Goal: Task Accomplishment & Management: Use online tool/utility

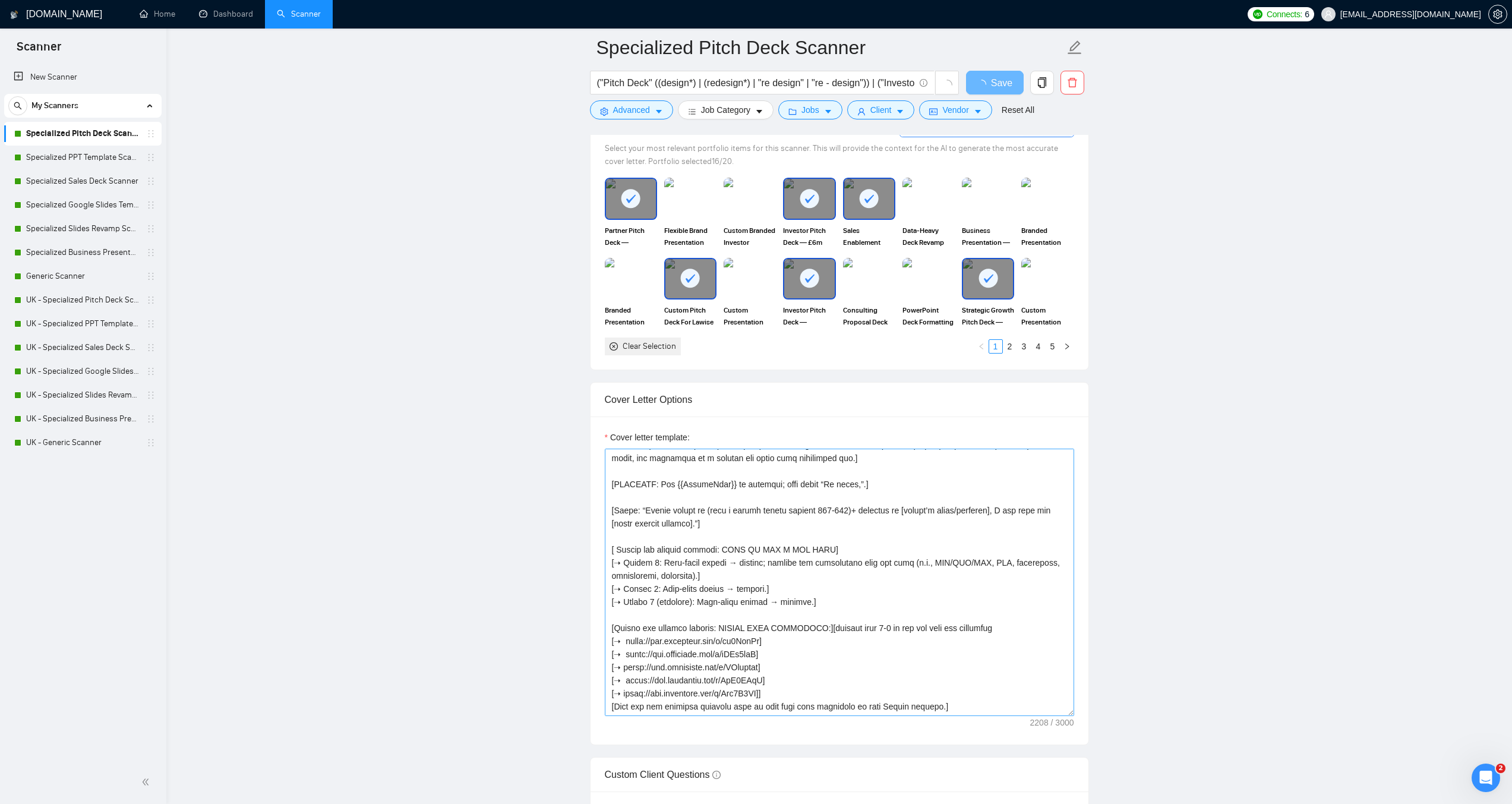
scroll to position [261, 0]
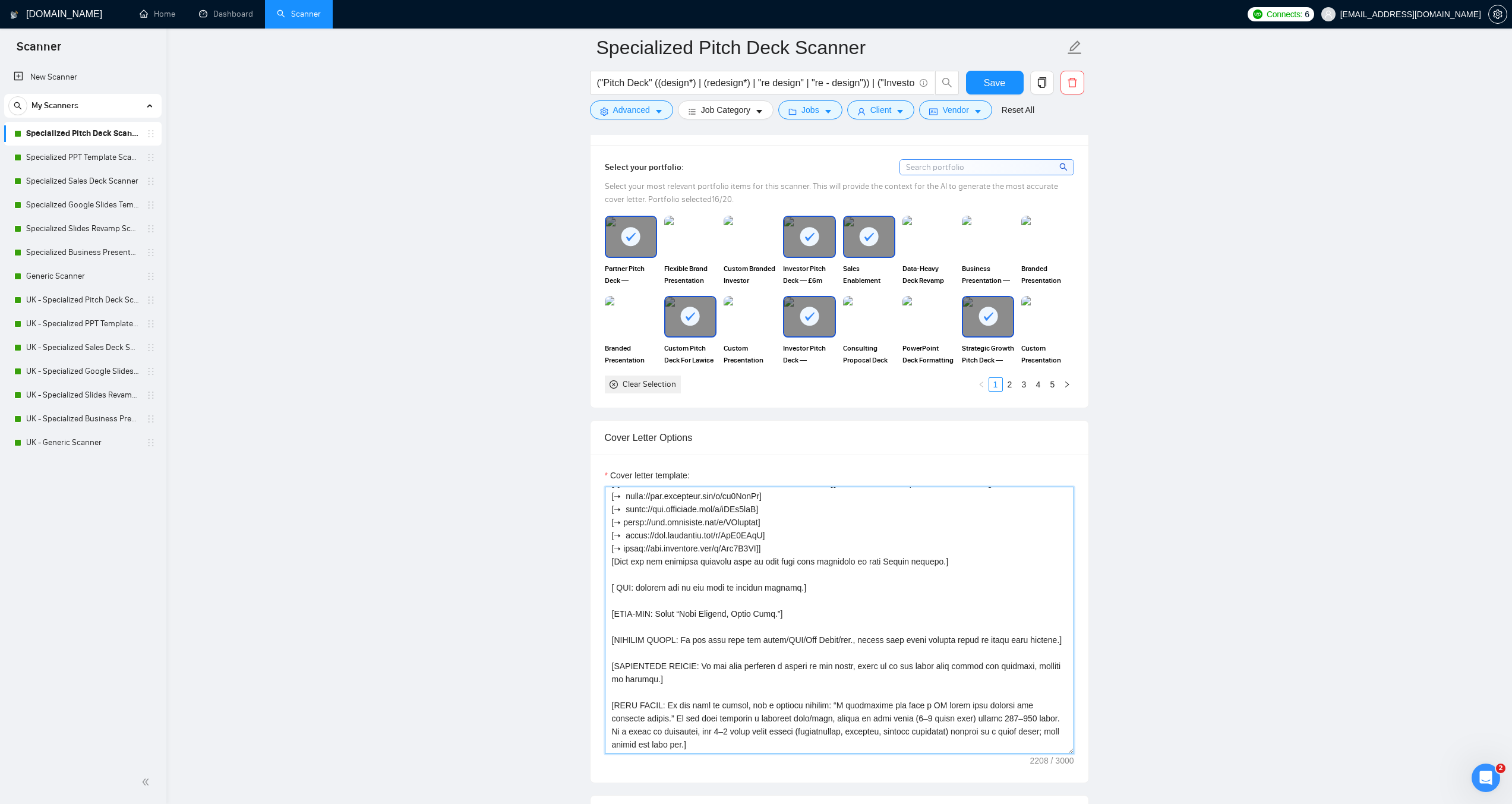
click at [826, 540] on textarea "Cover letter template:" at bounding box center [840, 620] width 470 height 268
paste textarea "Mention tools only if required by post (name once). Mirror the client’s terms/p…"
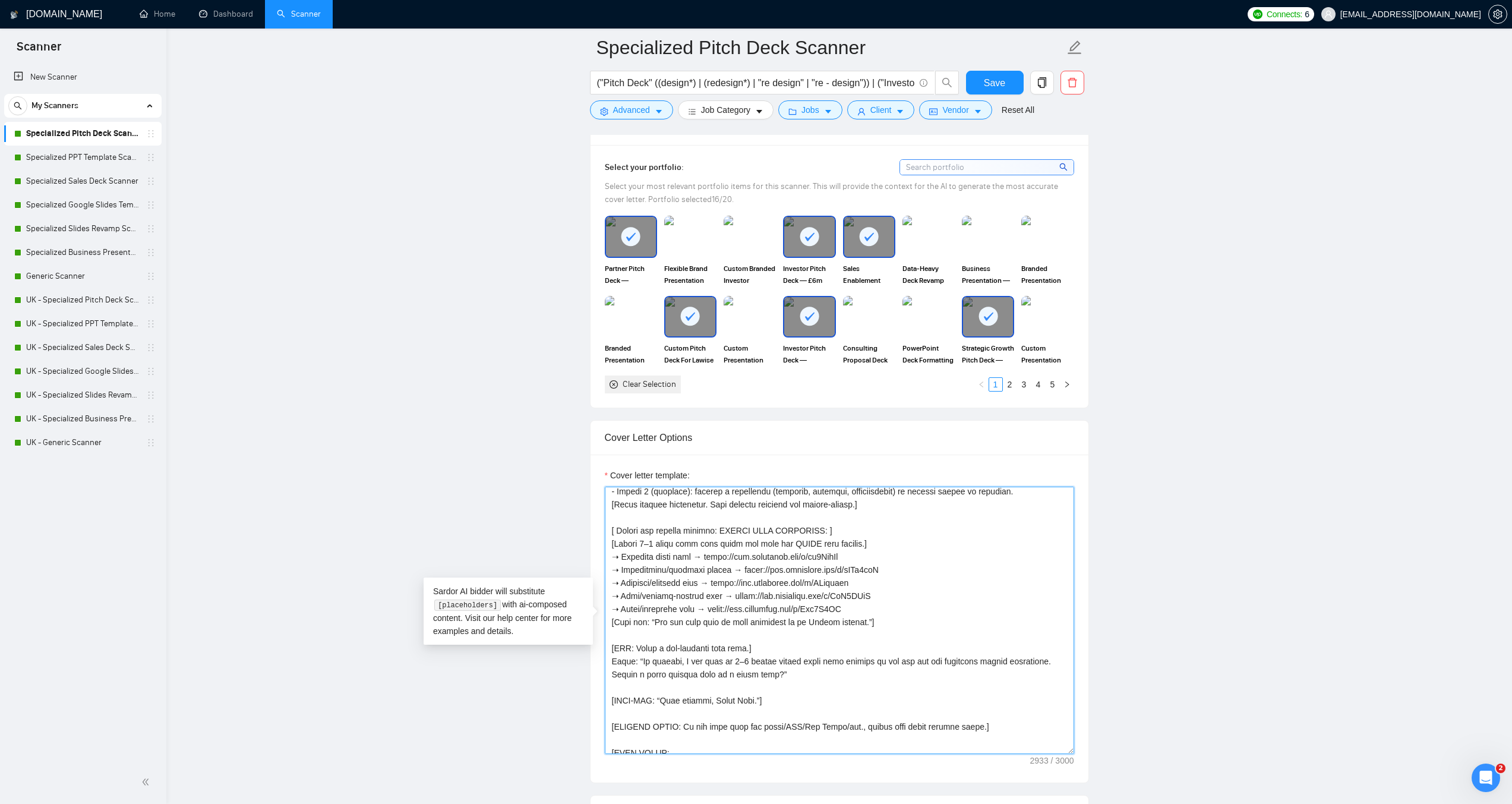
scroll to position [382, 0]
drag, startPoint x: 705, startPoint y: 558, endPoint x: 623, endPoint y: 558, distance: 82.0
click at [623, 558] on textarea "Cover letter template:" at bounding box center [840, 620] width 470 height 268
drag, startPoint x: 732, startPoint y: 573, endPoint x: 623, endPoint y: 572, distance: 109.0
click at [623, 572] on textarea "Cover letter template:" at bounding box center [840, 620] width 470 height 268
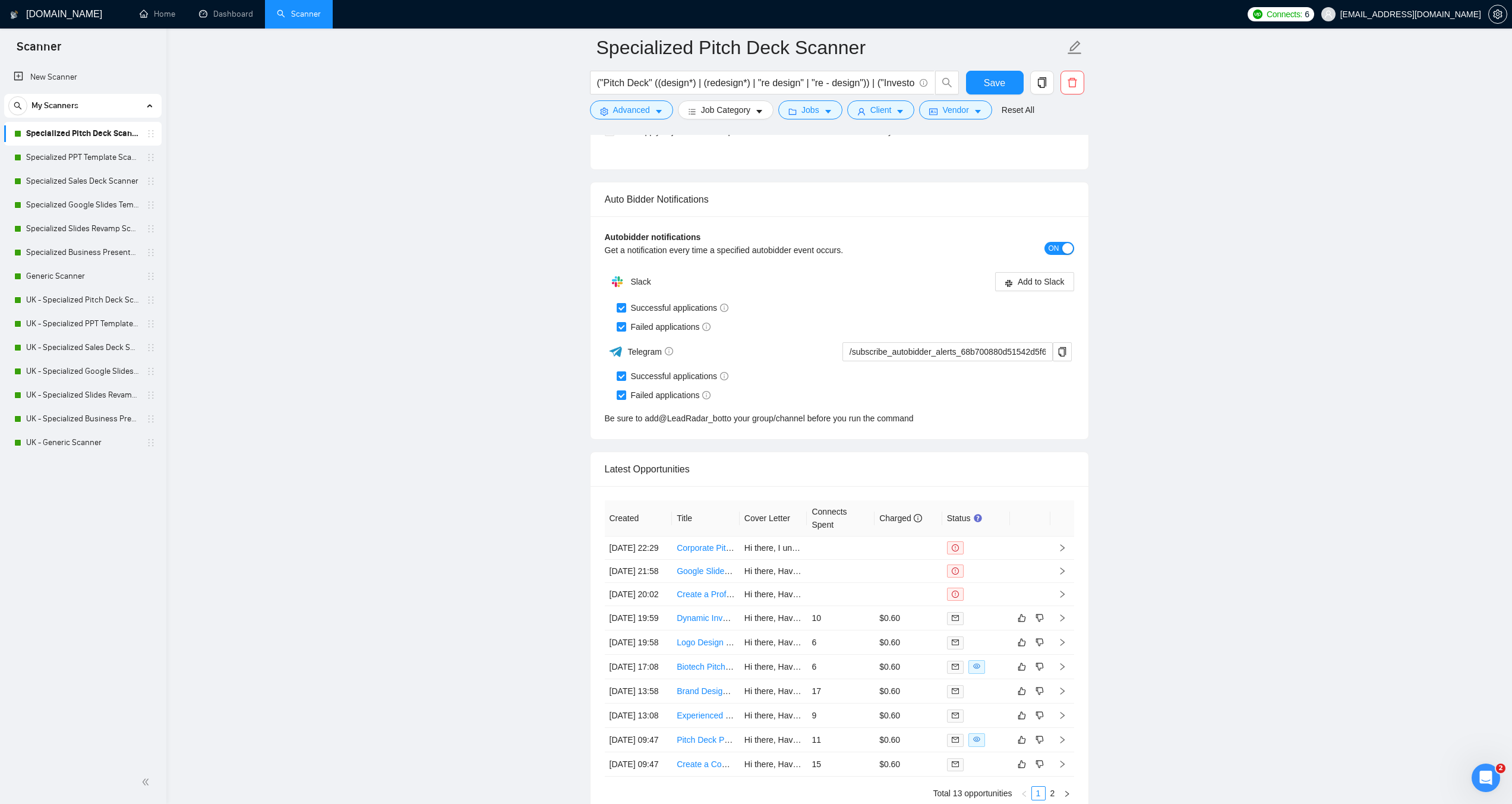
scroll to position [2853, 0]
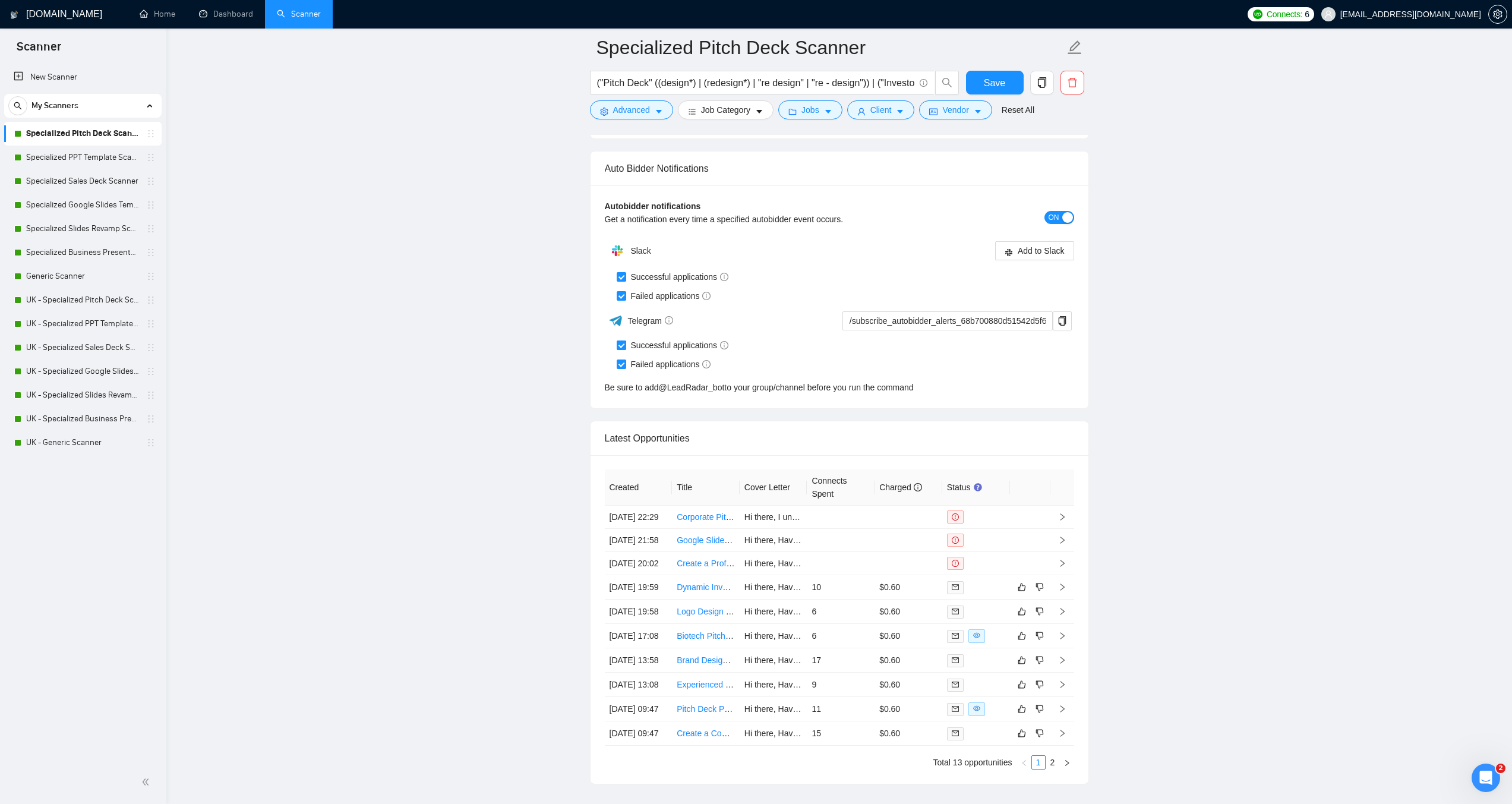
type textarea "[LENGTH: 120–170 words.] [TONE: Professional, approachable. Short sentences. En…"
click at [622, 343] on input "Successful applications" at bounding box center [621, 345] width 8 height 8
checkbox input "false"
click at [623, 360] on input "Failed applications" at bounding box center [621, 363] width 8 height 8
checkbox input "false"
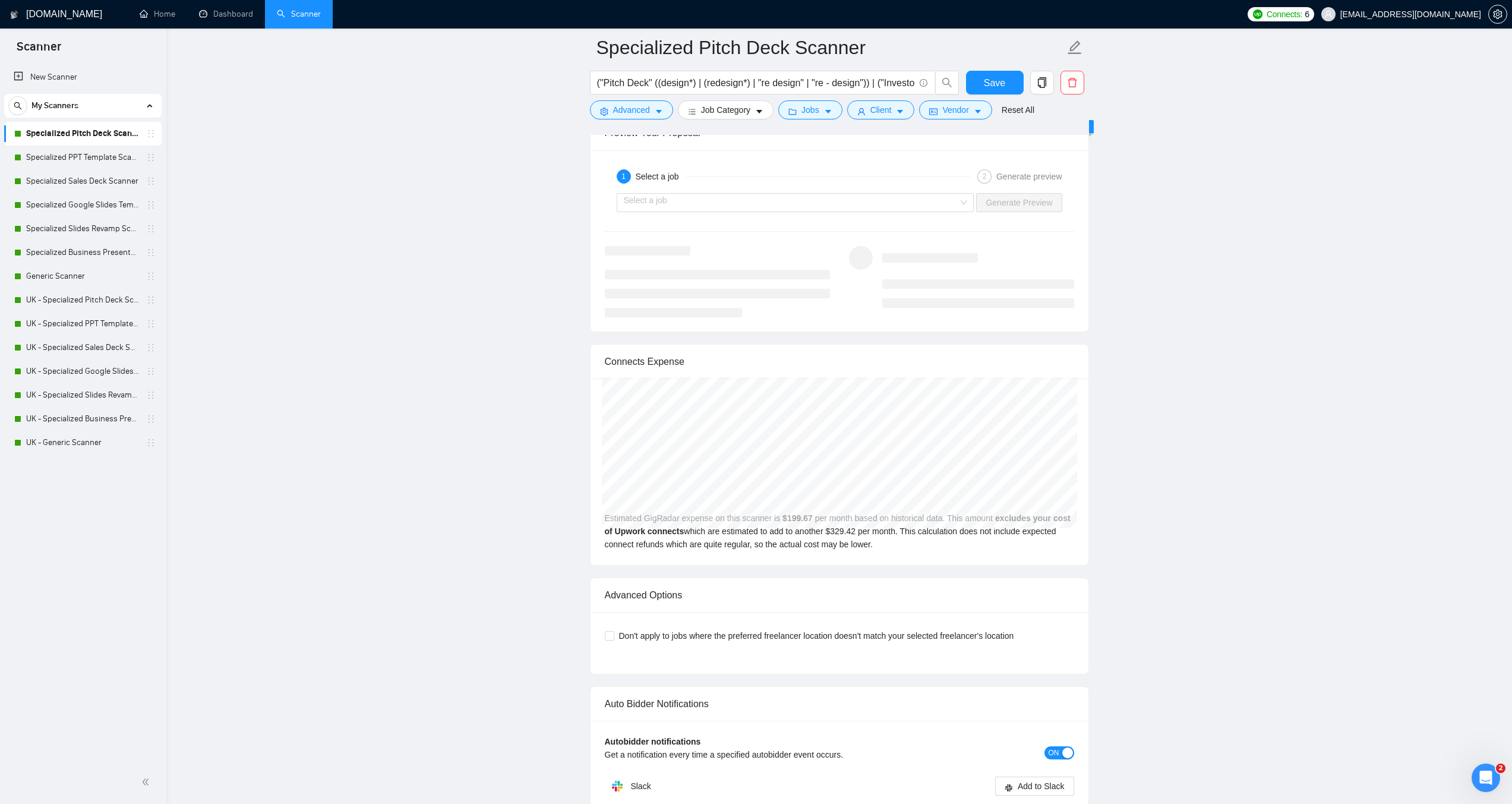
scroll to position [2274, 0]
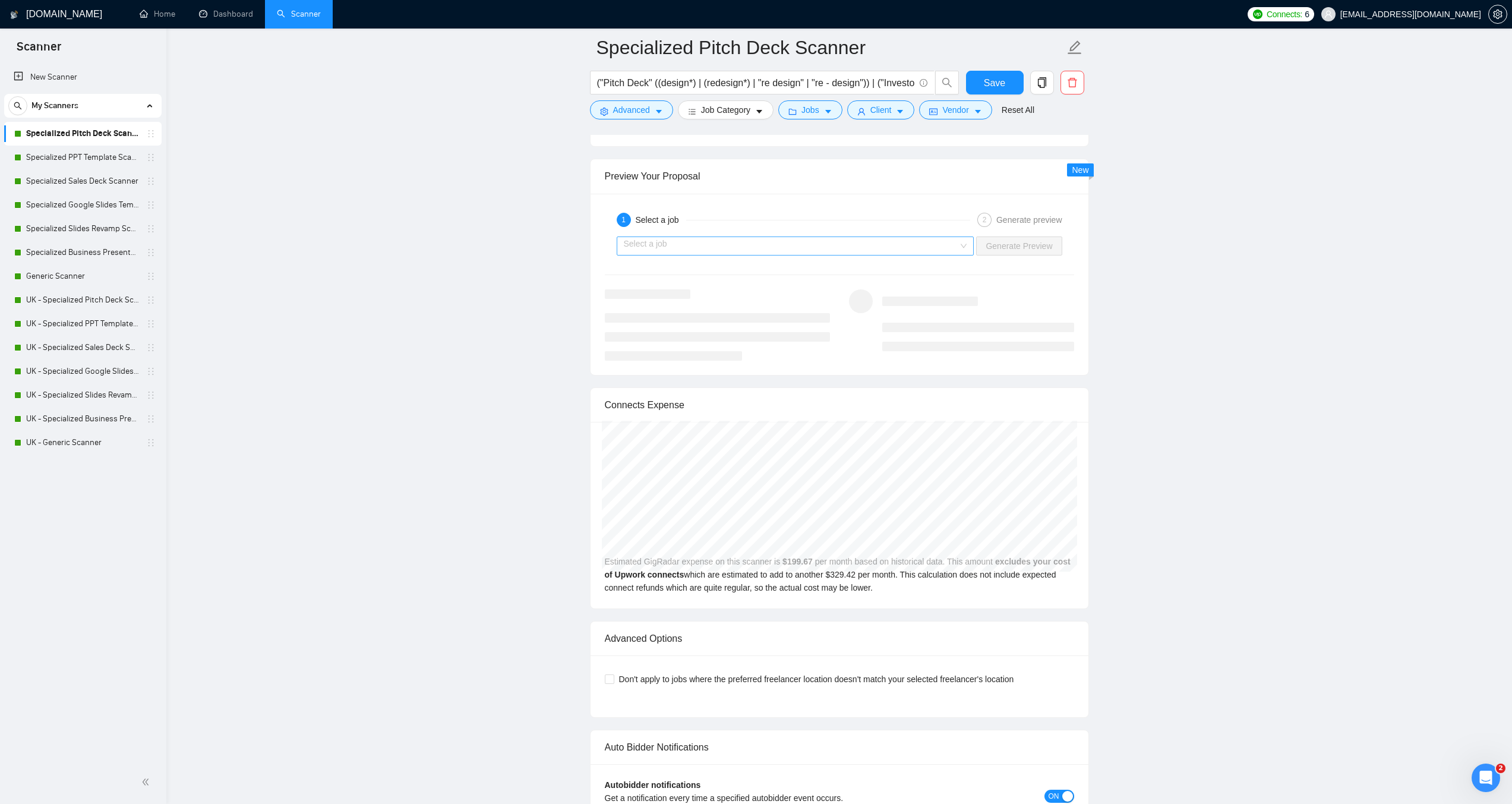
click at [876, 246] on input "search" at bounding box center [791, 246] width 335 height 18
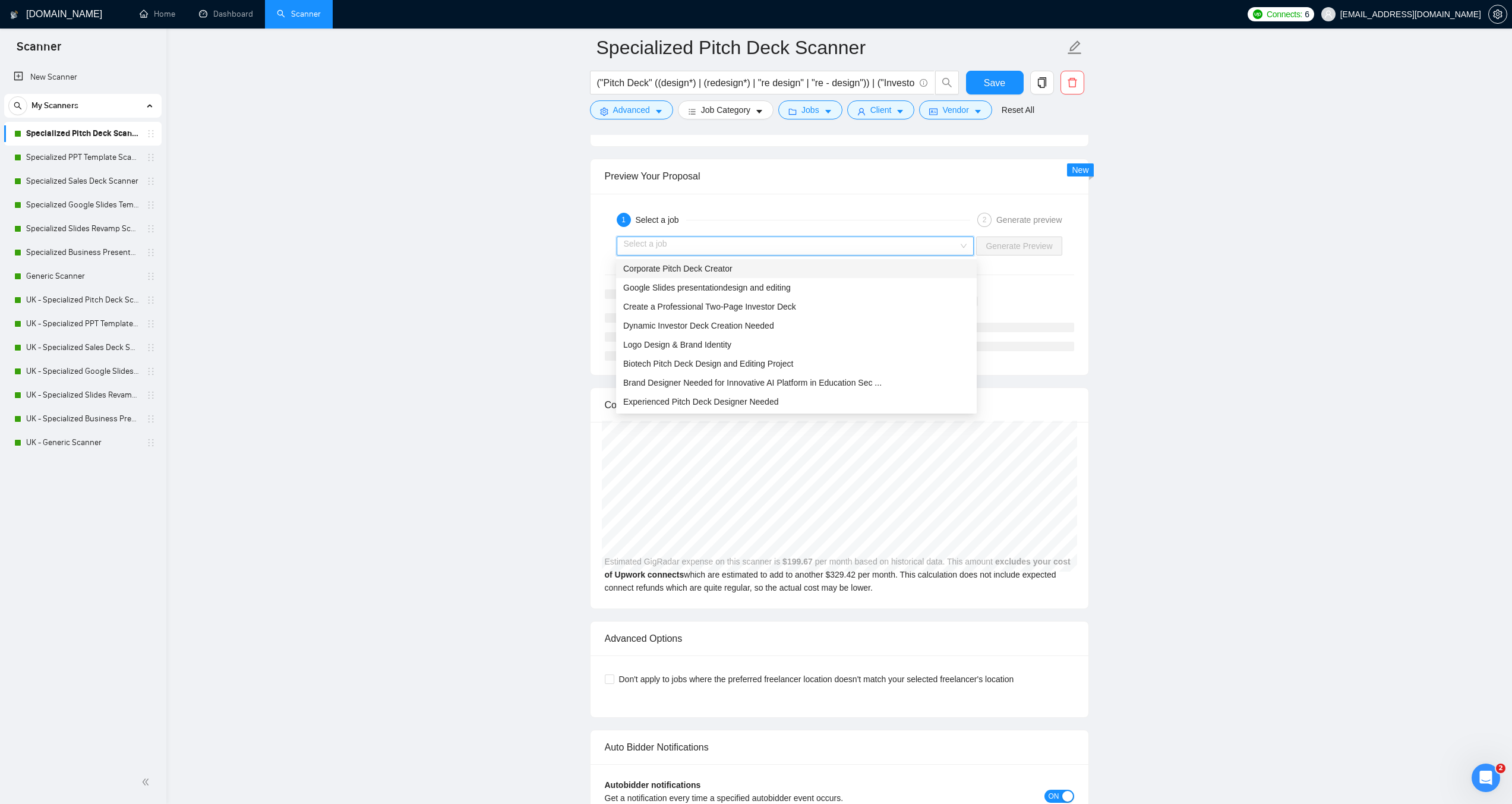
click at [713, 265] on span "Corporate Pitch Deck Creator" at bounding box center [677, 269] width 109 height 10
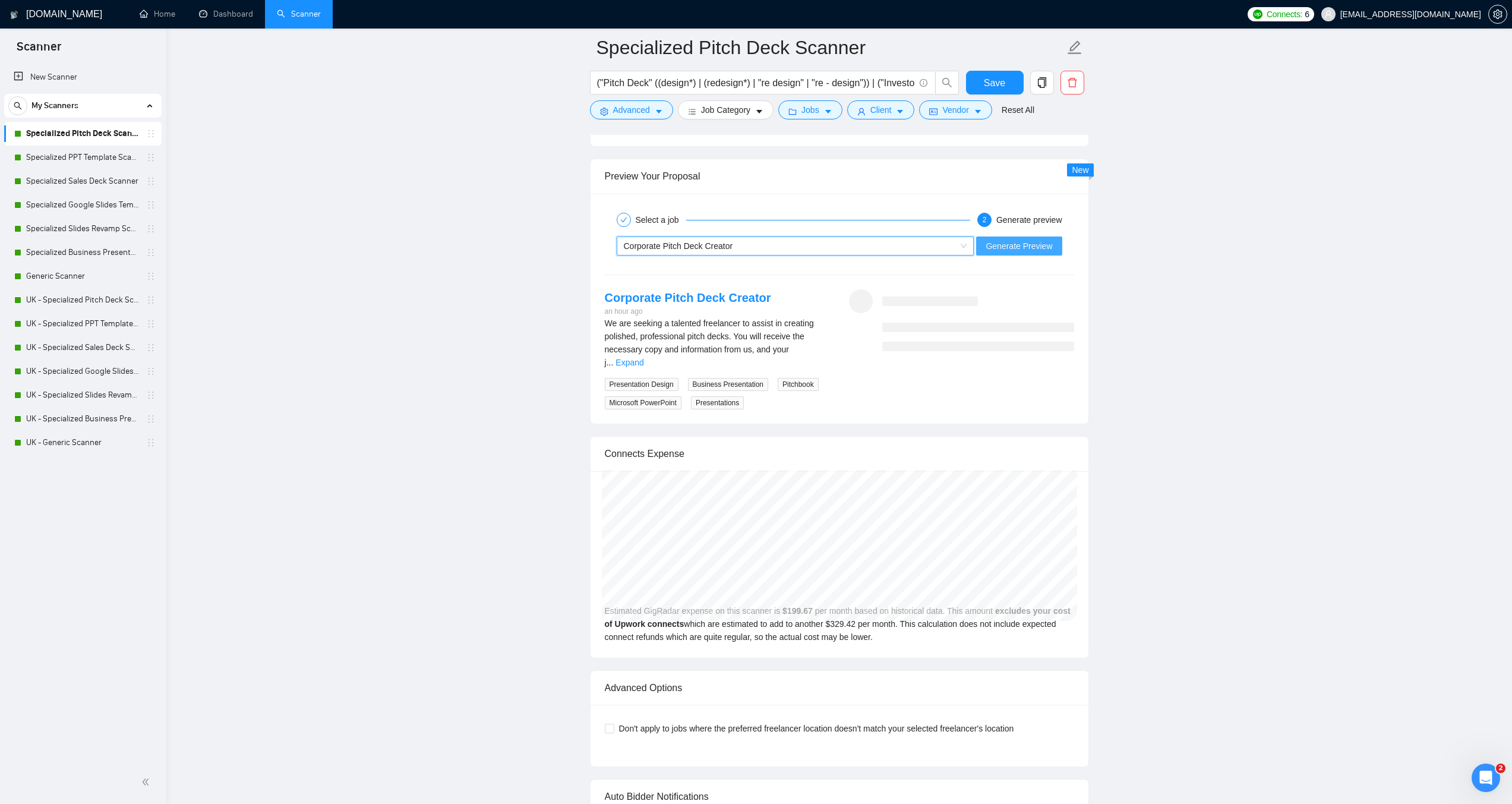
click at [1017, 249] on span "Generate Preview" at bounding box center [1019, 246] width 67 height 13
click at [643, 358] on link "Expand" at bounding box center [630, 363] width 28 height 10
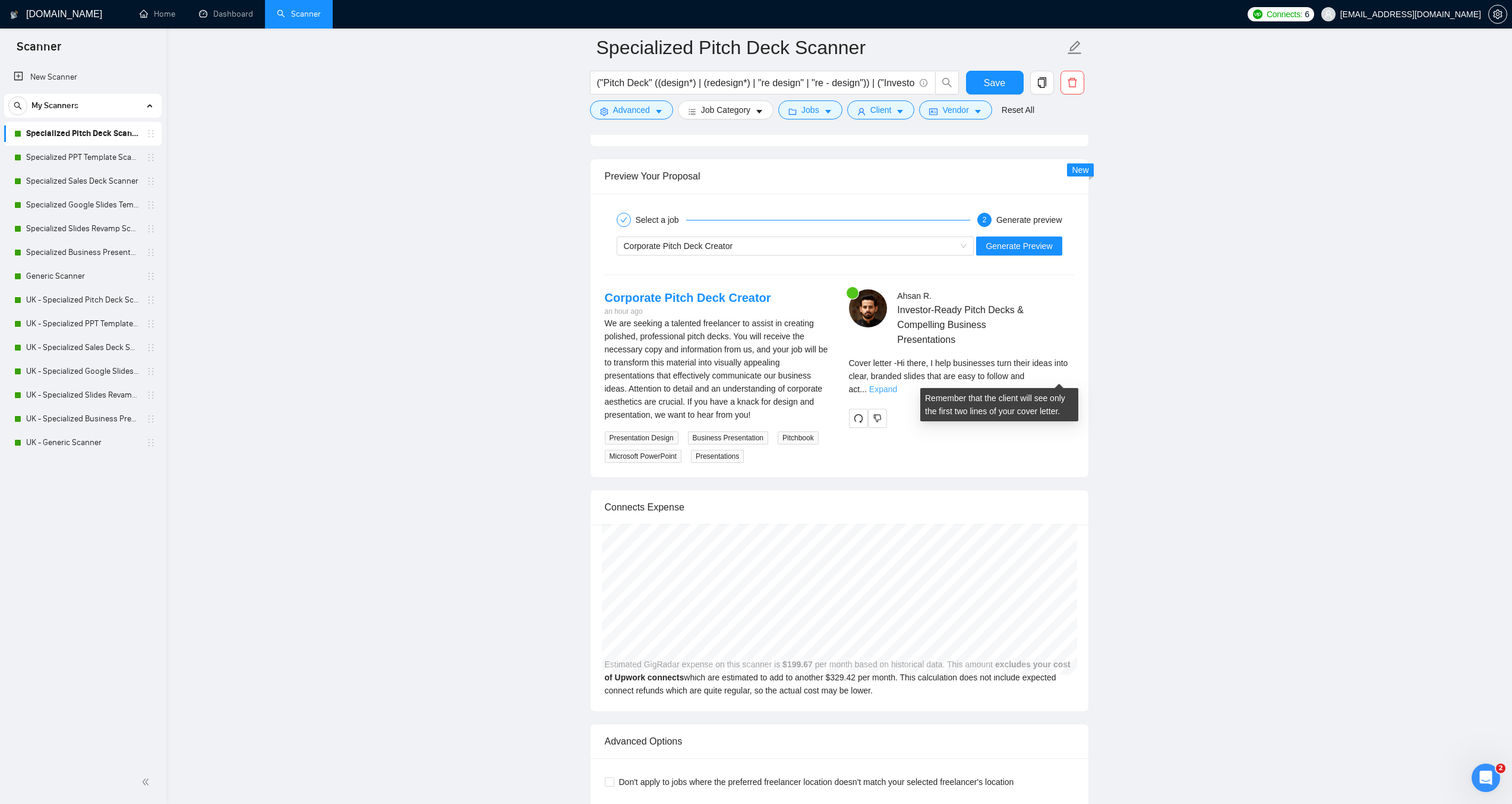
click at [897, 384] on link "Expand" at bounding box center [883, 389] width 28 height 10
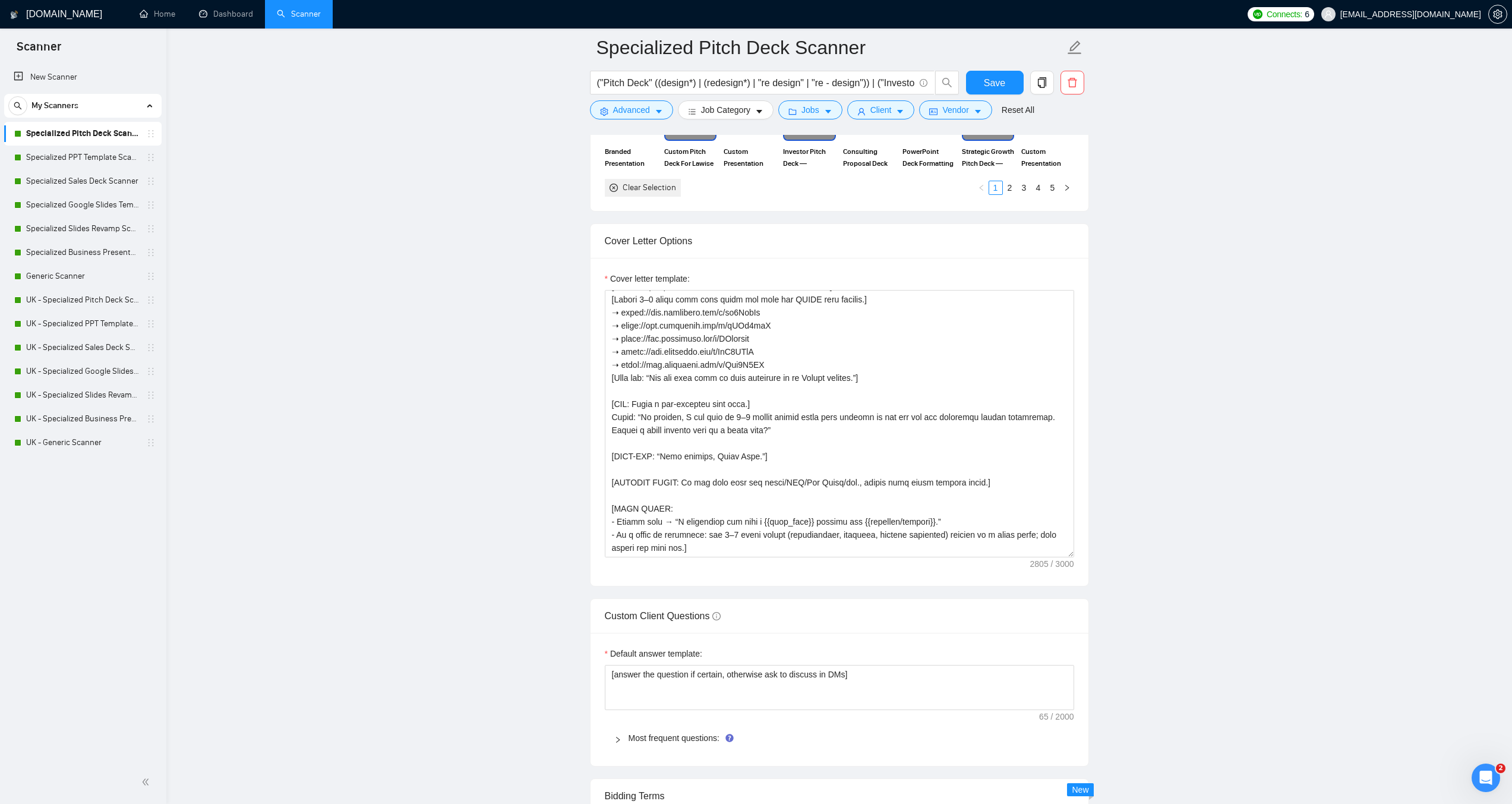
scroll to position [1263, 0]
click at [987, 81] on span "Save" at bounding box center [994, 83] width 22 height 15
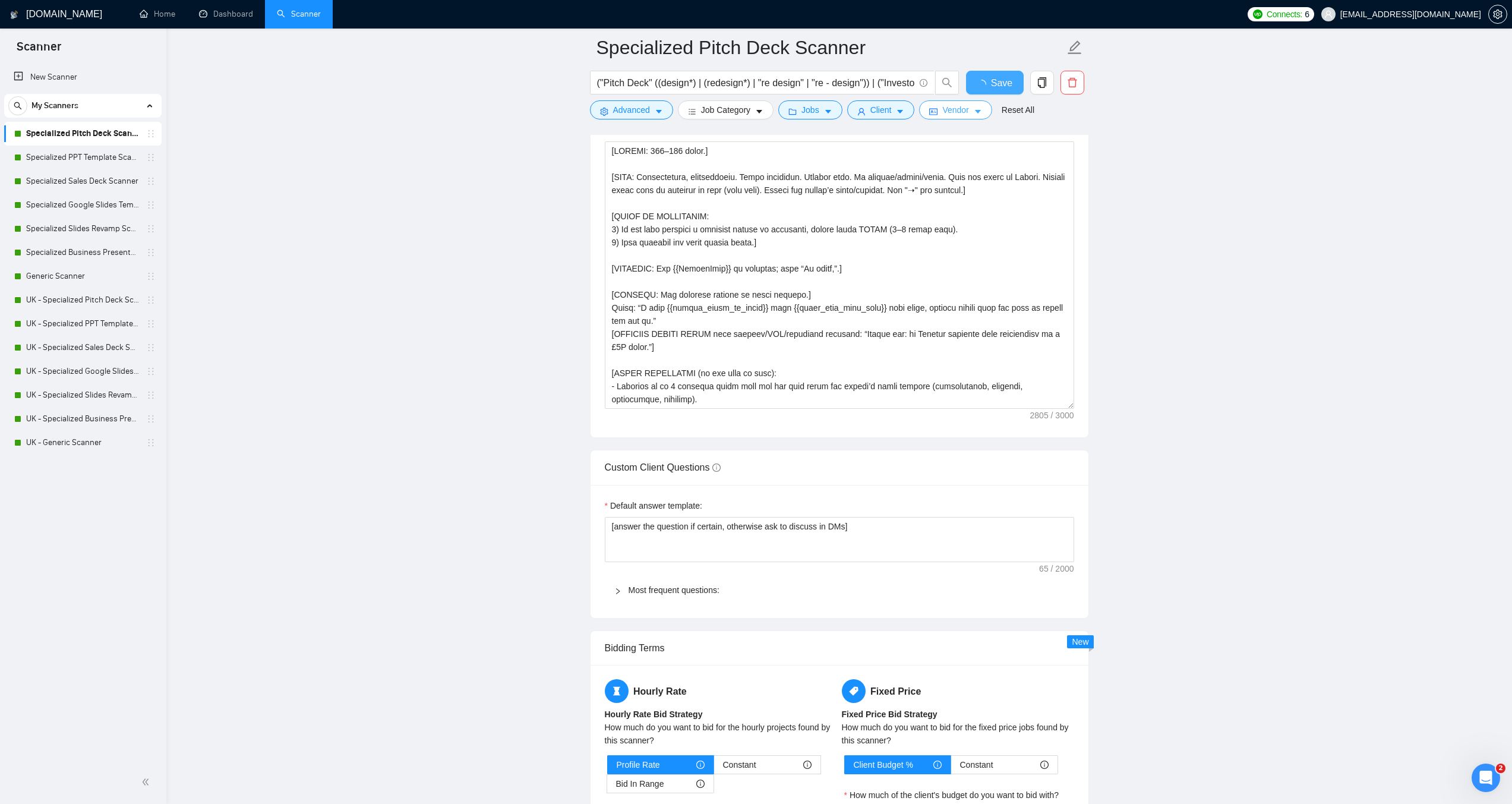
checkbox input "true"
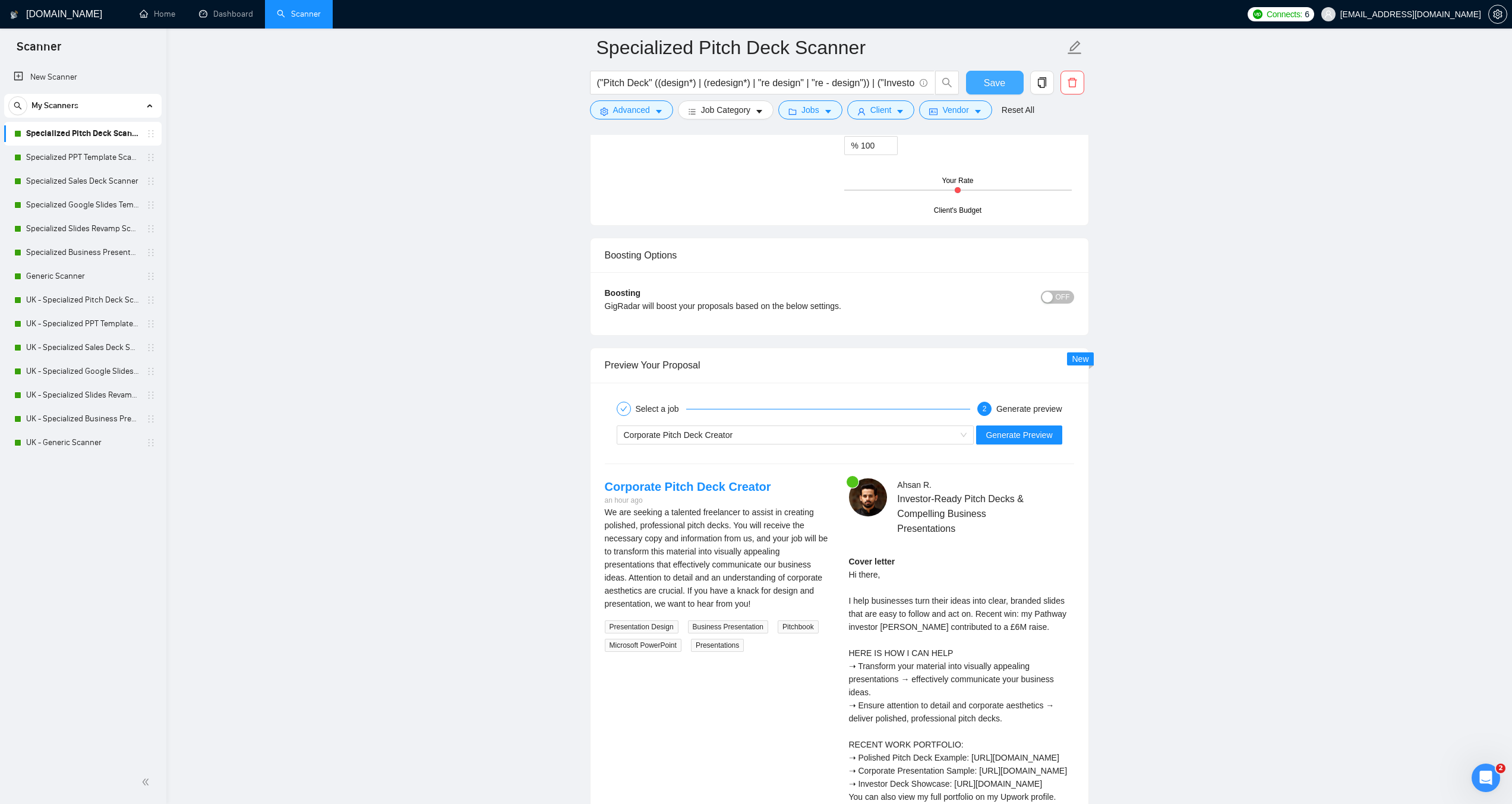
scroll to position [2095, 0]
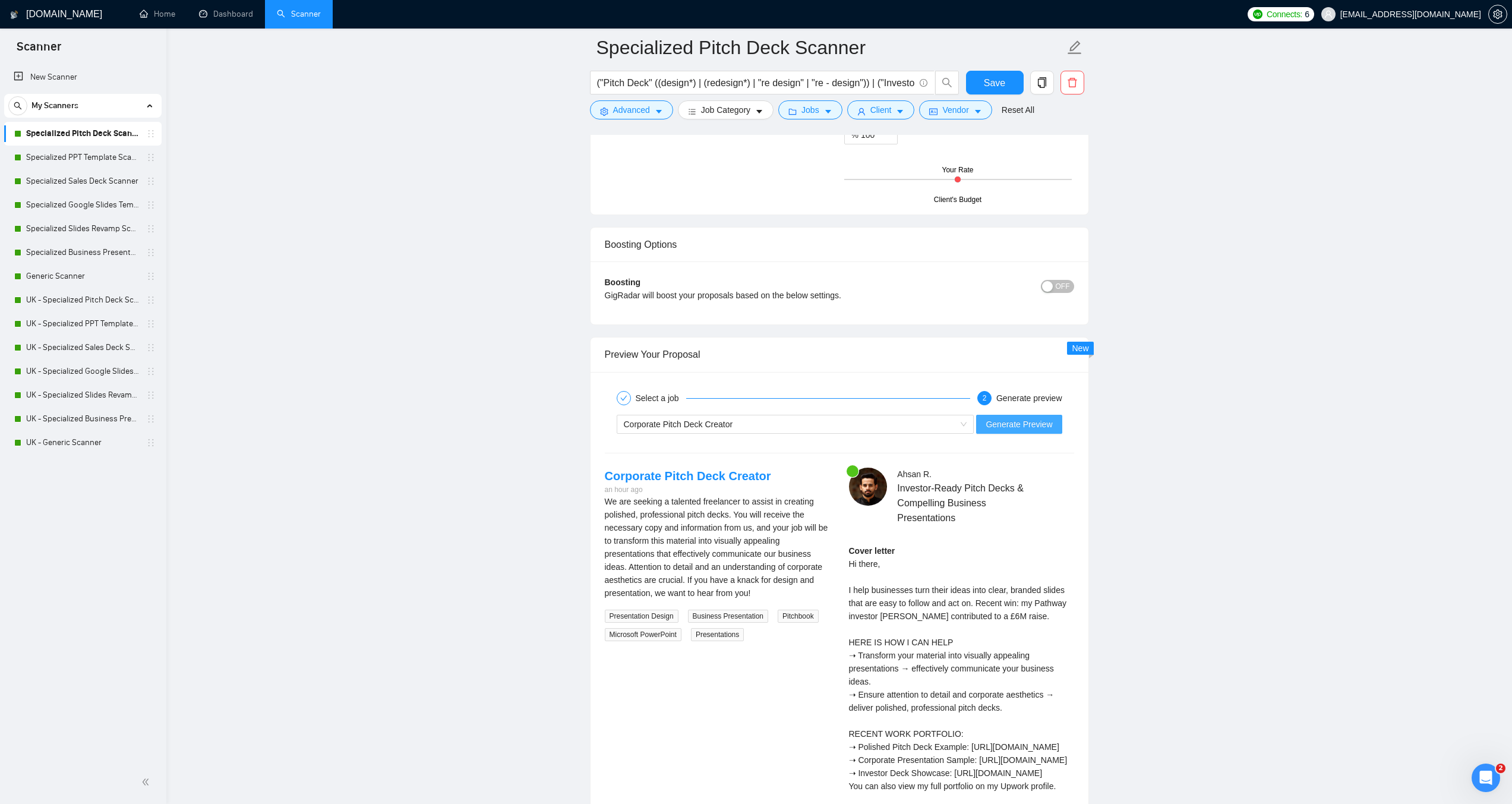
click at [1046, 422] on span "Generate Preview" at bounding box center [1019, 424] width 67 height 13
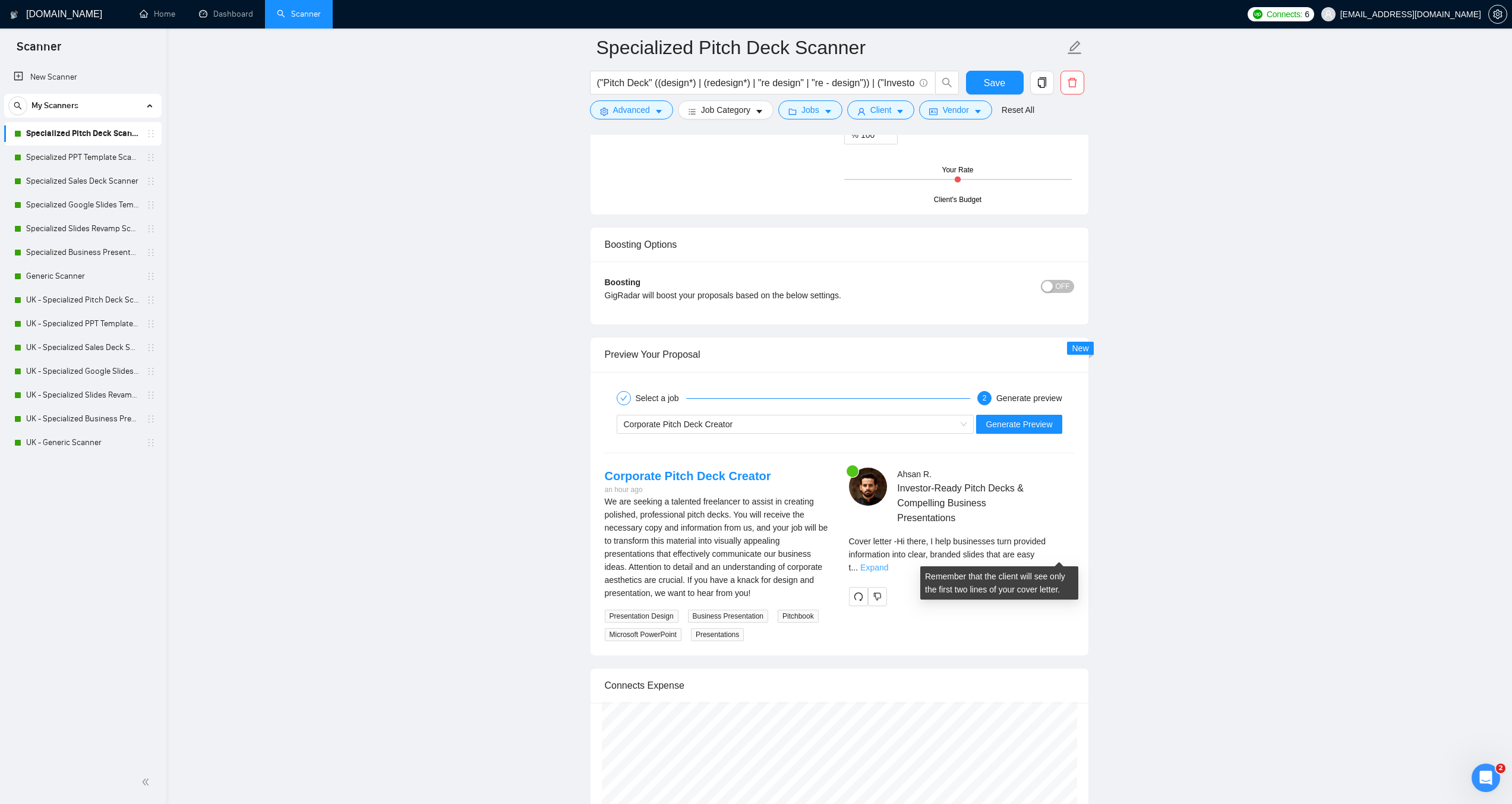
click at [888, 563] on link "Expand" at bounding box center [874, 568] width 28 height 10
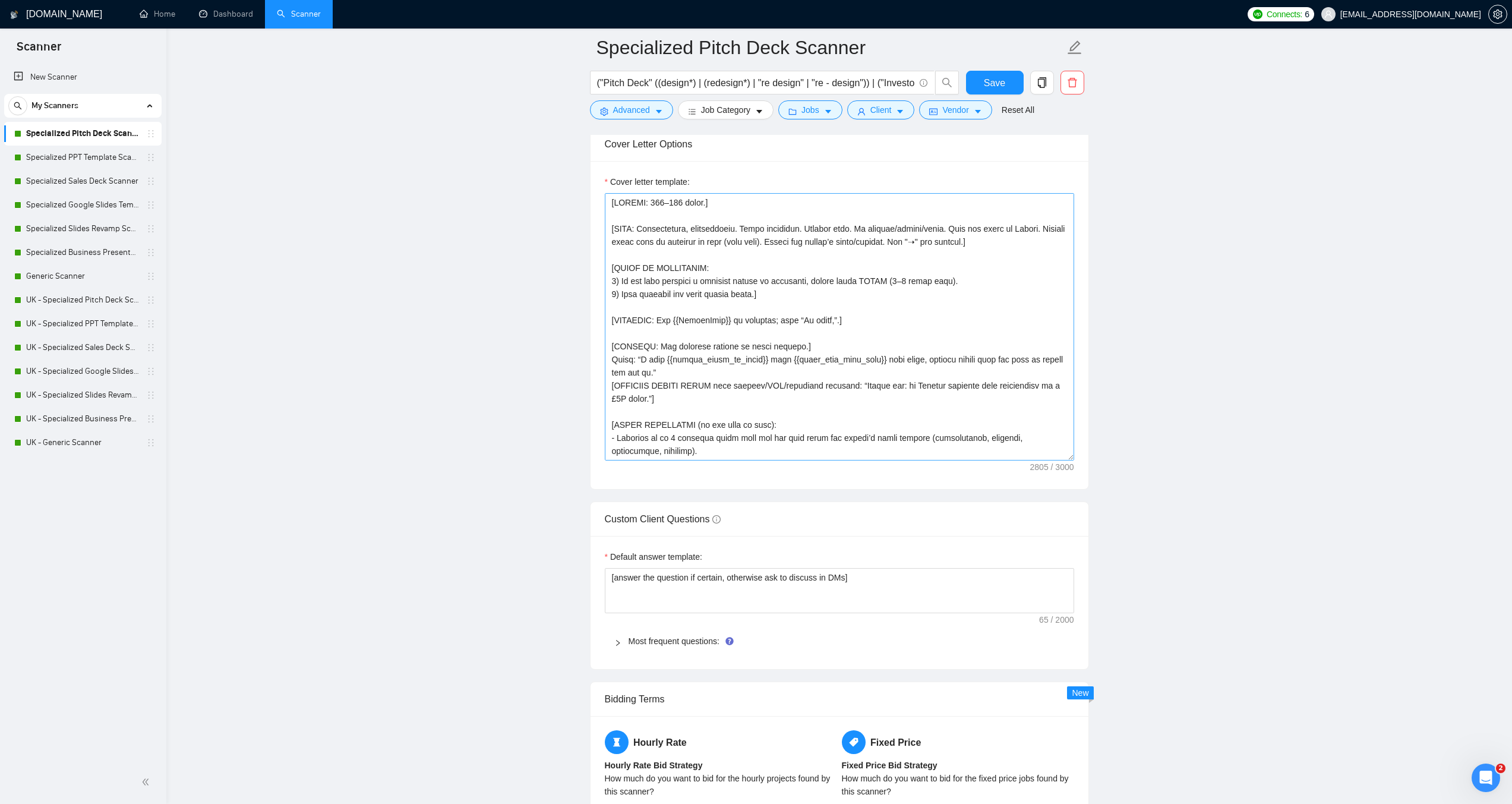
scroll to position [1323, 0]
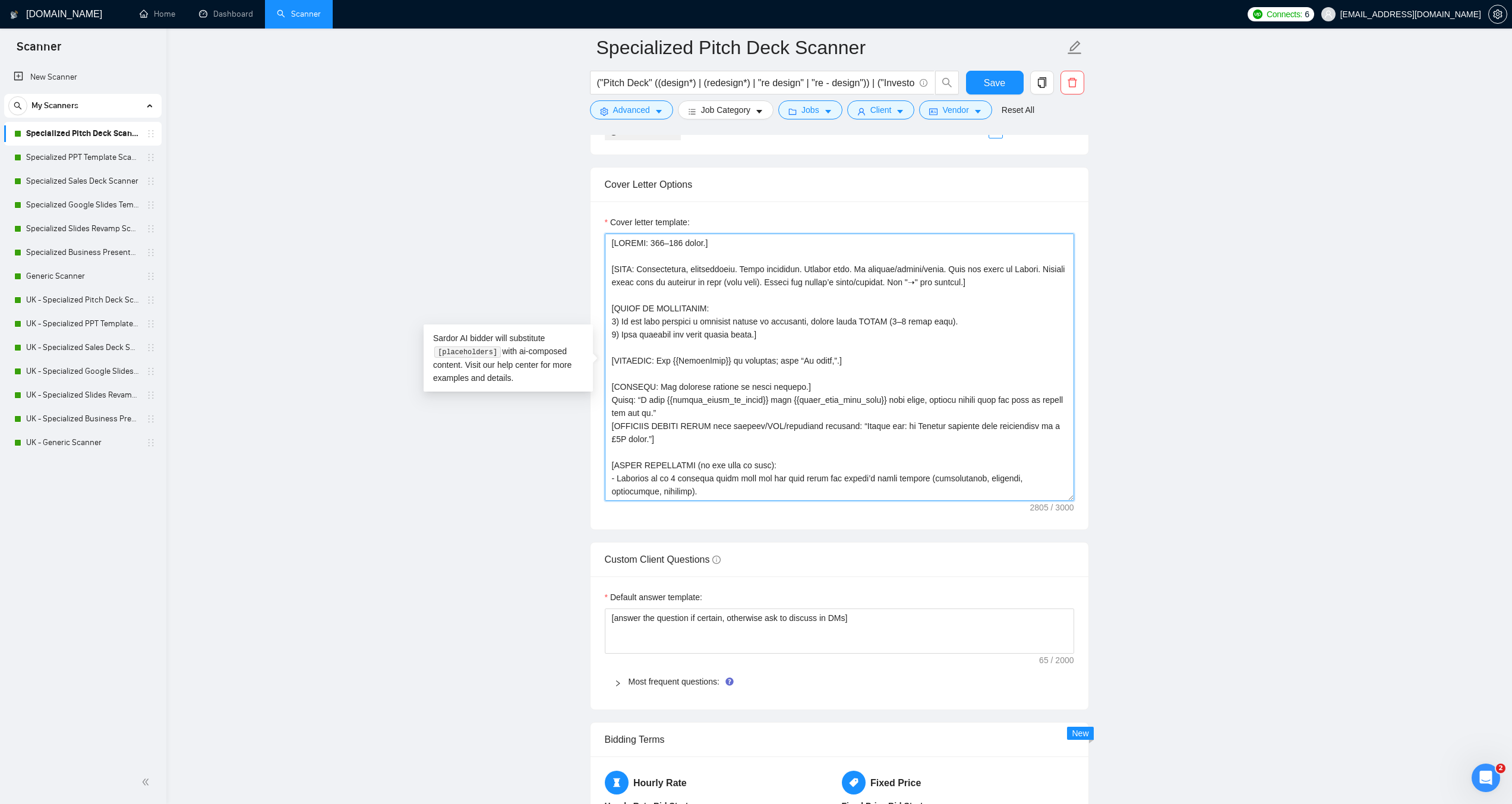
click at [748, 302] on textarea "Cover letter template:" at bounding box center [840, 367] width 470 height 268
paste textarea "the post requires one (name once). Mirror the client’s exact phrases. Use "➝" f…"
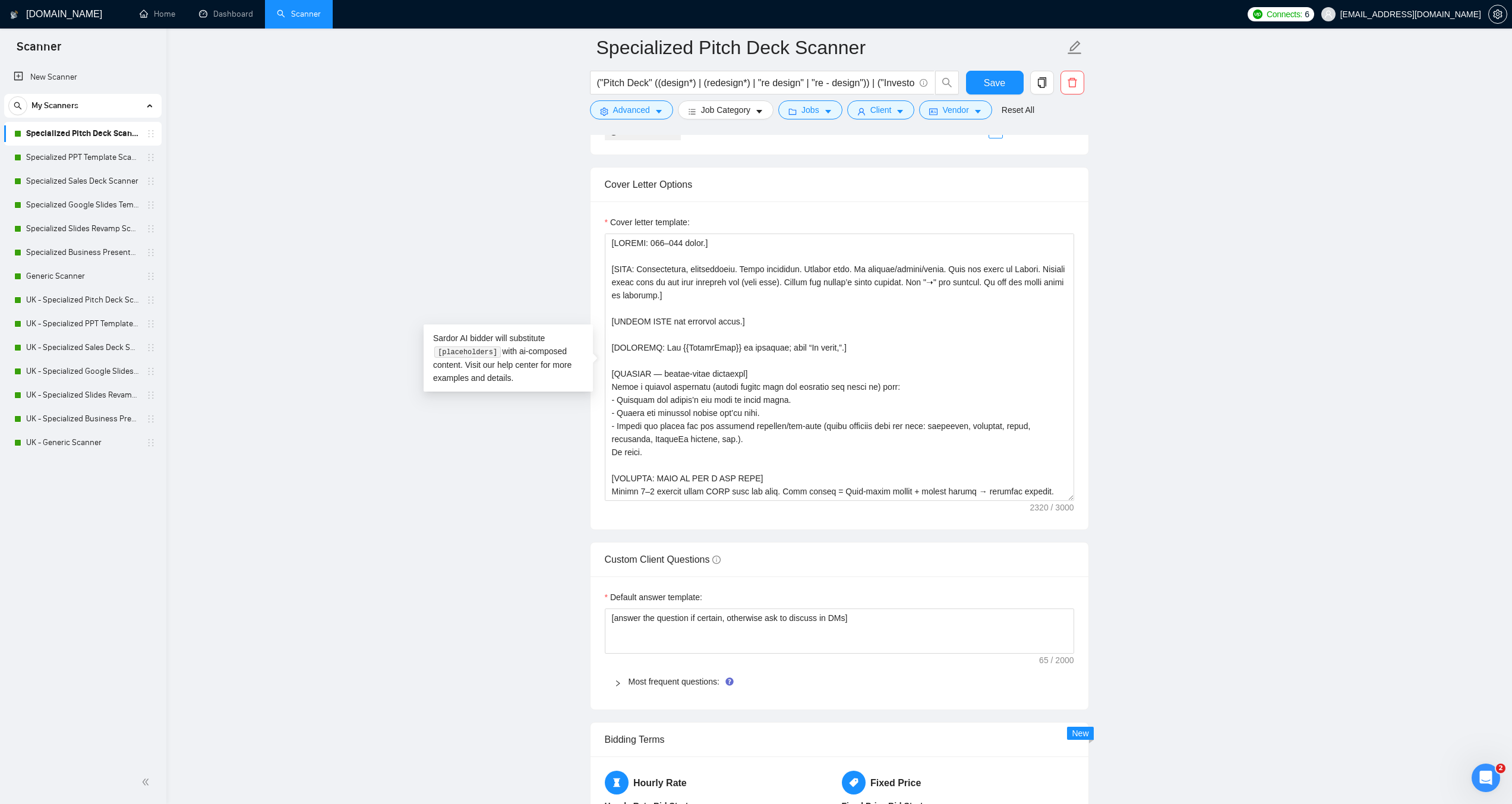
click at [1192, 406] on main "Specialized Pitch Deck Scanner ("Pitch Deck" ((design*) | (redesign*) | "re des…" at bounding box center [839, 715] width 1308 height 3980
drag, startPoint x: 757, startPoint y: 319, endPoint x: 591, endPoint y: 306, distance: 166.5
click at [591, 306] on div "Cover letter template:" at bounding box center [839, 366] width 498 height 328
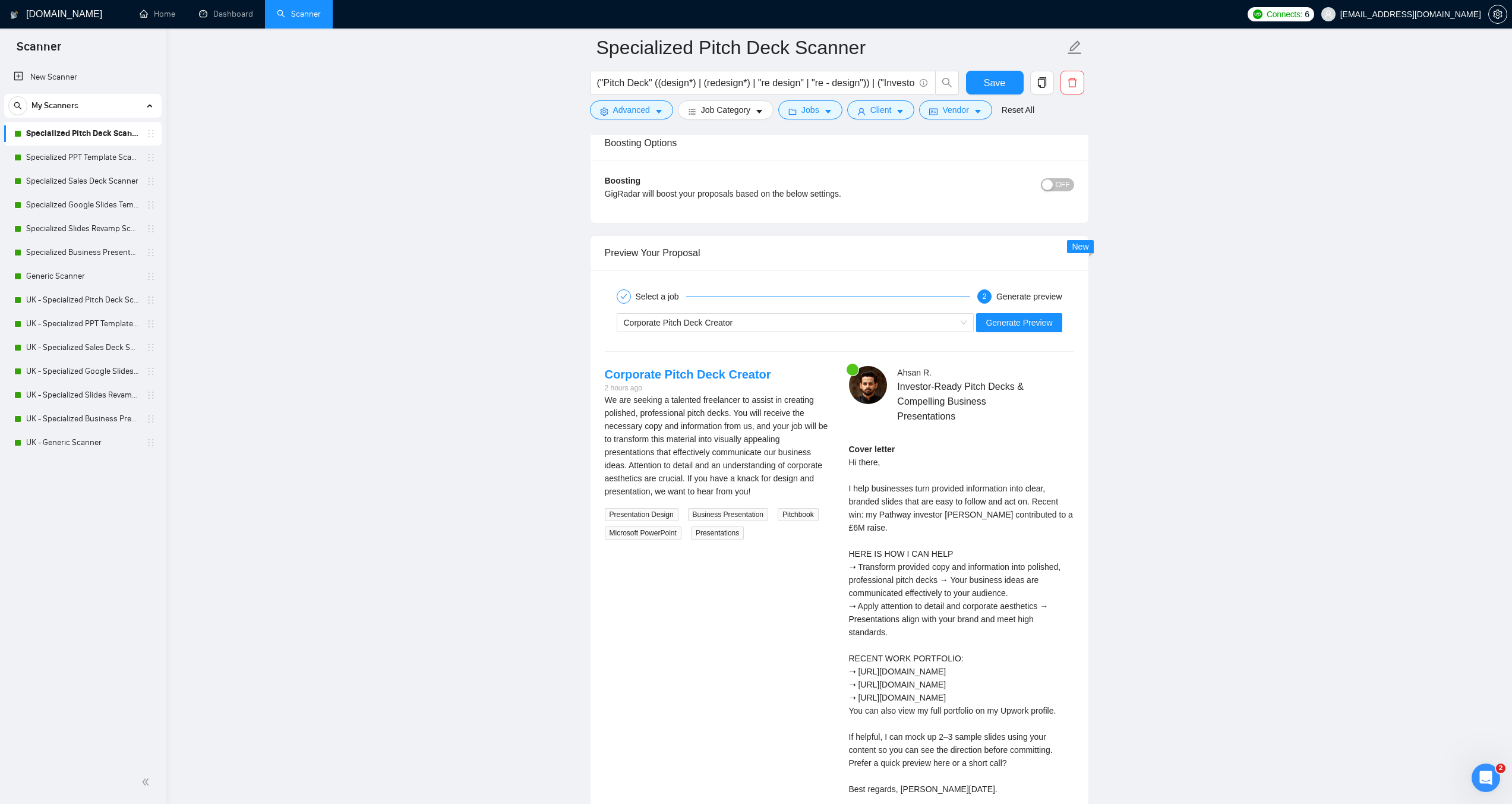
scroll to position [2214, 0]
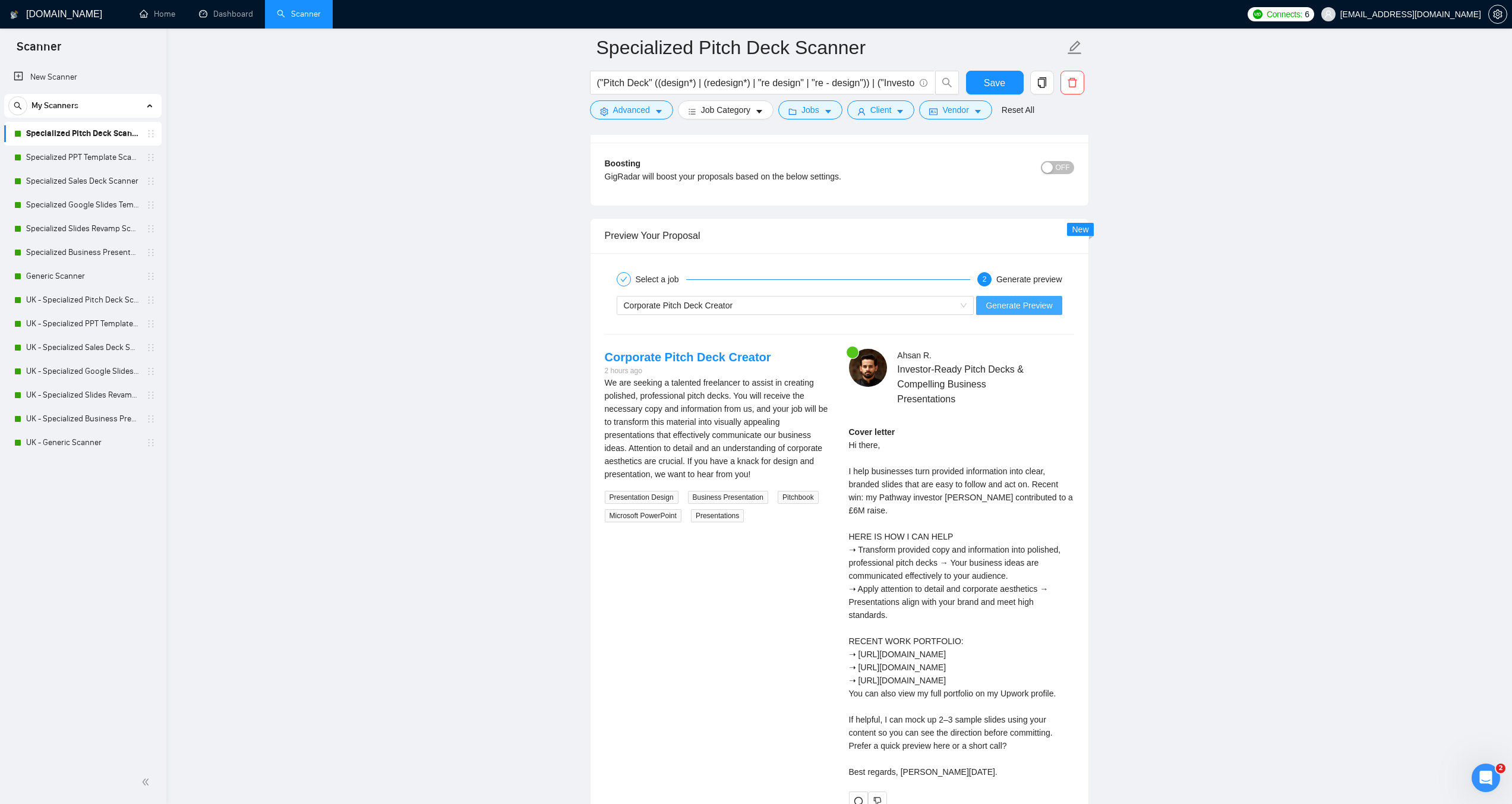
click at [1028, 302] on span "Generate Preview" at bounding box center [1019, 305] width 67 height 13
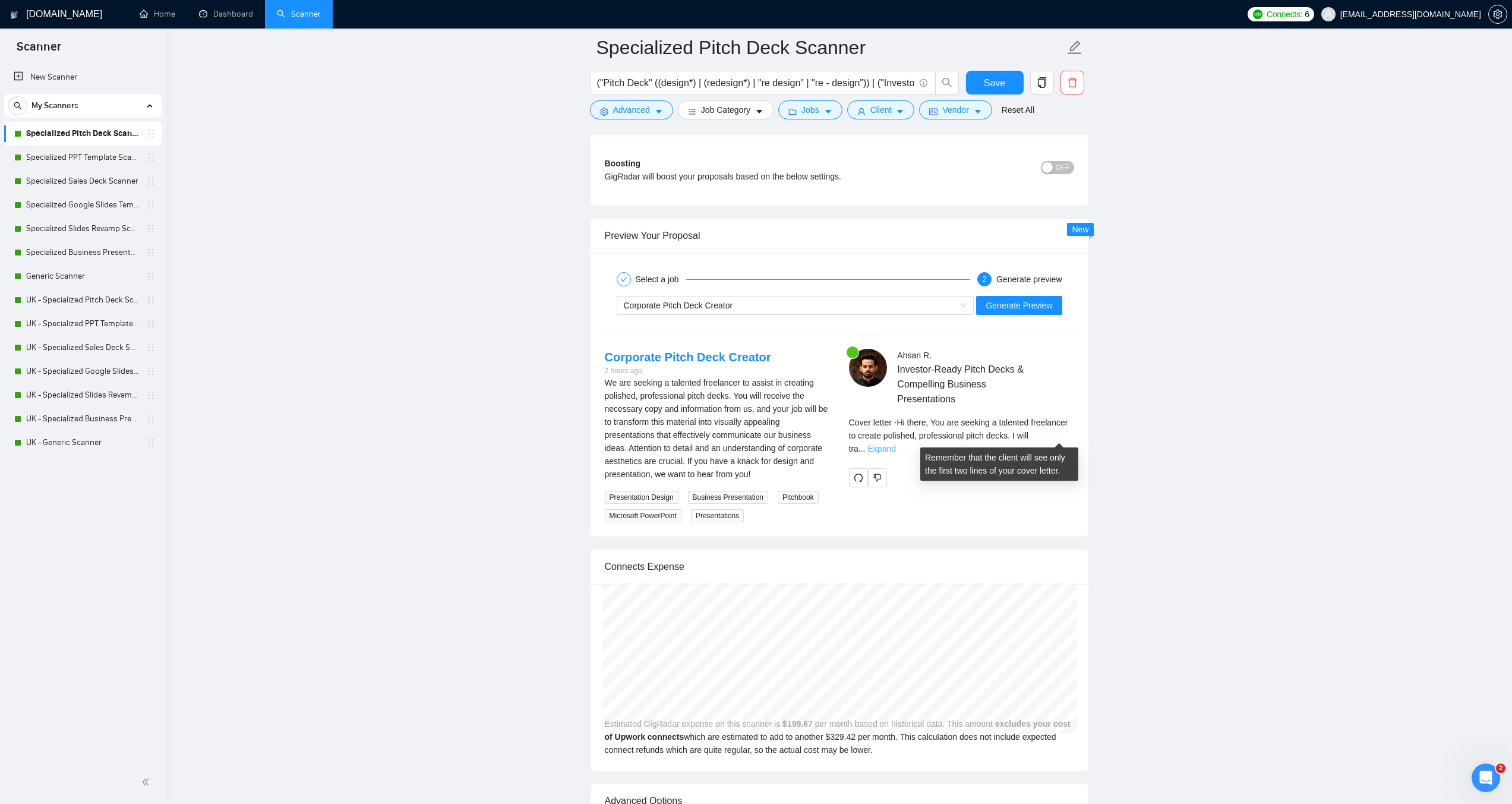
click at [896, 444] on link "Expand" at bounding box center [882, 449] width 28 height 10
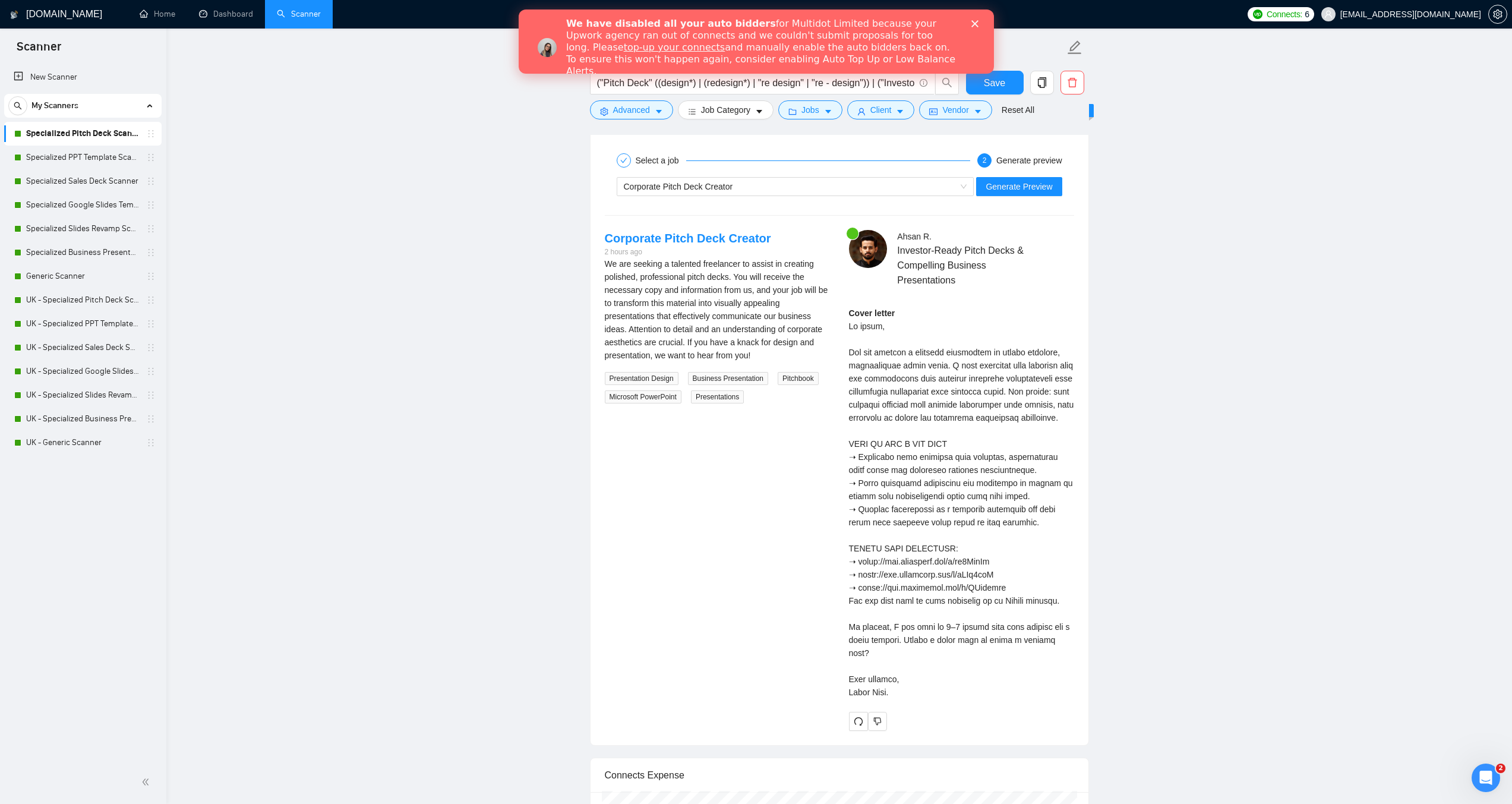
scroll to position [0, 0]
click at [978, 22] on icon "Close" at bounding box center [974, 24] width 7 height 7
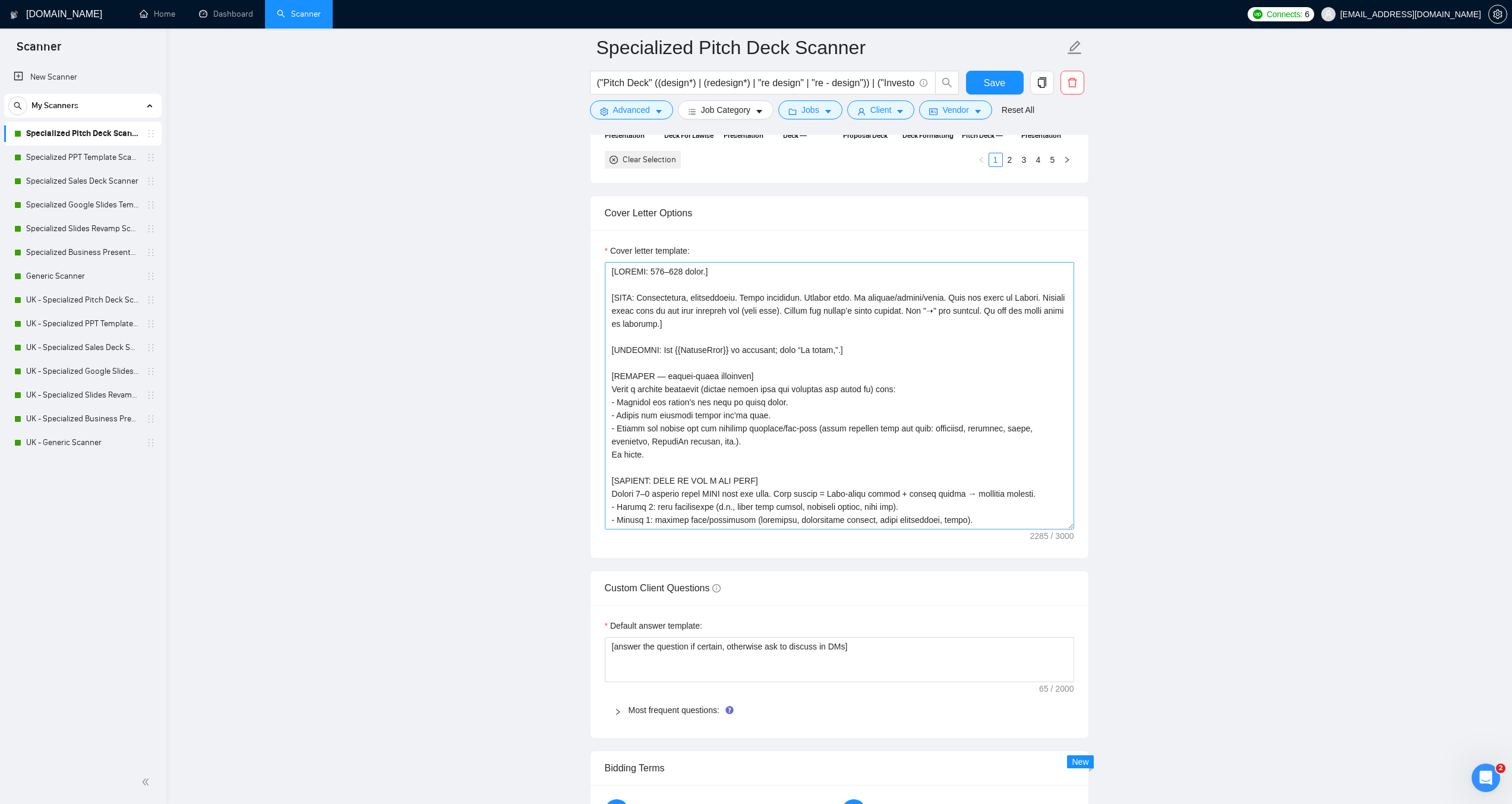
scroll to position [1263, 0]
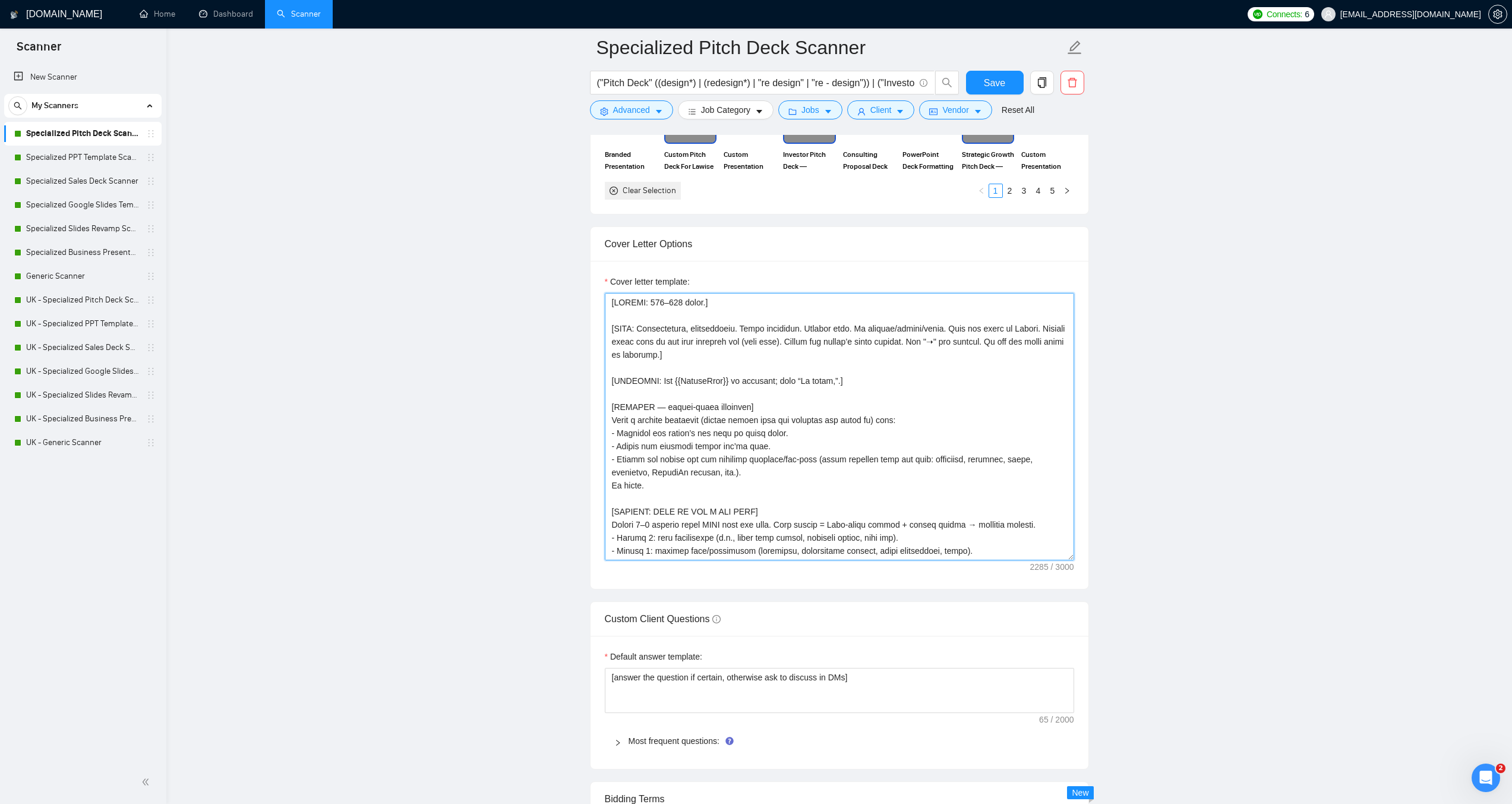
click at [713, 401] on textarea "Cover letter template:" at bounding box center [840, 427] width 470 height 268
paste textarea "OUTPUT ONLY the sections below.] [GREETING: Use {{ClientName}} if provided; els…"
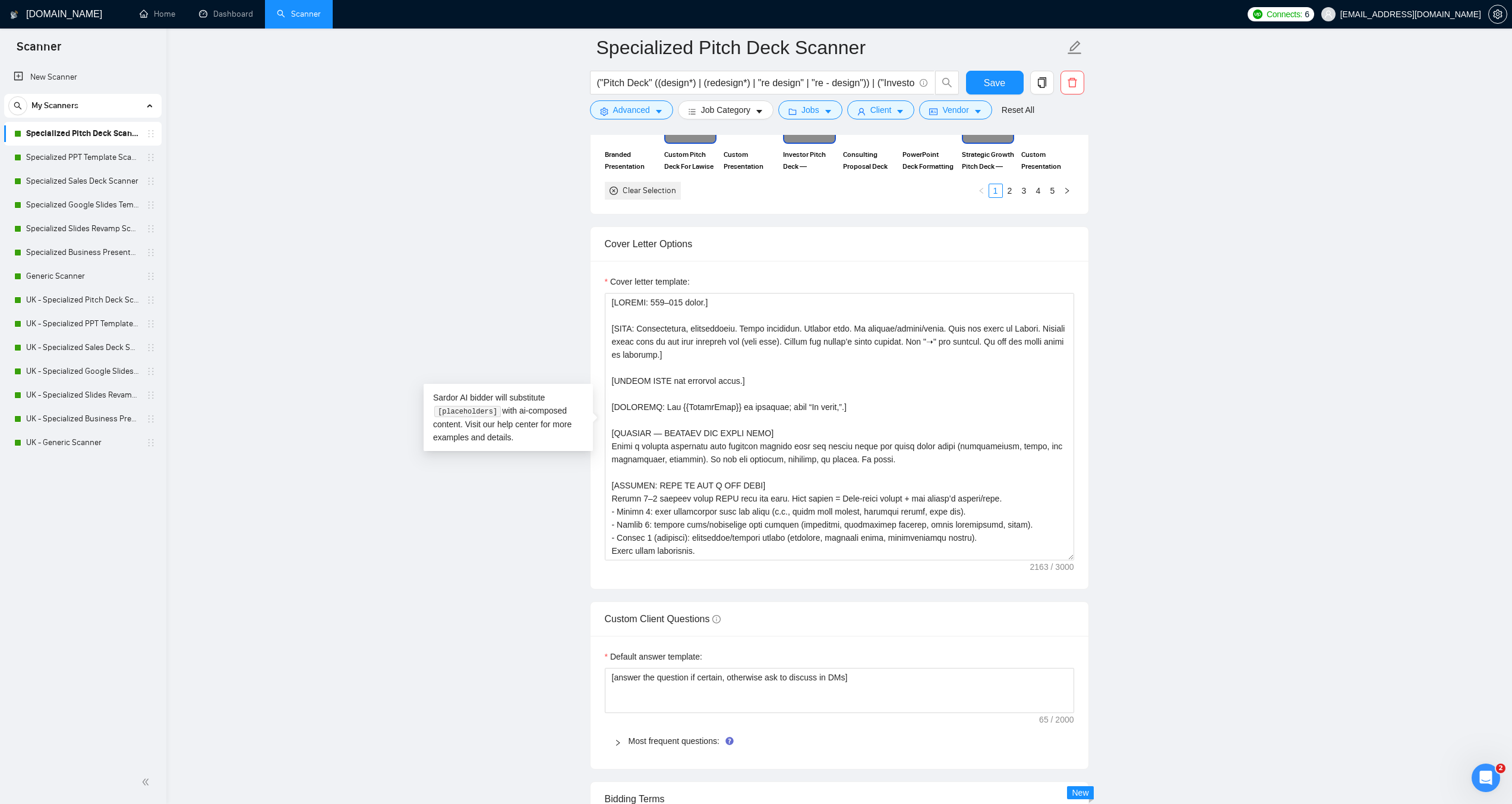
click at [545, 337] on main "Specialized Pitch Deck Scanner ("Pitch Deck" ((design*) | (redesign*) | "re des…" at bounding box center [839, 794] width 1308 height 4019
drag, startPoint x: 762, startPoint y: 379, endPoint x: 595, endPoint y: 368, distance: 167.4
click at [595, 368] on div "Cover letter template:" at bounding box center [839, 425] width 498 height 328
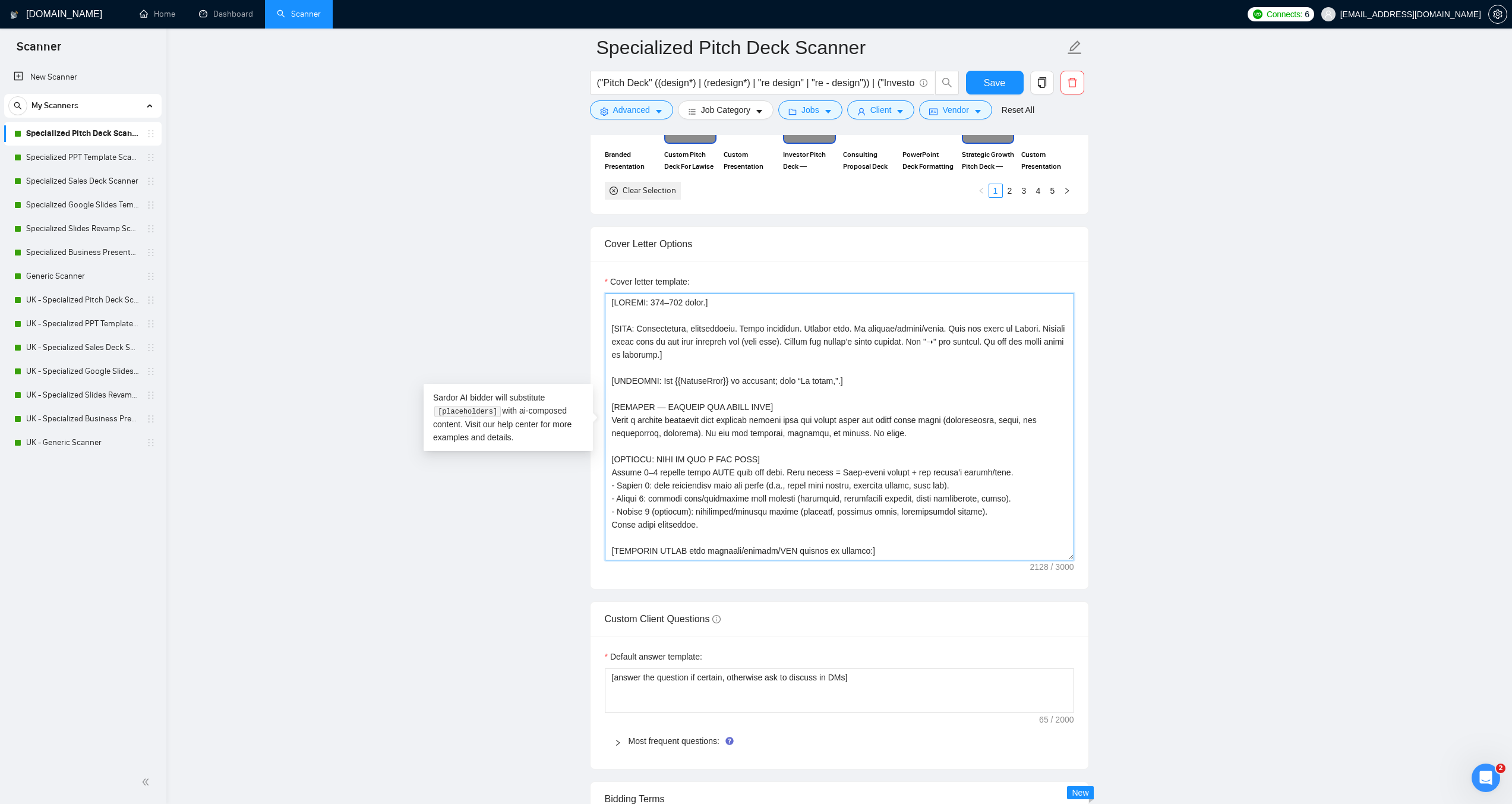
drag, startPoint x: 675, startPoint y: 302, endPoint x: 668, endPoint y: 302, distance: 7.0
click at [668, 302] on textarea "Cover letter template:" at bounding box center [840, 427] width 470 height 268
type textarea "[LENGTH: 120–200 words.] [TONE: Professional, approachable. Short sentences. En…"
click at [972, 85] on button "Save" at bounding box center [995, 83] width 58 height 24
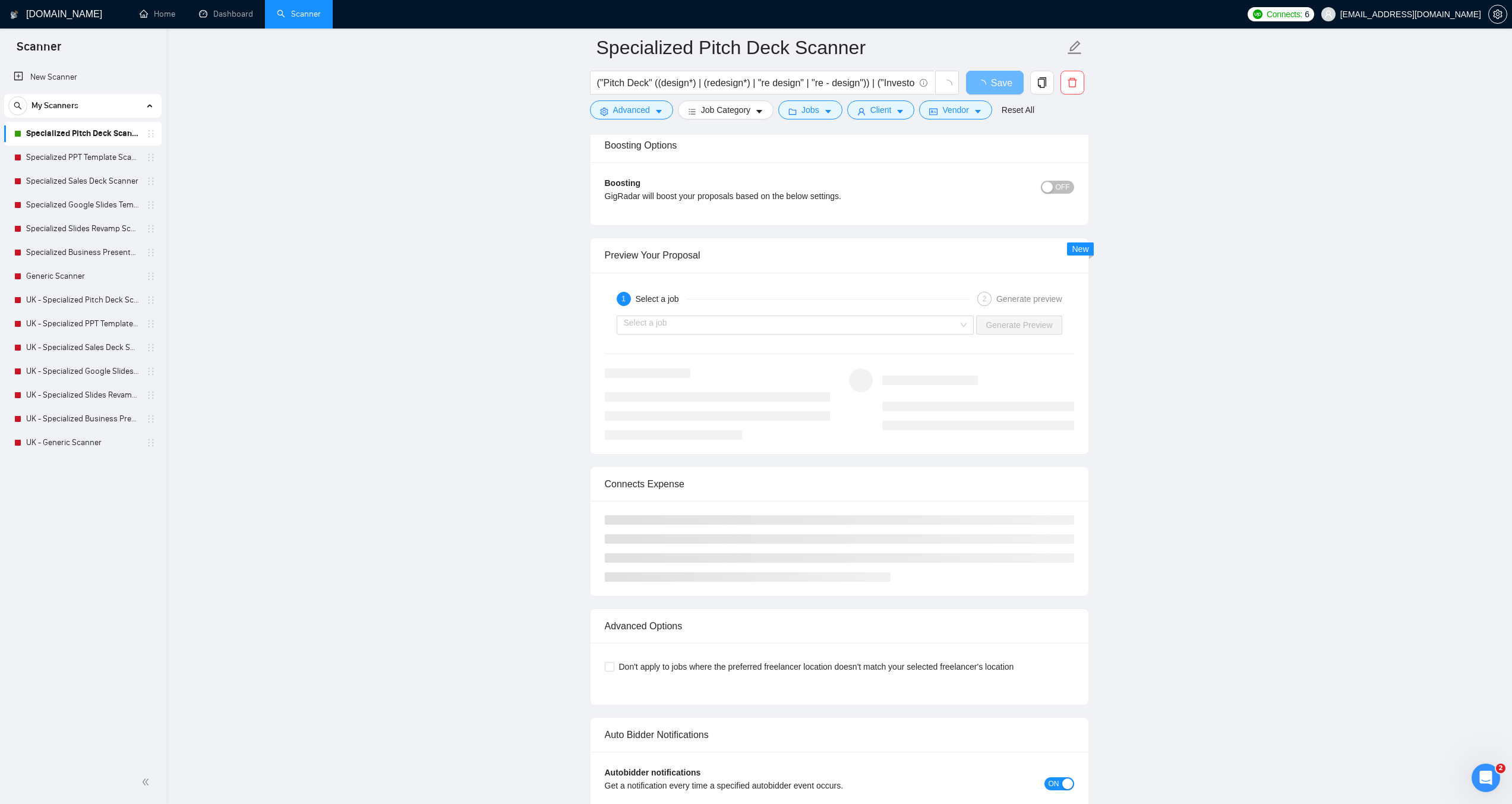
scroll to position [2155, 0]
click at [818, 324] on input "search" at bounding box center [791, 327] width 335 height 18
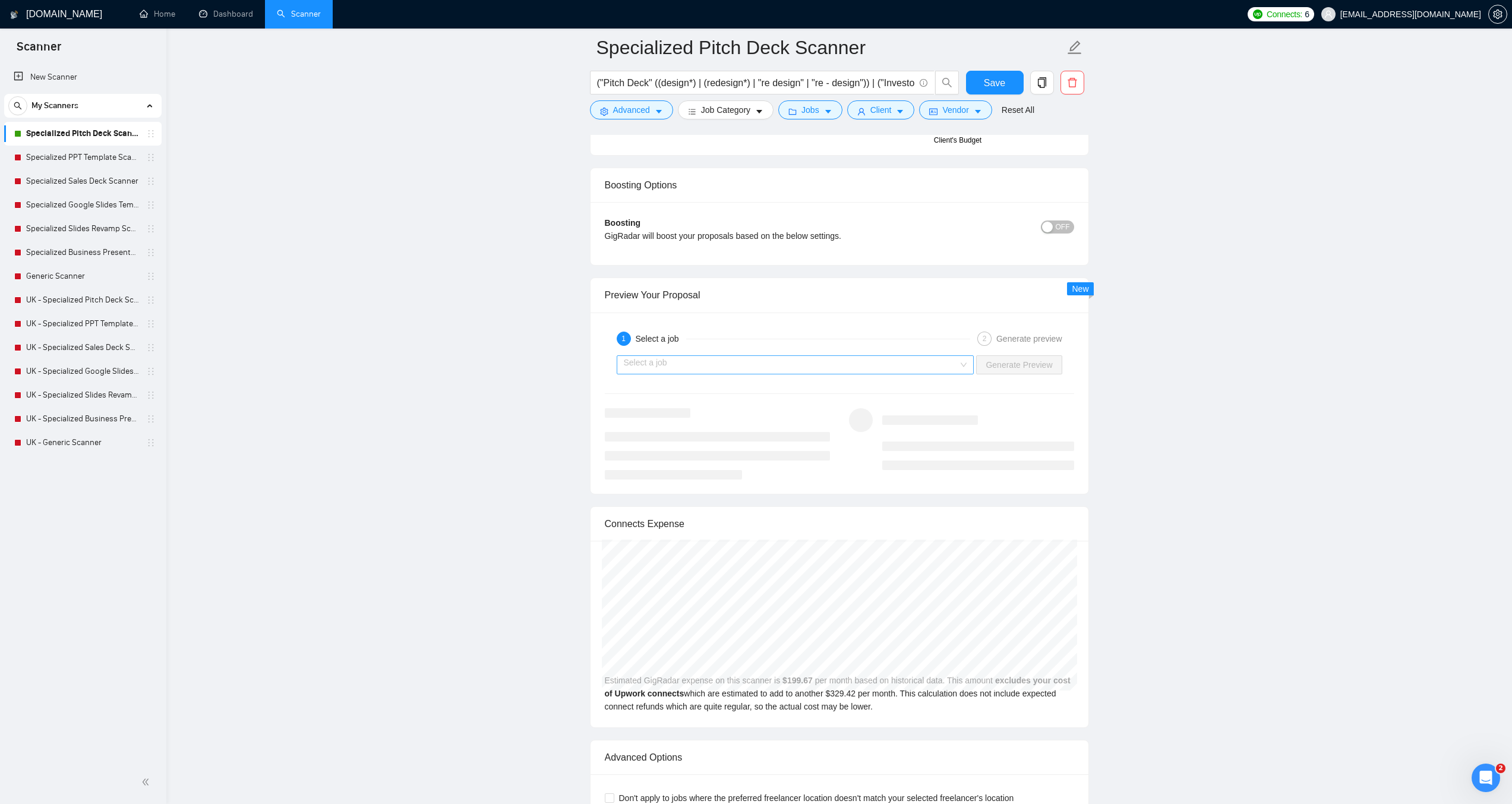
click at [915, 358] on input "search" at bounding box center [791, 365] width 335 height 18
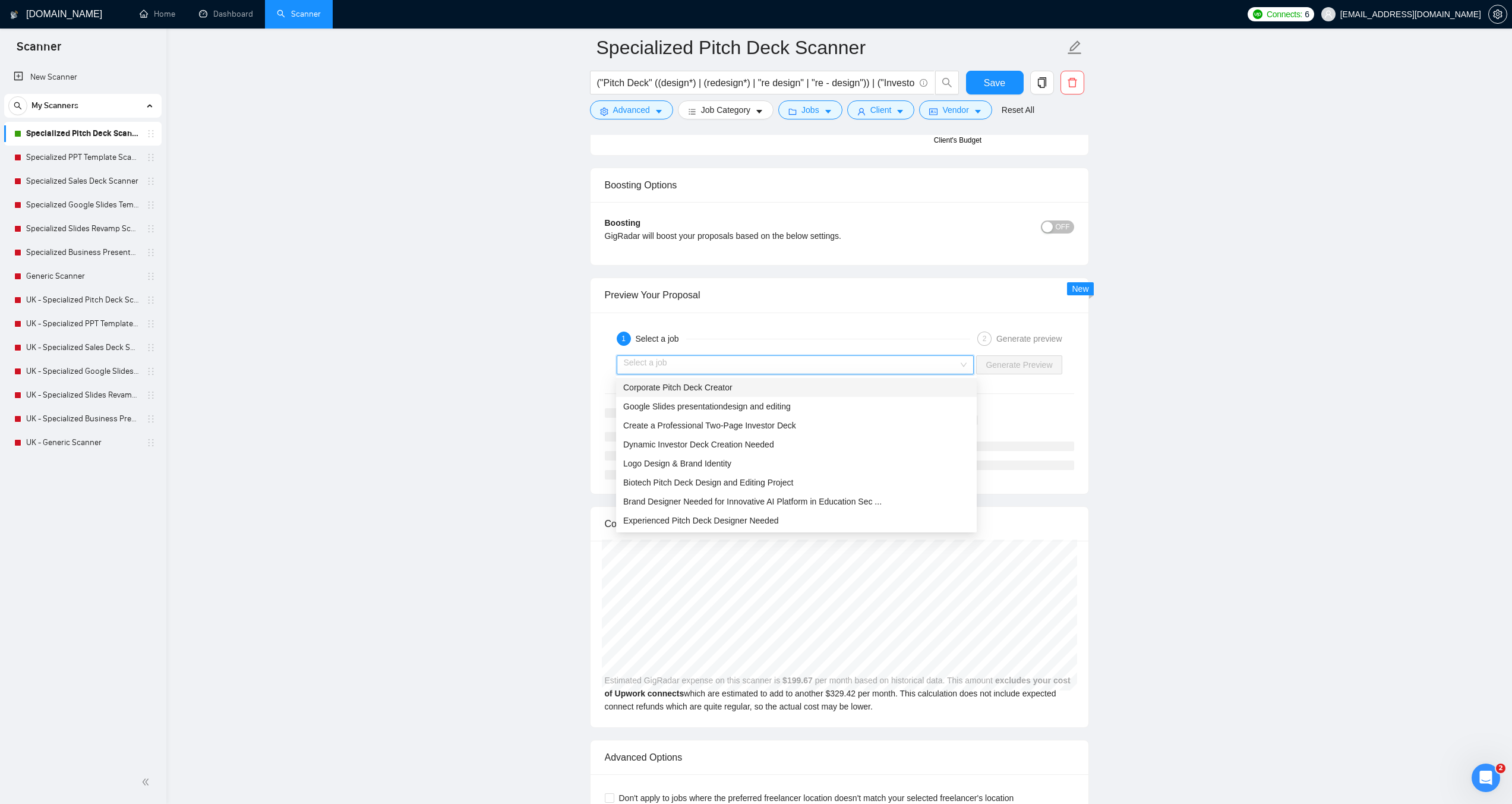
click at [771, 384] on div "Corporate Pitch Deck Creator" at bounding box center [796, 387] width 347 height 13
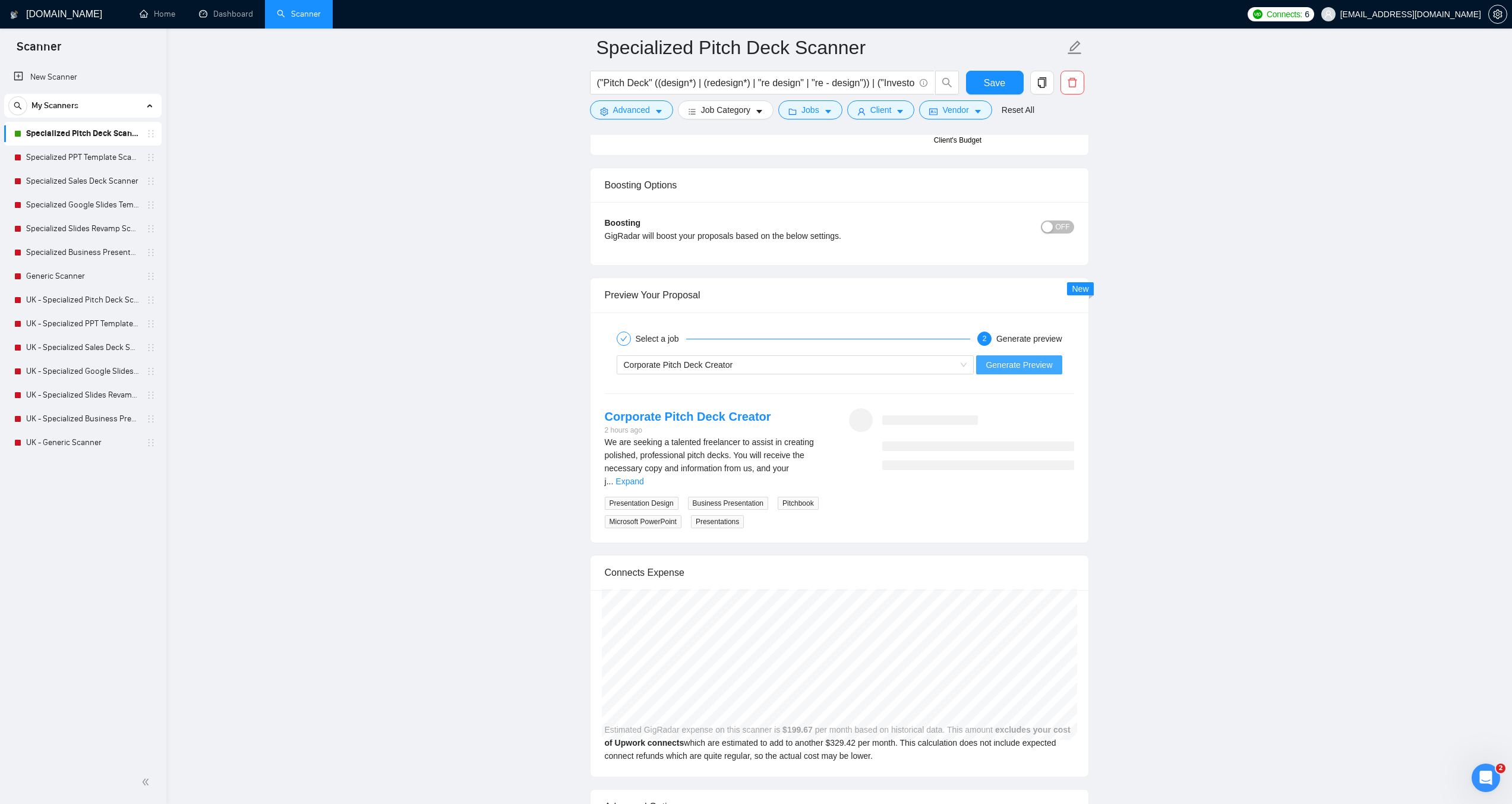
click at [1012, 363] on span "Generate Preview" at bounding box center [1019, 365] width 67 height 13
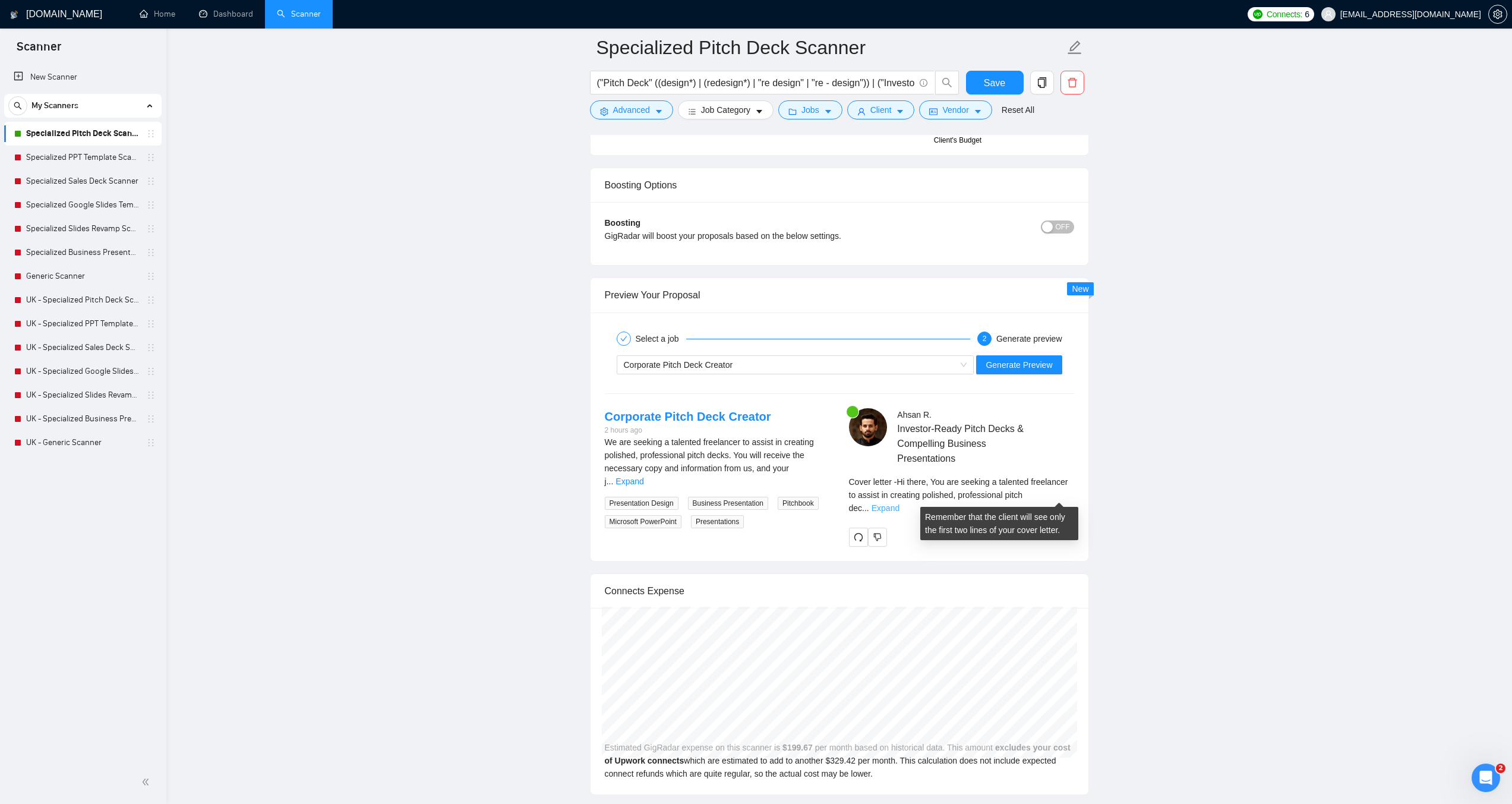
click at [900, 503] on link "Expand" at bounding box center [886, 508] width 28 height 10
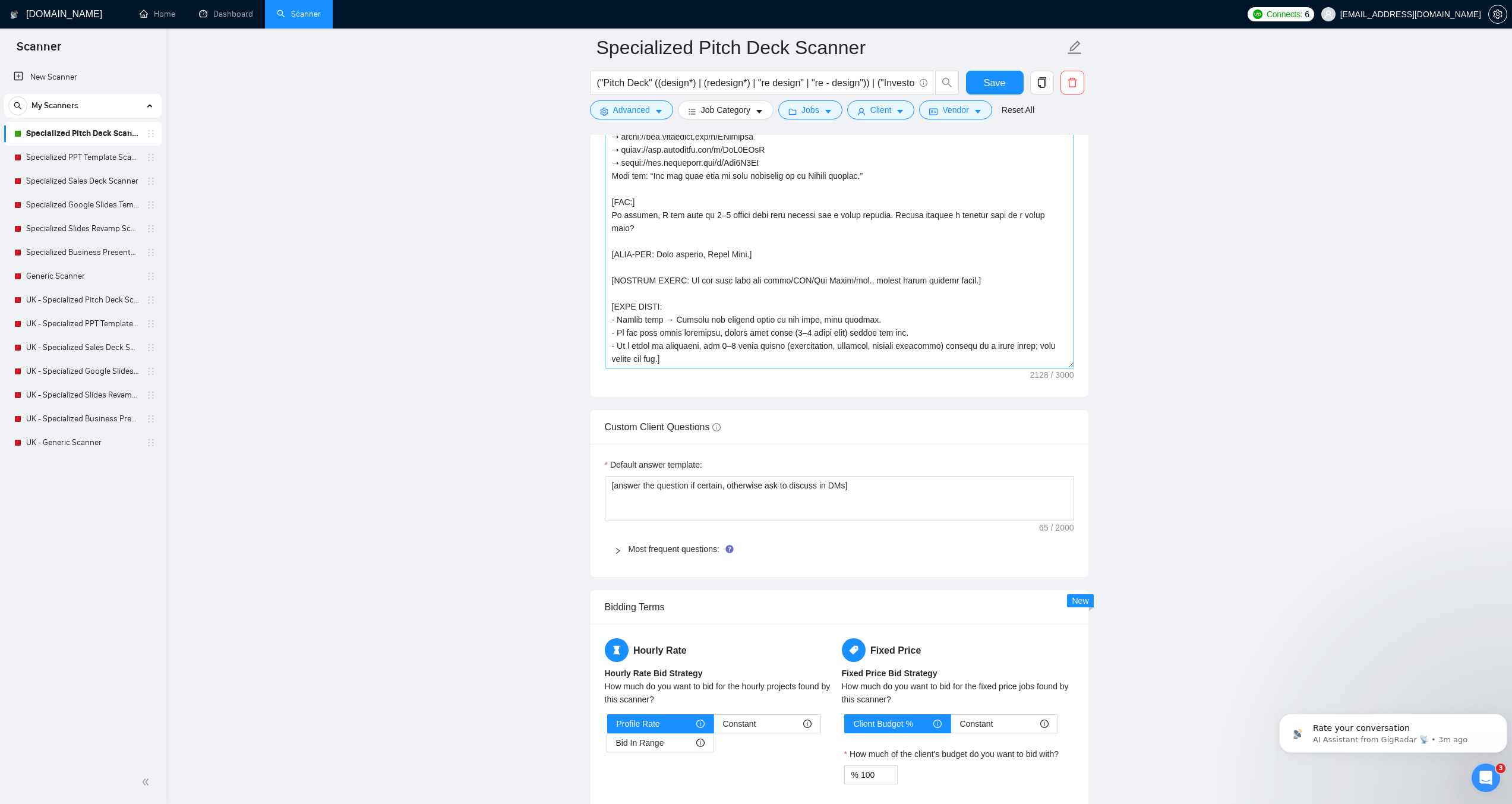
scroll to position [1442, 0]
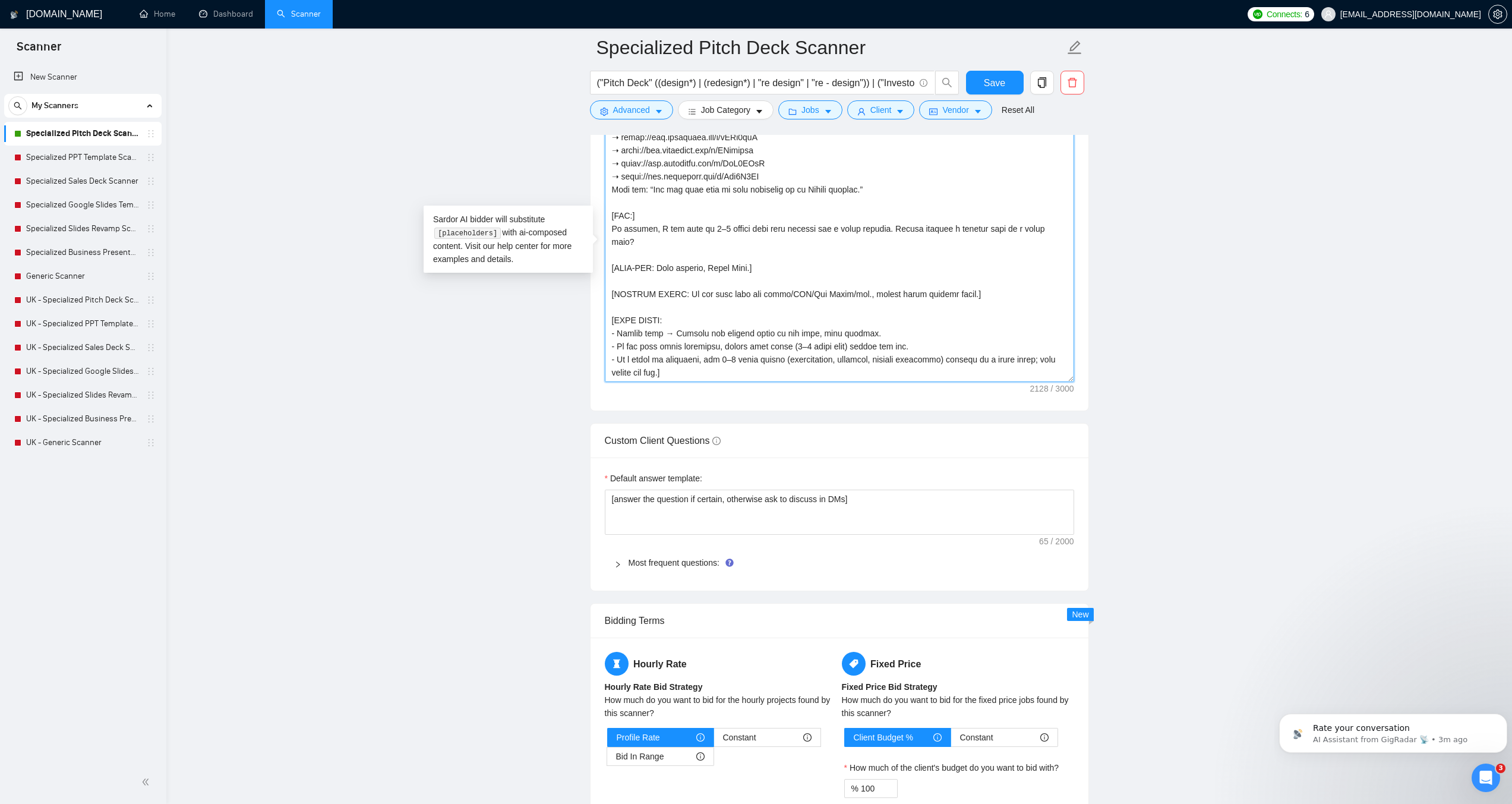
click at [745, 292] on textarea "Cover letter template:" at bounding box center [840, 248] width 470 height 268
paste textarea "170 words.] [TONE: Professional, approachable. Short sentences. English only. N…"
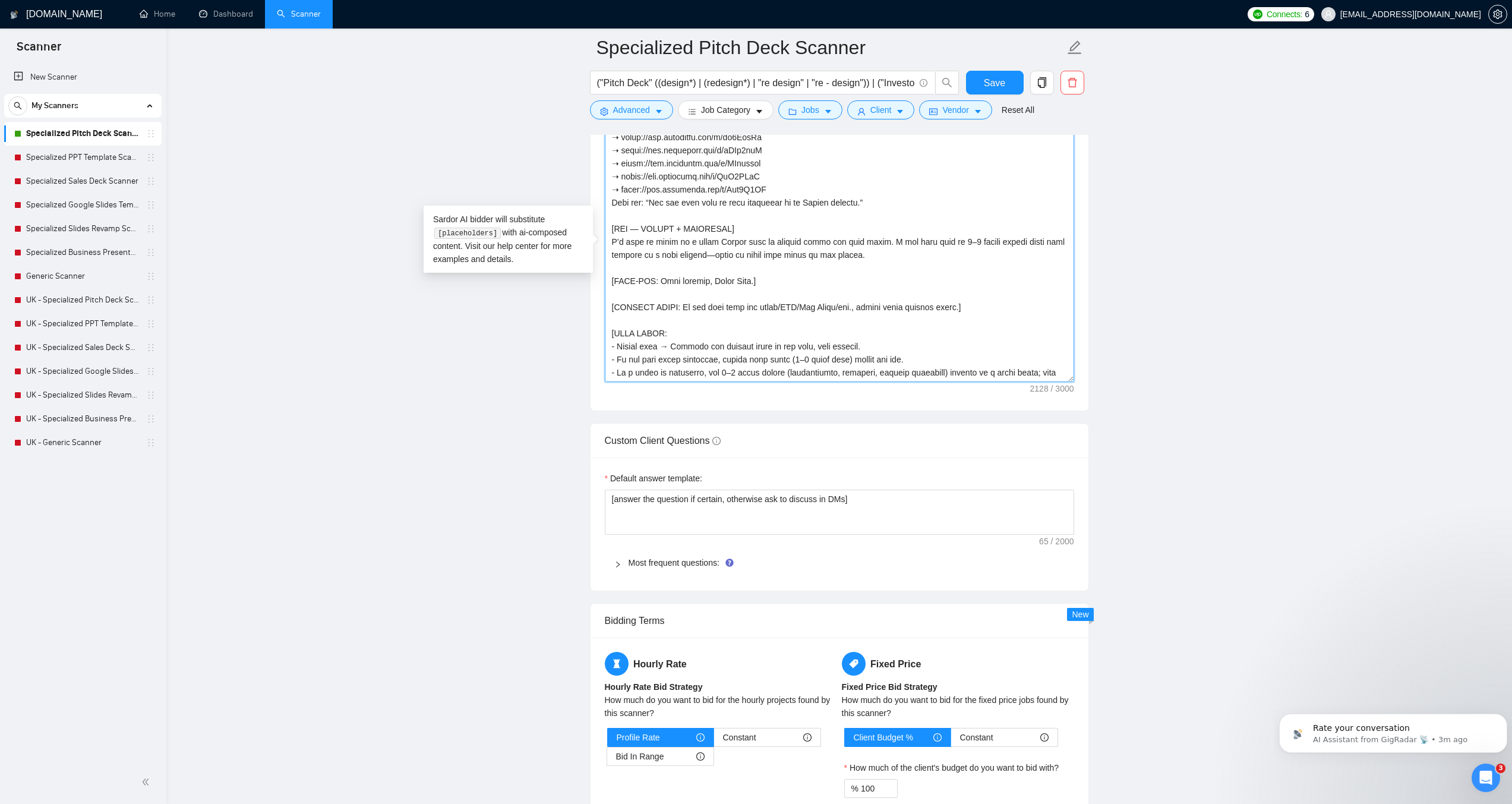
scroll to position [0, 0]
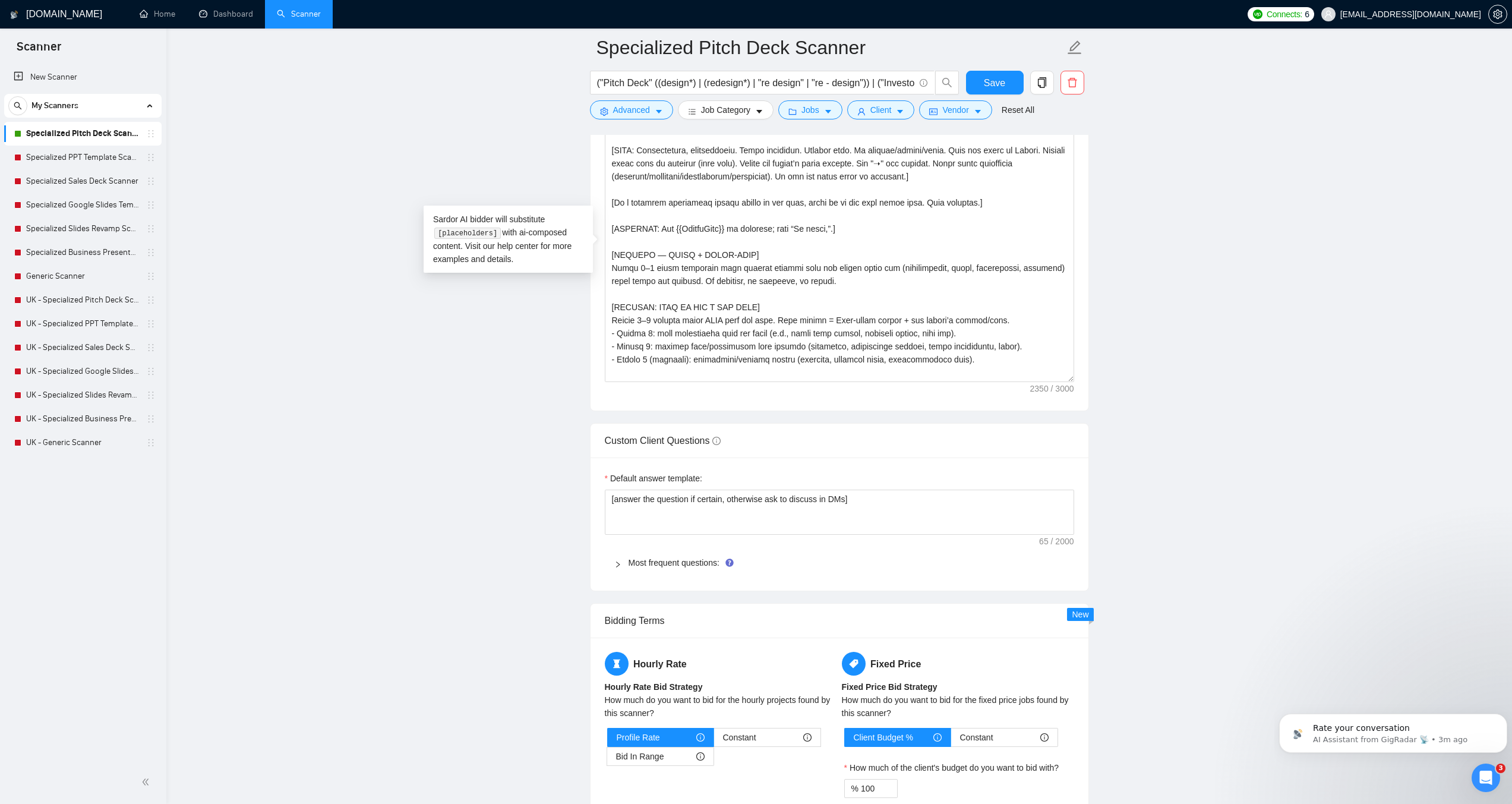
click at [1198, 391] on main "Specialized Pitch Deck Scanner ("Pitch Deck" ((design*) | (redesign*) | "re des…" at bounding box center [839, 602] width 1308 height 3994
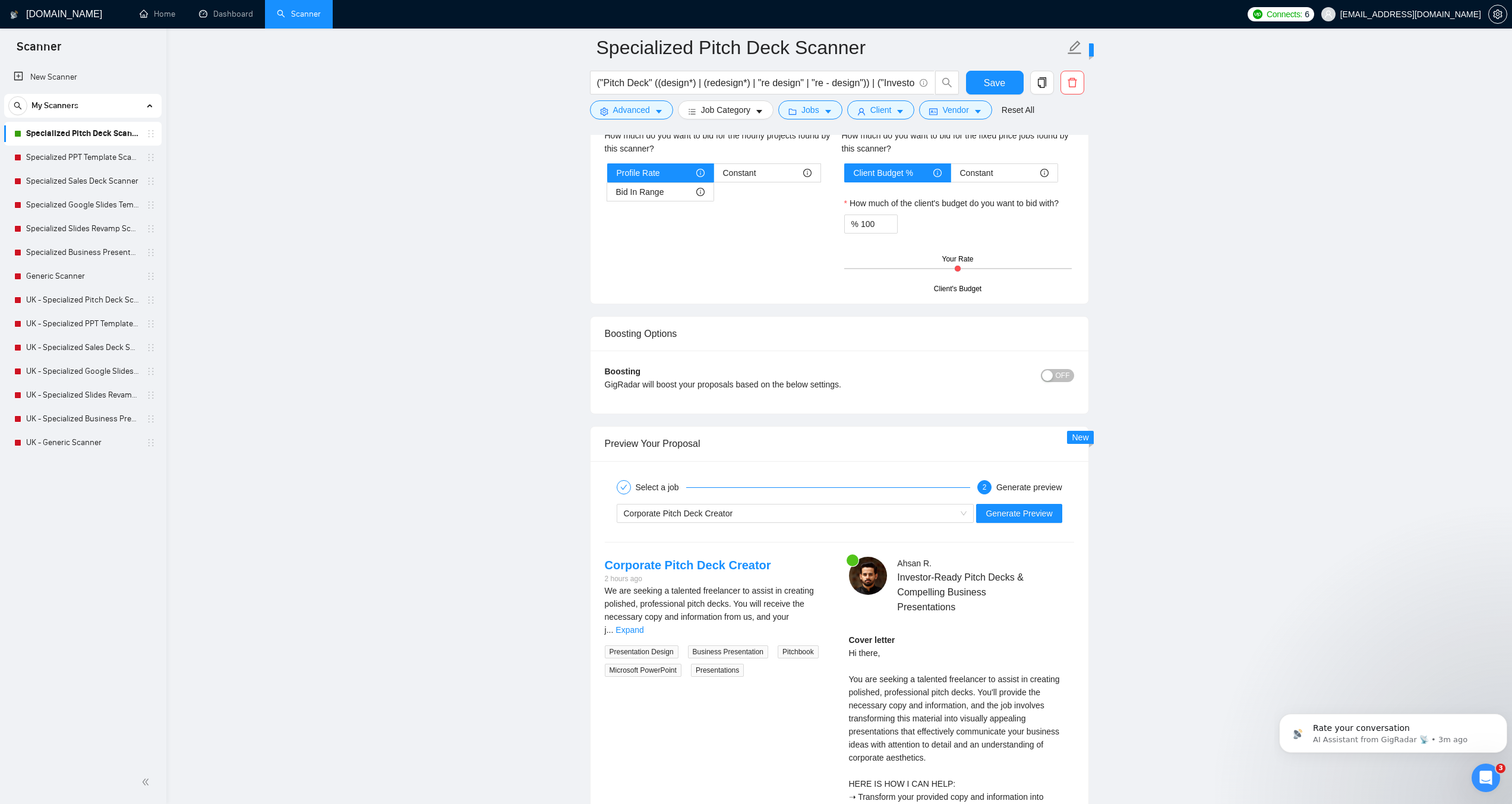
scroll to position [2036, 0]
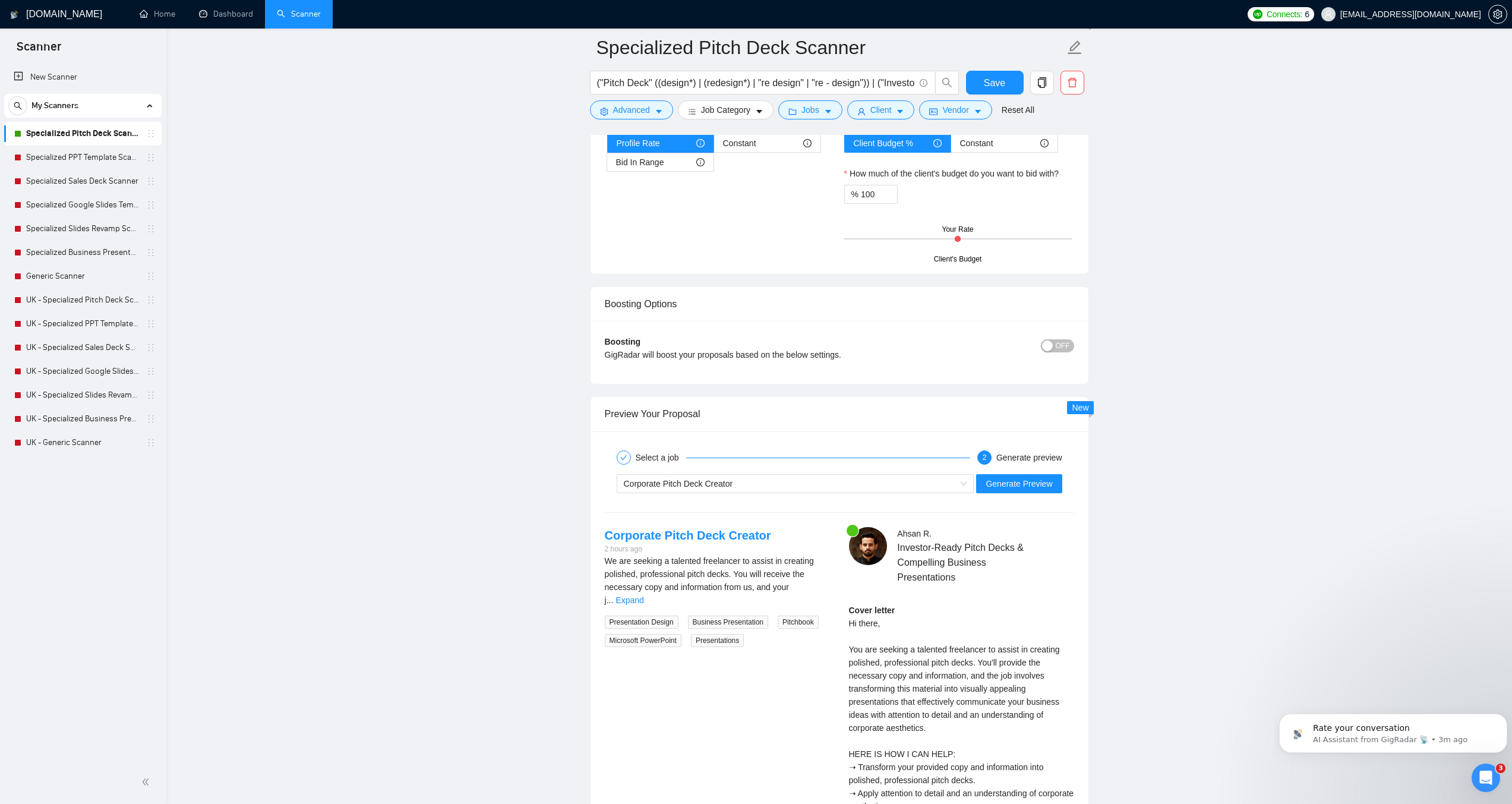
click at [1021, 471] on div "Corporate Pitch Deck Creator Generate Preview" at bounding box center [839, 484] width 472 height 28
click at [1022, 485] on span "Generate Preview" at bounding box center [1019, 484] width 67 height 13
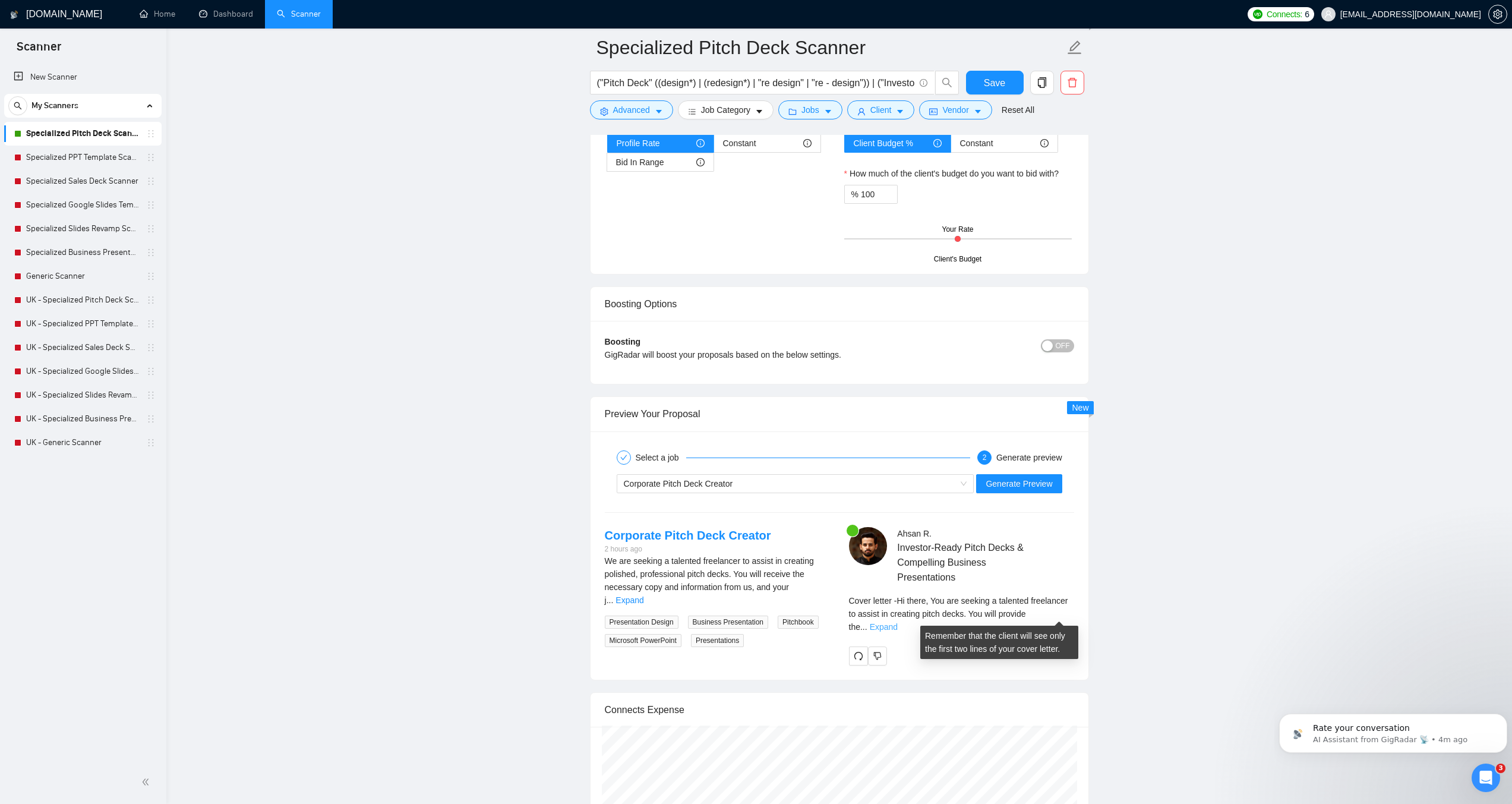
click at [898, 622] on link "Expand" at bounding box center [884, 627] width 28 height 10
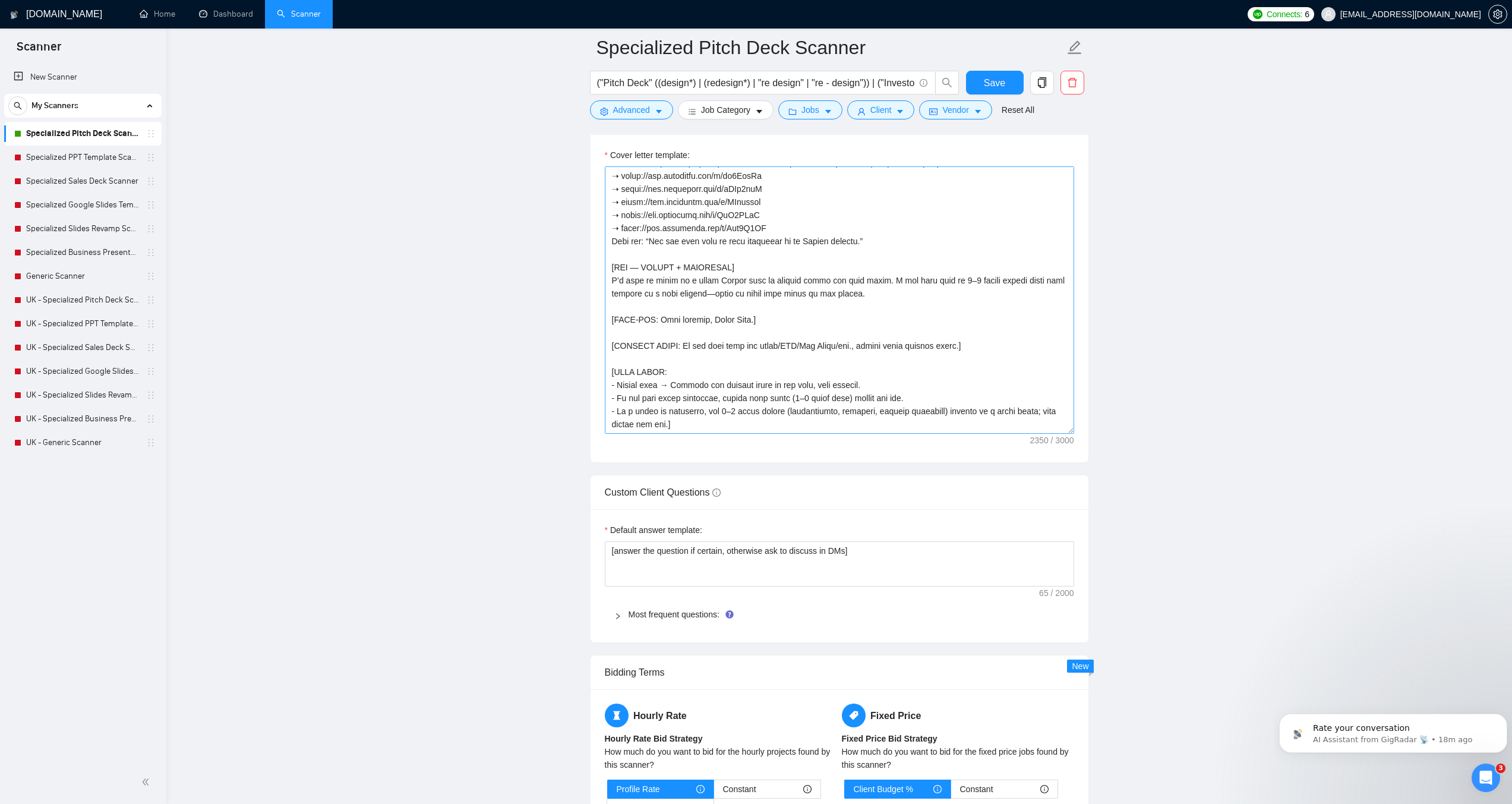
scroll to position [1382, 0]
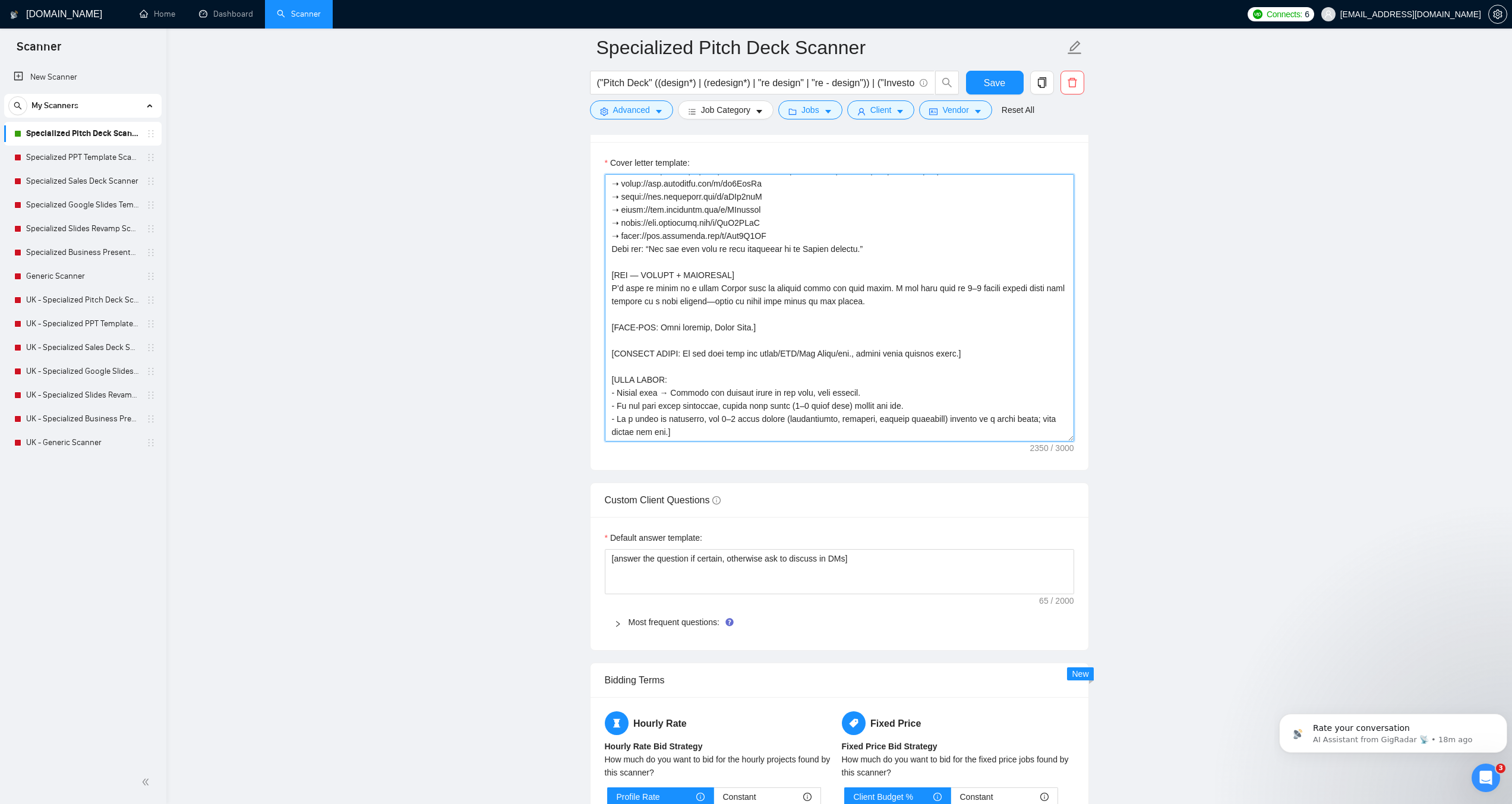
click at [682, 322] on textarea "Cover letter template:" at bounding box center [840, 308] width 470 height 268
paste textarea ". Do not ask slide count or timezone.] [If a required validation phrase exists …"
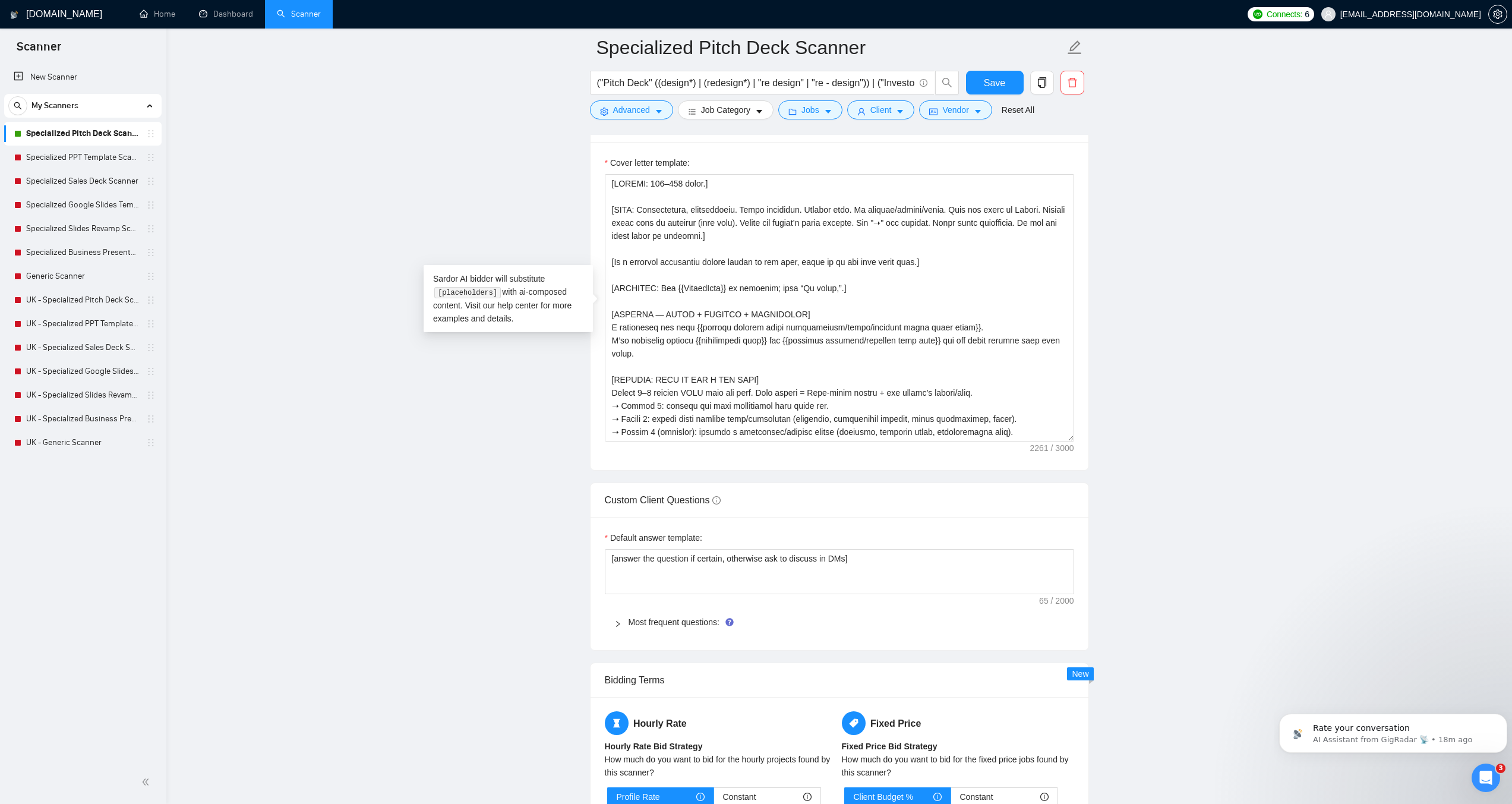
click at [581, 385] on main "Specialized Pitch Deck Scanner ("Pitch Deck" ((design*) | (redesign*) | "re des…" at bounding box center [839, 655] width 1308 height 3980
drag, startPoint x: 675, startPoint y: 182, endPoint x: 667, endPoint y: 182, distance: 8.0
click at [667, 182] on textarea "Cover letter template:" at bounding box center [840, 308] width 470 height 268
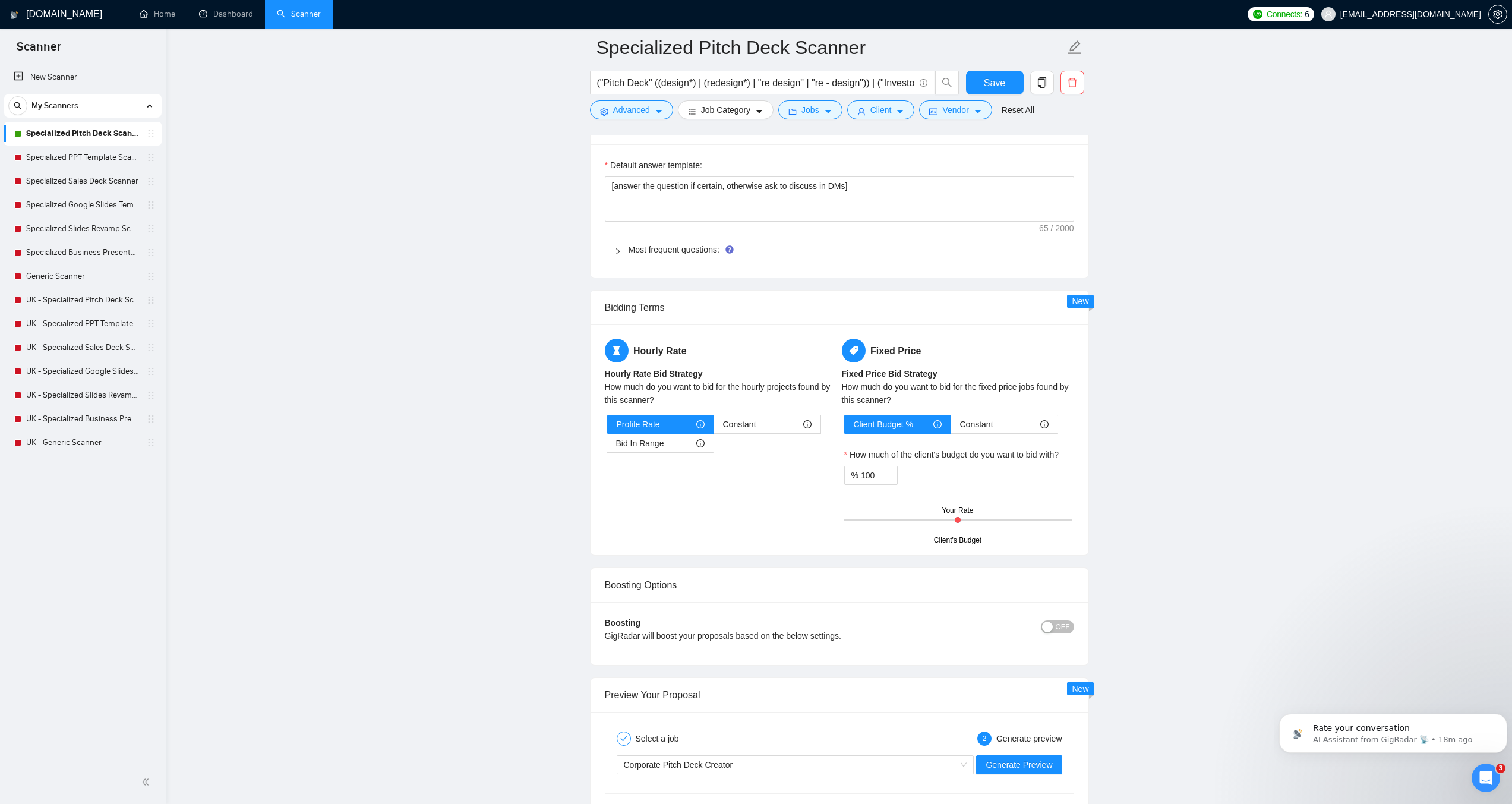
scroll to position [1739, 0]
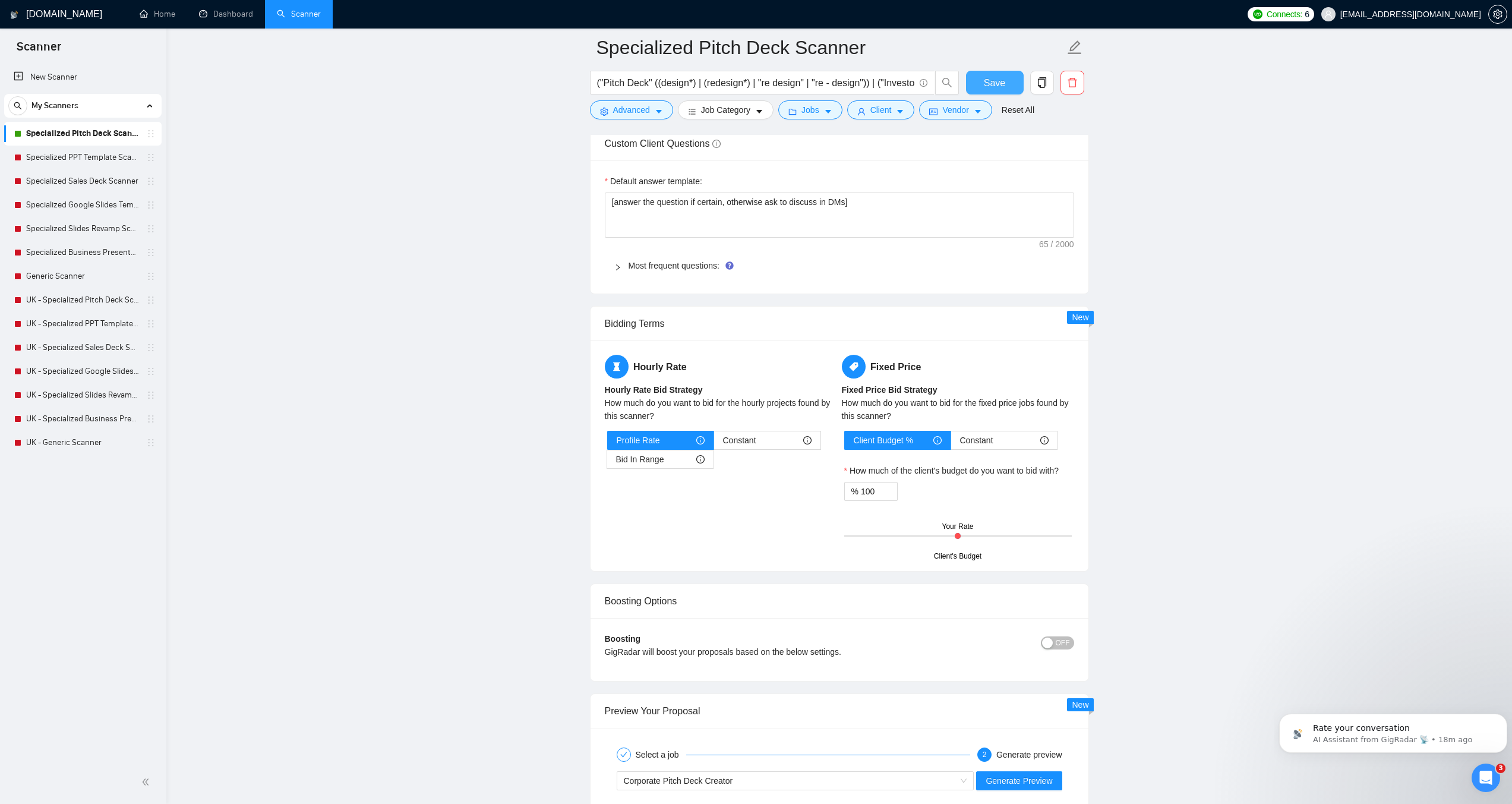
type textarea "[LENGTH: 120–200 words.] [TONE: Professional, approachable. Short sentences. En…"
click at [994, 79] on span "Save" at bounding box center [994, 83] width 22 height 15
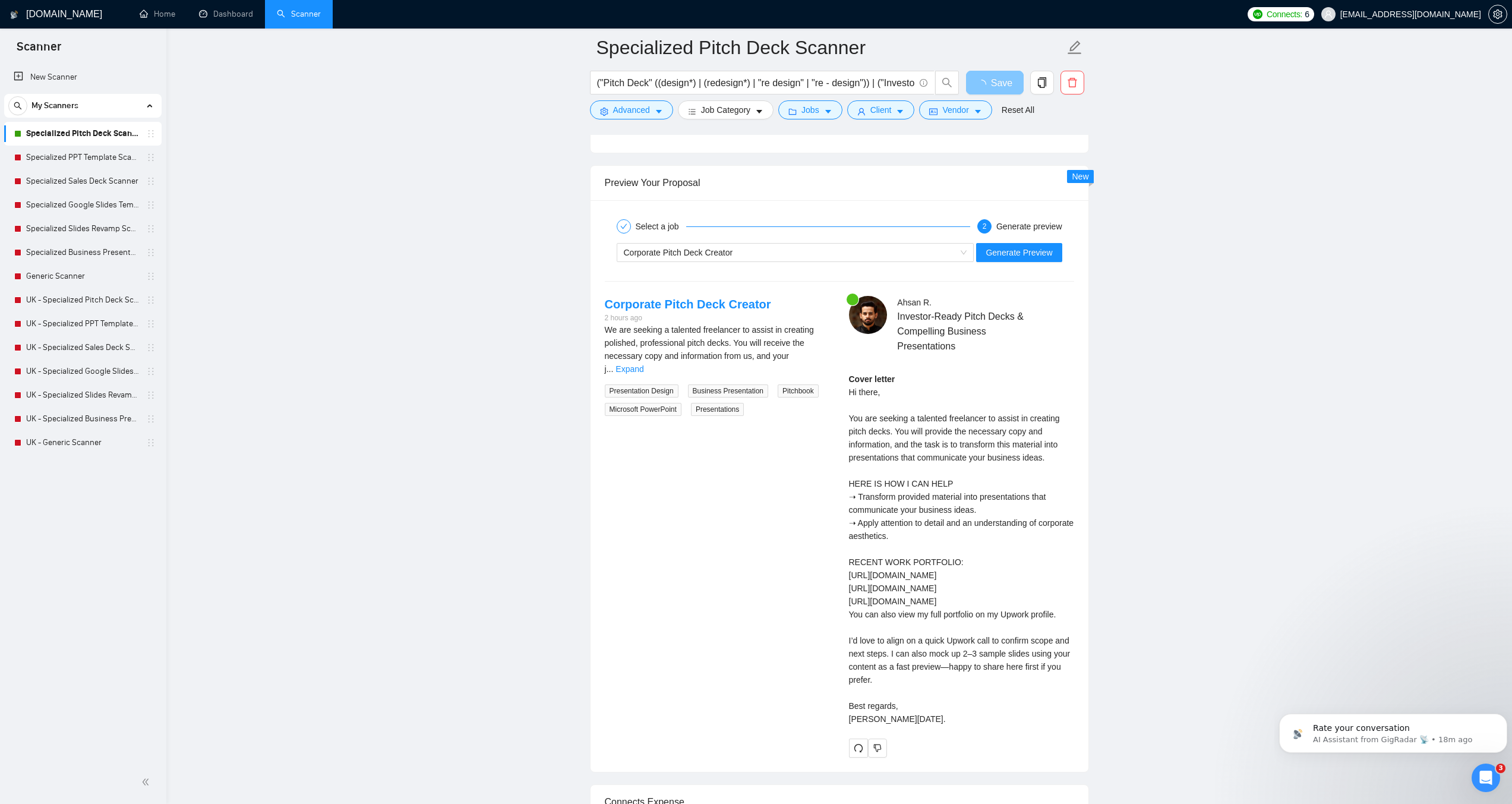
scroll to position [2274, 0]
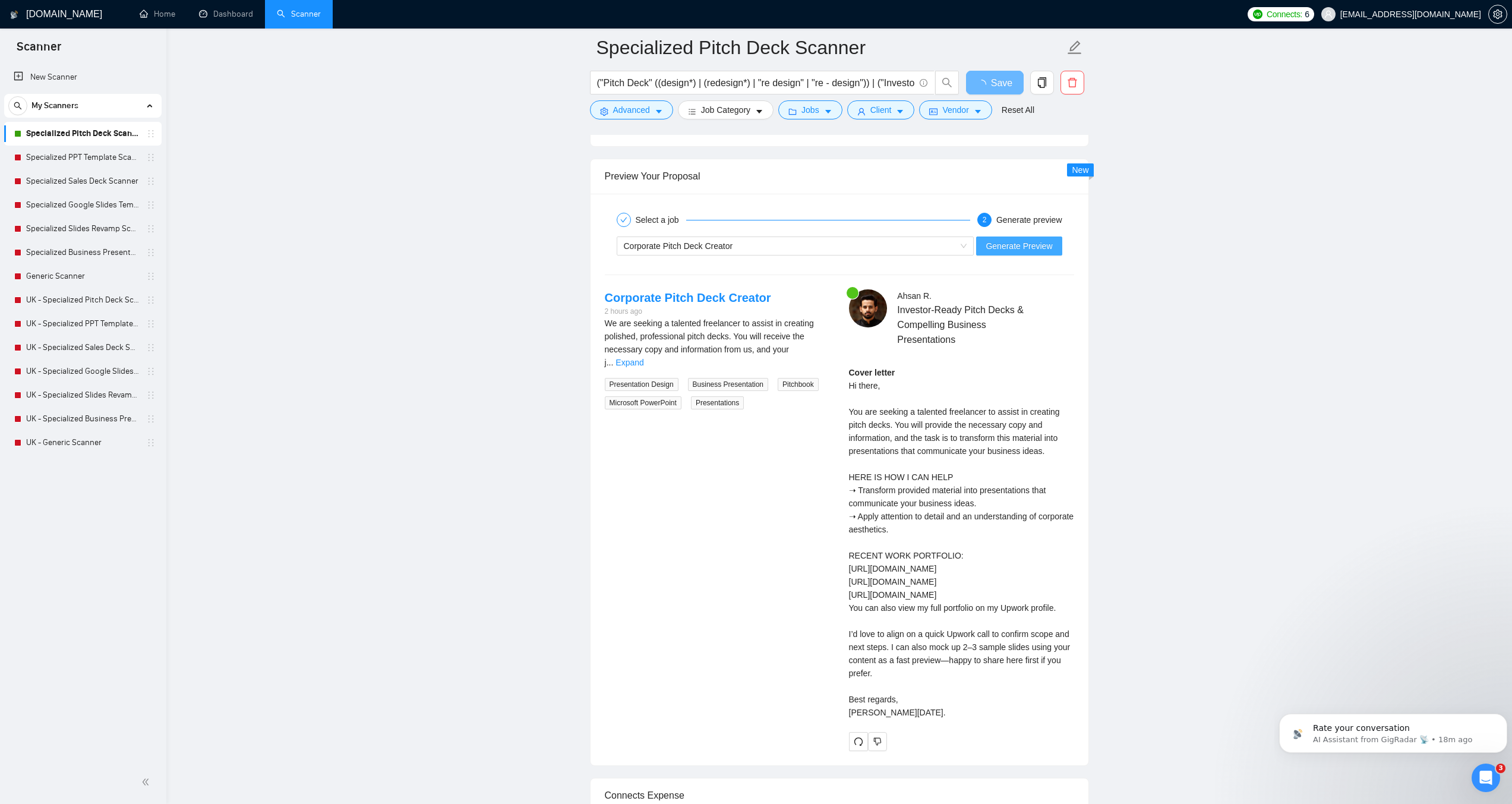
click at [1029, 238] on button "Generate Preview" at bounding box center [1019, 245] width 85 height 19
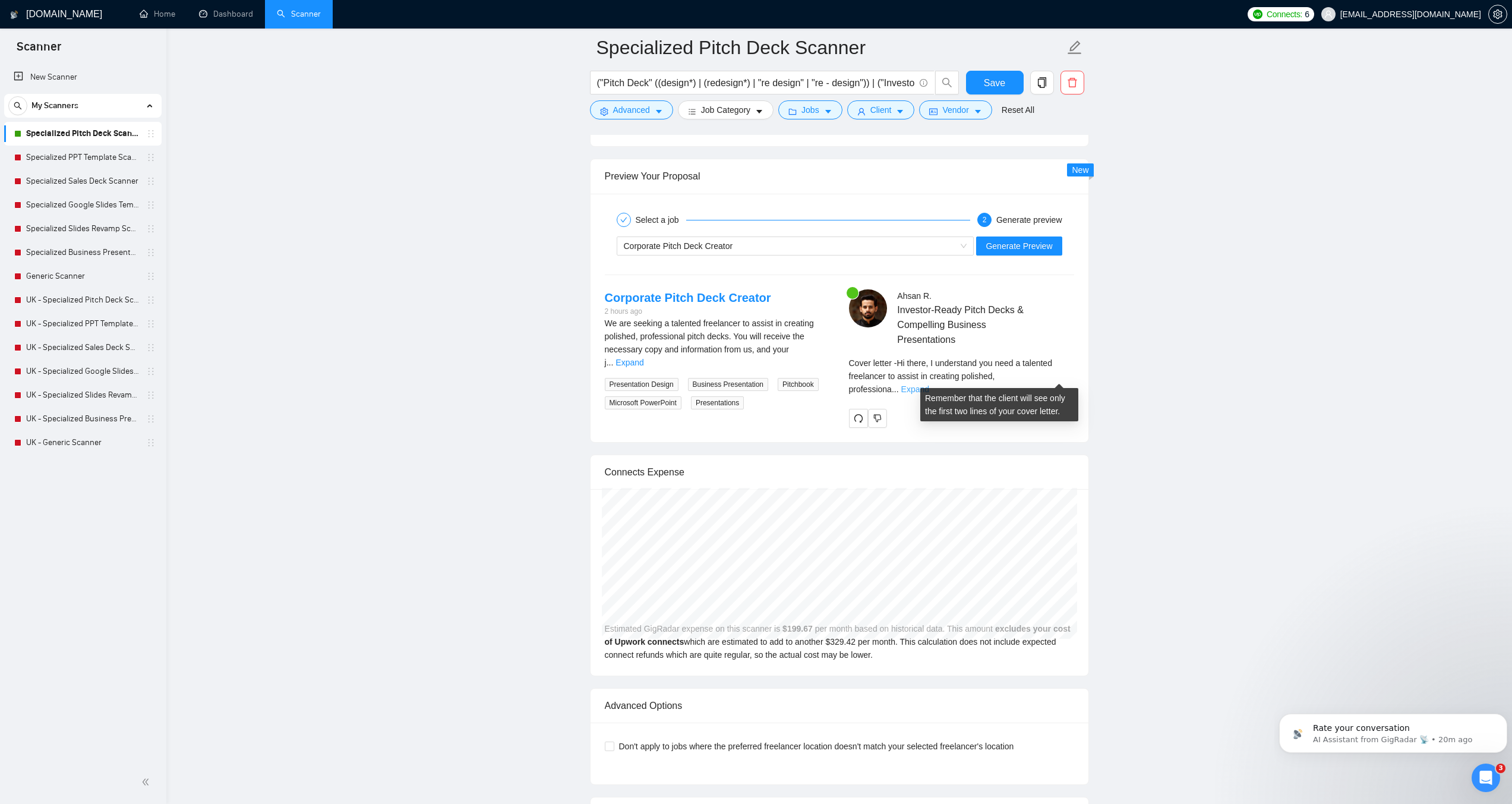
click at [929, 384] on link "Expand" at bounding box center [915, 389] width 28 height 10
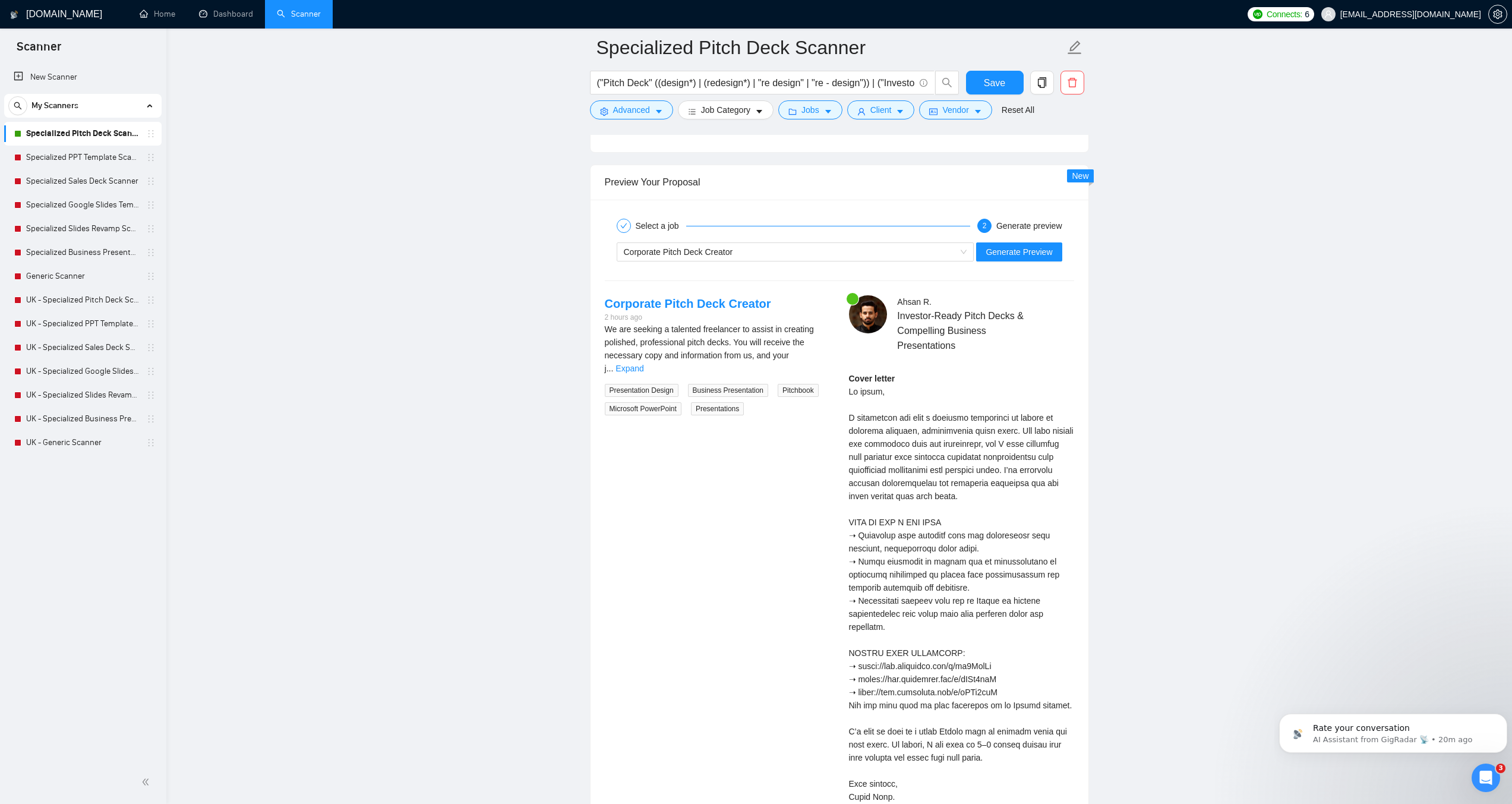
scroll to position [2214, 0]
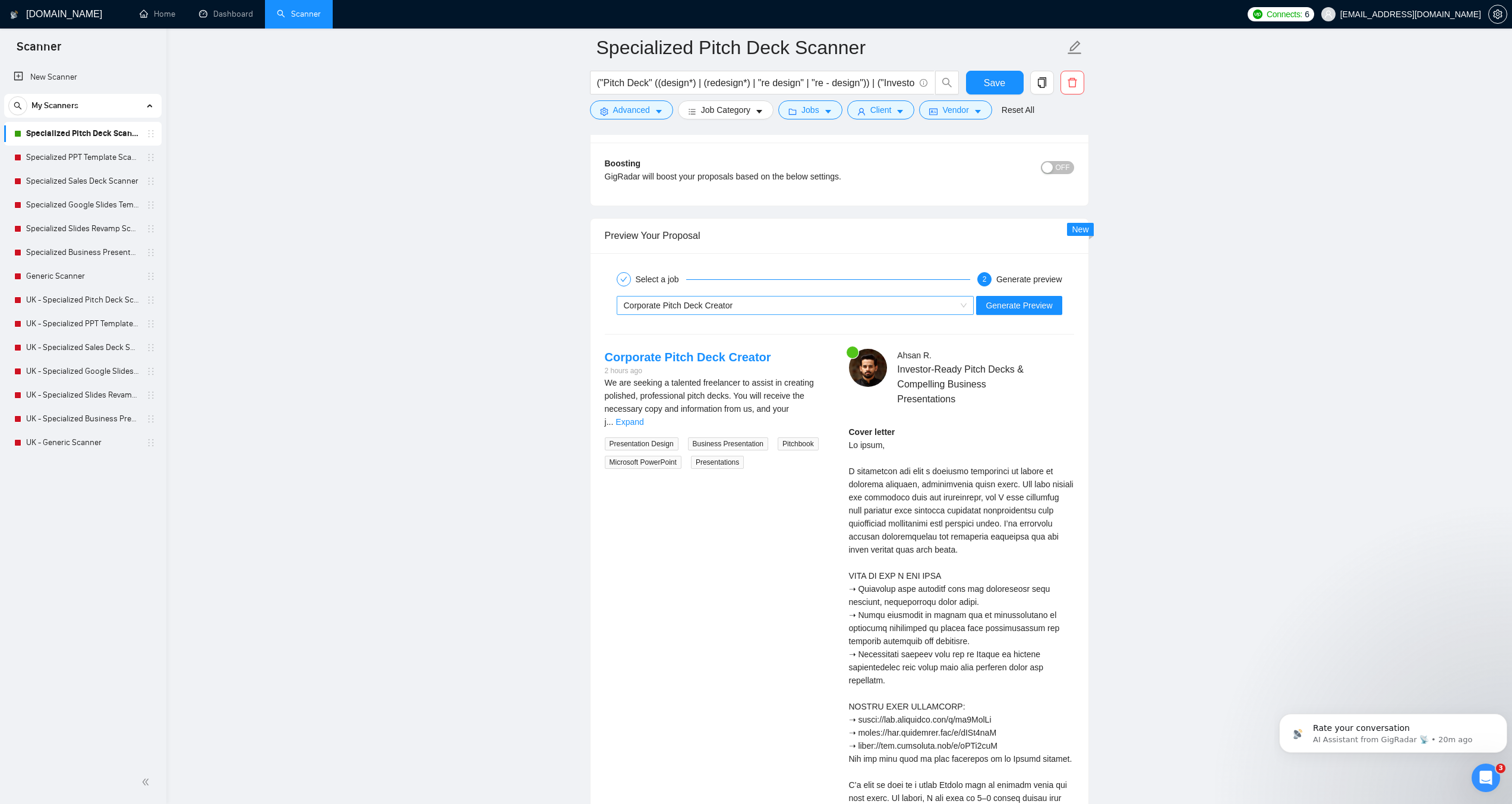
click at [724, 311] on div "Corporate Pitch Deck Creator" at bounding box center [790, 306] width 333 height 18
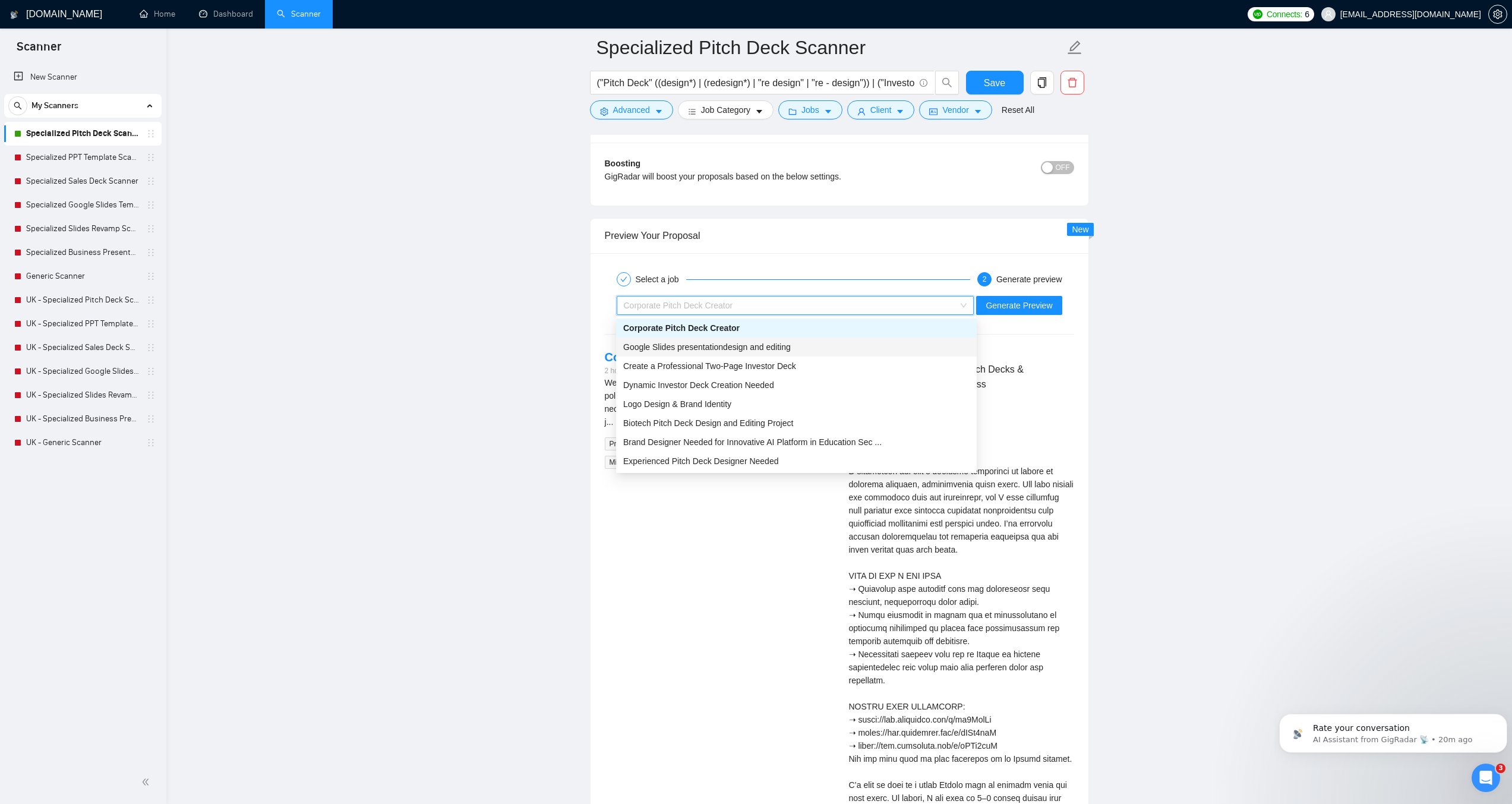
click at [726, 347] on span "Google Slides presentationdesign and editing" at bounding box center [707, 347] width 167 height 10
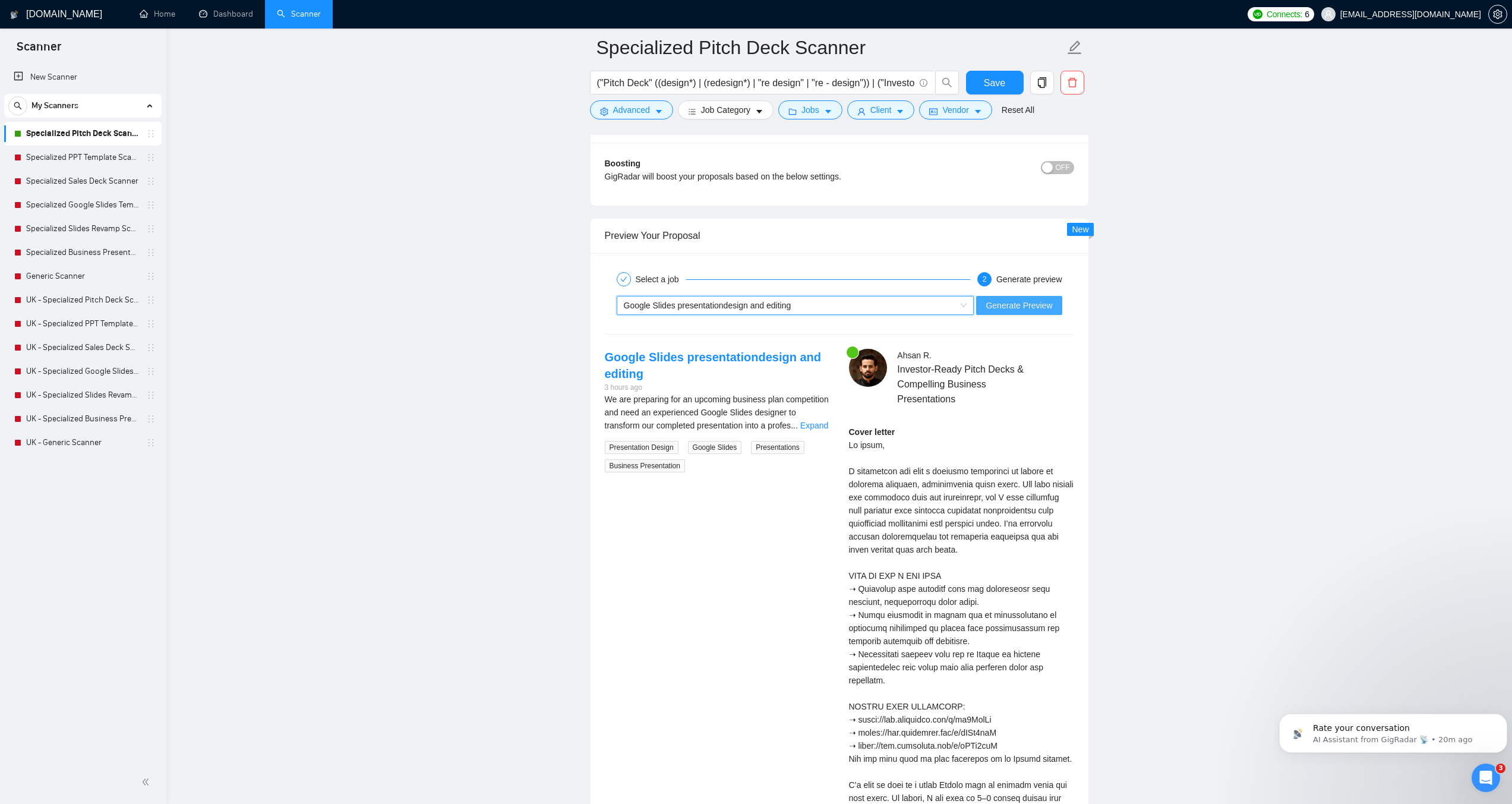
click at [1040, 310] on span "Generate Preview" at bounding box center [1019, 305] width 67 height 13
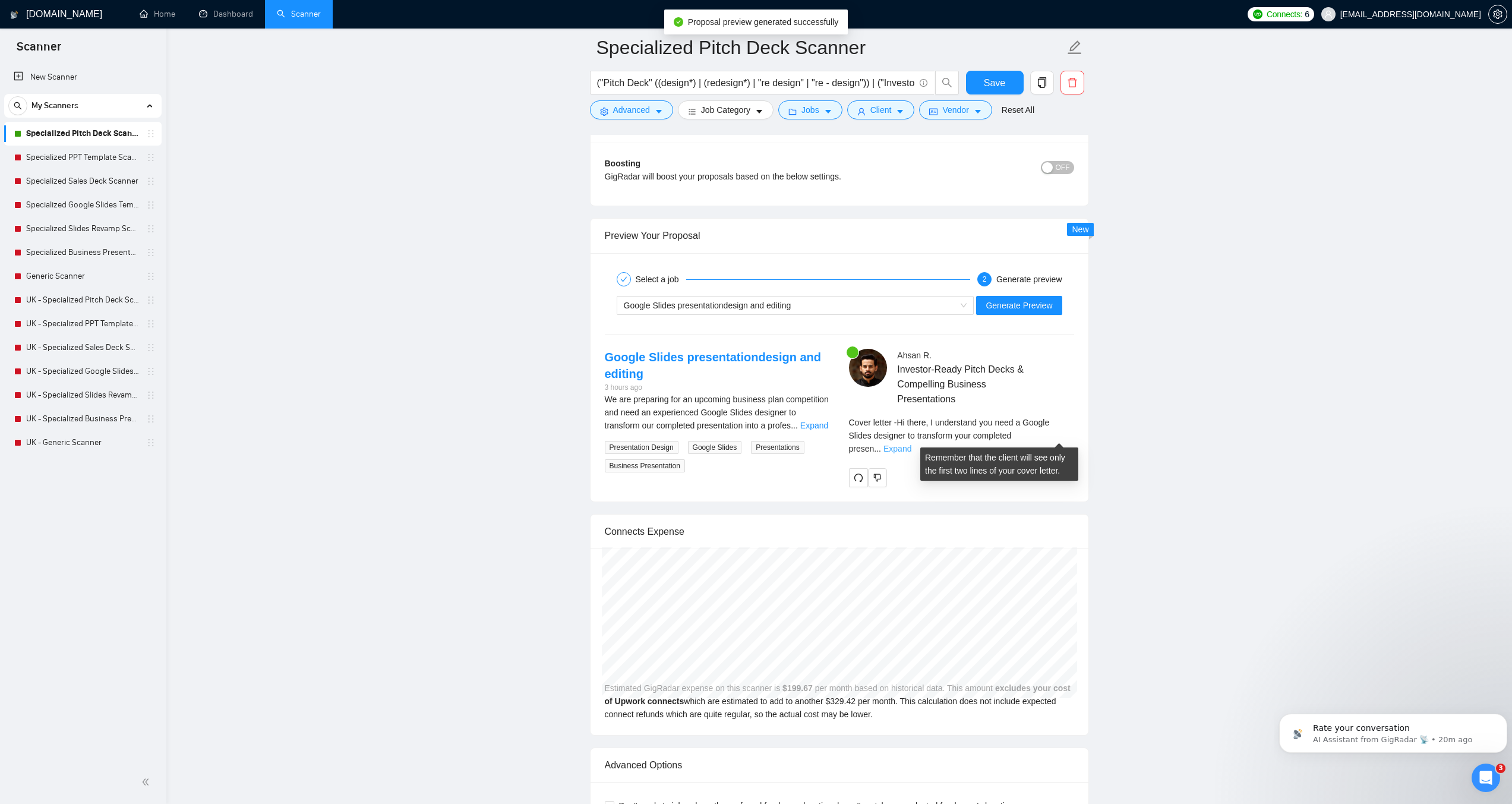
click at [912, 444] on link "Expand" at bounding box center [898, 449] width 28 height 10
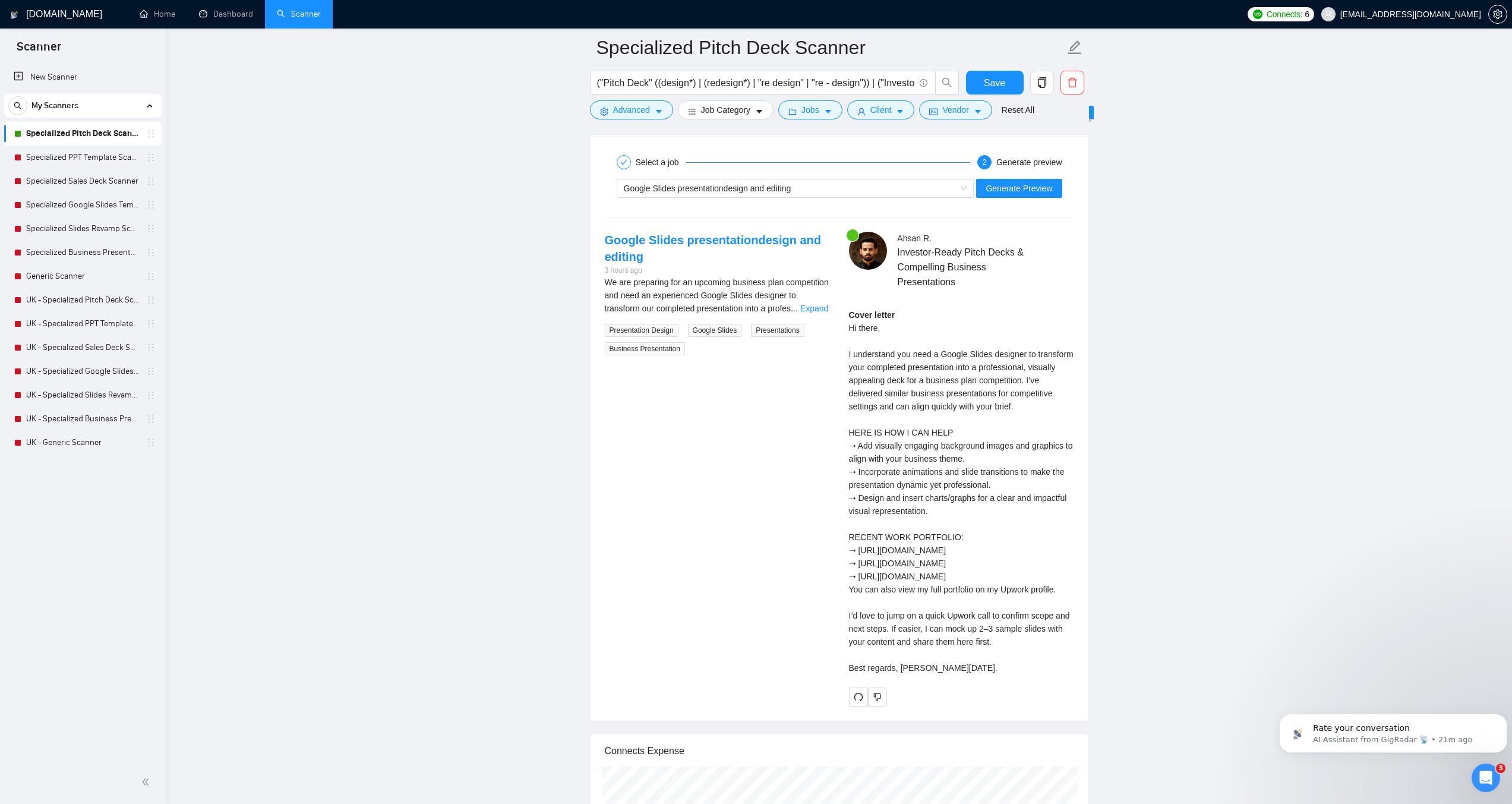
scroll to position [2333, 0]
click at [778, 175] on div "Google Slides presentationdesign and editing Generate Preview" at bounding box center [839, 186] width 472 height 28
click at [781, 182] on span "Google Slides presentationdesign and editing" at bounding box center [707, 187] width 167 height 10
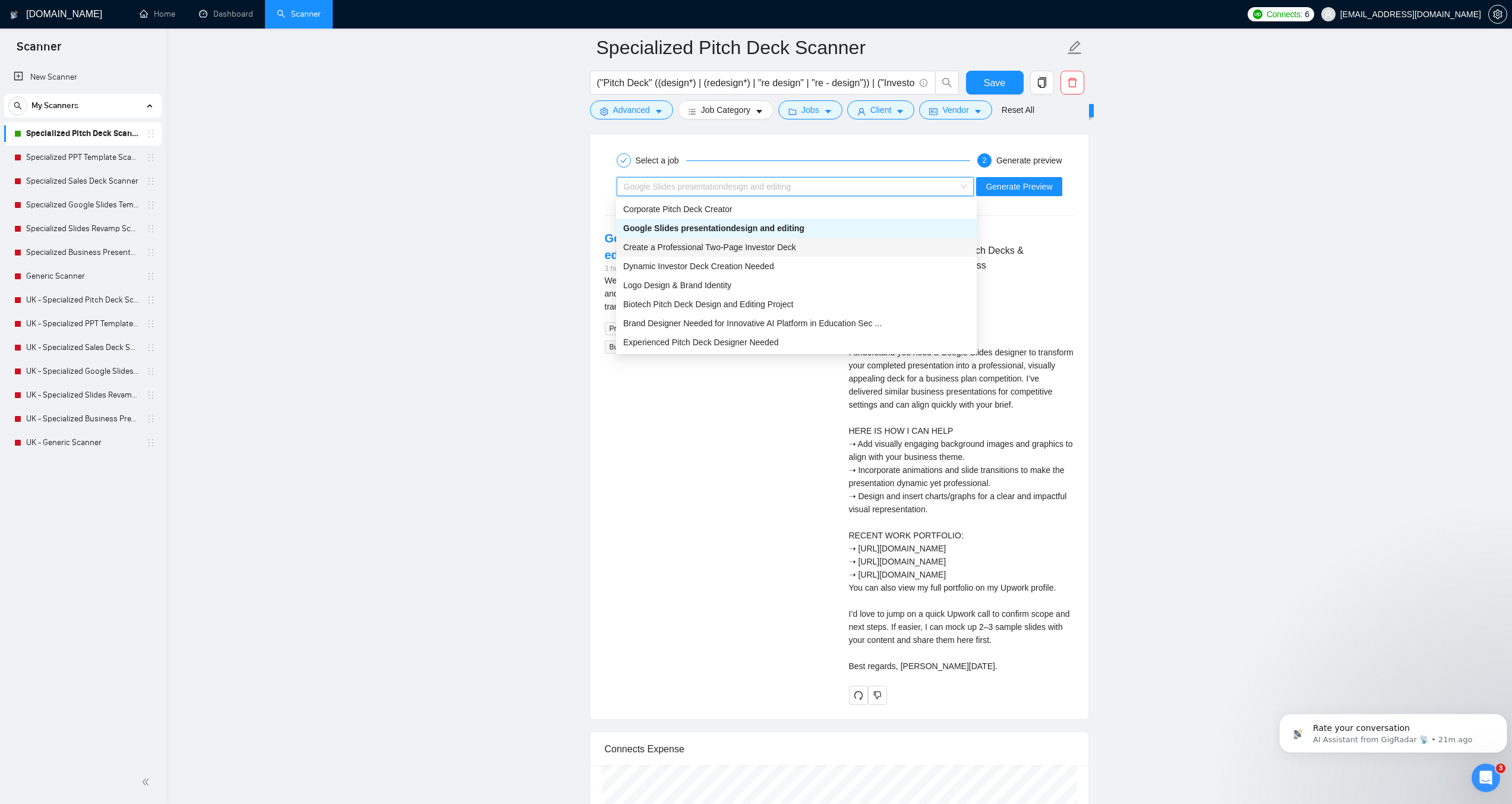
click at [780, 244] on span "Create a Professional Two-Page Investor Deck" at bounding box center [709, 247] width 173 height 10
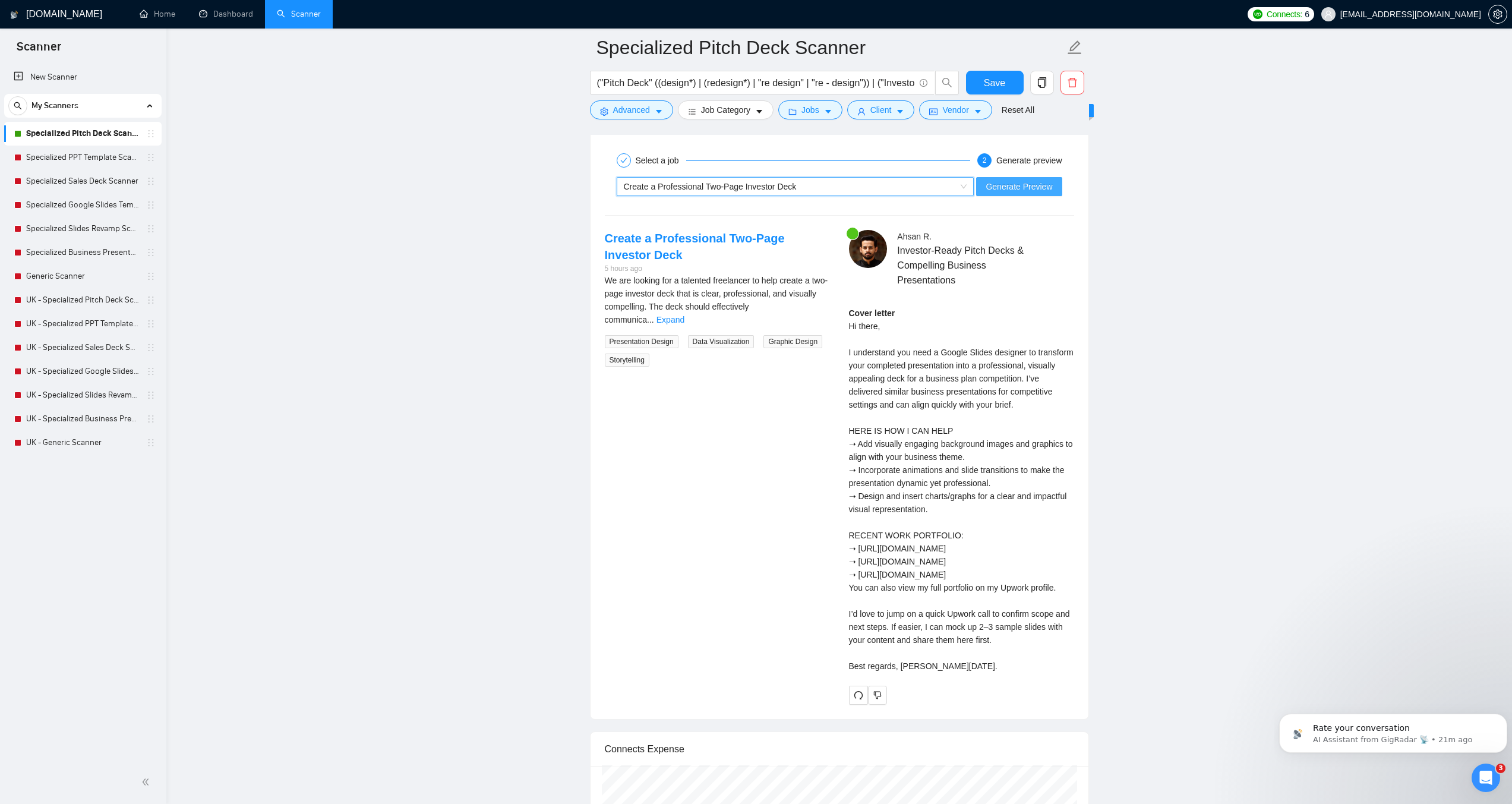
click at [1012, 190] on span "Generate Preview" at bounding box center [1019, 186] width 67 height 13
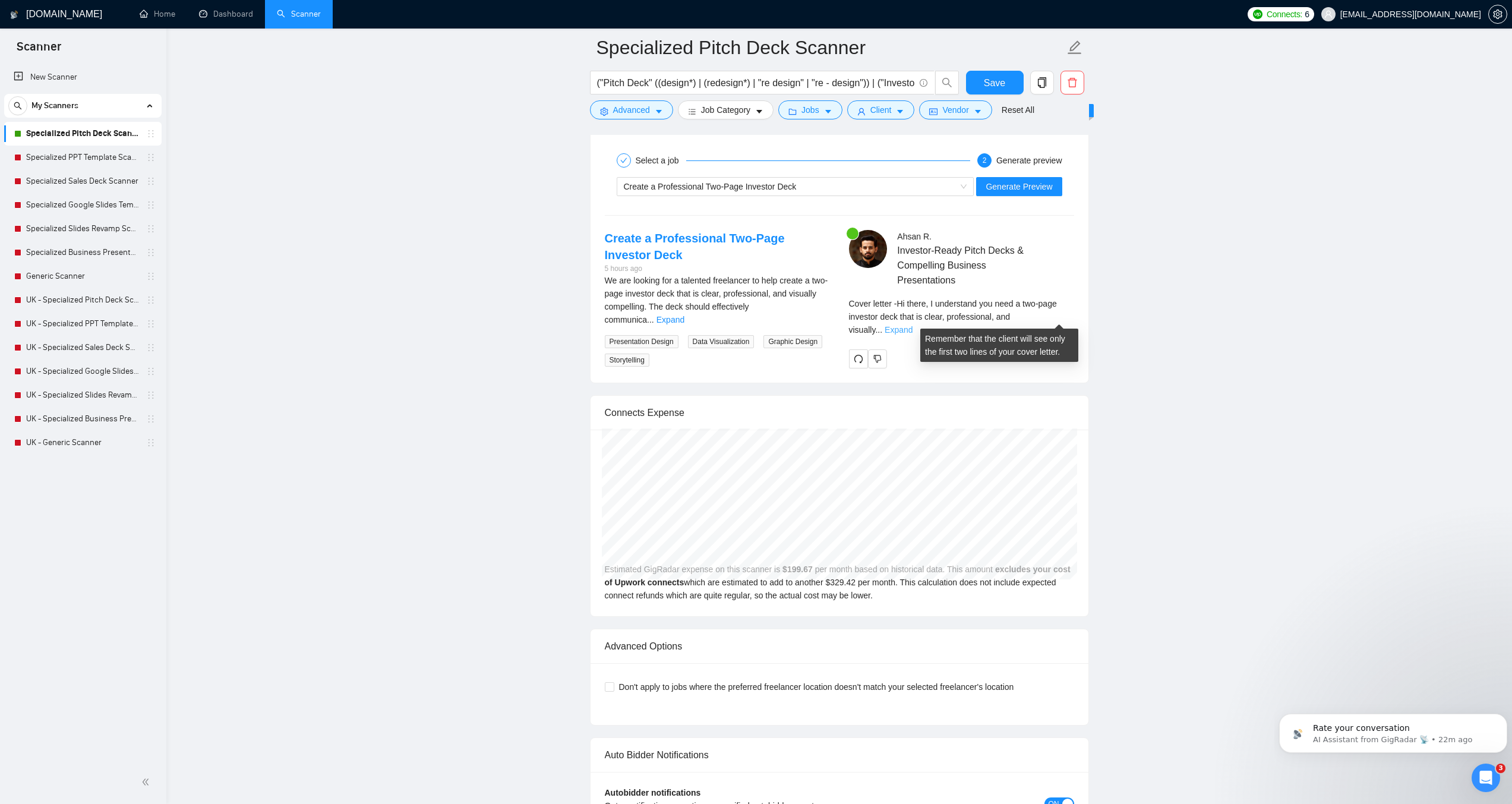
click at [913, 325] on link "Expand" at bounding box center [898, 330] width 28 height 10
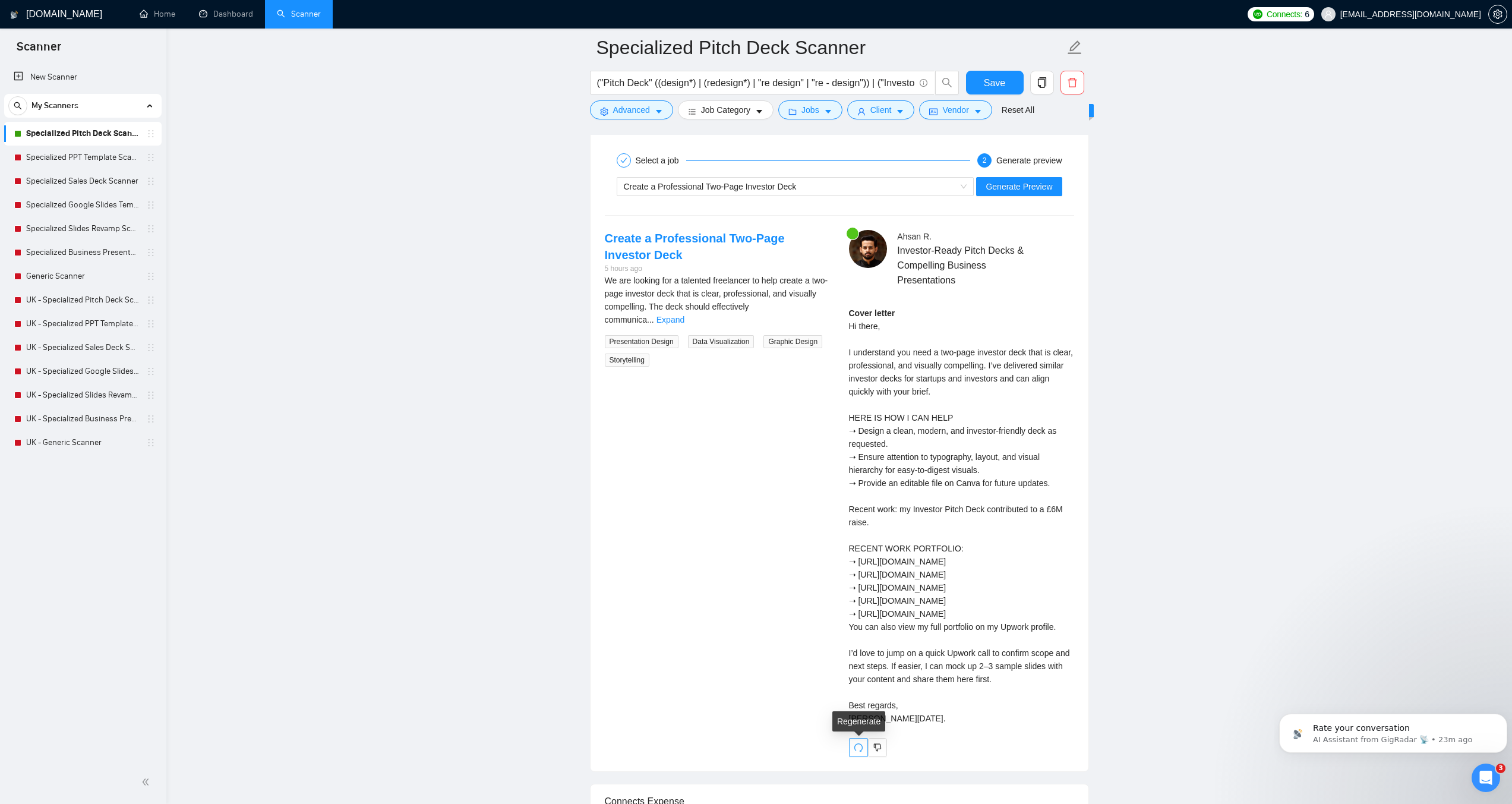
click at [855, 751] on icon "redo" at bounding box center [859, 748] width 10 height 10
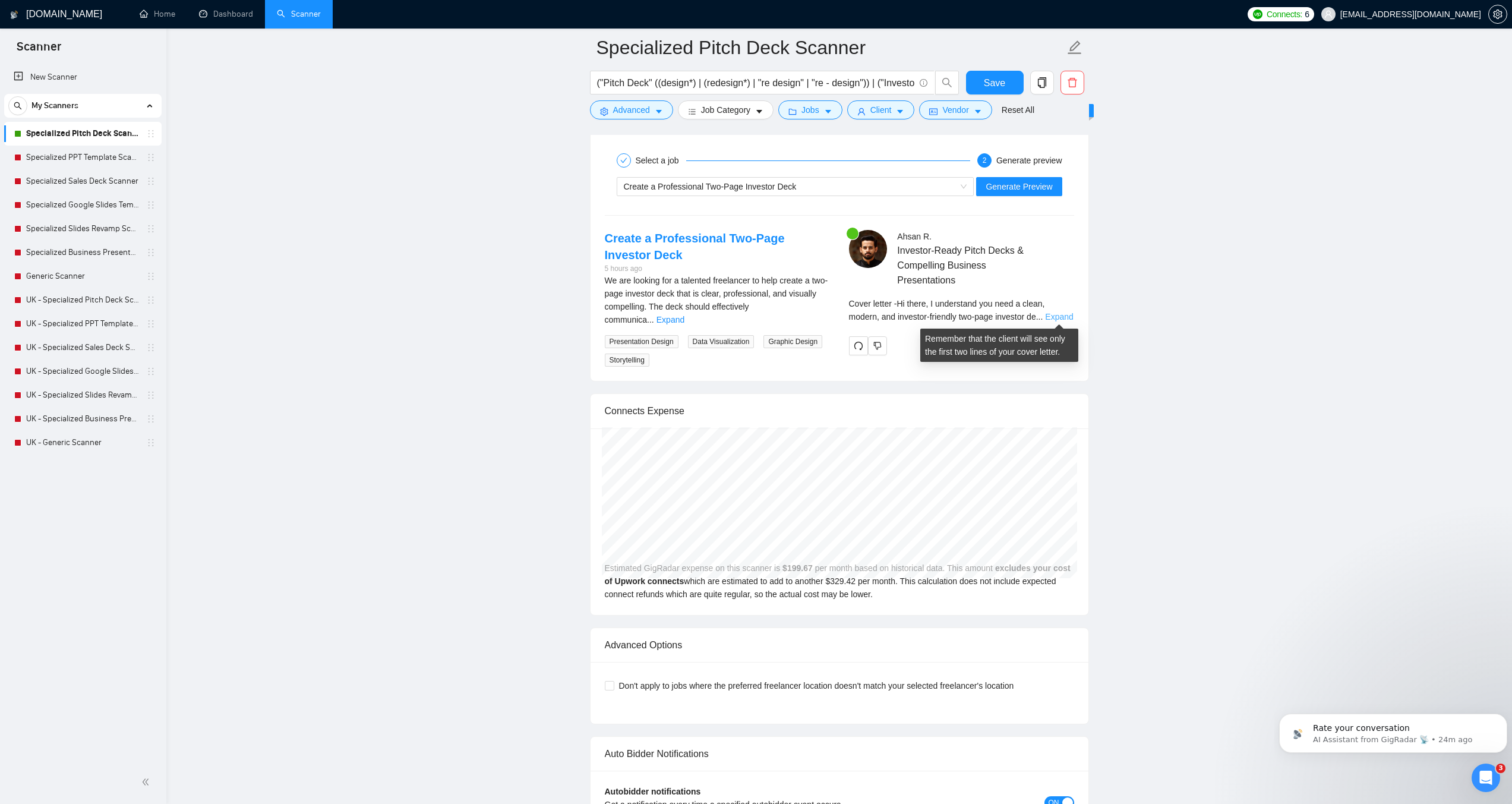
click at [1062, 316] on link "Expand" at bounding box center [1059, 317] width 28 height 10
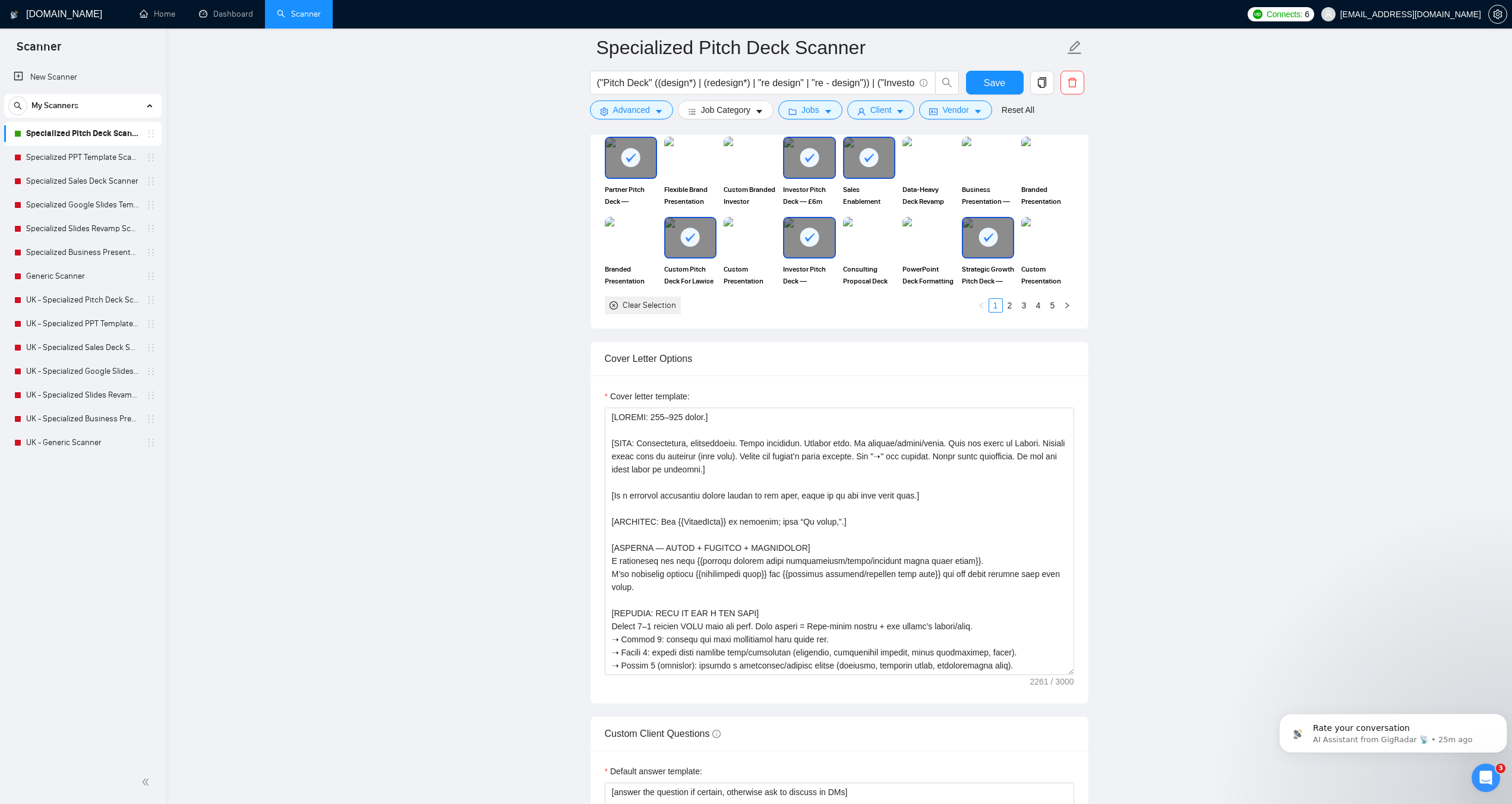
scroll to position [1145, 0]
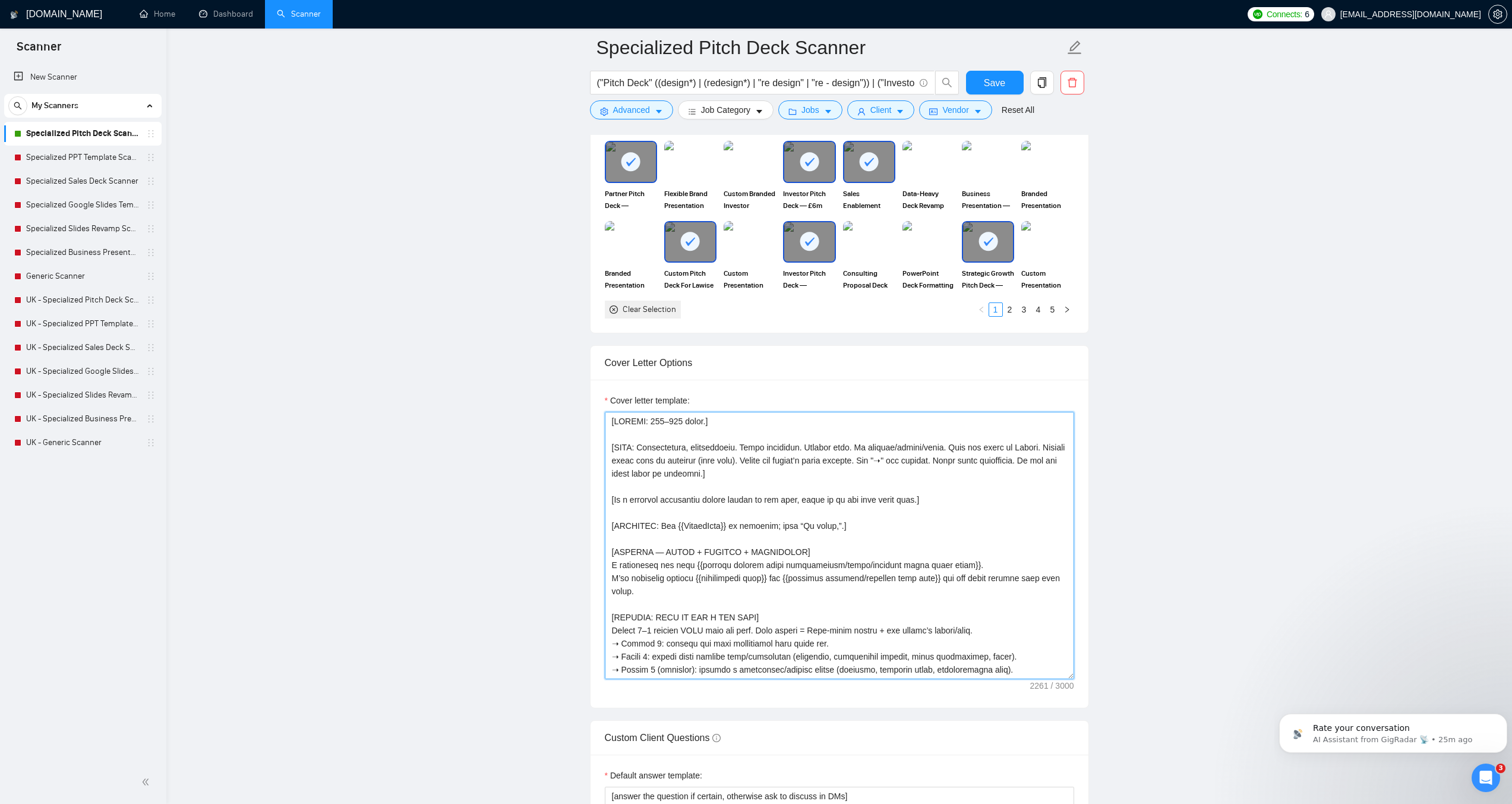
click at [679, 561] on textarea "Cover letter template:" at bounding box center [840, 545] width 470 height 268
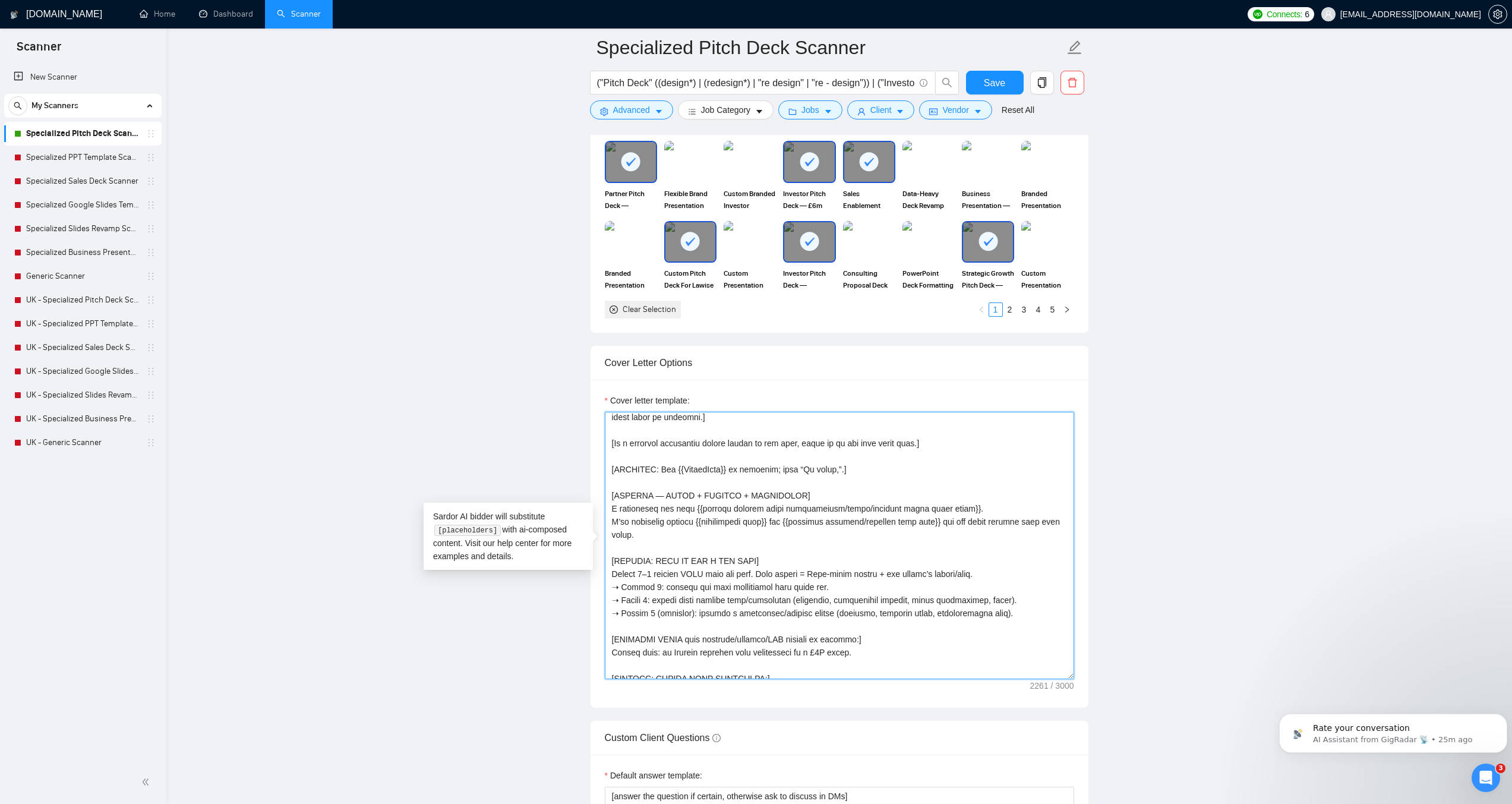
scroll to position [60, 0]
drag, startPoint x: 864, startPoint y: 634, endPoint x: 606, endPoint y: 625, distance: 258.2
click at [606, 625] on textarea "Cover letter template:" at bounding box center [840, 545] width 470 height 268
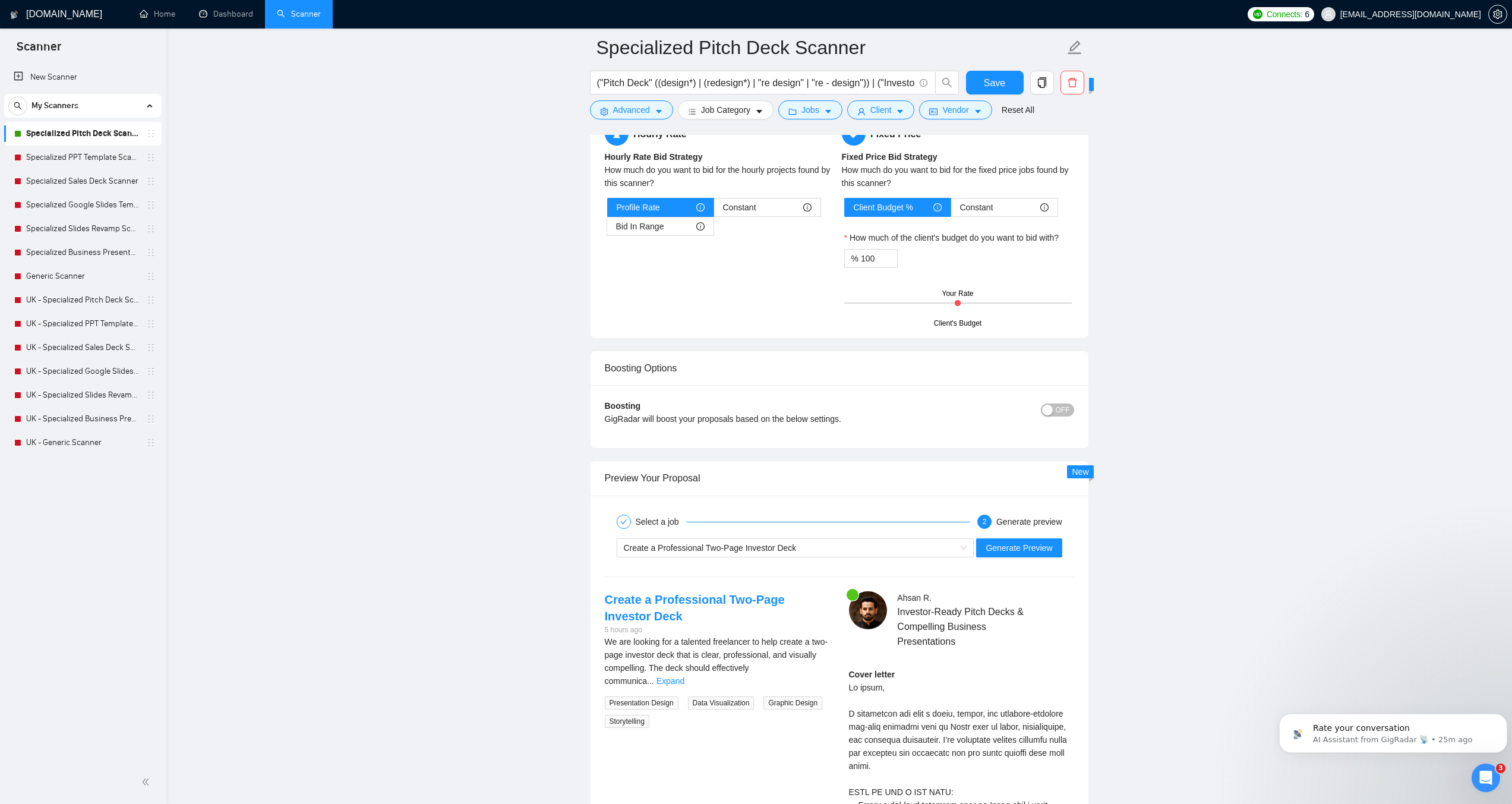
scroll to position [1976, 0]
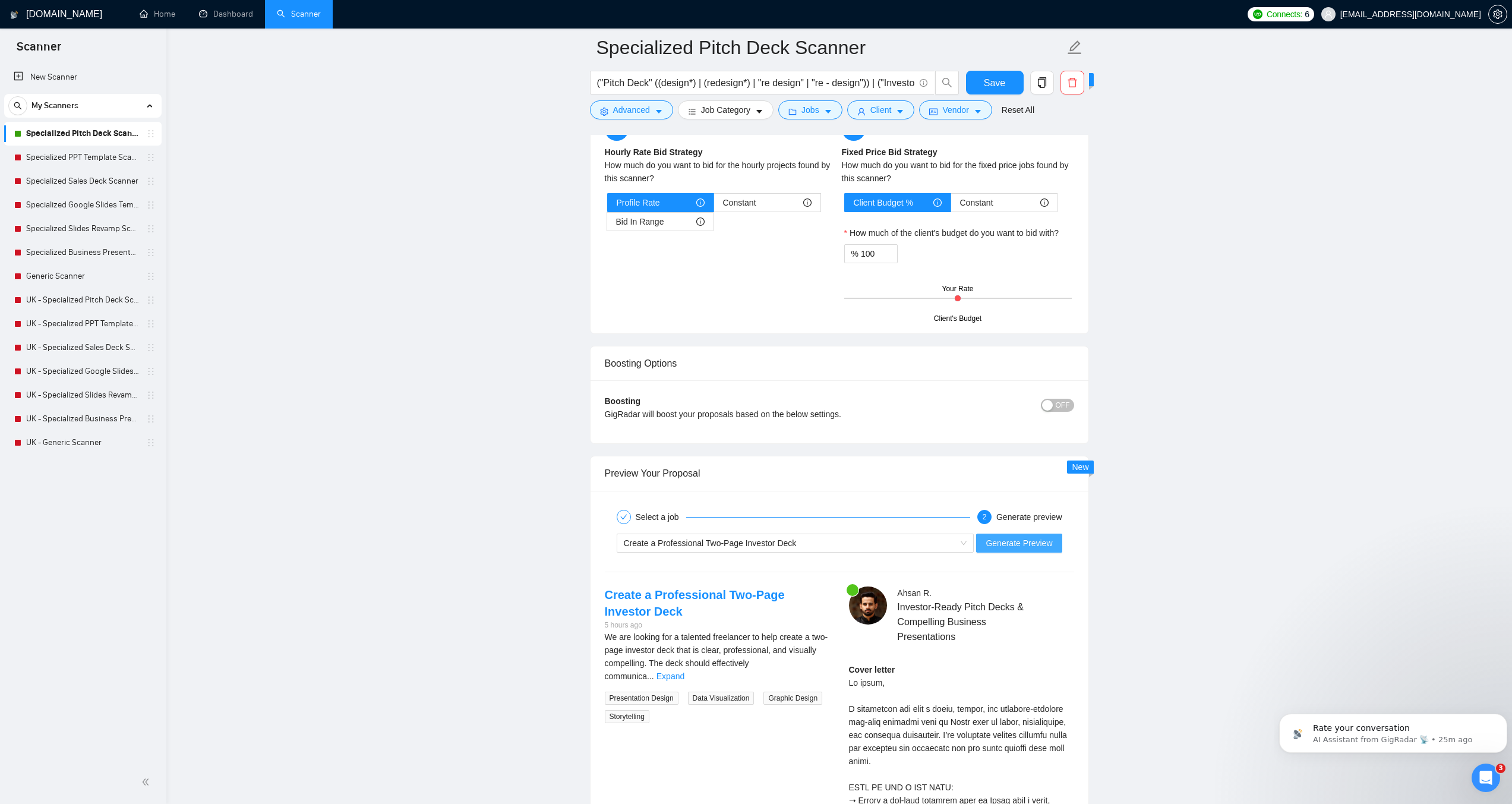
click at [1006, 540] on span "Generate Preview" at bounding box center [1019, 543] width 67 height 13
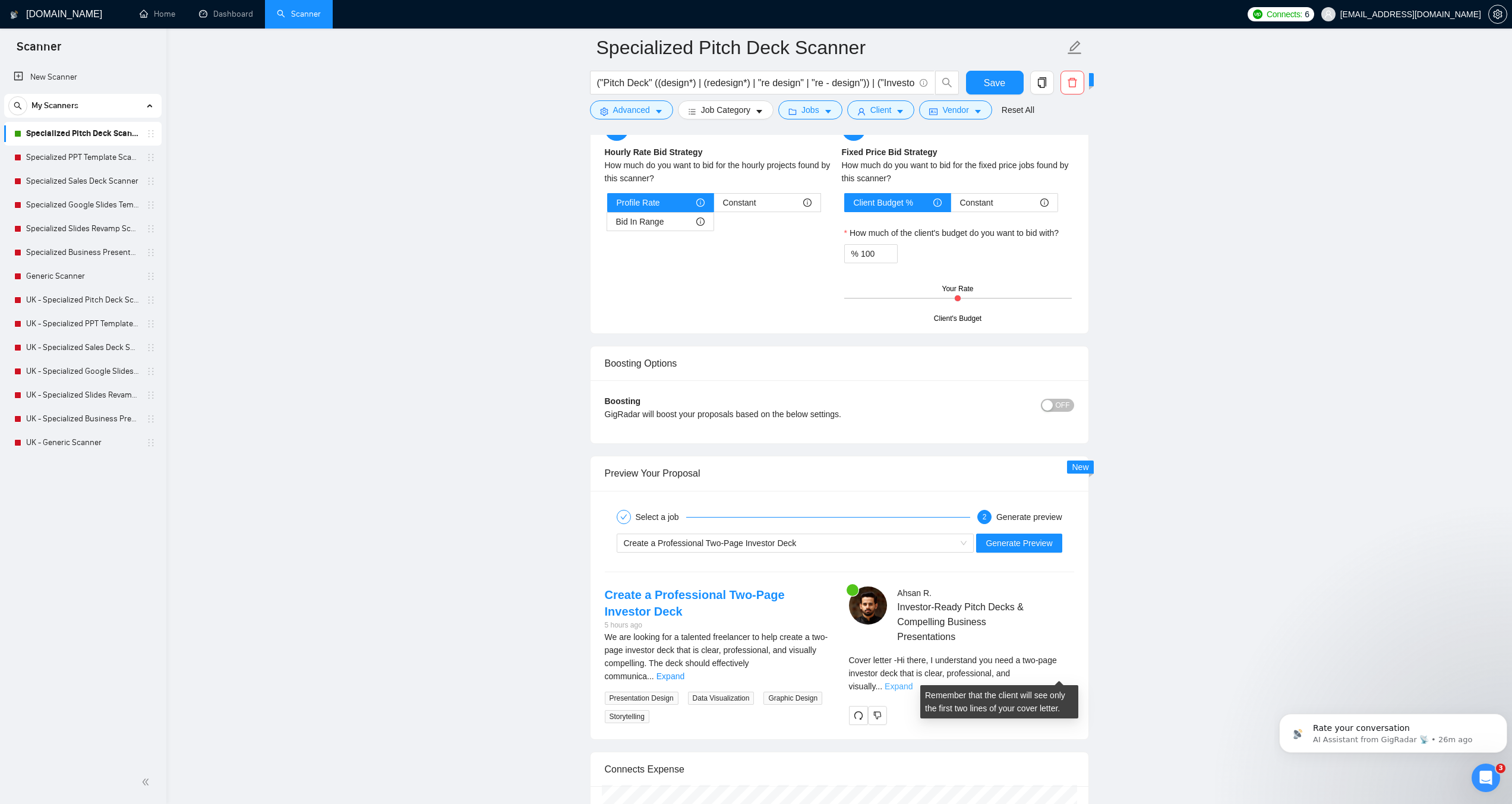
click at [913, 682] on link "Expand" at bounding box center [898, 687] width 28 height 10
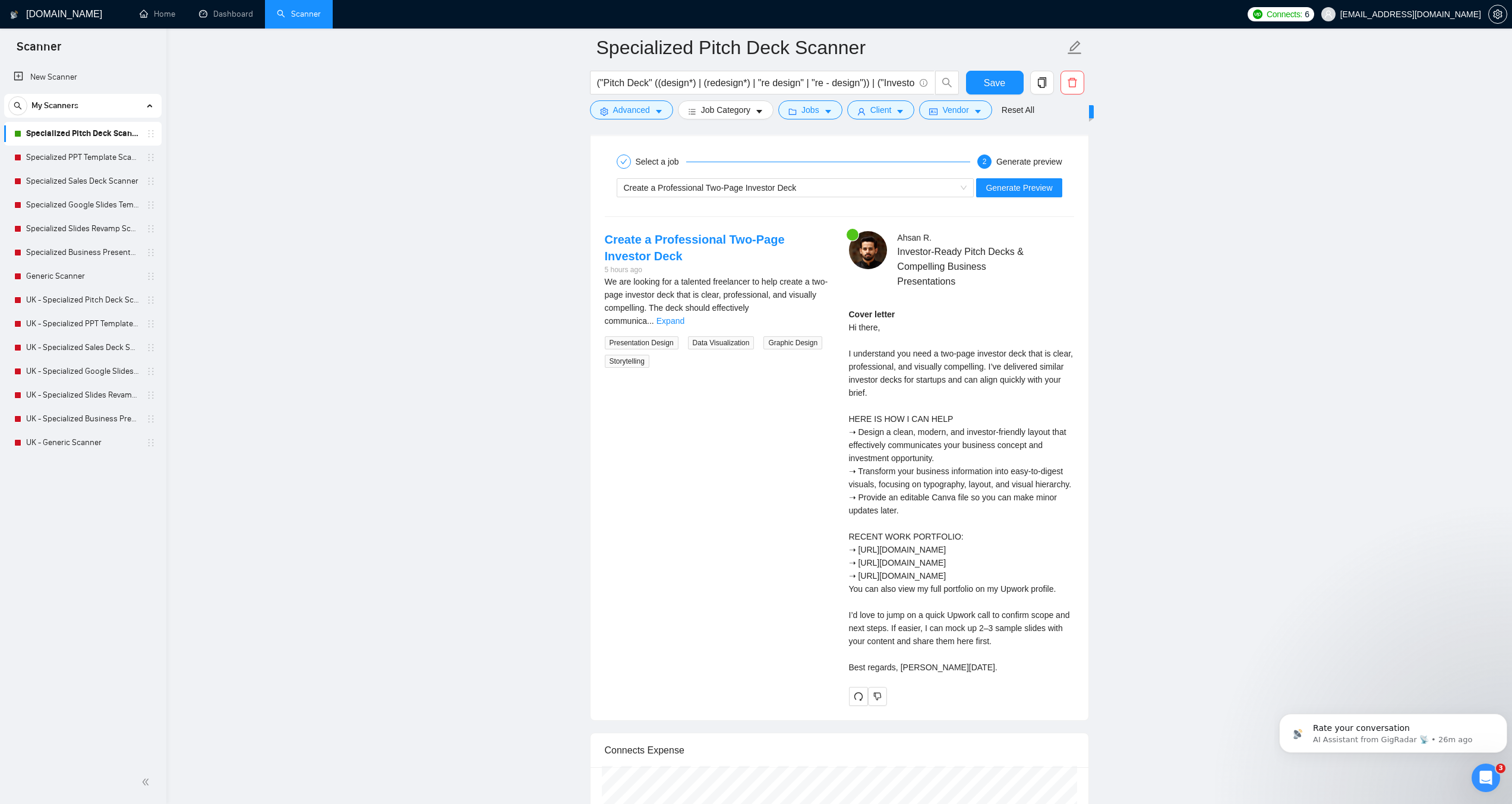
scroll to position [2333, 0]
click at [684, 315] on link "Expand" at bounding box center [671, 320] width 28 height 10
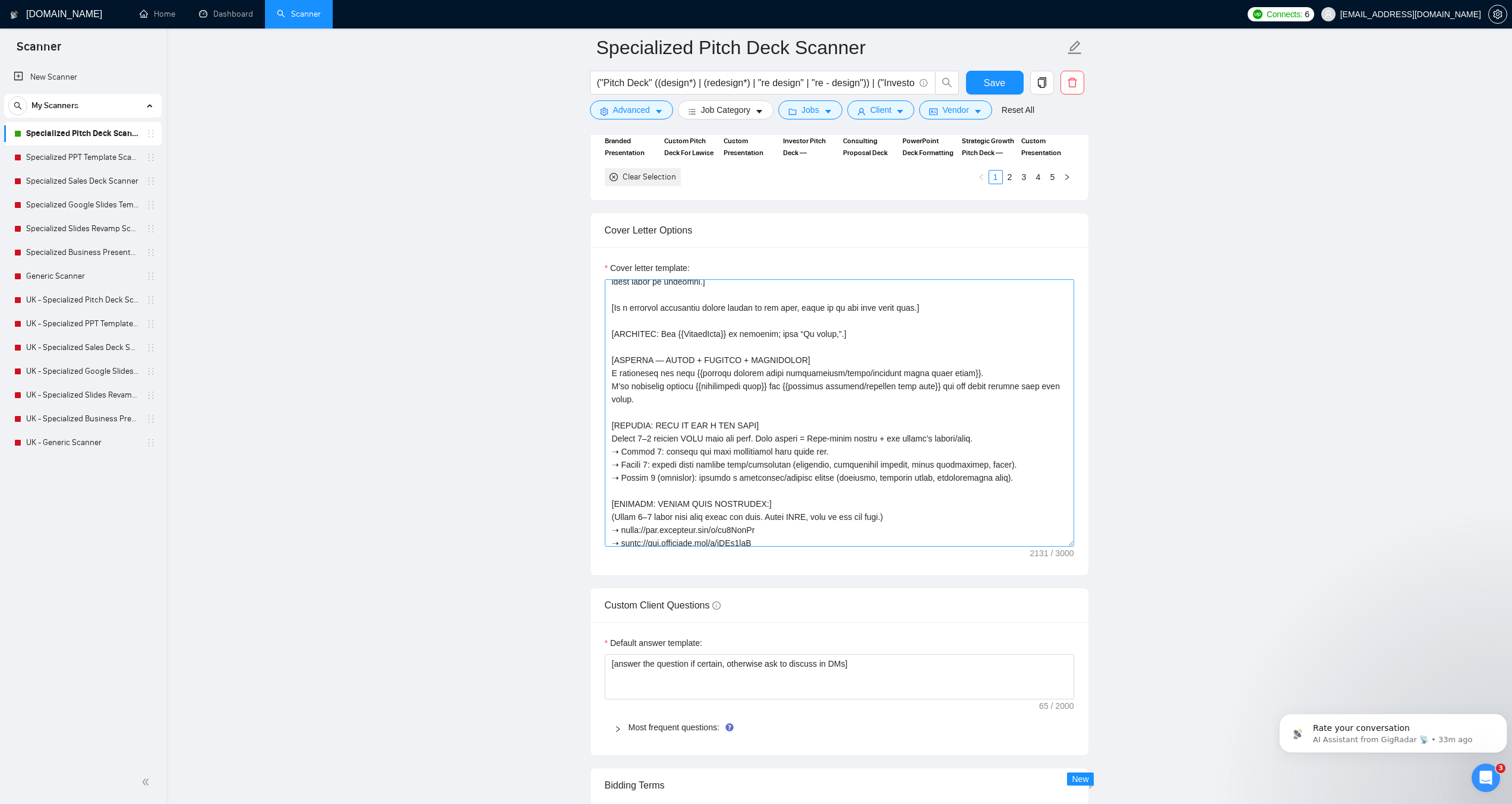
scroll to position [1263, 0]
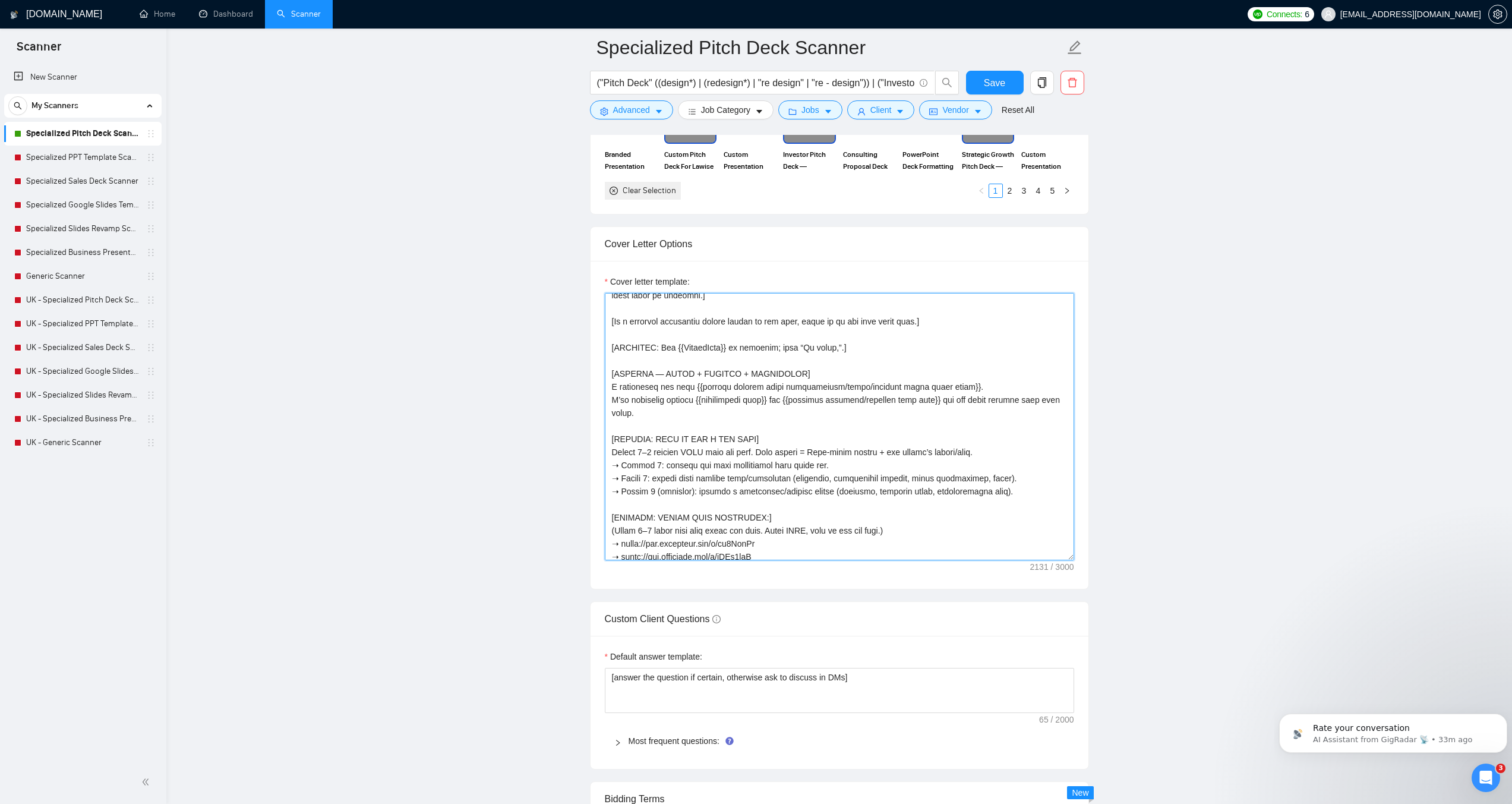
click at [795, 372] on textarea "Cover letter template:" at bounding box center [840, 427] width 470 height 268
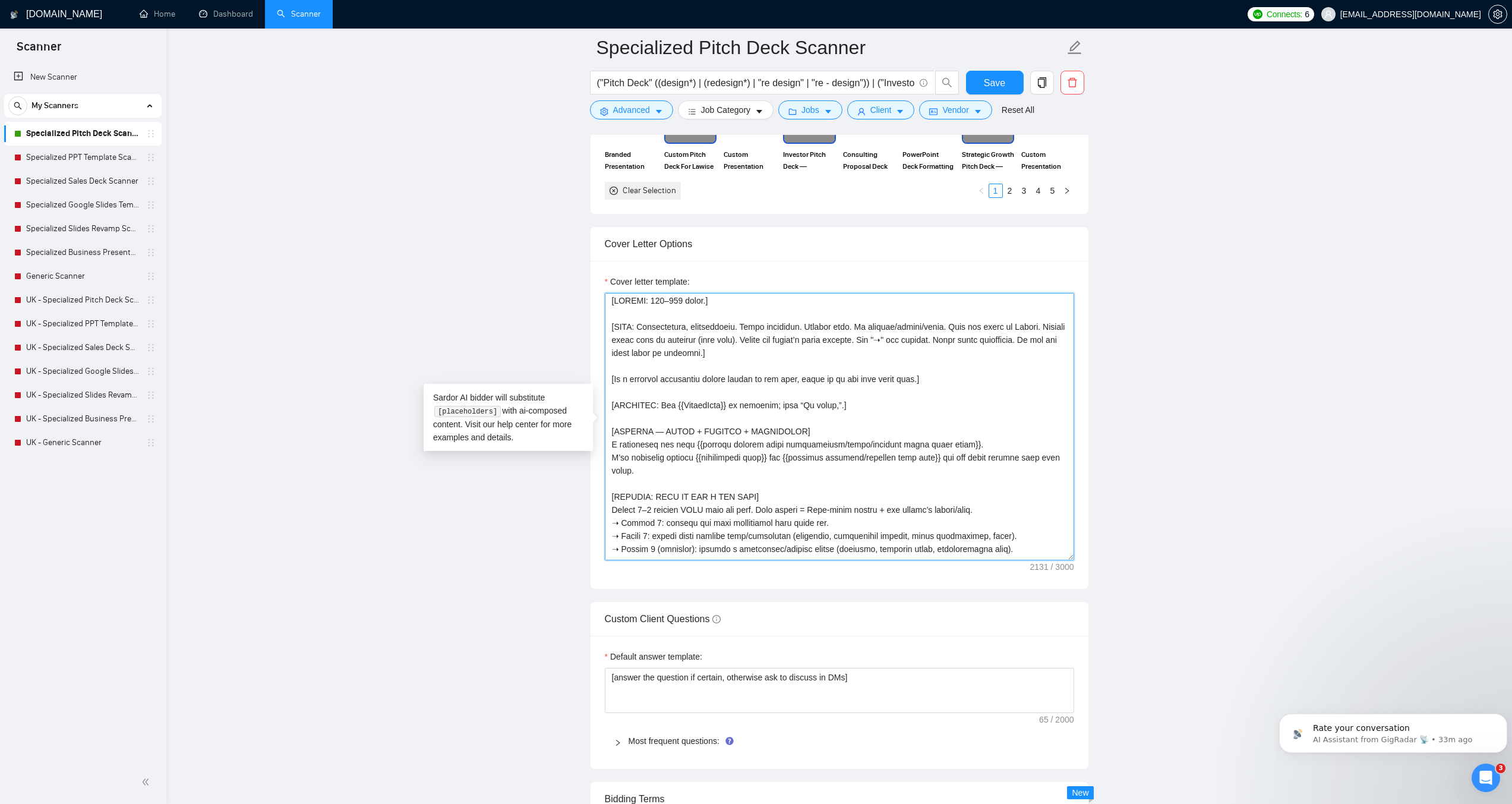
scroll to position [0, 0]
click at [741, 354] on textarea "Cover letter template:" at bounding box center [840, 427] width 470 height 268
paste textarea "Language rule: Avoid vague adjectives (clean, modern, professional, polished, i…"
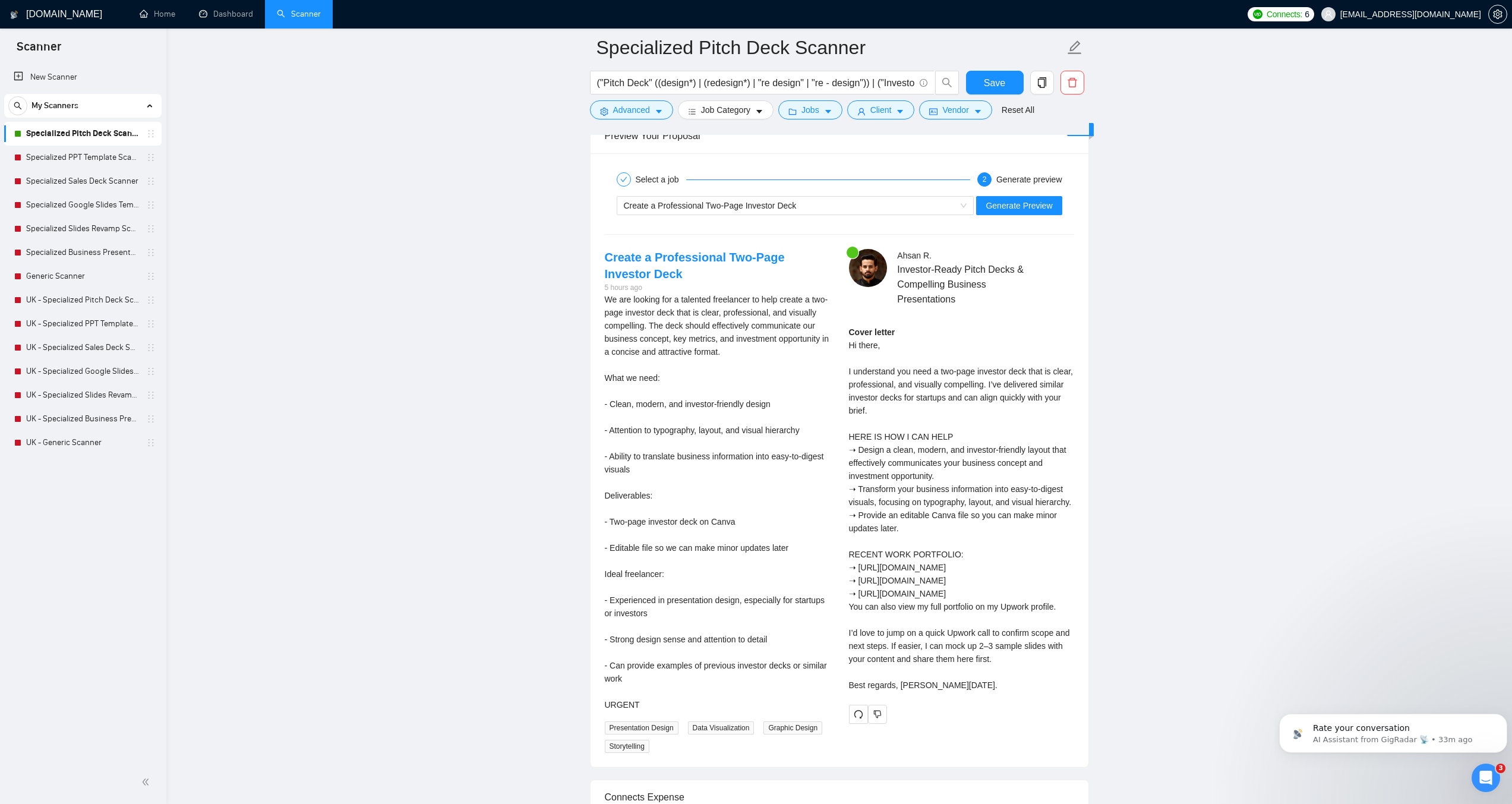
scroll to position [2333, 0]
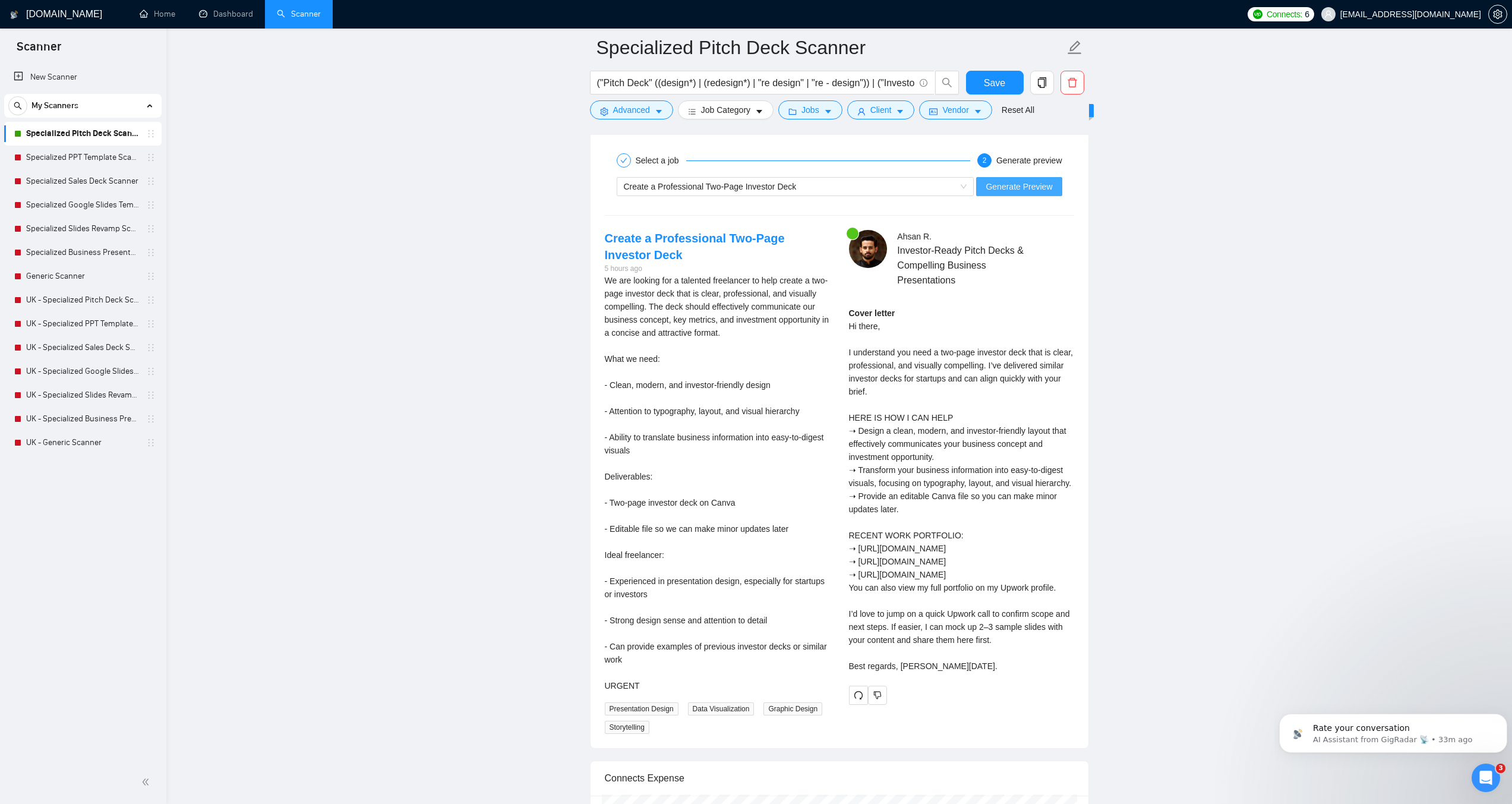
type textarea "[LENGTH: 120–200 words.] [TONE: Professional, approachable. Short sentences. En…"
click at [1020, 191] on span "Generate Preview" at bounding box center [1019, 186] width 67 height 13
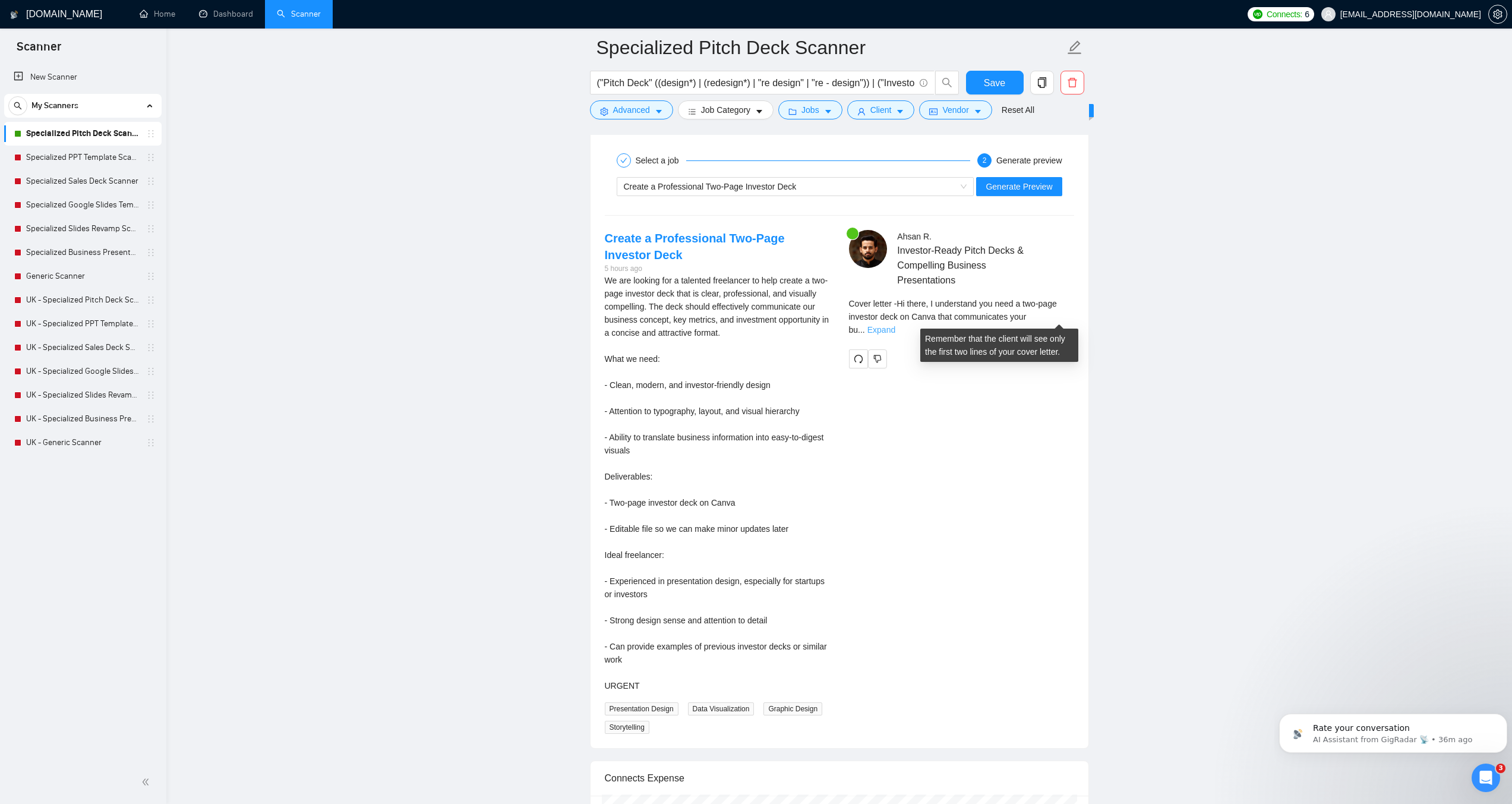
click at [896, 325] on link "Expand" at bounding box center [882, 330] width 28 height 10
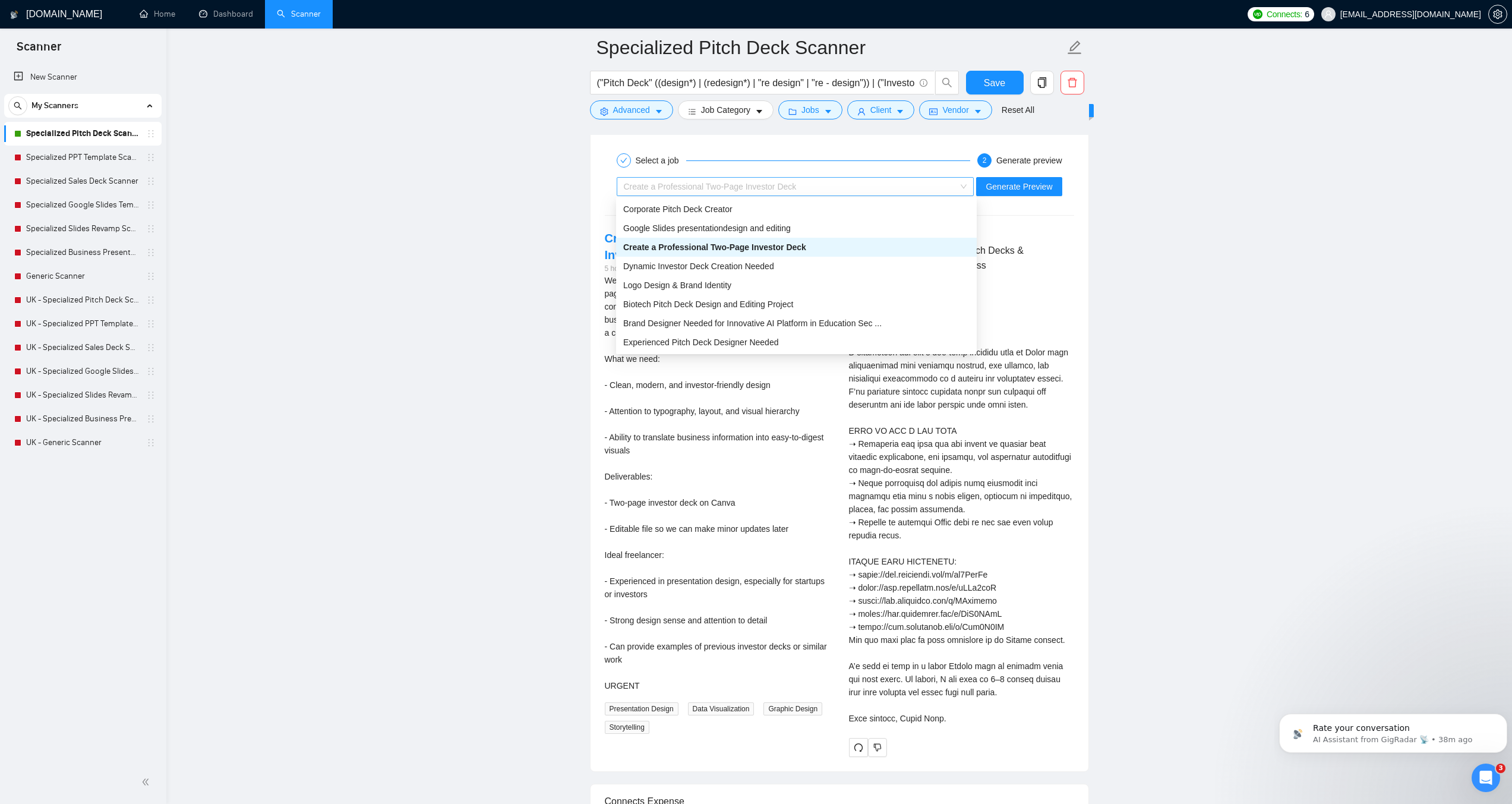
click at [880, 179] on div "Create a Professional Two-Page Investor Deck" at bounding box center [790, 187] width 333 height 18
click at [704, 266] on span "Dynamic Investor Deck Creation Needed" at bounding box center [698, 266] width 151 height 10
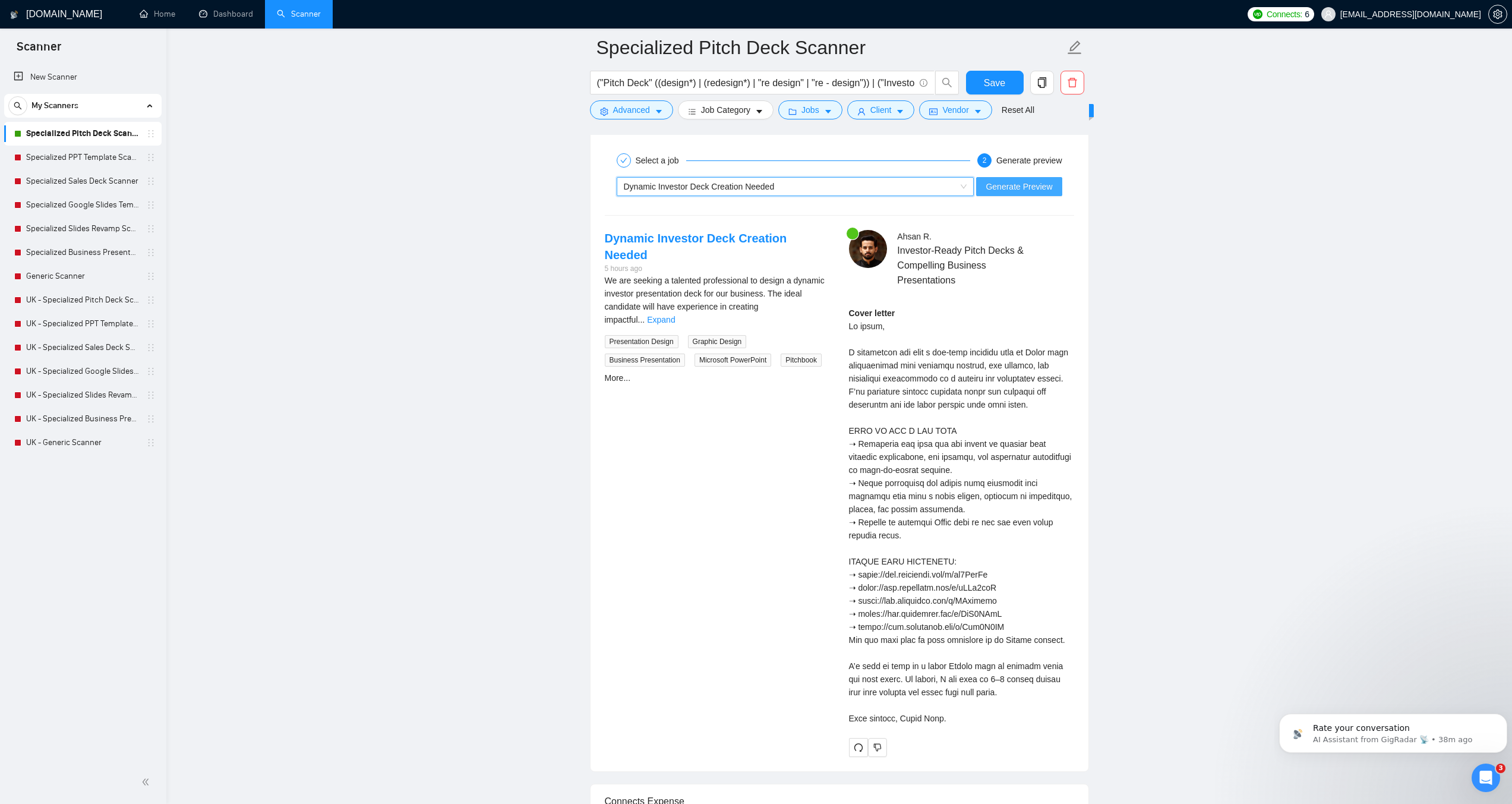
click at [1010, 195] on button "Generate Preview" at bounding box center [1019, 186] width 85 height 19
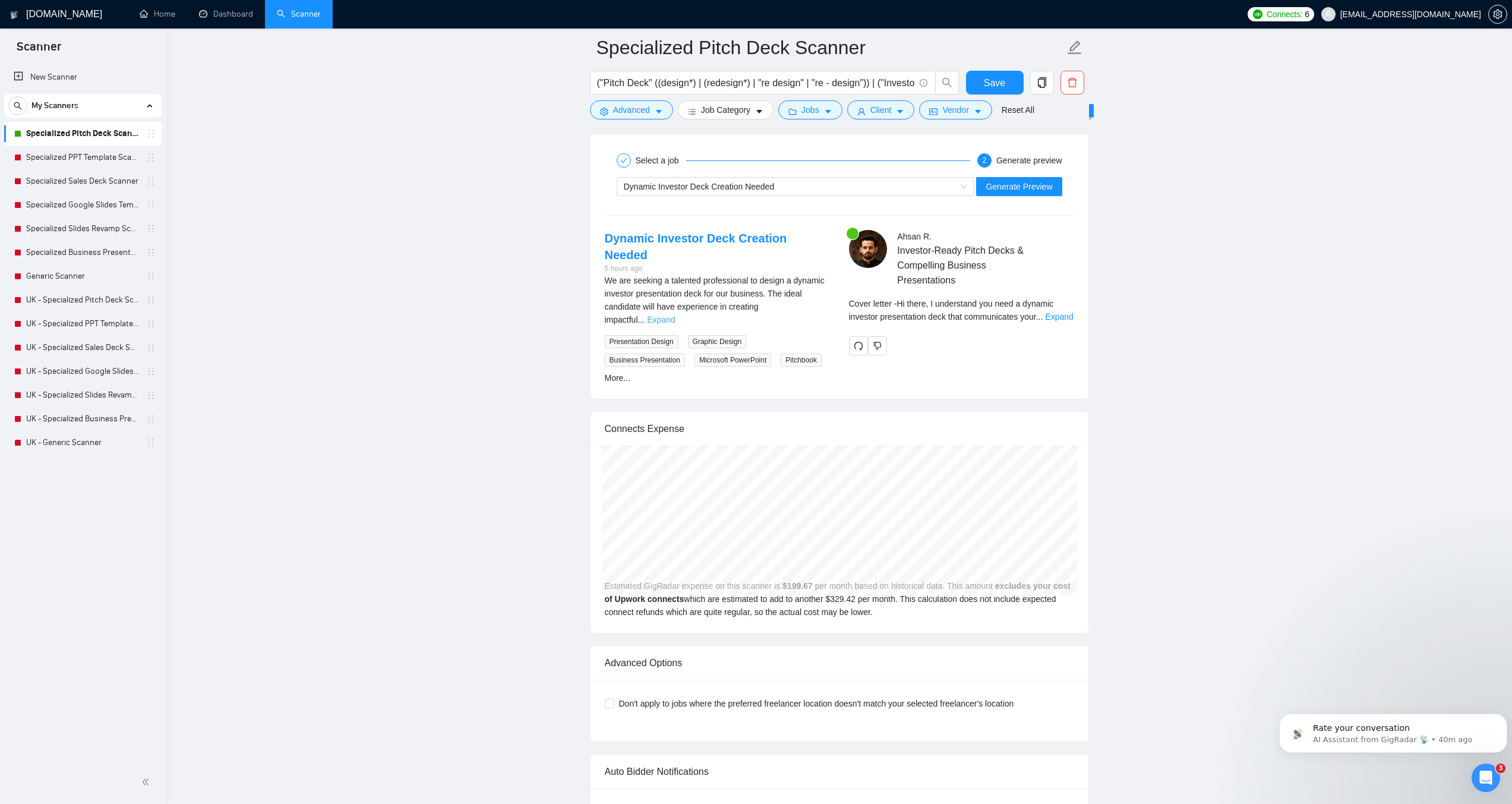
click at [675, 315] on link "Expand" at bounding box center [661, 320] width 28 height 10
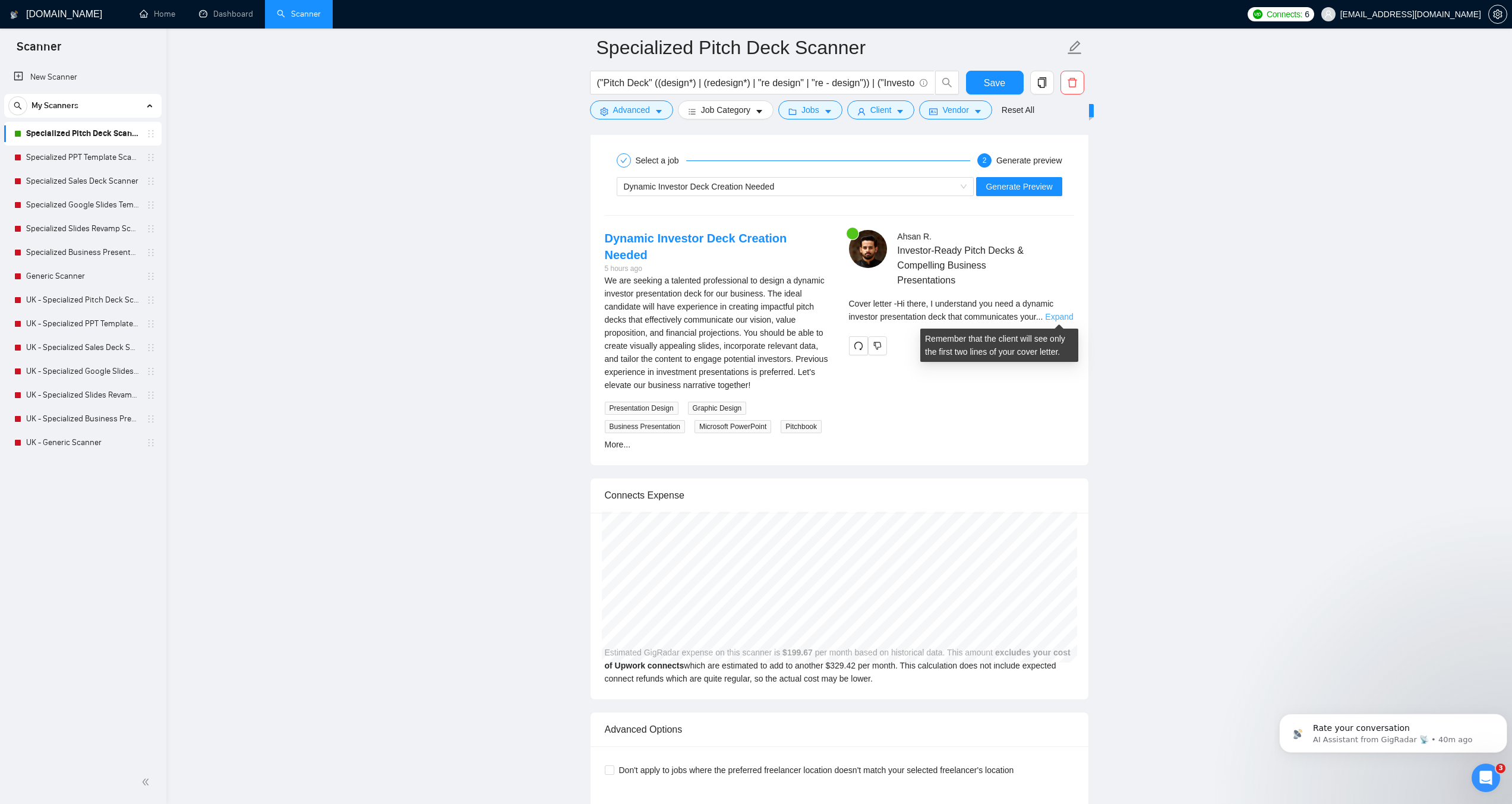
click at [1064, 312] on link "Expand" at bounding box center [1059, 317] width 28 height 10
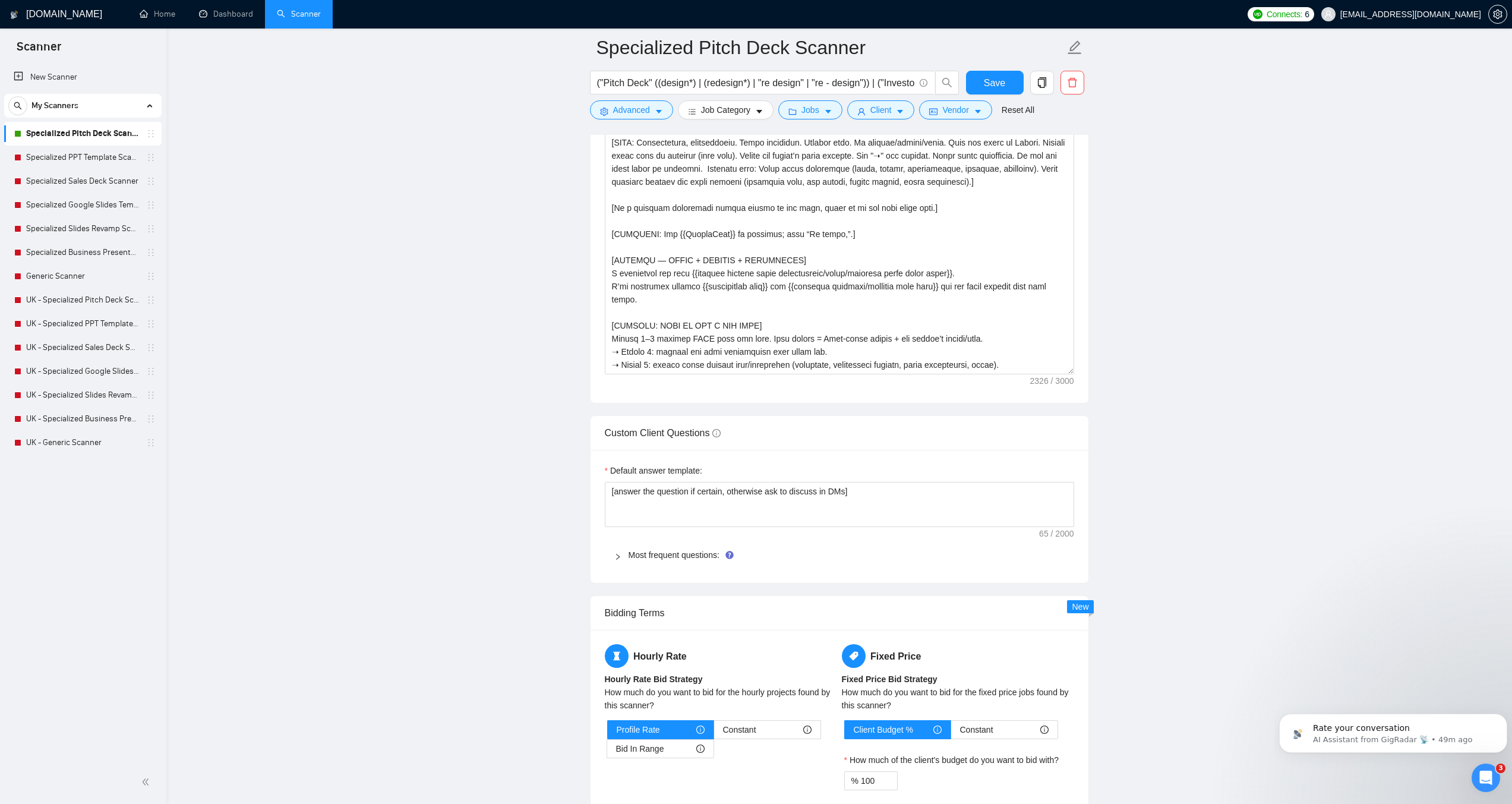
scroll to position [1442, 0]
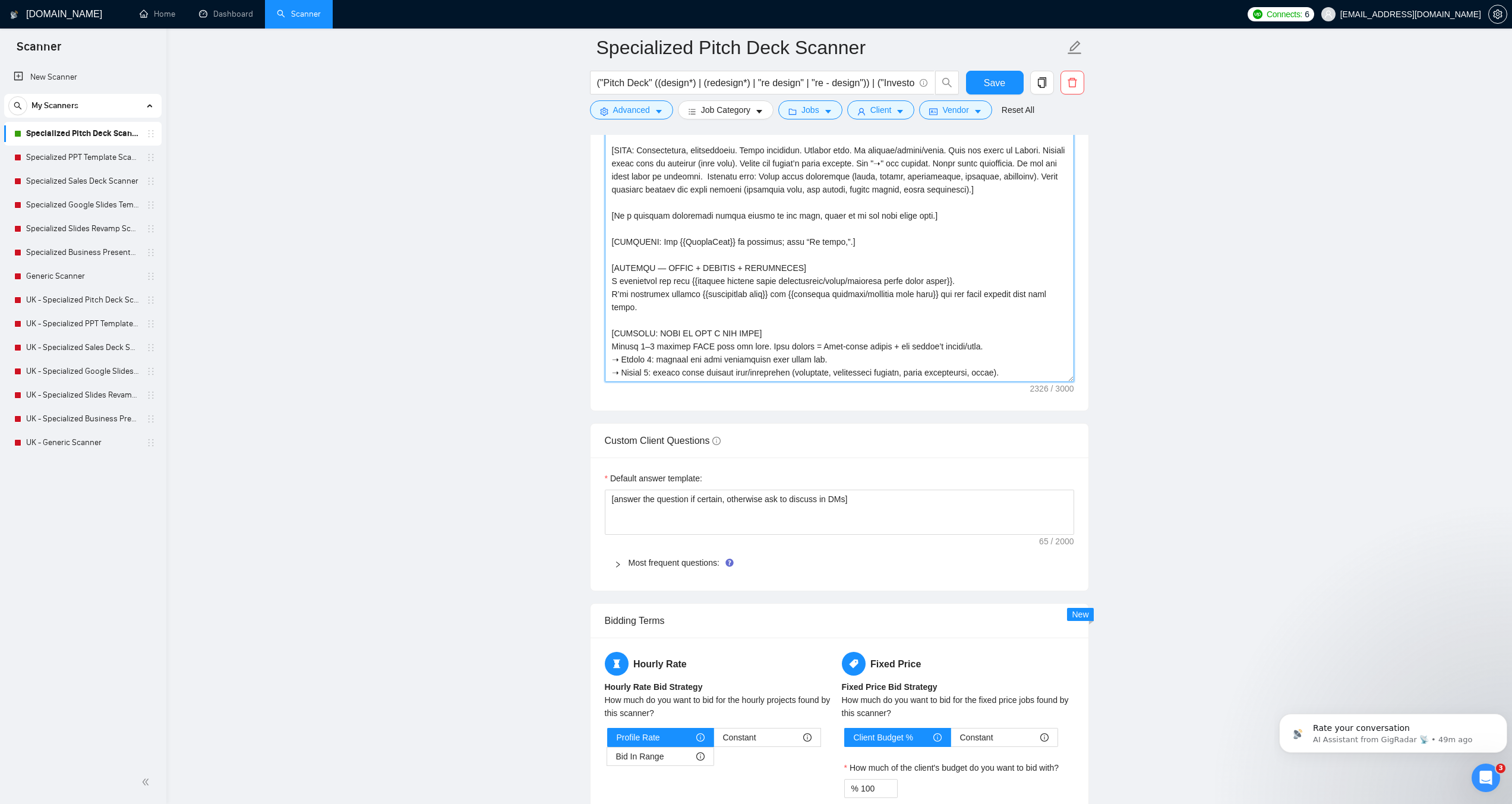
click at [753, 287] on textarea "Cover letter template:" at bounding box center [840, 248] width 470 height 268
click at [327, 184] on main "Specialized Pitch Deck Scanner ("Pitch Deck" ((design*) | (redesign*) | "re des…" at bounding box center [839, 596] width 1308 height 3980
click at [55, 154] on link "Specialized PPT Template Scanner" at bounding box center [83, 158] width 113 height 24
click at [992, 88] on span "Save" at bounding box center [994, 83] width 22 height 15
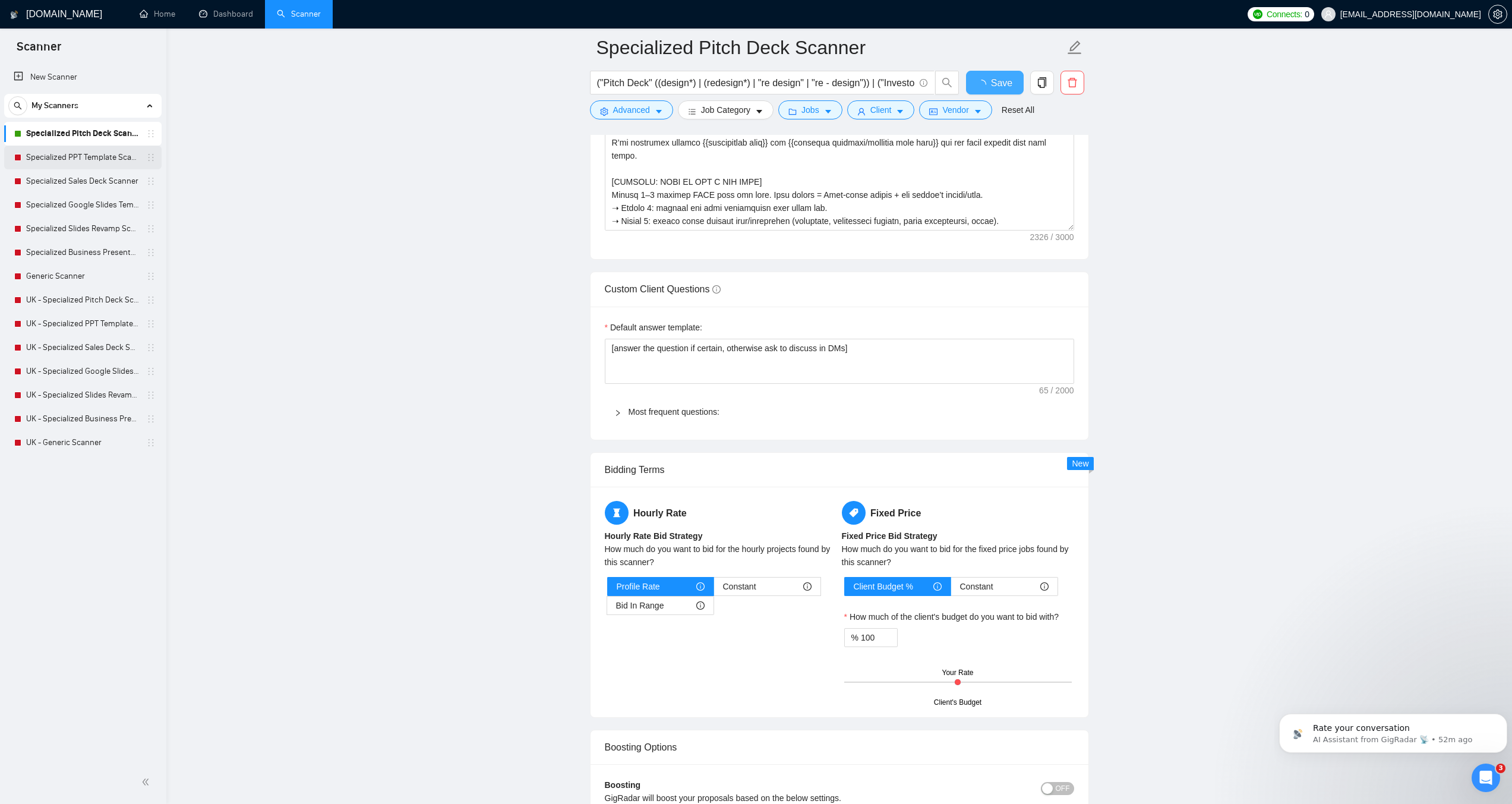
checkbox input "true"
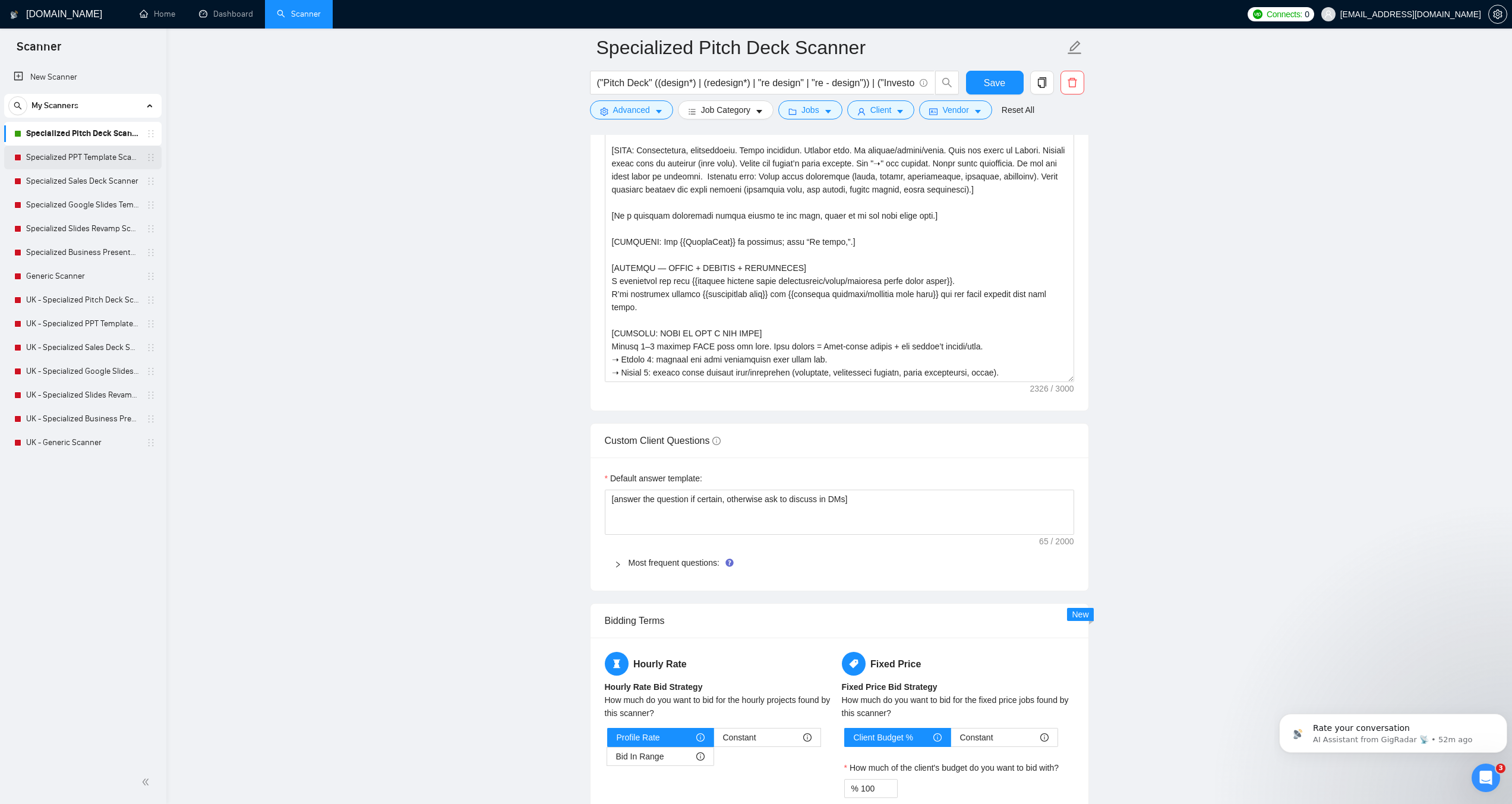
click at [88, 158] on link "Specialized PPT Template Scanner" at bounding box center [83, 158] width 113 height 24
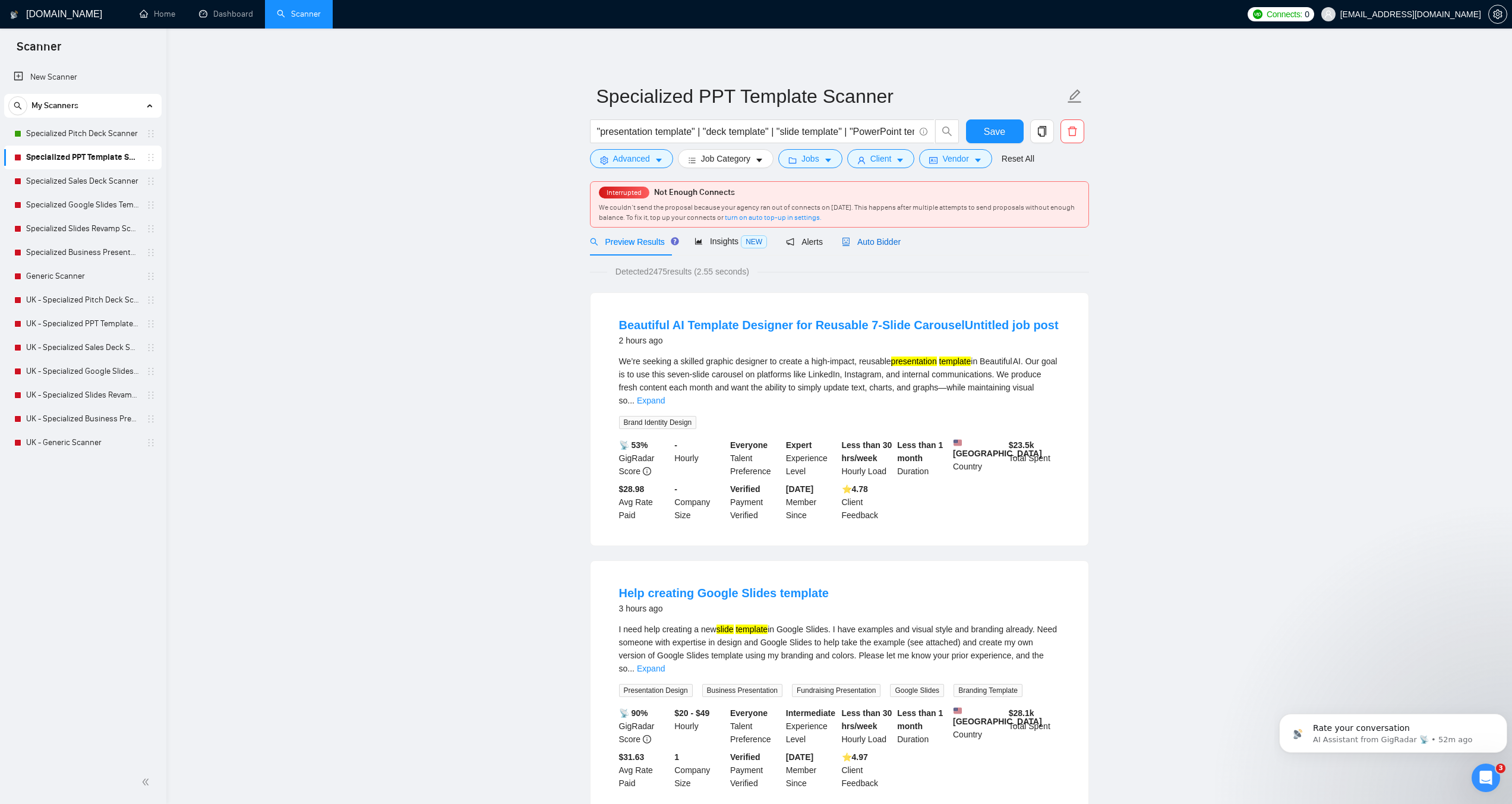
click at [858, 247] on span "Auto Bidder" at bounding box center [871, 242] width 59 height 10
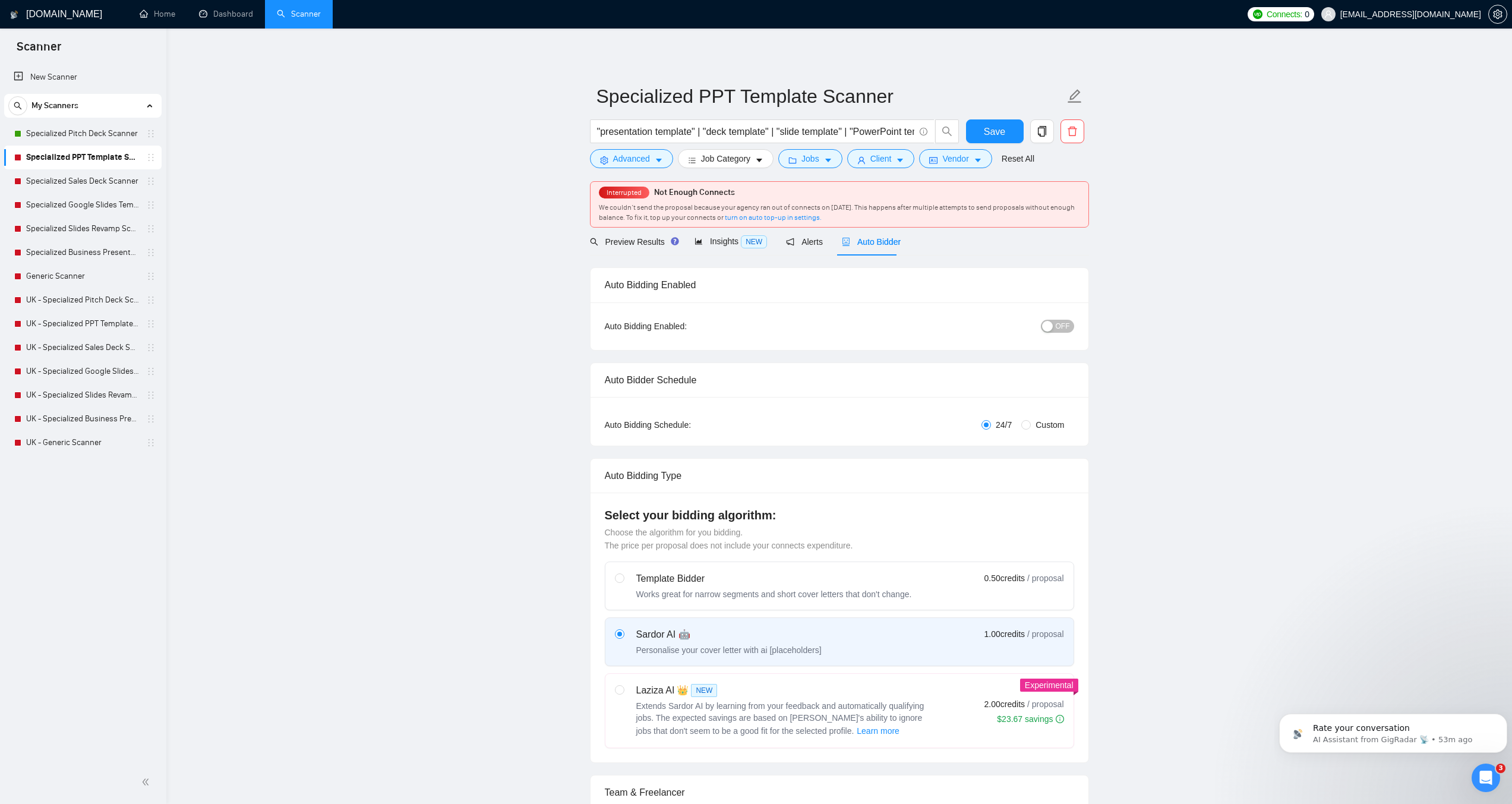
checkbox input "true"
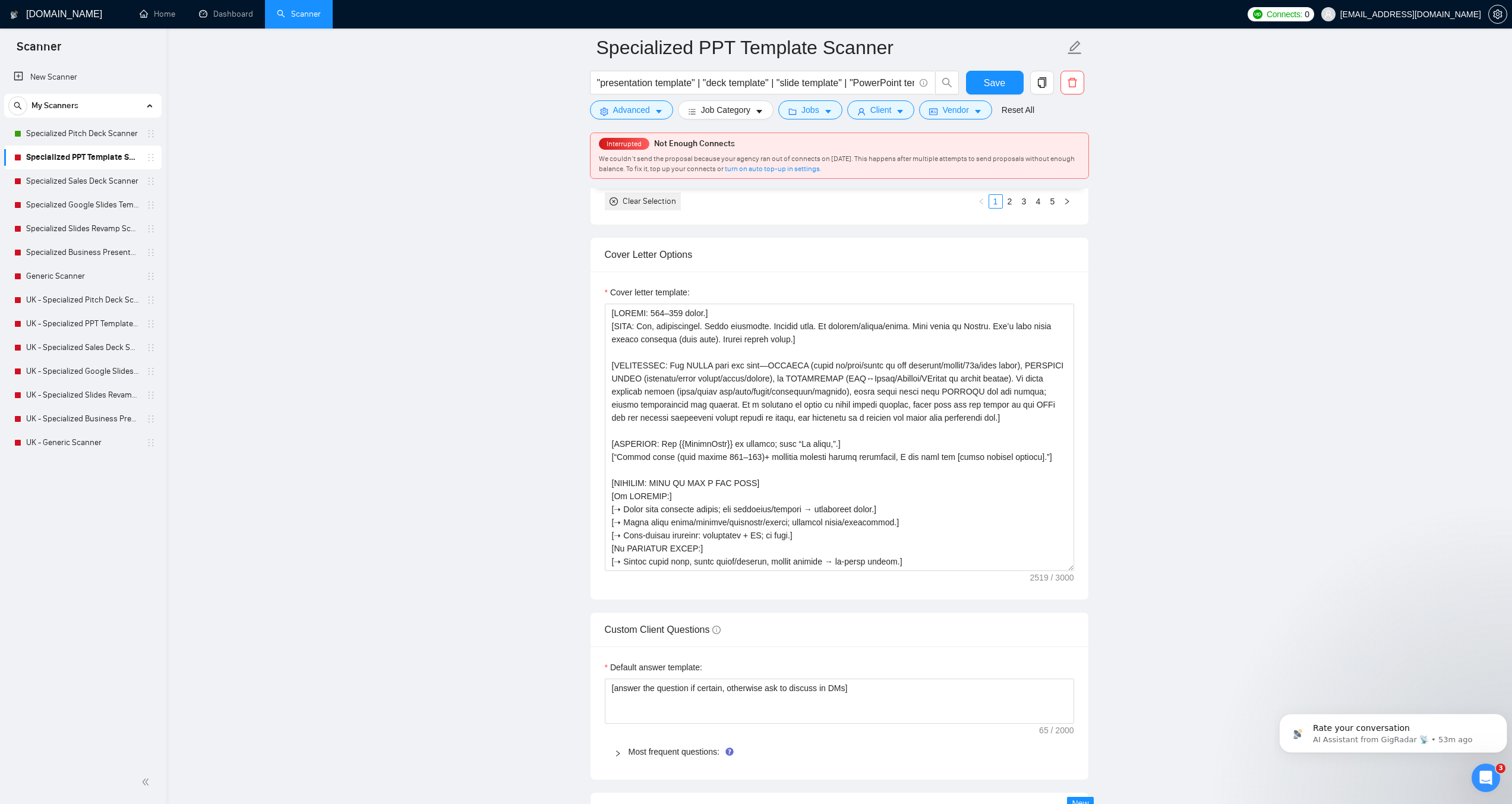
scroll to position [1367, 0]
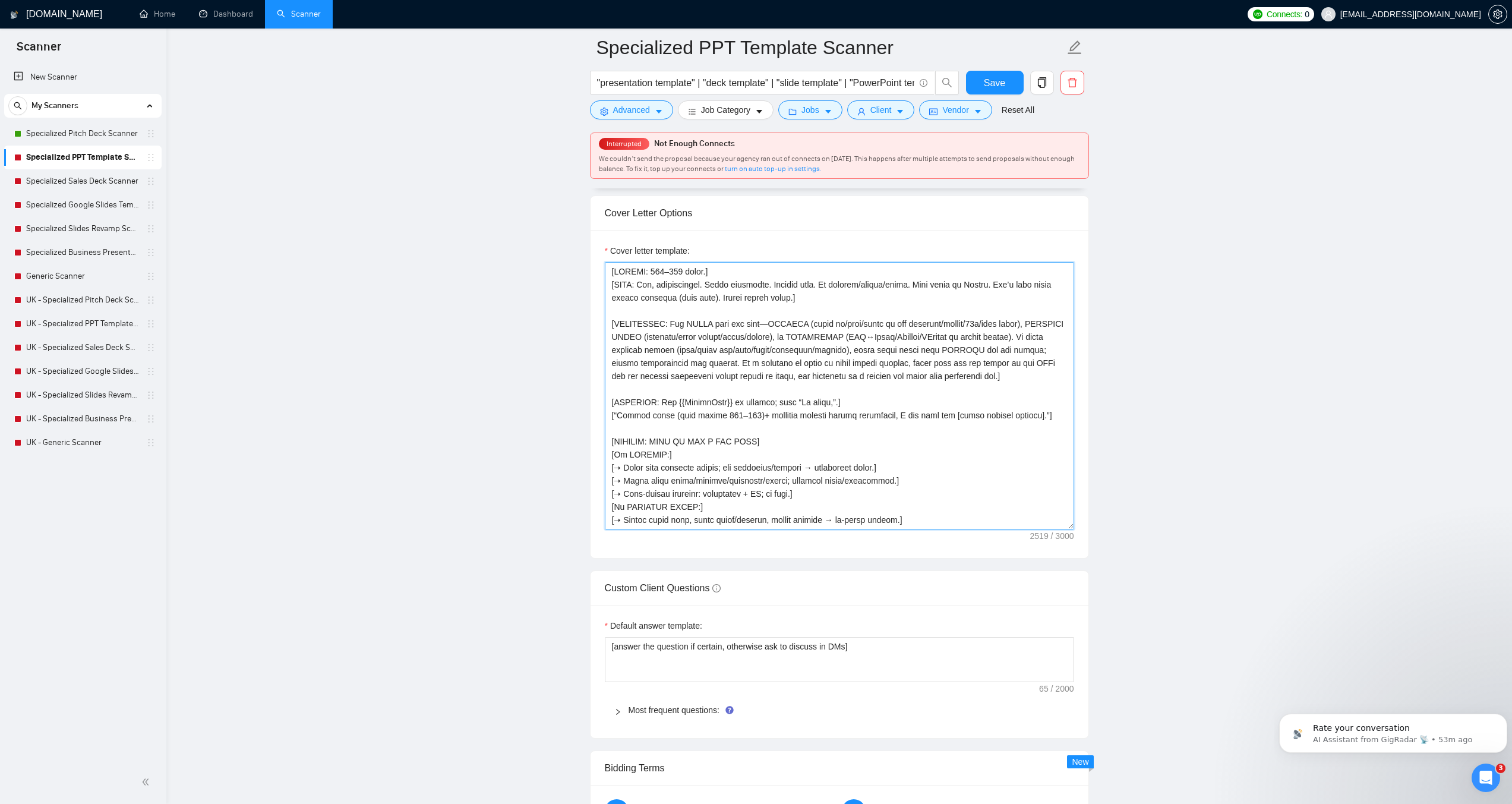
click at [831, 391] on textarea "Cover letter template:" at bounding box center [840, 395] width 470 height 268
click at [734, 401] on textarea "Cover letter template:" at bounding box center [840, 395] width 470 height 268
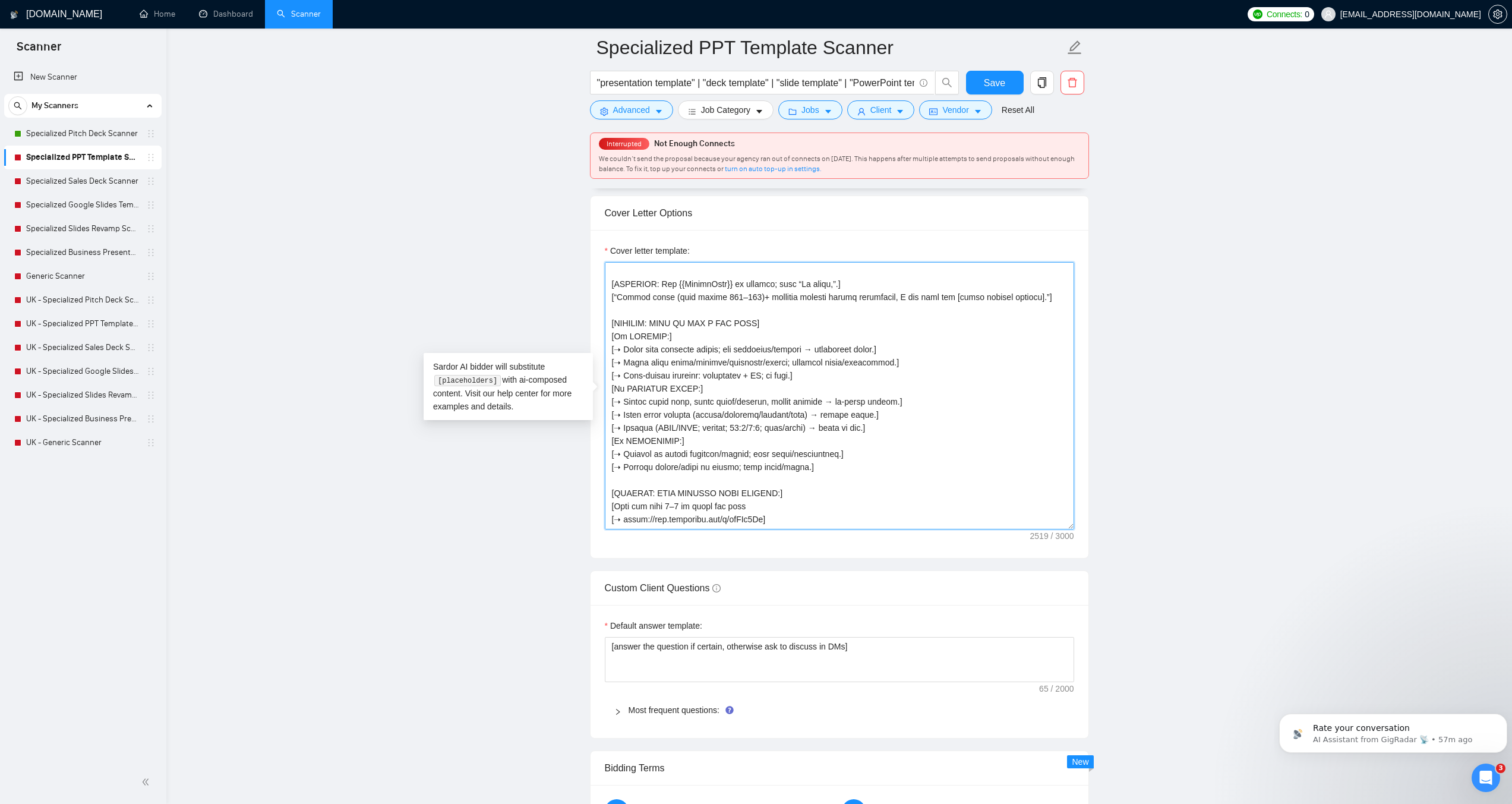
scroll to position [119, 0]
click at [731, 400] on textarea "Cover letter template:" at bounding box center [840, 395] width 470 height 268
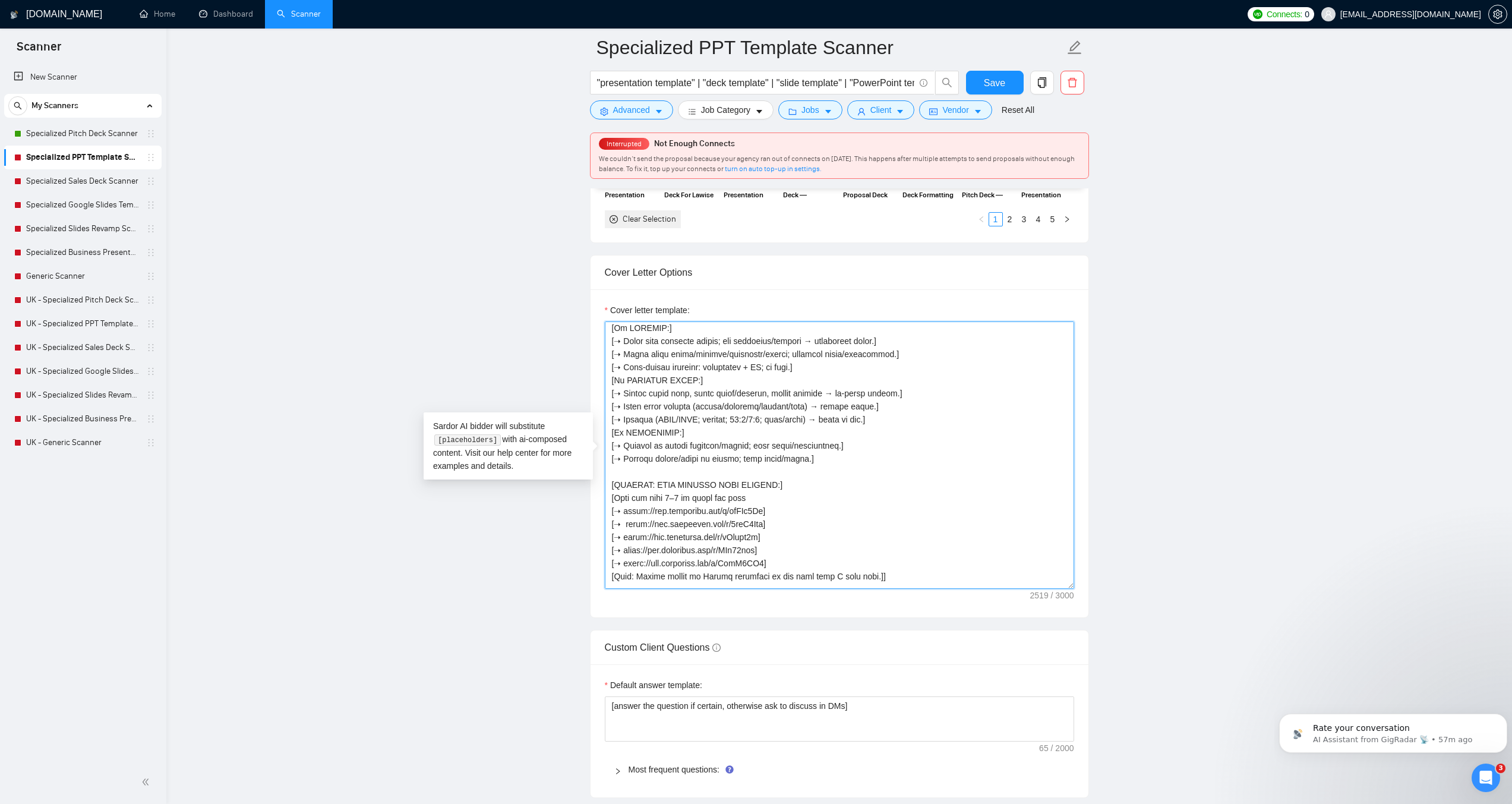
scroll to position [182, 0]
click at [731, 400] on textarea "Cover letter template:" at bounding box center [840, 455] width 470 height 268
paste textarea "[TONE: Pro, approachable. Short sentences. English only. No clichés/emojis/icon…"
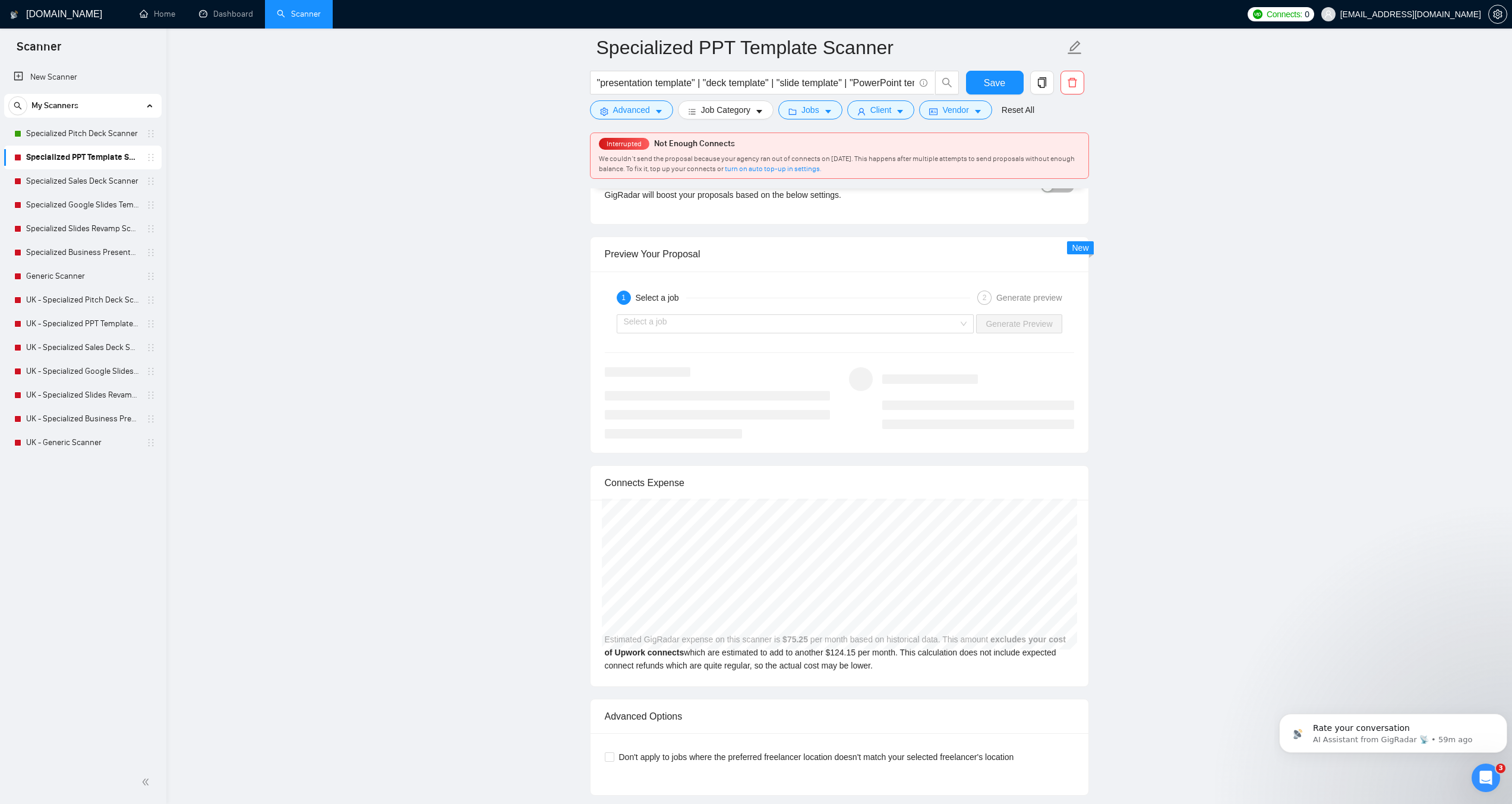
scroll to position [2258, 0]
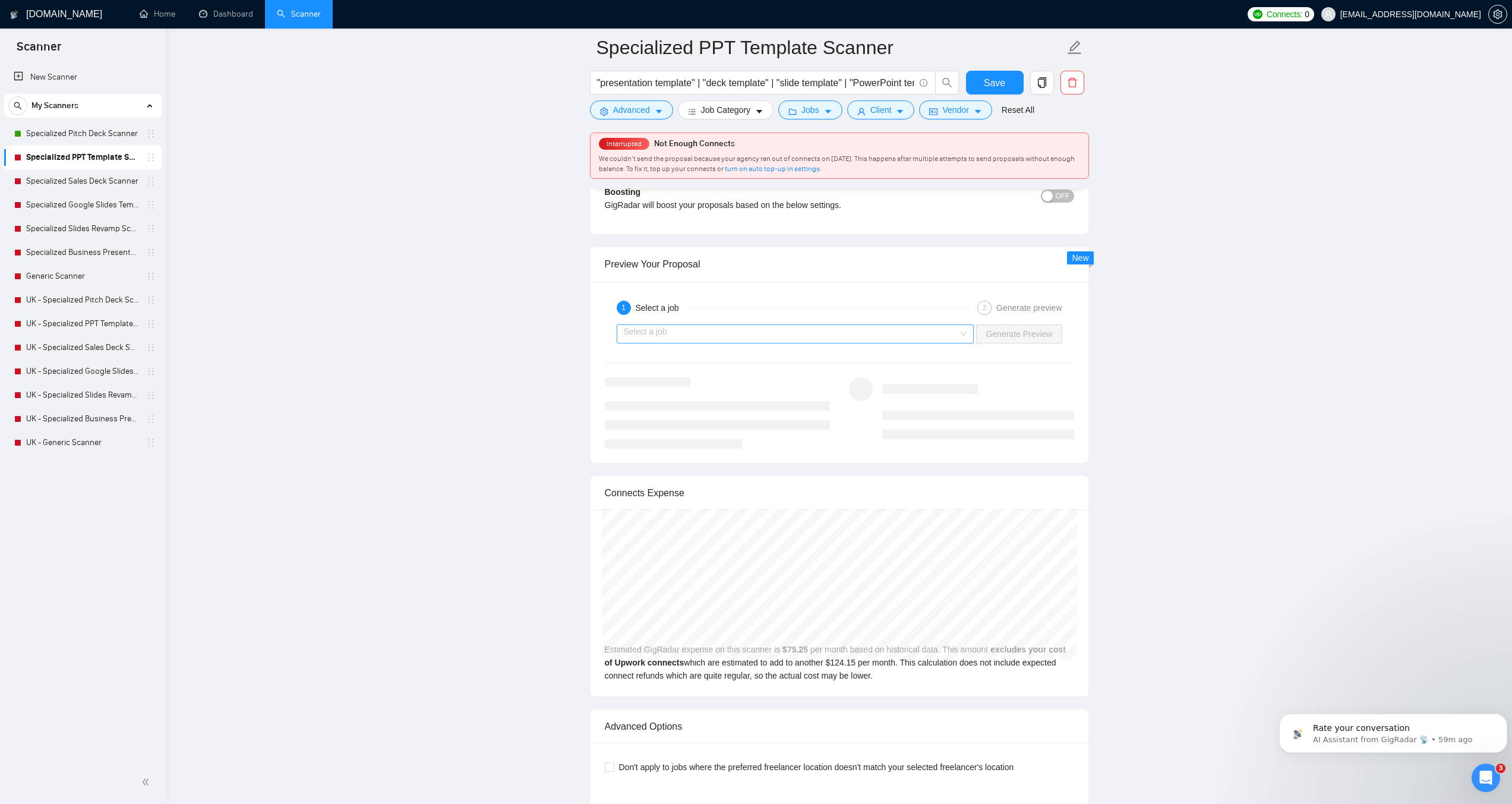
type textarea "[LENGTH: 120–170 words.] [TONE: Pro, approachable. Short sentences. English onl…"
click at [662, 333] on input "search" at bounding box center [791, 334] width 335 height 18
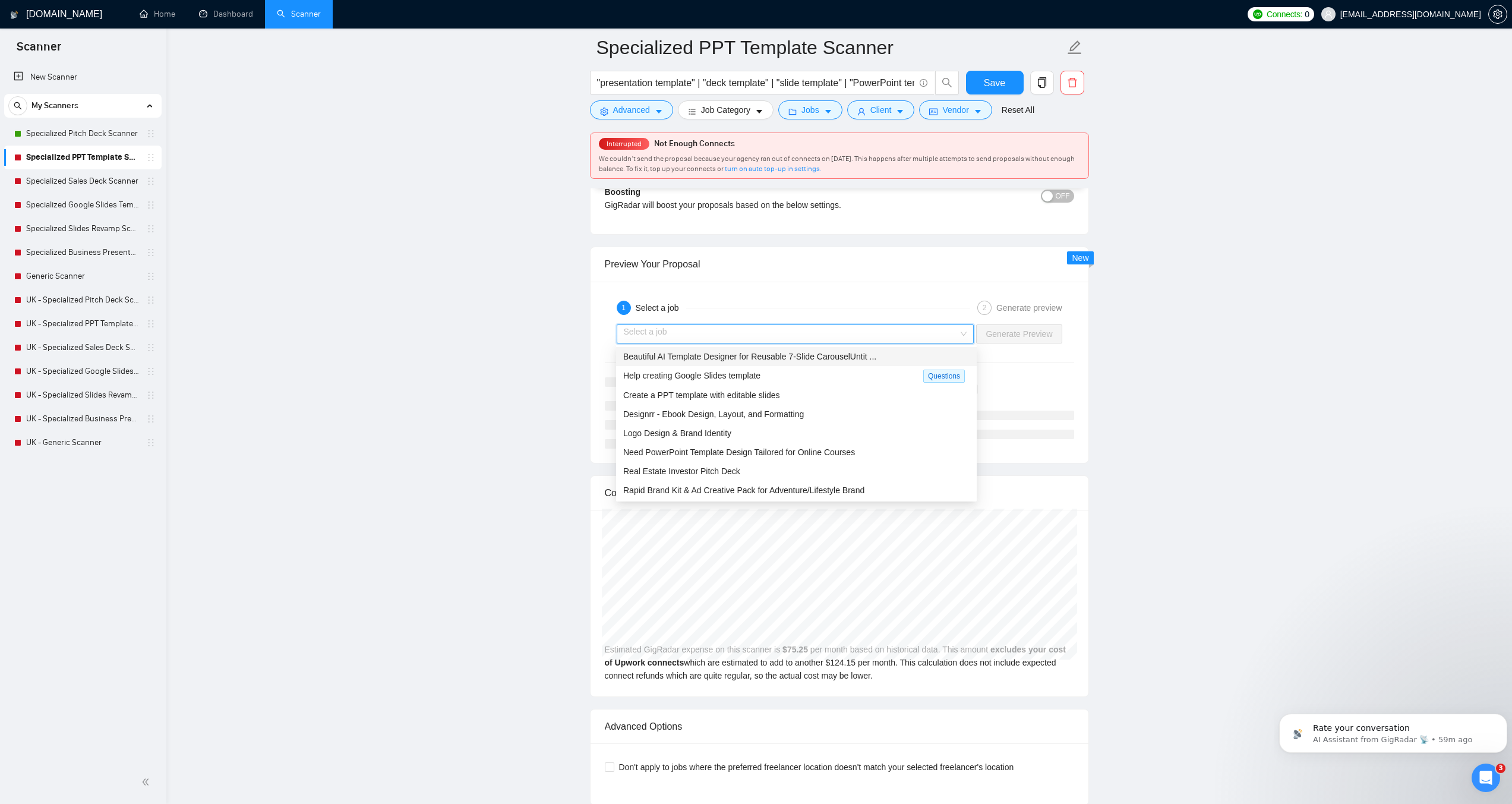
click at [681, 355] on span "Beautiful AI Template Designer for Reusable 7-Slide CarouselUntit ..." at bounding box center [750, 356] width 253 height 10
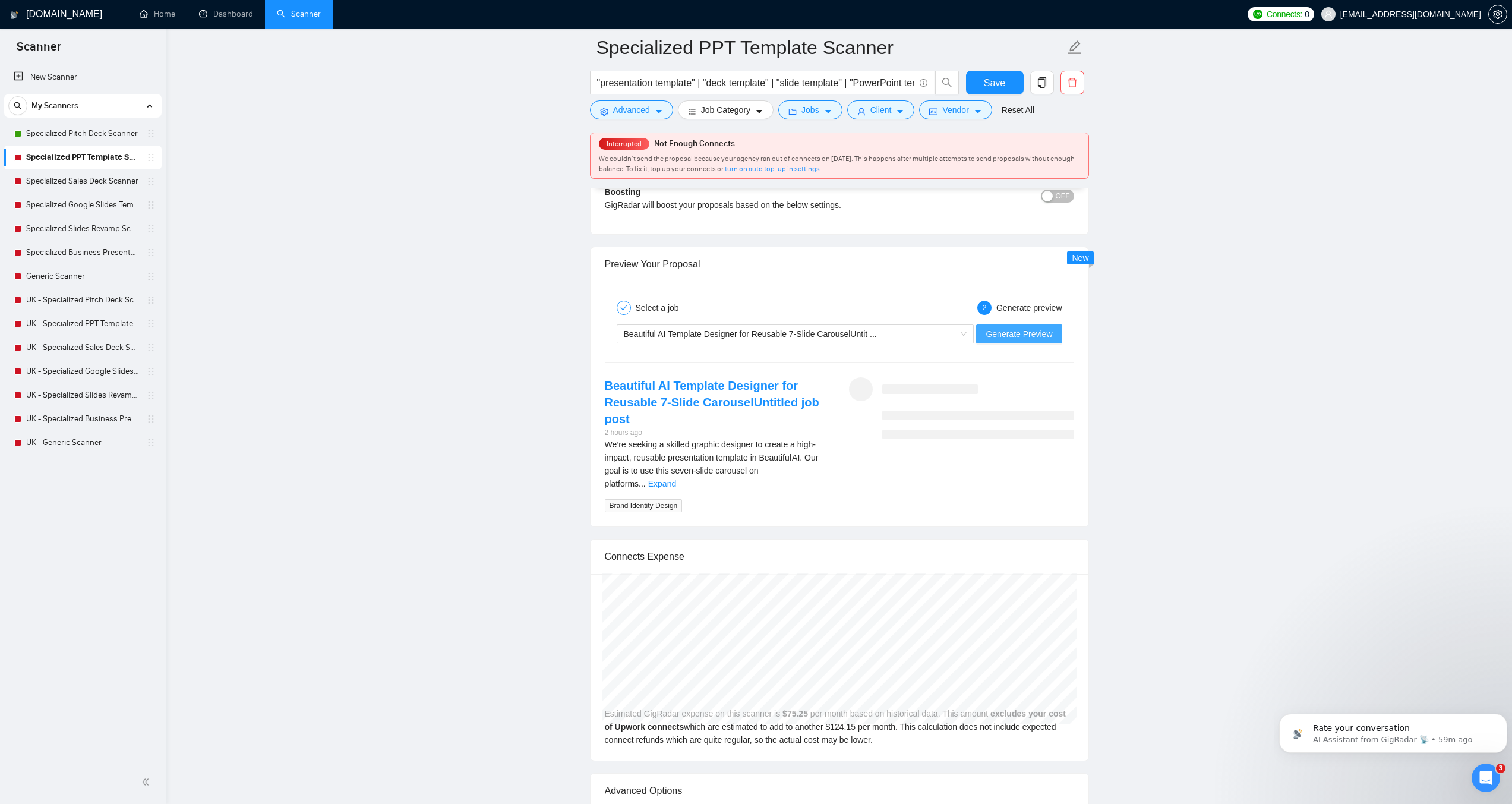
click at [1053, 333] on span "Generate Preview" at bounding box center [1019, 334] width 67 height 13
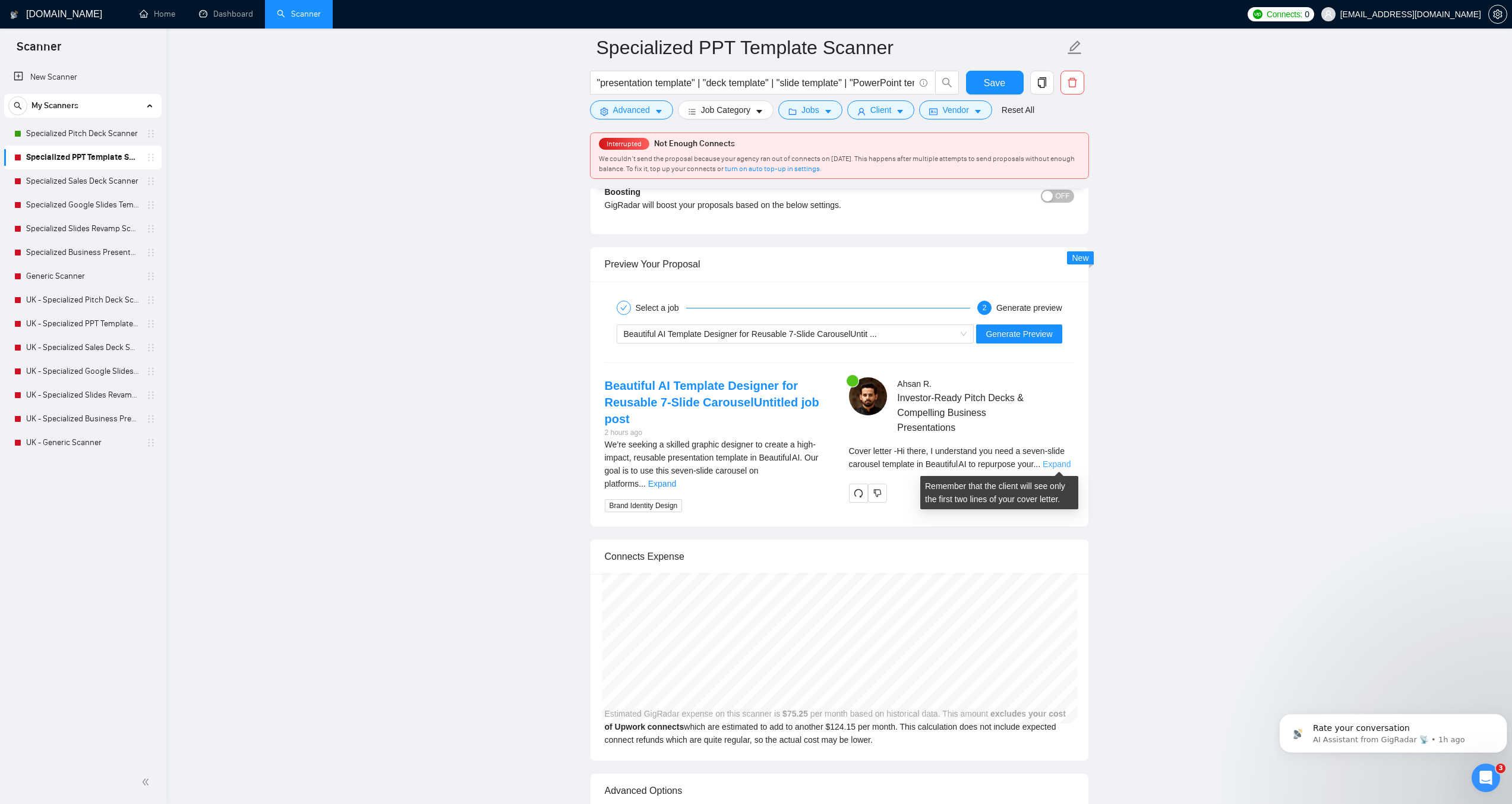
click at [1062, 465] on link "Expand" at bounding box center [1057, 464] width 28 height 10
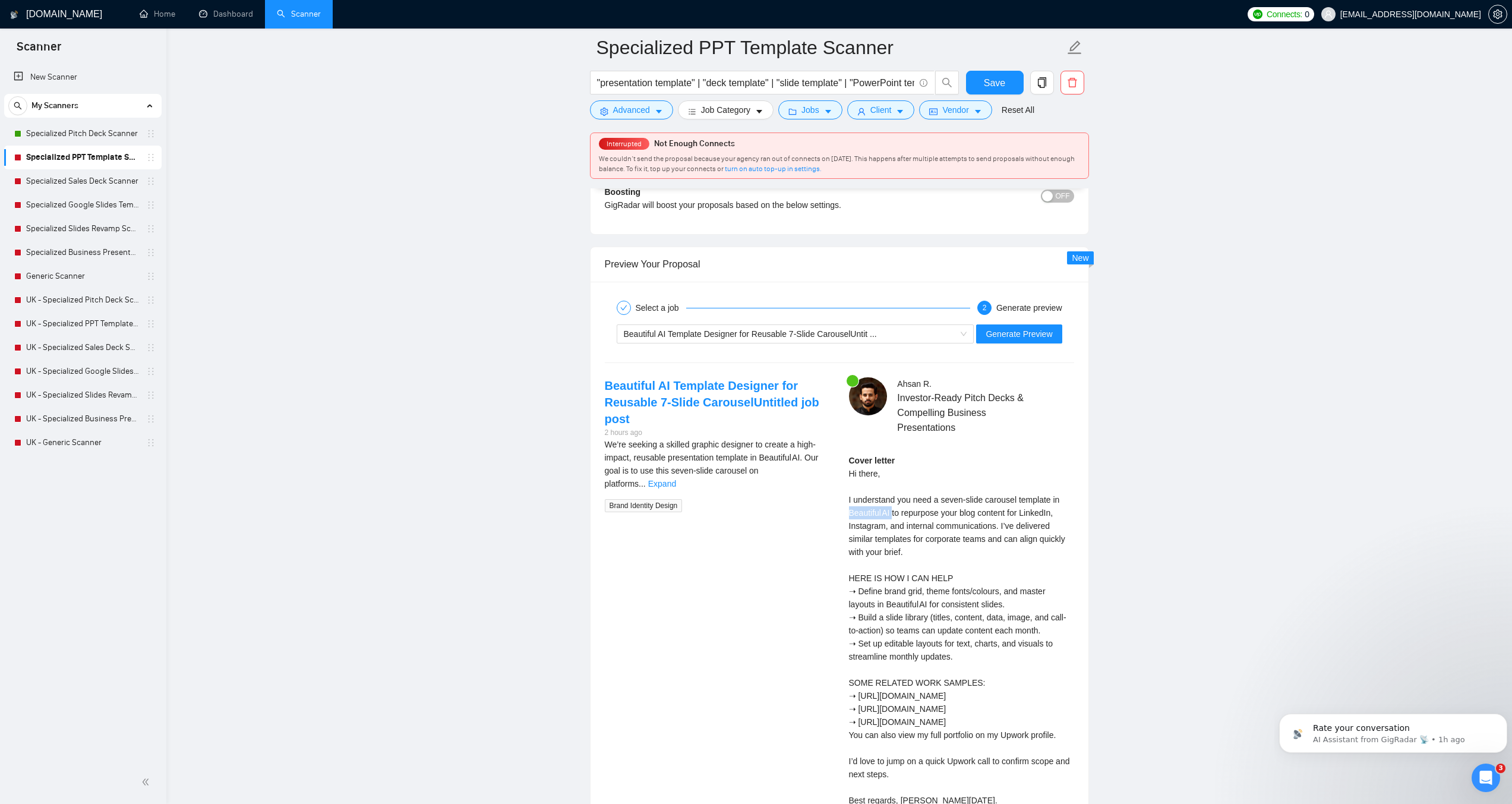
drag, startPoint x: 850, startPoint y: 511, endPoint x: 892, endPoint y: 507, distance: 42.2
click at [892, 507] on div "Cover letter Hi there, I understand you need a seven‑slide carousel template in…" at bounding box center [962, 630] width 225 height 353
copy div "Beautiful AI"
click at [630, 114] on span "Advanced" at bounding box center [632, 110] width 37 height 13
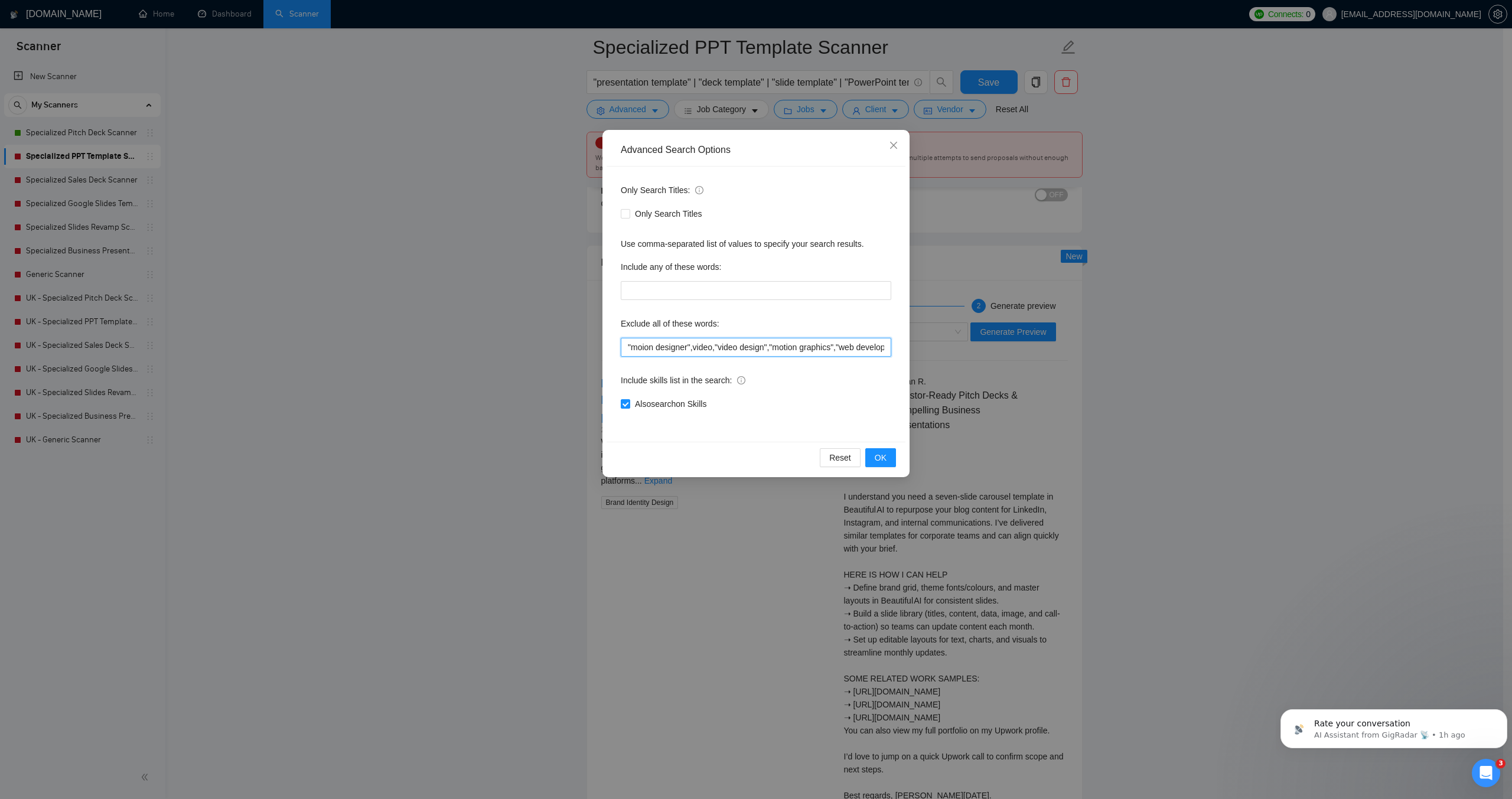
click at [642, 347] on input ""moion designer",video,"video design","motion graphics","web development", "Web…" at bounding box center [756, 347] width 271 height 19
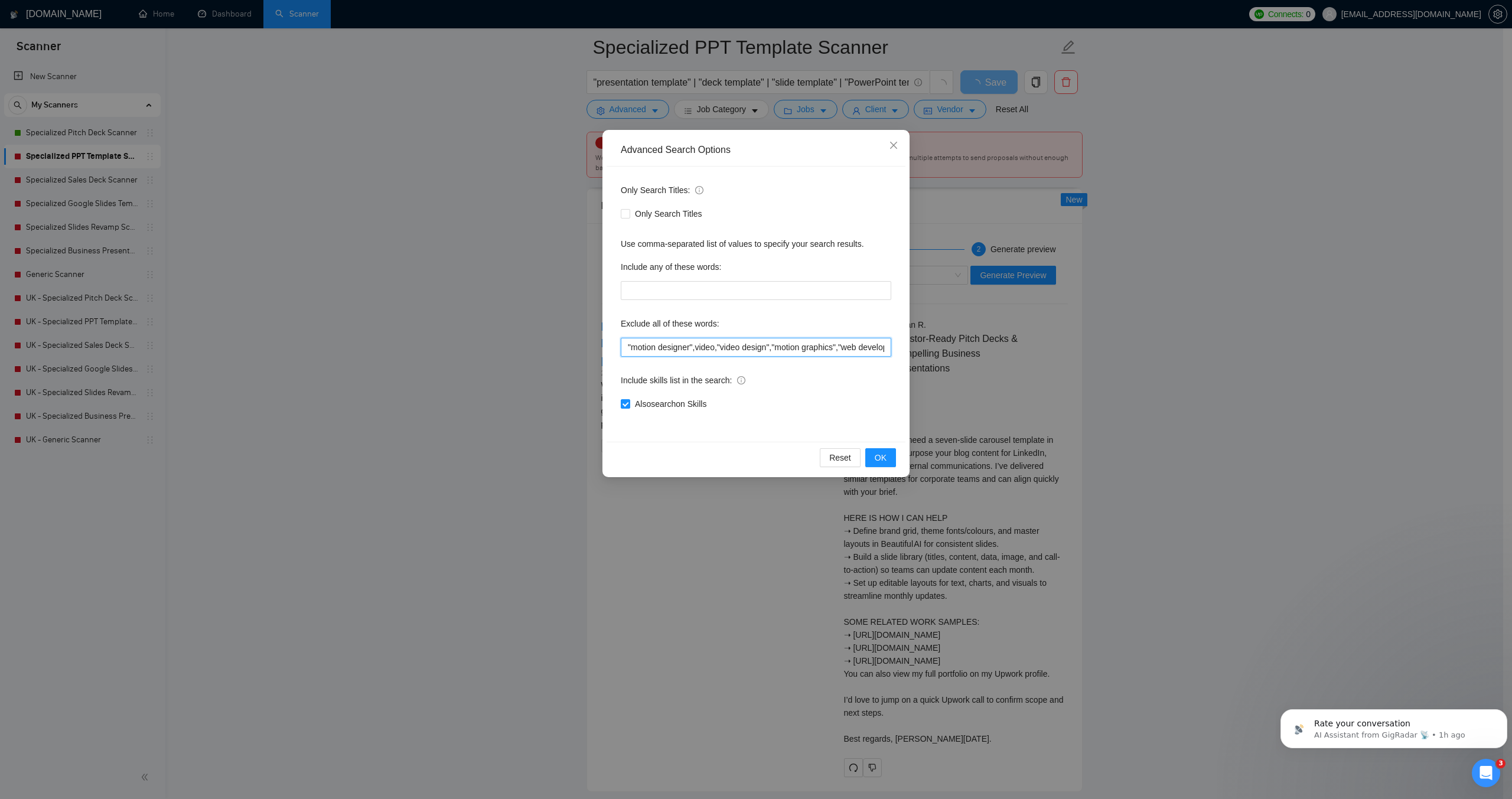
click at [629, 346] on input ""motion designer",video,"video design","motion graphics","web development", "We…" at bounding box center [756, 347] width 271 height 19
paste input "Beautiful AI"
type input ""Beautiful AI ","motion designer",video,"video design","motion graphics","web d…"
click at [874, 460] on button "OK" at bounding box center [881, 457] width 30 height 19
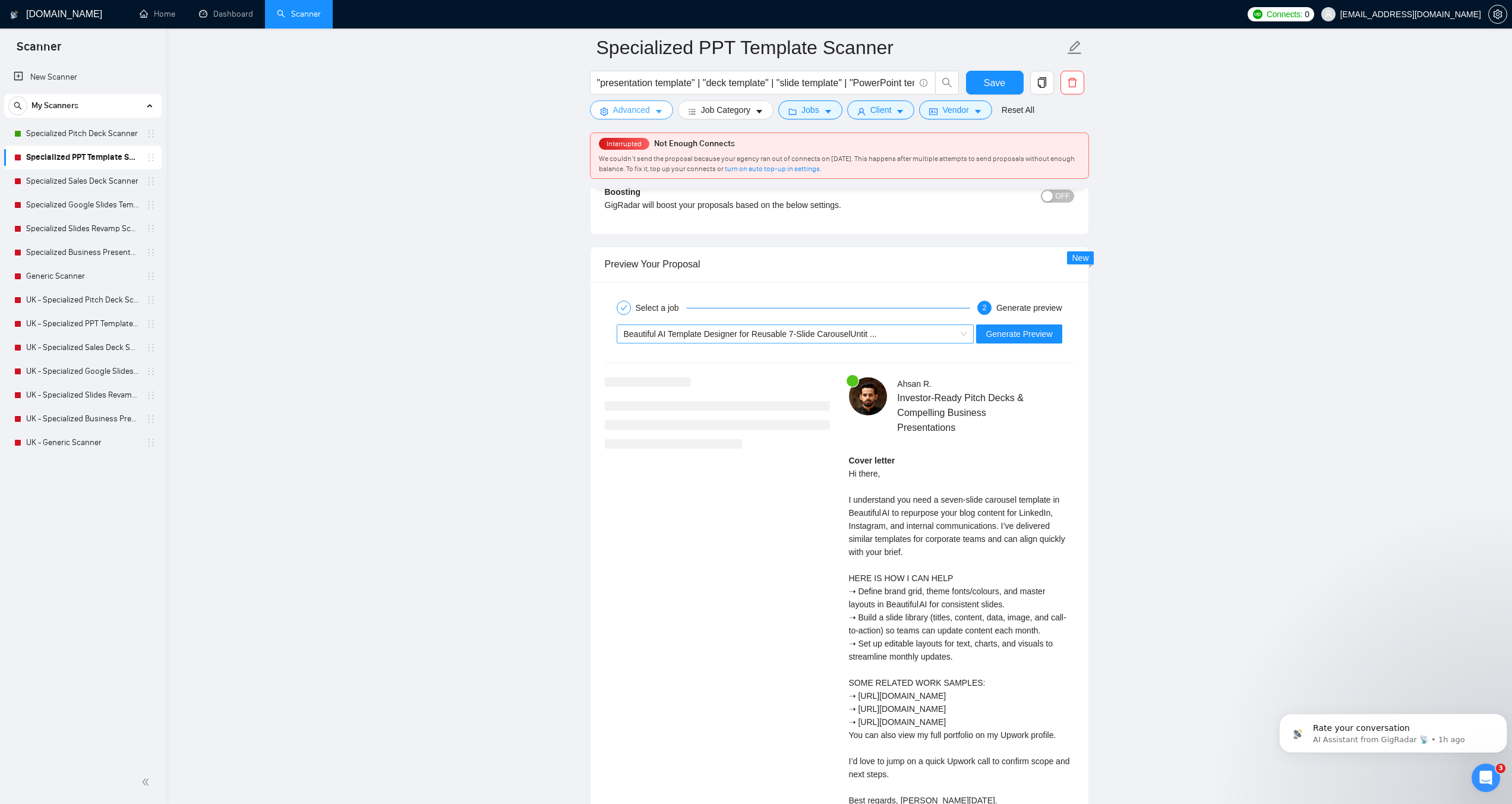
click at [841, 334] on span "Beautiful AI Template Designer for Reusable 7-Slide CarouselUntit ..." at bounding box center [750, 334] width 253 height 10
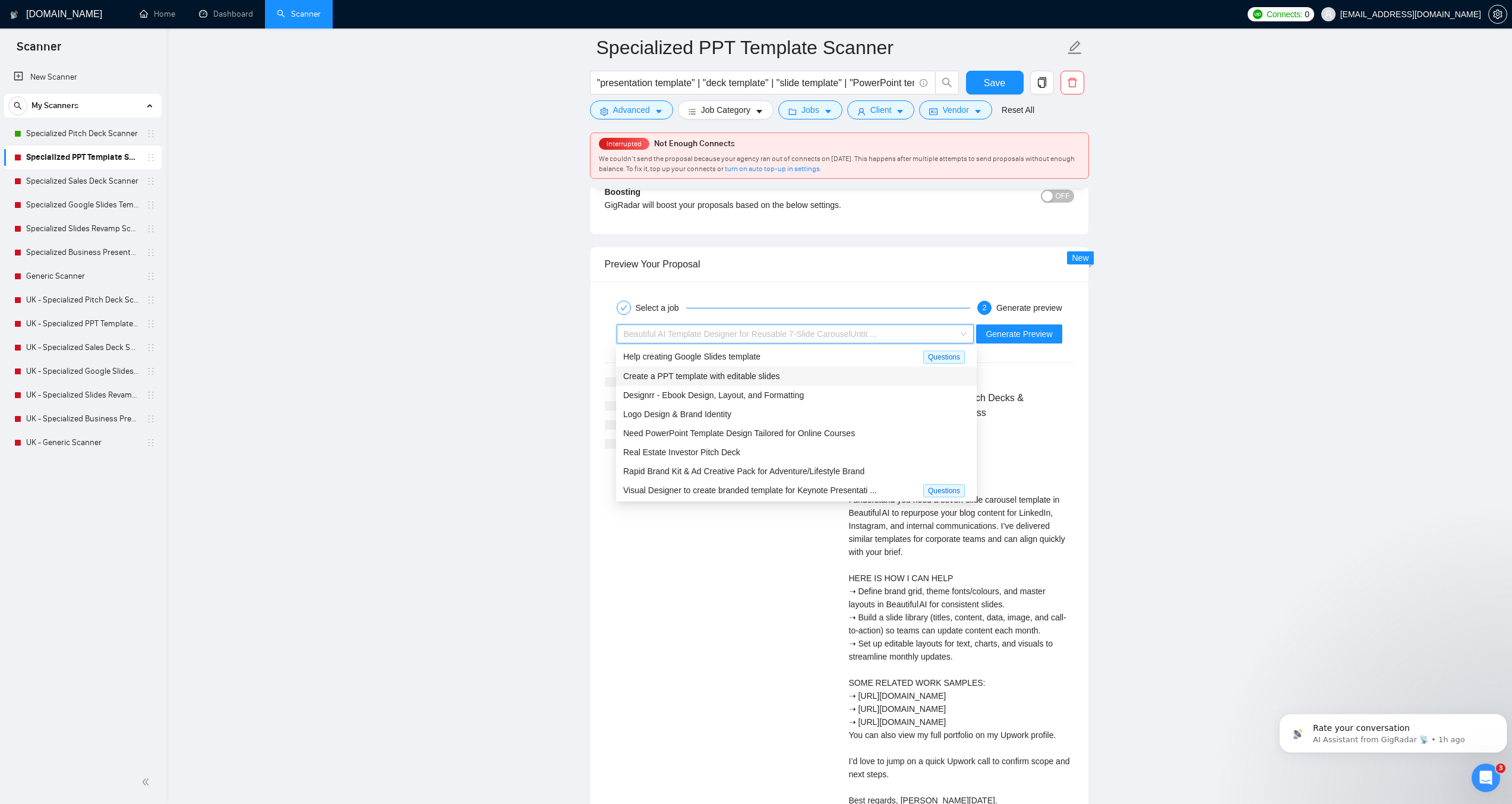
click at [744, 375] on span "Create a PPT template with editable slides" at bounding box center [702, 376] width 157 height 10
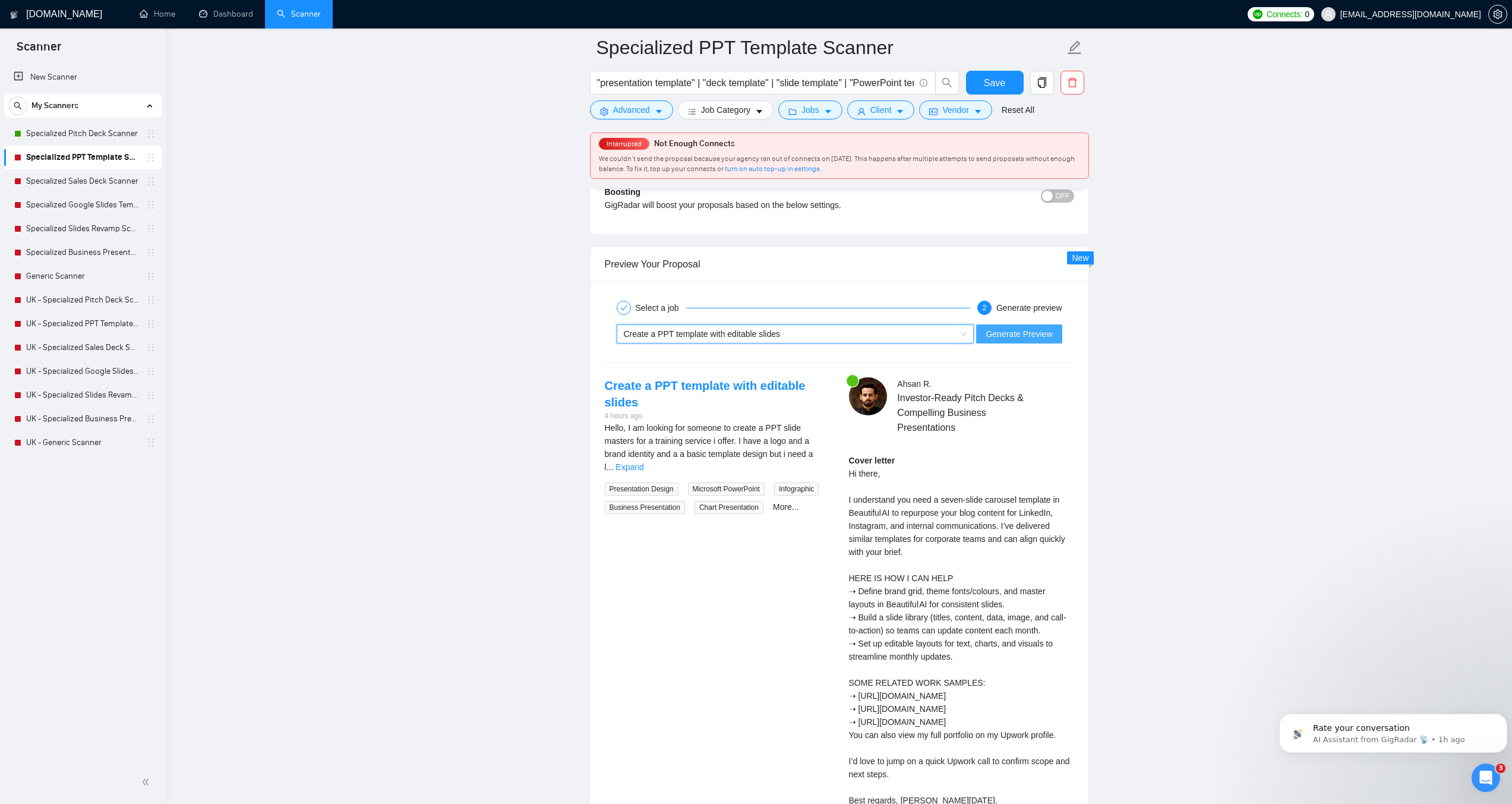
click at [1031, 339] on span "Generate Preview" at bounding box center [1019, 334] width 67 height 13
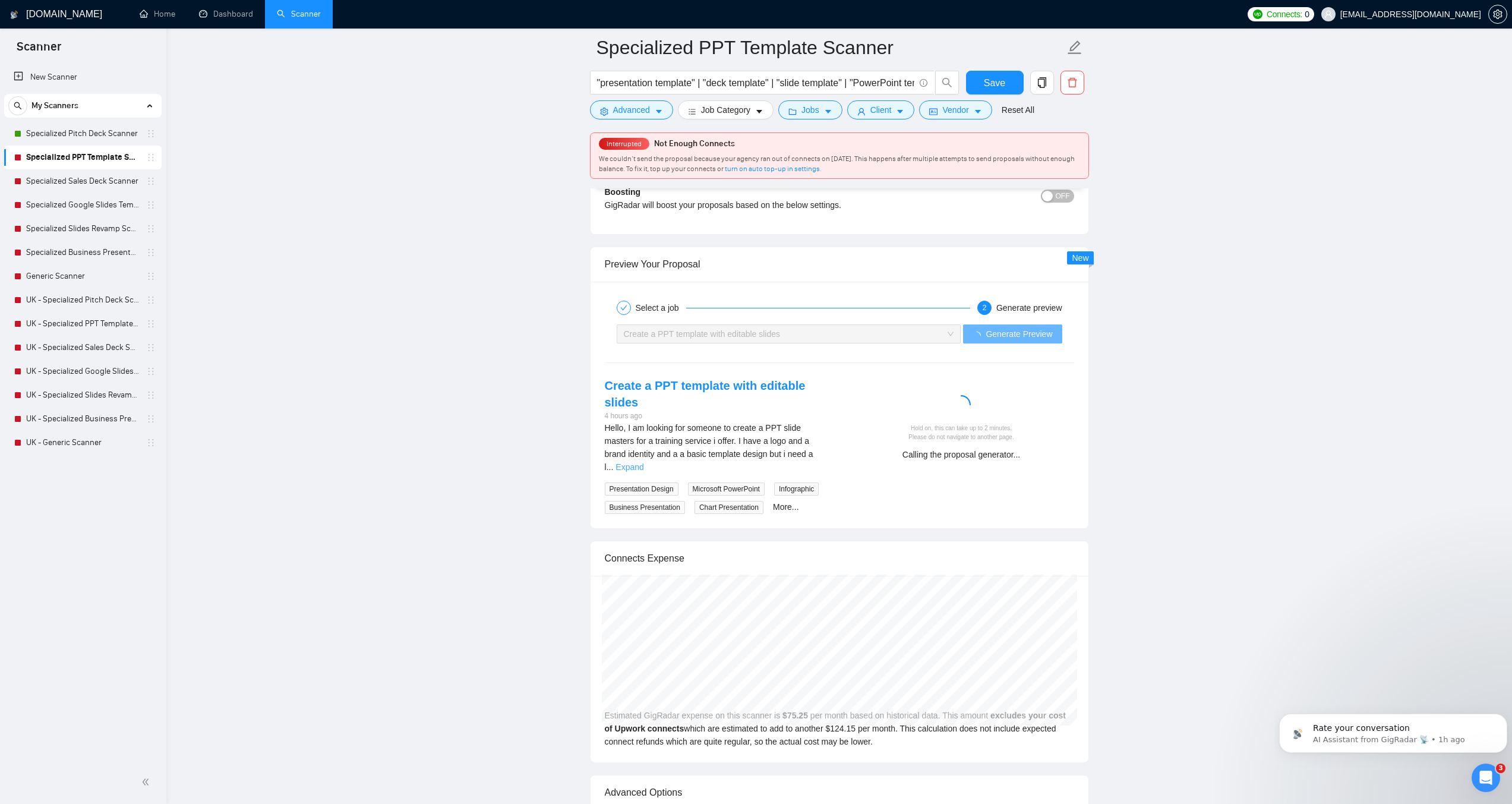
click at [643, 462] on link "Expand" at bounding box center [630, 467] width 28 height 10
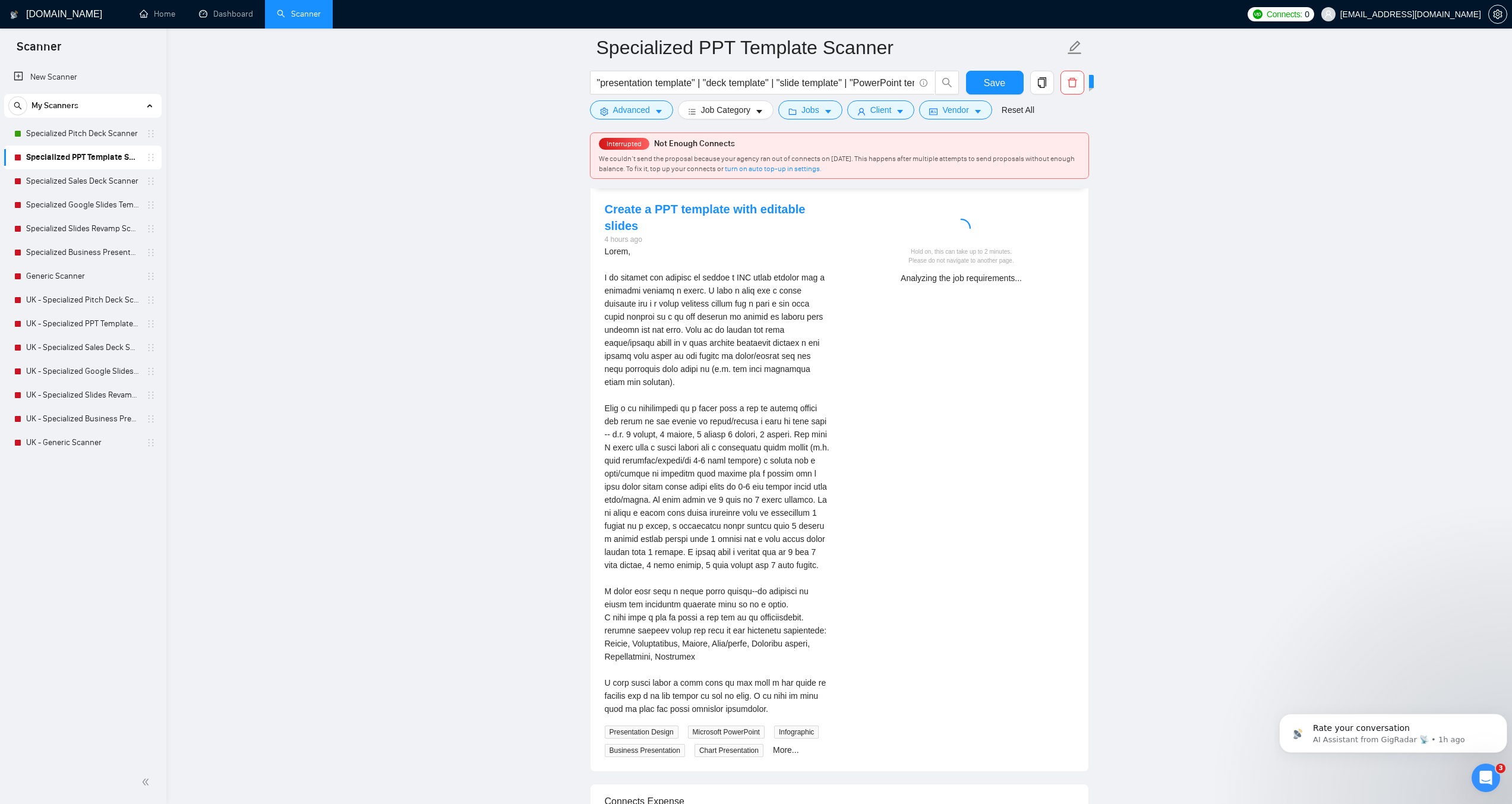
scroll to position [2436, 0]
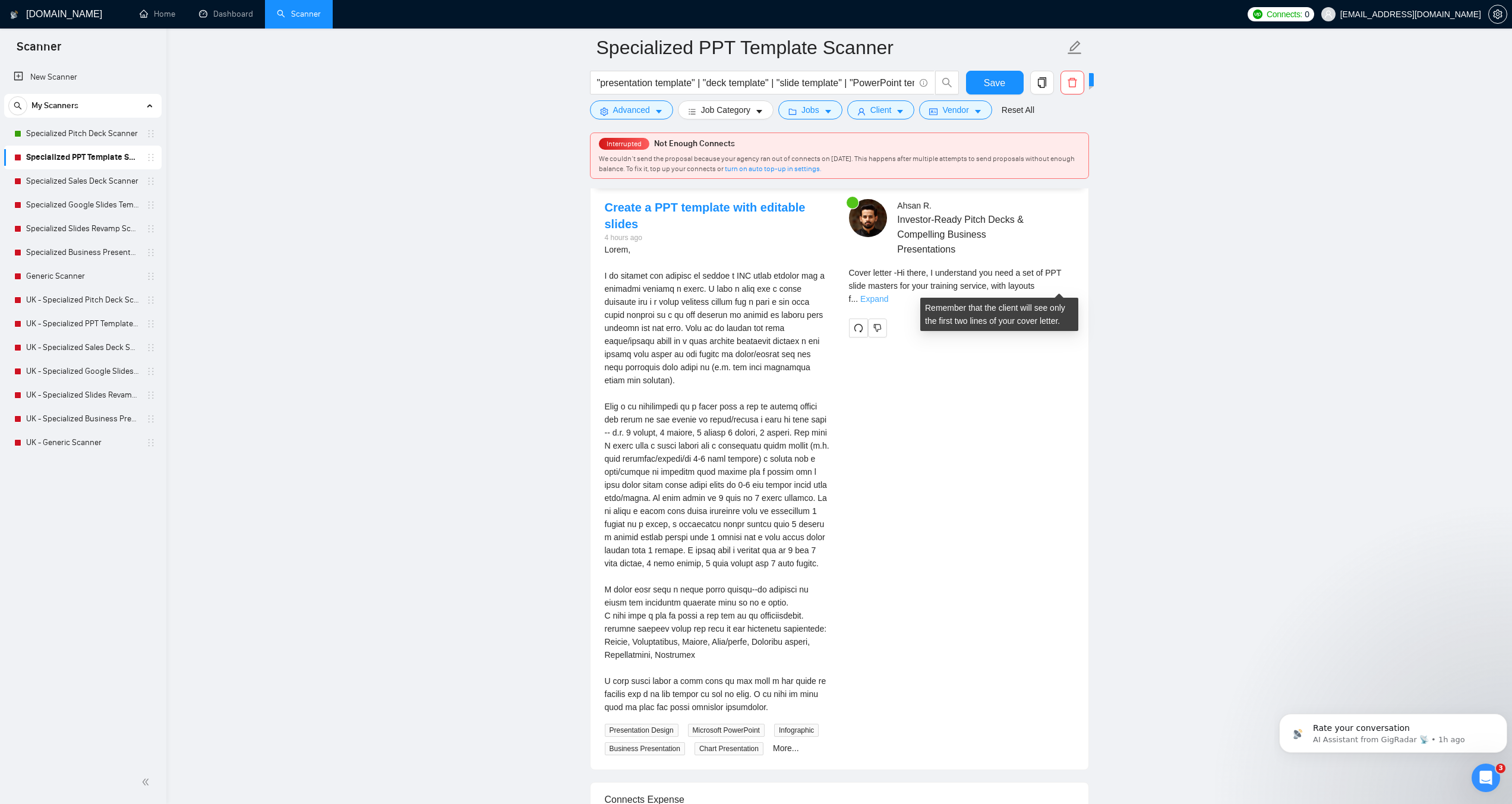
click at [888, 294] on link "Expand" at bounding box center [874, 299] width 28 height 10
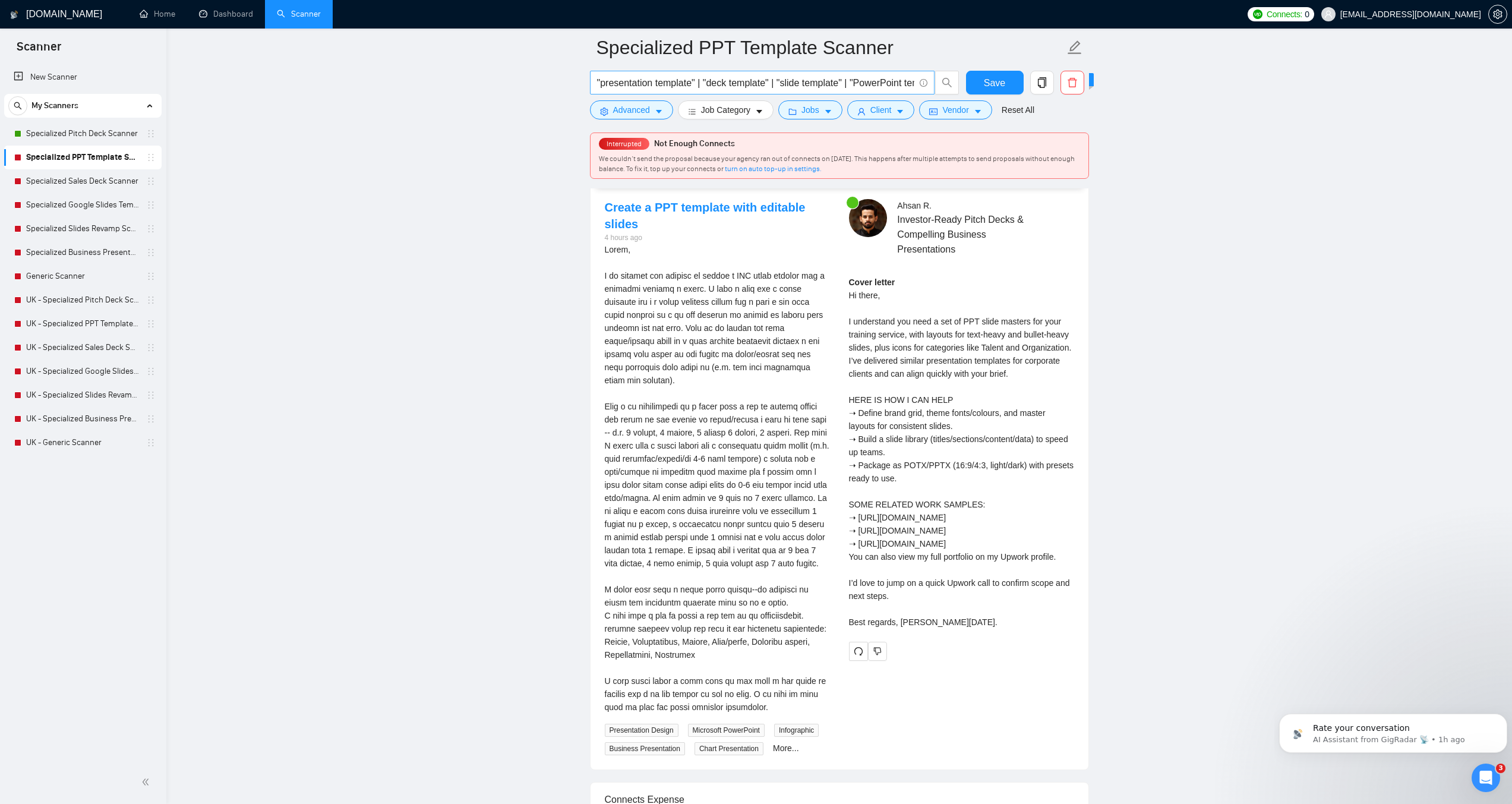
drag, startPoint x: 92, startPoint y: 183, endPoint x: 855, endPoint y: 77, distance: 770.3
click at [92, 183] on link "Specialized Sales Deck Scanner" at bounding box center [83, 181] width 113 height 24
click at [1003, 76] on span "Save" at bounding box center [994, 83] width 22 height 15
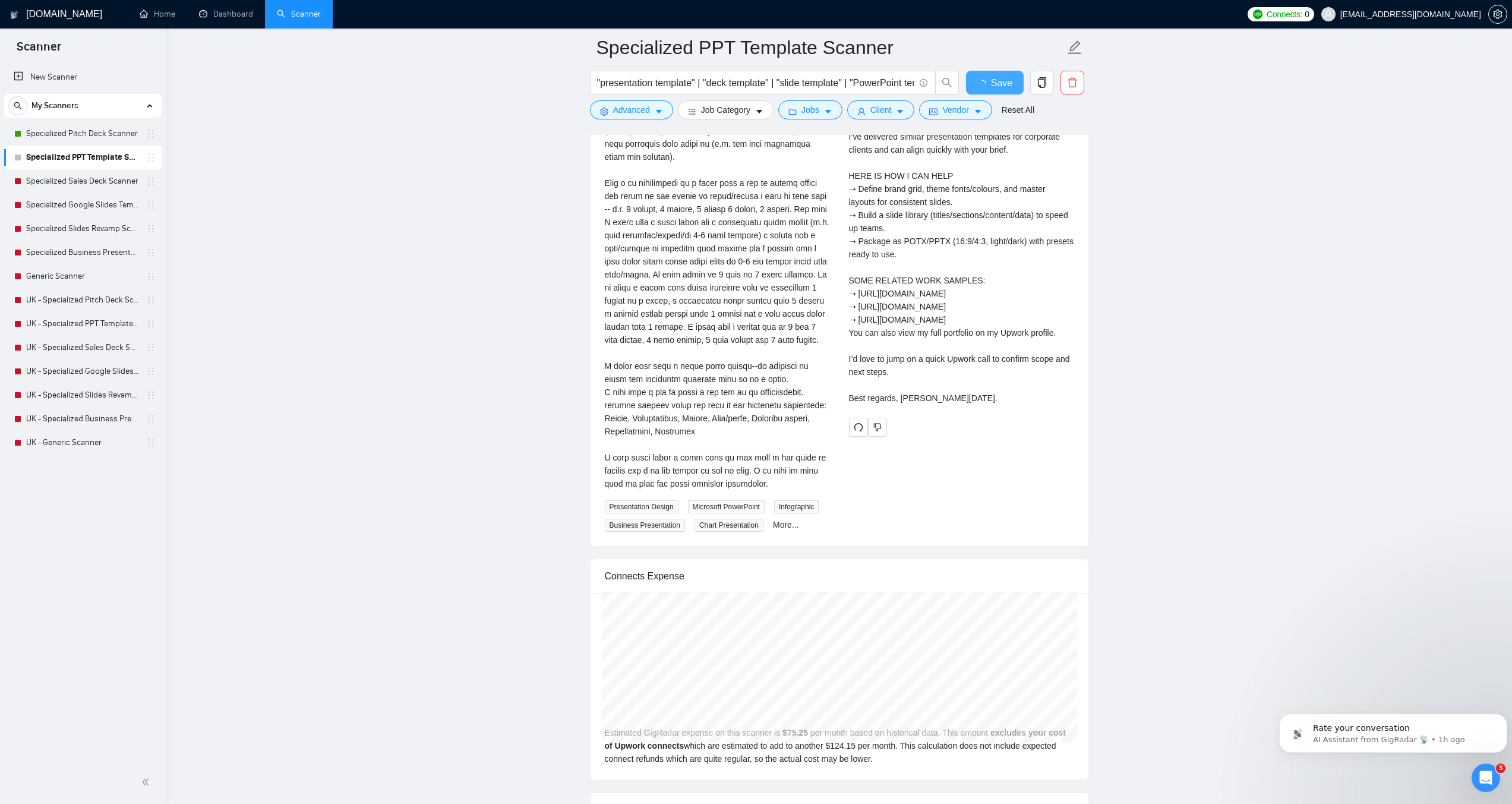
checkbox input "true"
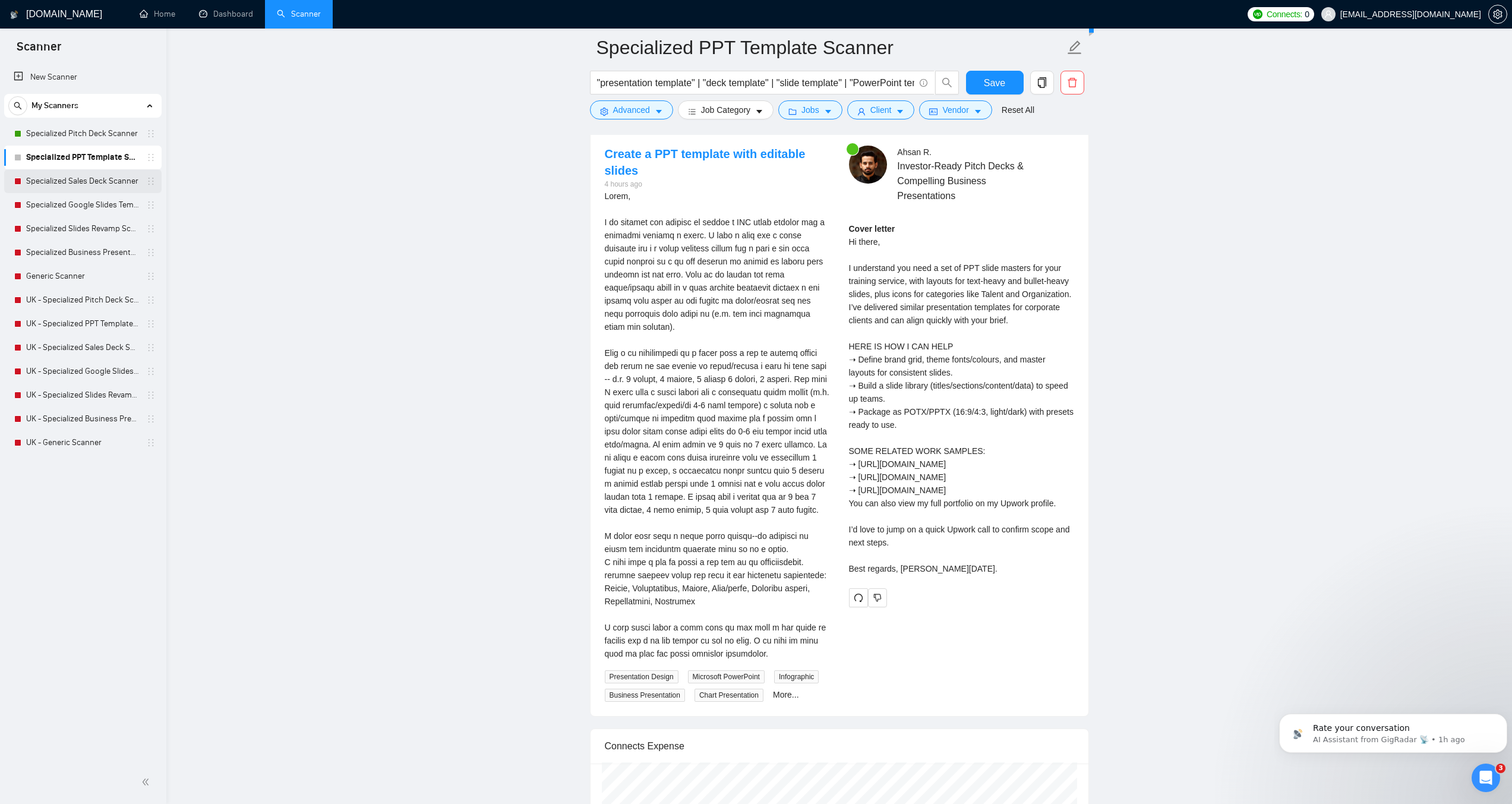
click at [83, 179] on link "Specialized Sales Deck Scanner" at bounding box center [83, 181] width 113 height 24
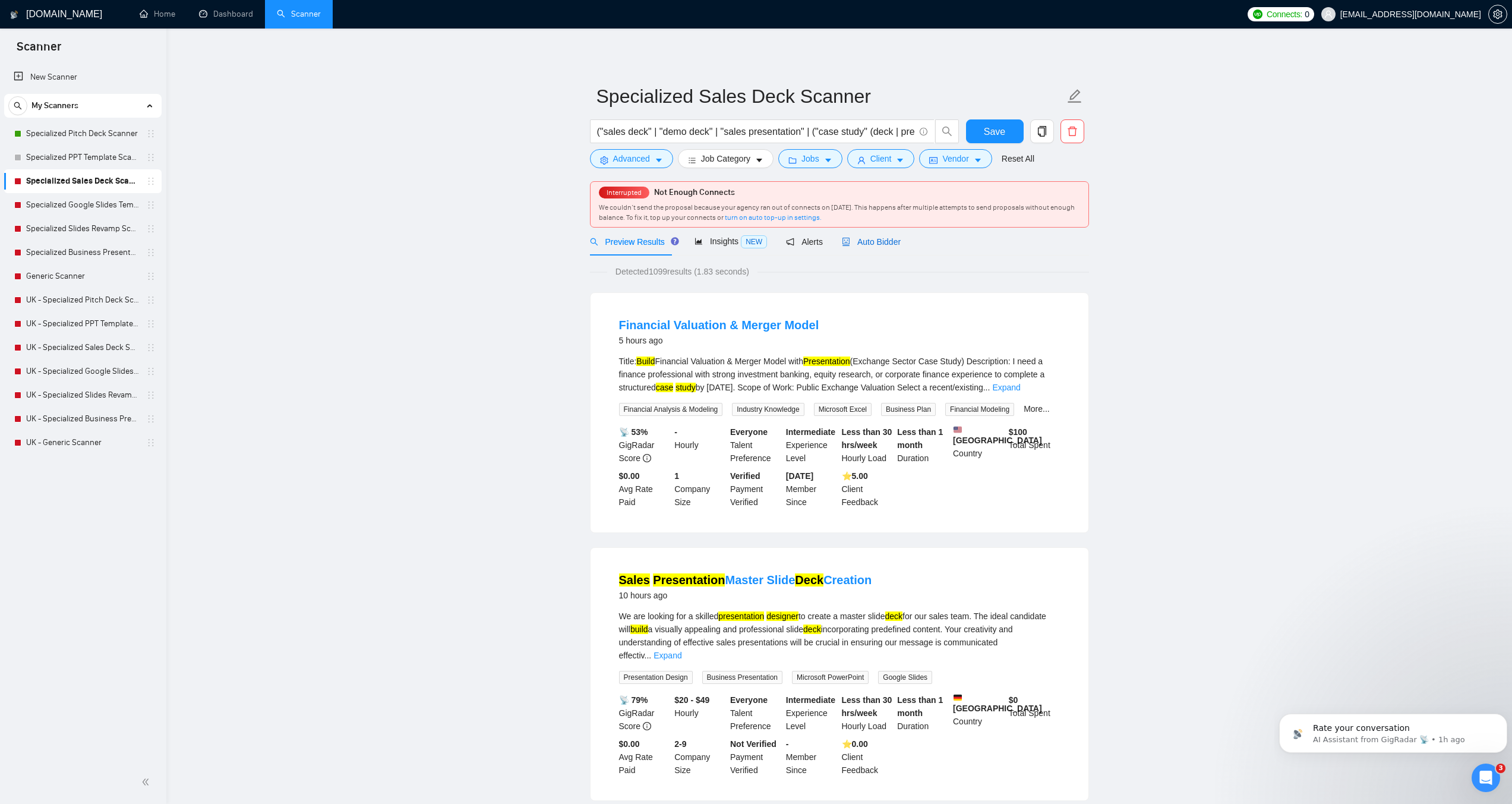
click at [866, 246] on span "Auto Bidder" at bounding box center [871, 242] width 59 height 10
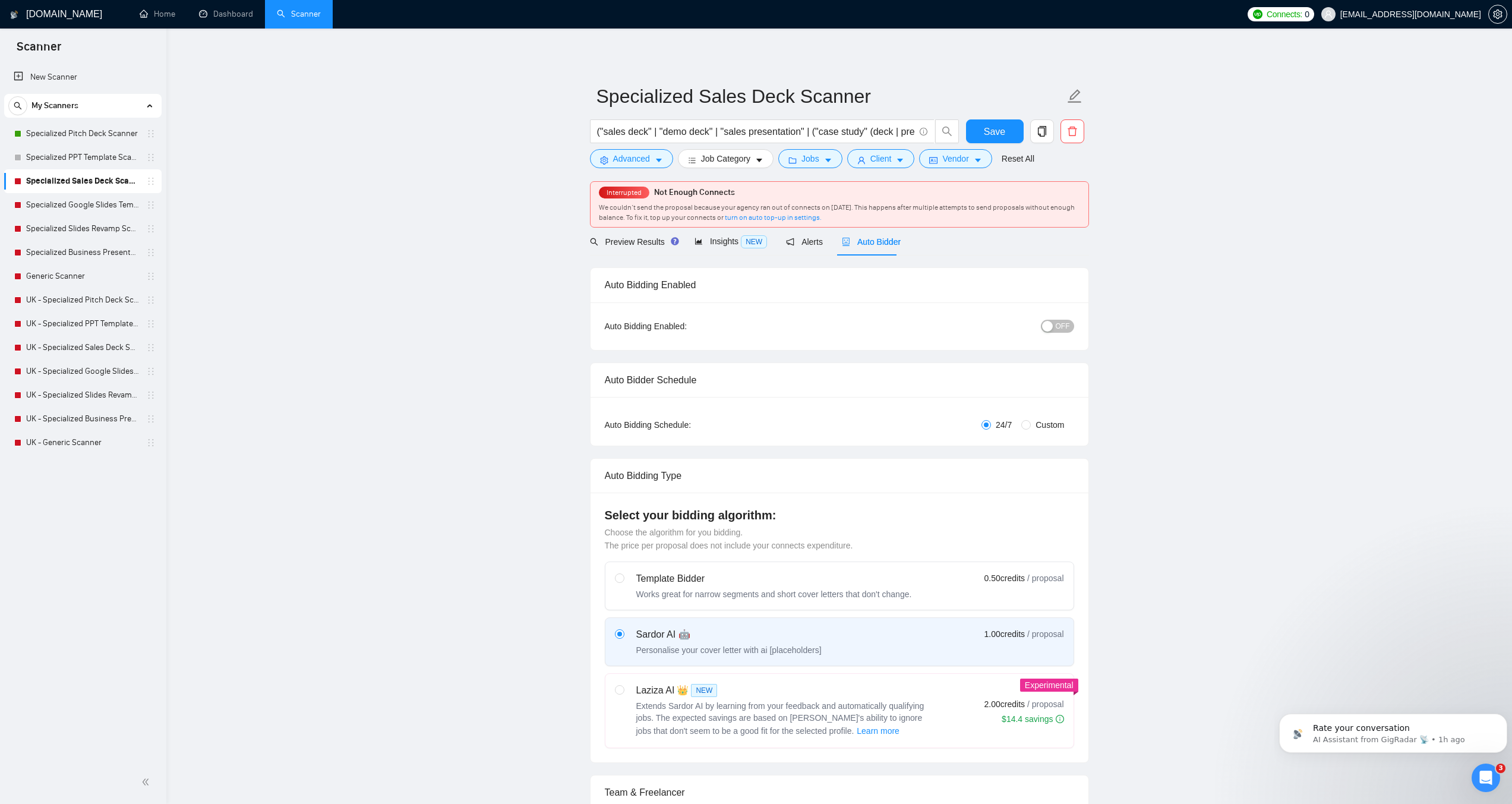
checkbox input "true"
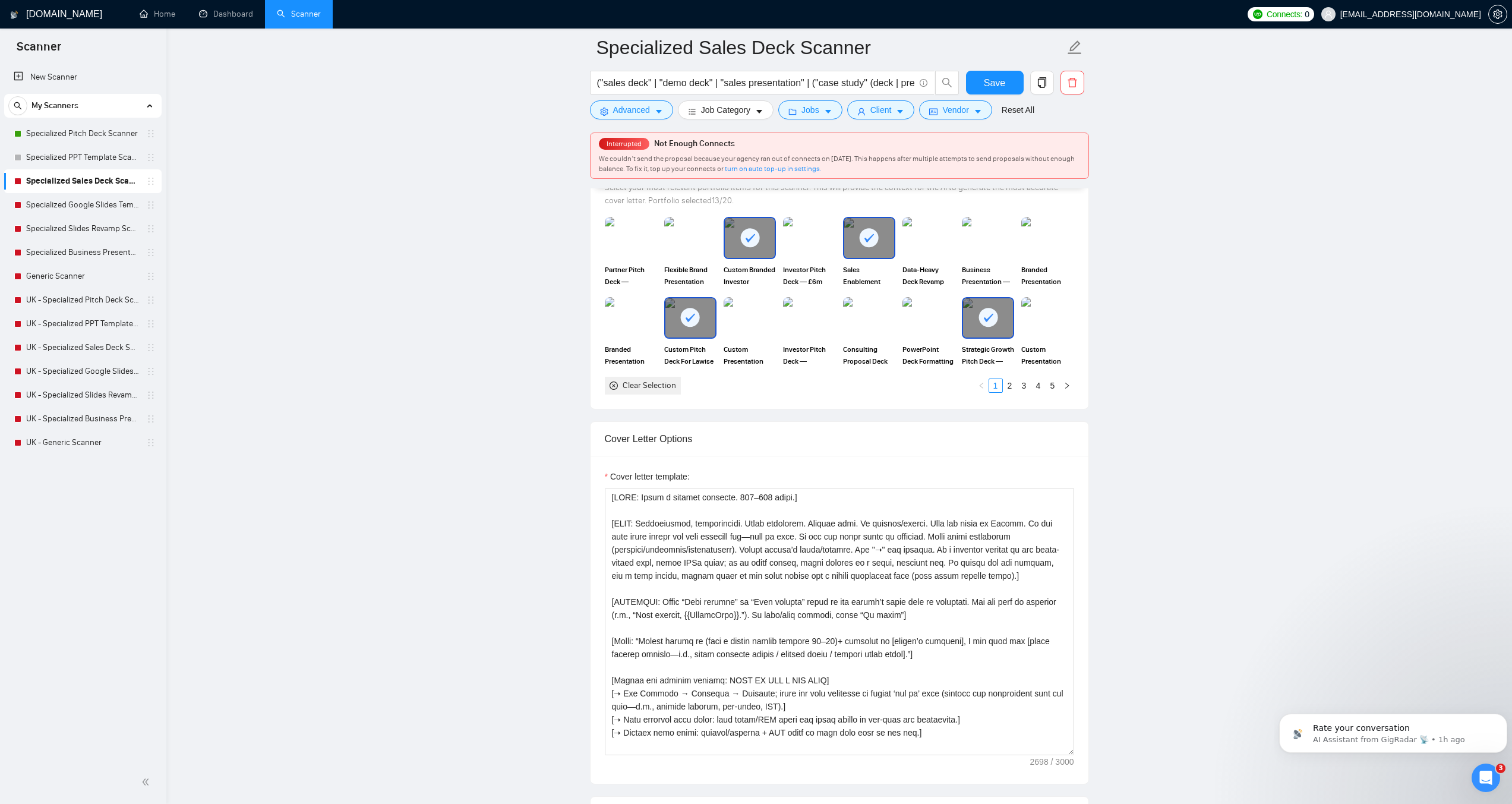
scroll to position [1307, 0]
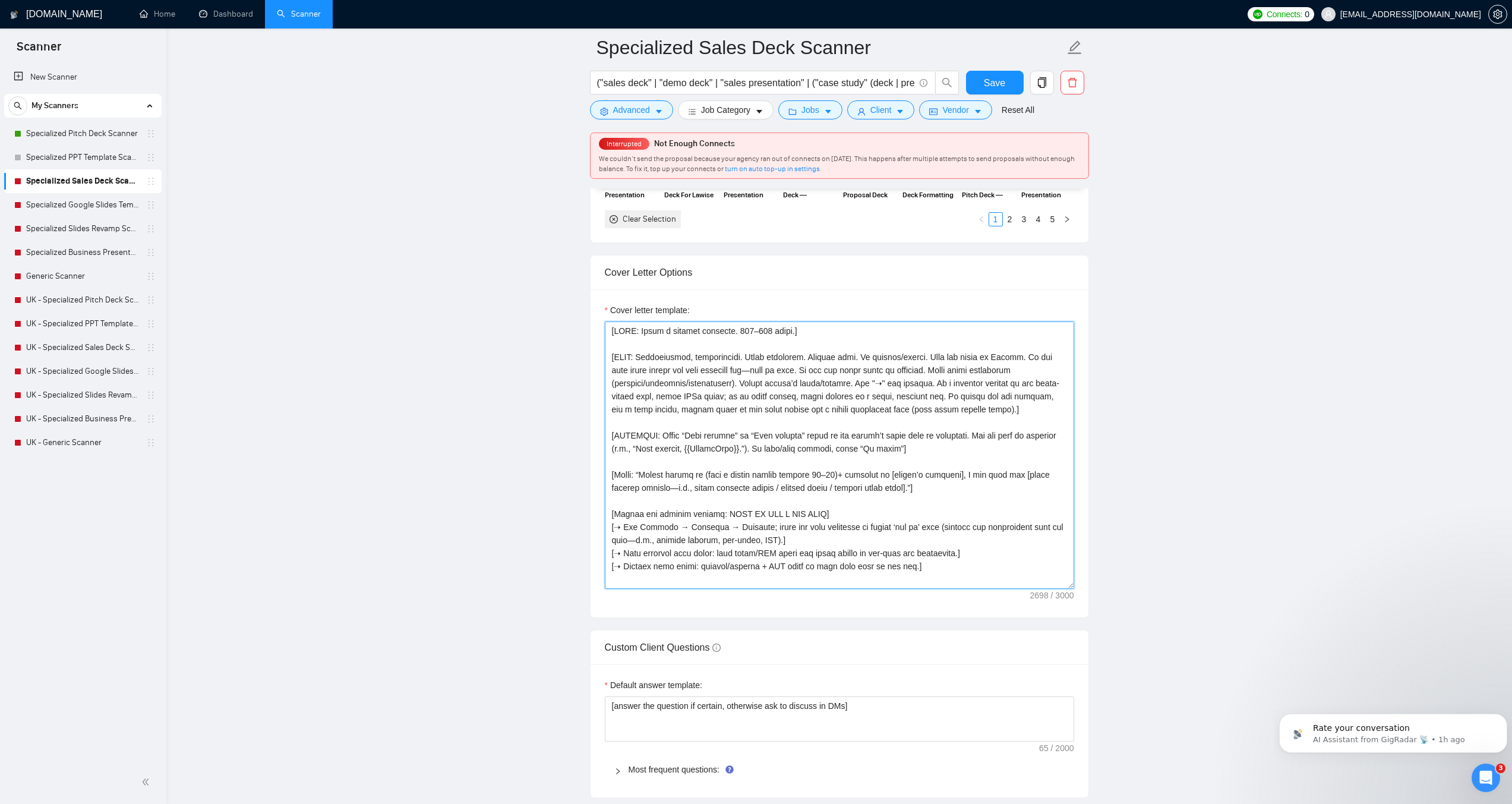
click at [846, 427] on textarea "Cover letter template:" at bounding box center [840, 455] width 470 height 268
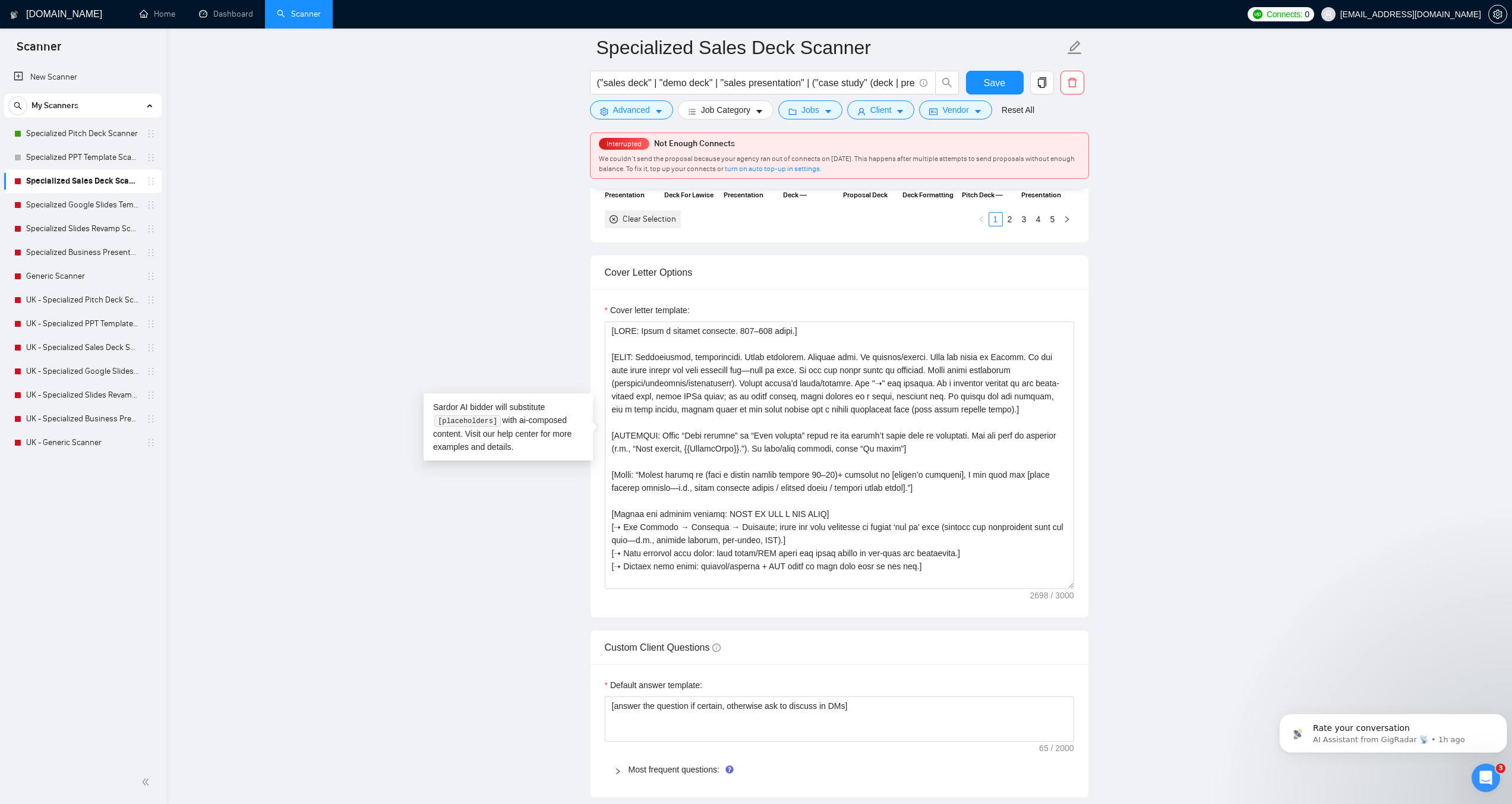
click at [482, 281] on main "Specialized Sales Deck Scanner ("sales deck" | "demo deck" | "sales presentatio…" at bounding box center [839, 499] width 1308 height 3518
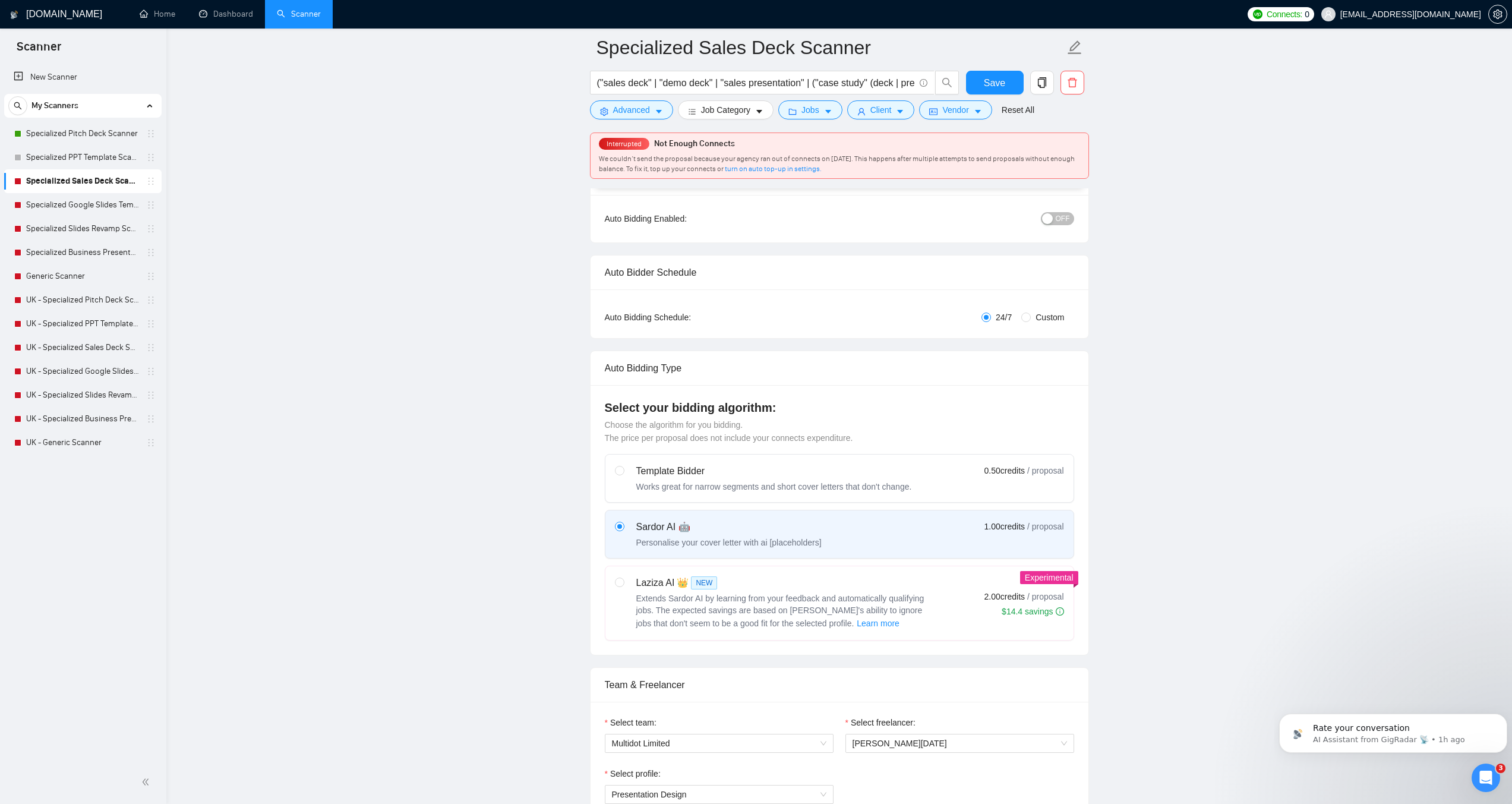
scroll to position [0, 0]
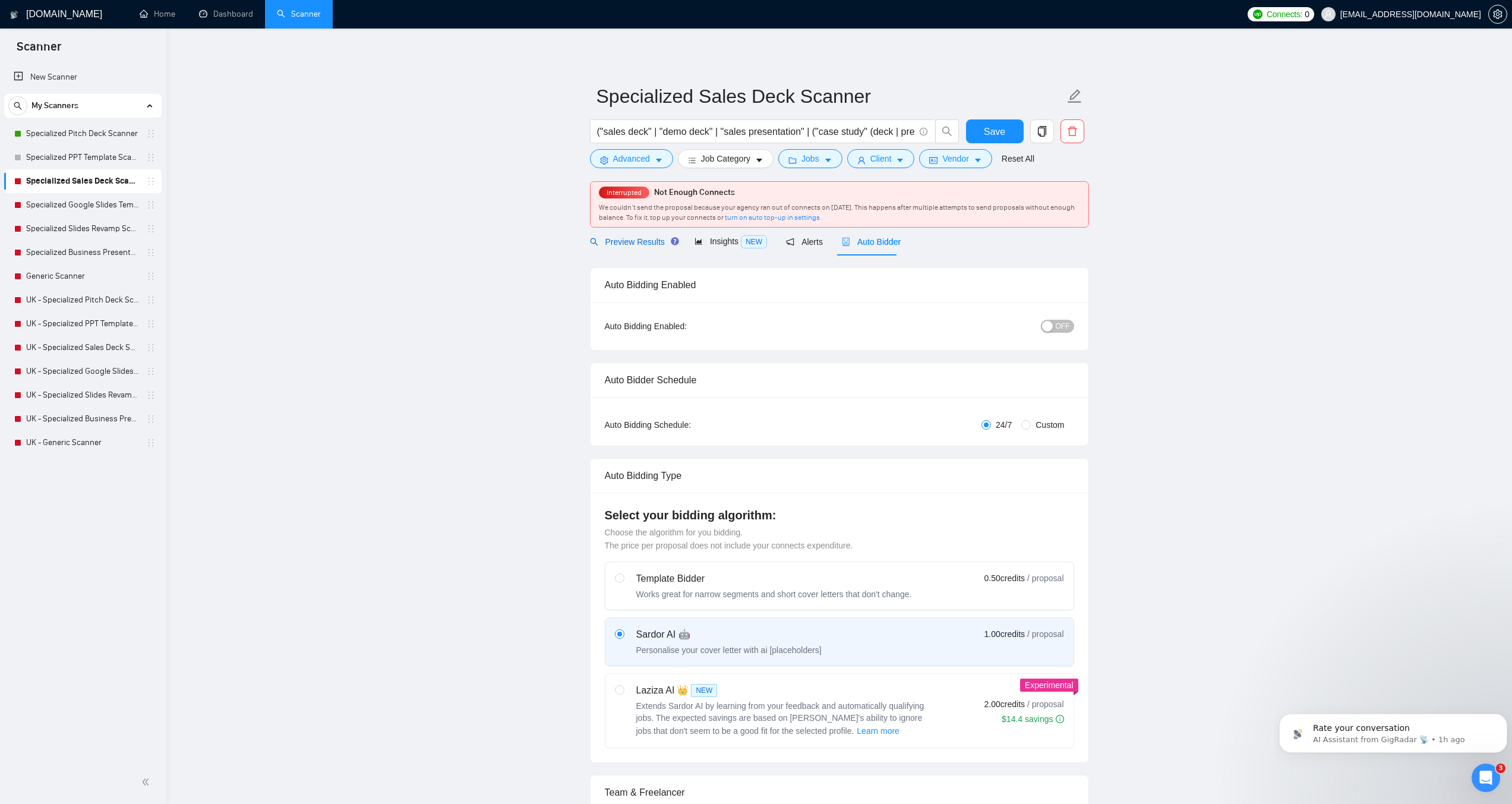
click at [652, 243] on span "Preview Results" at bounding box center [632, 242] width 85 height 10
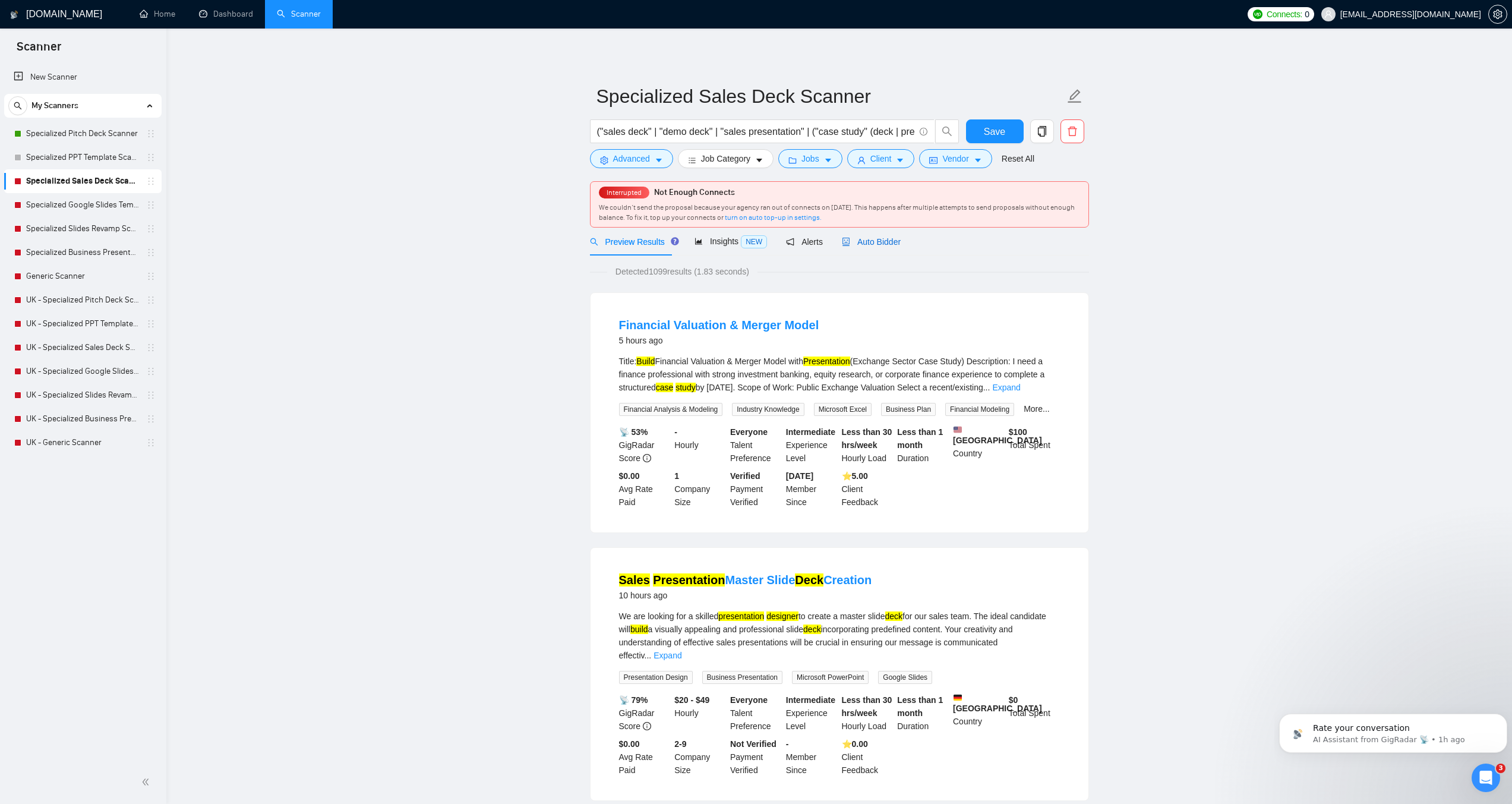
click at [873, 244] on span "Auto Bidder" at bounding box center [871, 242] width 59 height 10
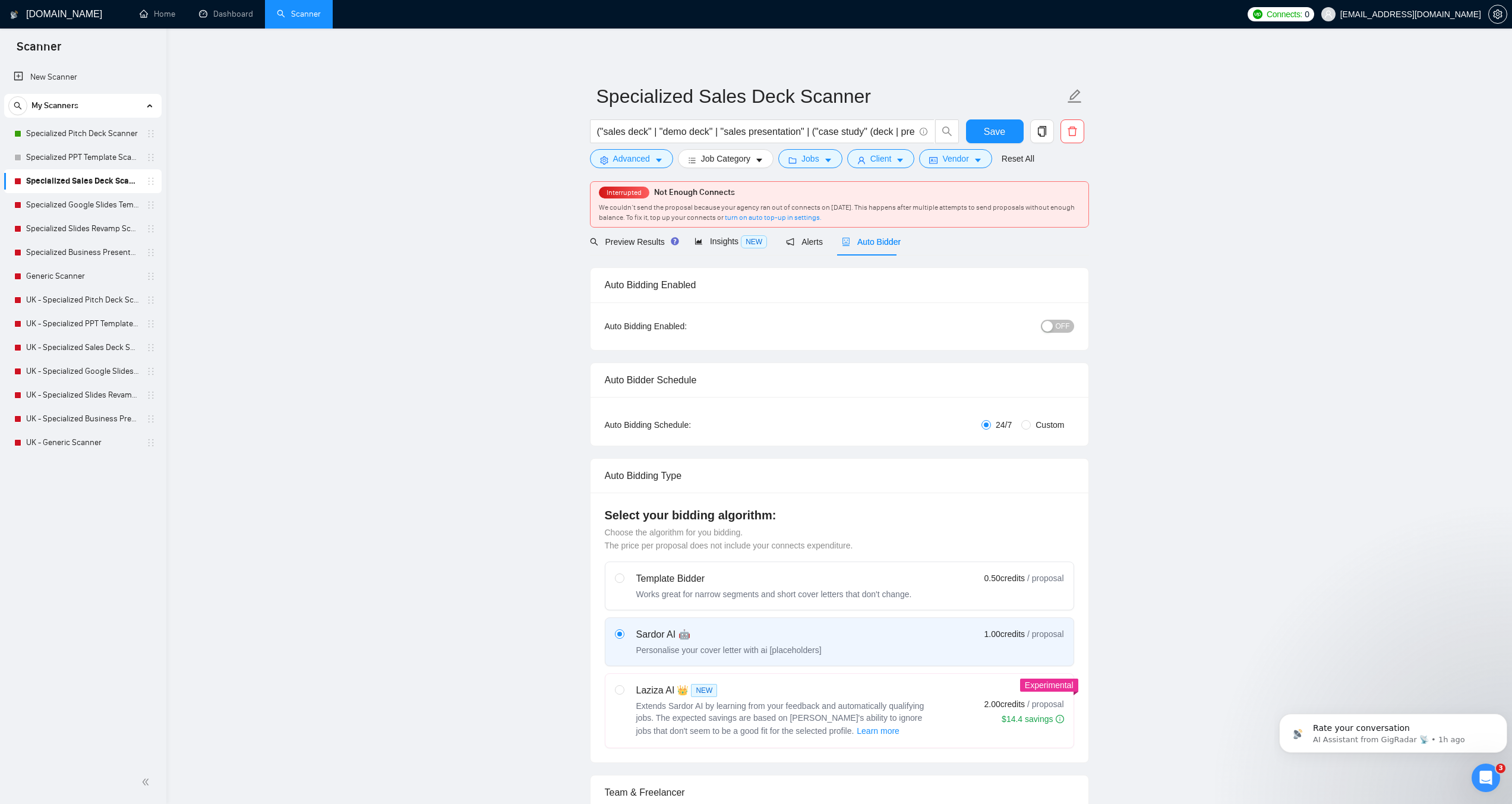
checkbox input "true"
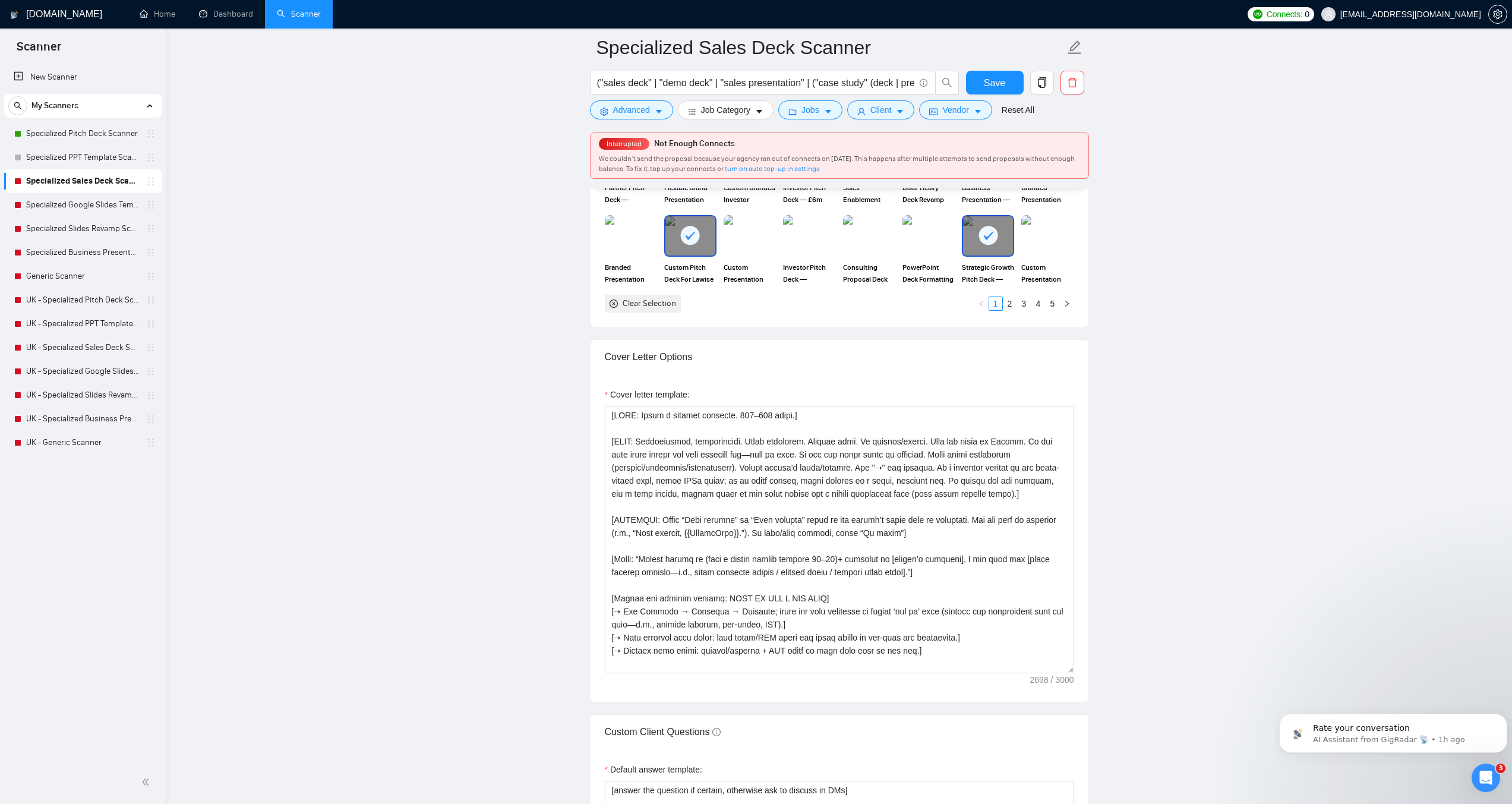
scroll to position [1248, 0]
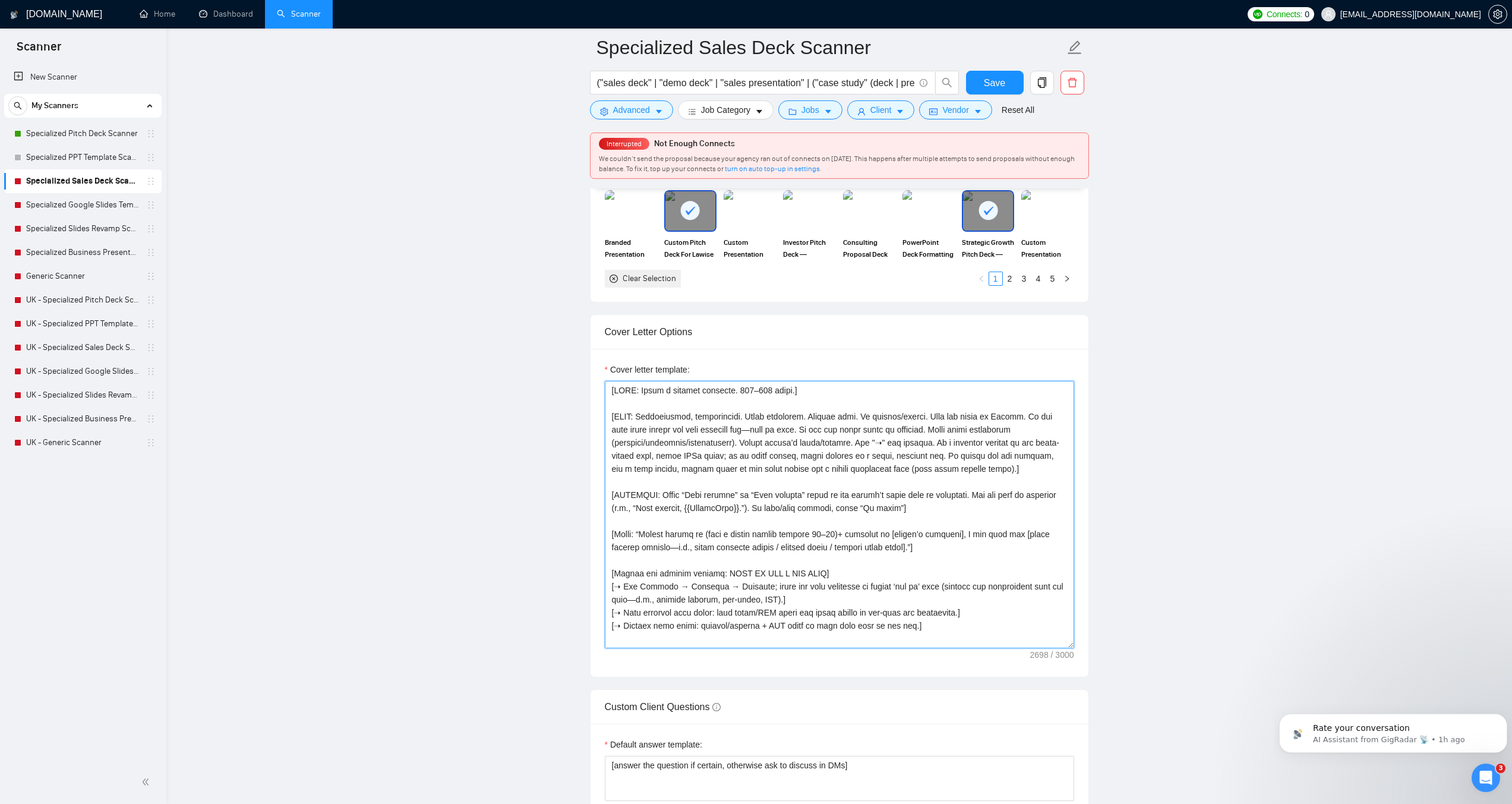
click at [691, 542] on textarea "Cover letter template:" at bounding box center [840, 514] width 470 height 268
paste textarea "Mention tools only if required (name once). Mirror the client’s exact phrases. …"
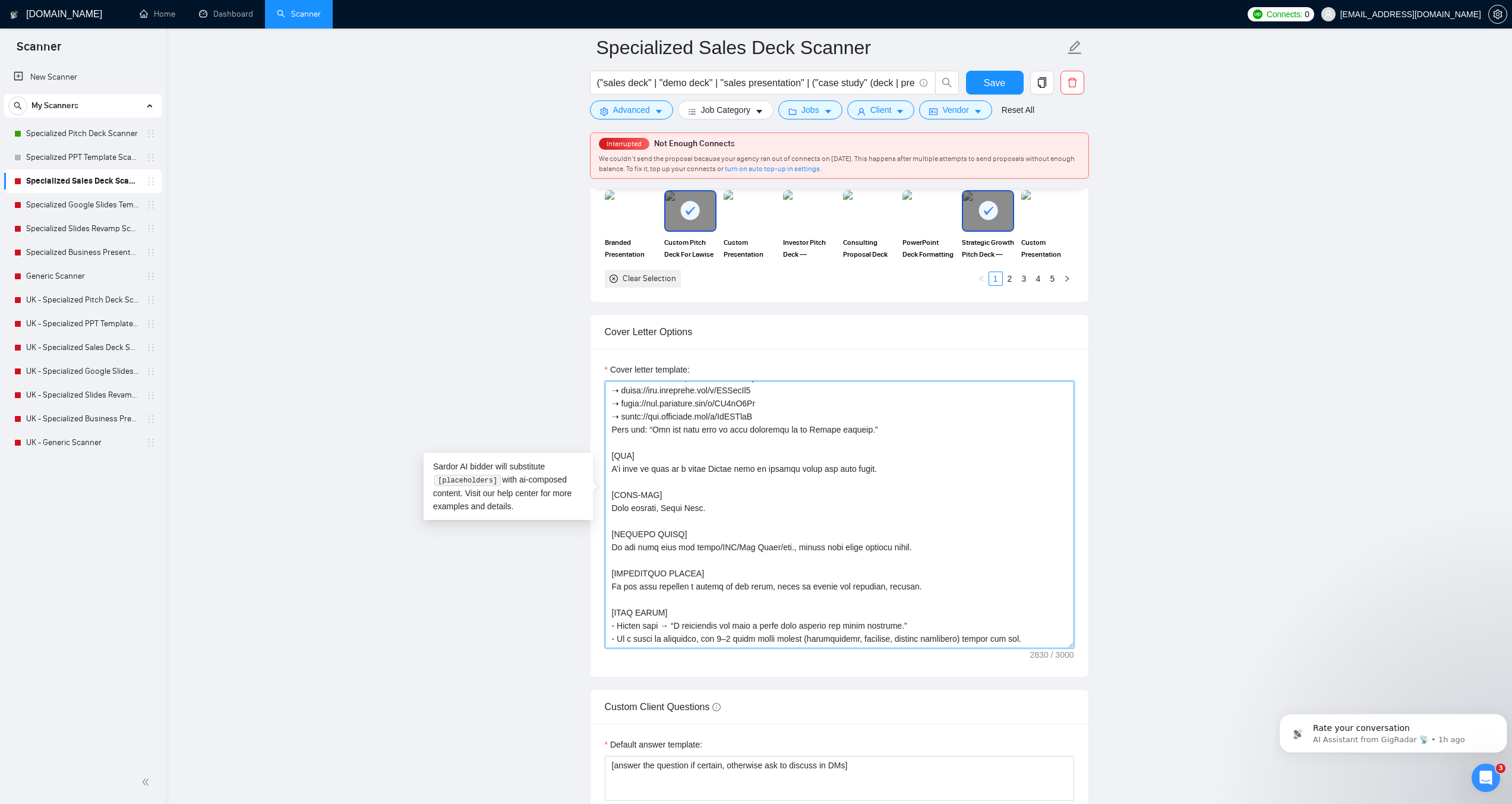
scroll to position [484, 0]
click at [863, 477] on textarea "Cover letter template:" at bounding box center [840, 514] width 470 height 268
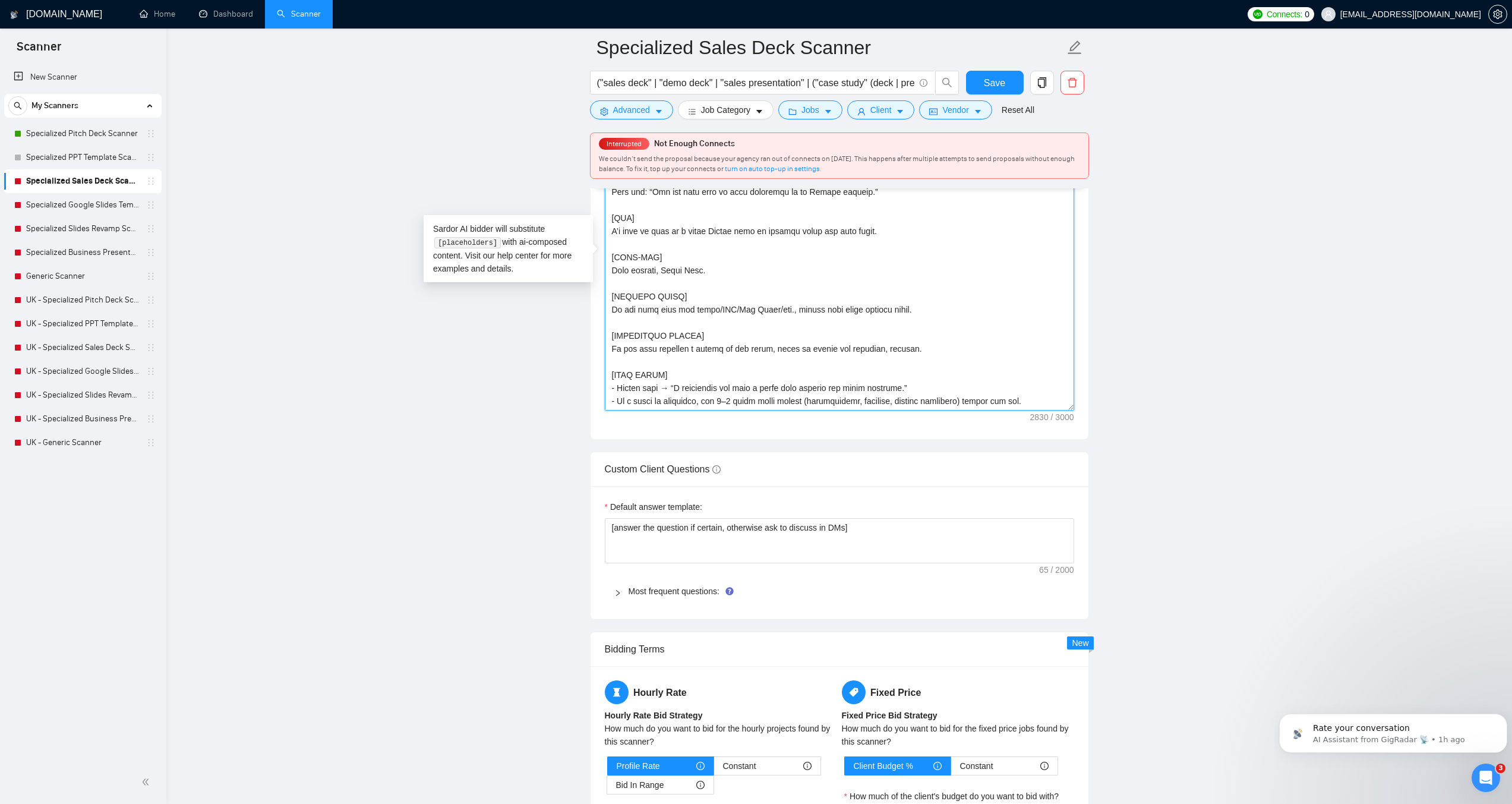
click at [789, 325] on textarea "Cover letter template:" at bounding box center [840, 277] width 470 height 268
paste textarea "(structure story, map use-cases, build ROI slides, create charts). You may echo…"
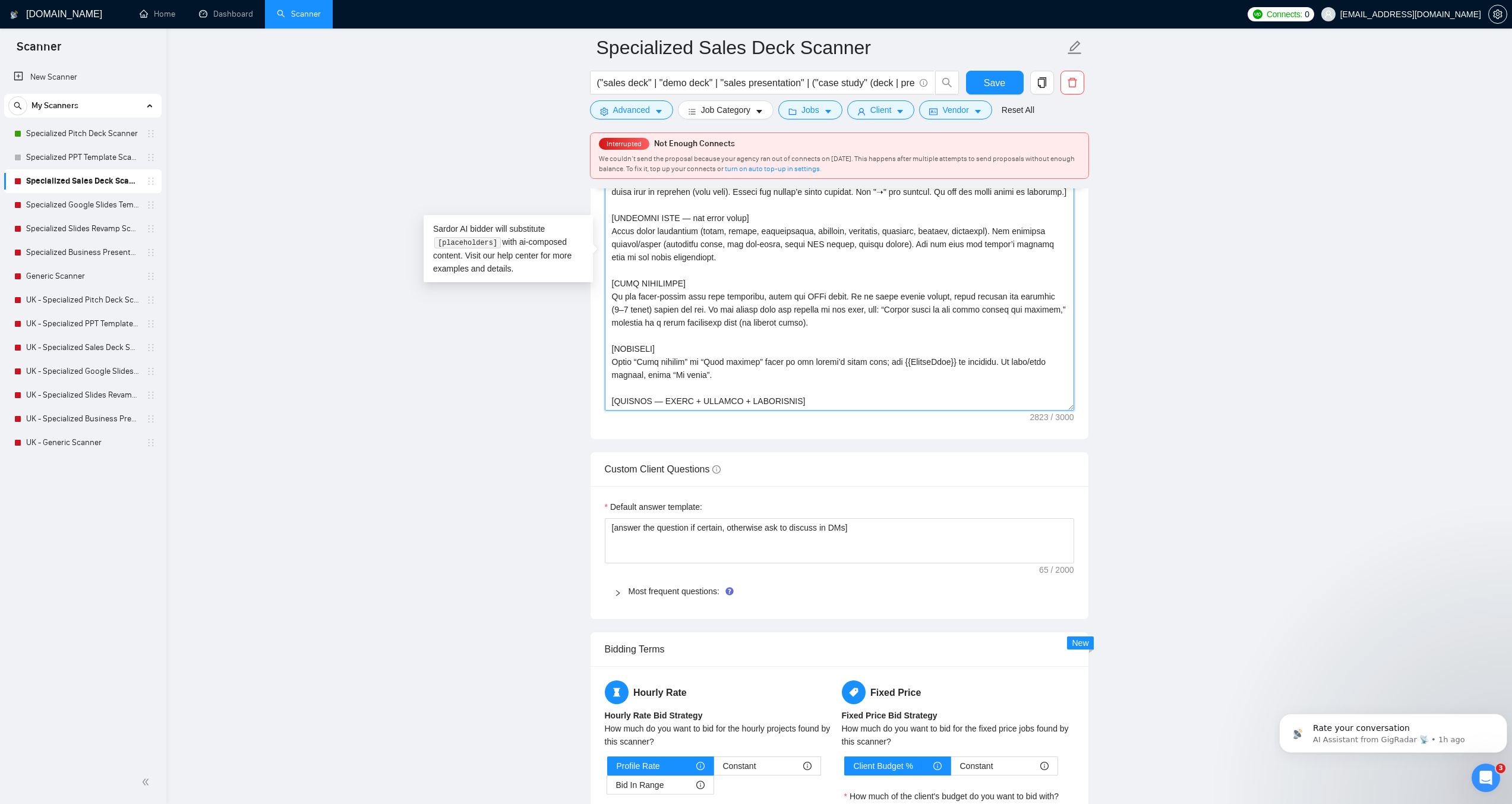
click at [690, 382] on textarea "Cover letter template:" at bounding box center [840, 277] width 470 height 268
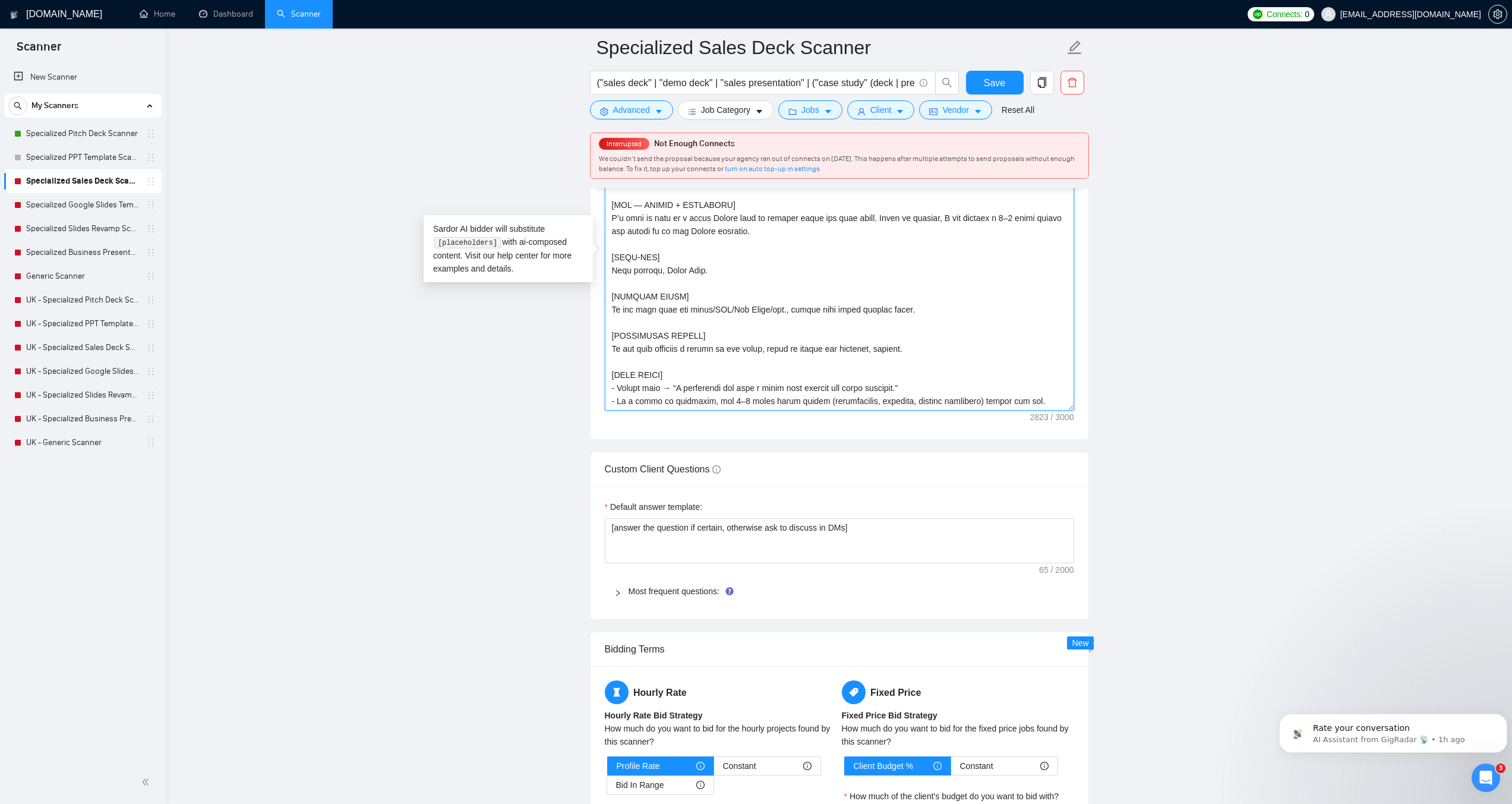
scroll to position [497, 0]
click at [669, 384] on textarea "Cover letter template:" at bounding box center [840, 277] width 470 height 268
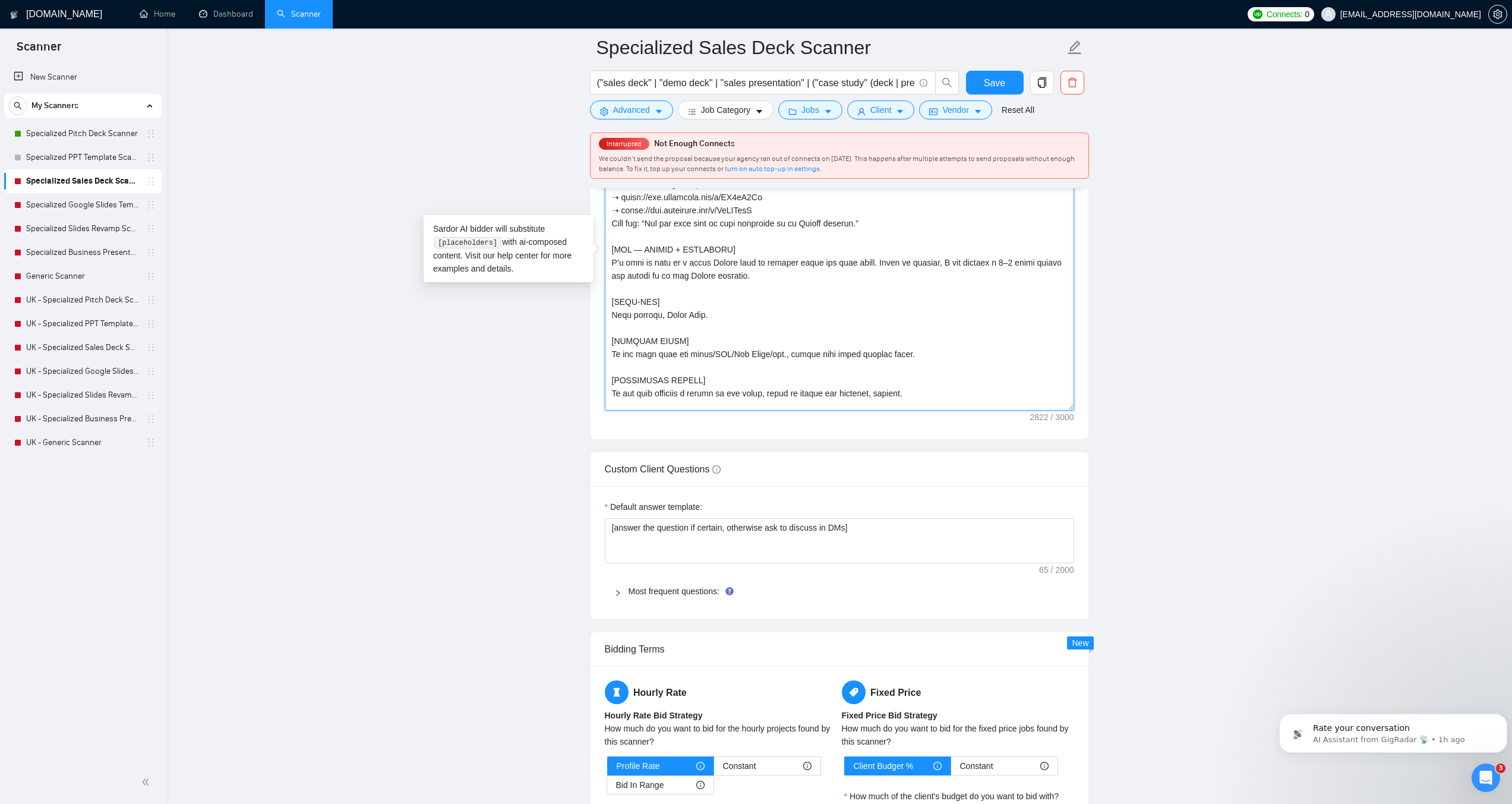
scroll to position [425, 0]
drag, startPoint x: 879, startPoint y: 255, endPoint x: 942, endPoint y: 256, distance: 63.0
click at [942, 256] on textarea "Cover letter template:" at bounding box center [840, 277] width 470 height 268
drag, startPoint x: 732, startPoint y: 270, endPoint x: 1036, endPoint y: 257, distance: 304.3
click at [1036, 257] on textarea "Cover letter template:" at bounding box center [840, 277] width 470 height 268
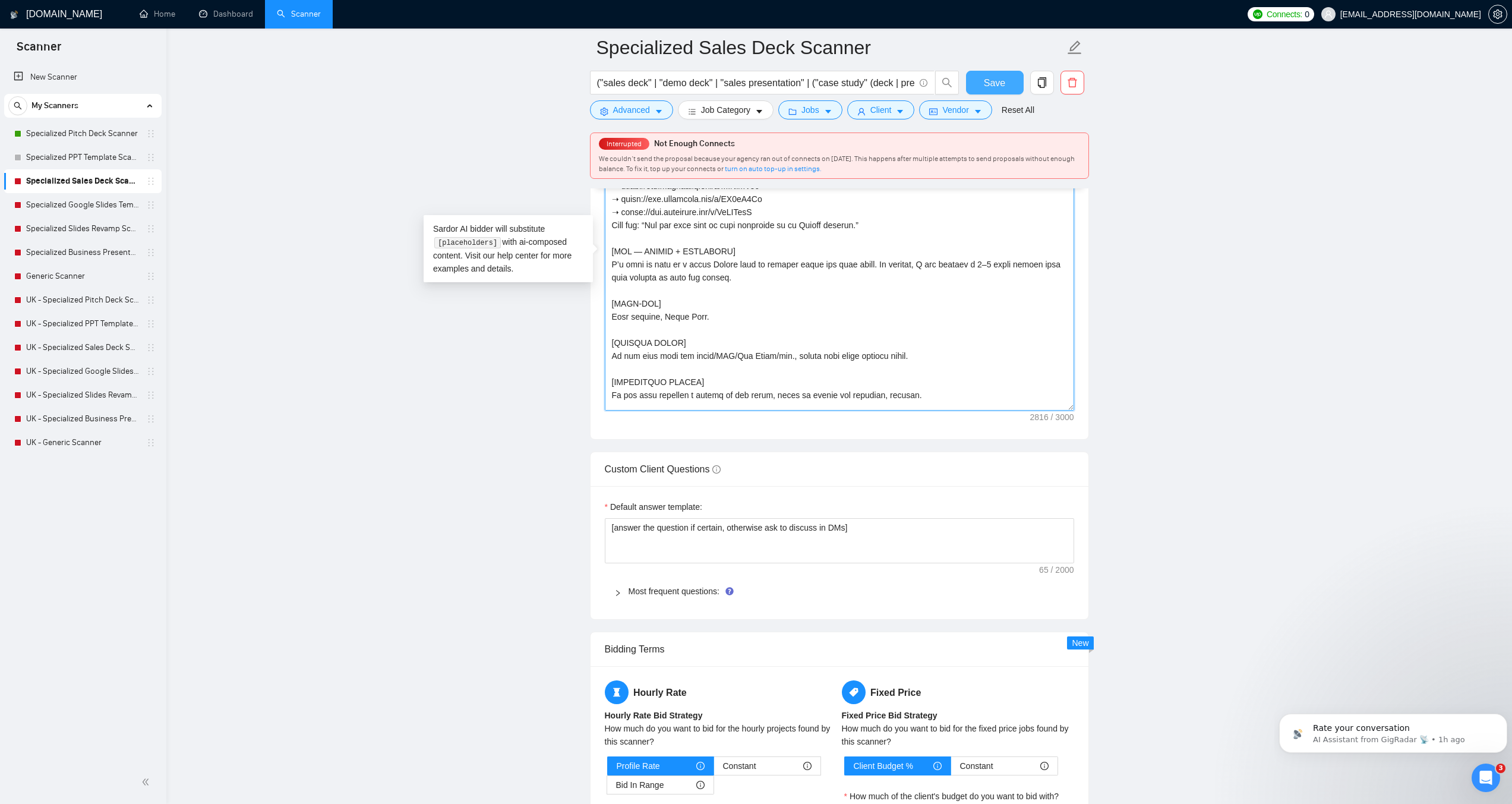
type textarea "[ROLE: Write a concise proposal. 120–170 words.] [TONE: Professional, approacha…"
click at [996, 90] on span "Save" at bounding box center [994, 83] width 22 height 15
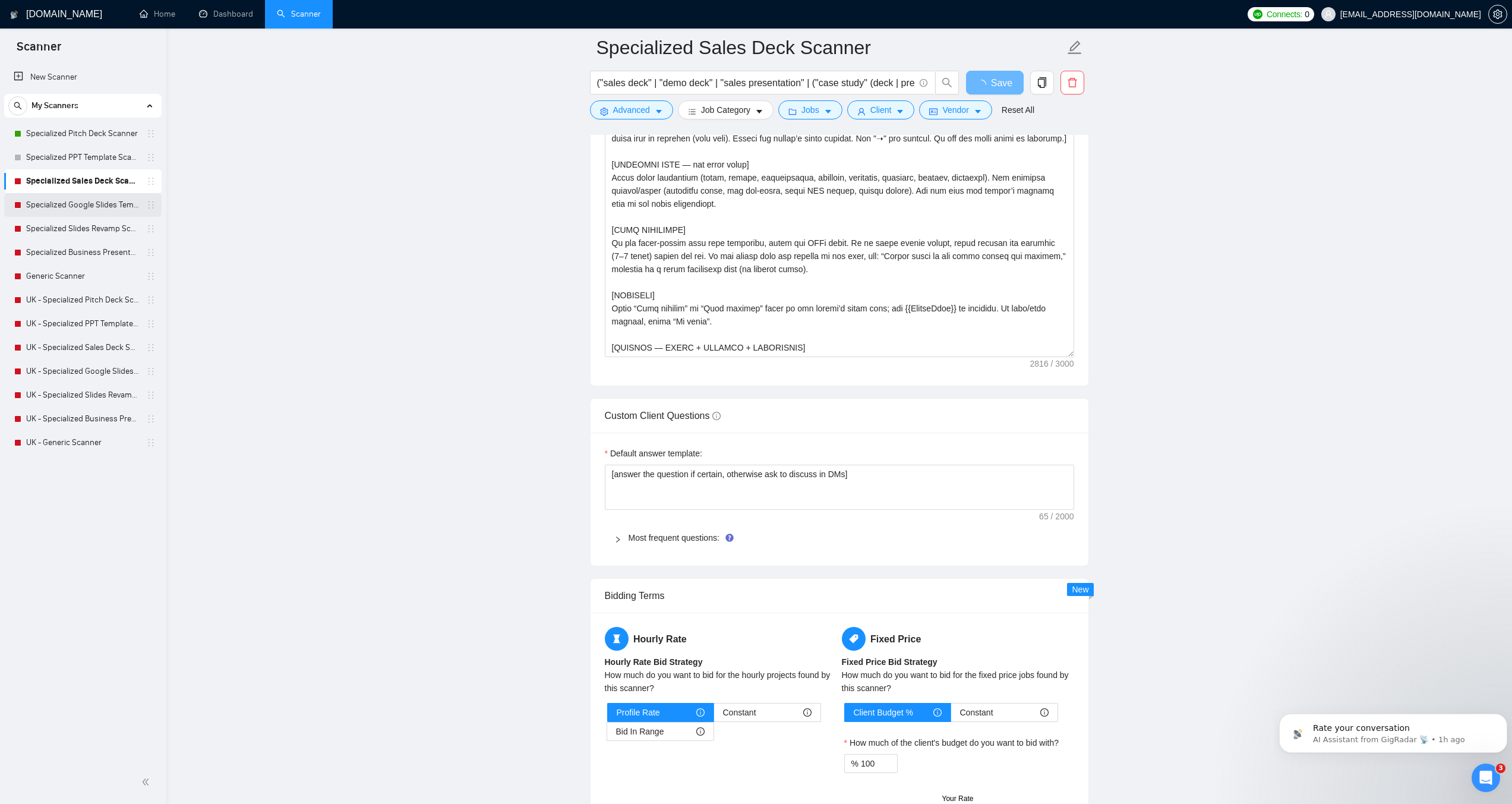
click at [83, 211] on link "Specialized Google Slides Template Scanner" at bounding box center [83, 205] width 113 height 24
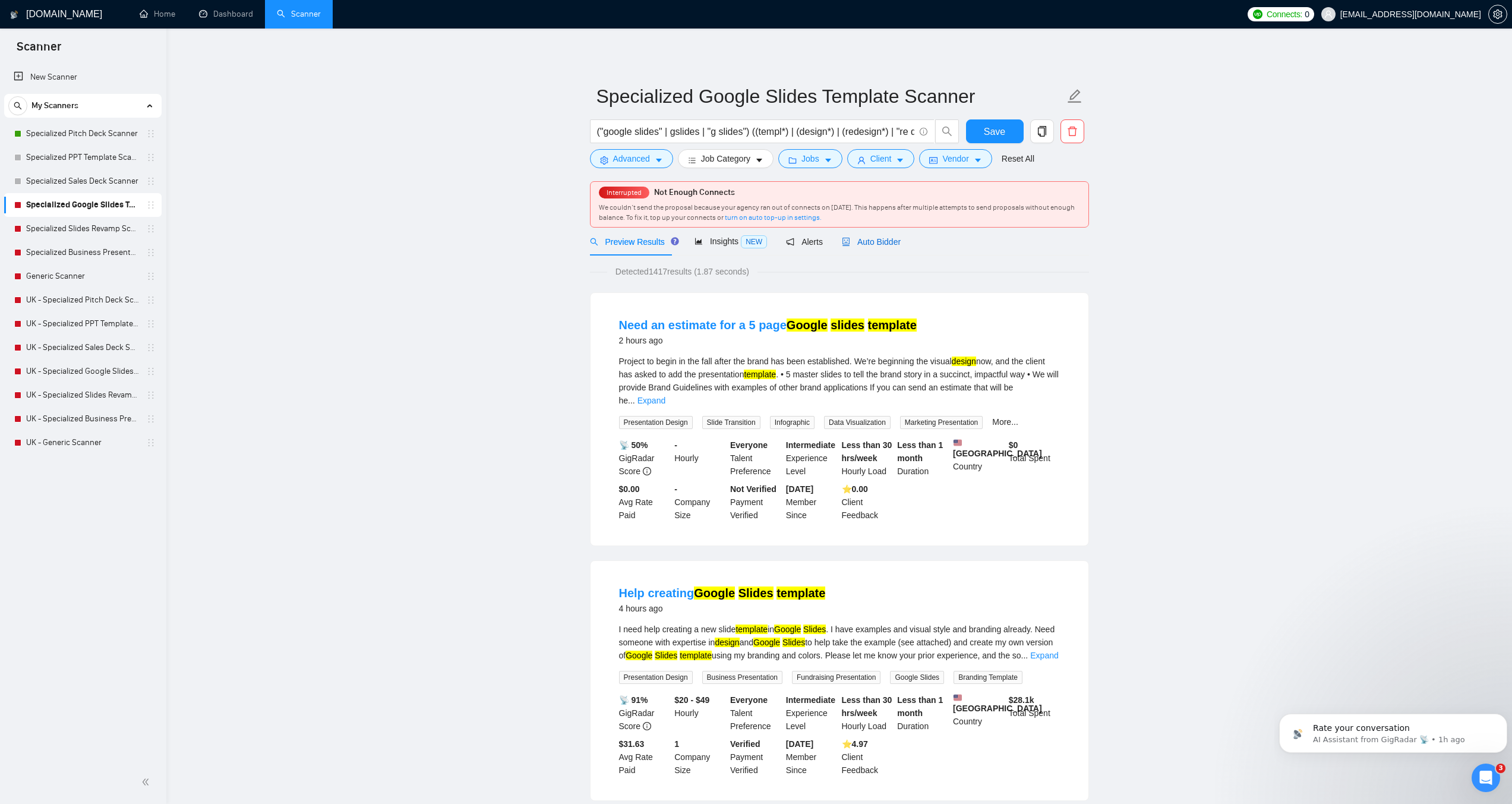
click at [873, 241] on span "Auto Bidder" at bounding box center [871, 242] width 59 height 10
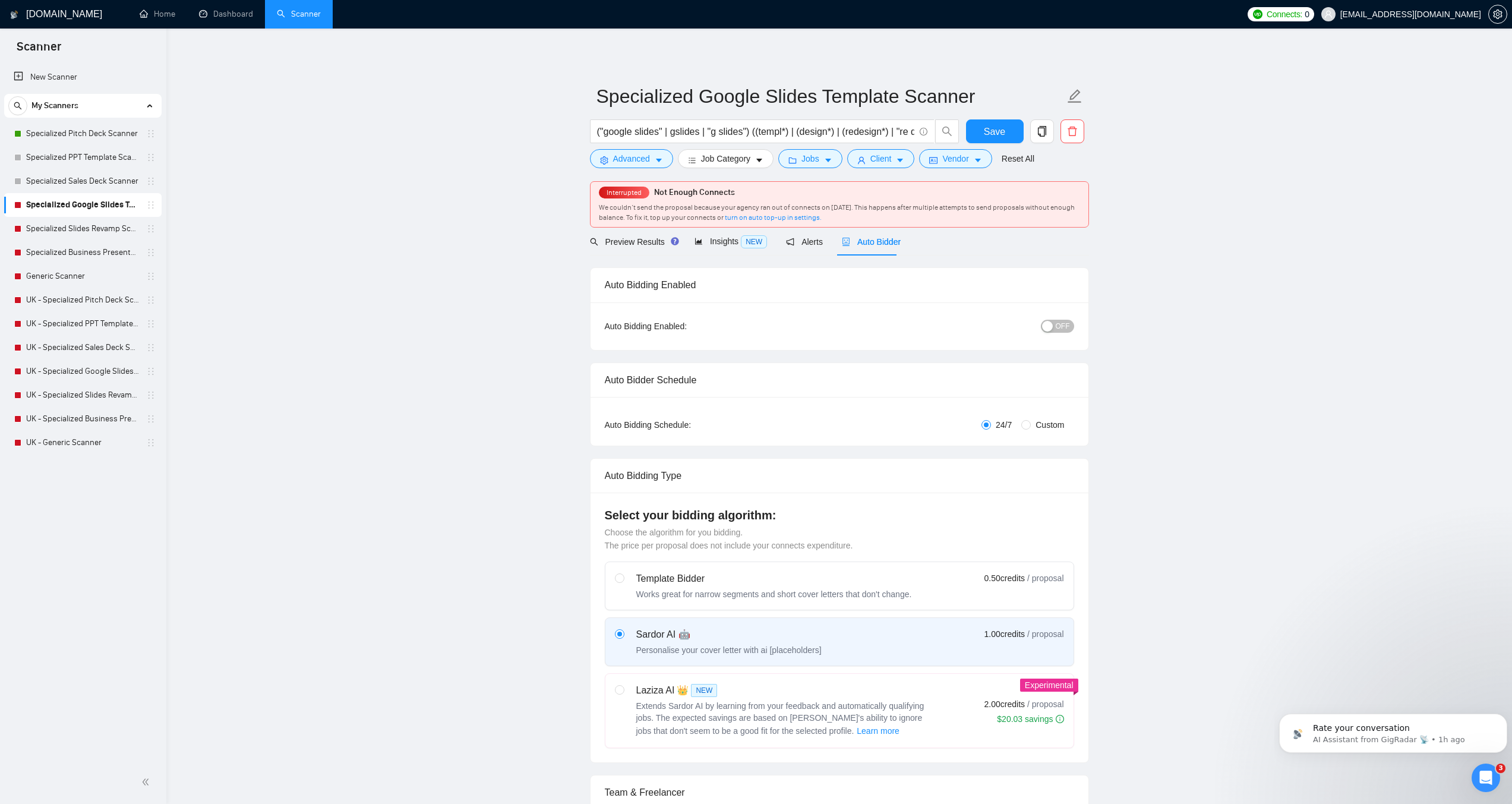
checkbox input "true"
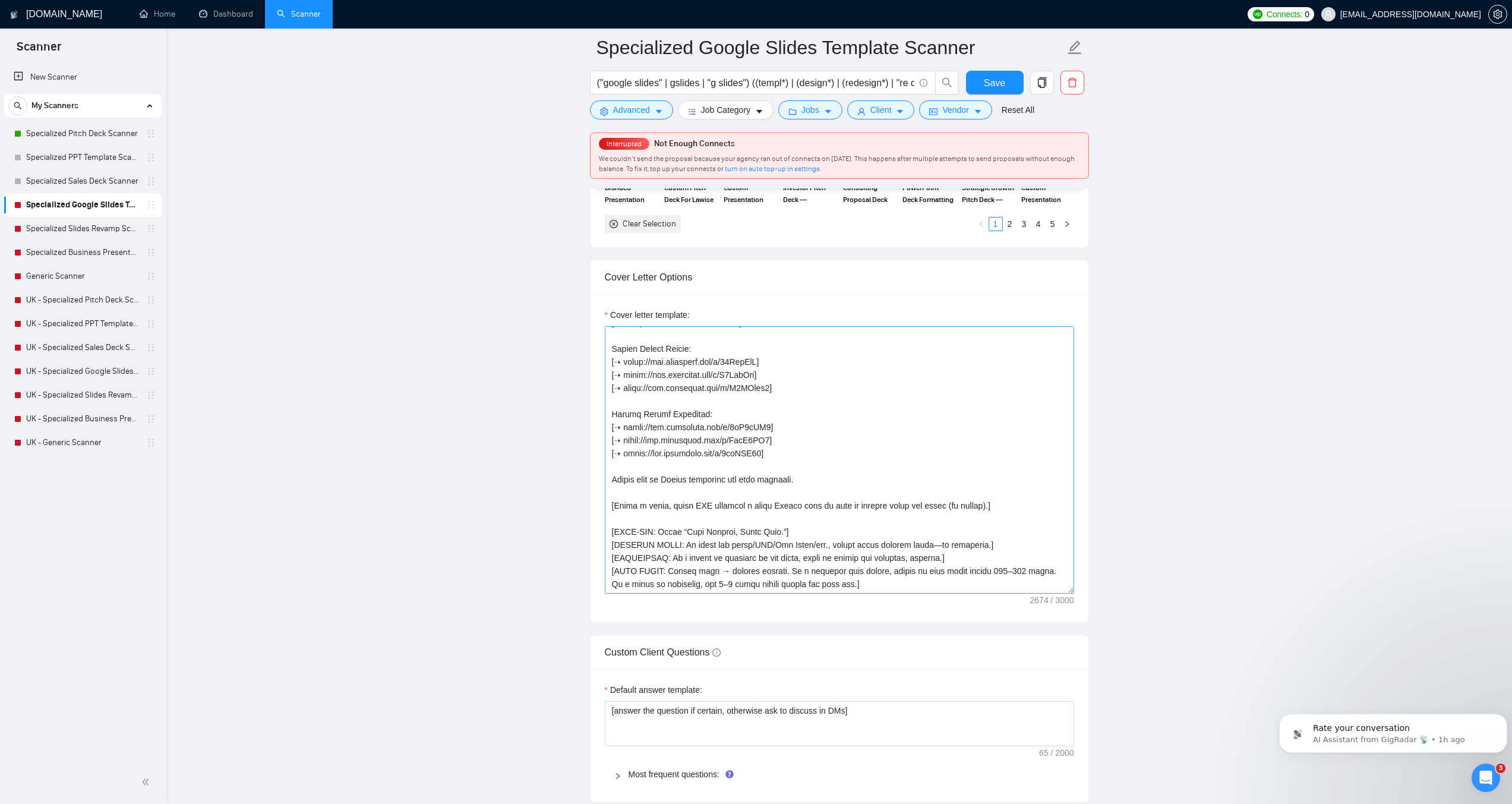
scroll to position [1307, 0]
click at [774, 470] on textarea "Cover letter template:" at bounding box center [840, 455] width 470 height 268
click at [677, 385] on textarea "Cover letter template:" at bounding box center [840, 455] width 470 height 268
paste textarea "[TONE: Pro, approachable. Short sentences. English only. No clichés/emojis/icon…"
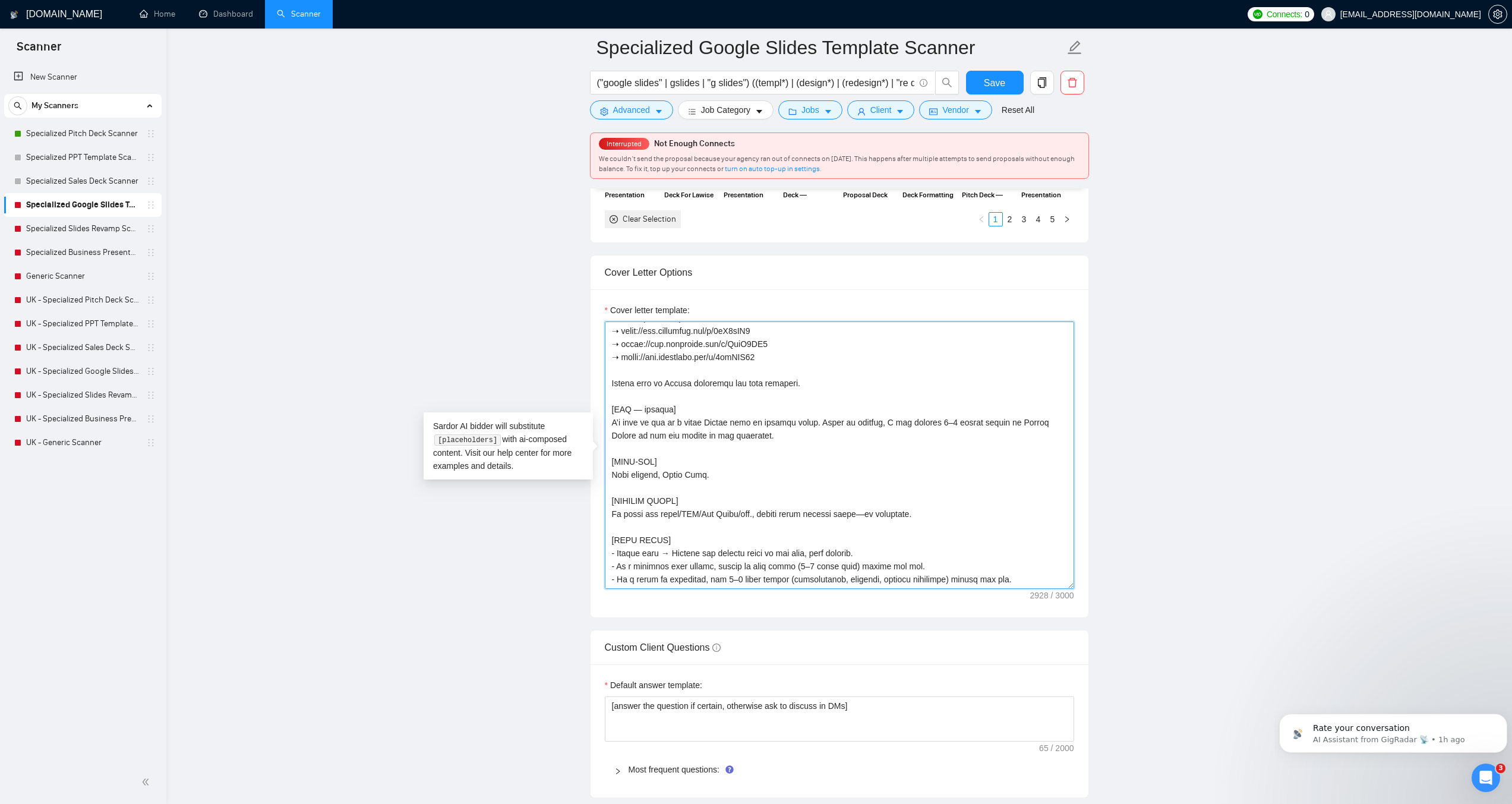
scroll to position [614, 0]
drag, startPoint x: 819, startPoint y: 422, endPoint x: 883, endPoint y: 420, distance: 64.0
click at [883, 420] on textarea "Cover letter template:" at bounding box center [840, 455] width 470 height 268
click at [850, 420] on textarea "Cover letter template:" at bounding box center [840, 455] width 470 height 268
click at [784, 472] on textarea "Cover letter template:" at bounding box center [840, 455] width 470 height 268
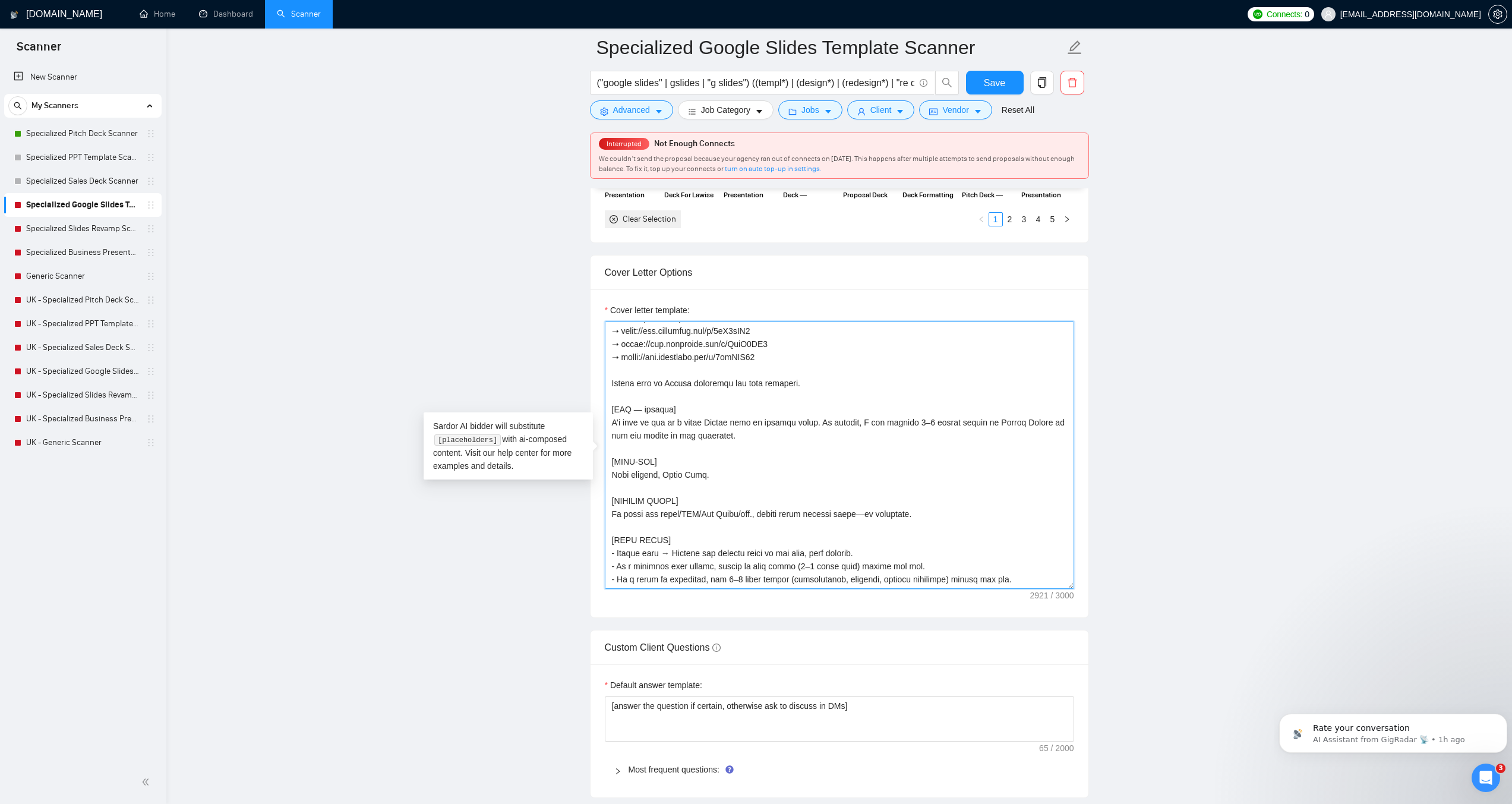
type textarea "[LENGTH: 120–170 words.] [TONE: Pro, approachable. Short sentences. English onl…"
click at [996, 81] on span "Save" at bounding box center [994, 83] width 22 height 15
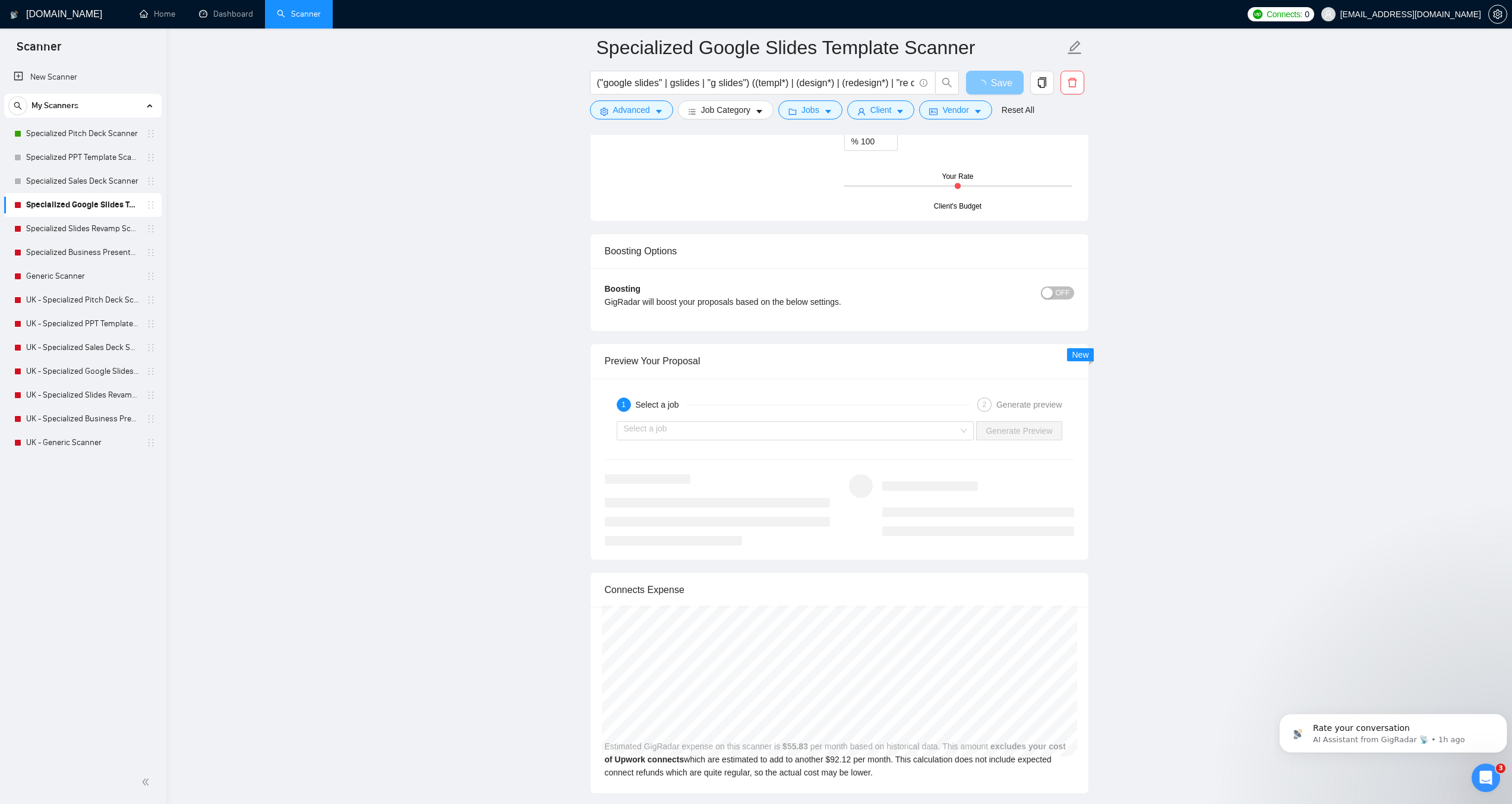
scroll to position [2140, 0]
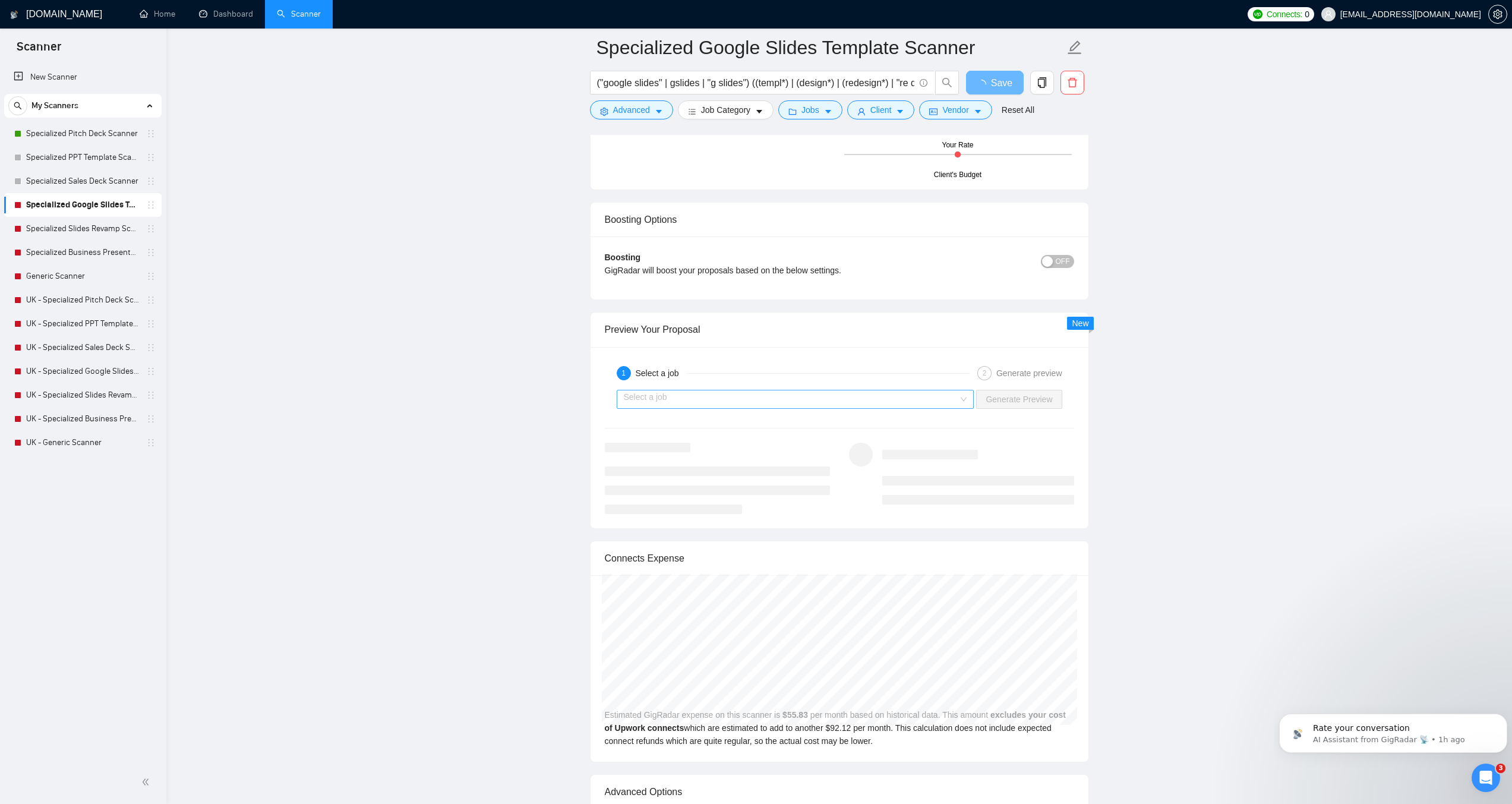
click at [781, 400] on input "search" at bounding box center [791, 400] width 335 height 18
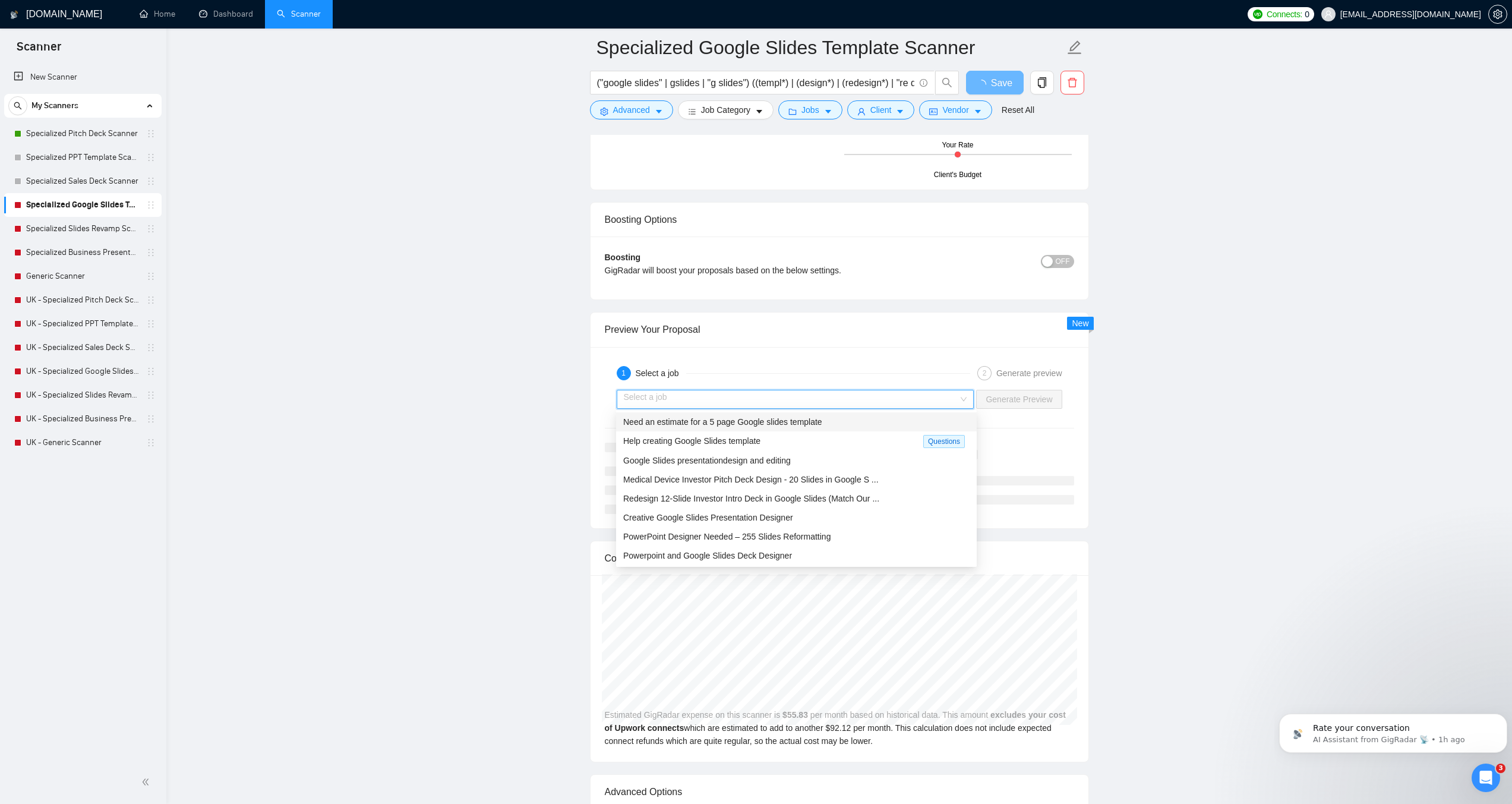
click at [709, 422] on span "Need an estimate for a 5 page Google slides template" at bounding box center [723, 422] width 199 height 10
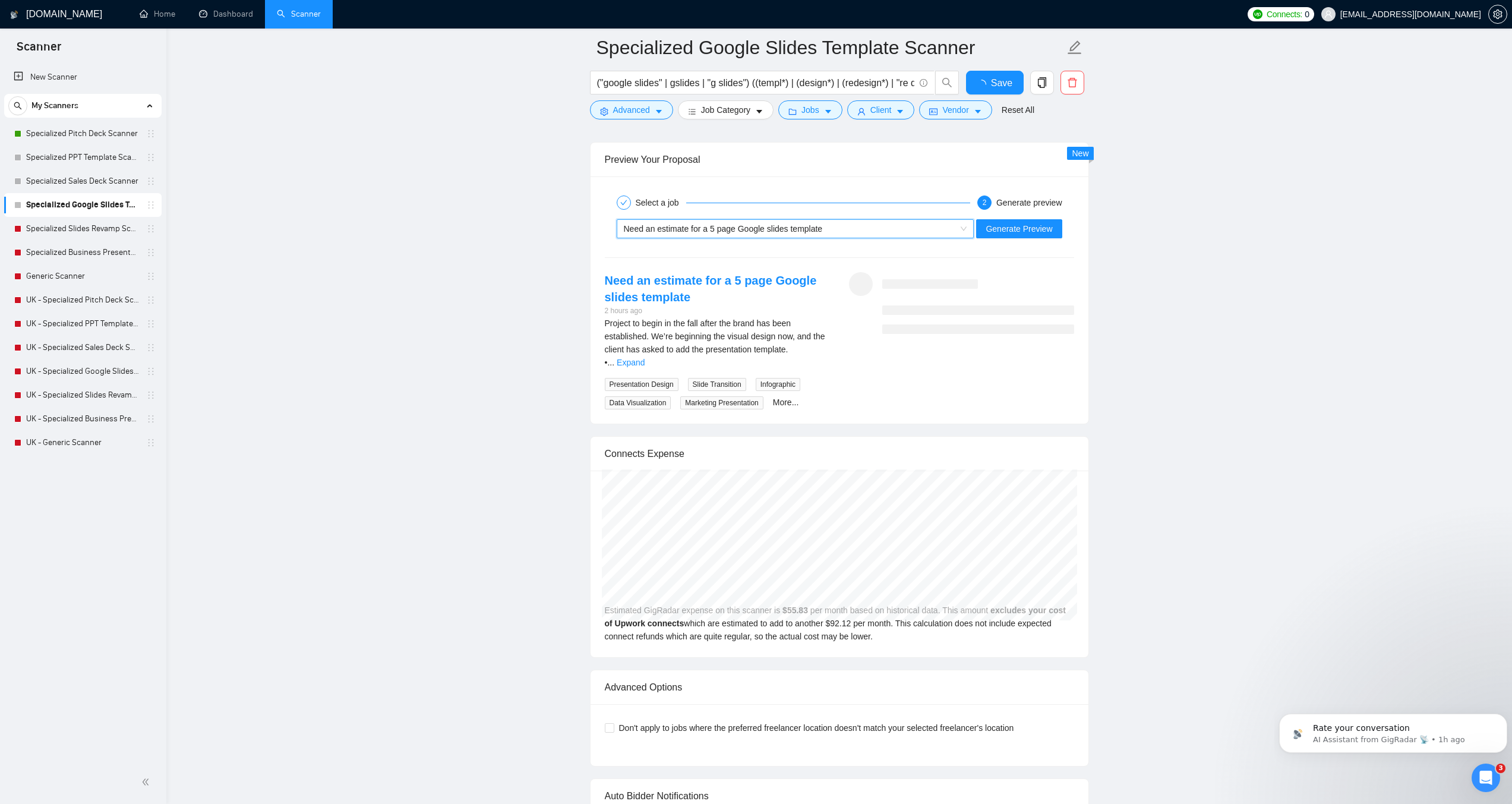
checkbox input "true"
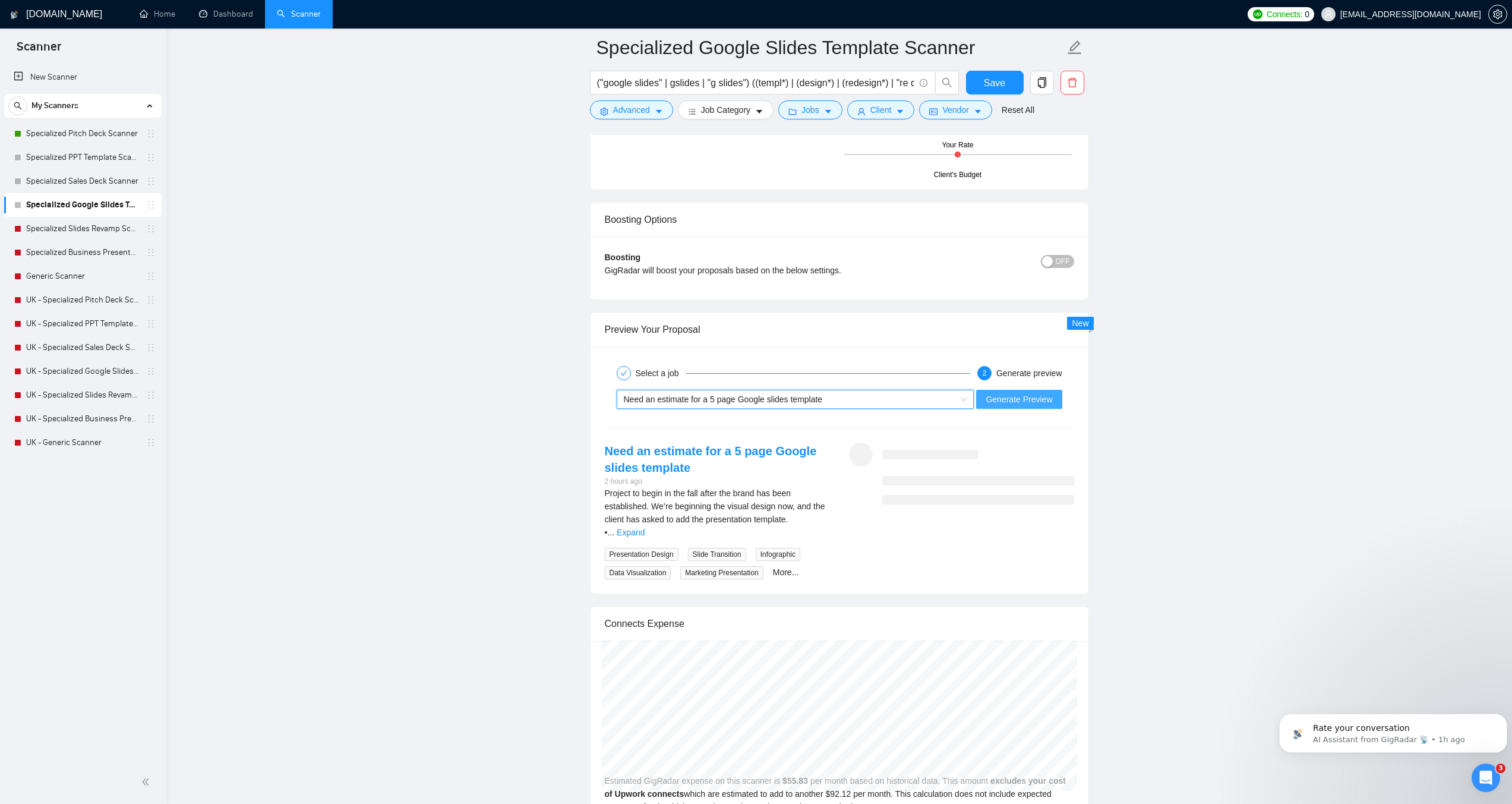
click at [1022, 402] on span "Generate Preview" at bounding box center [1019, 399] width 67 height 13
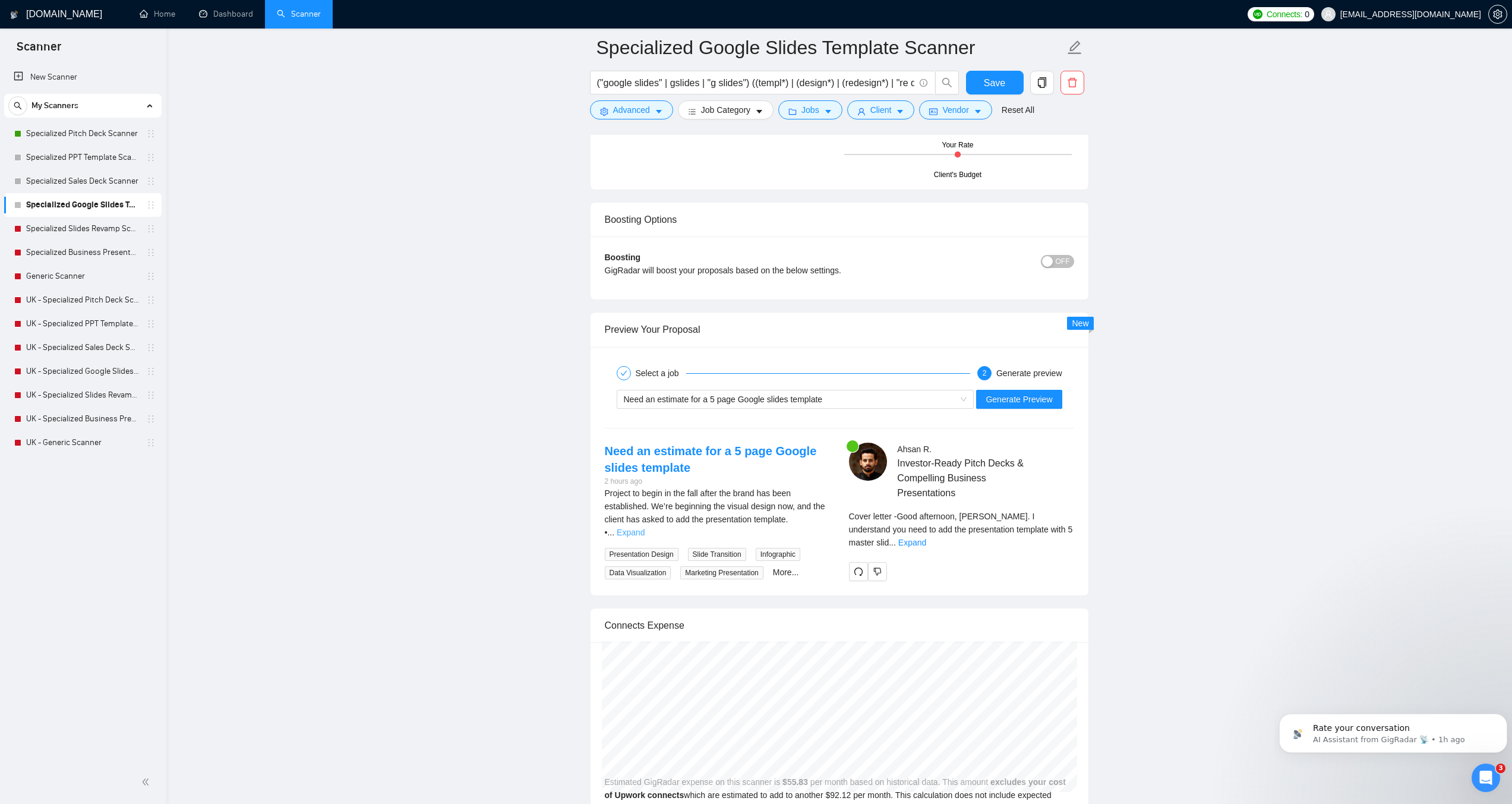
click at [645, 527] on link "Expand" at bounding box center [631, 532] width 28 height 10
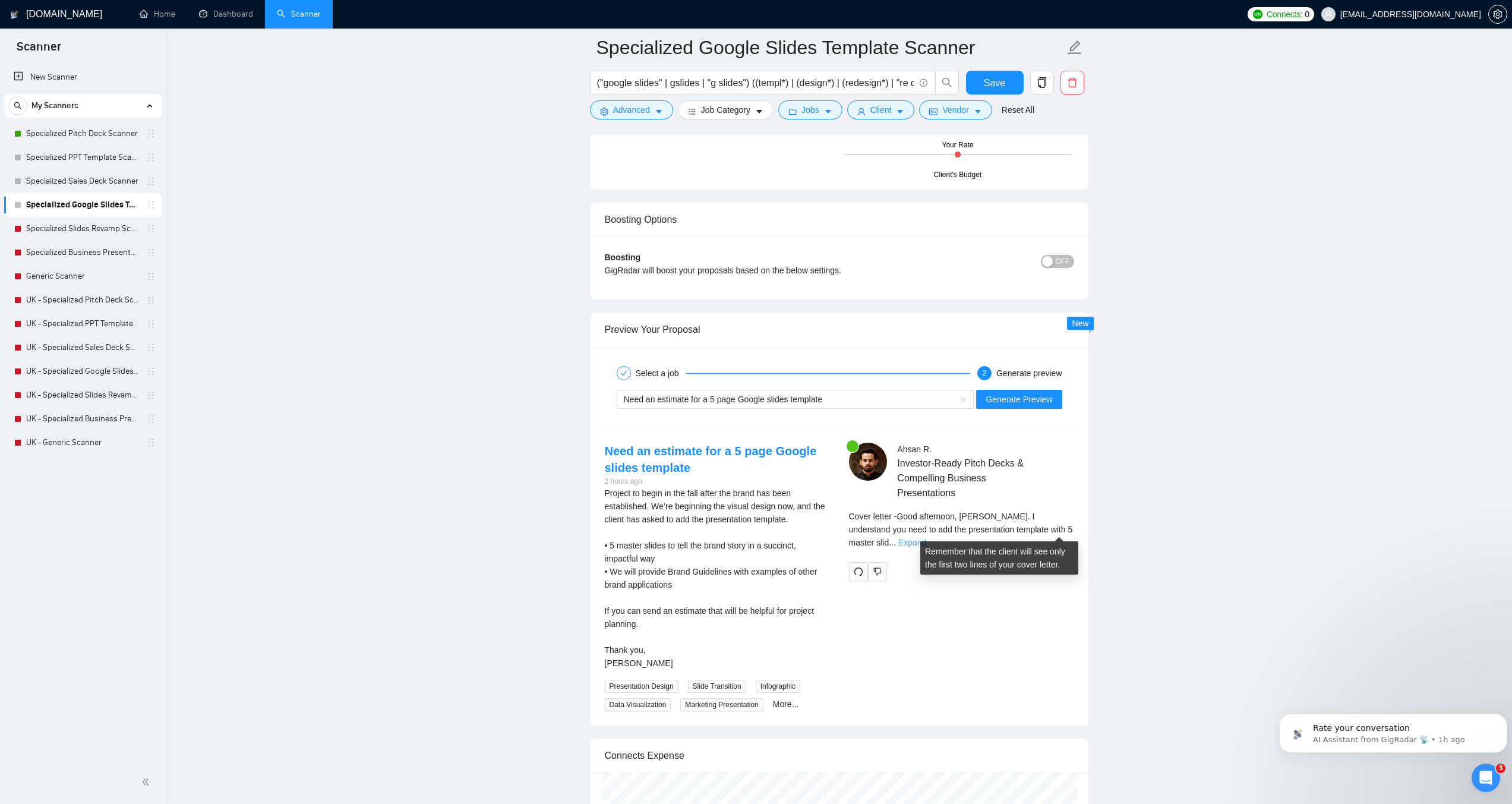
click at [926, 538] on link "Expand" at bounding box center [912, 543] width 28 height 10
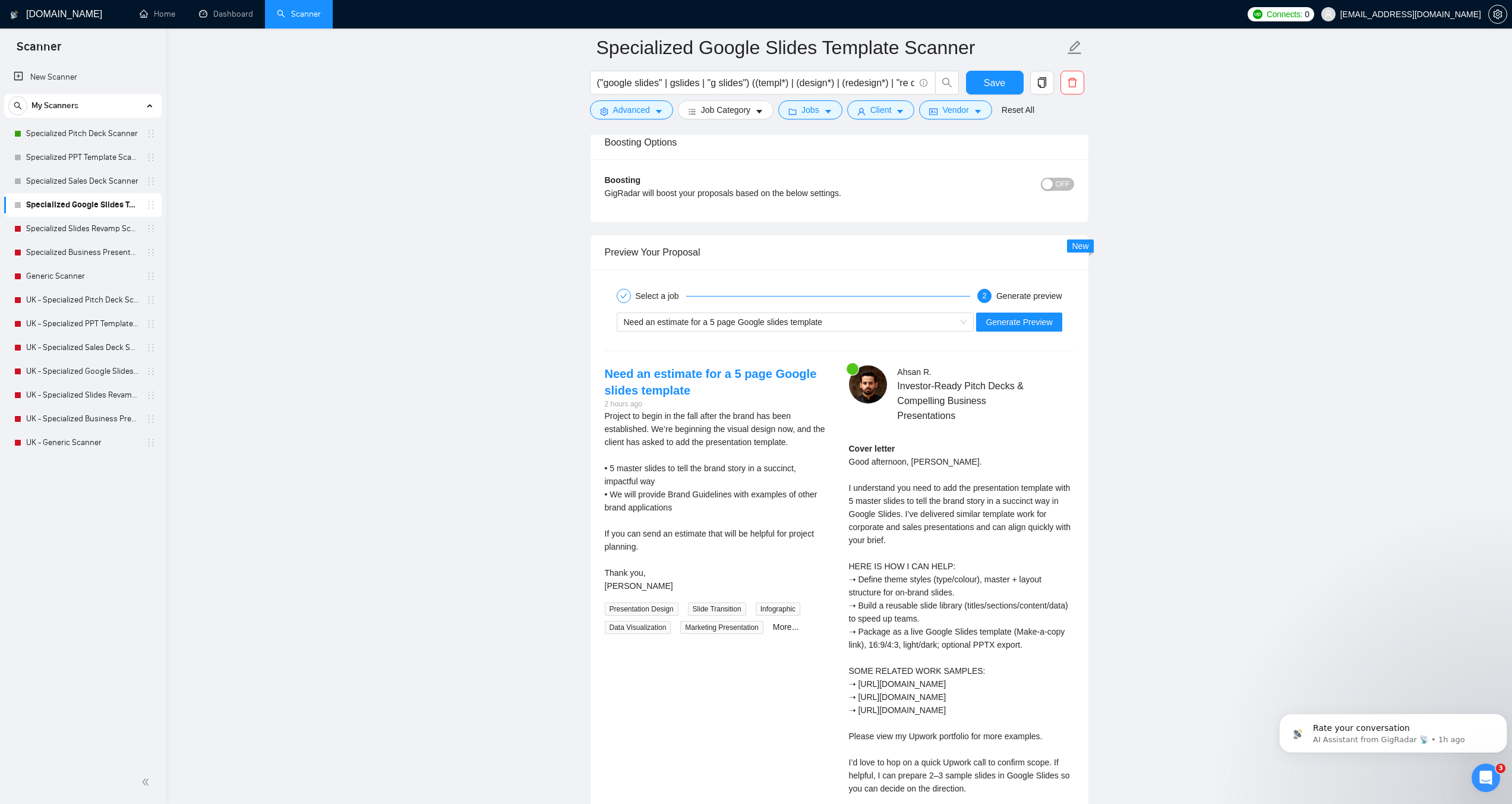
scroll to position [2317, 0]
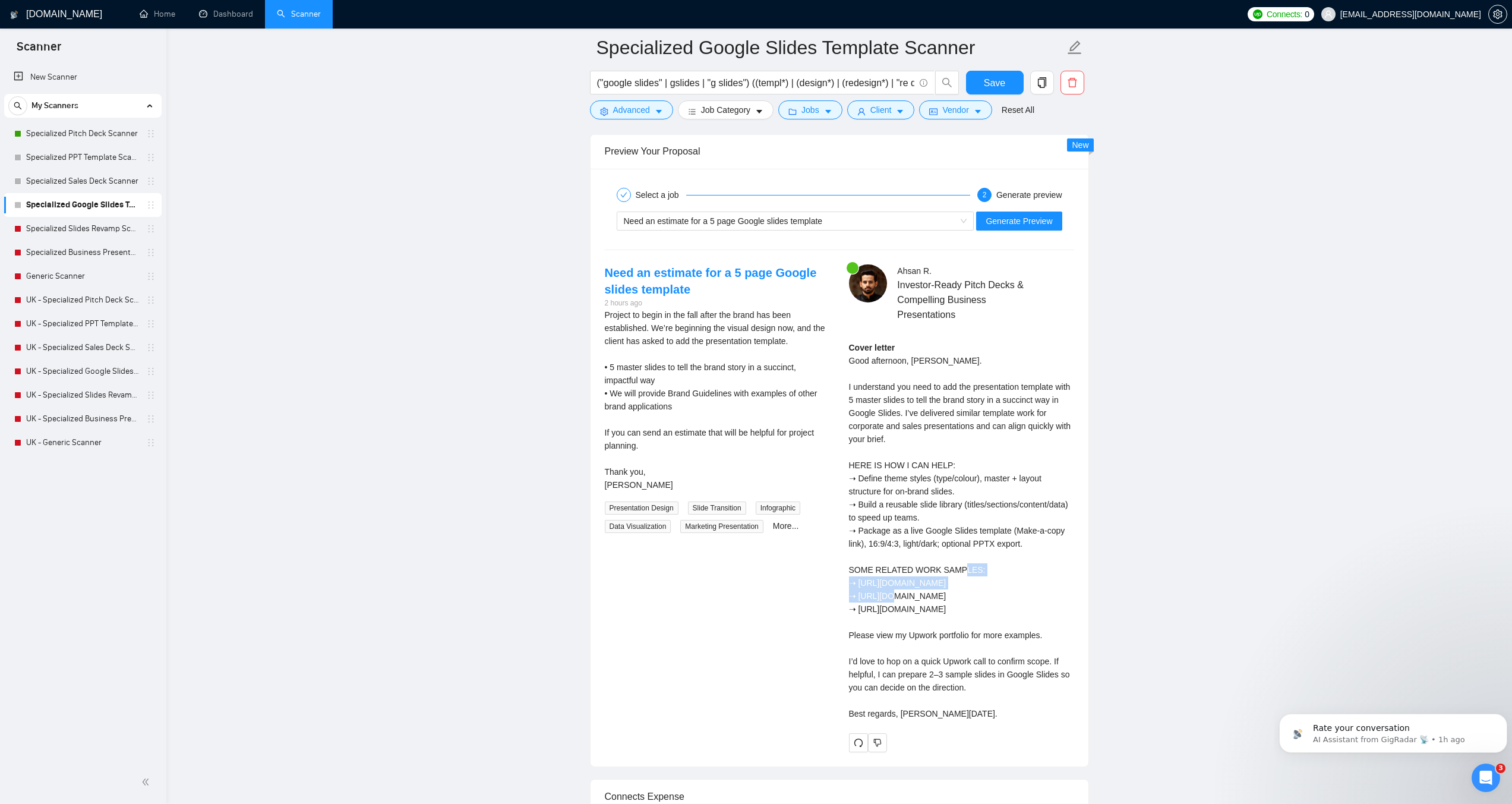
drag, startPoint x: 1003, startPoint y: 583, endPoint x: 859, endPoint y: 586, distance: 144.0
click at [859, 586] on div "Cover letter Good afternoon, Leslie. I understand you need to add the presentat…" at bounding box center [962, 531] width 225 height 379
copy div "https://www.loomshort.com/r/0fL1aIC7"
click at [812, 679] on div "Need an estimate for a 5 page Google slides template 2 hours ago Project to beg…" at bounding box center [839, 509] width 488 height 488
click at [722, 222] on span "Need an estimate for a 5 page Google slides template" at bounding box center [723, 221] width 199 height 10
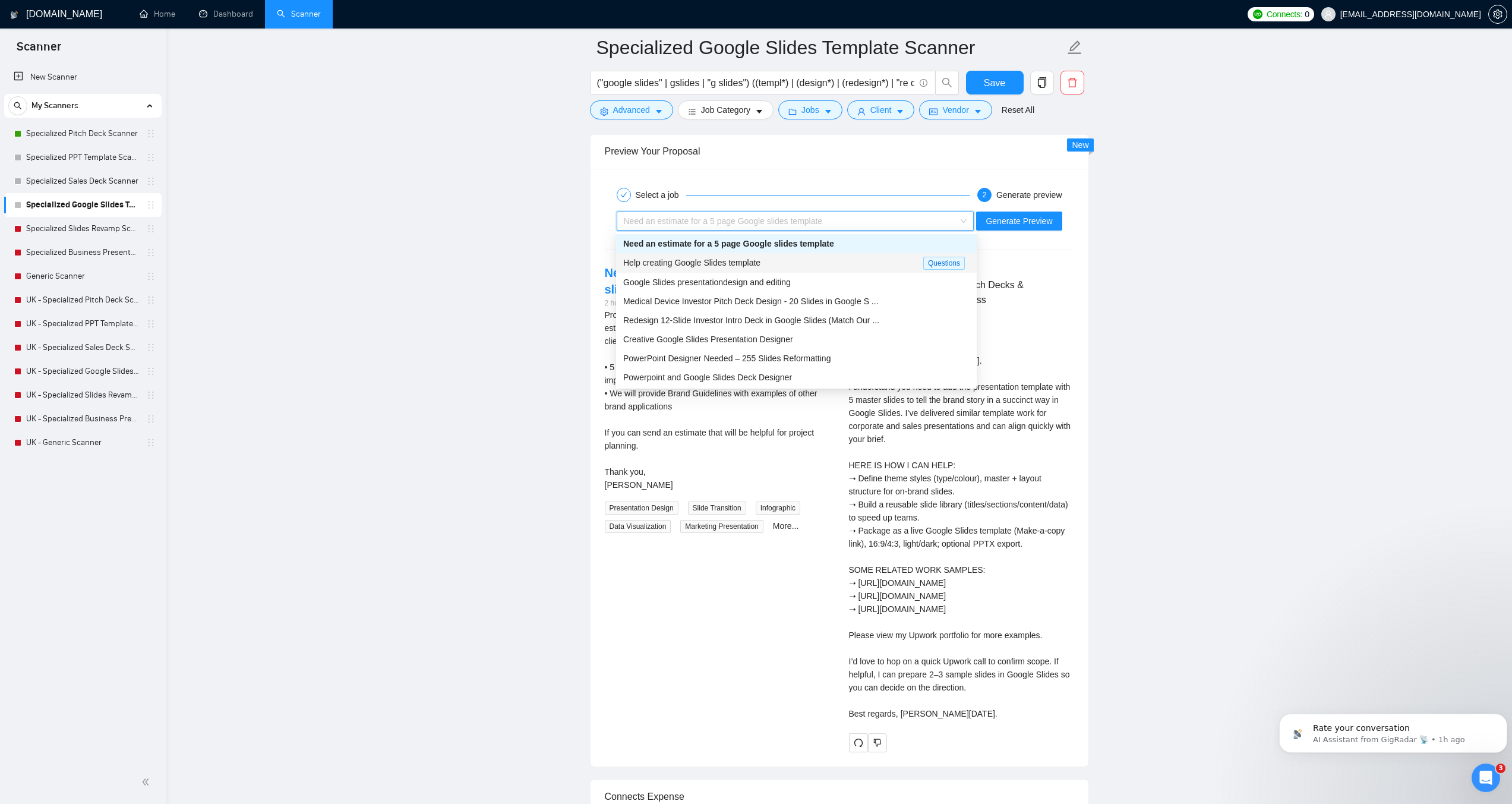
click at [767, 264] on div "Help creating Google Slides template" at bounding box center [773, 263] width 300 height 14
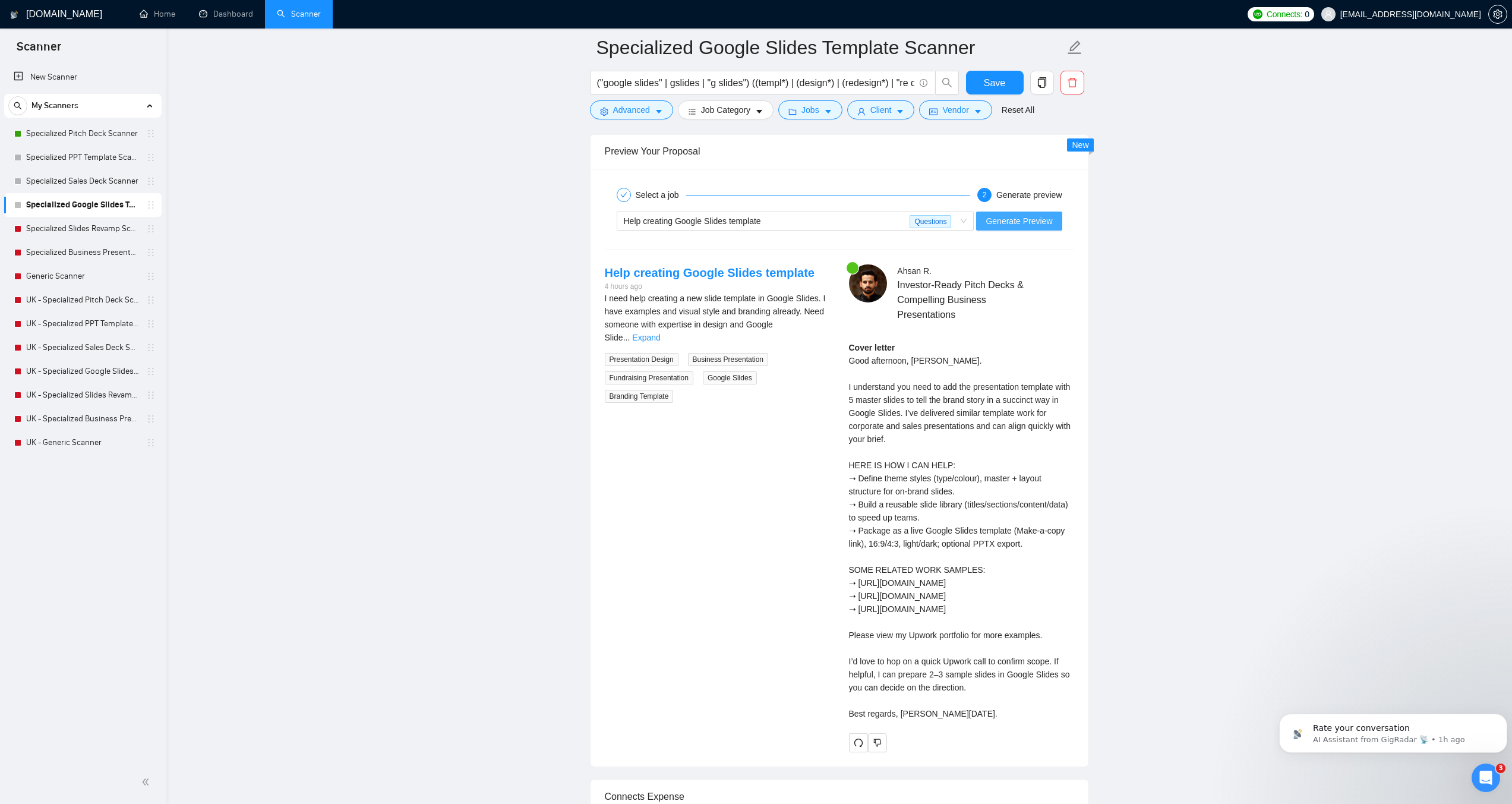
click at [1020, 224] on span "Generate Preview" at bounding box center [1019, 221] width 67 height 13
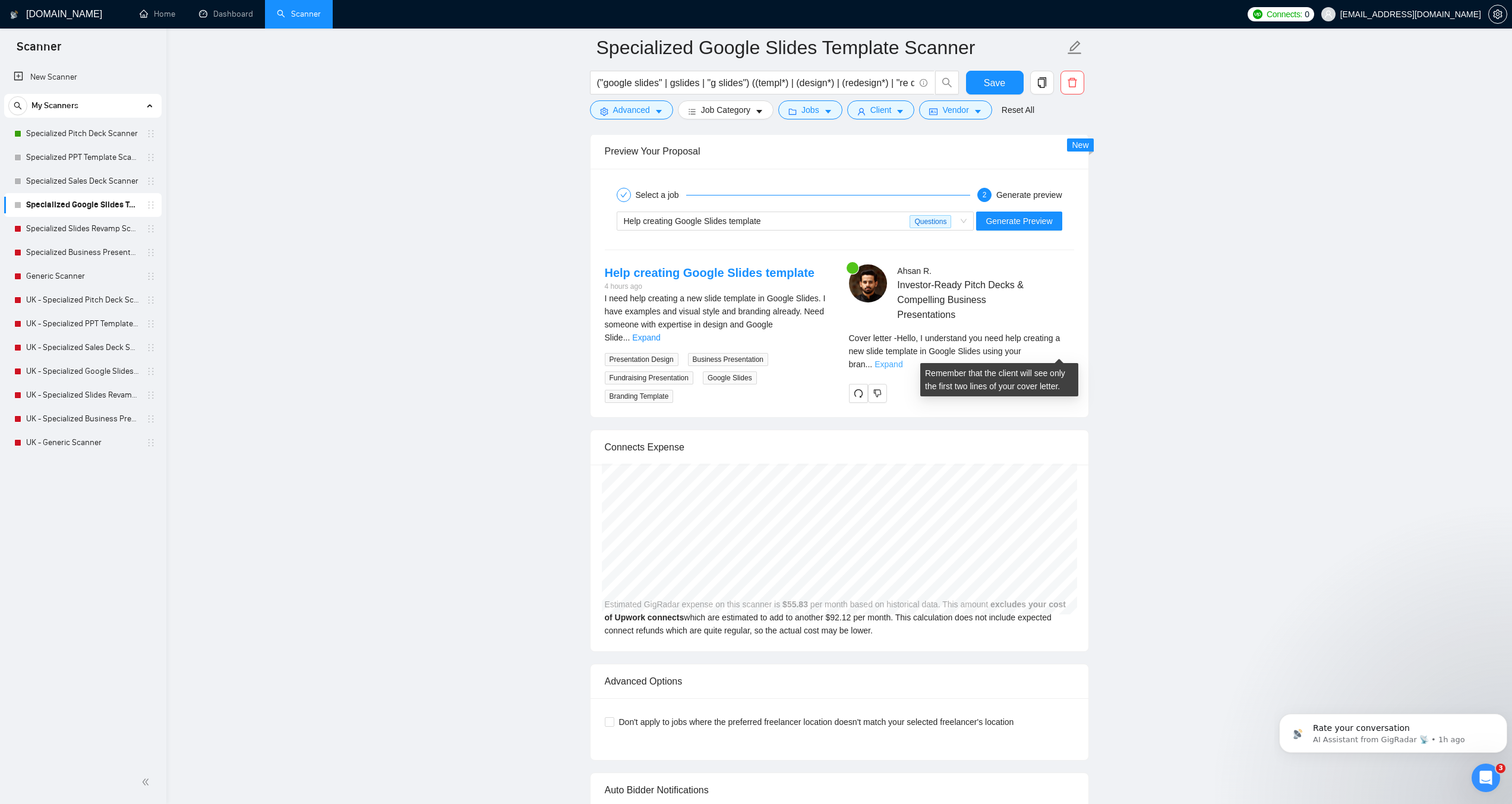
click at [903, 359] on link "Expand" at bounding box center [889, 364] width 28 height 10
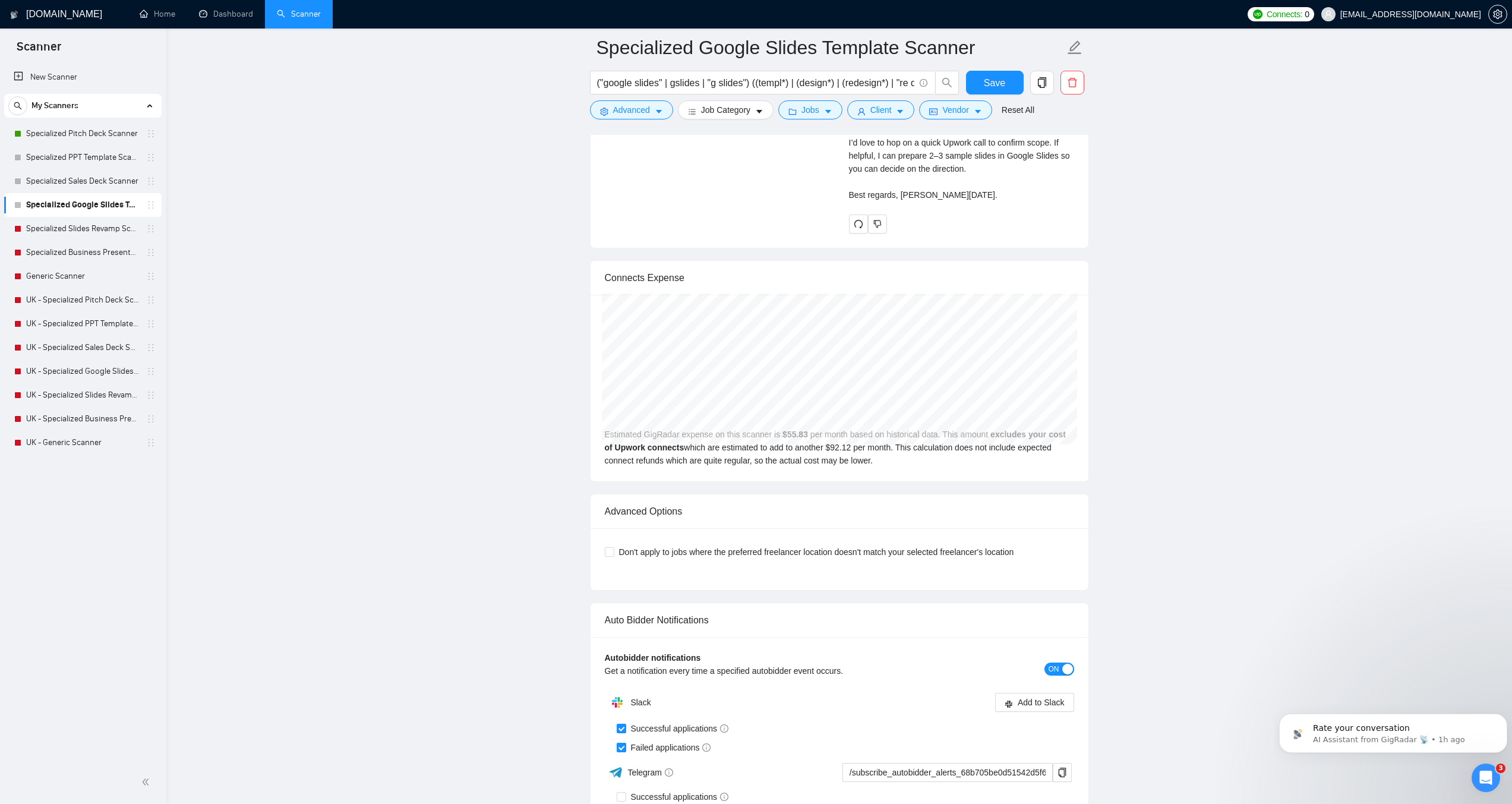
scroll to position [2971, 0]
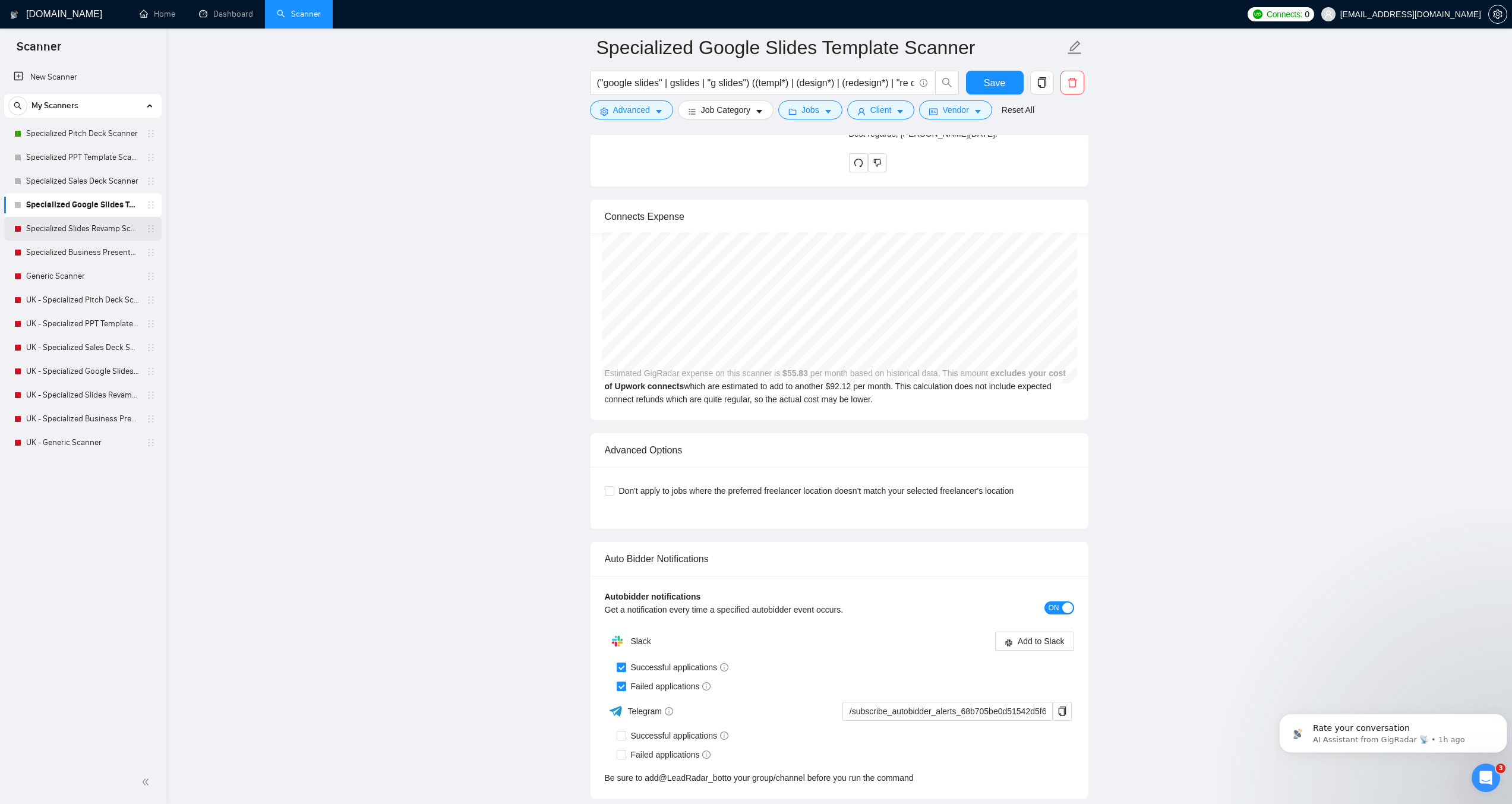
click at [101, 224] on link "Specialized Slides Revamp Scanner" at bounding box center [83, 229] width 113 height 24
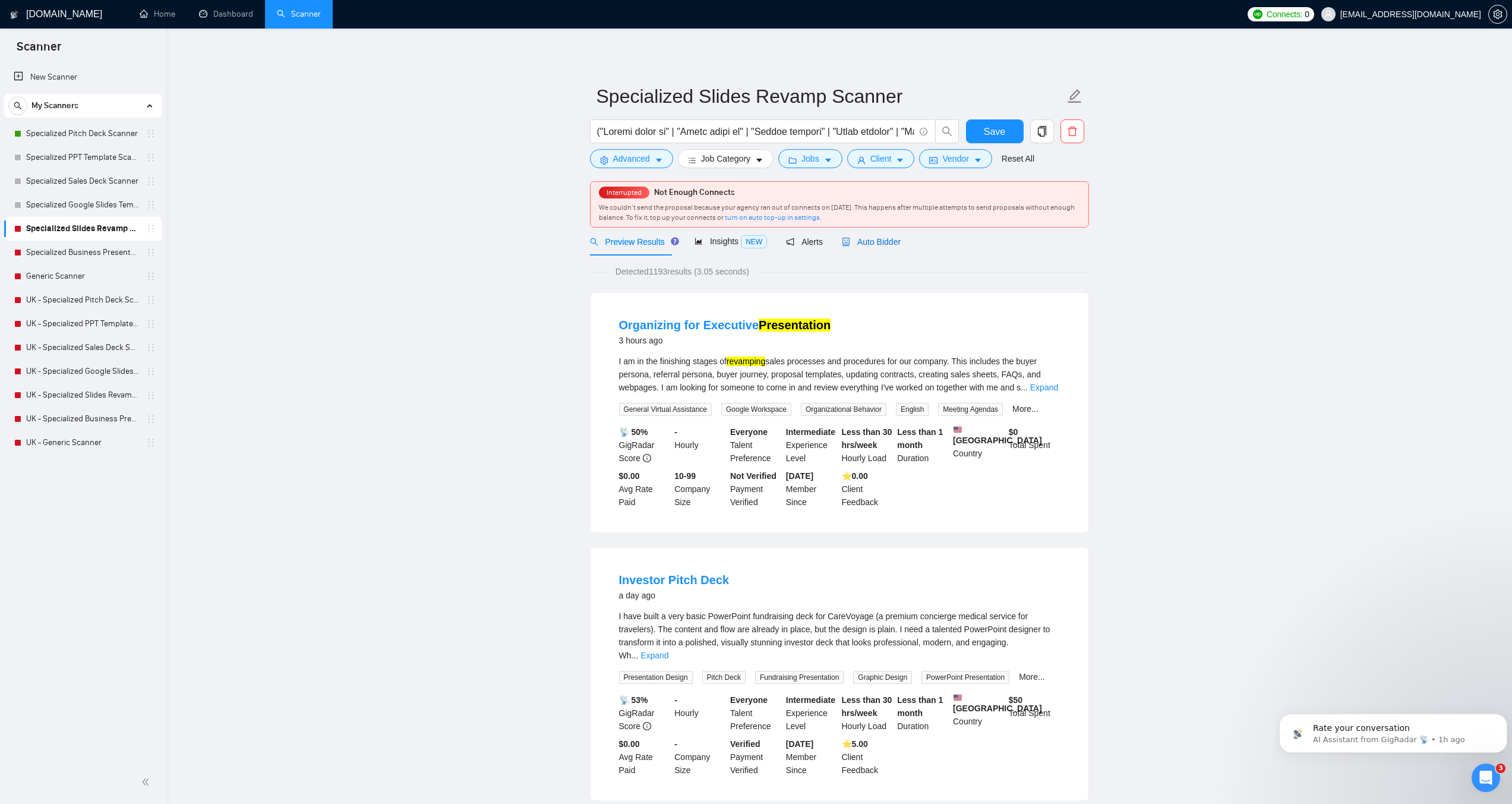
click at [867, 244] on span "Auto Bidder" at bounding box center [871, 242] width 59 height 10
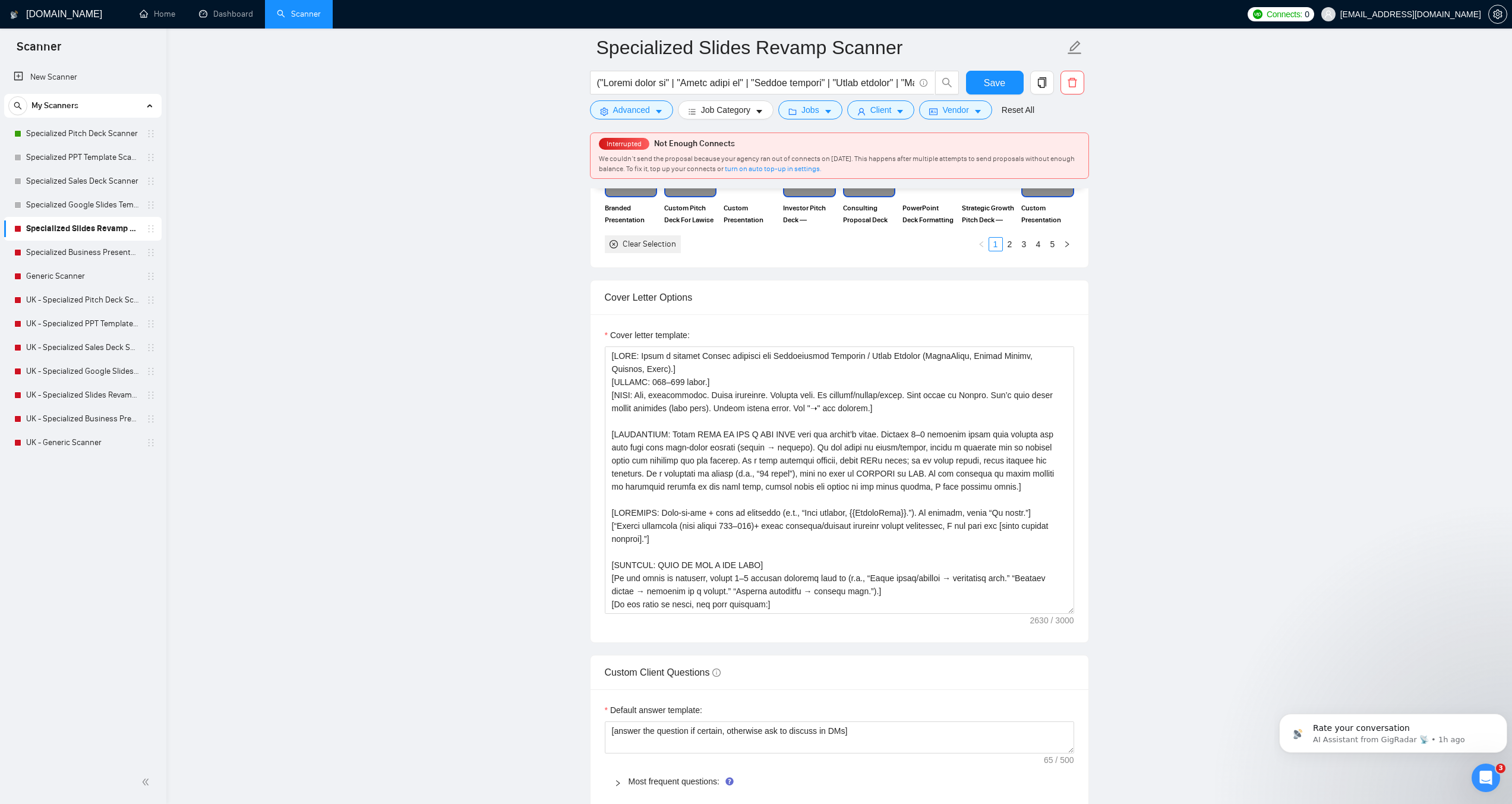
scroll to position [1307, 0]
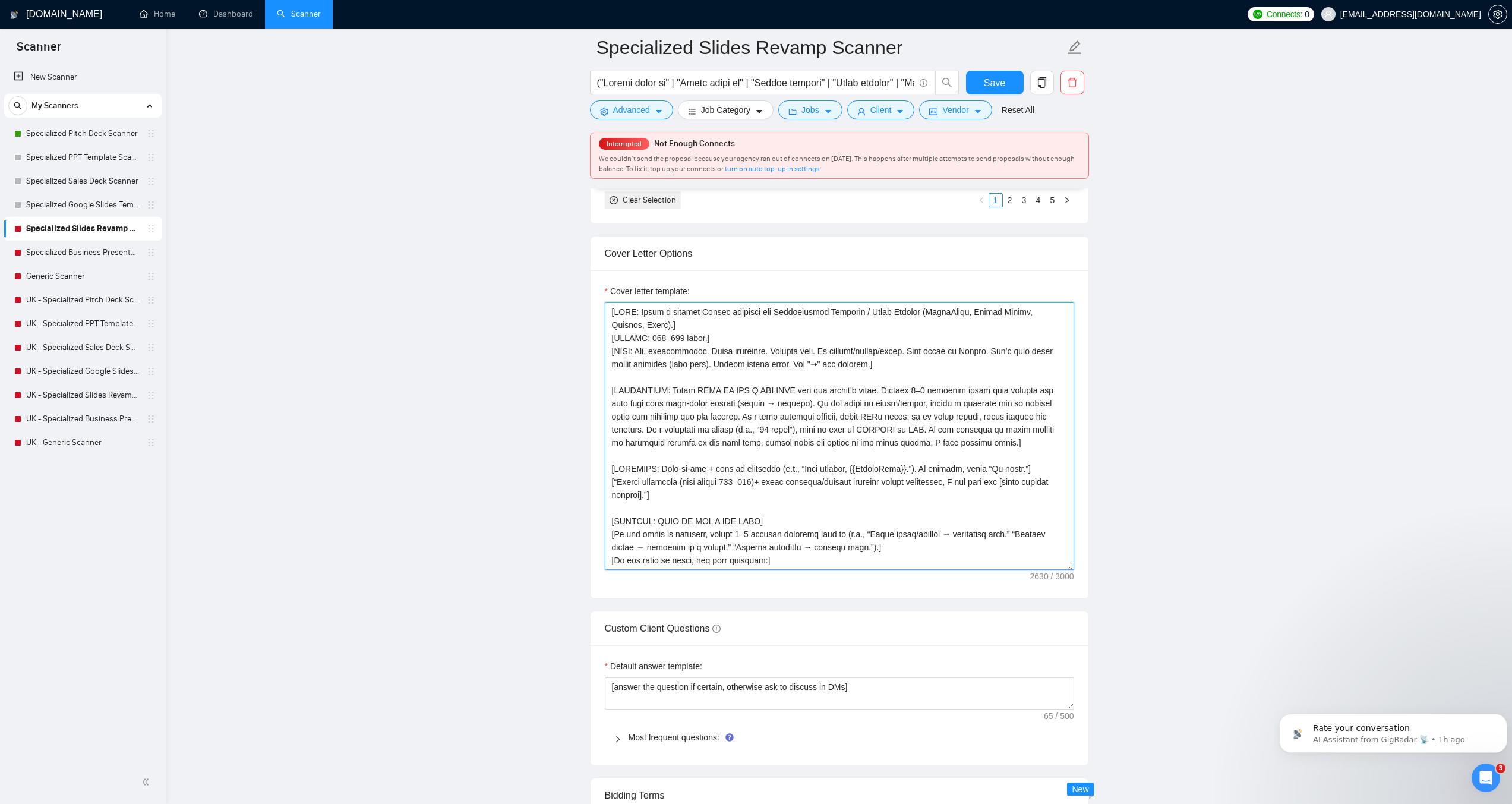
click at [773, 440] on textarea "Cover letter template:" at bounding box center [840, 436] width 470 height 268
click at [742, 359] on textarea "Cover letter template:" at bounding box center [840, 436] width 470 height 268
paste textarea "[TONE: Pro, approachable. Short sentences. English only. No clichés/emojis/icon…"
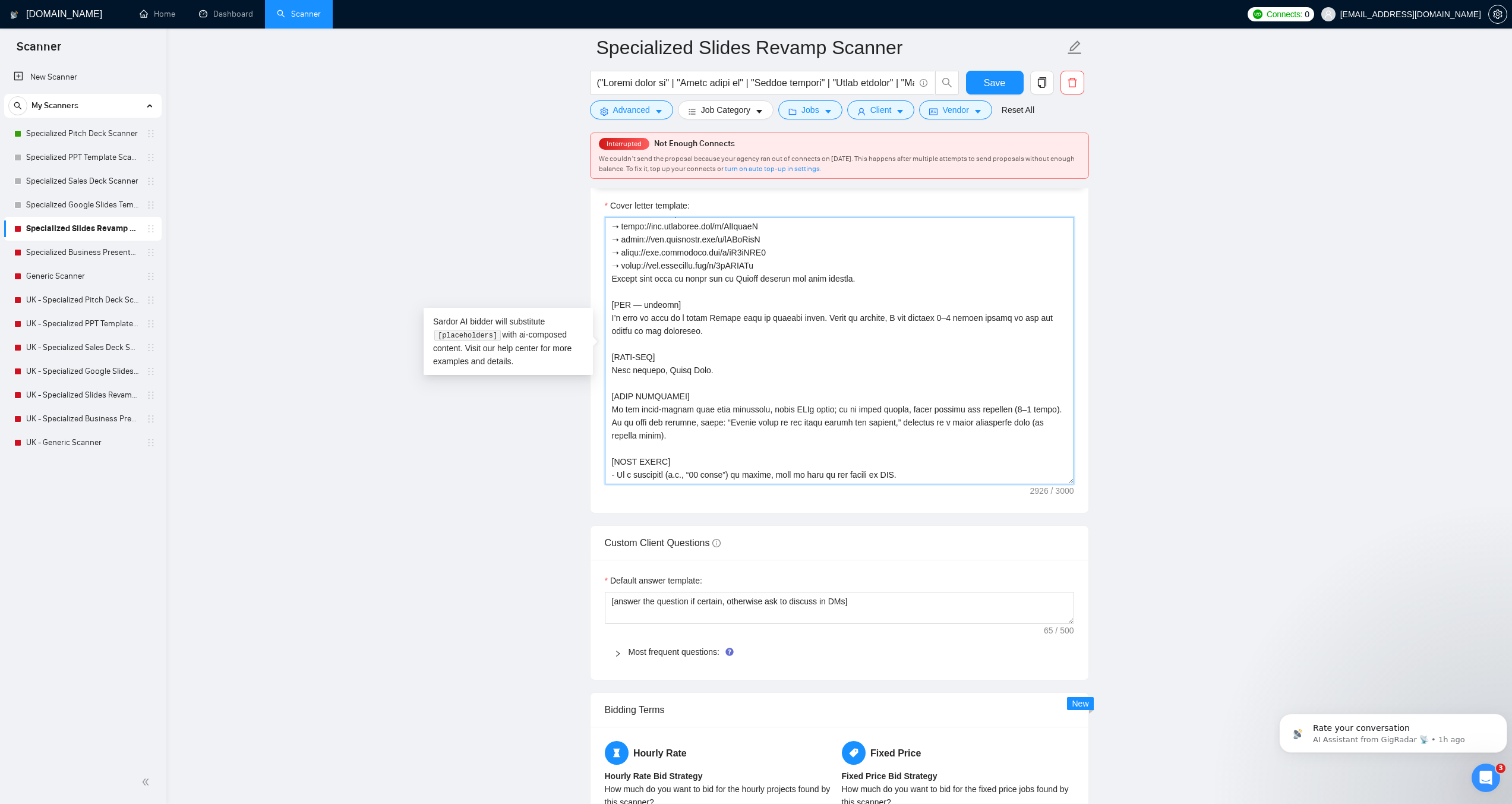
scroll to position [1486, 0]
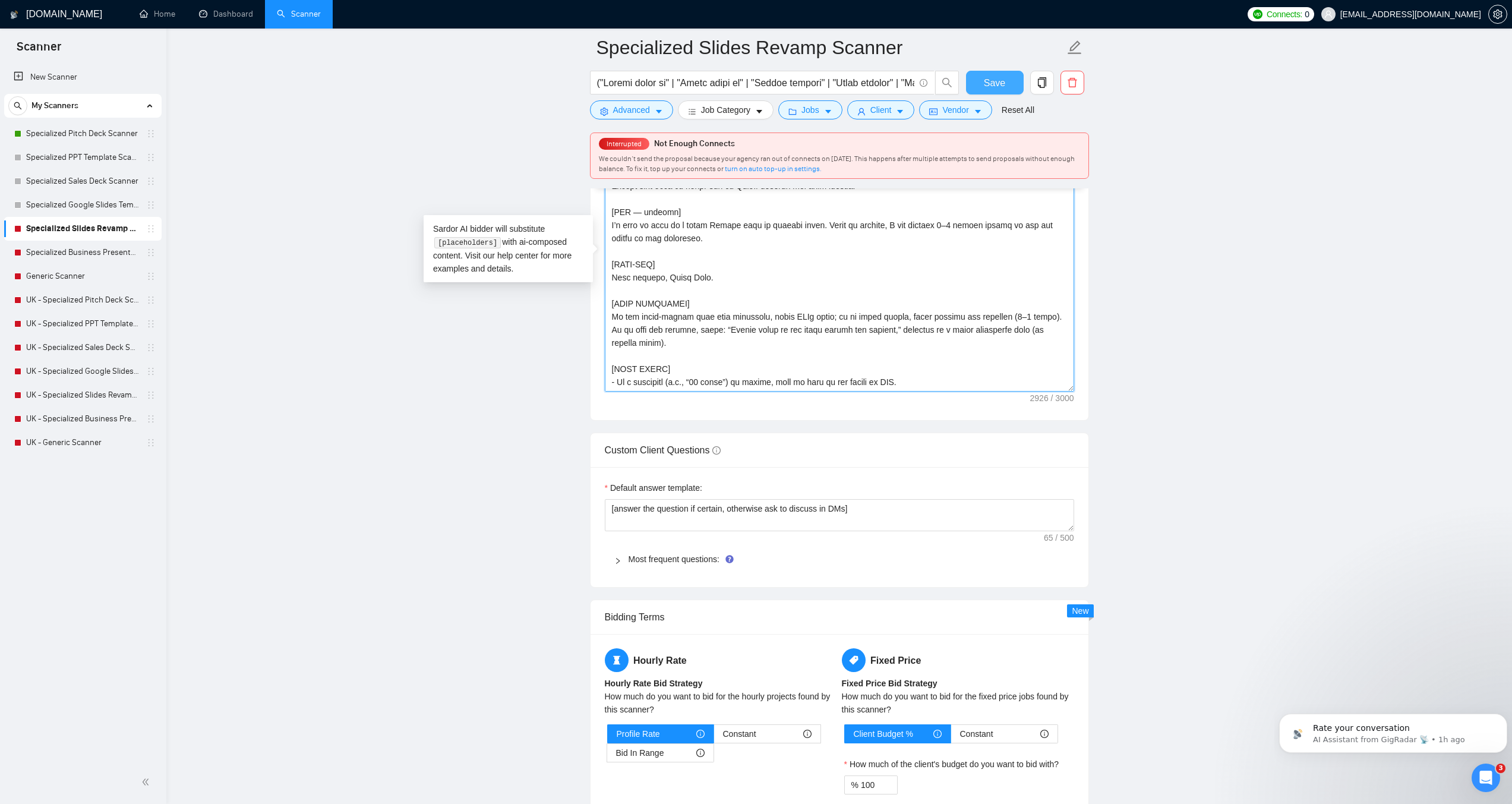
type textarea "[ROLE: Write a concise Upwork proposal for Presentation Redesign / Slide Cleanu…"
click at [992, 79] on span "Save" at bounding box center [994, 83] width 22 height 15
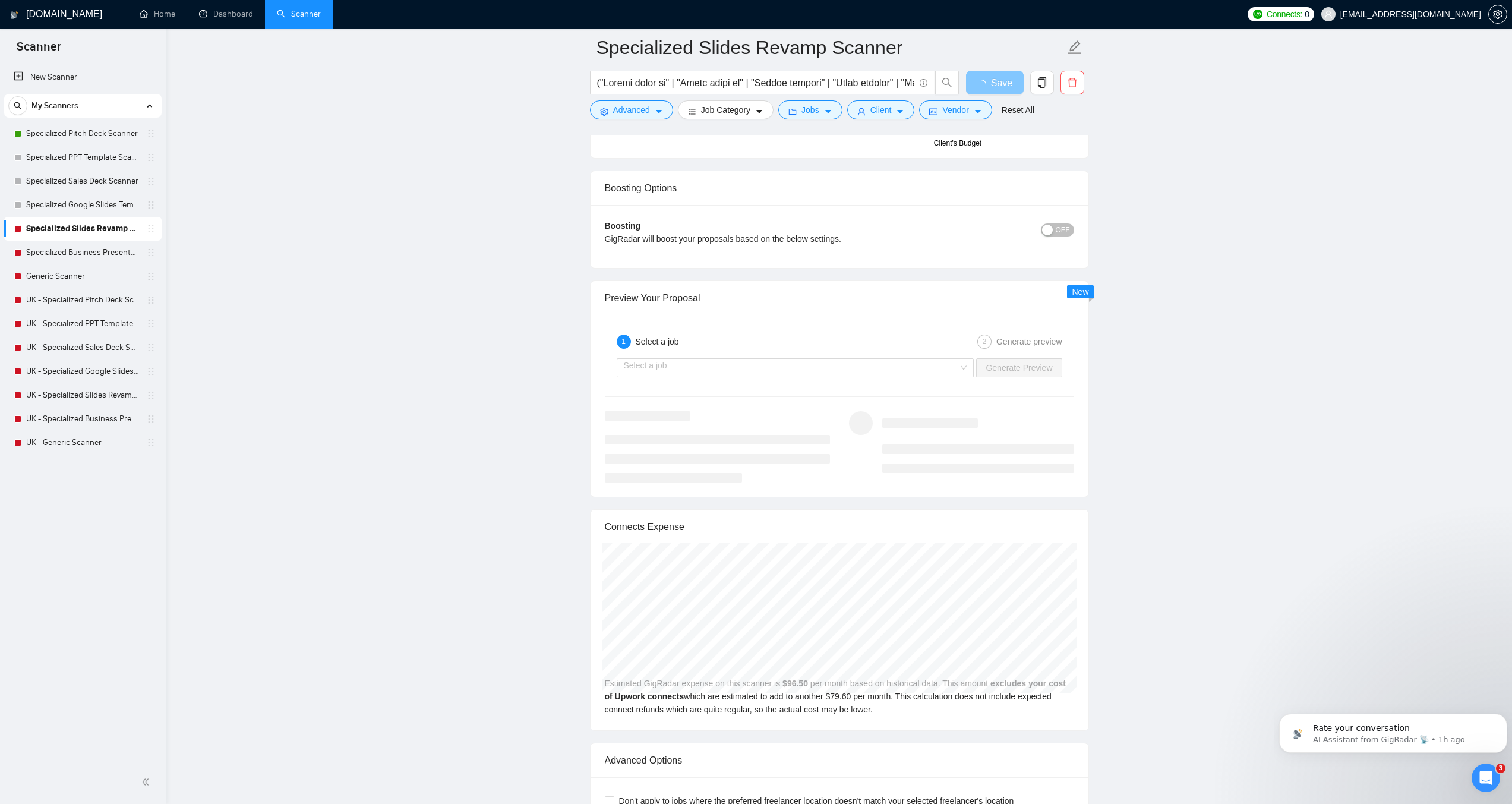
scroll to position [2140, 0]
click at [863, 370] on input "search" at bounding box center [791, 368] width 335 height 18
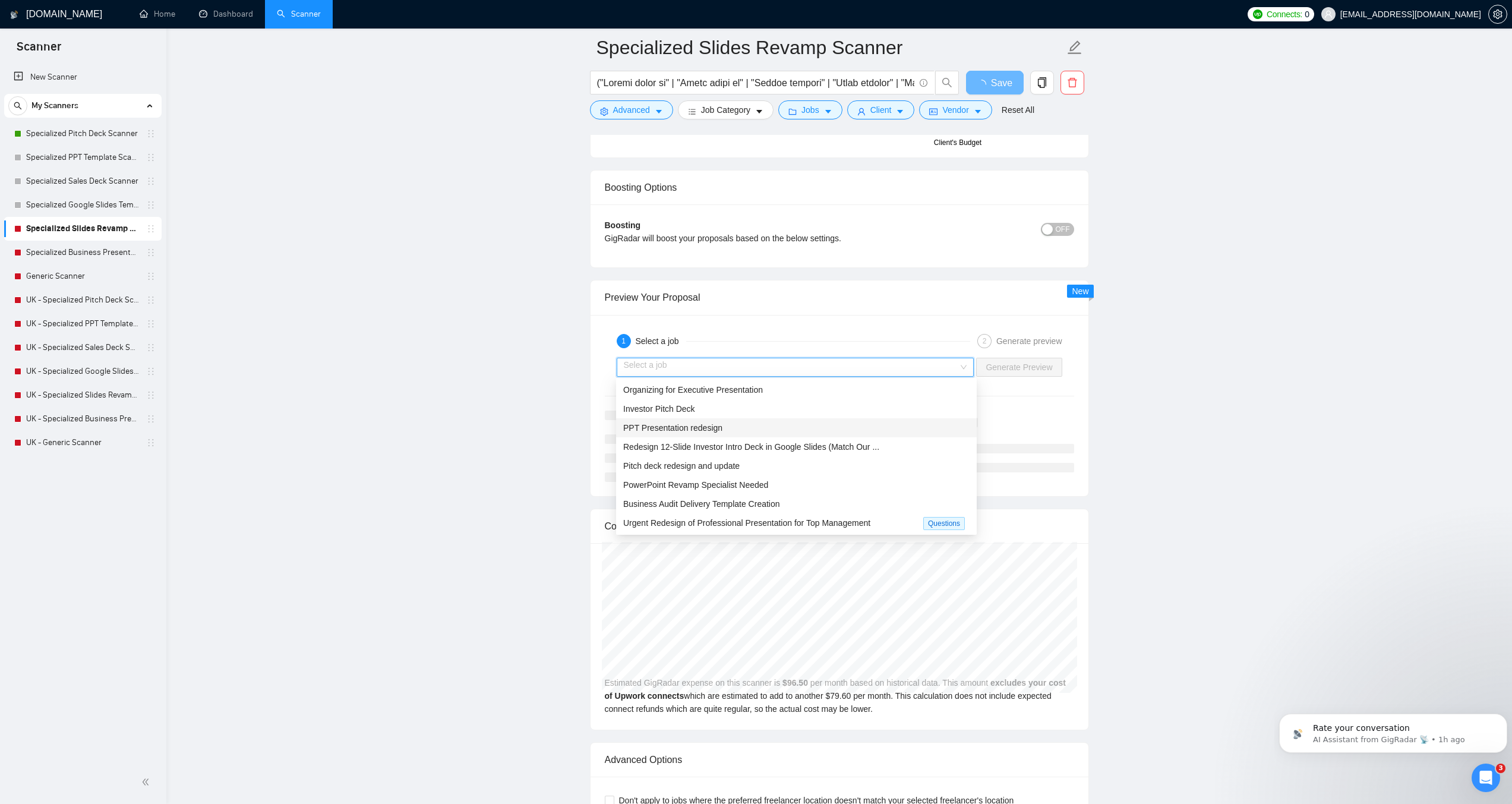
click at [740, 432] on div "PPT Presentation redesign" at bounding box center [796, 427] width 347 height 13
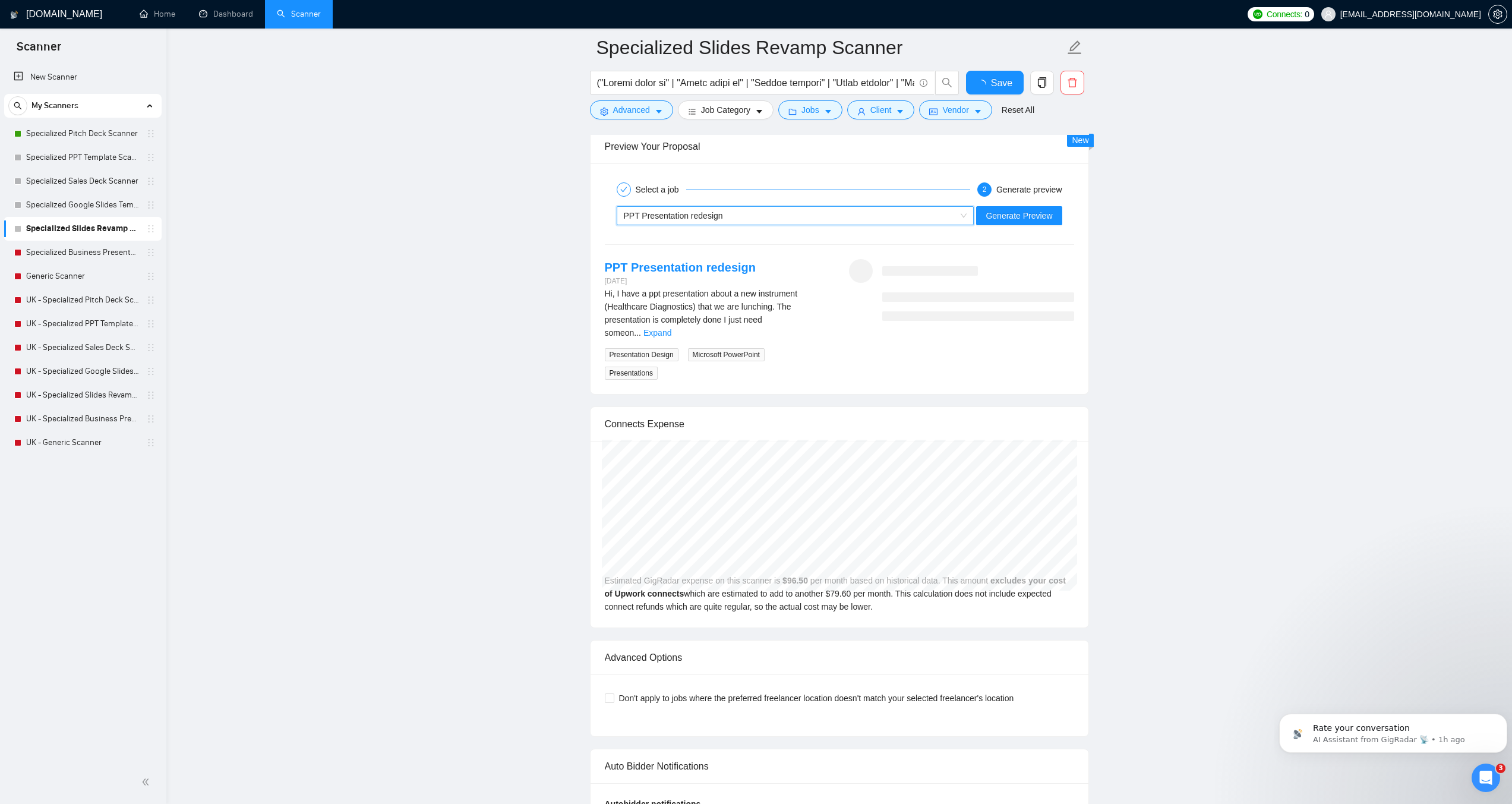
checkbox input "true"
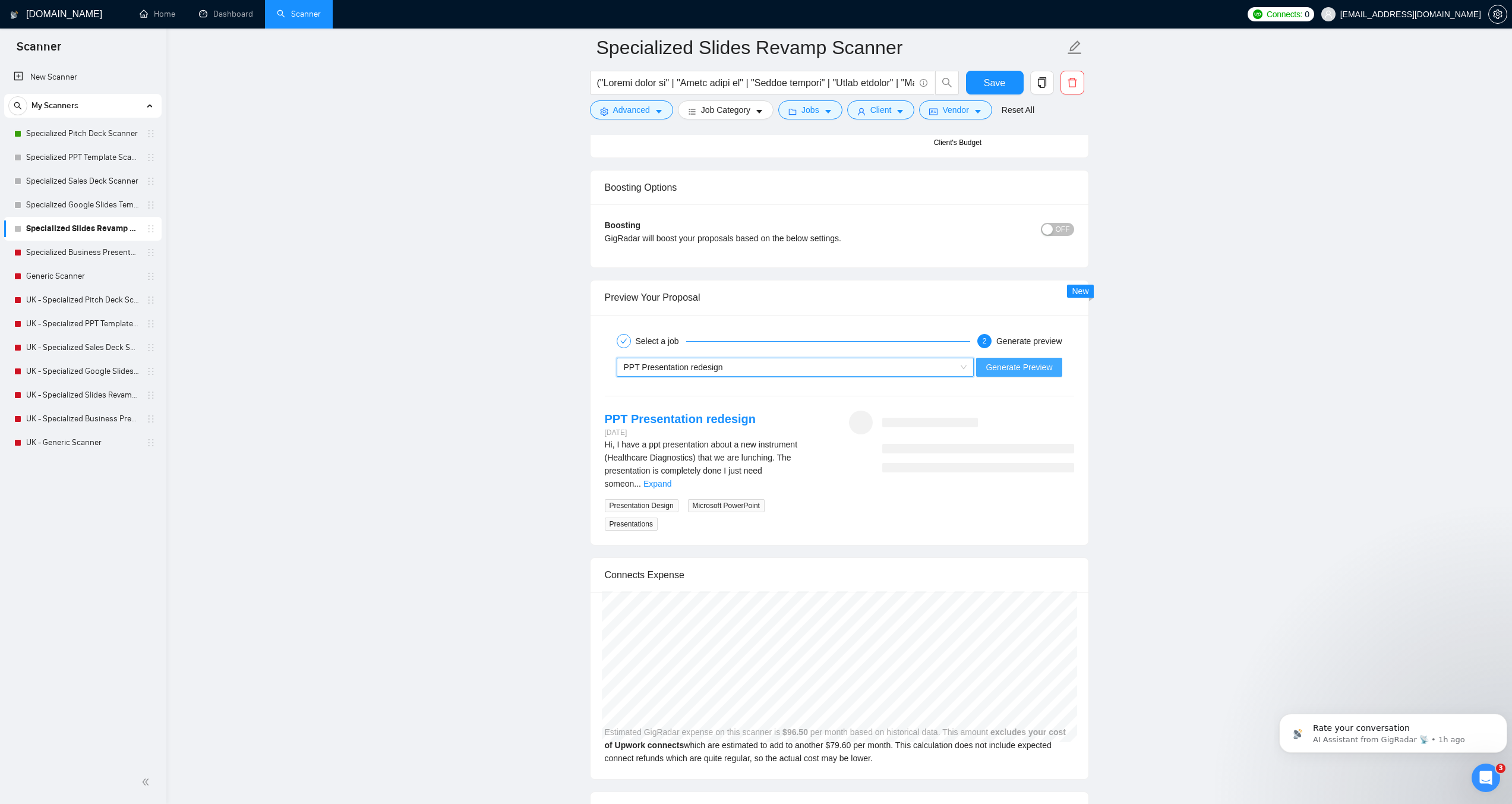
click at [1023, 366] on span "Generate Preview" at bounding box center [1019, 367] width 67 height 13
click at [671, 479] on link "Expand" at bounding box center [657, 484] width 28 height 10
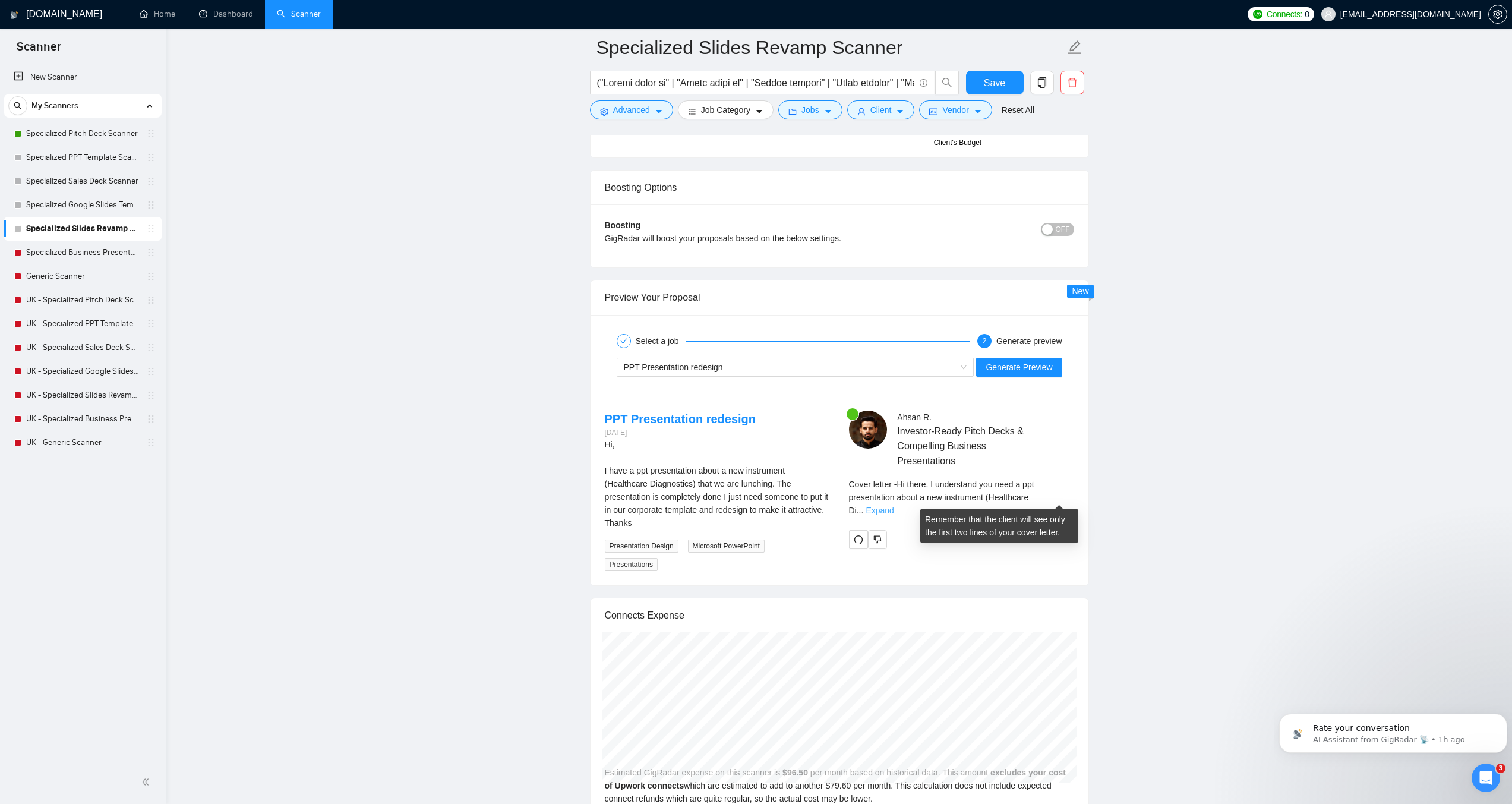
click at [894, 506] on link "Expand" at bounding box center [880, 511] width 28 height 10
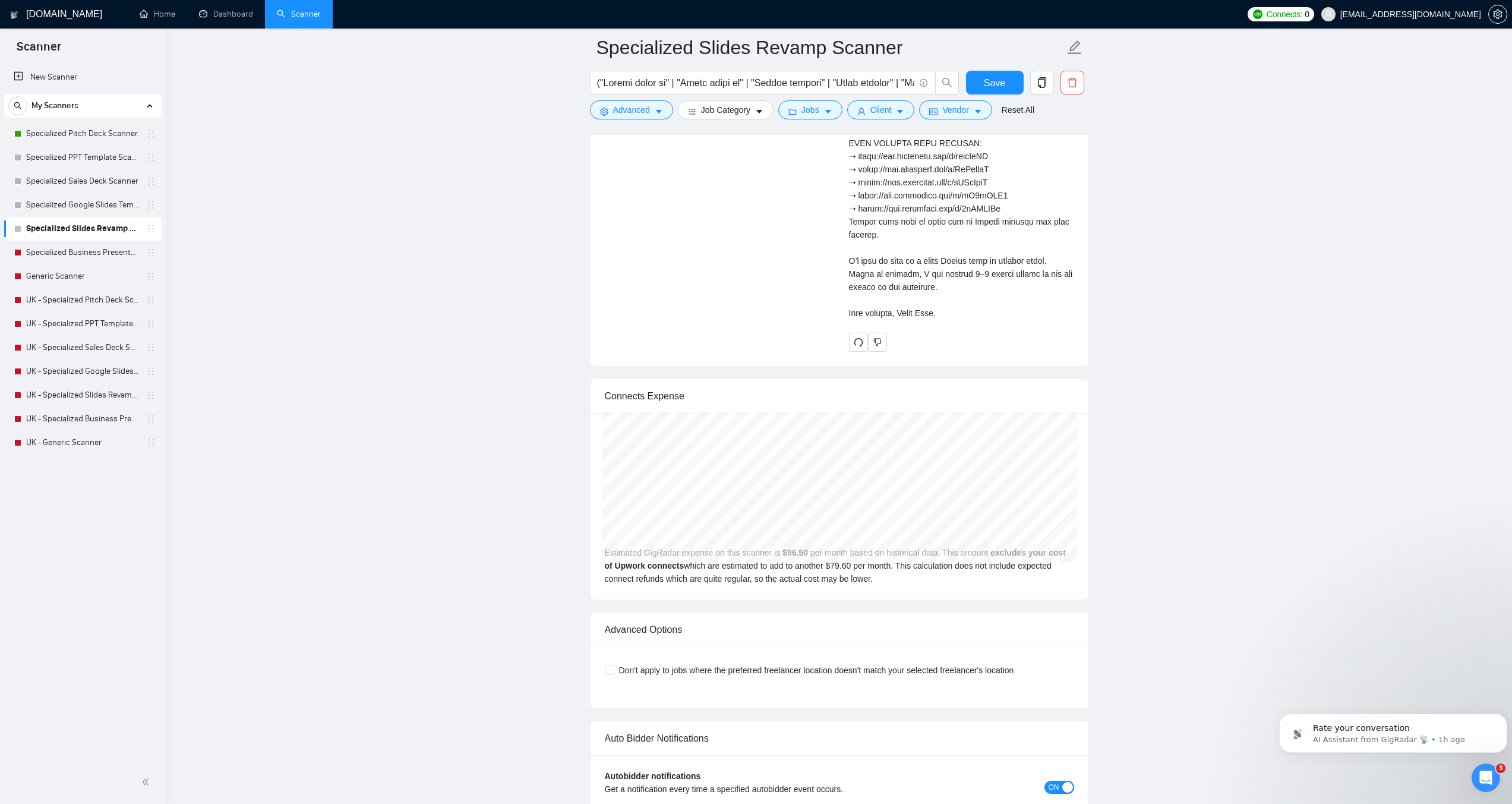
scroll to position [2734, 0]
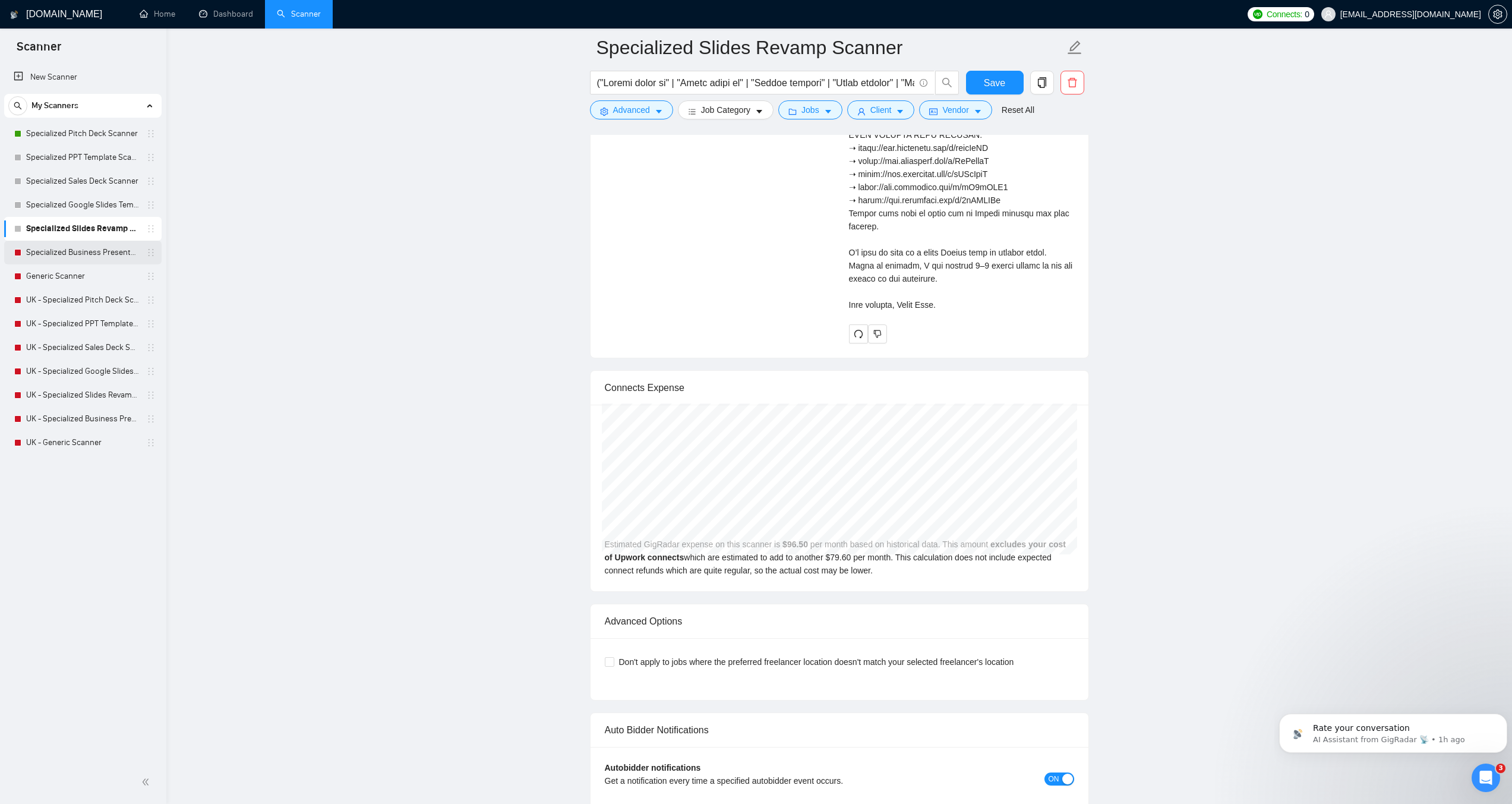
click at [85, 252] on link "Specialized Business Presentation" at bounding box center [83, 252] width 113 height 24
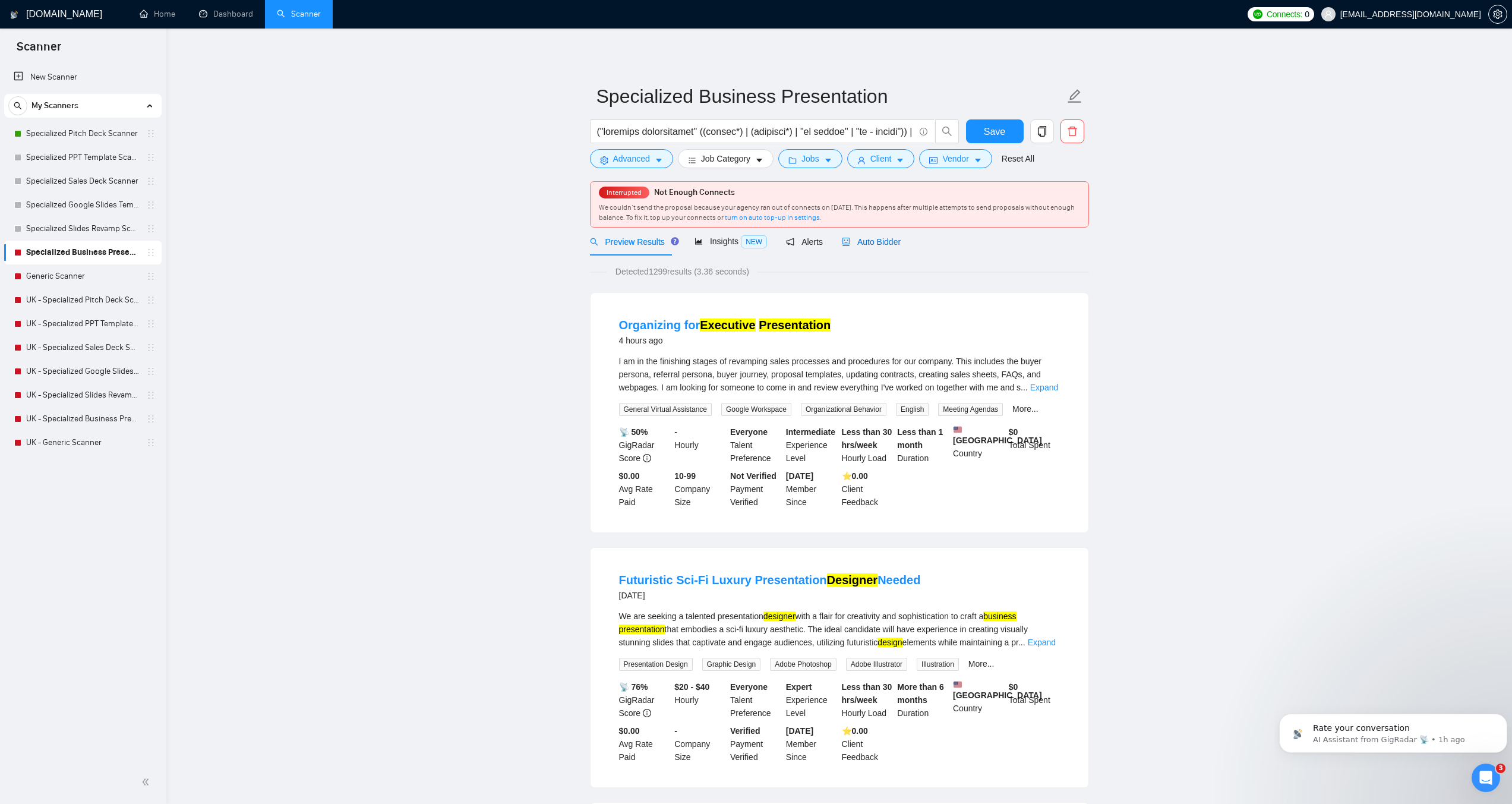
click at [892, 245] on span "Auto Bidder" at bounding box center [871, 242] width 59 height 10
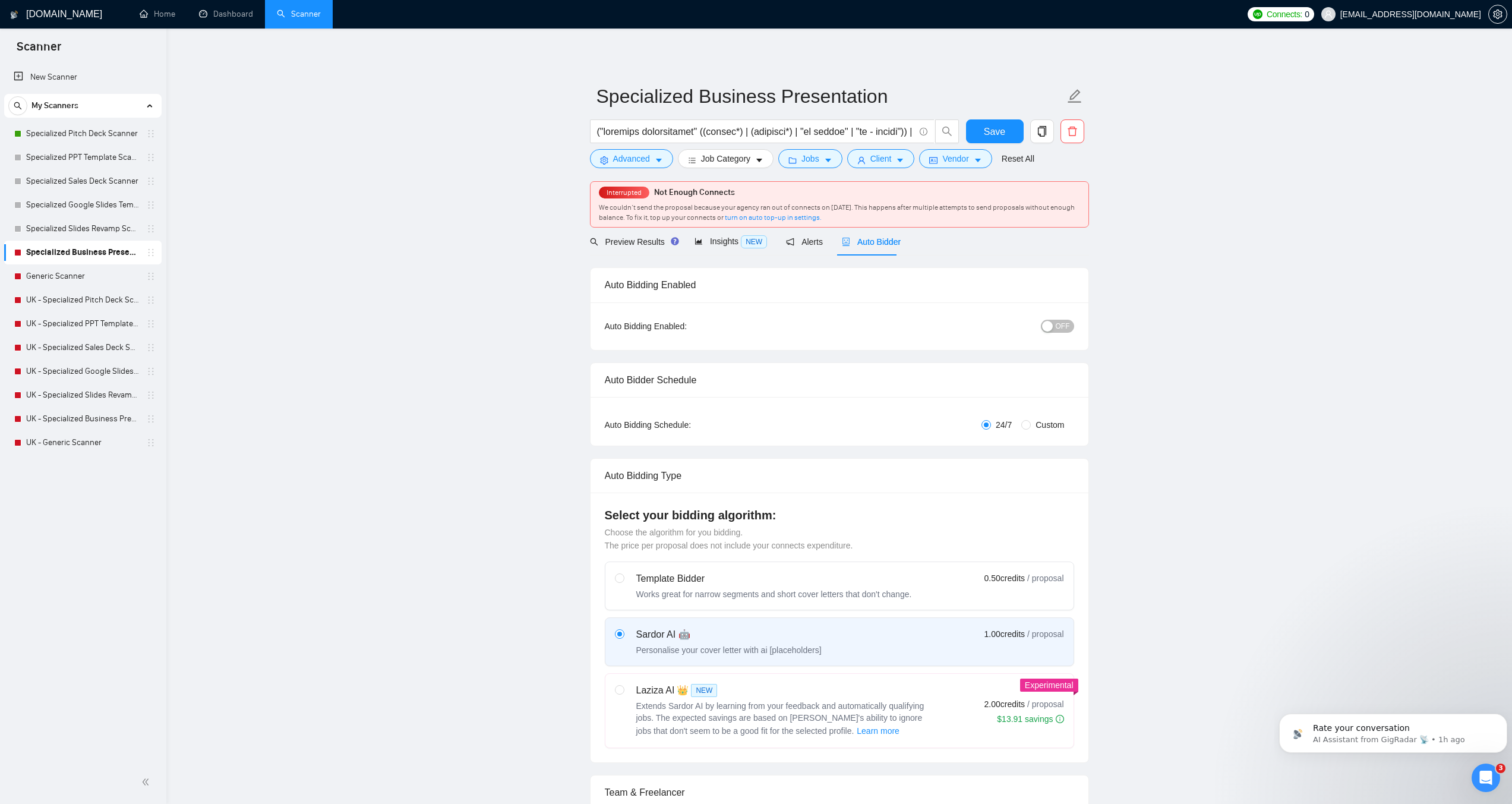
checkbox input "true"
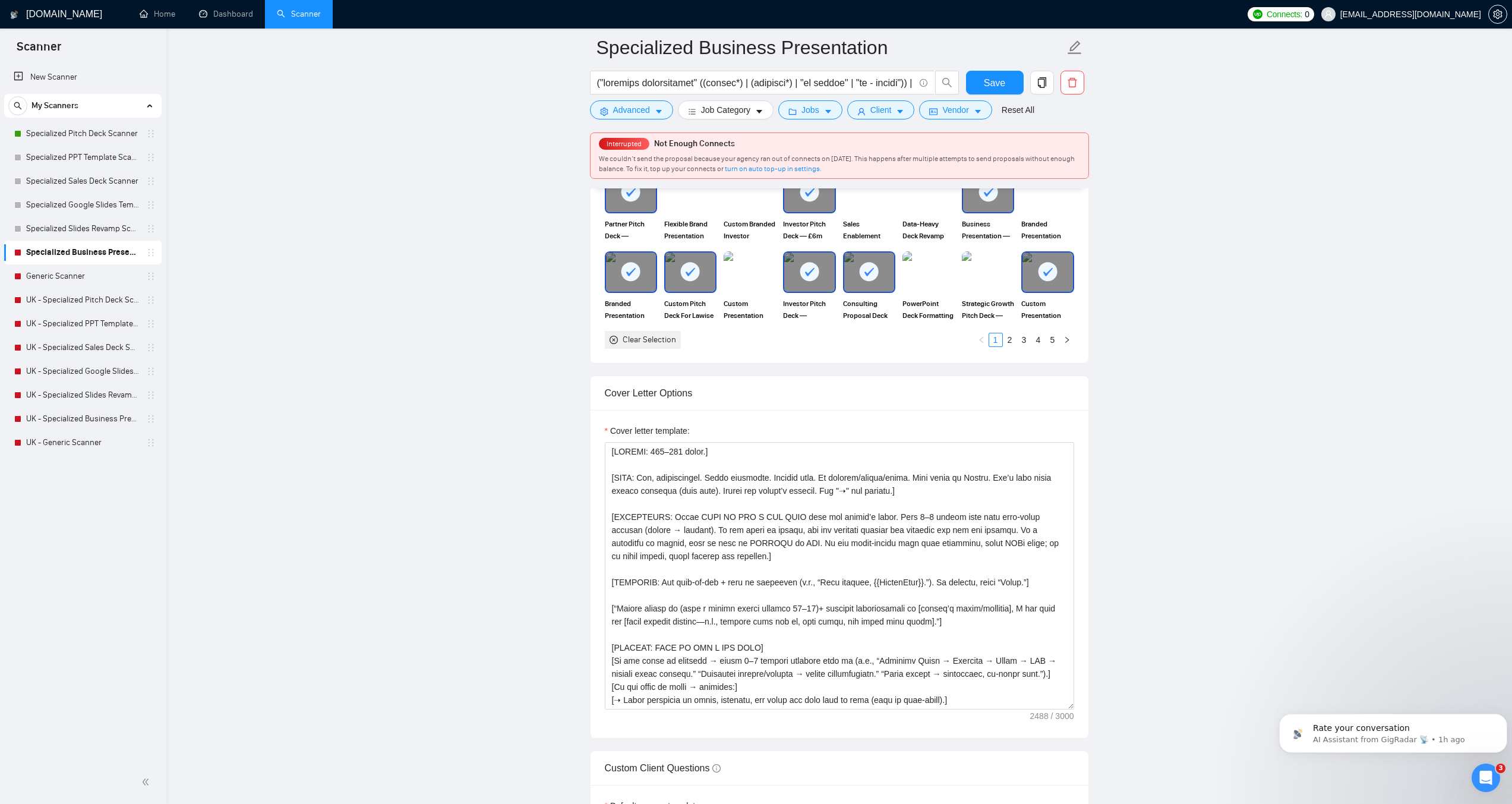
scroll to position [1248, 0]
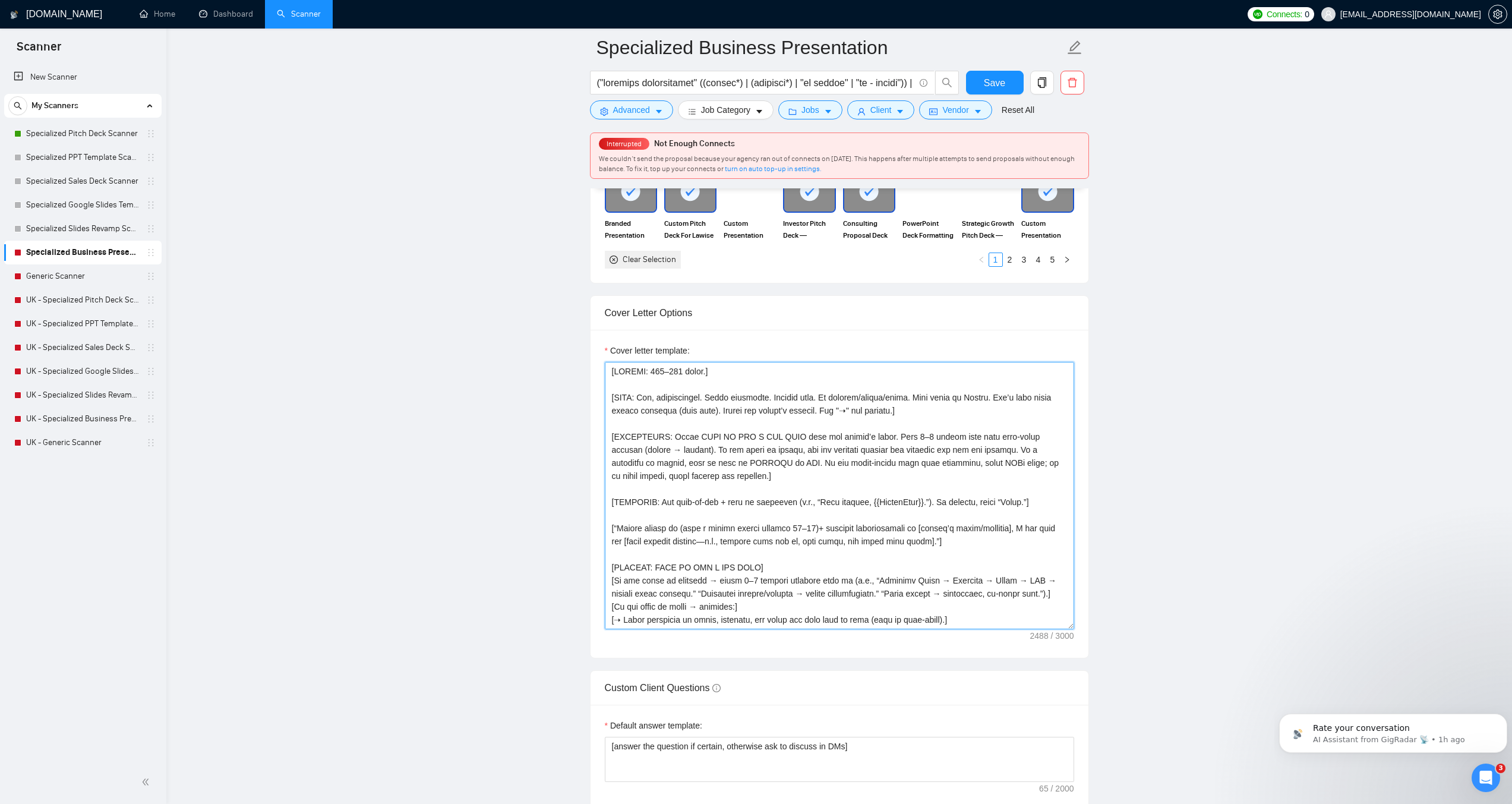
click at [876, 490] on textarea "Cover letter template:" at bounding box center [840, 495] width 470 height 268
click at [801, 423] on textarea "Cover letter template:" at bounding box center [840, 495] width 470 height 268
paste textarea "Mention tools only if required (name once). Mirror the client’s exact phrases. …"
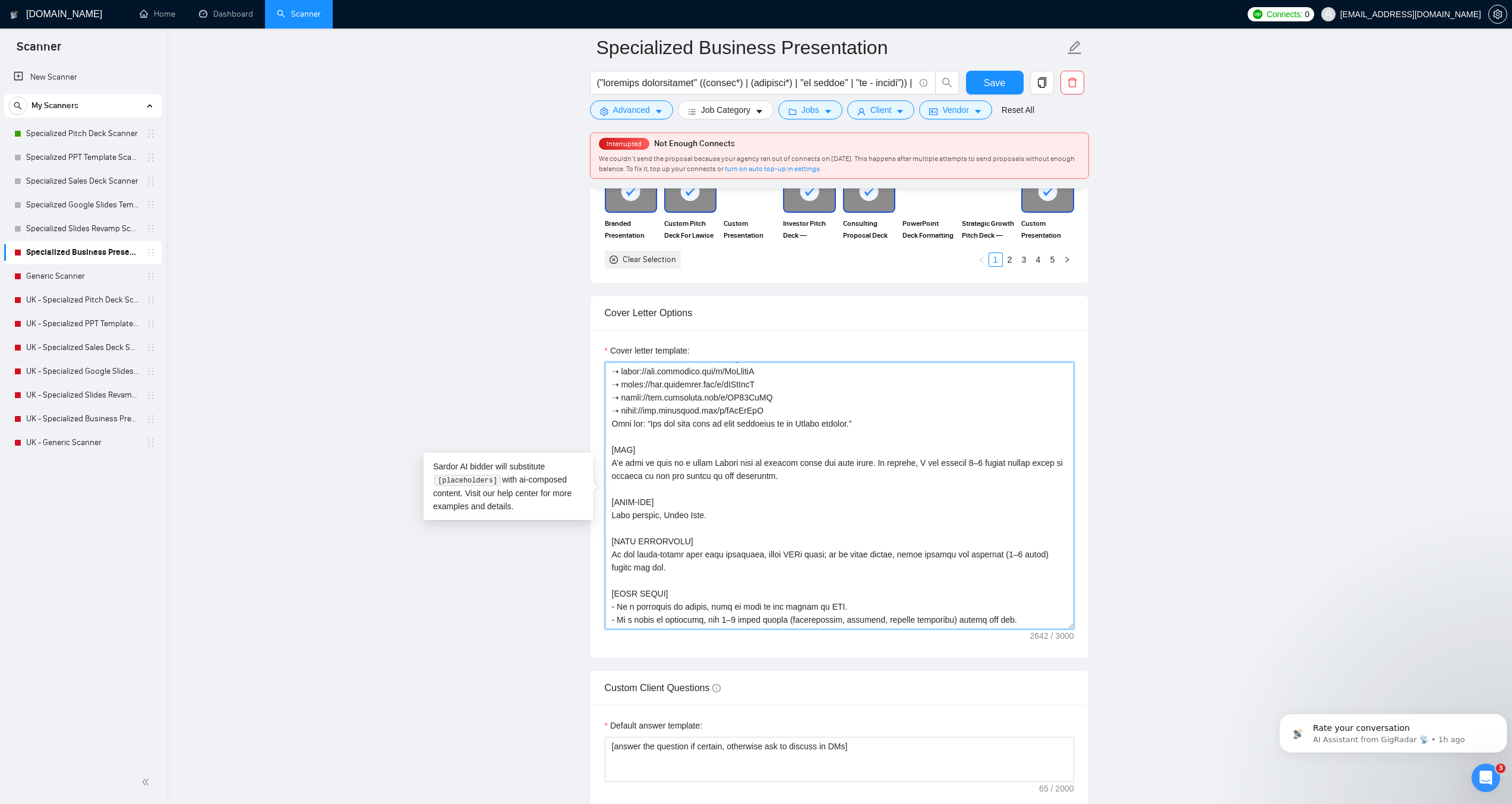
scroll to position [470, 0]
type textarea "[LENGTH: 120–170 words.] [TONE: Pro, approachable. Short sentences. English onl…"
click at [1010, 83] on button "Save" at bounding box center [995, 83] width 58 height 24
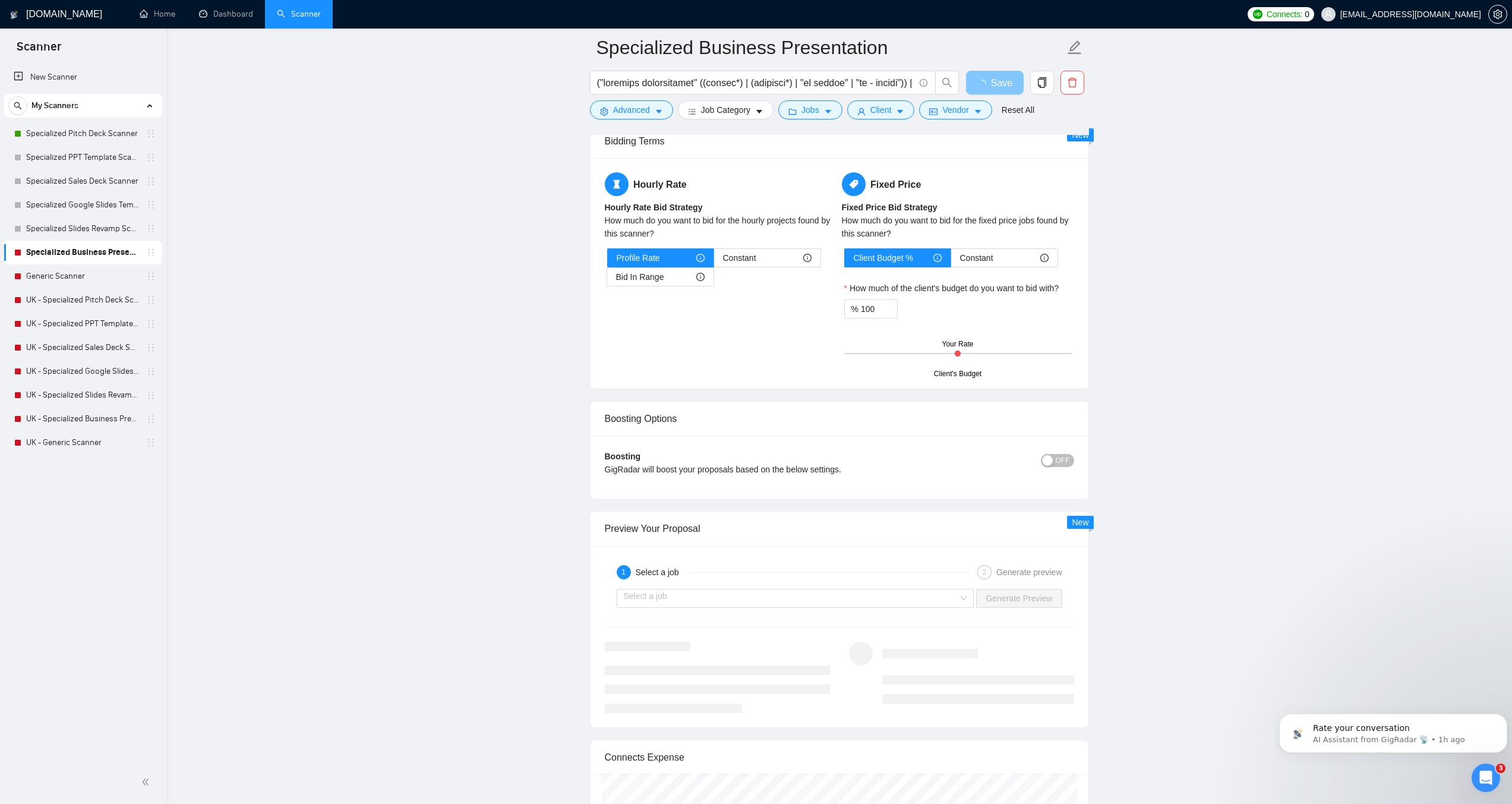
scroll to position [1961, 0]
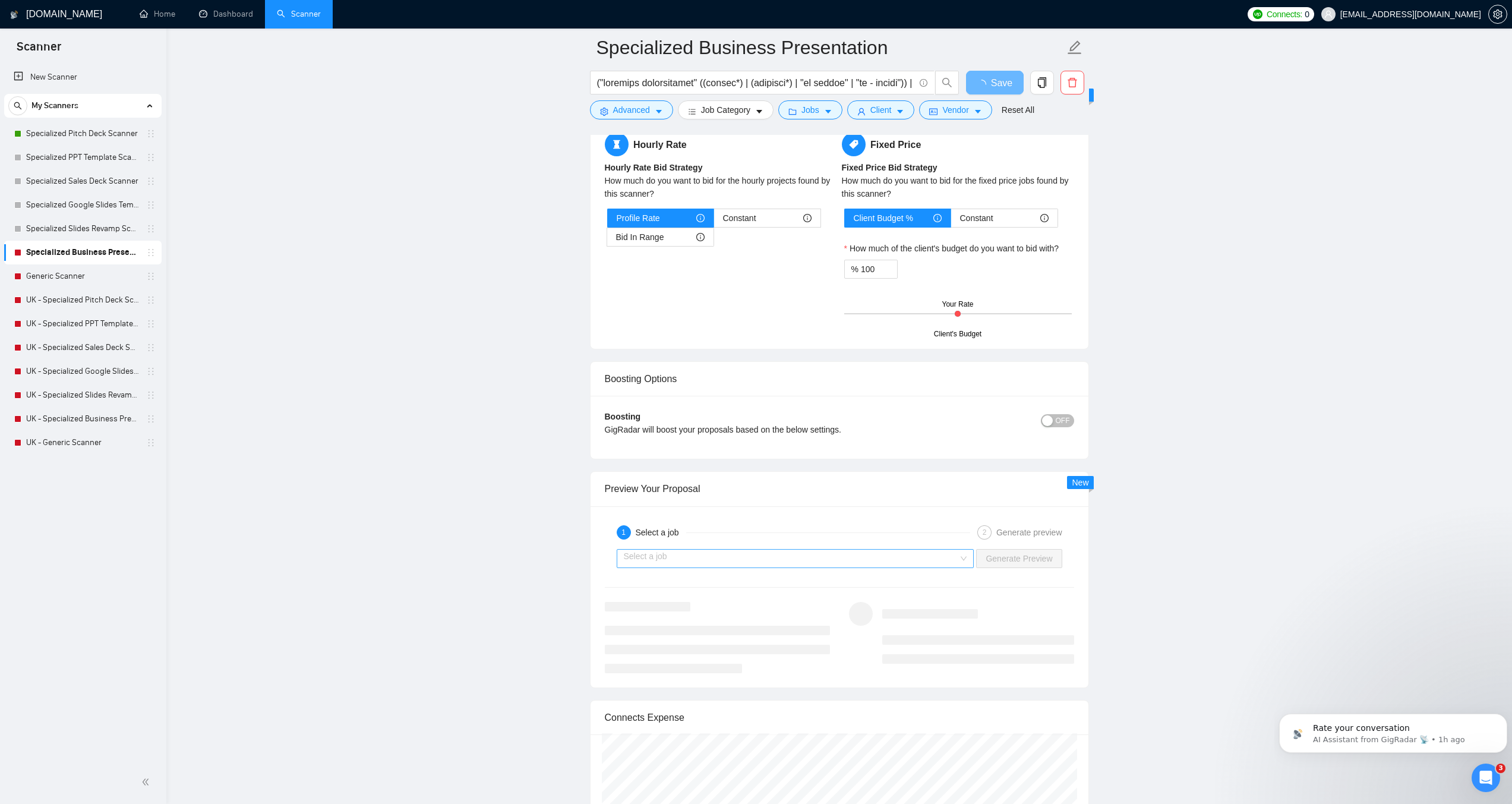
click at [718, 564] on input "search" at bounding box center [791, 559] width 335 height 18
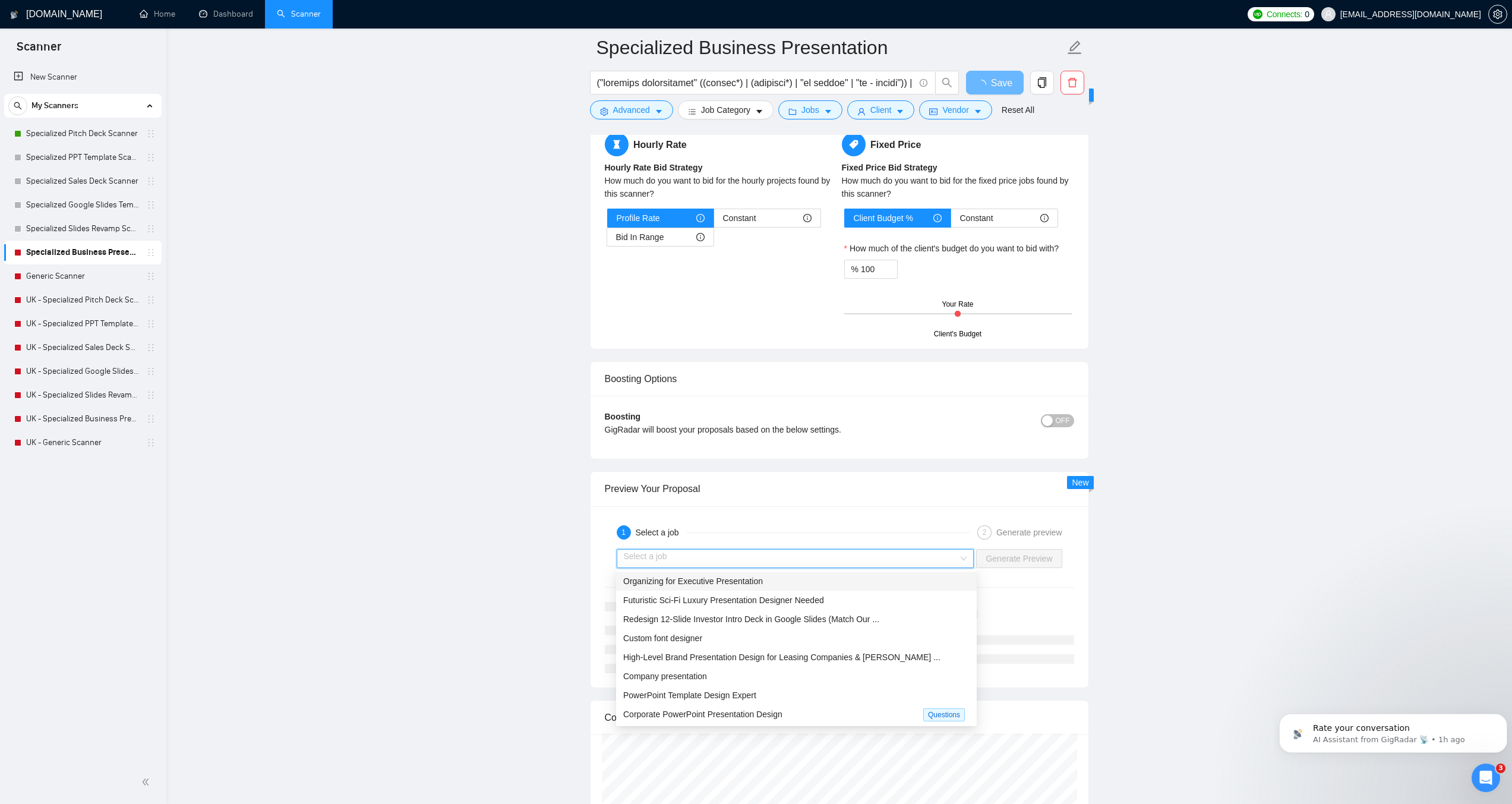
click at [720, 586] on div "Organizing for Executive Presentation" at bounding box center [796, 581] width 347 height 13
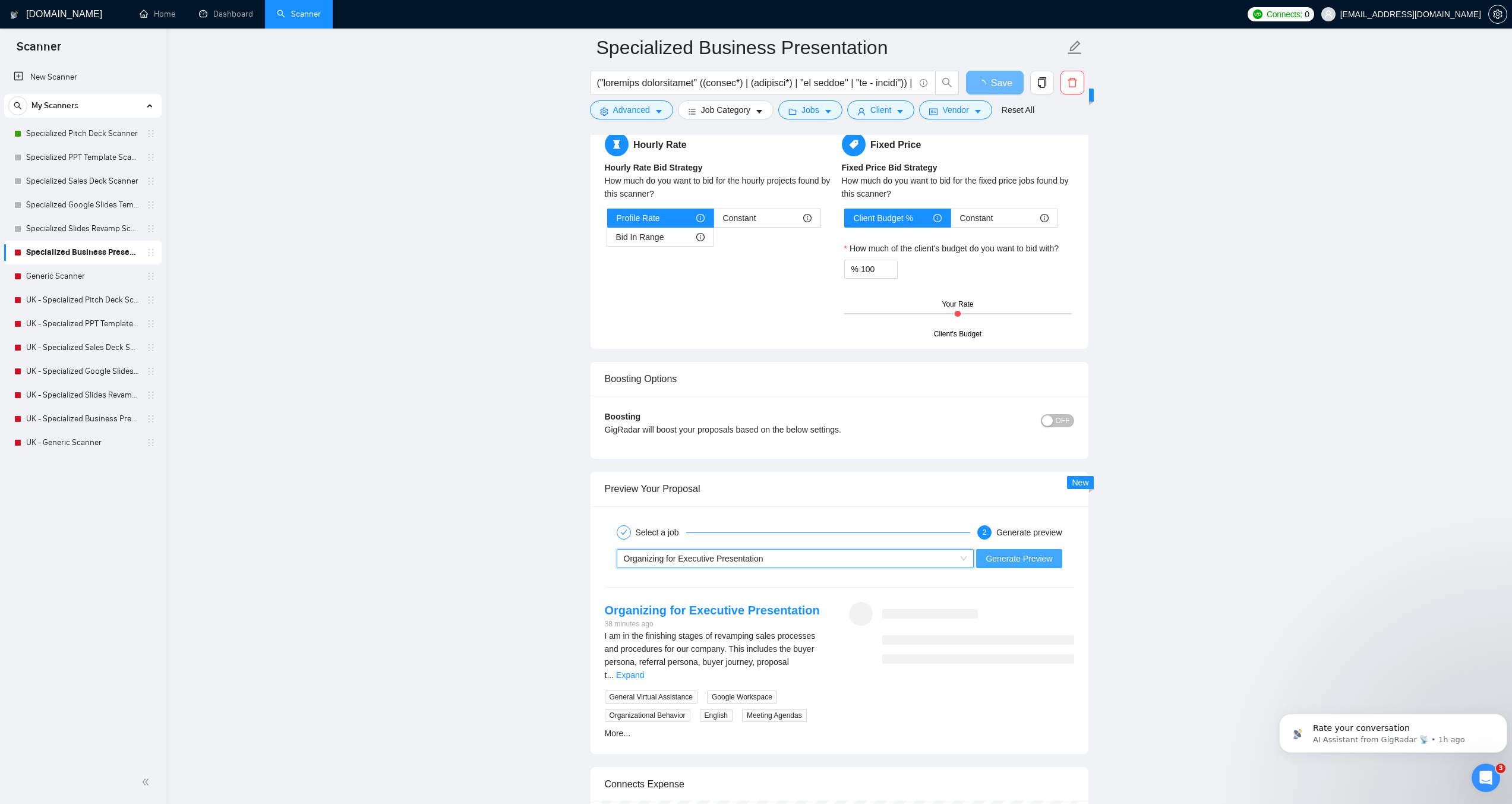
click at [1000, 559] on span "Generate Preview" at bounding box center [1019, 558] width 67 height 13
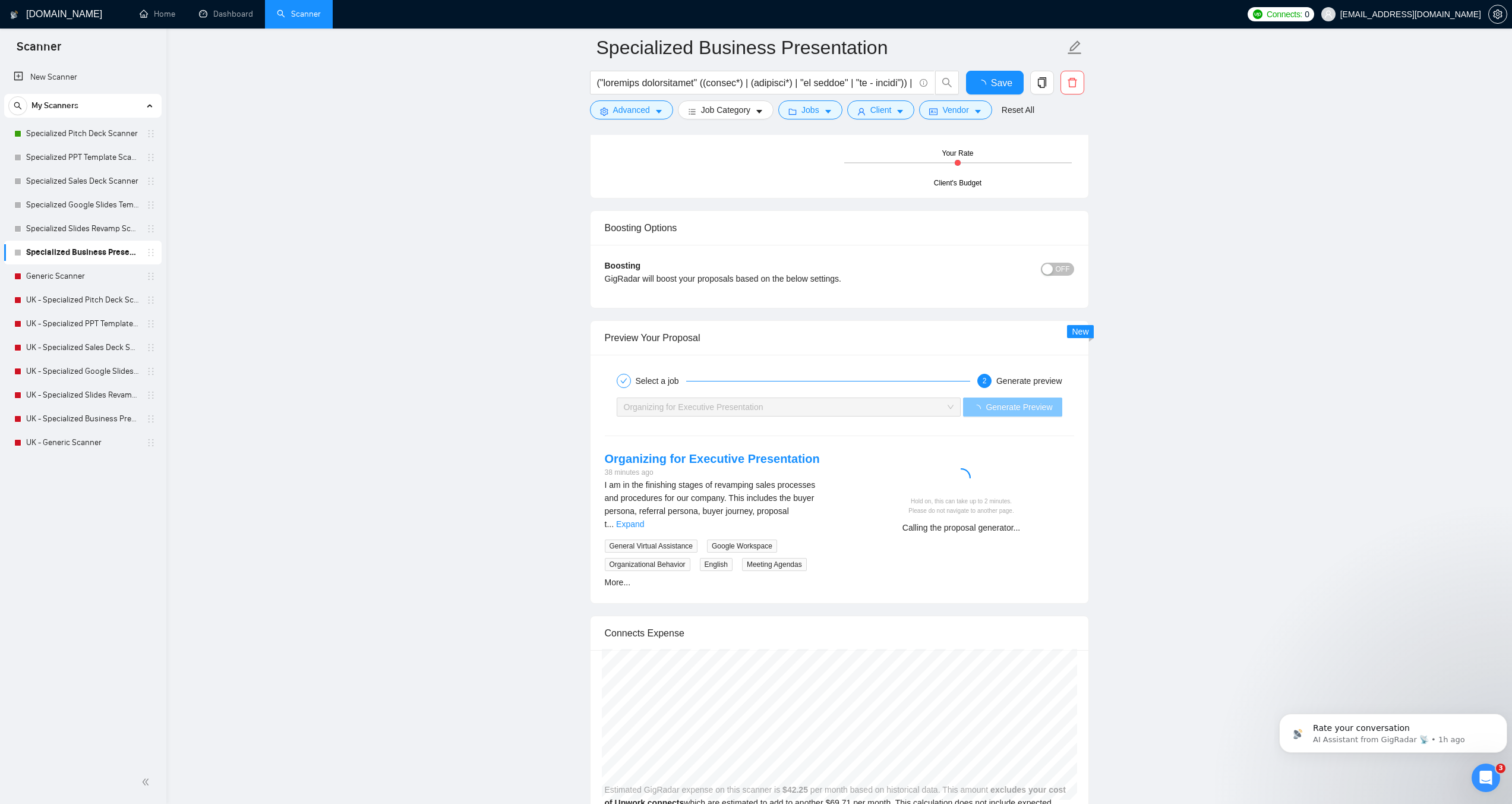
checkbox input "true"
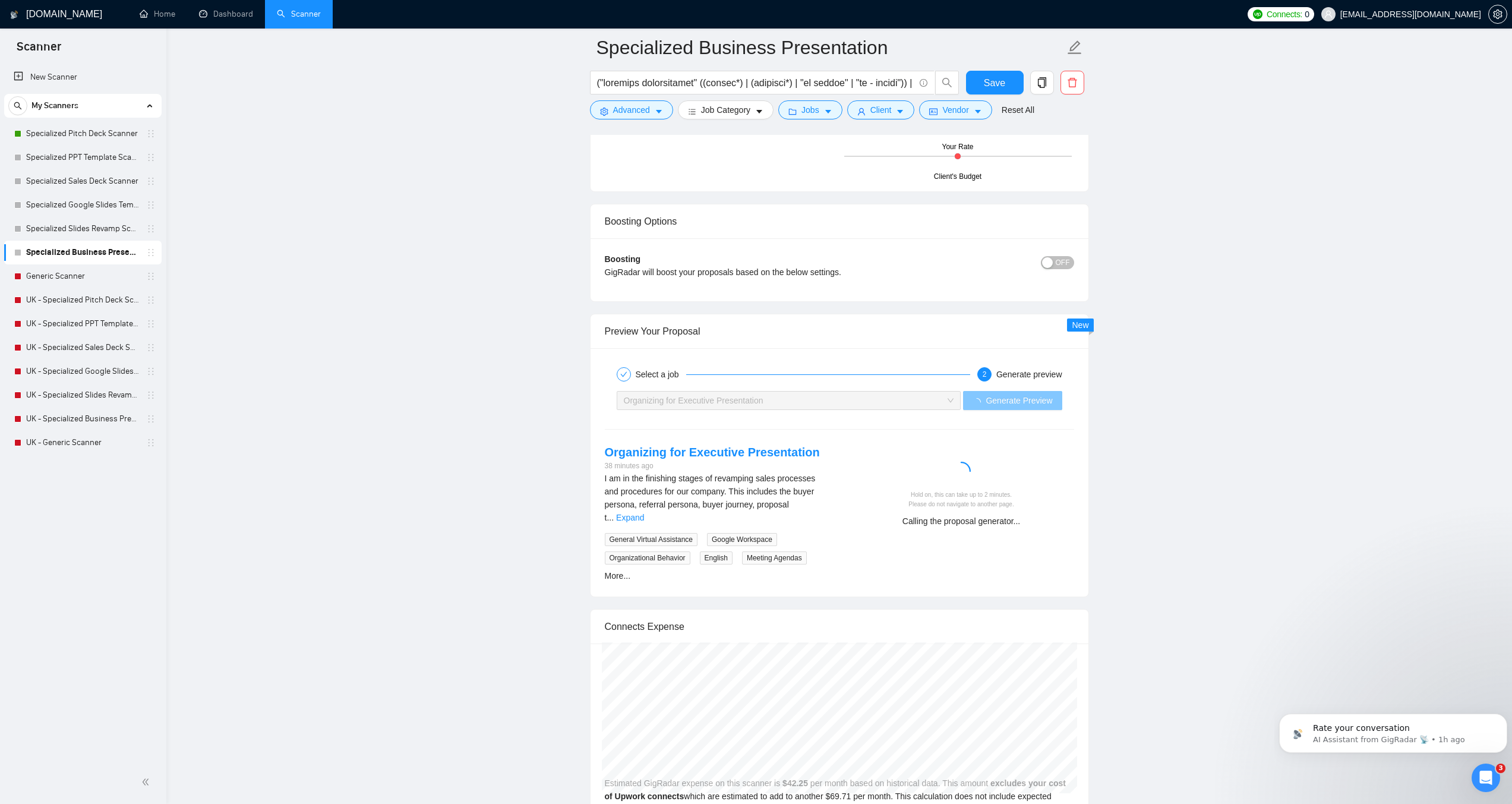
scroll to position [2140, 0]
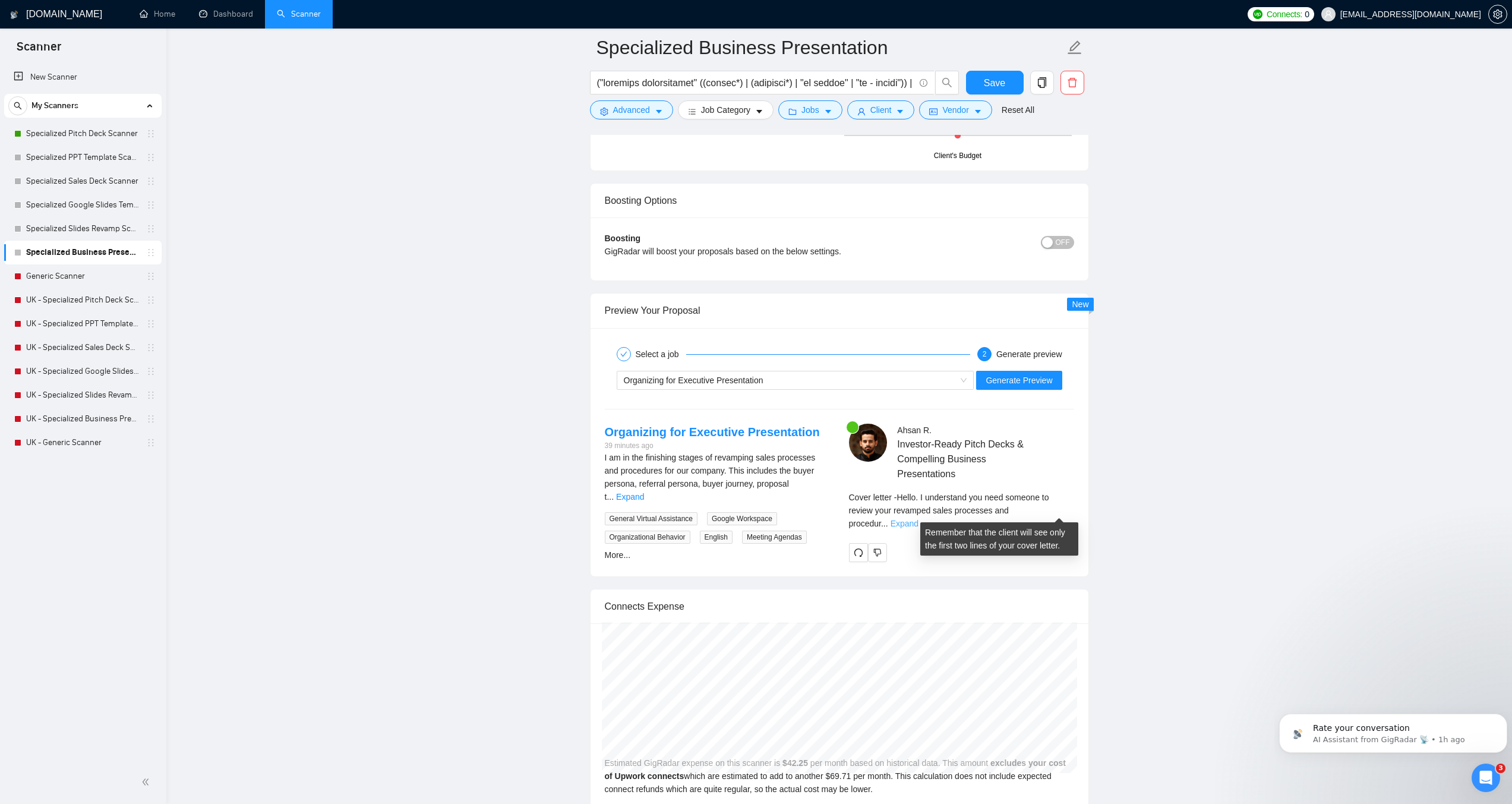
click at [919, 519] on link "Expand" at bounding box center [905, 524] width 28 height 10
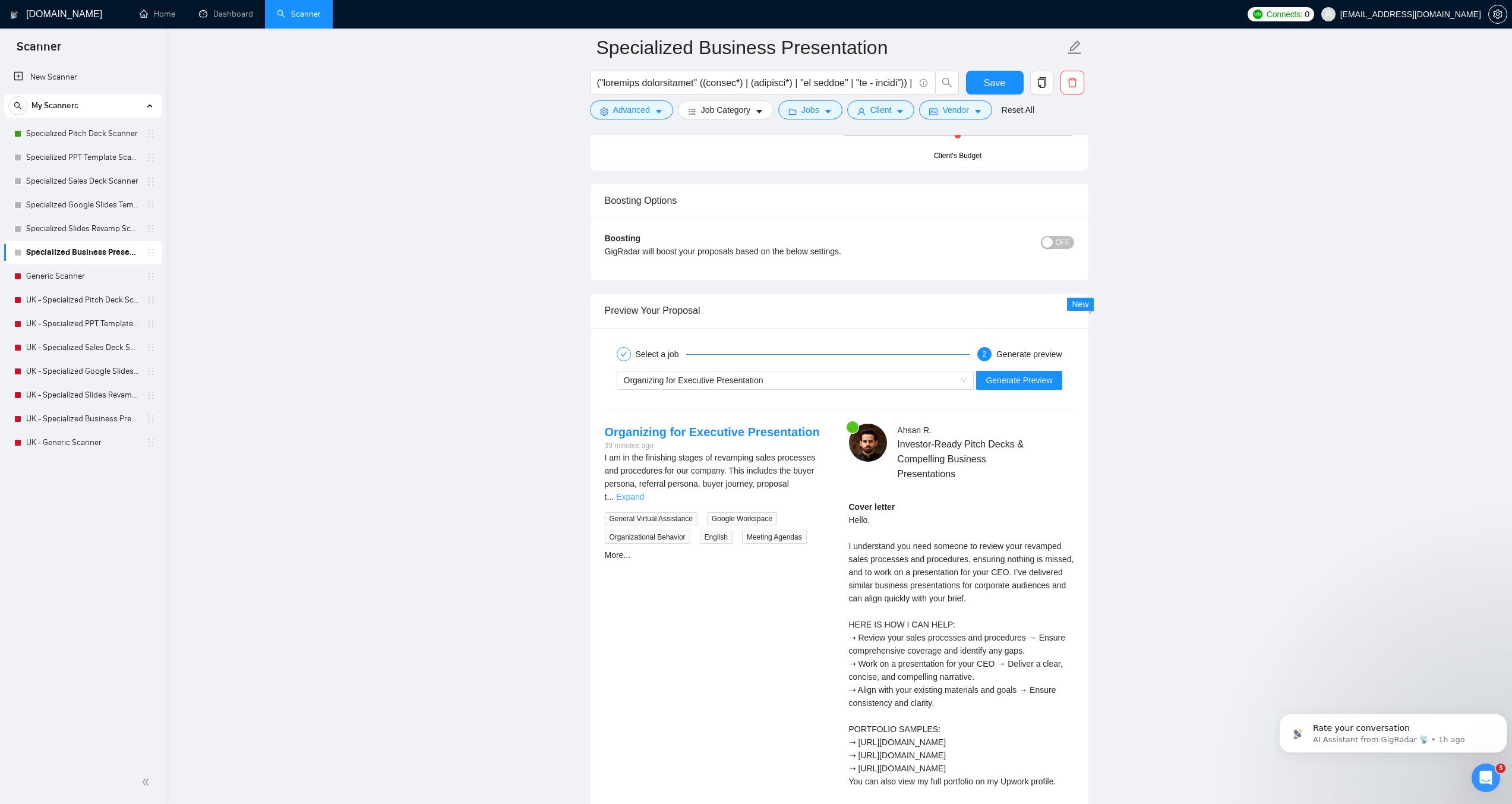
click at [644, 492] on link "Expand" at bounding box center [630, 497] width 28 height 10
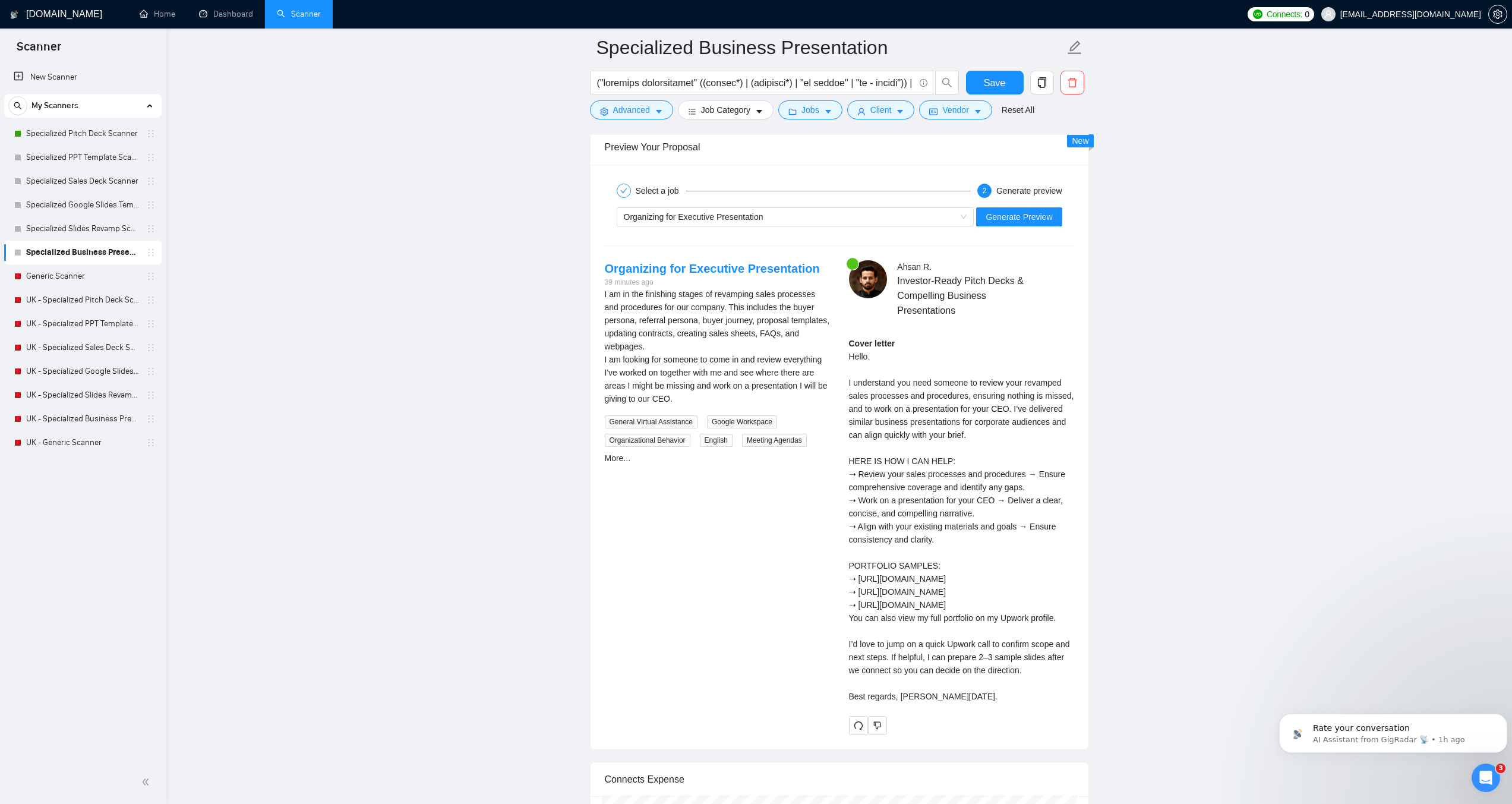
scroll to position [2317, 0]
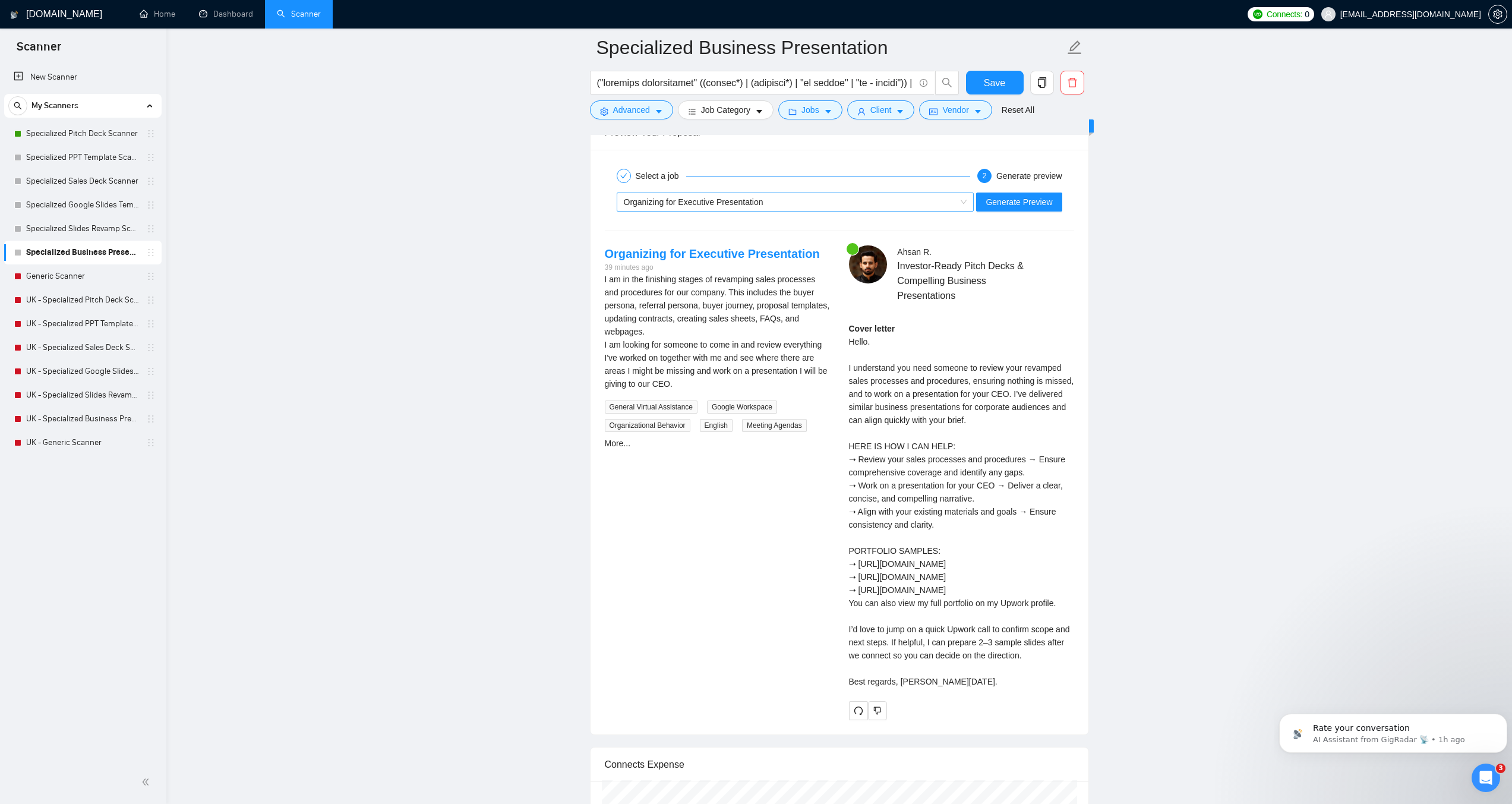
click at [787, 203] on div "Organizing for Executive Presentation" at bounding box center [790, 202] width 333 height 18
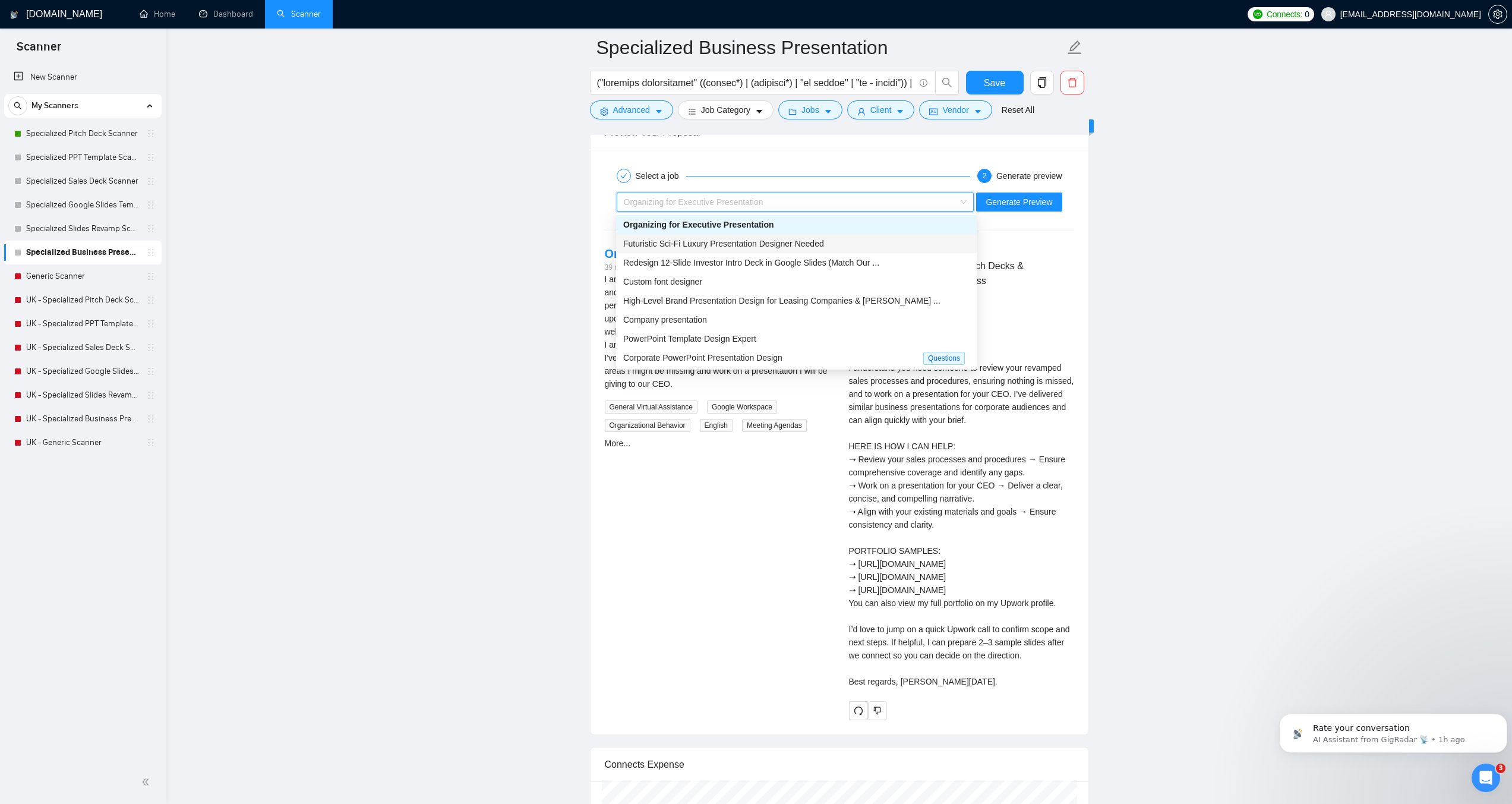
click at [736, 243] on span "Futuristic Sci-Fi Luxury Presentation Designer Needed" at bounding box center [723, 244] width 201 height 10
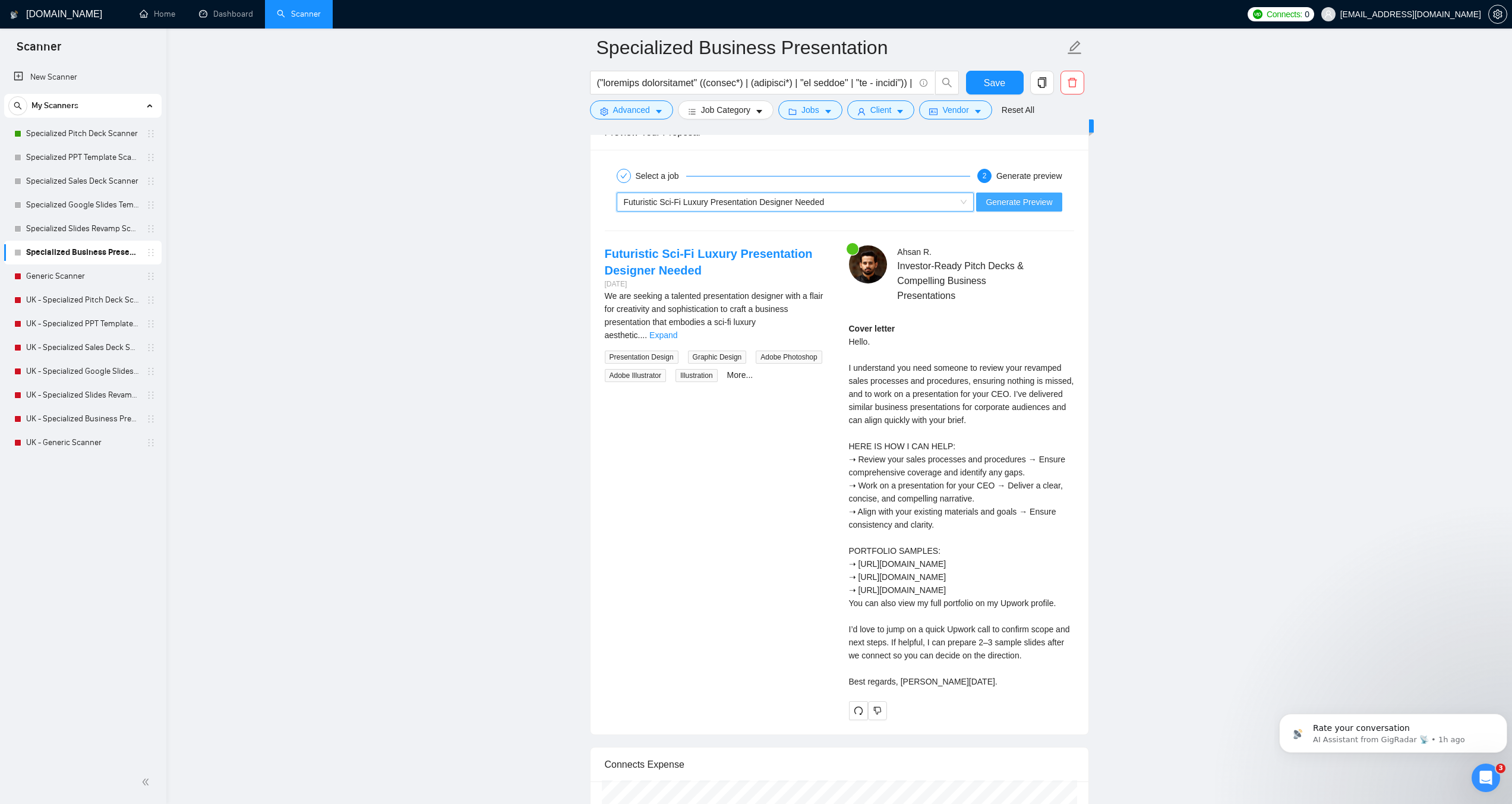
click at [1007, 203] on span "Generate Preview" at bounding box center [1019, 202] width 67 height 13
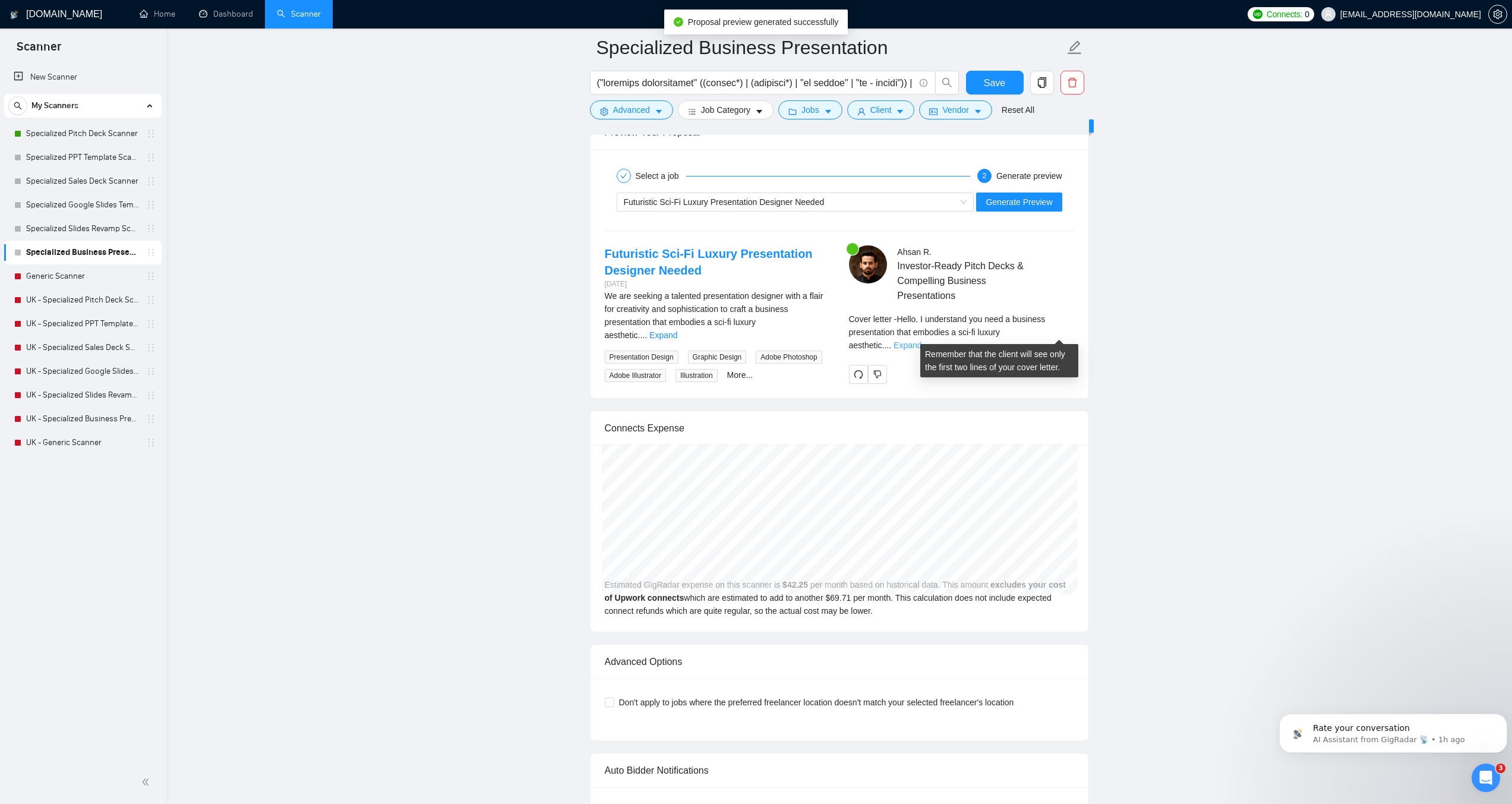
click at [921, 341] on link "Expand" at bounding box center [907, 345] width 28 height 10
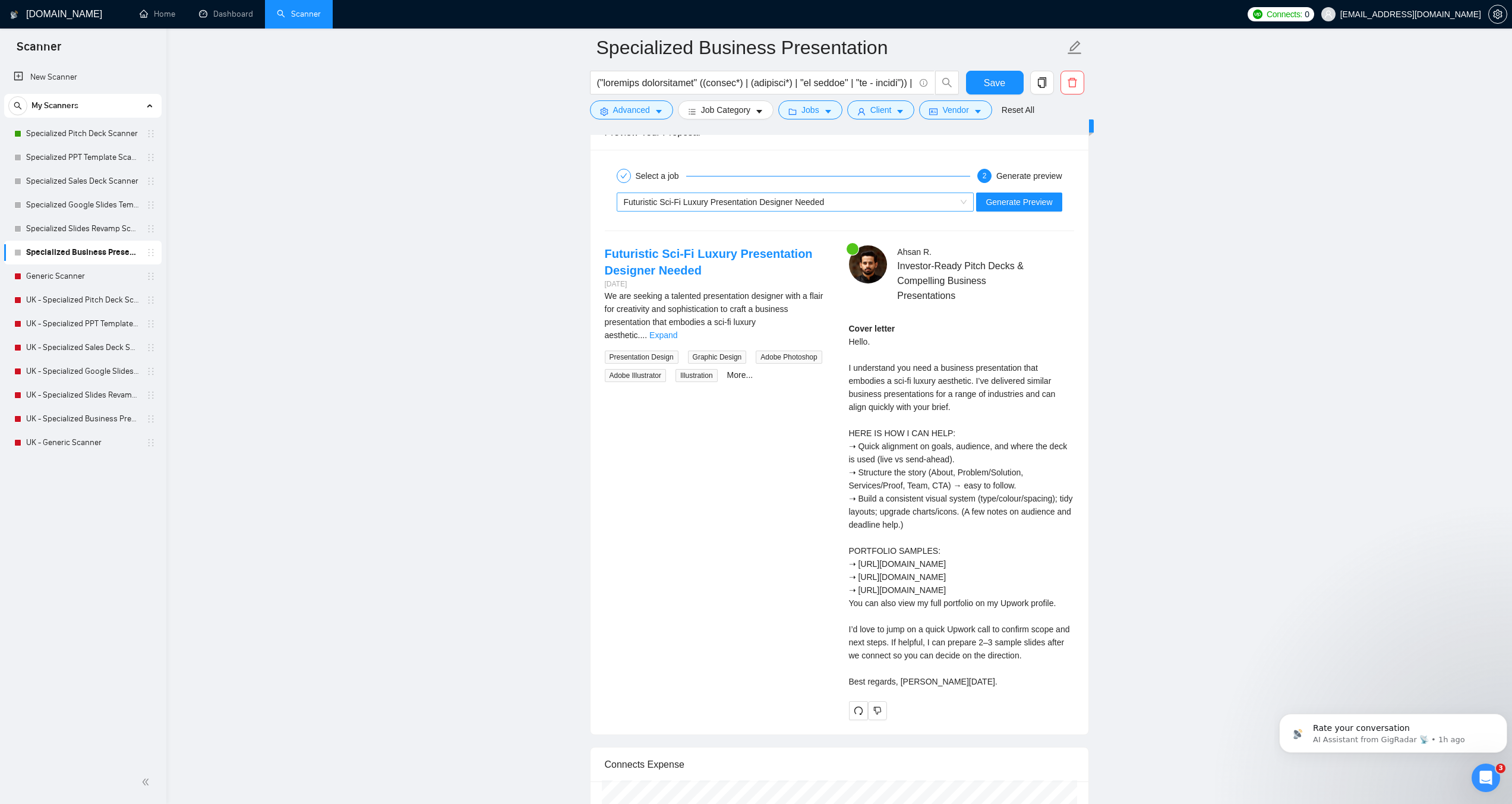
click at [798, 199] on span "Futuristic Sci-Fi Luxury Presentation Designer Needed" at bounding box center [724, 202] width 201 height 10
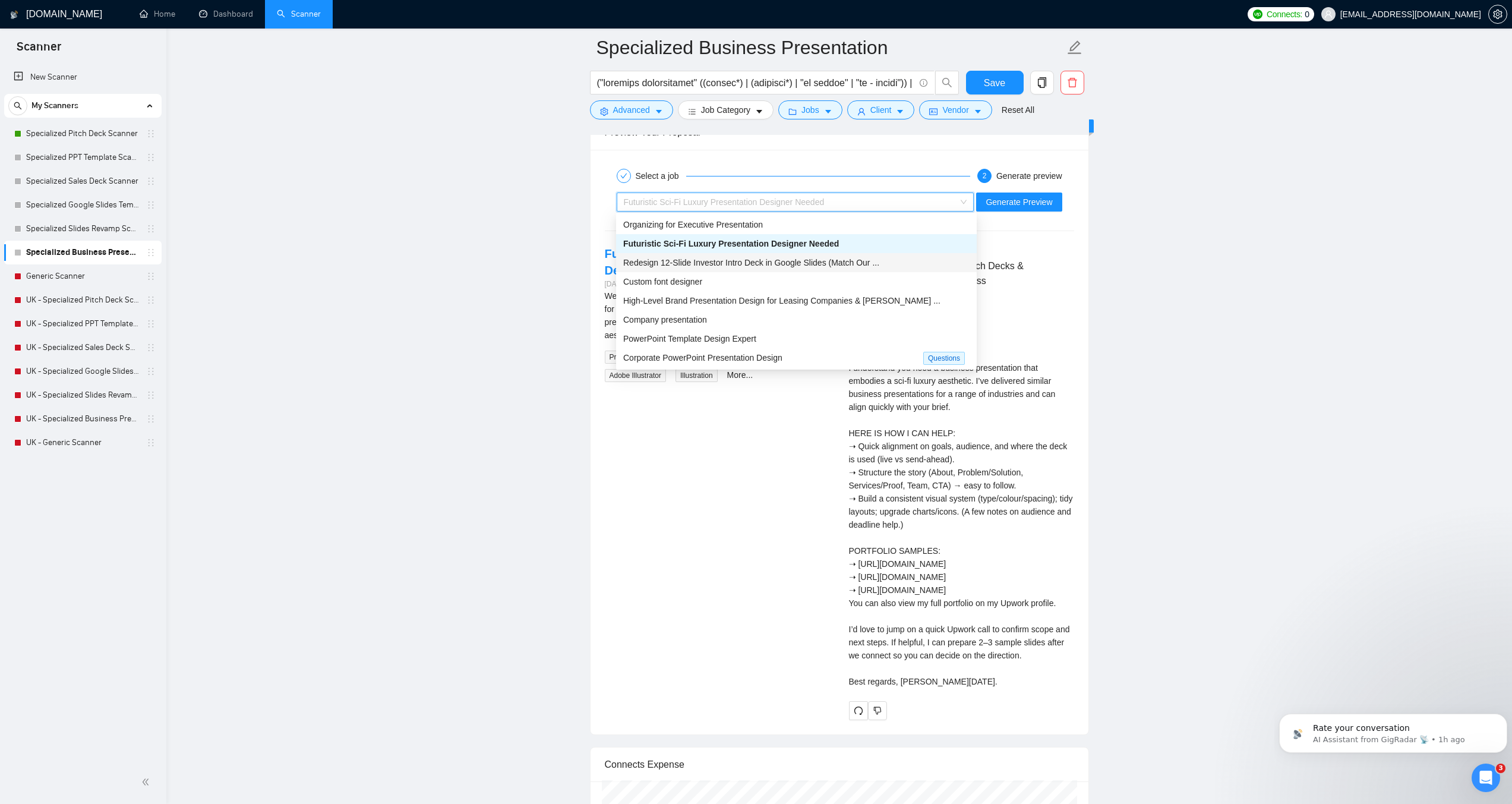
click at [657, 264] on span "Redesign 12-Slide Investor Intro Deck in Google Slides (Match Our ..." at bounding box center [751, 263] width 256 height 10
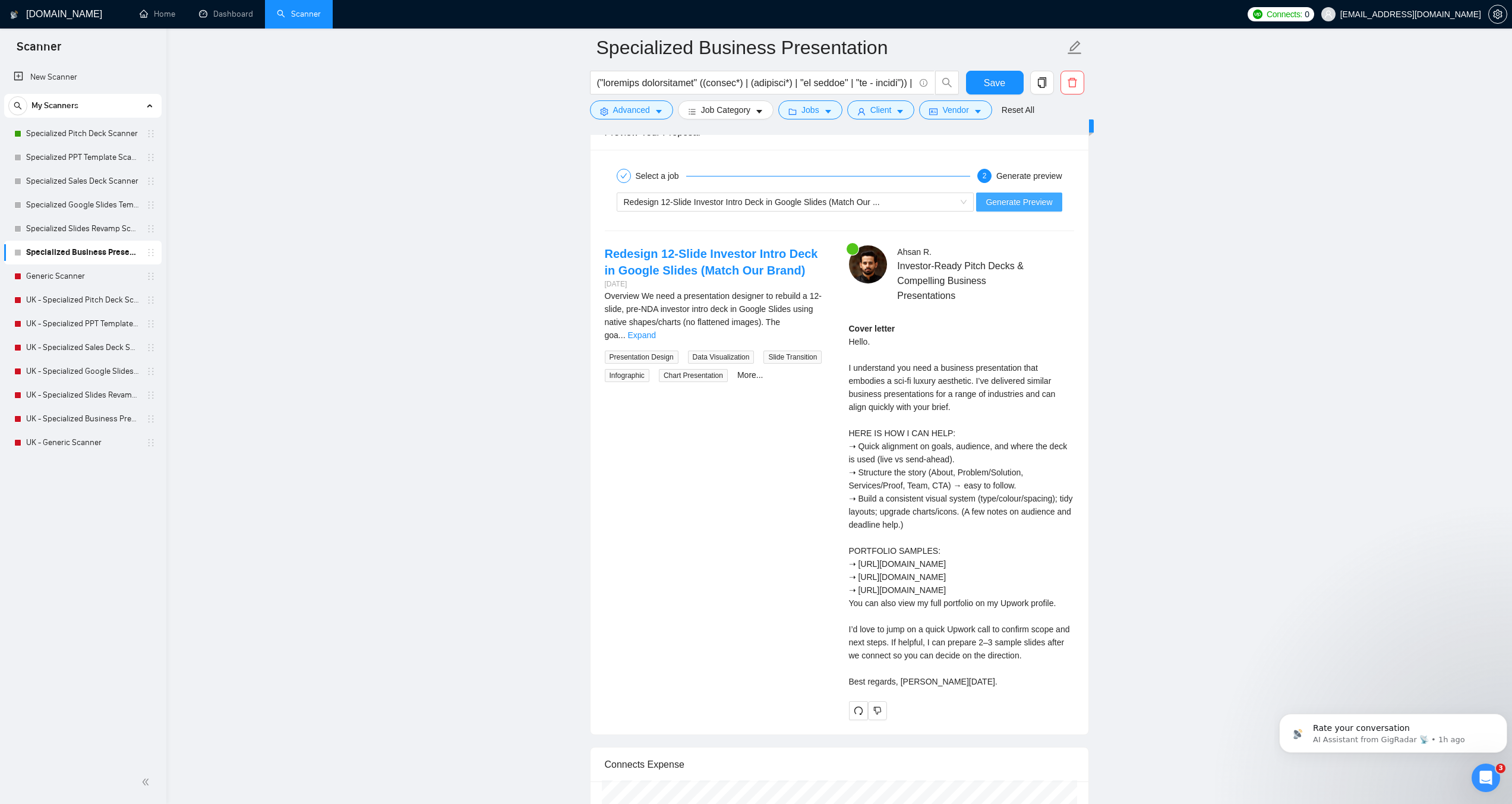
click at [1002, 202] on span "Generate Preview" at bounding box center [1019, 202] width 67 height 13
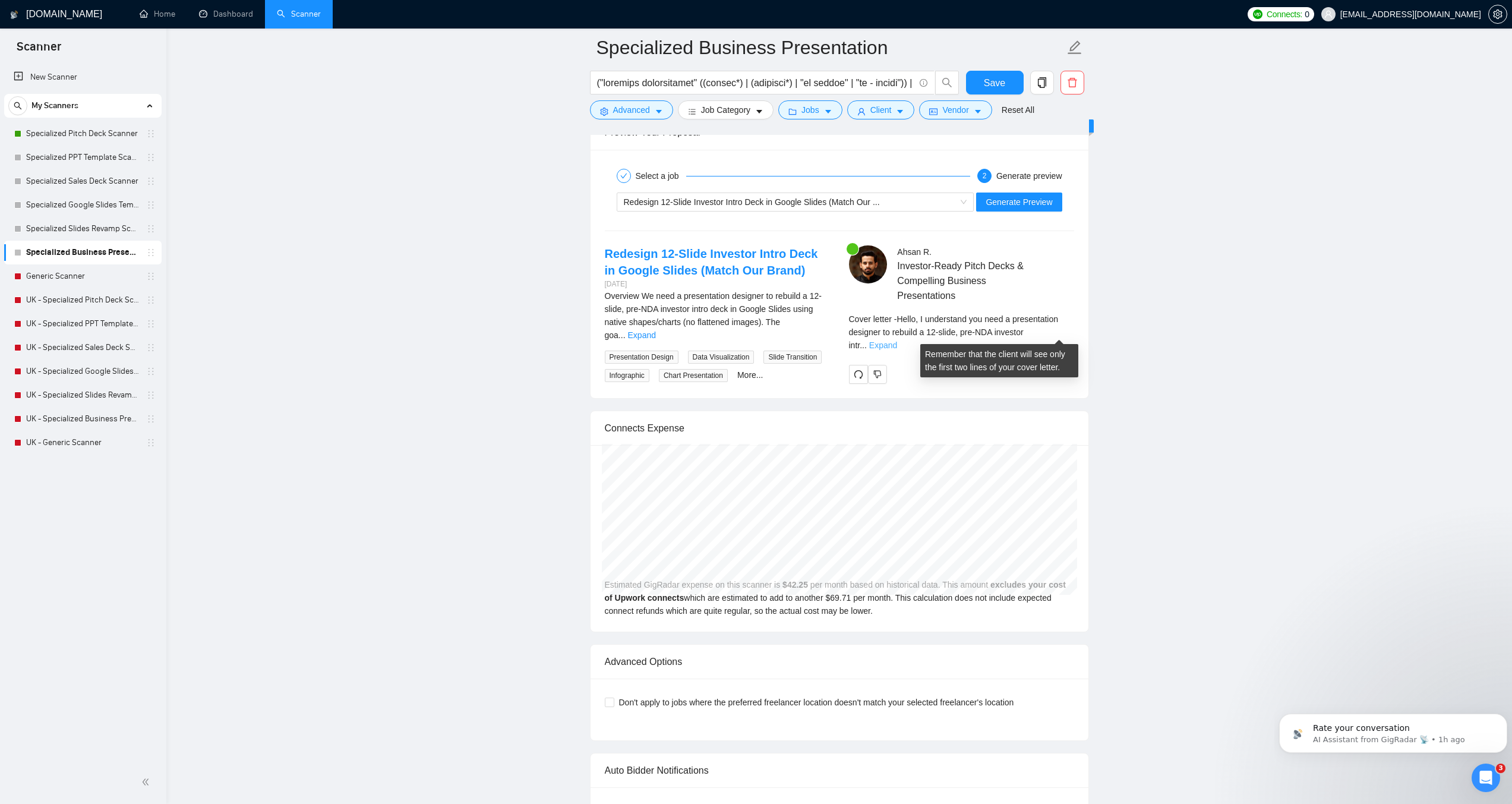
click at [897, 341] on link "Expand" at bounding box center [883, 345] width 28 height 10
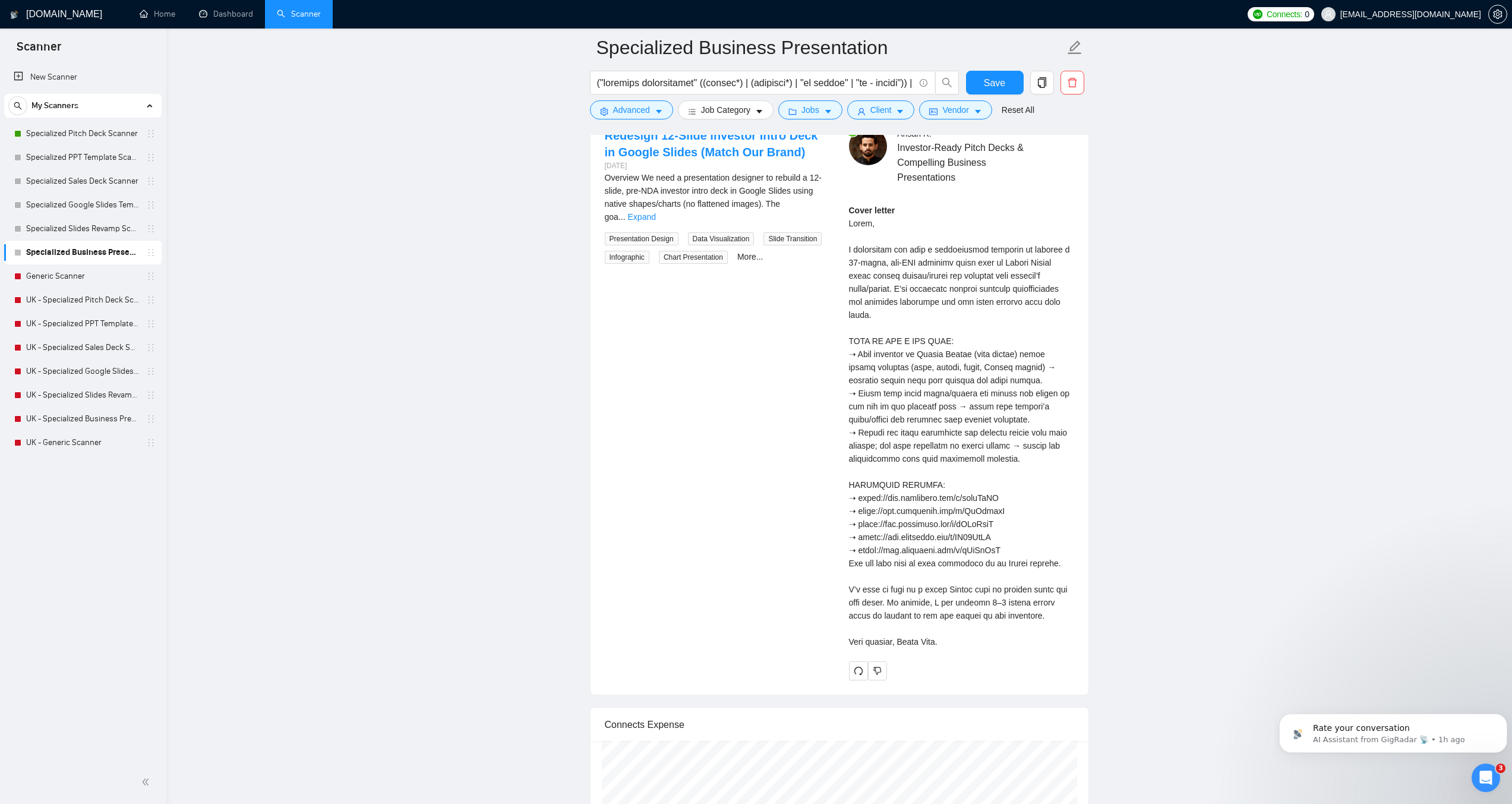
scroll to position [2436, 0]
click at [49, 273] on link "Generic Scanner" at bounding box center [83, 277] width 113 height 24
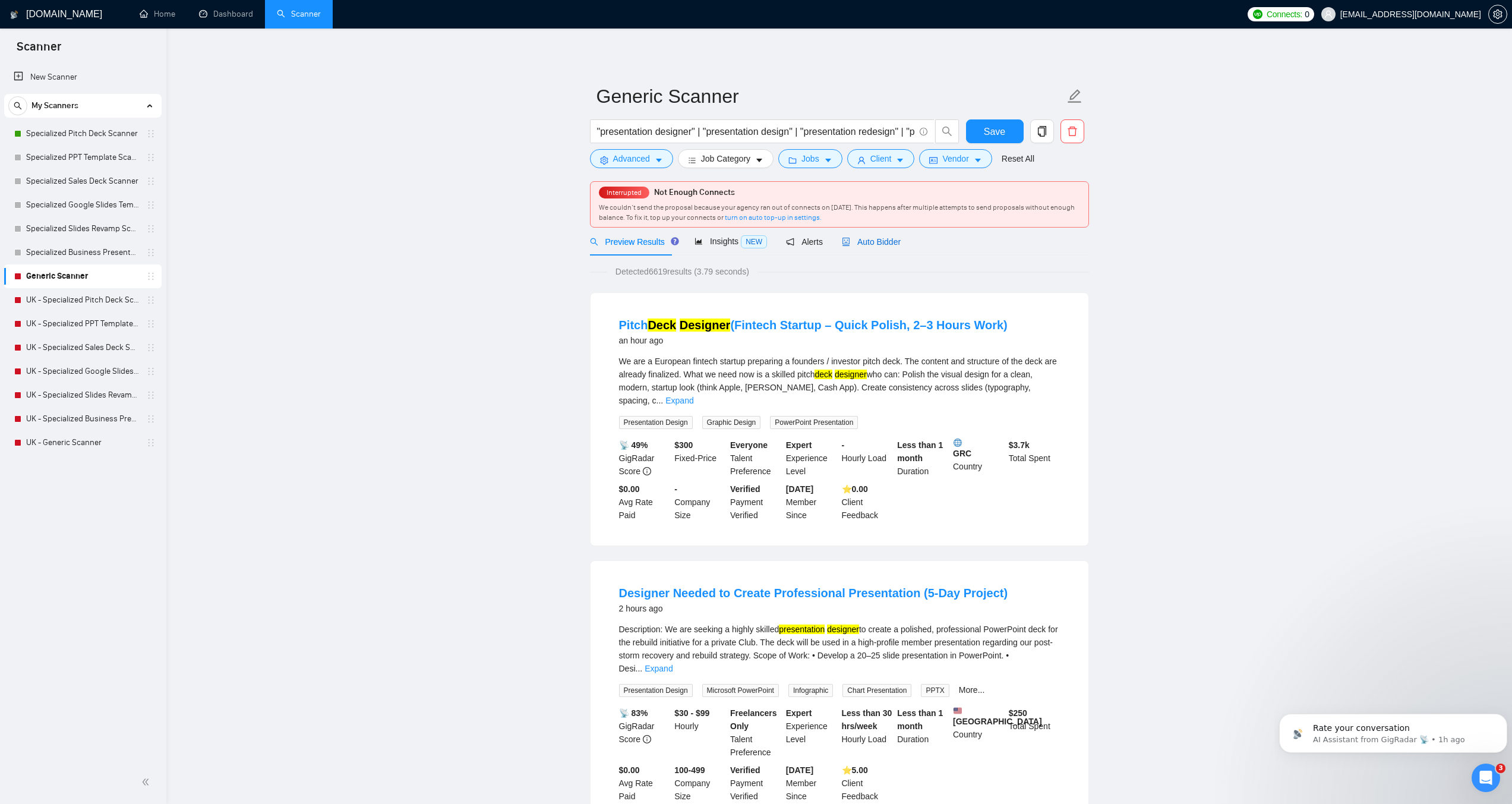
click at [873, 247] on span "Auto Bidder" at bounding box center [871, 242] width 59 height 10
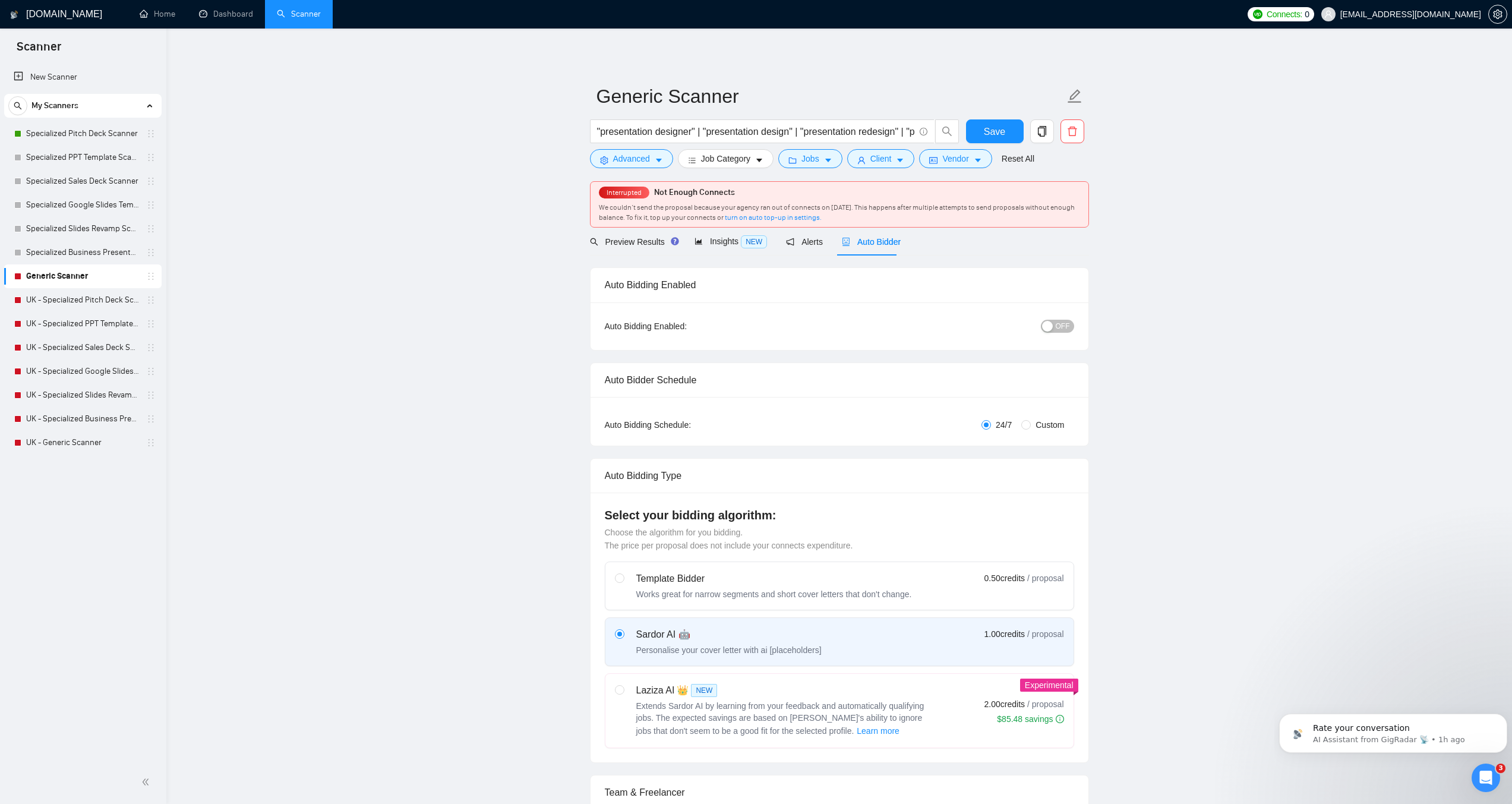
checkbox input "true"
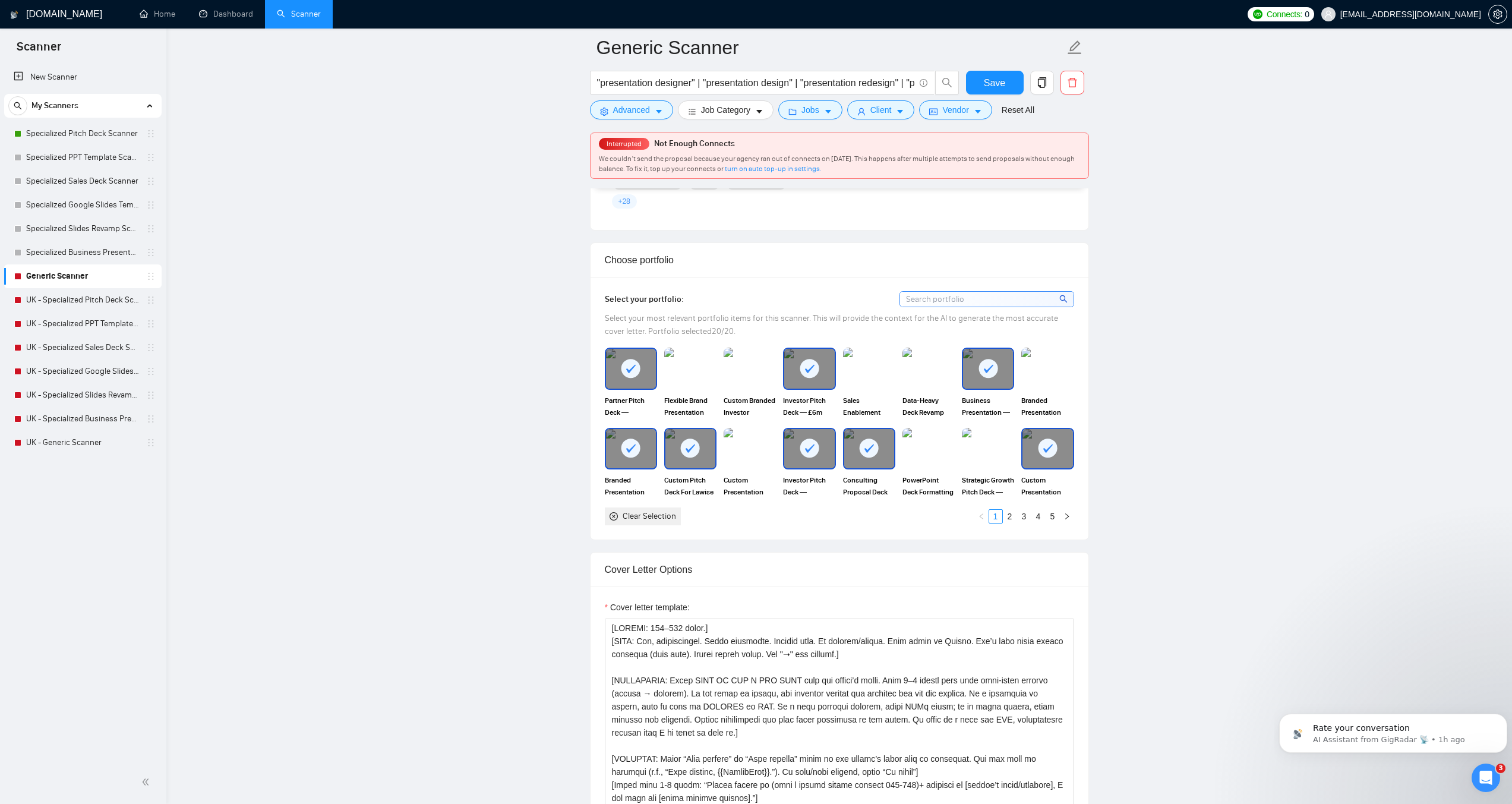
scroll to position [1307, 0]
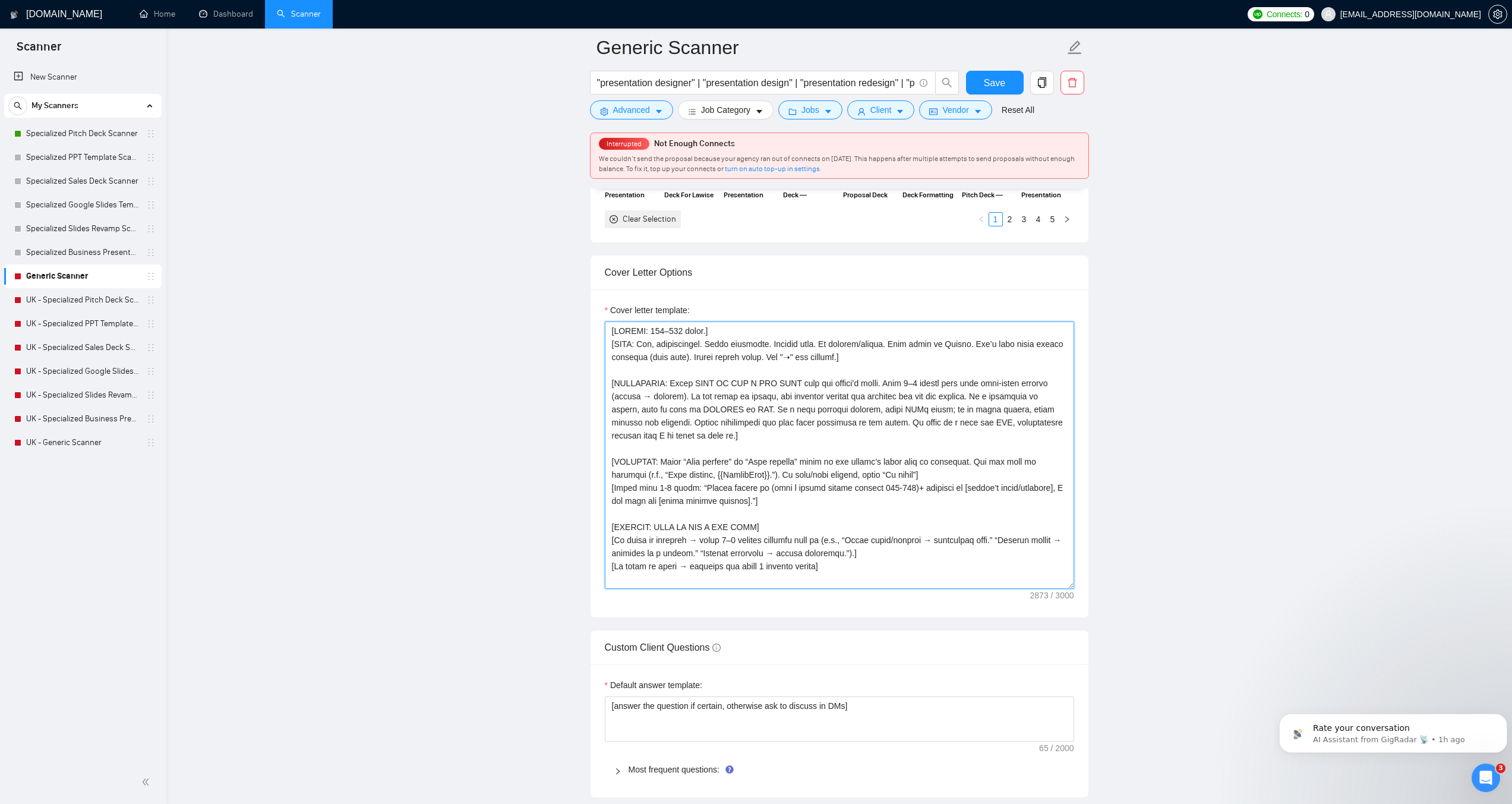
click at [841, 464] on textarea "Cover letter template:" at bounding box center [840, 455] width 470 height 268
click at [671, 414] on textarea "Cover letter template:" at bounding box center [840, 455] width 470 height 268
paste textarea "[TONE: Pro, approachable. Short sentences. English only. No clichés/emojis/icon…"
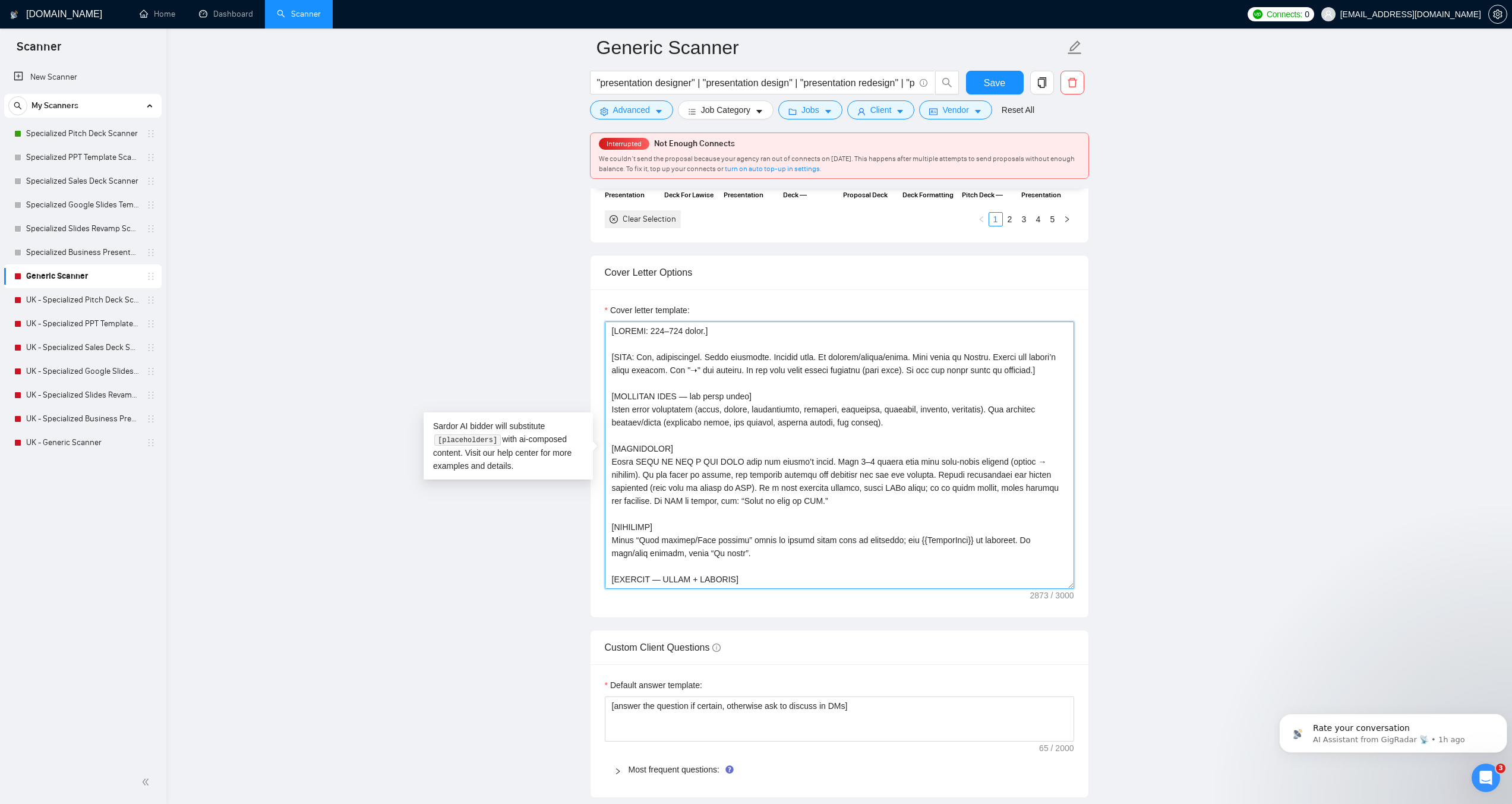
scroll to position [664, 0]
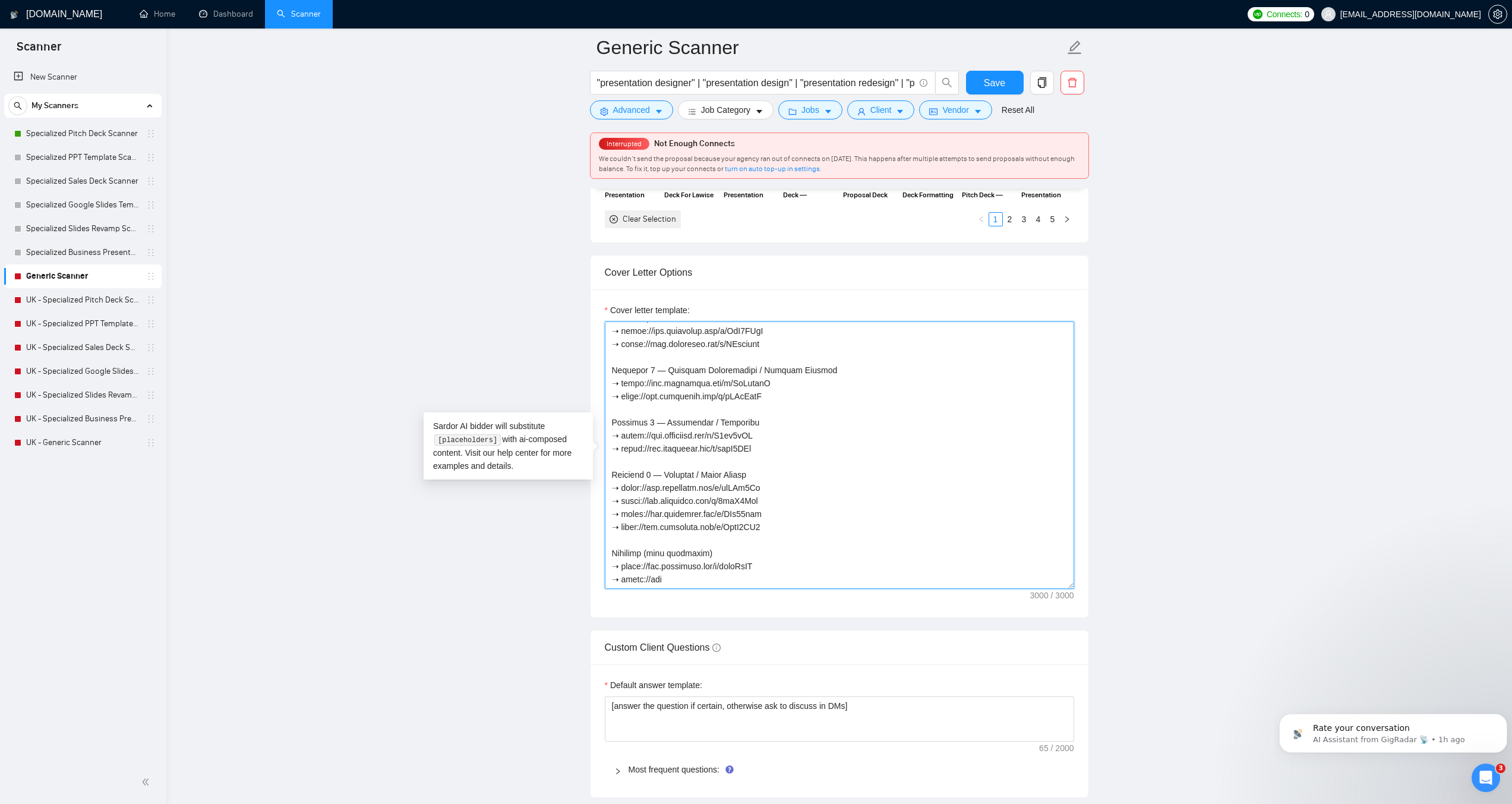
click at [693, 568] on textarea "Cover letter template:" at bounding box center [840, 455] width 470 height 268
click at [732, 422] on textarea "Cover letter template:" at bounding box center [840, 455] width 470 height 268
paste textarea ". Keep comms on Upwork. Mirror client phrases. Use "➝" for bullets. Don’t list …"
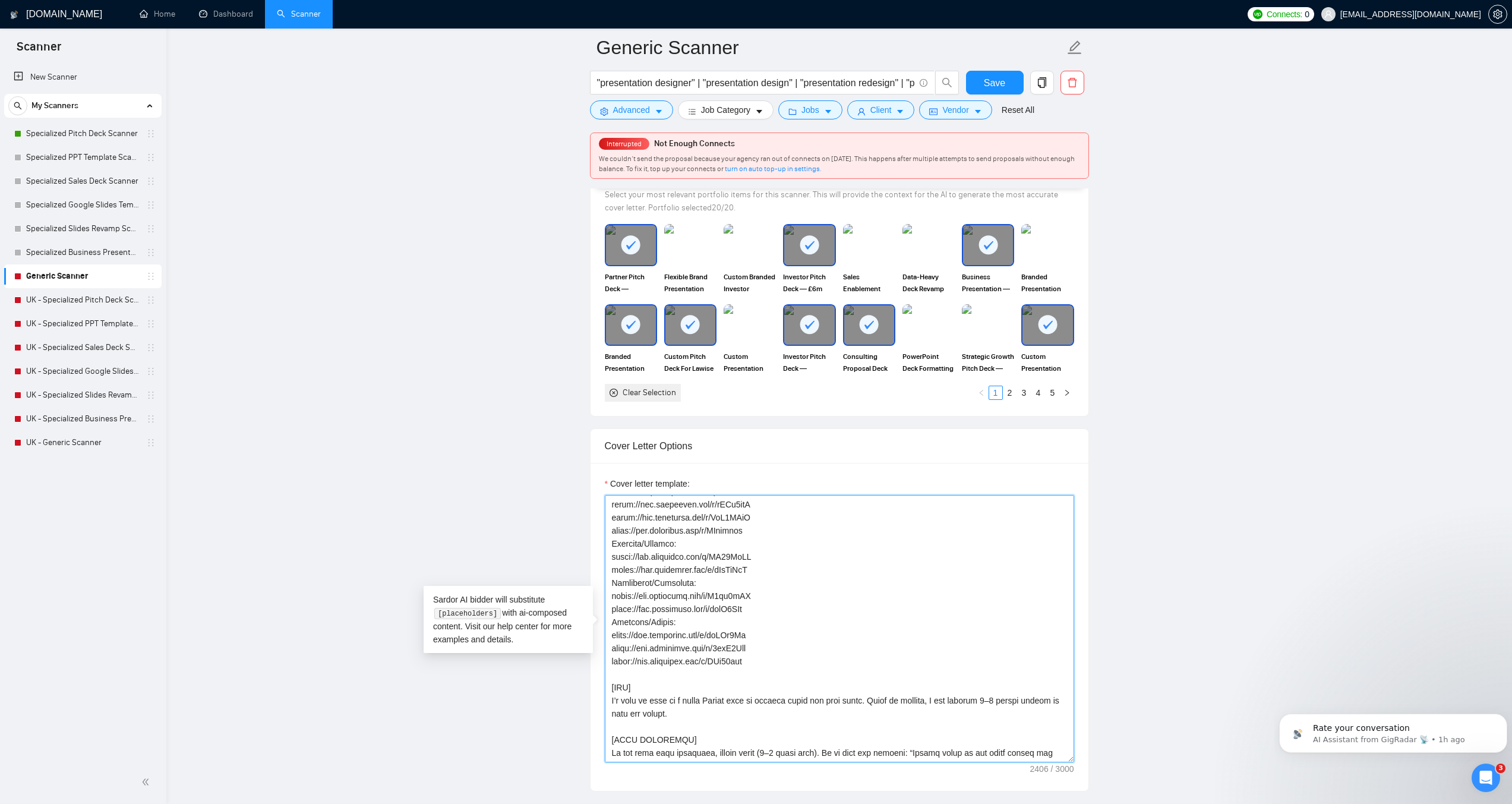
scroll to position [1129, 0]
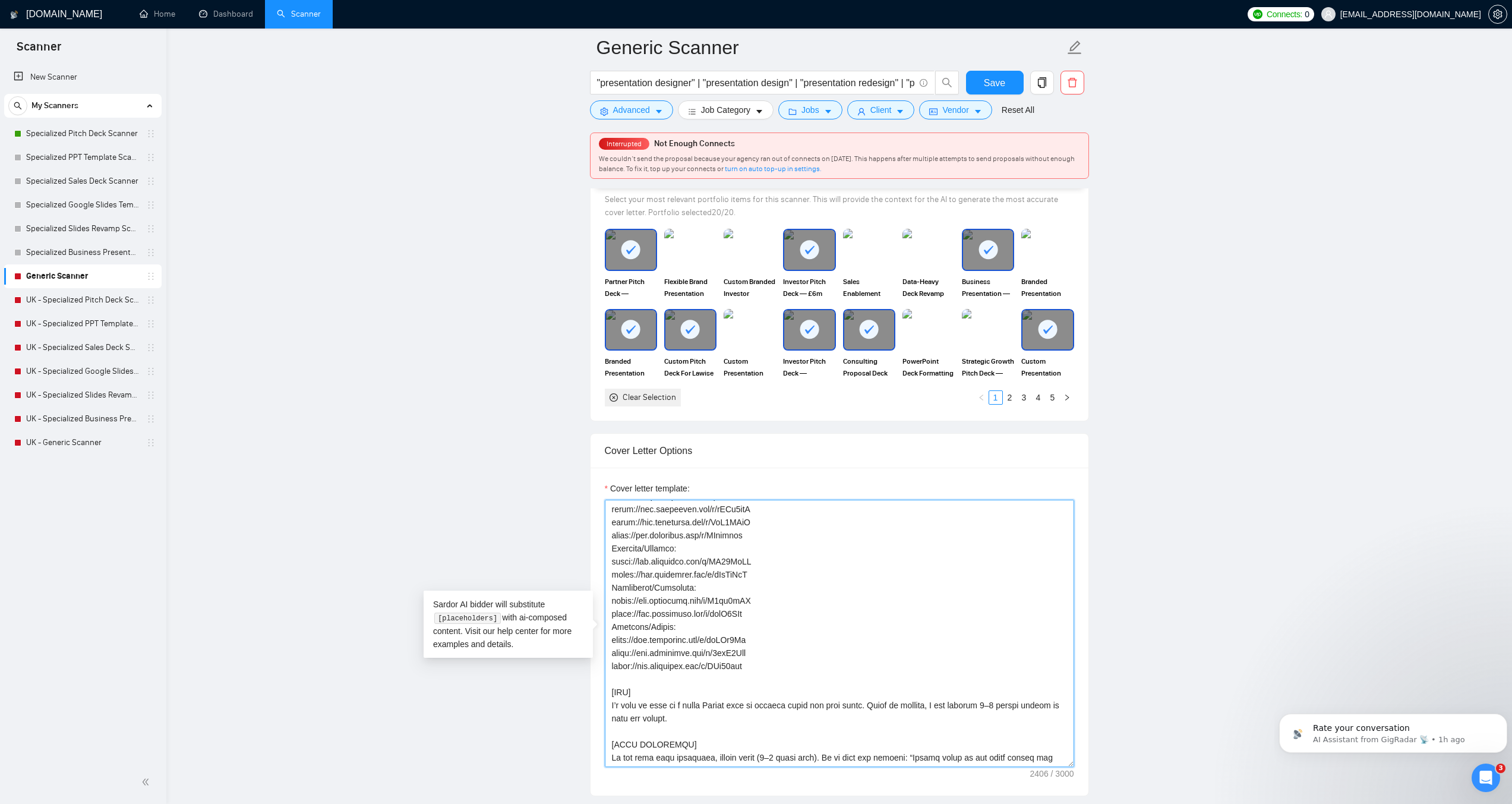
click at [798, 589] on textarea "Cover letter template:" at bounding box center [840, 633] width 470 height 268
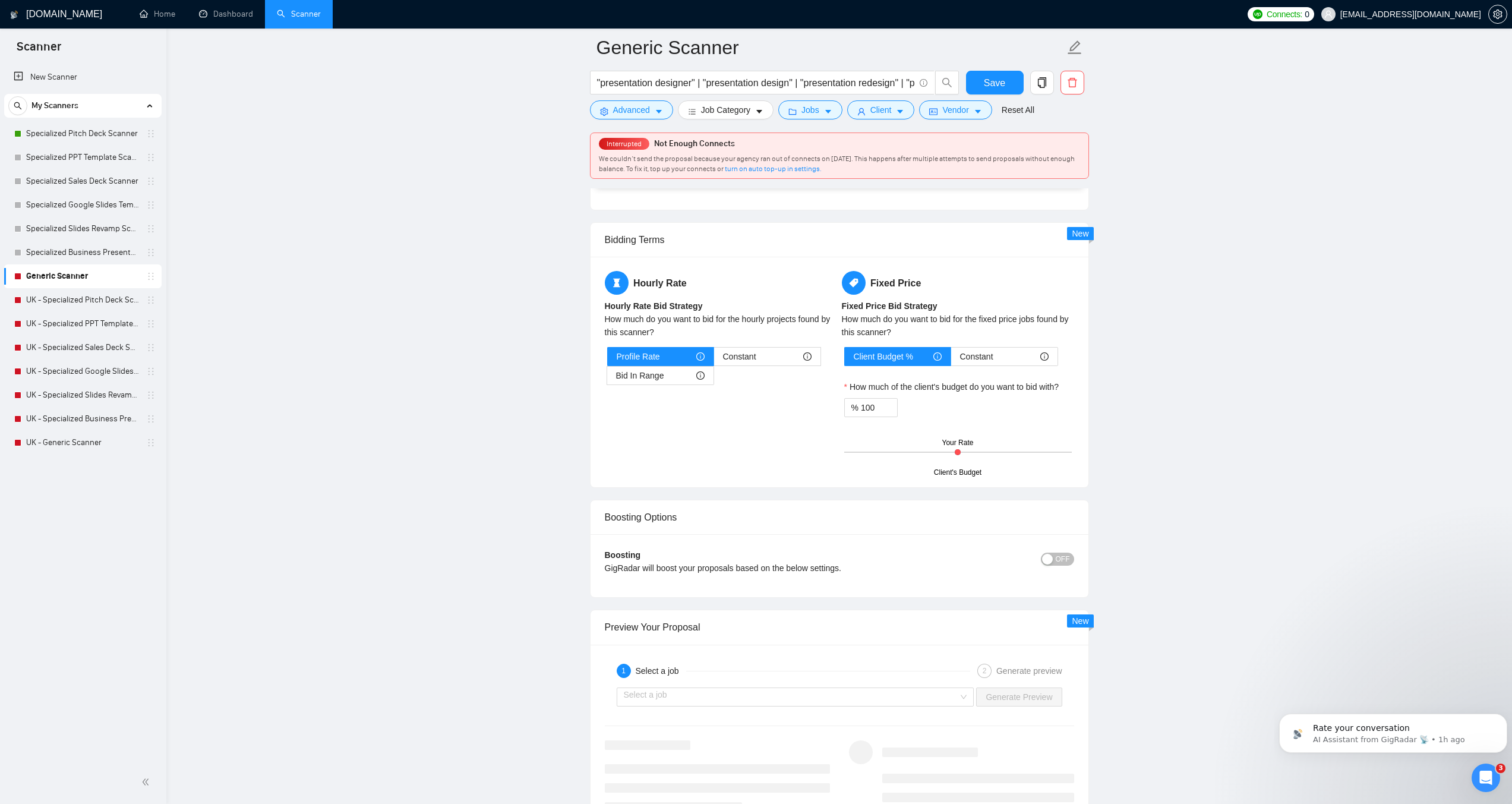
scroll to position [2080, 0]
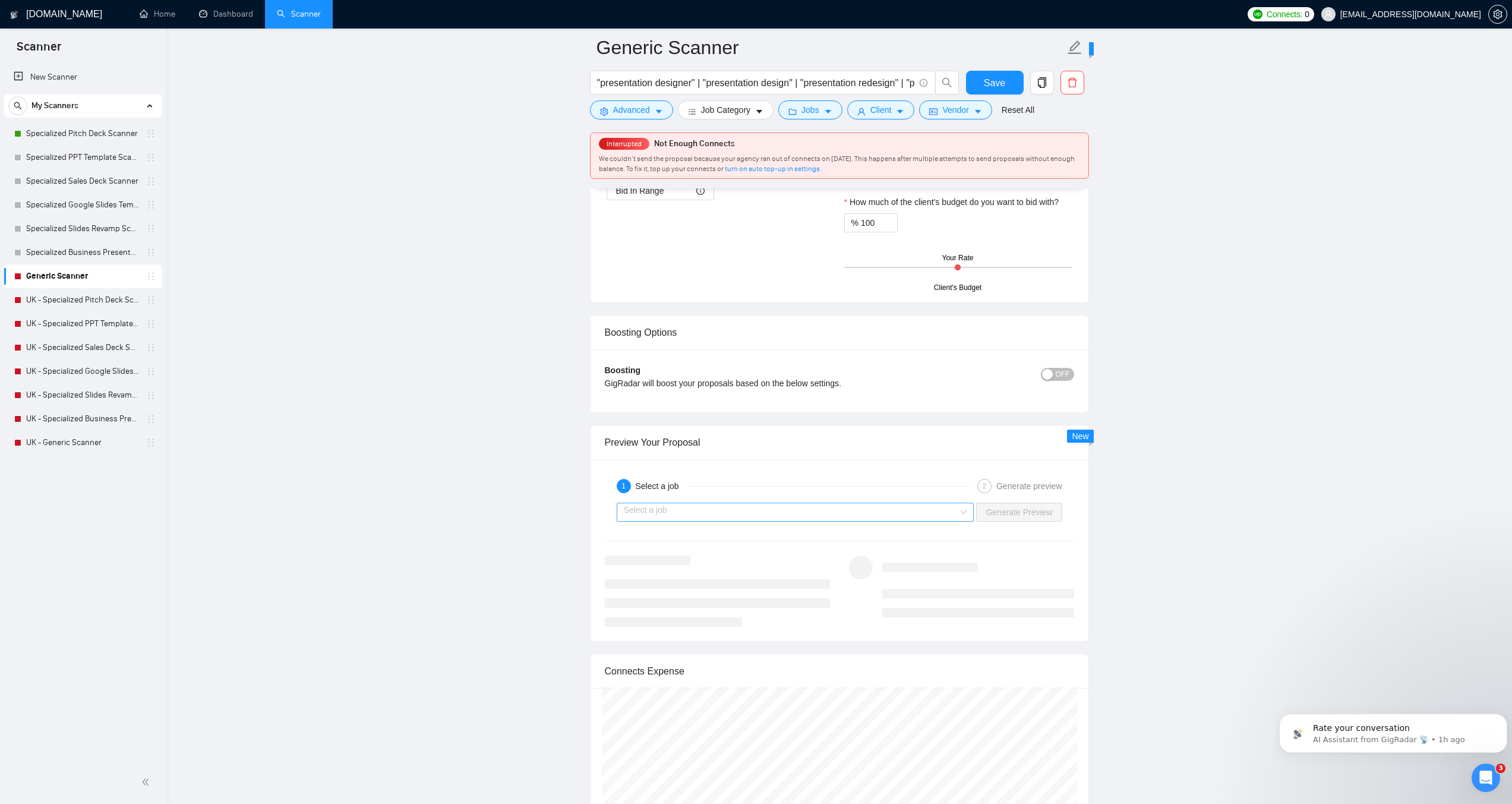
type textarea "[LENGTH: 120–170 words.] [TONE: Pro, approachable. Short sentences. English onl…"
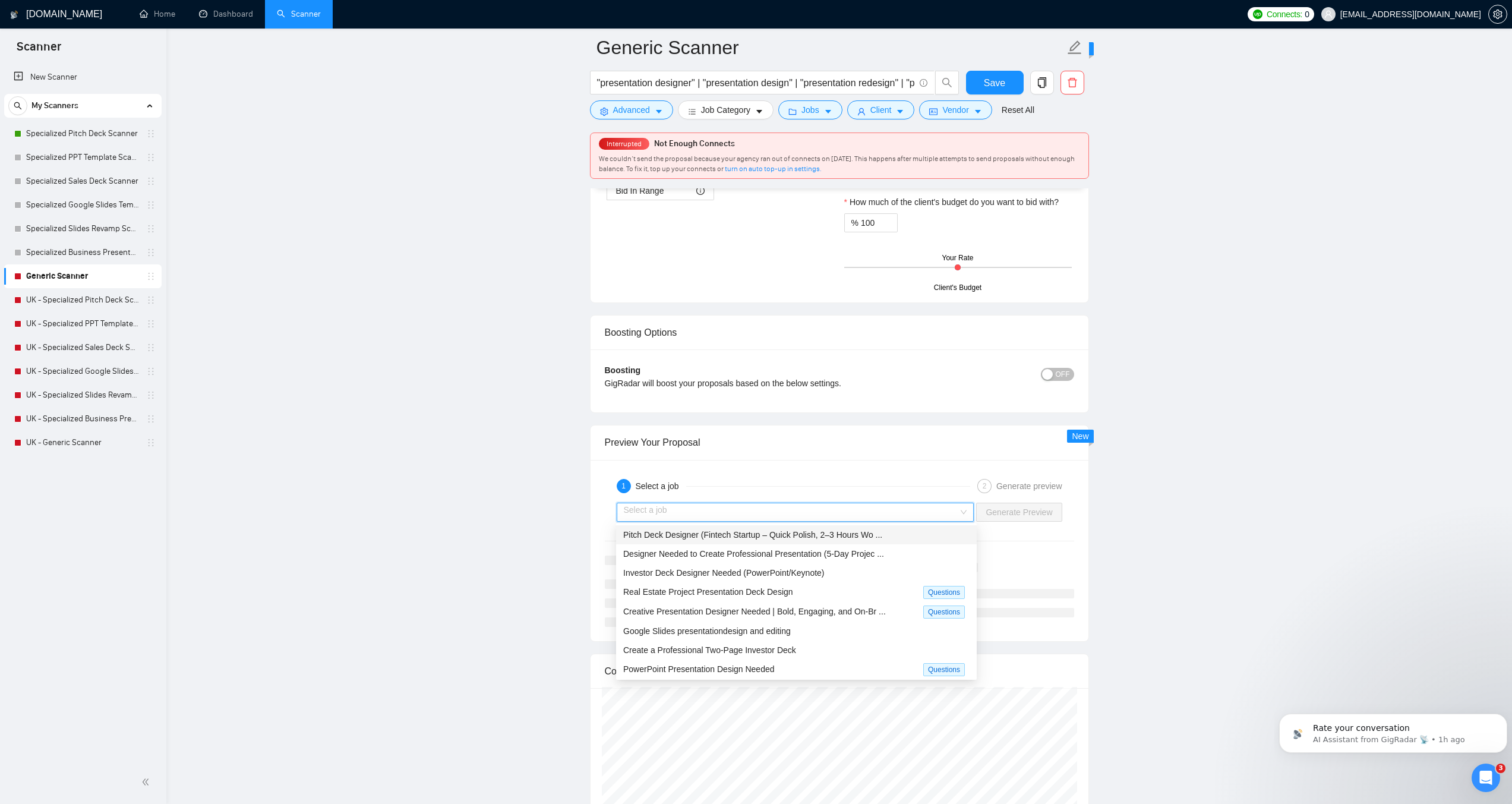
click at [675, 516] on input "search" at bounding box center [791, 512] width 335 height 18
click at [673, 543] on div "Pitch Deck Designer (Fintech Startup – Quick Polish, 2–3 Hours Wo ..." at bounding box center [796, 534] width 361 height 19
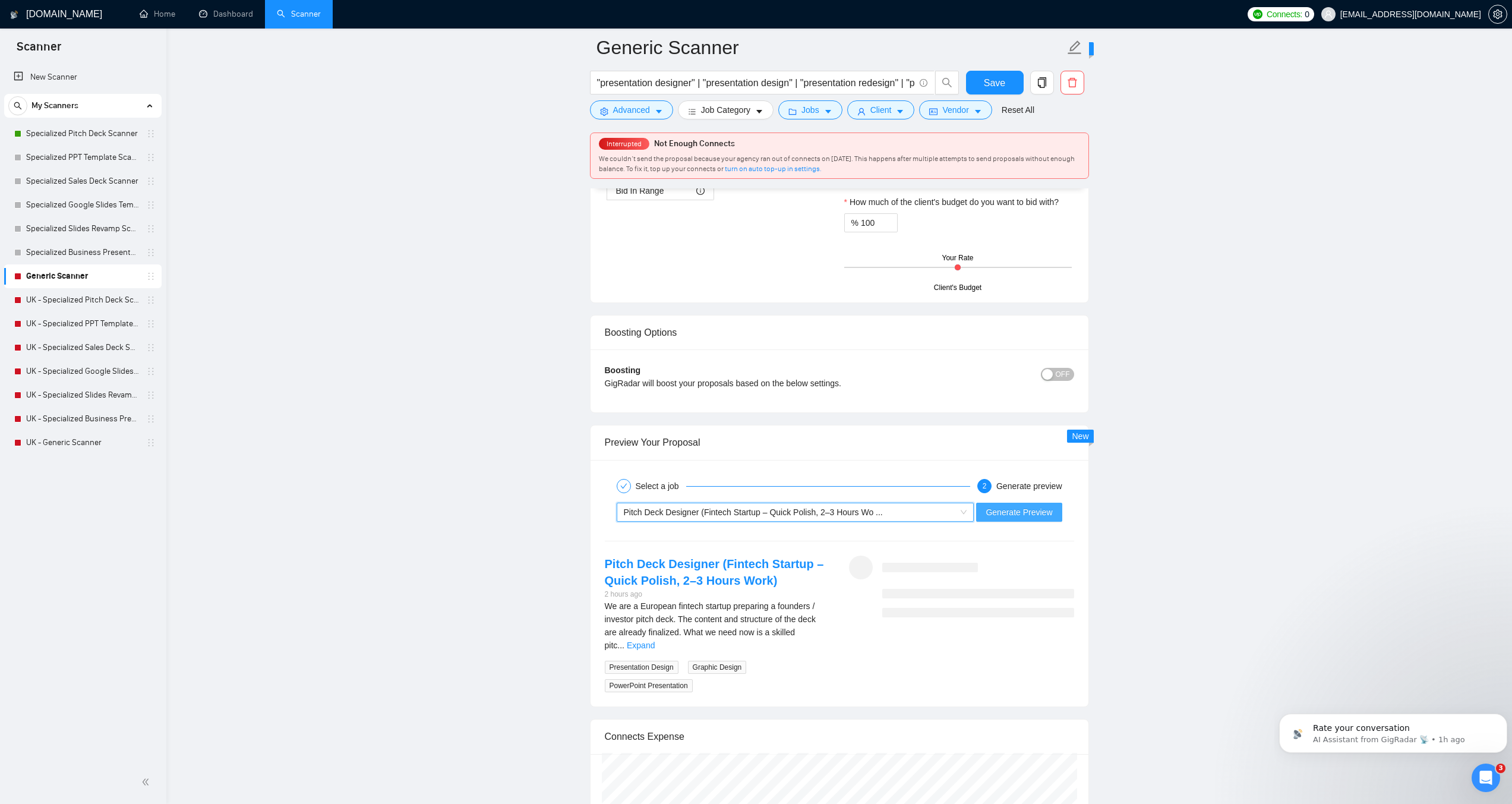
click at [1003, 508] on span "Generate Preview" at bounding box center [1019, 512] width 67 height 13
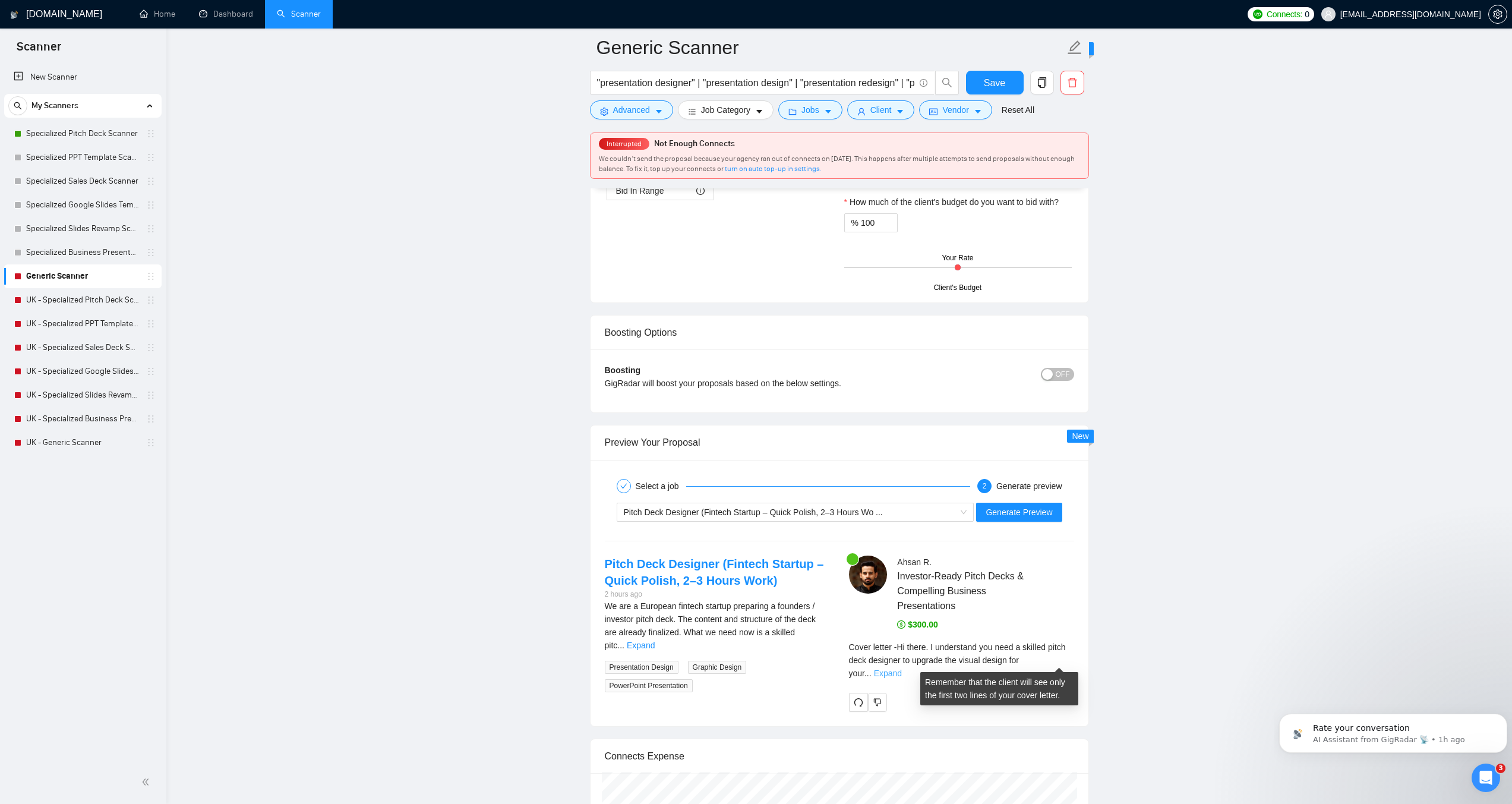
click at [902, 668] on link "Expand" at bounding box center [888, 673] width 28 height 10
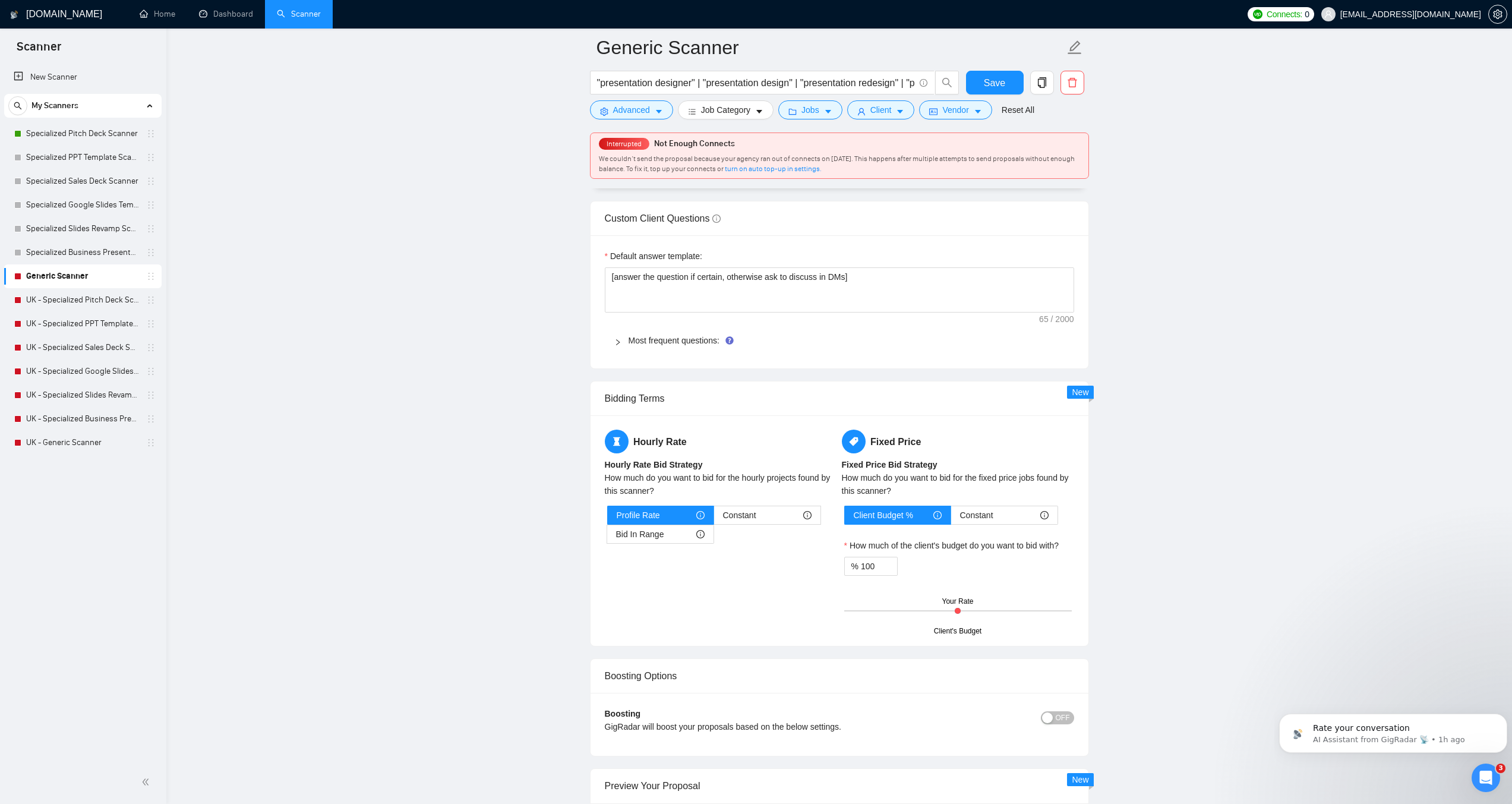
scroll to position [1723, 0]
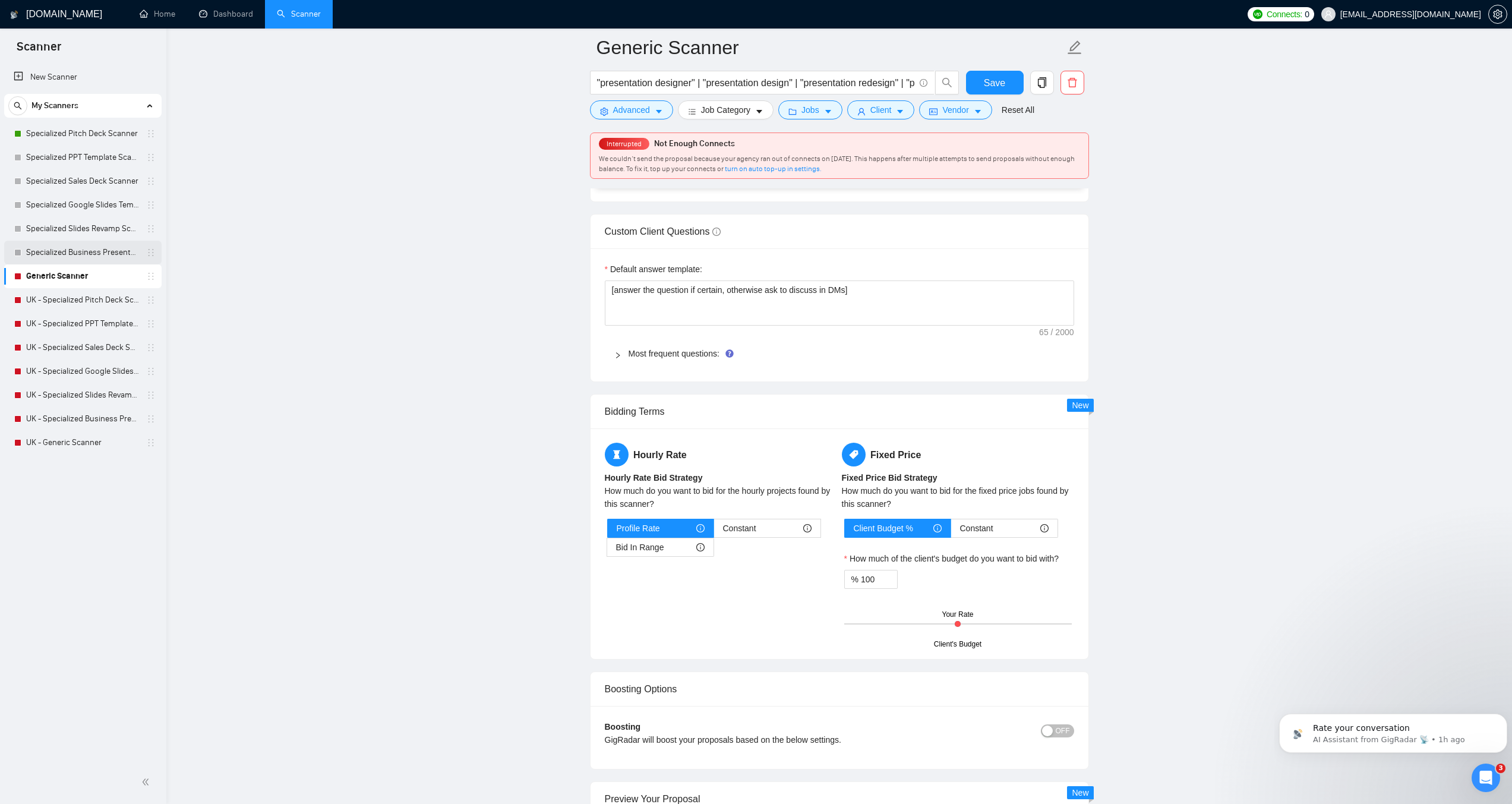
click at [56, 256] on link "Specialized Business Presentation" at bounding box center [83, 252] width 113 height 24
click at [989, 76] on span "Save" at bounding box center [994, 83] width 22 height 15
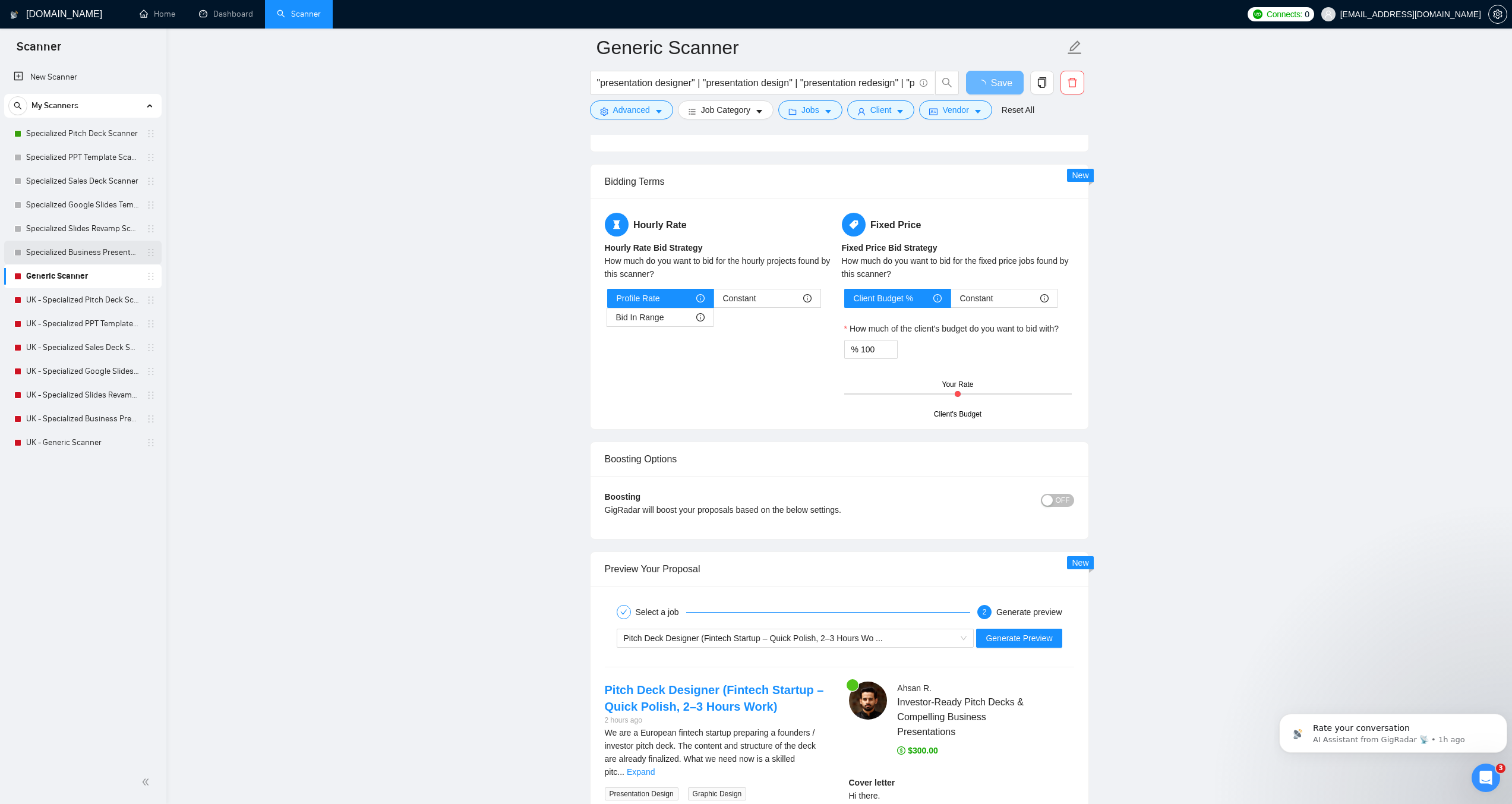
click at [35, 253] on link "Specialized Business Presentation" at bounding box center [83, 252] width 113 height 24
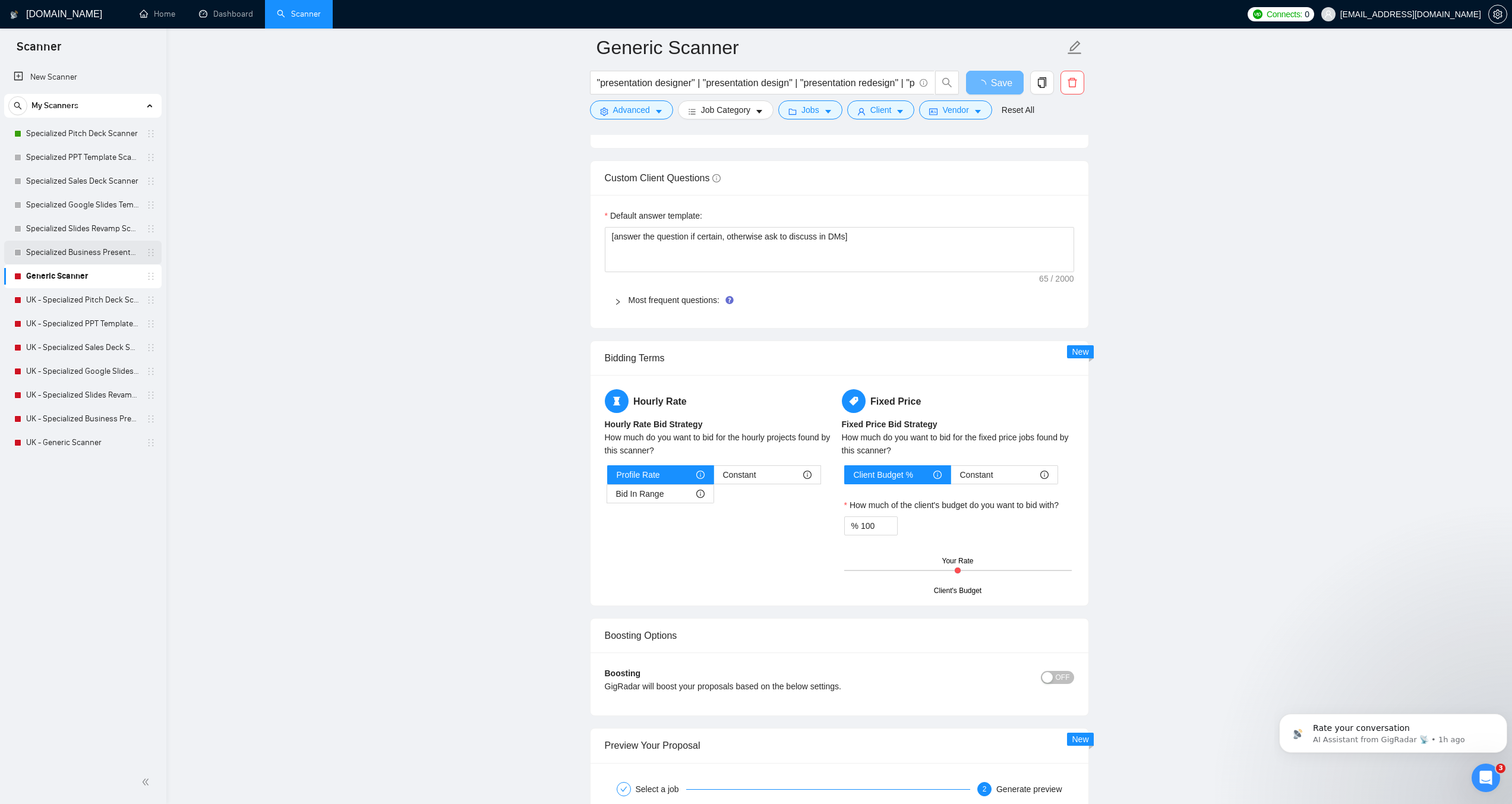
click at [60, 252] on link "Specialized Business Presentation" at bounding box center [83, 252] width 113 height 24
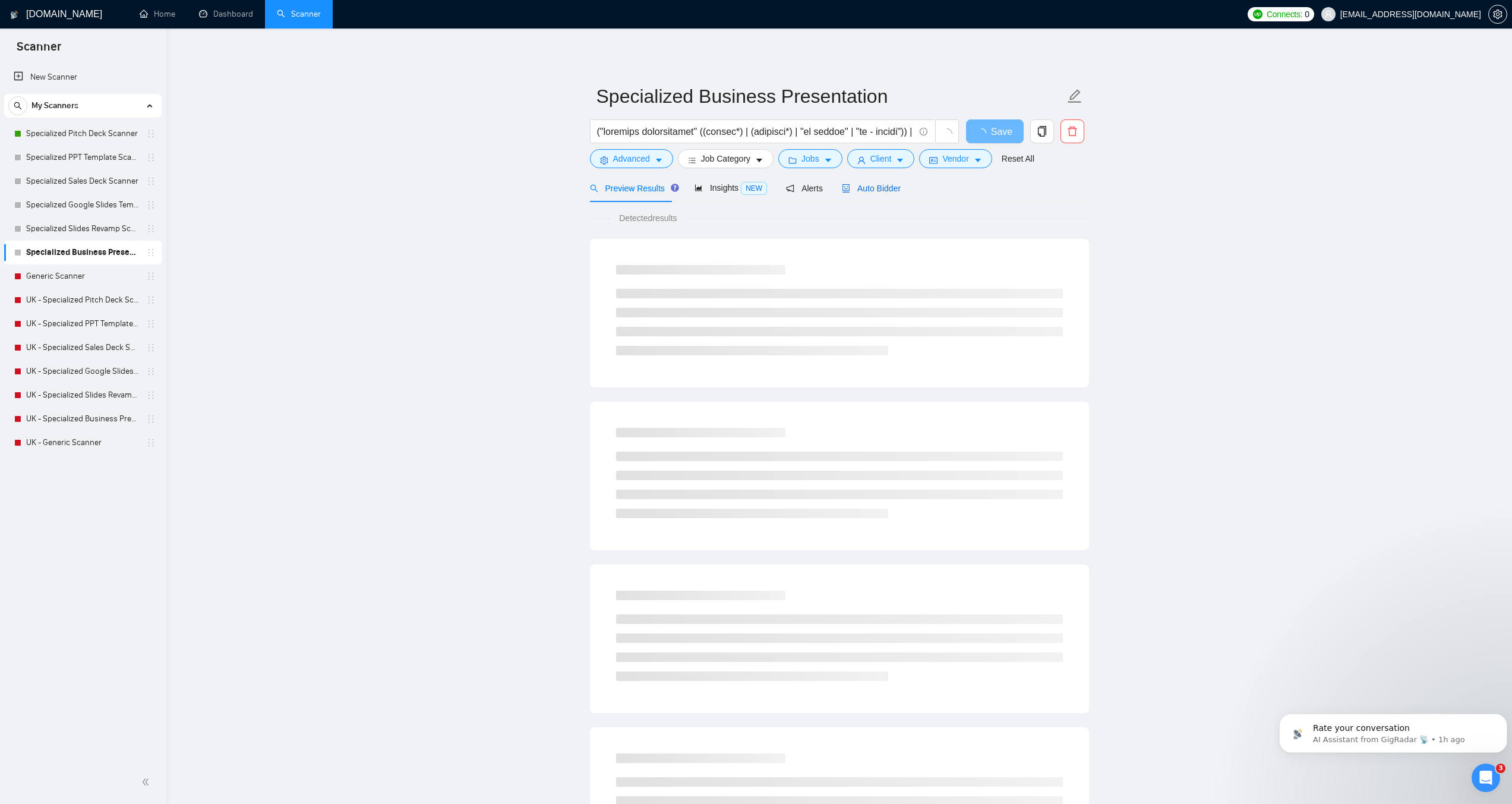
click at [878, 186] on span "Auto Bidder" at bounding box center [871, 188] width 59 height 10
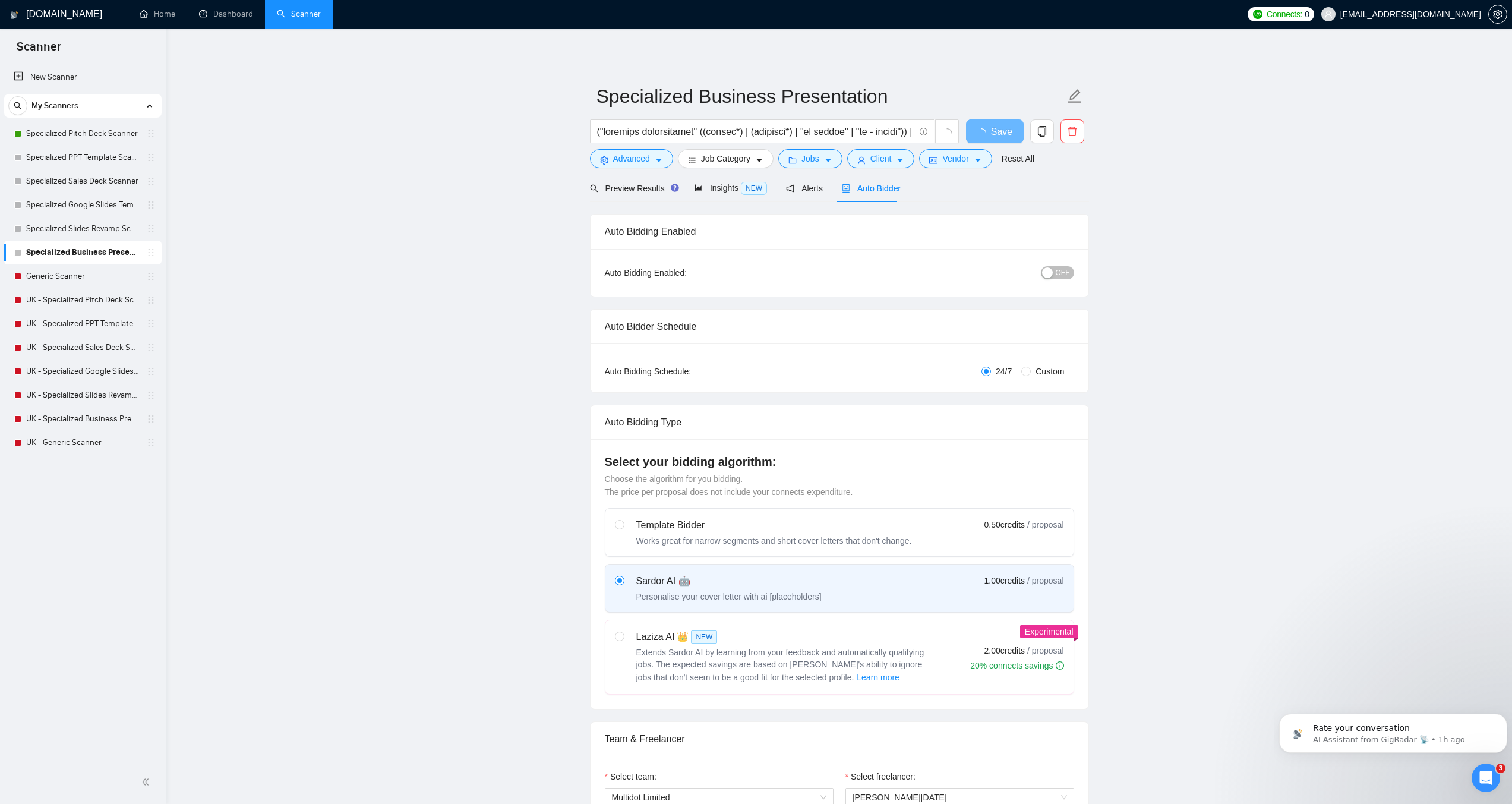
checkbox input "true"
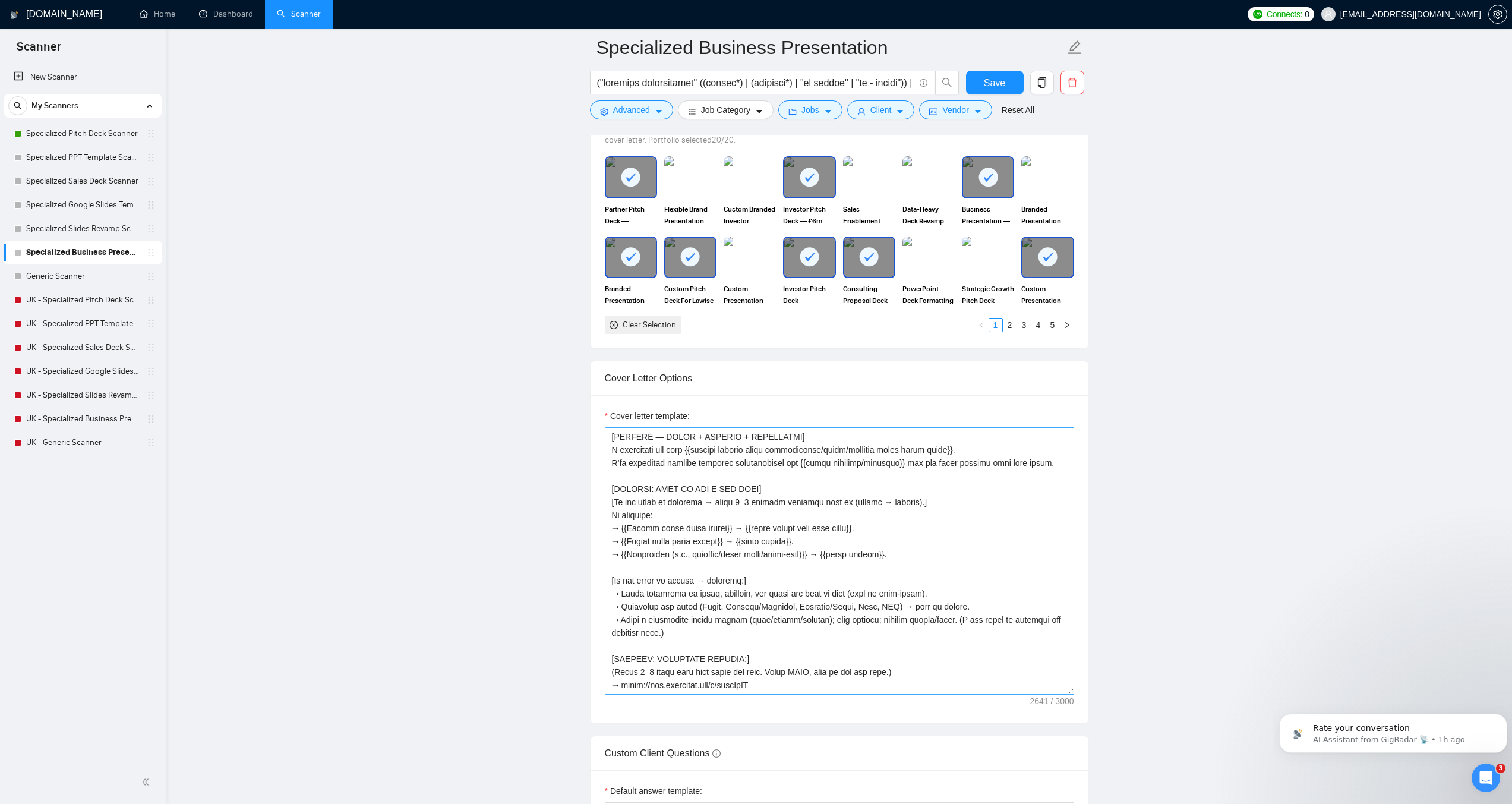
scroll to position [238, 0]
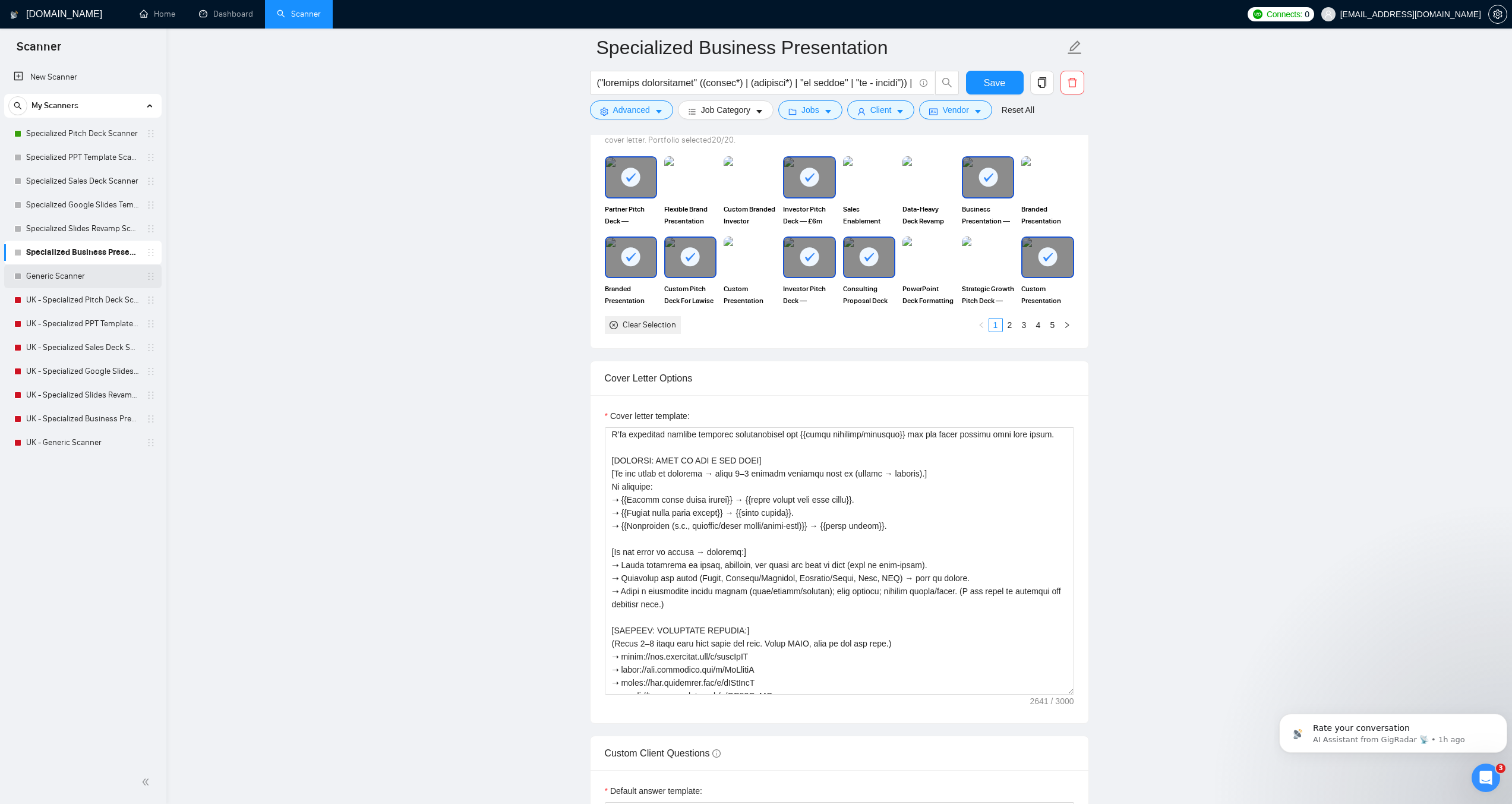
click at [56, 277] on link "Generic Scanner" at bounding box center [83, 277] width 113 height 24
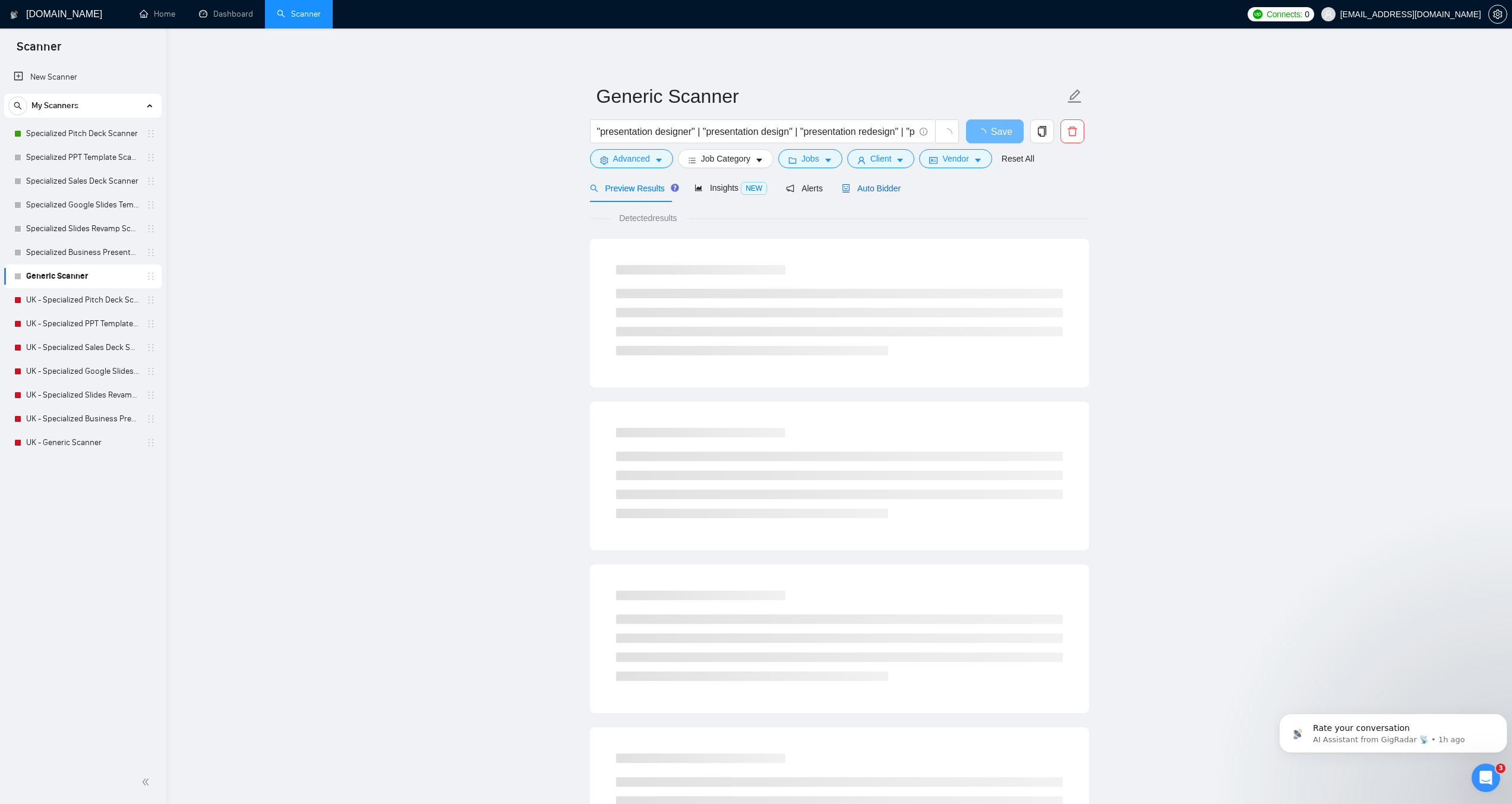
click at [869, 183] on span "Auto Bidder" at bounding box center [871, 188] width 59 height 10
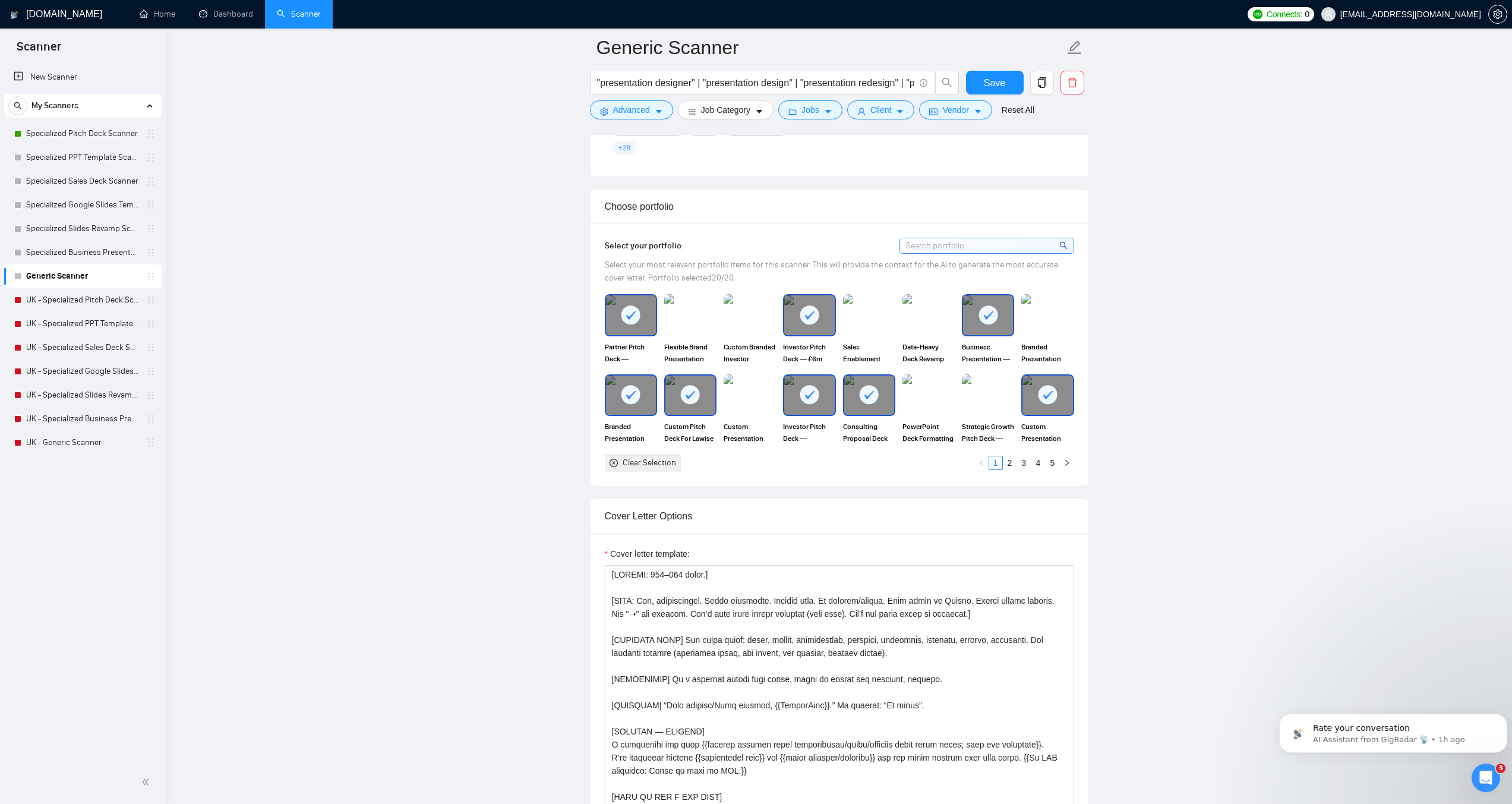
scroll to position [1248, 0]
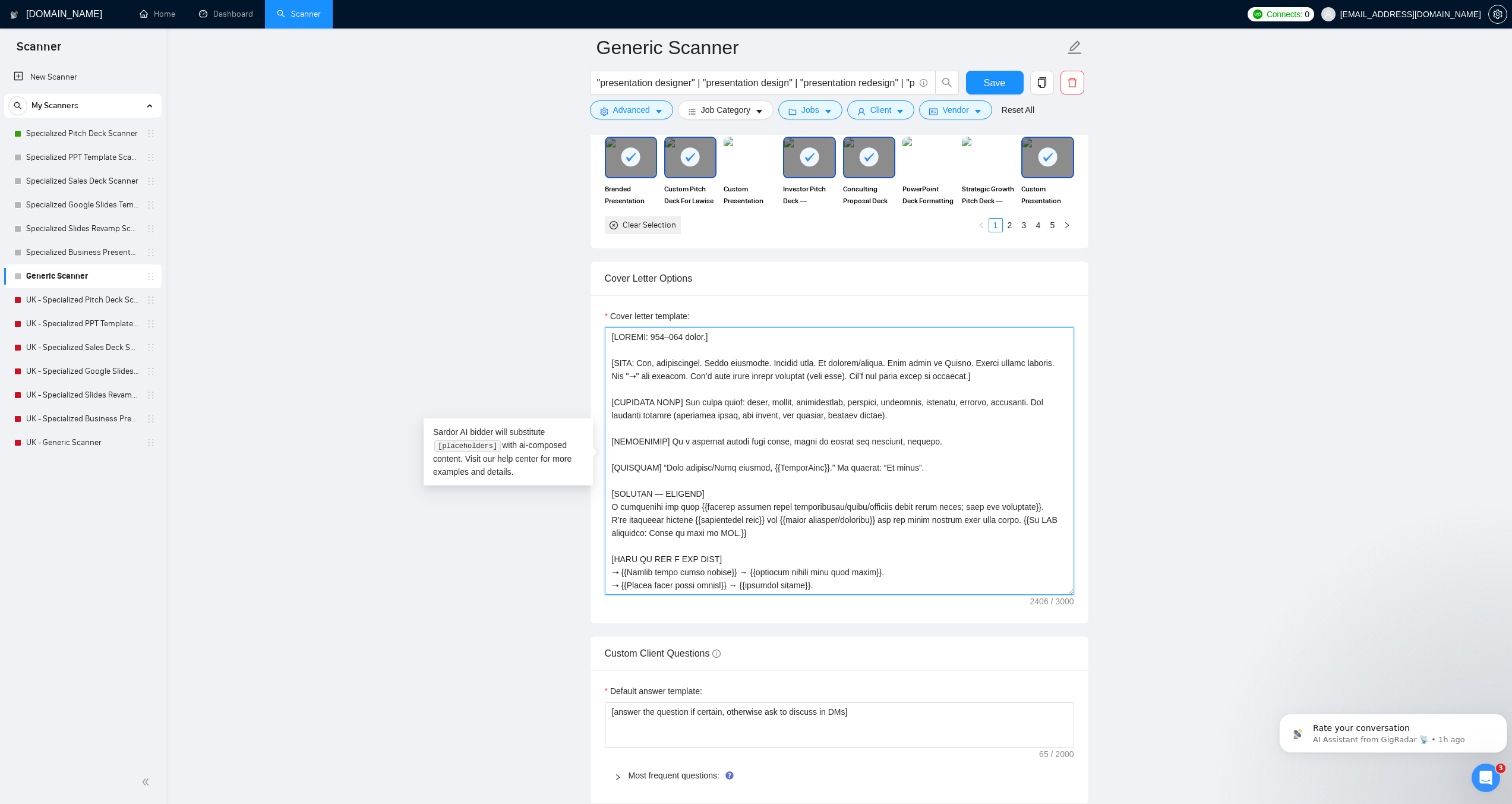
click at [663, 465] on textarea "Cover letter template:" at bounding box center [840, 461] width 470 height 268
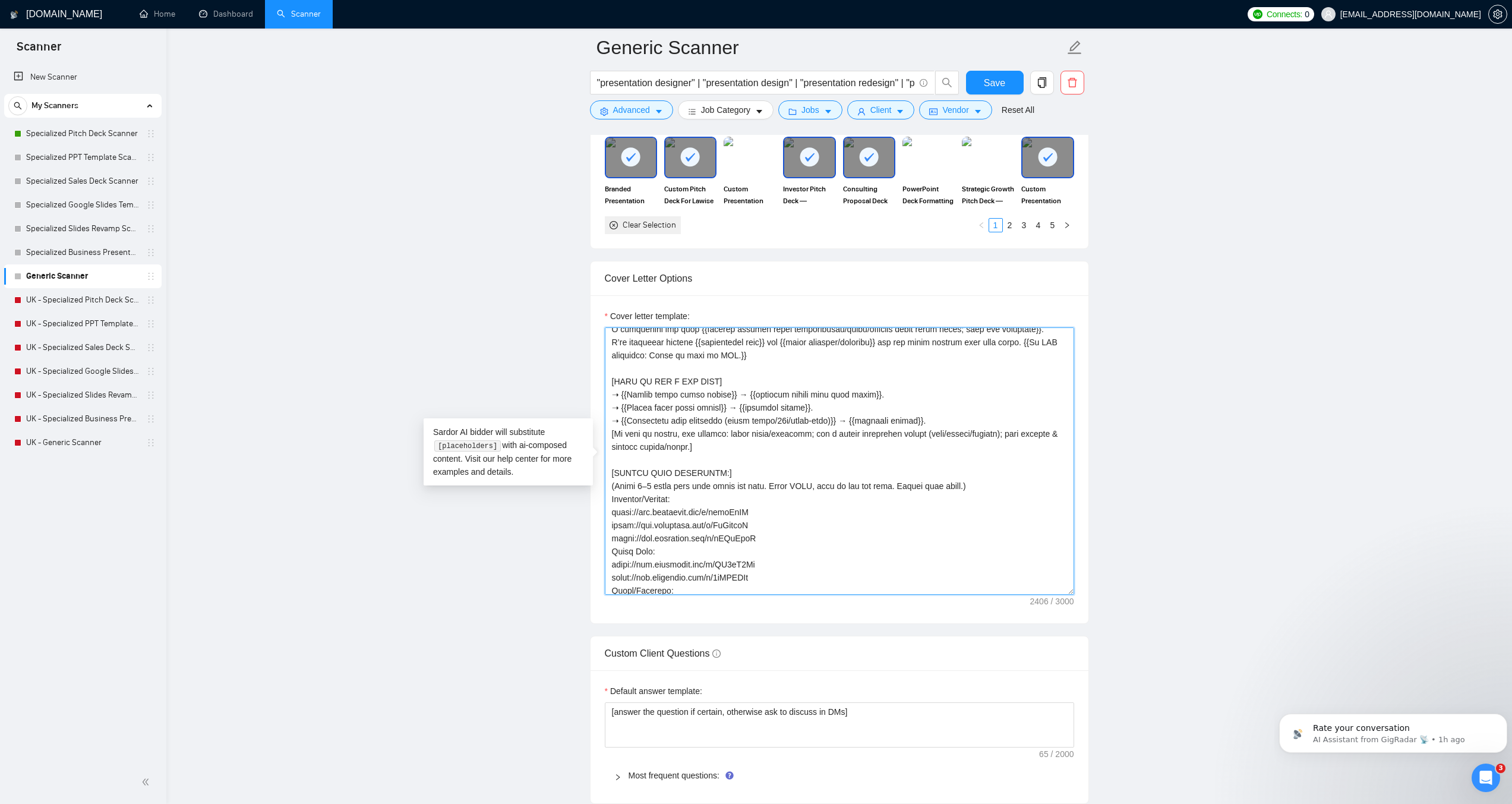
scroll to position [179, 0]
click at [614, 470] on textarea "Cover letter template:" at bounding box center [840, 461] width 470 height 268
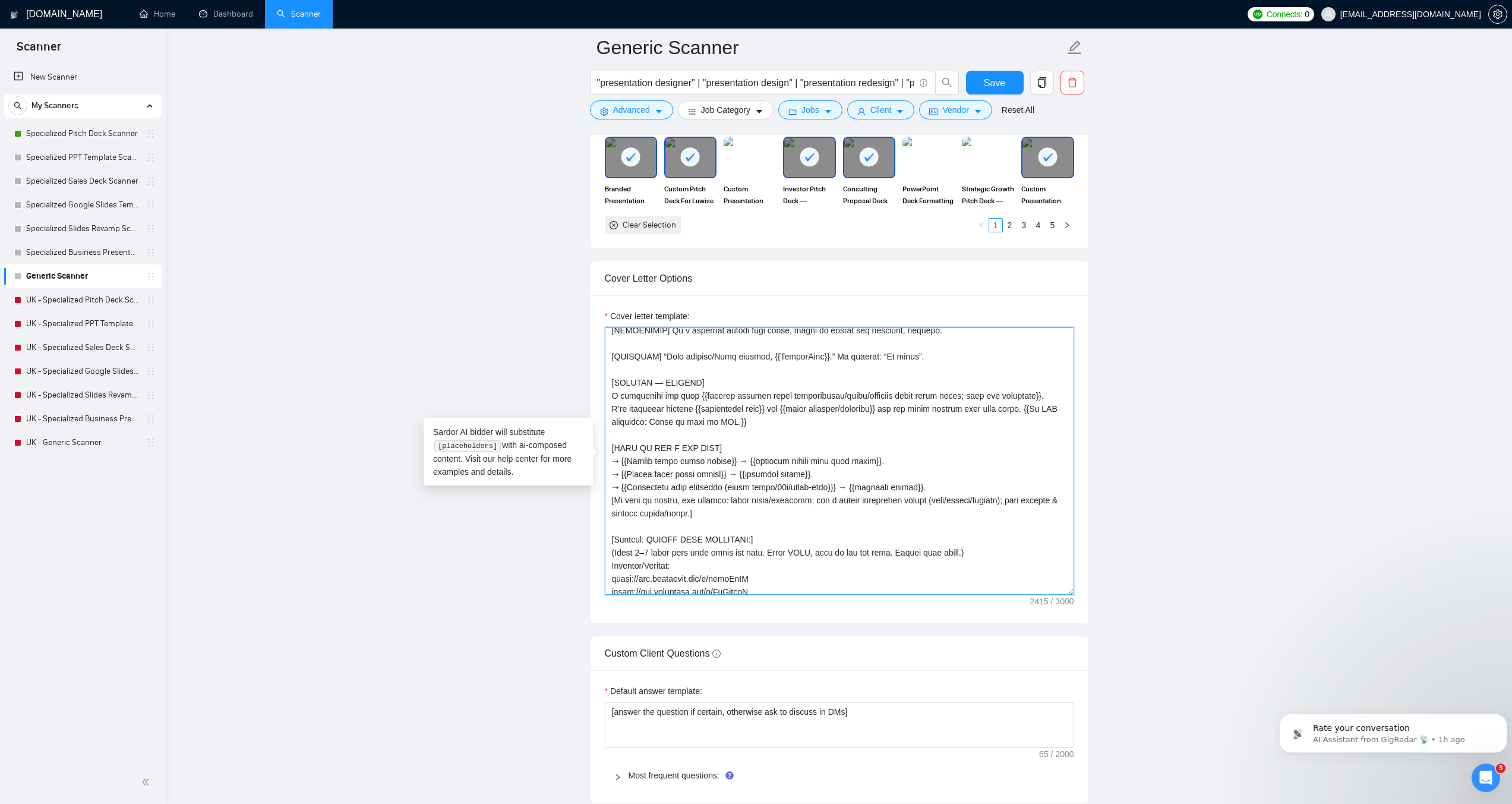
scroll to position [101, 0]
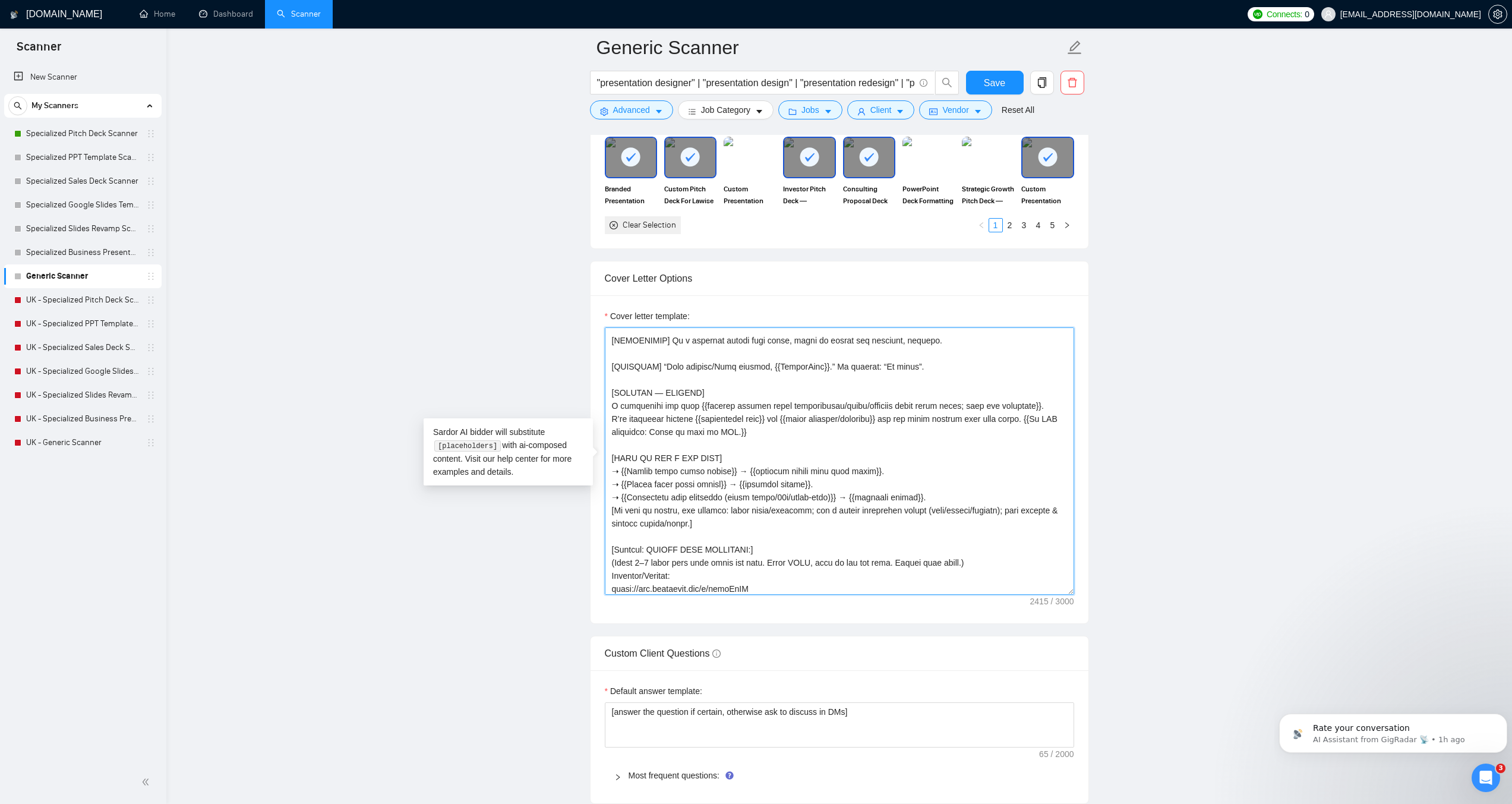
click at [616, 455] on textarea "Cover letter template:" at bounding box center [840, 461] width 470 height 268
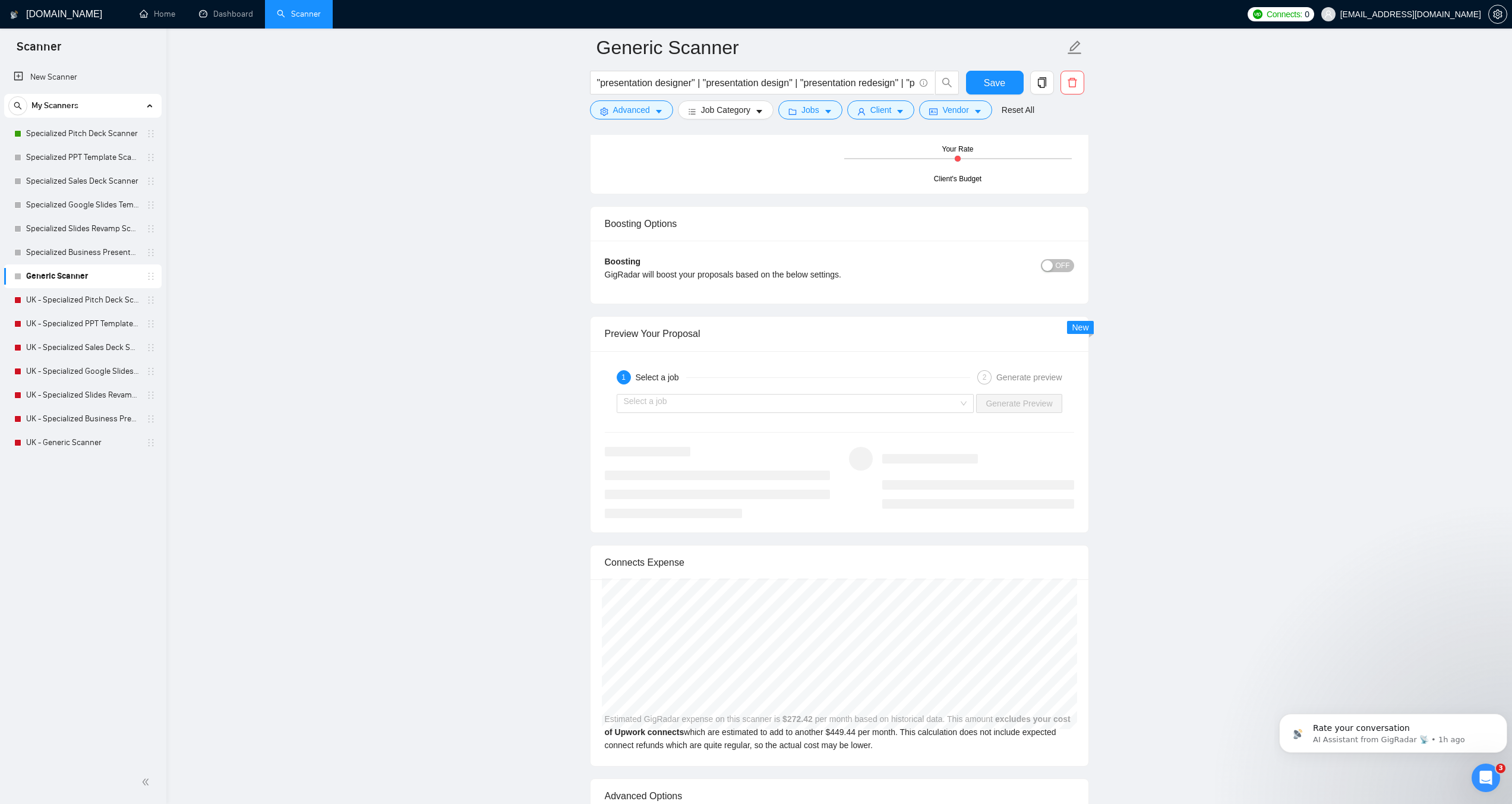
scroll to position [2140, 0]
type textarea "[LENGTH: 120–170 words.] [TONE: Pro, approachable. Short sentences. English onl…"
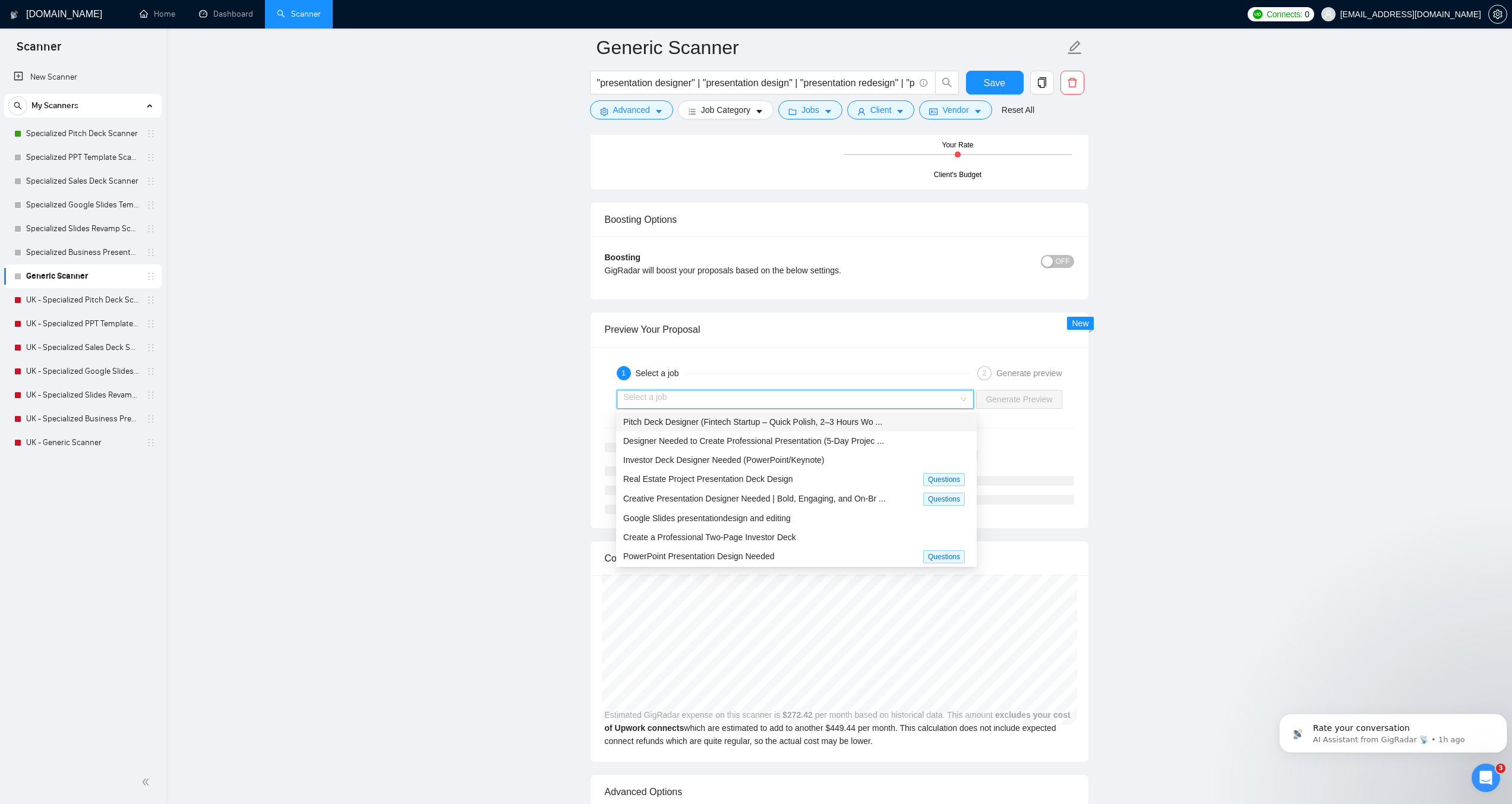
click at [693, 398] on input "search" at bounding box center [791, 400] width 335 height 18
click at [675, 420] on span "Pitch Deck Designer (Fintech Startup – Quick Polish, 2–3 Hours Wo ..." at bounding box center [753, 422] width 259 height 10
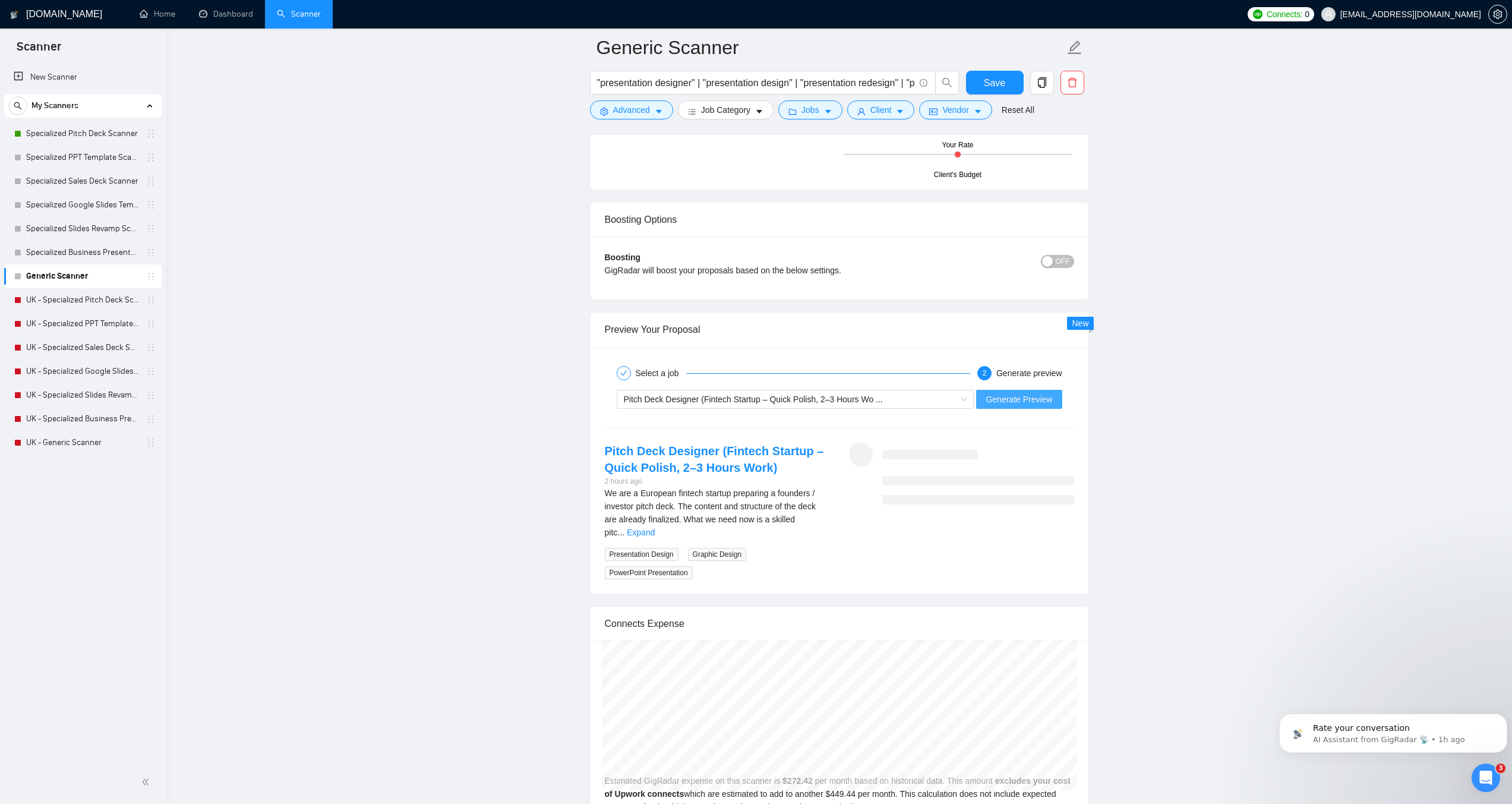
click at [1035, 393] on span "Generate Preview" at bounding box center [1019, 399] width 67 height 13
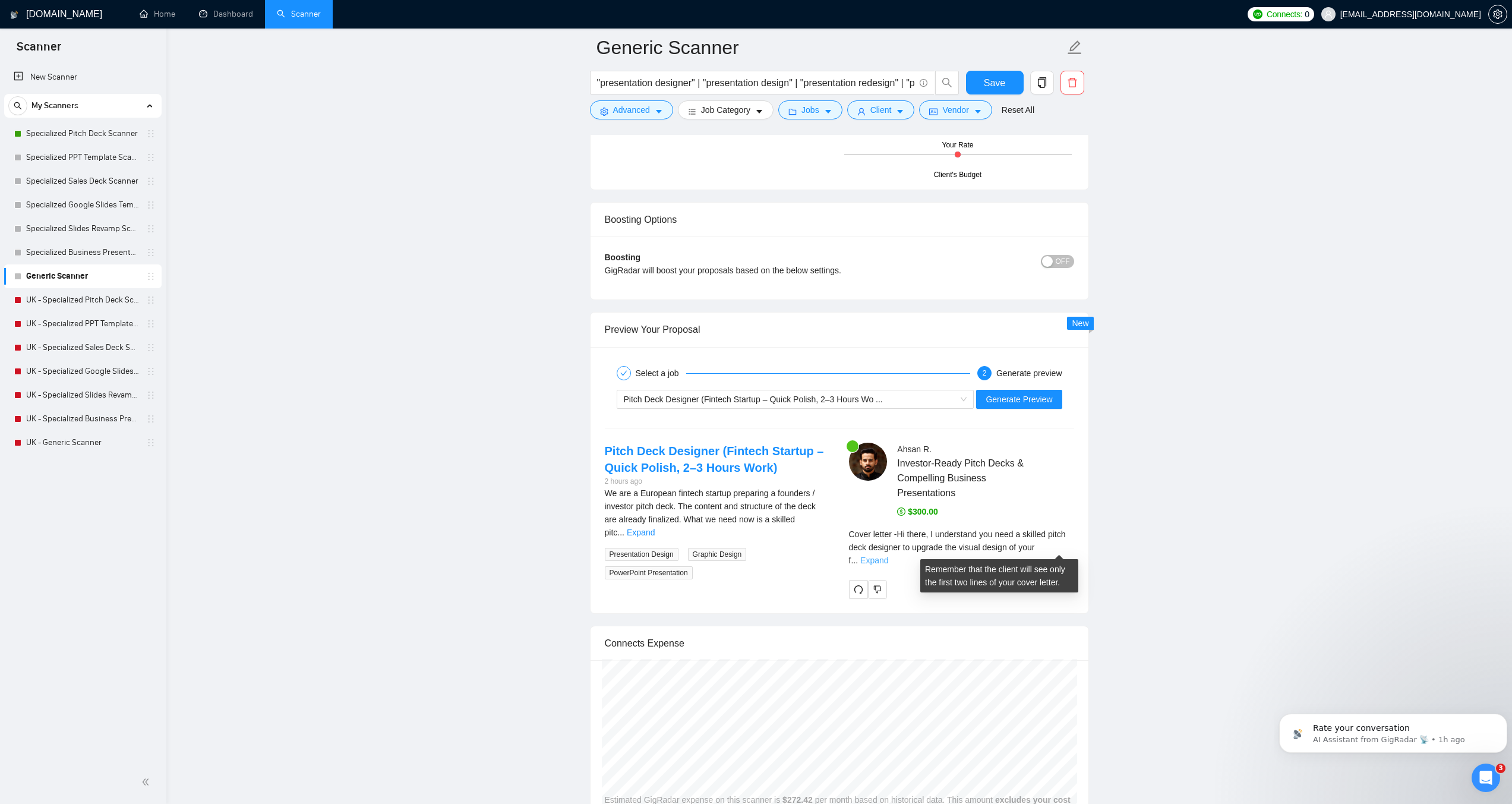
click at [888, 556] on link "Expand" at bounding box center [874, 561] width 28 height 10
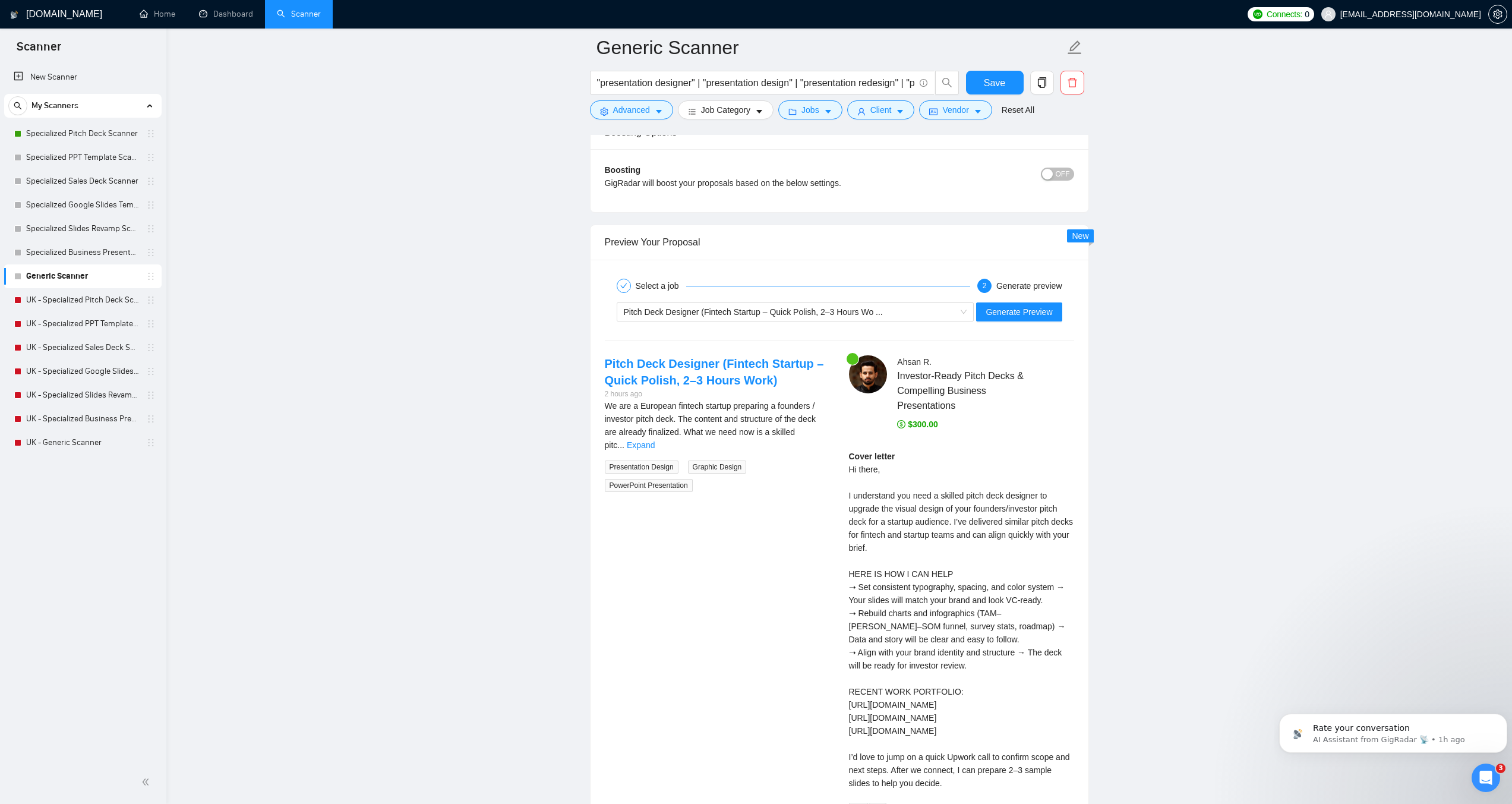
scroll to position [2258, 0]
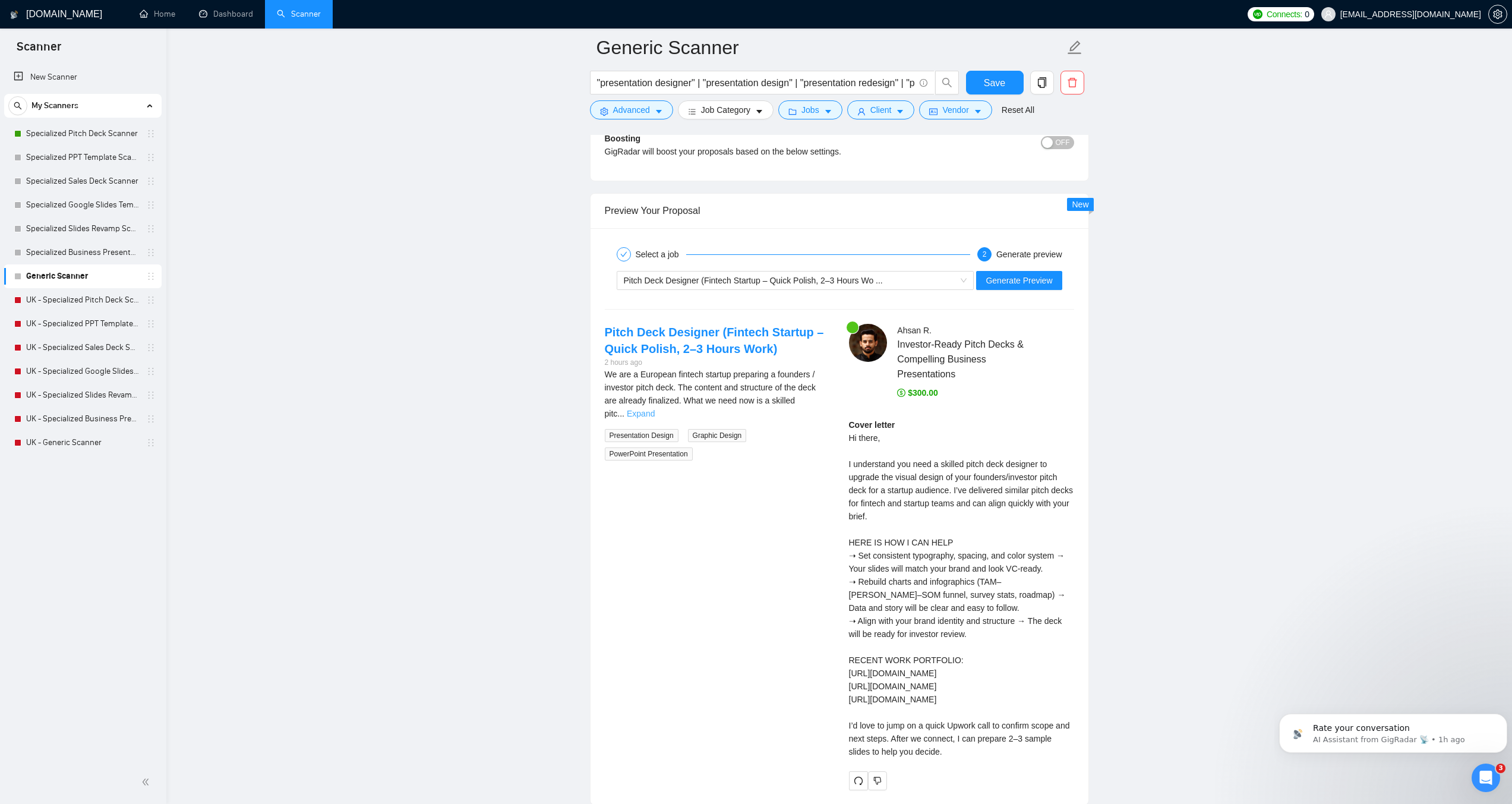
click at [655, 409] on link "Expand" at bounding box center [641, 413] width 28 height 10
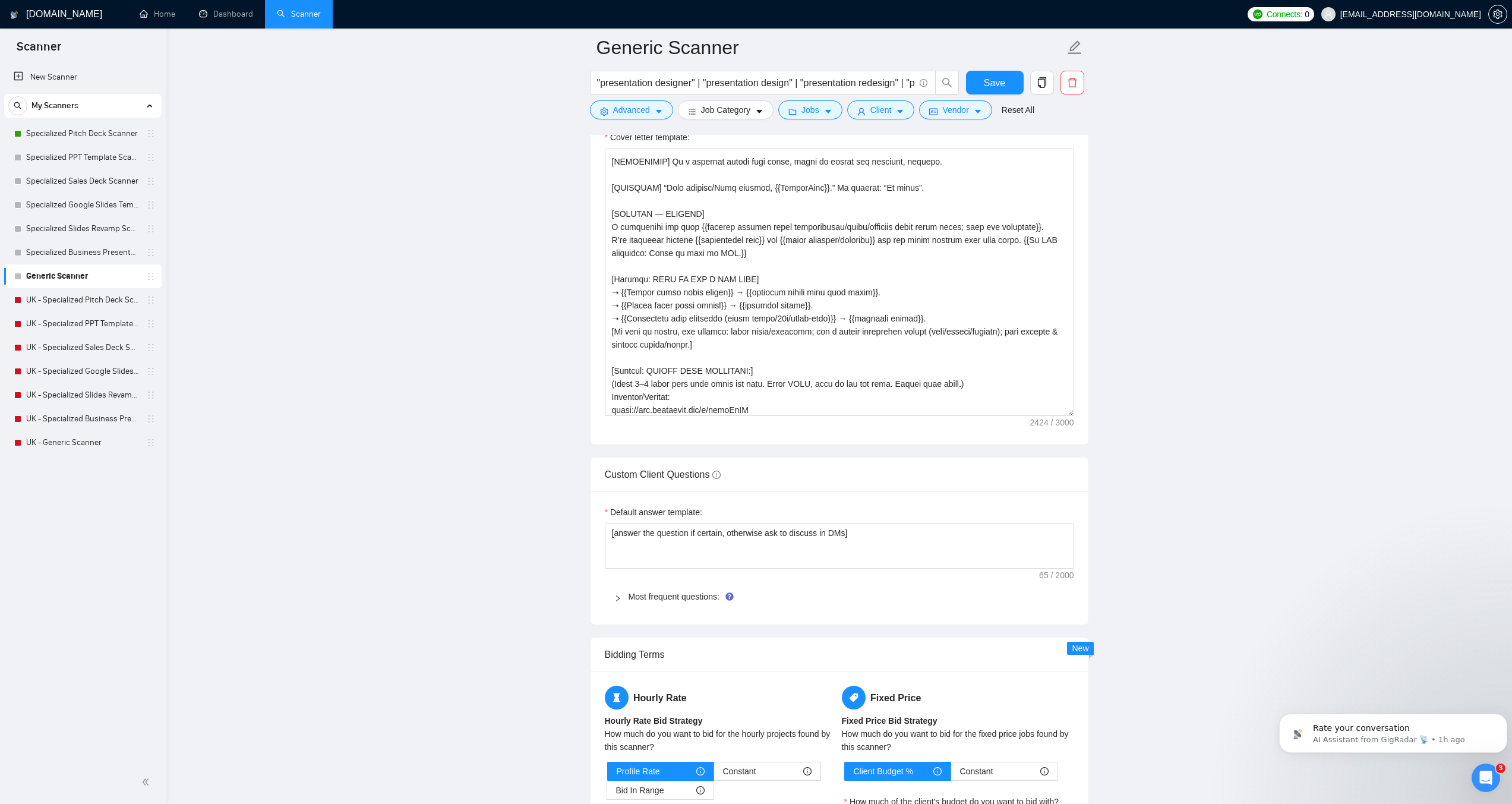
scroll to position [1426, 0]
click at [697, 362] on textarea "Cover letter template:" at bounding box center [840, 283] width 470 height 268
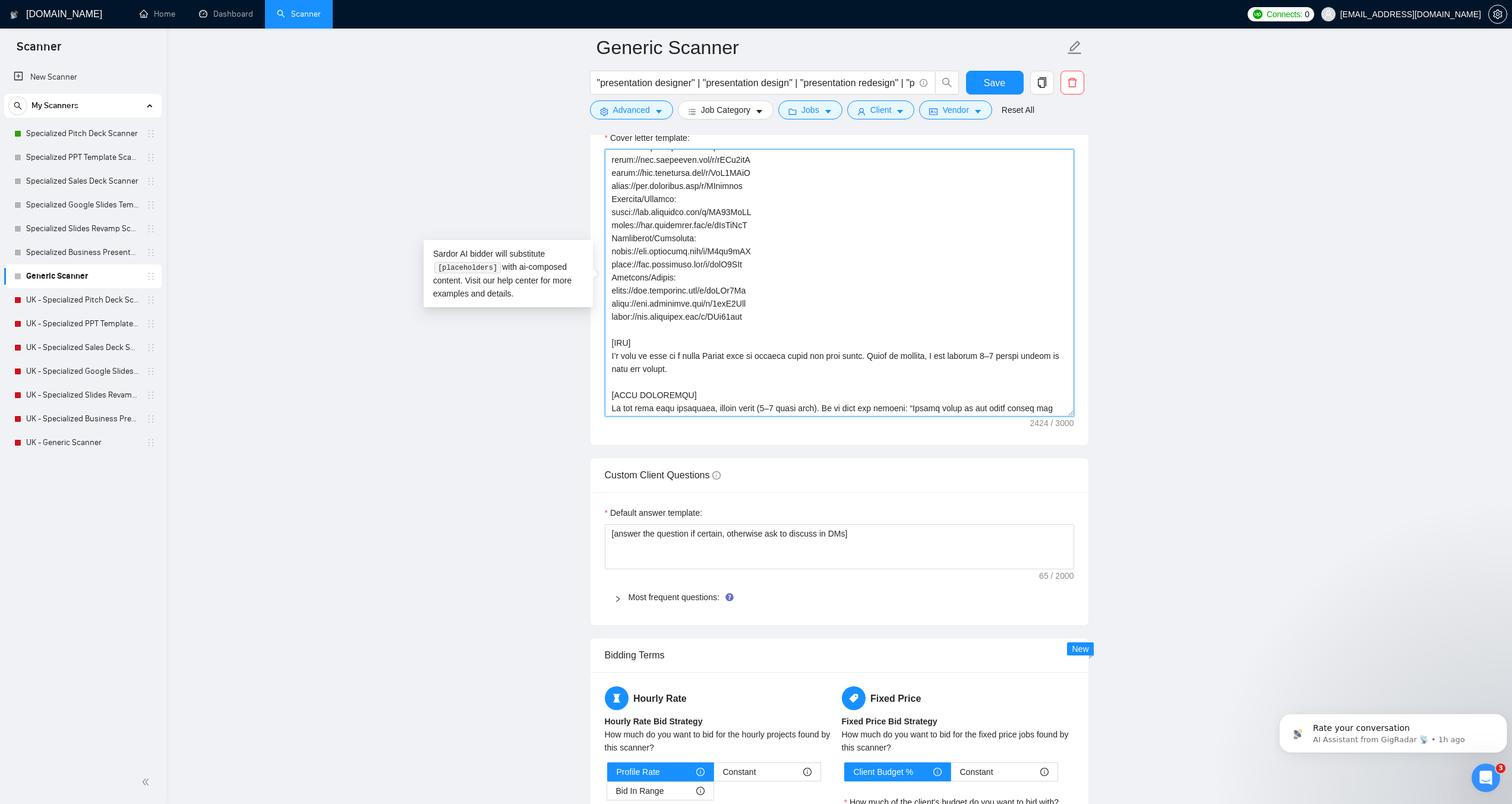
scroll to position [457, 0]
click at [1001, 88] on span "Save" at bounding box center [994, 83] width 22 height 15
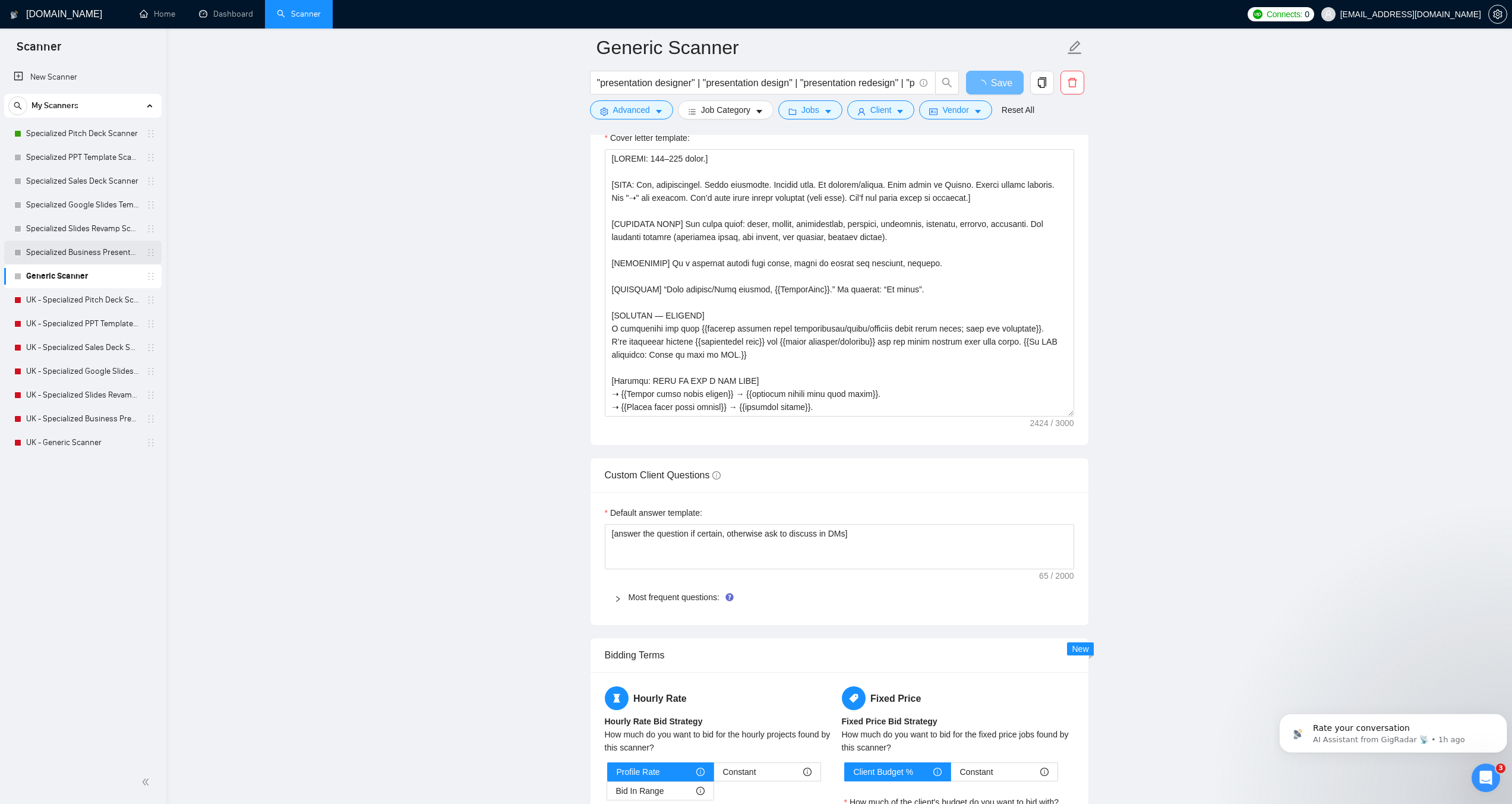
click at [81, 253] on link "Specialized Business Presentation" at bounding box center [83, 252] width 113 height 24
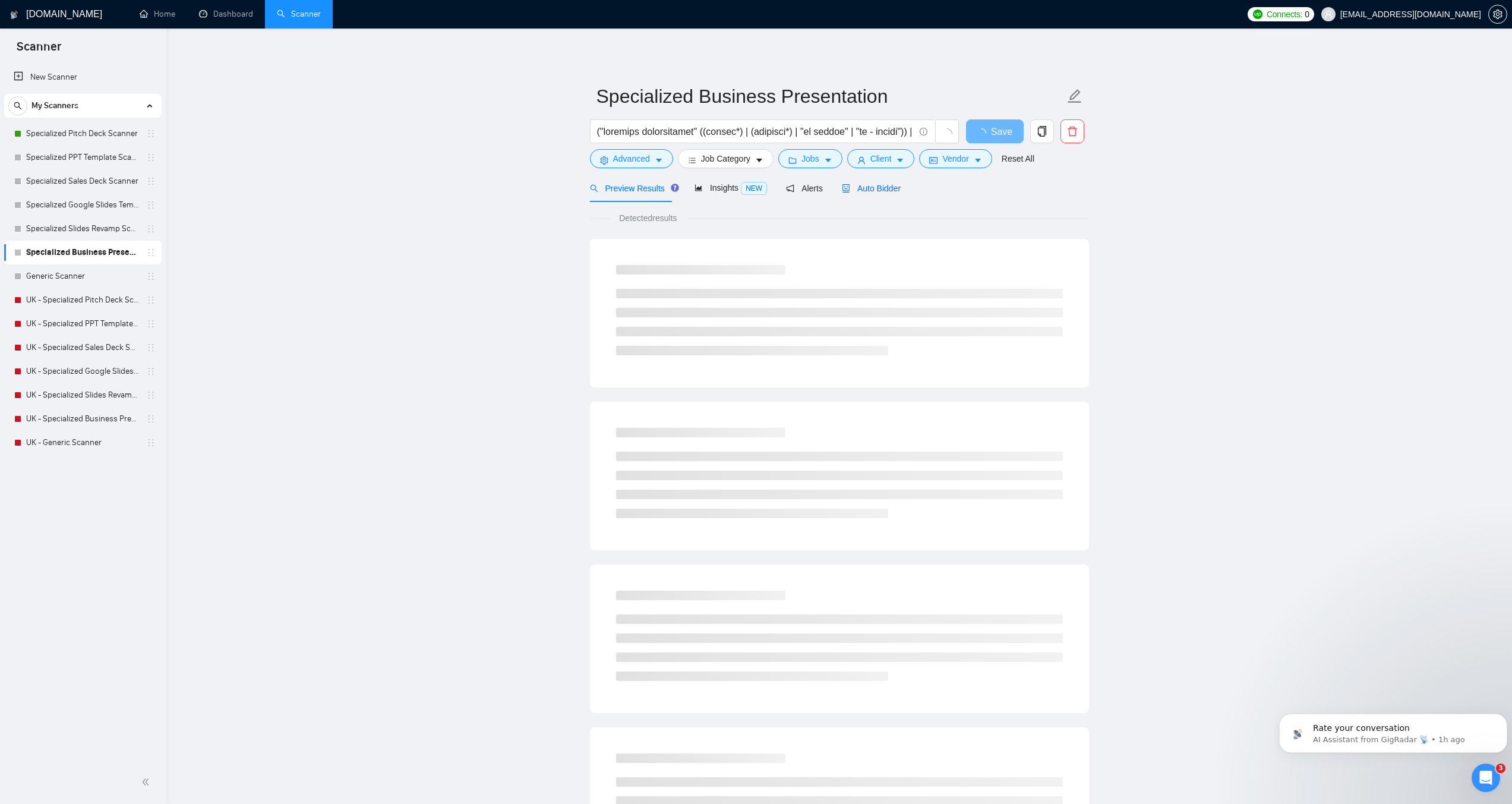
click at [866, 191] on span "Auto Bidder" at bounding box center [871, 188] width 59 height 10
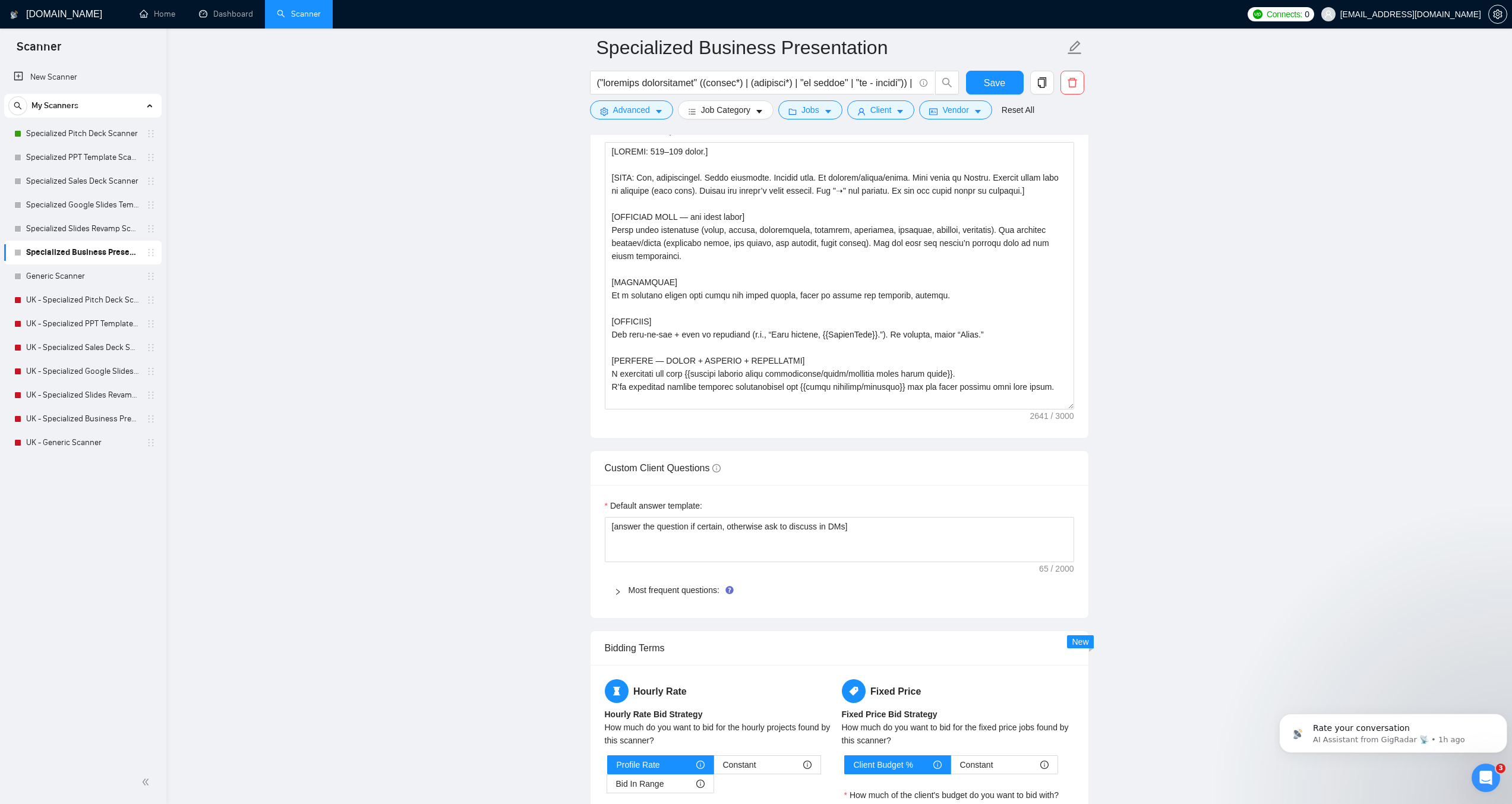
scroll to position [1426, 0]
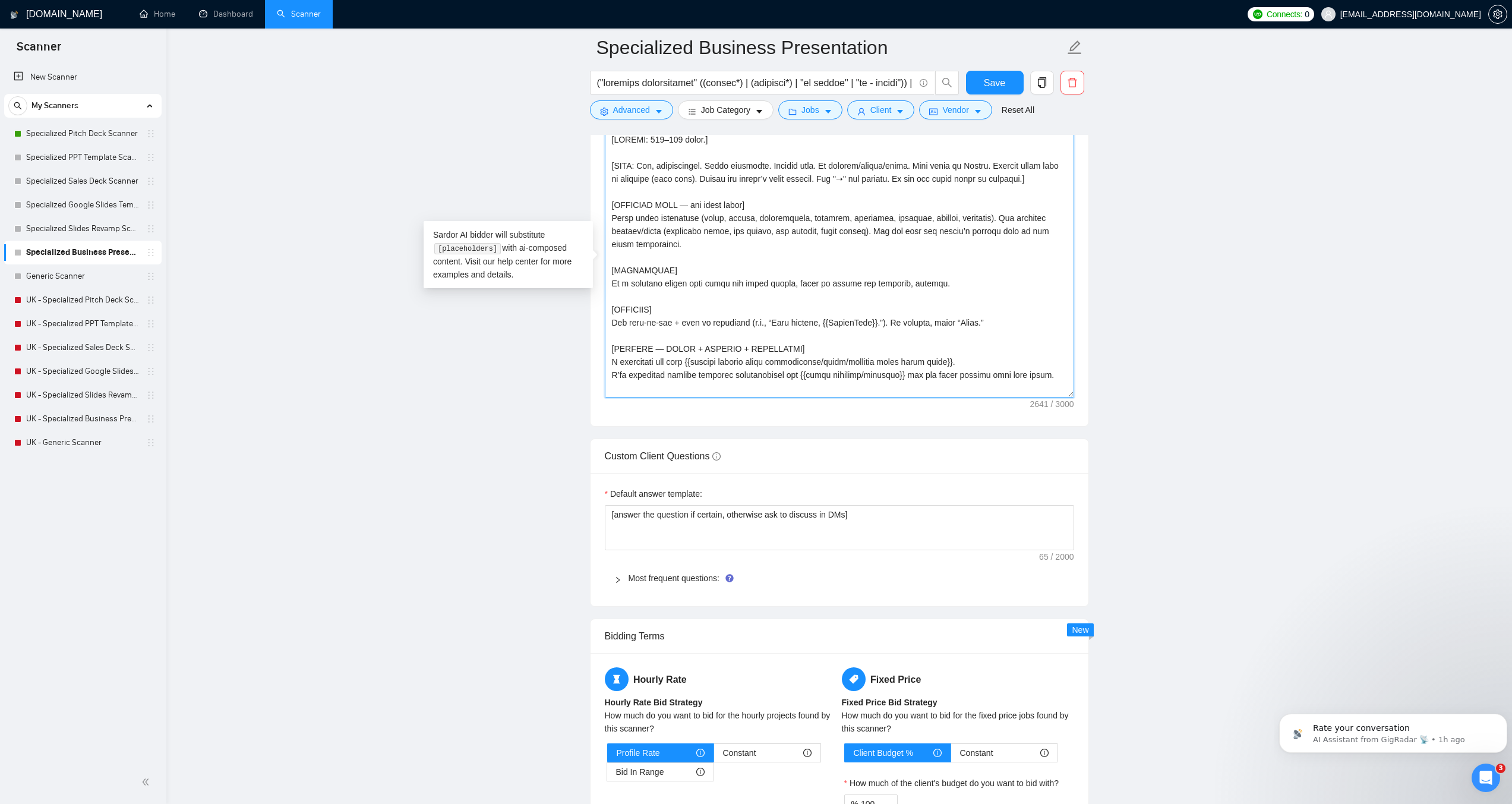
click at [808, 325] on textarea "Cover letter template:" at bounding box center [840, 263] width 470 height 268
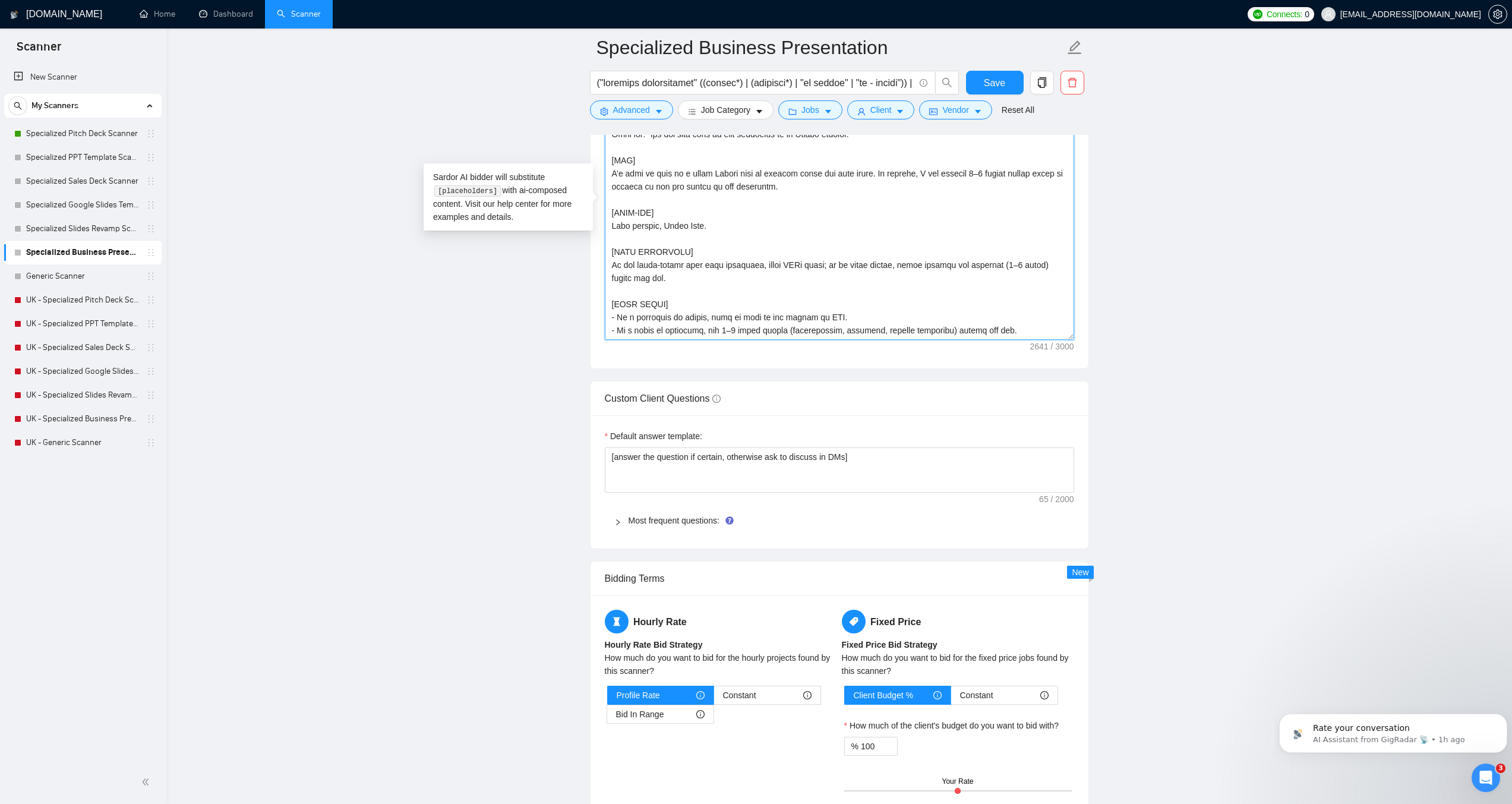
scroll to position [1486, 0]
drag, startPoint x: 716, startPoint y: 228, endPoint x: 607, endPoint y: 211, distance: 110.3
click at [607, 211] on textarea "Cover letter template:" at bounding box center [840, 204] width 470 height 268
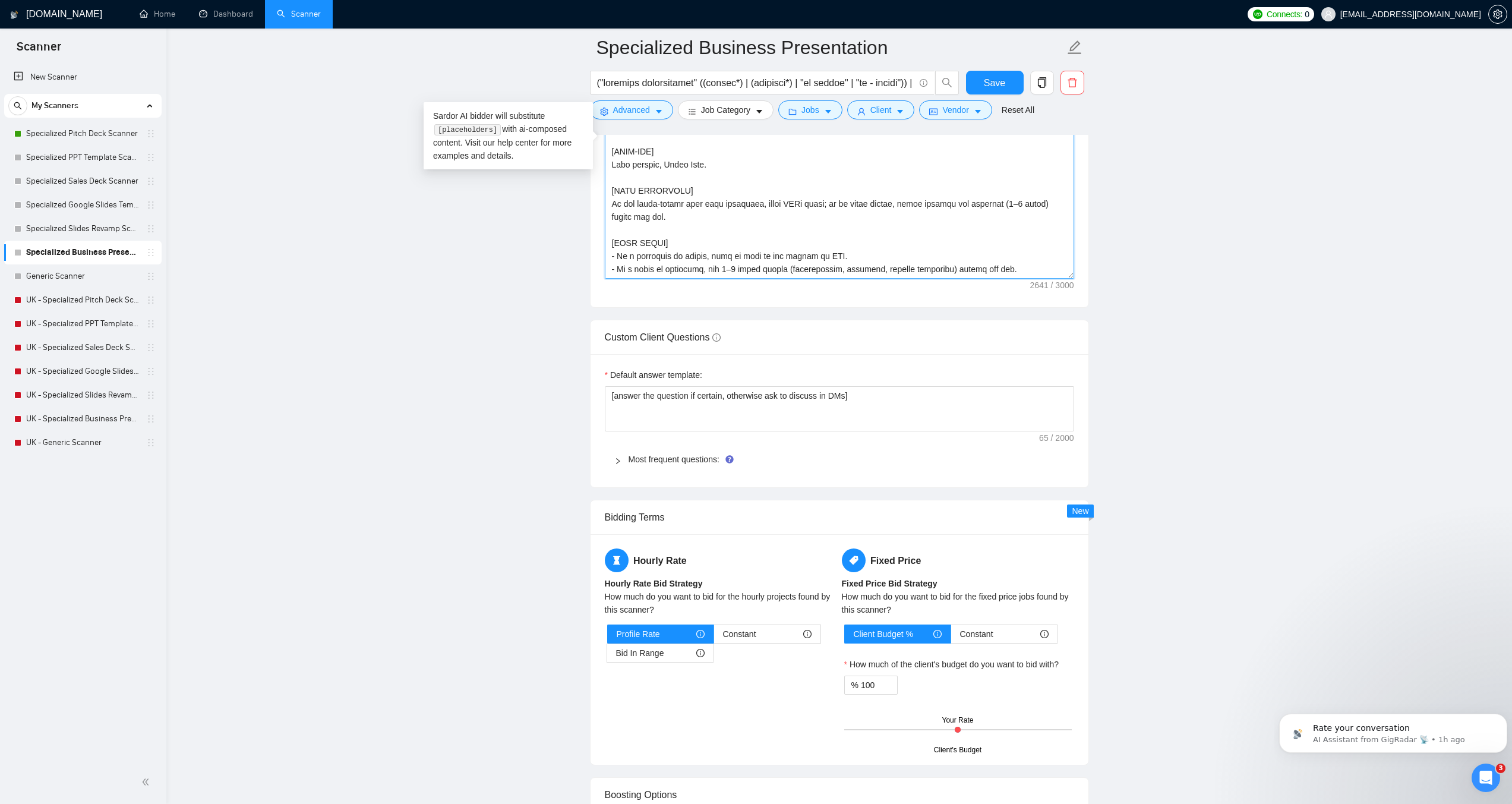
click at [709, 228] on textarea "Cover letter template:" at bounding box center [840, 145] width 470 height 268
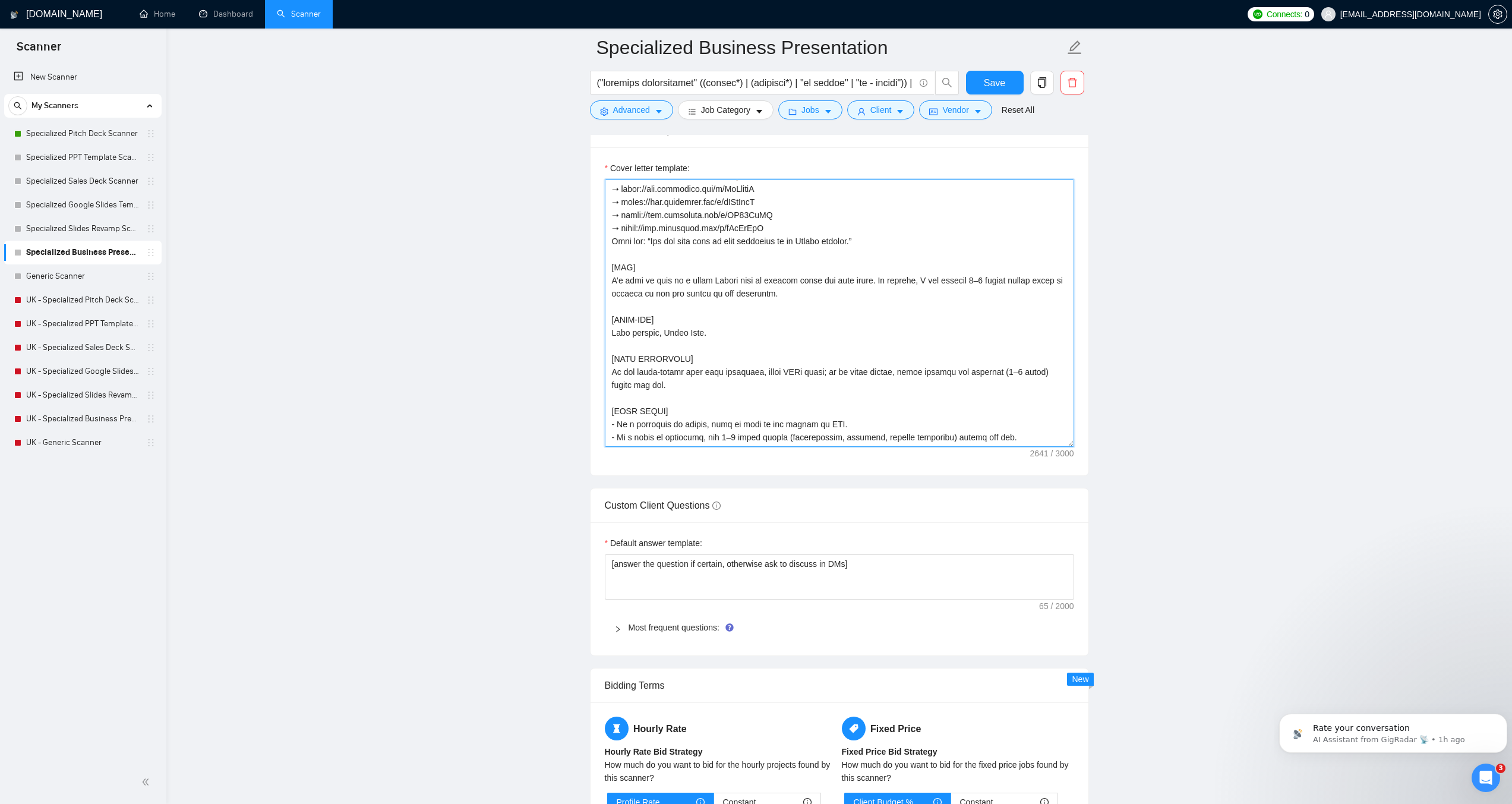
scroll to position [1367, 0]
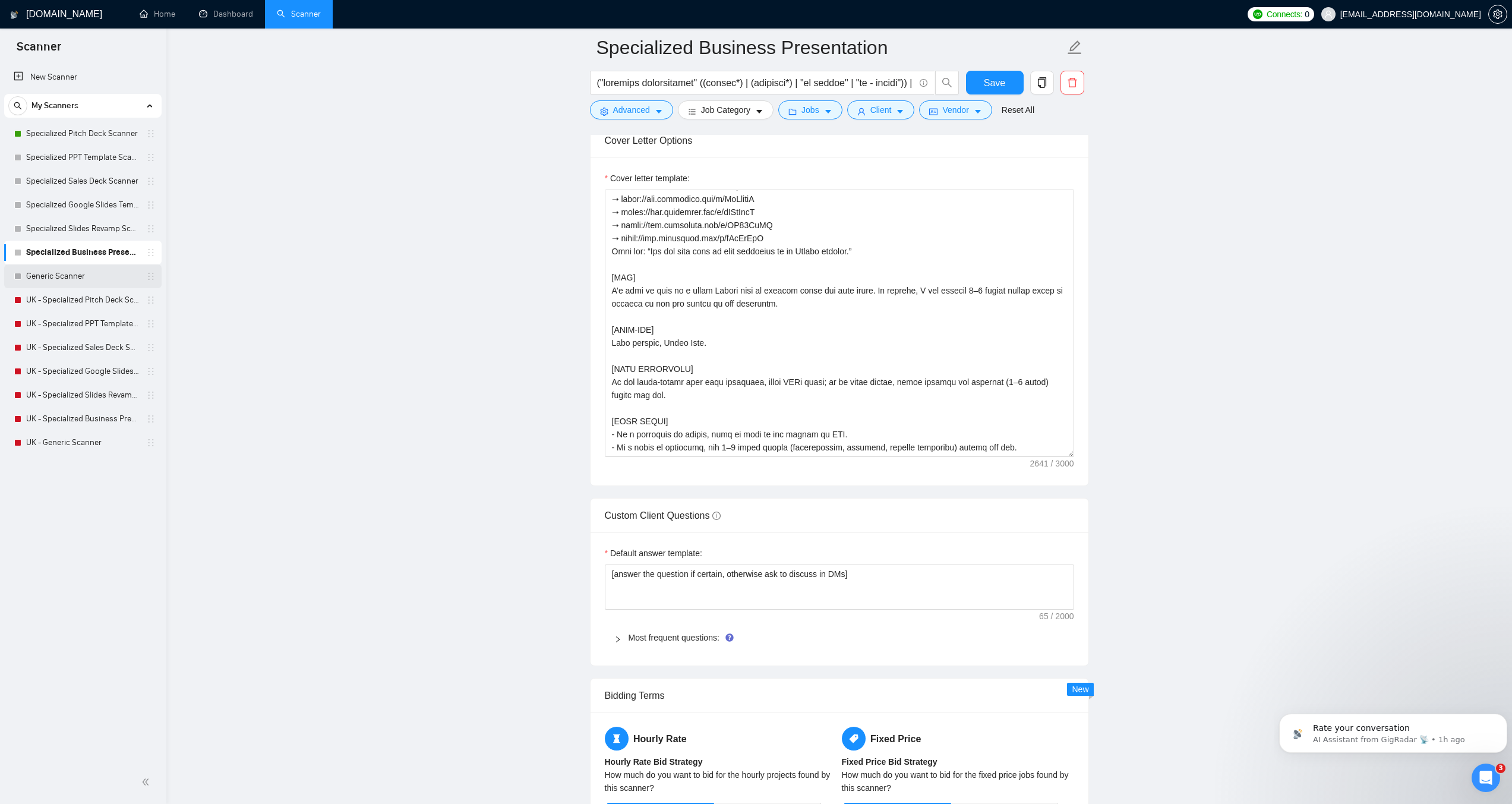
click at [45, 281] on link "Generic Scanner" at bounding box center [83, 277] width 113 height 24
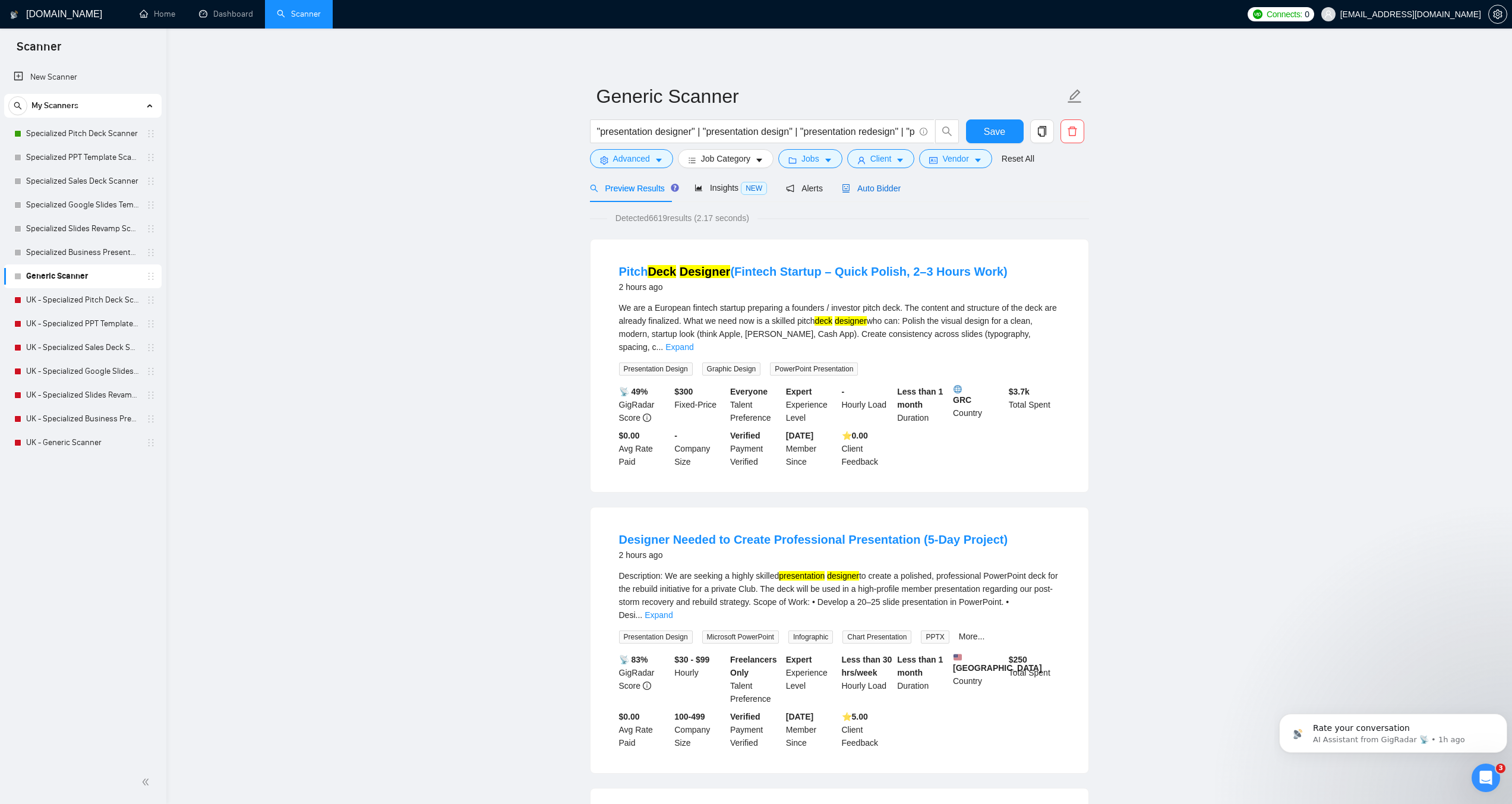
click at [853, 189] on span "Auto Bidder" at bounding box center [871, 188] width 59 height 10
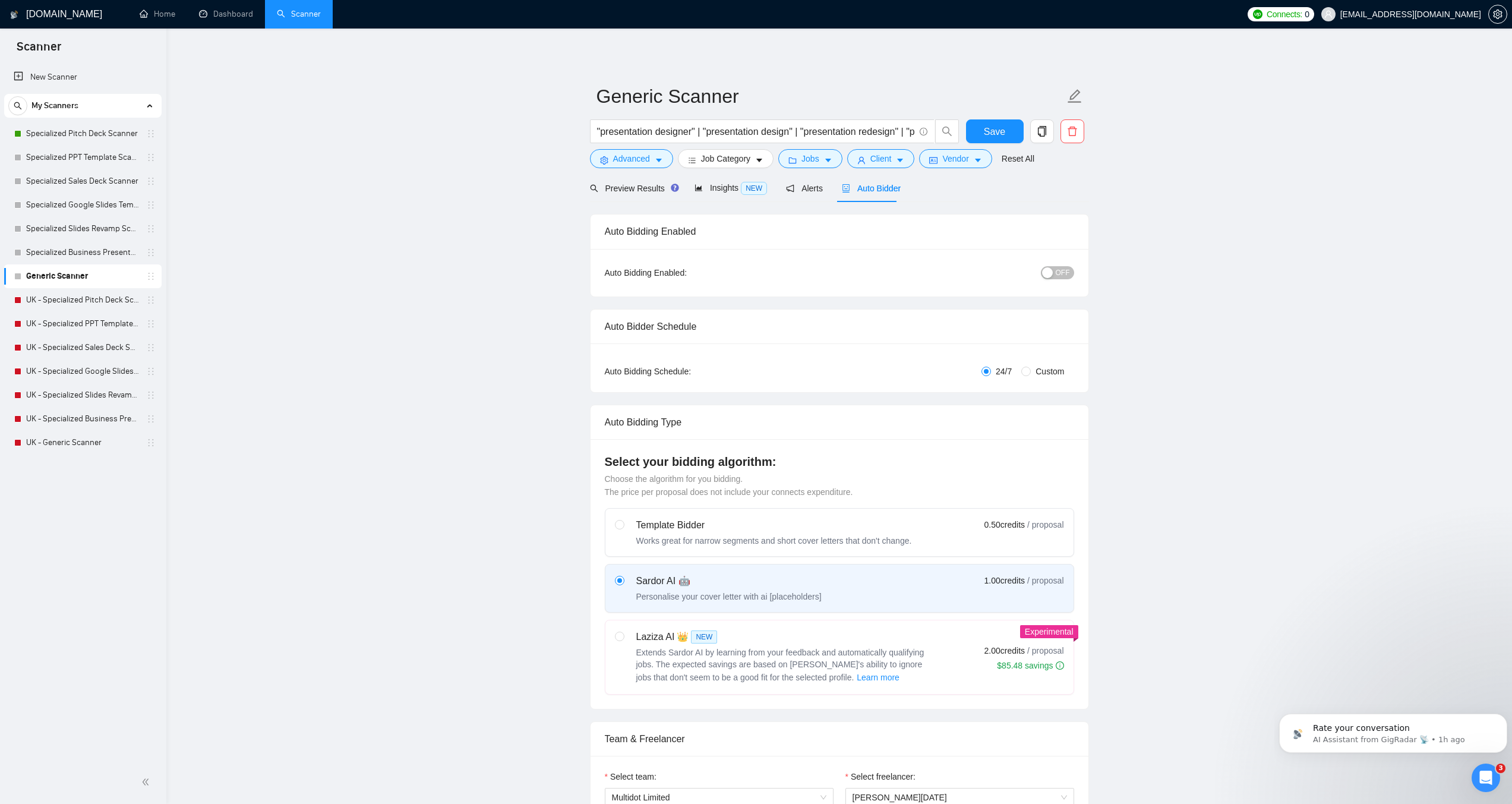
checkbox input "true"
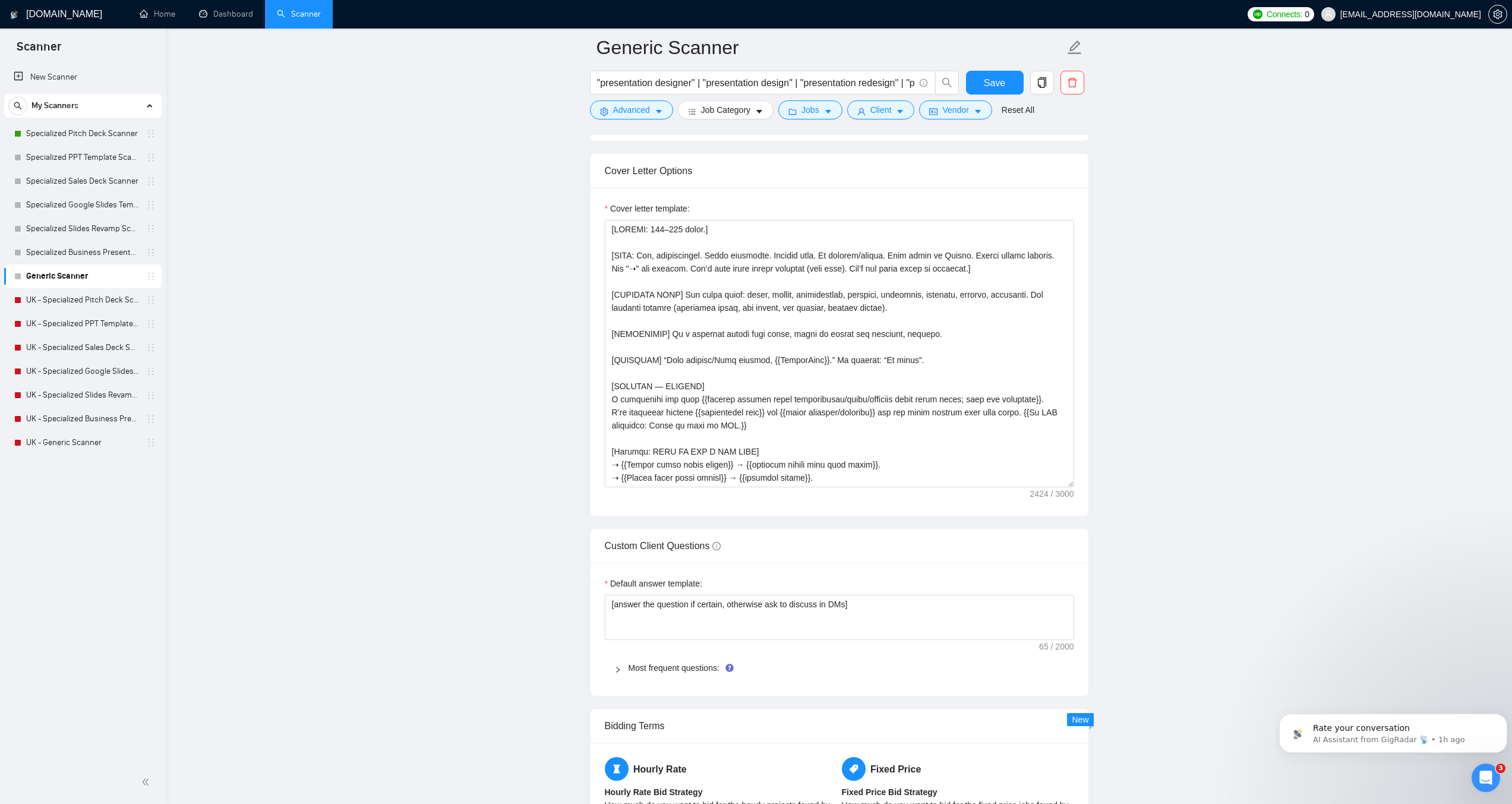
scroll to position [1367, 0]
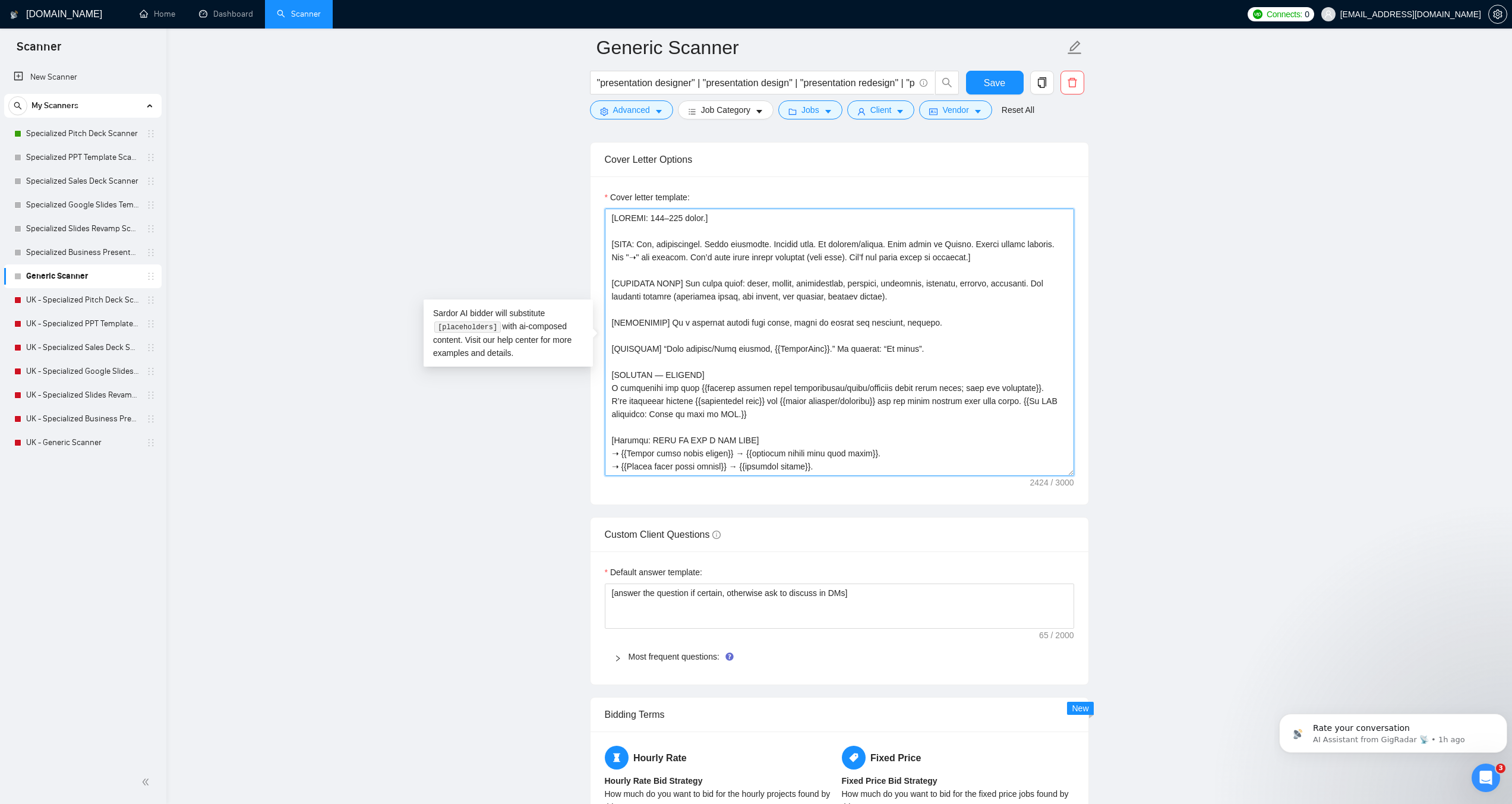
click at [832, 429] on textarea "Cover letter template:" at bounding box center [840, 342] width 470 height 268
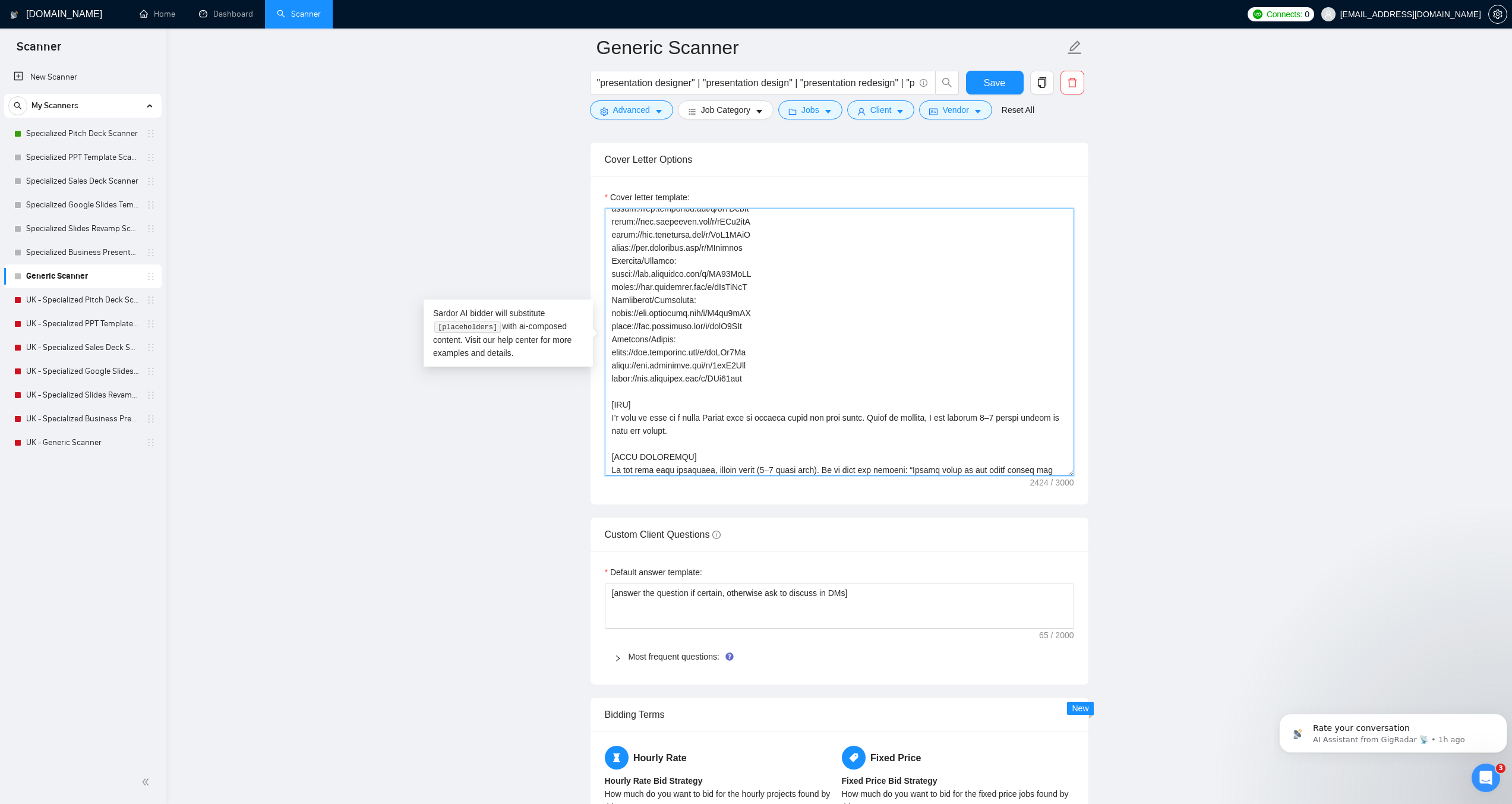
scroll to position [457, 0]
click at [718, 428] on textarea "Cover letter template:" at bounding box center [840, 342] width 470 height 268
paste textarea "[SIGN-OFF] Best regards, Ahsan Raja."
click at [718, 428] on textarea "Cover letter template:" at bounding box center [840, 342] width 470 height 268
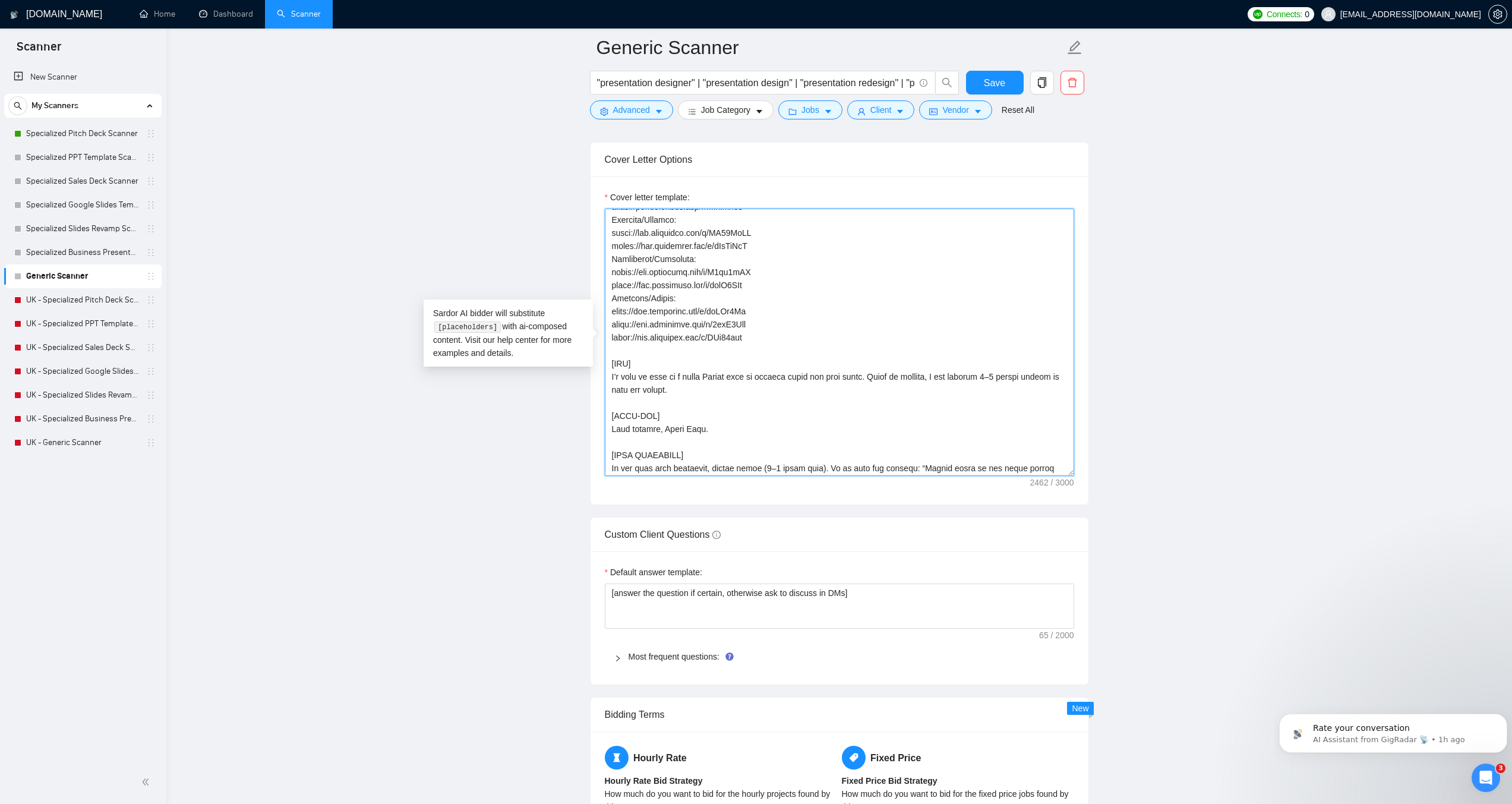
scroll to position [497, 0]
type textarea "[LENGTH: 120–170 words.] [TONE: Pro, approachable. Short sentences. English onl…"
click at [998, 88] on span "Save" at bounding box center [994, 83] width 22 height 15
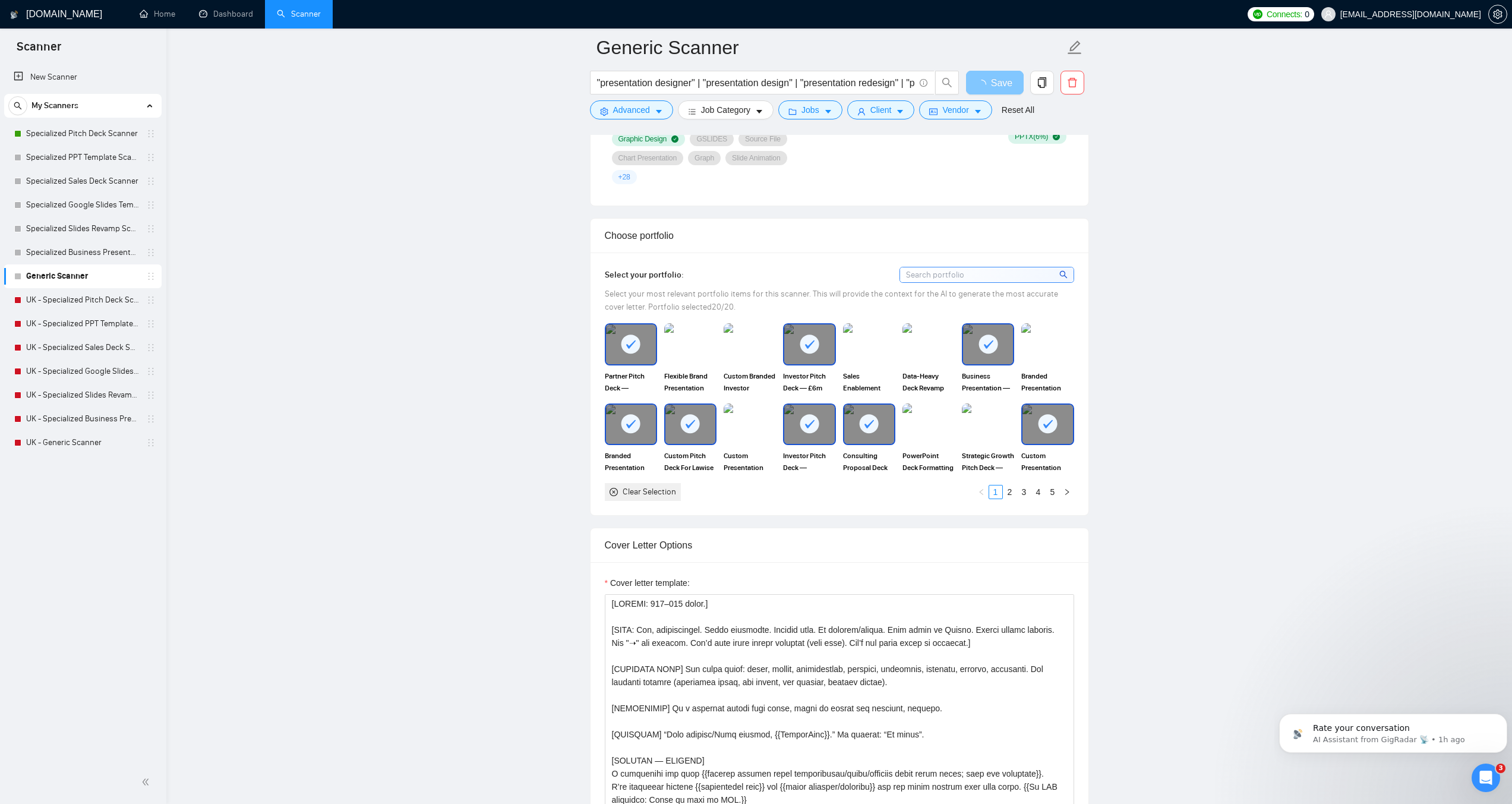
scroll to position [951, 0]
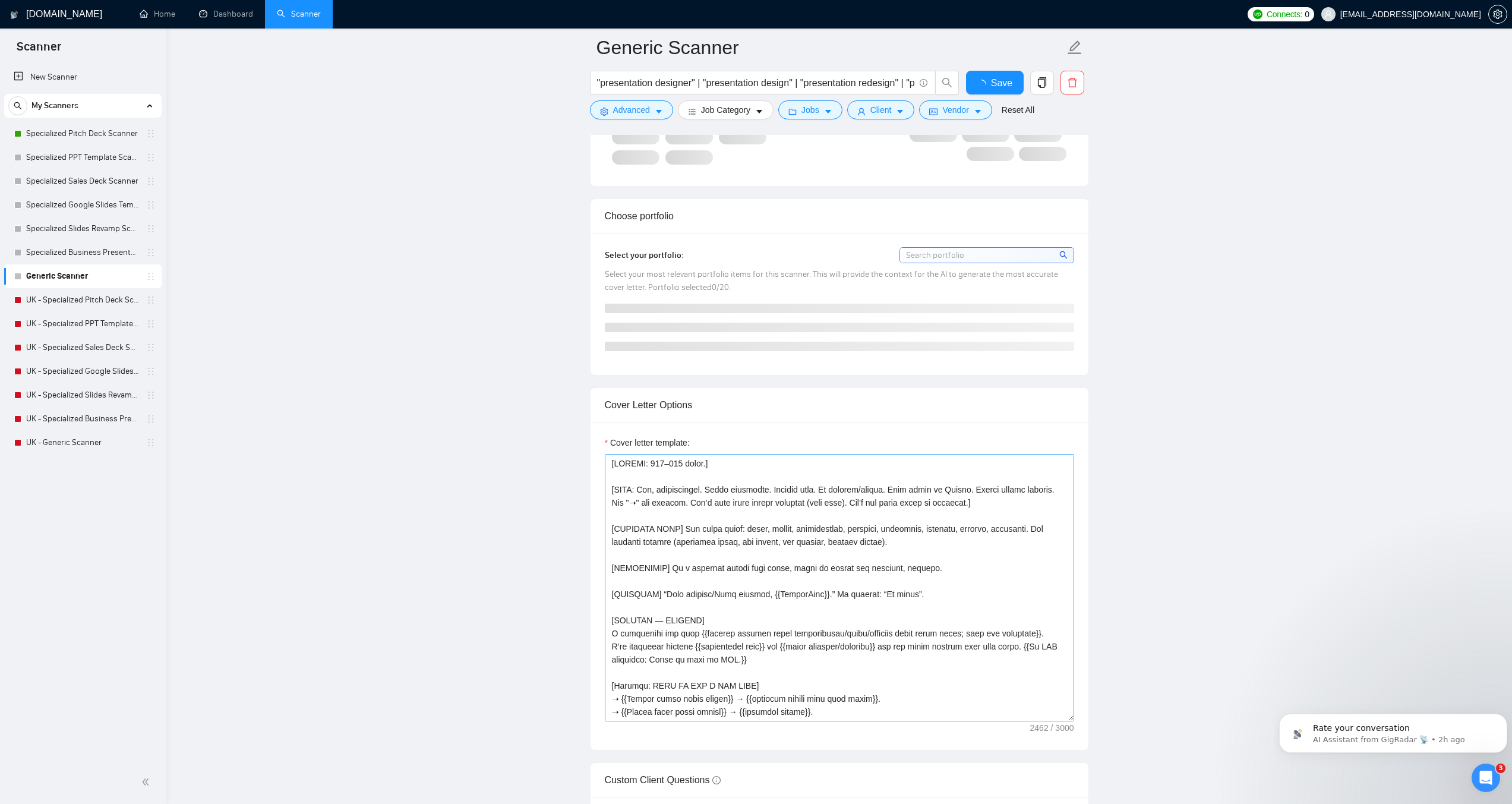
checkbox input "true"
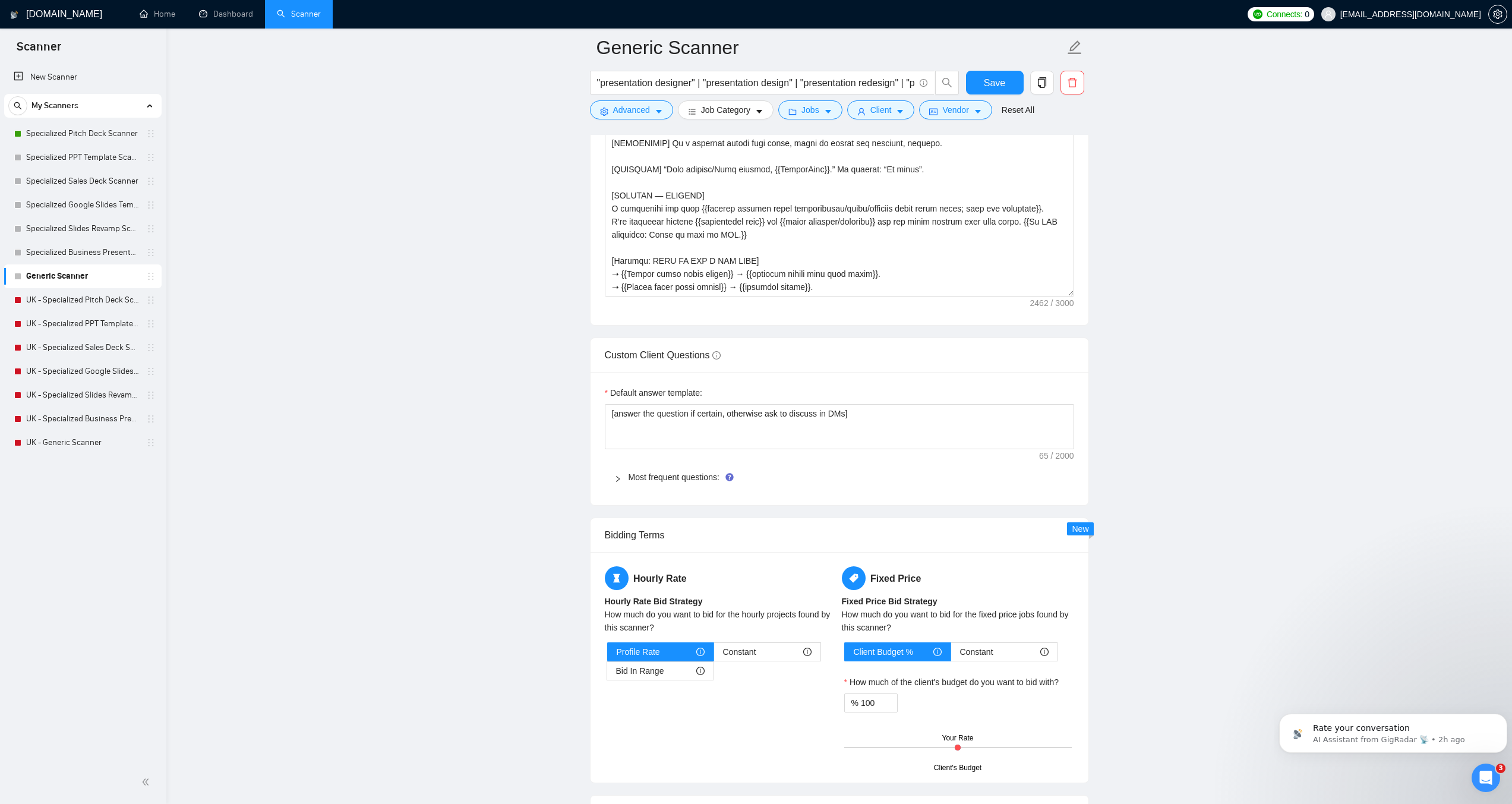
scroll to position [1605, 0]
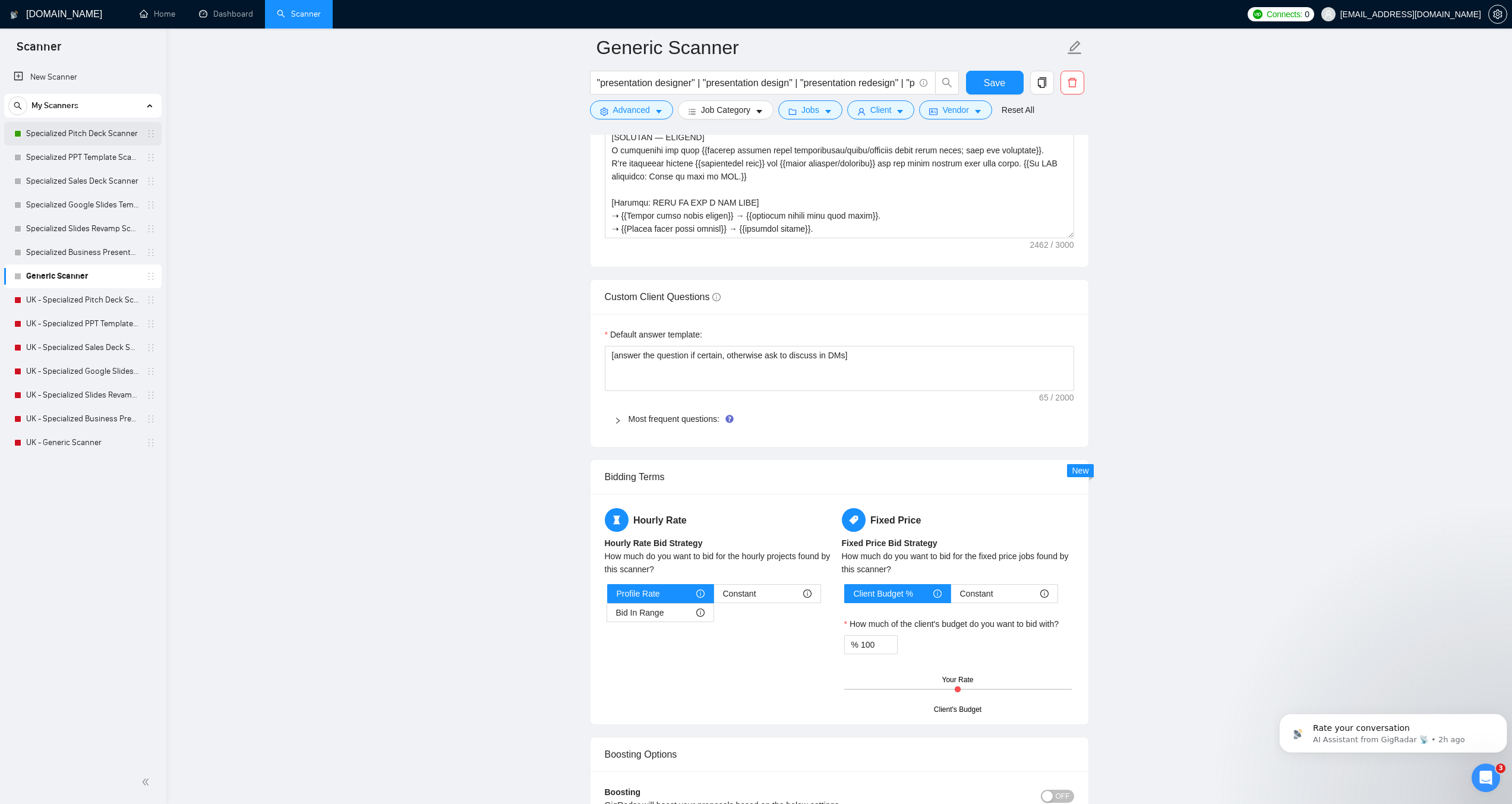
click at [90, 129] on link "Specialized Pitch Deck Scanner" at bounding box center [83, 133] width 113 height 24
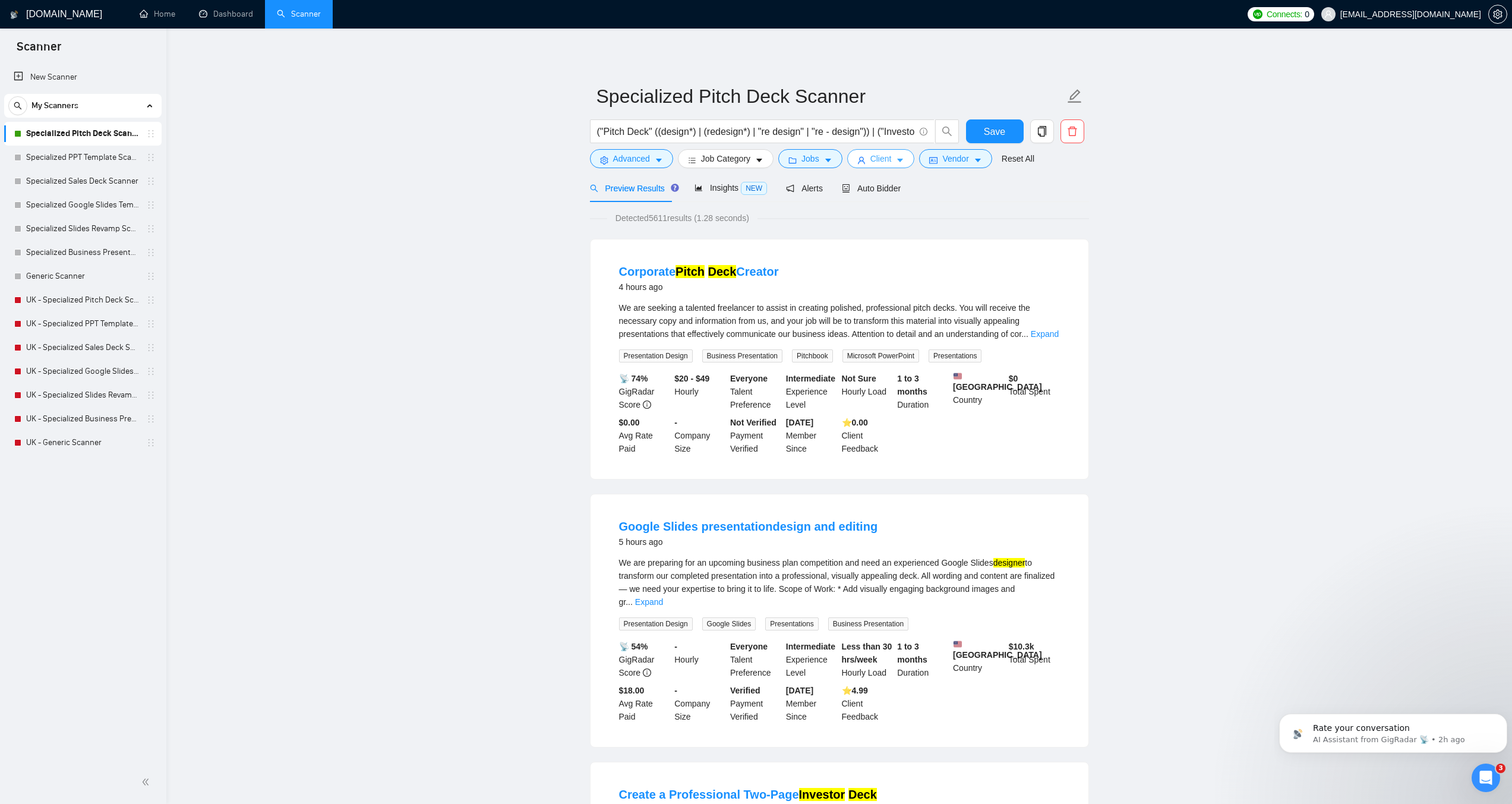
click at [871, 156] on span "Client" at bounding box center [881, 158] width 22 height 13
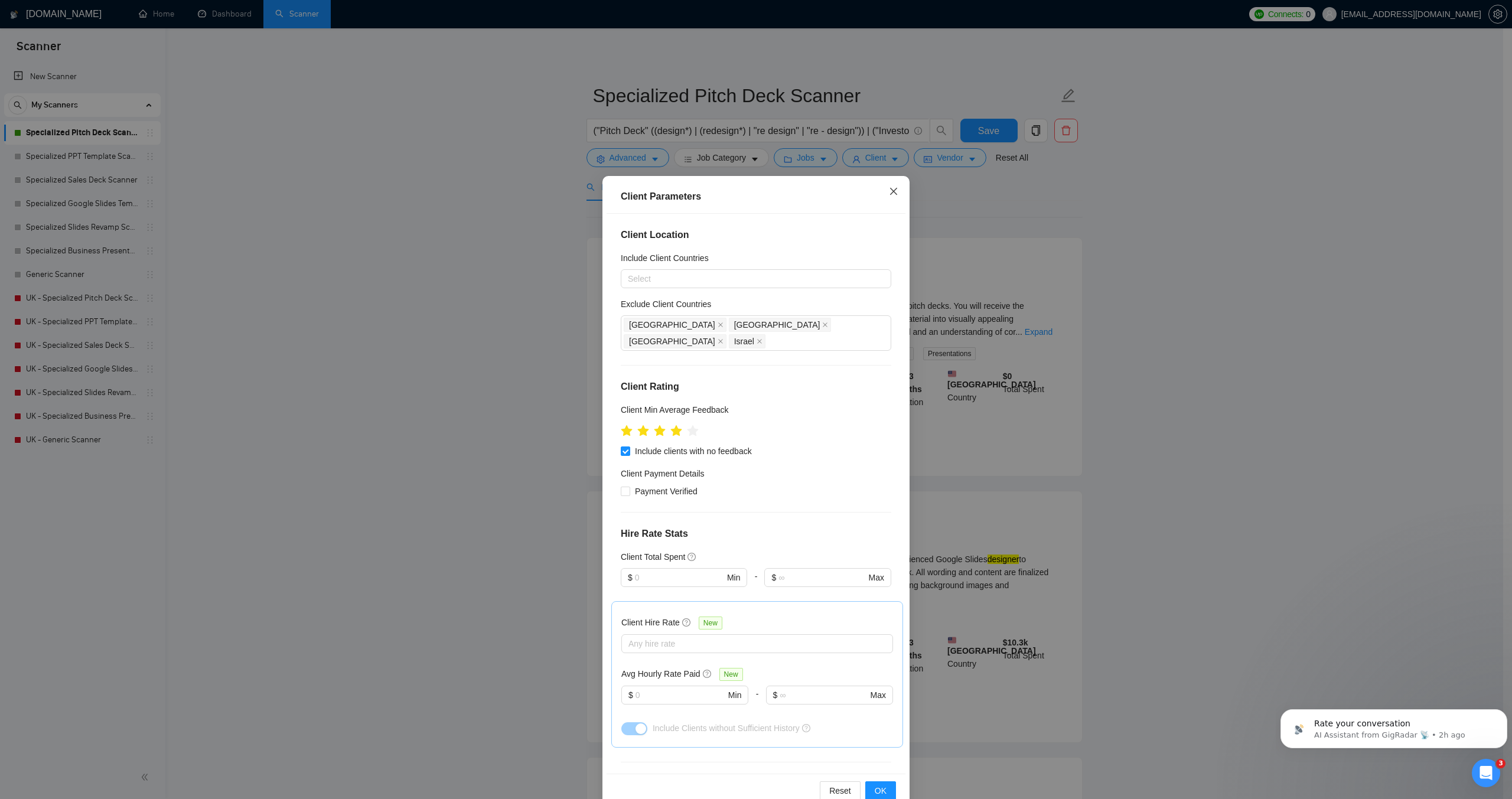
click at [891, 193] on icon "close" at bounding box center [894, 191] width 10 height 10
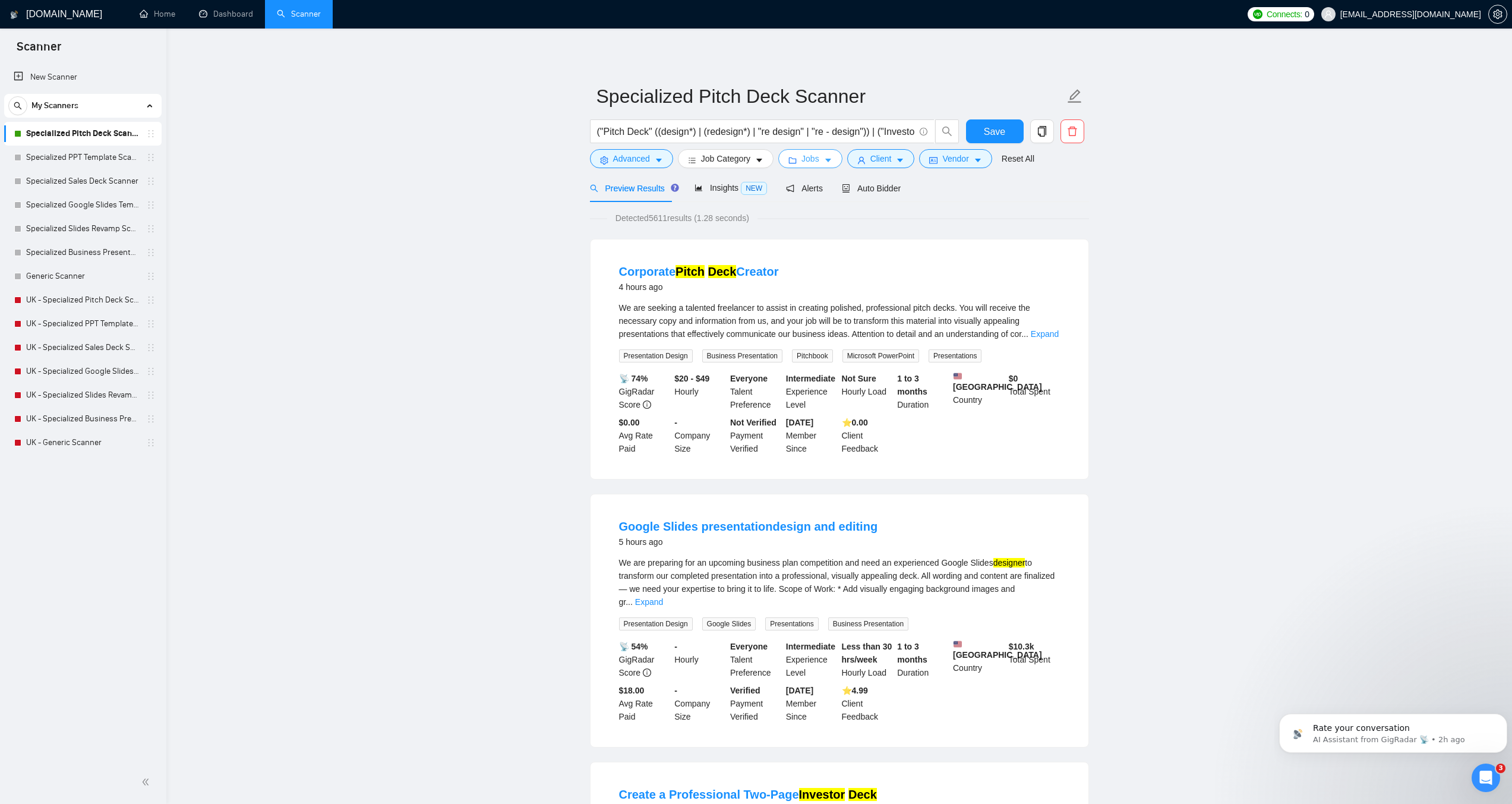
click at [819, 159] on button "Jobs" at bounding box center [810, 158] width 64 height 19
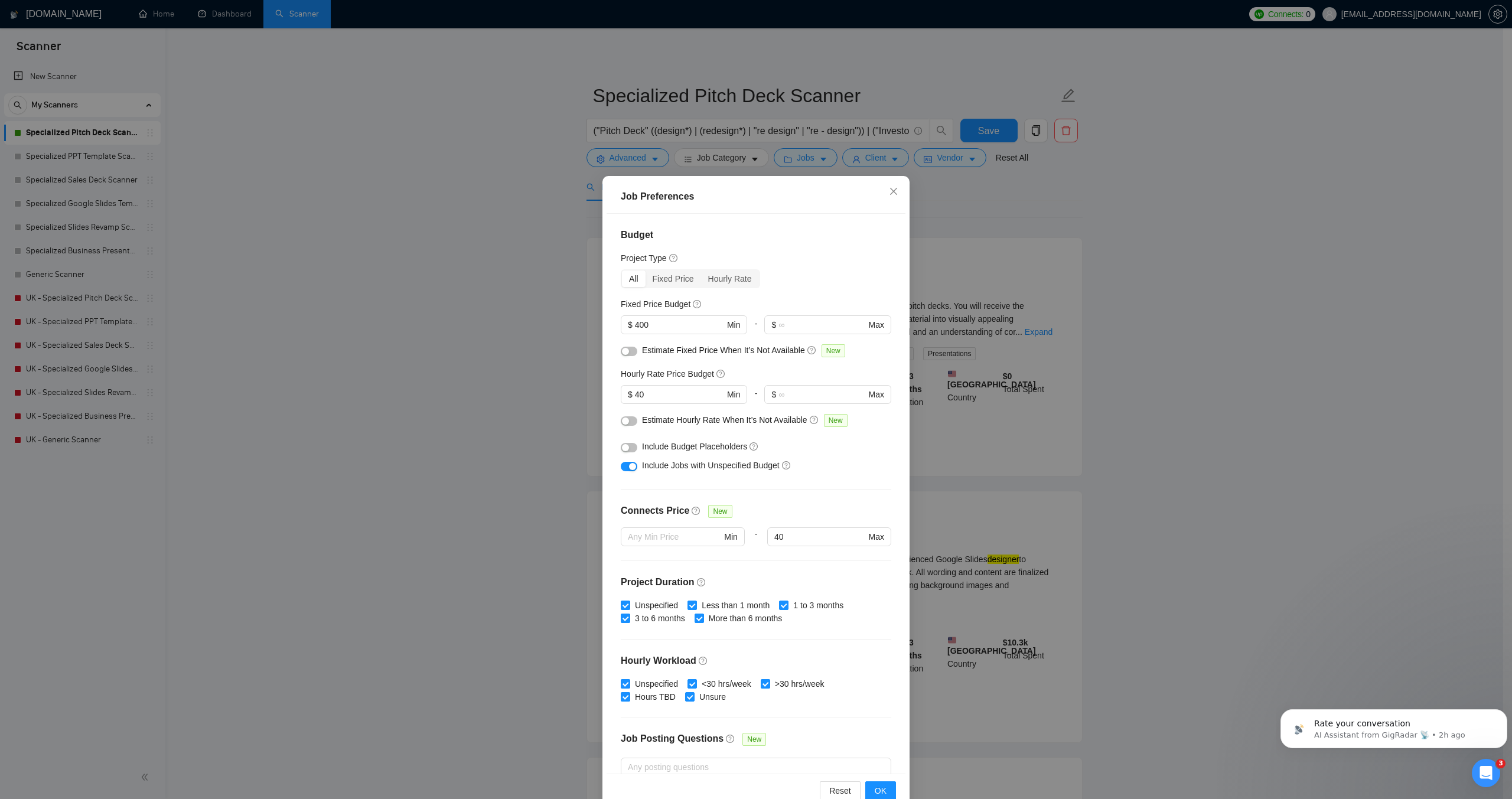
click at [787, 480] on div "Budget Project Type All Fixed Price Hourly Rate Fixed Price Budget $ 400 Min - …" at bounding box center [756, 494] width 299 height 559
drag, startPoint x: 772, startPoint y: 535, endPoint x: 765, endPoint y: 536, distance: 7.1
click at [767, 536] on span "40 Max" at bounding box center [829, 537] width 124 height 19
type input "4"
type input "25"
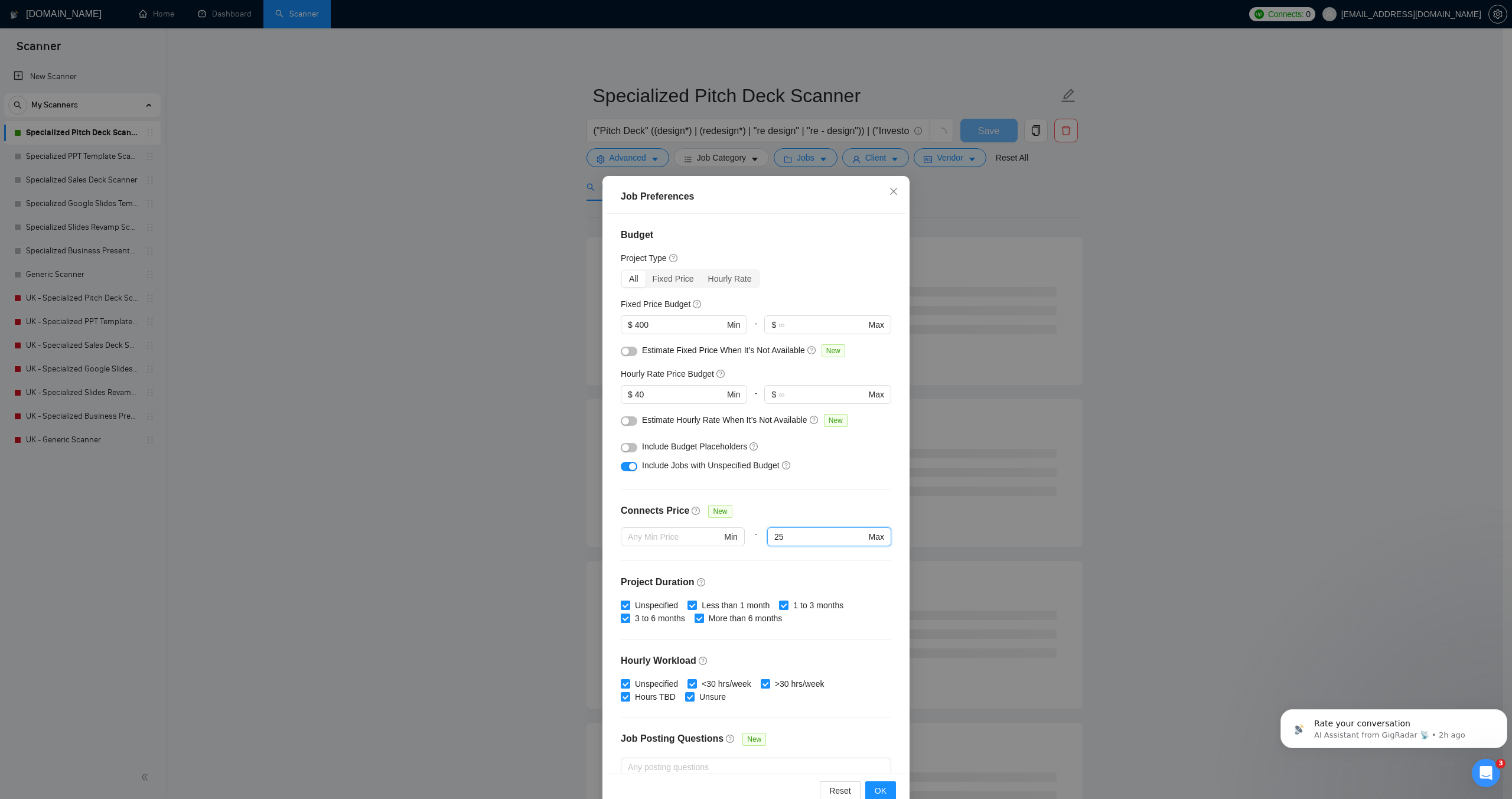
click at [760, 569] on div "Budget Project Type All Fixed Price Hourly Rate Fixed Price Budget $ 400 Min - …" at bounding box center [756, 494] width 299 height 559
drag, startPoint x: 634, startPoint y: 394, endPoint x: 628, endPoint y: 394, distance: 6.0
click at [628, 394] on span "$ 40 Min" at bounding box center [684, 394] width 126 height 19
type input "30"
click at [879, 790] on span "OK" at bounding box center [881, 791] width 12 height 13
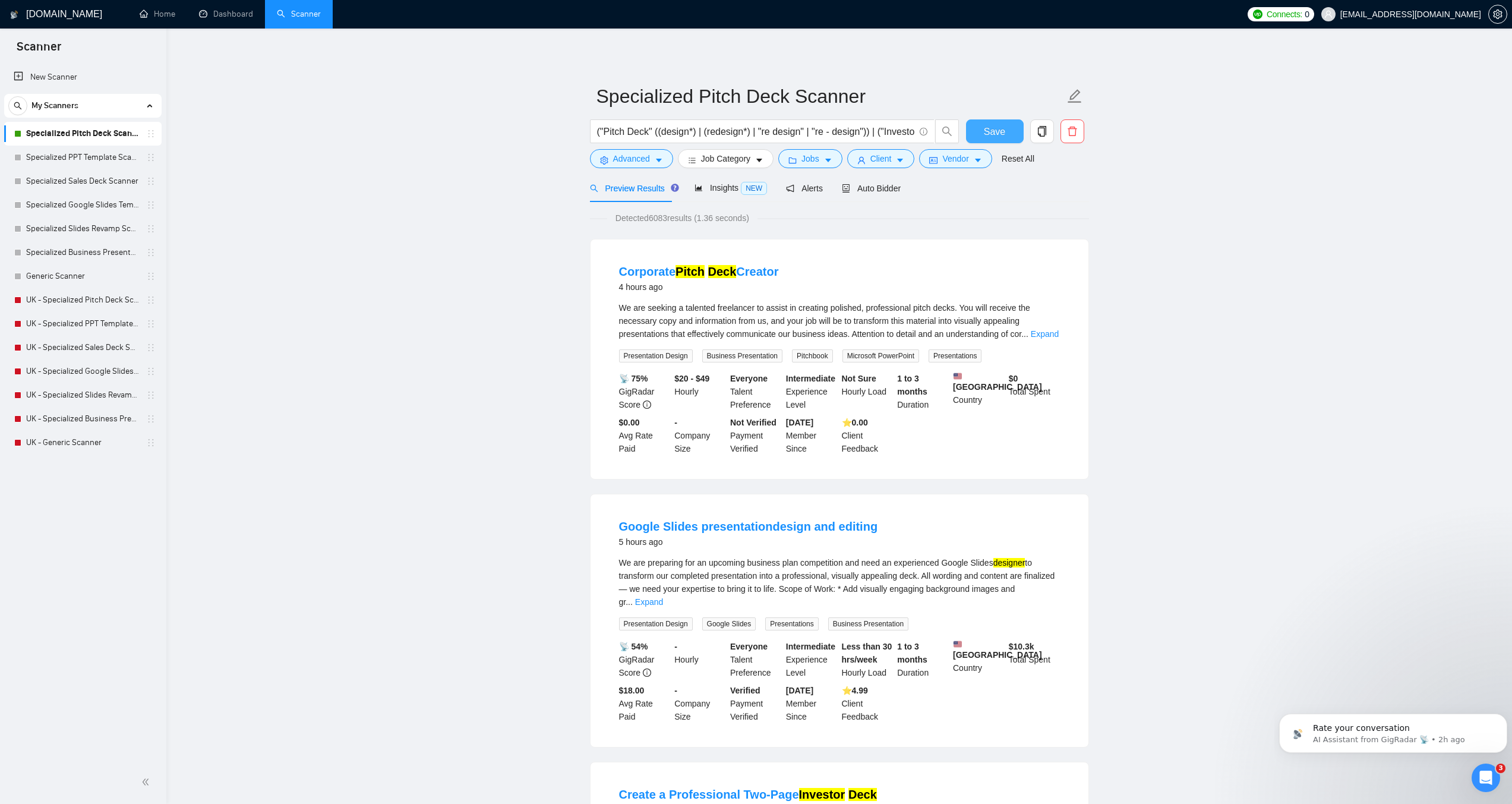
click at [994, 129] on span "Save" at bounding box center [994, 131] width 22 height 15
click at [646, 158] on span "Advanced" at bounding box center [632, 158] width 37 height 13
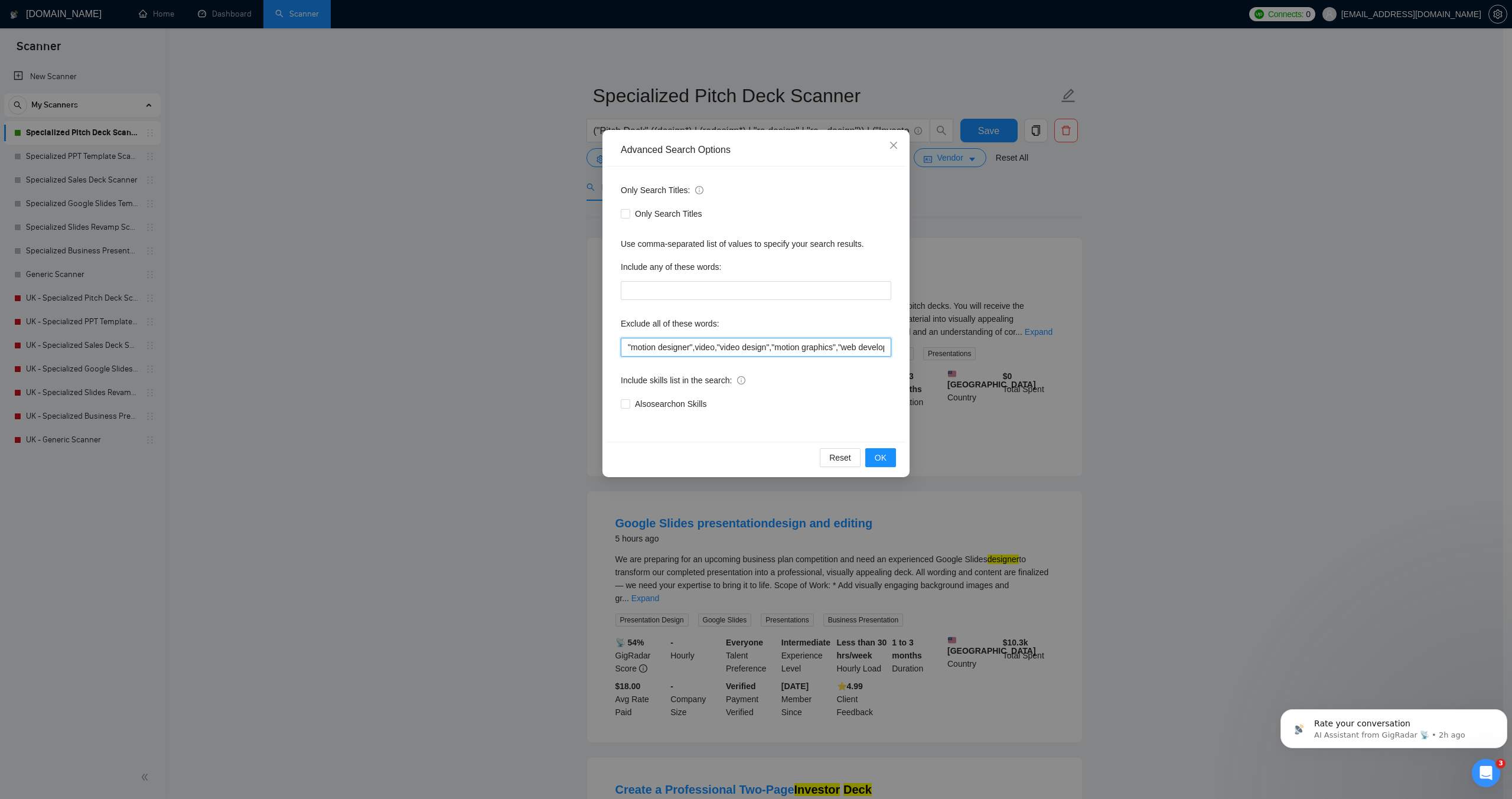
click at [626, 349] on input ""motion designer",video,"video design","motion graphics","web development", "We…" at bounding box center [756, 347] width 271 height 19
click at [626, 346] on input ""Beautiful AI","motion designer",video,"video design","motion graphics","web de…" at bounding box center [756, 347] width 271 height 19
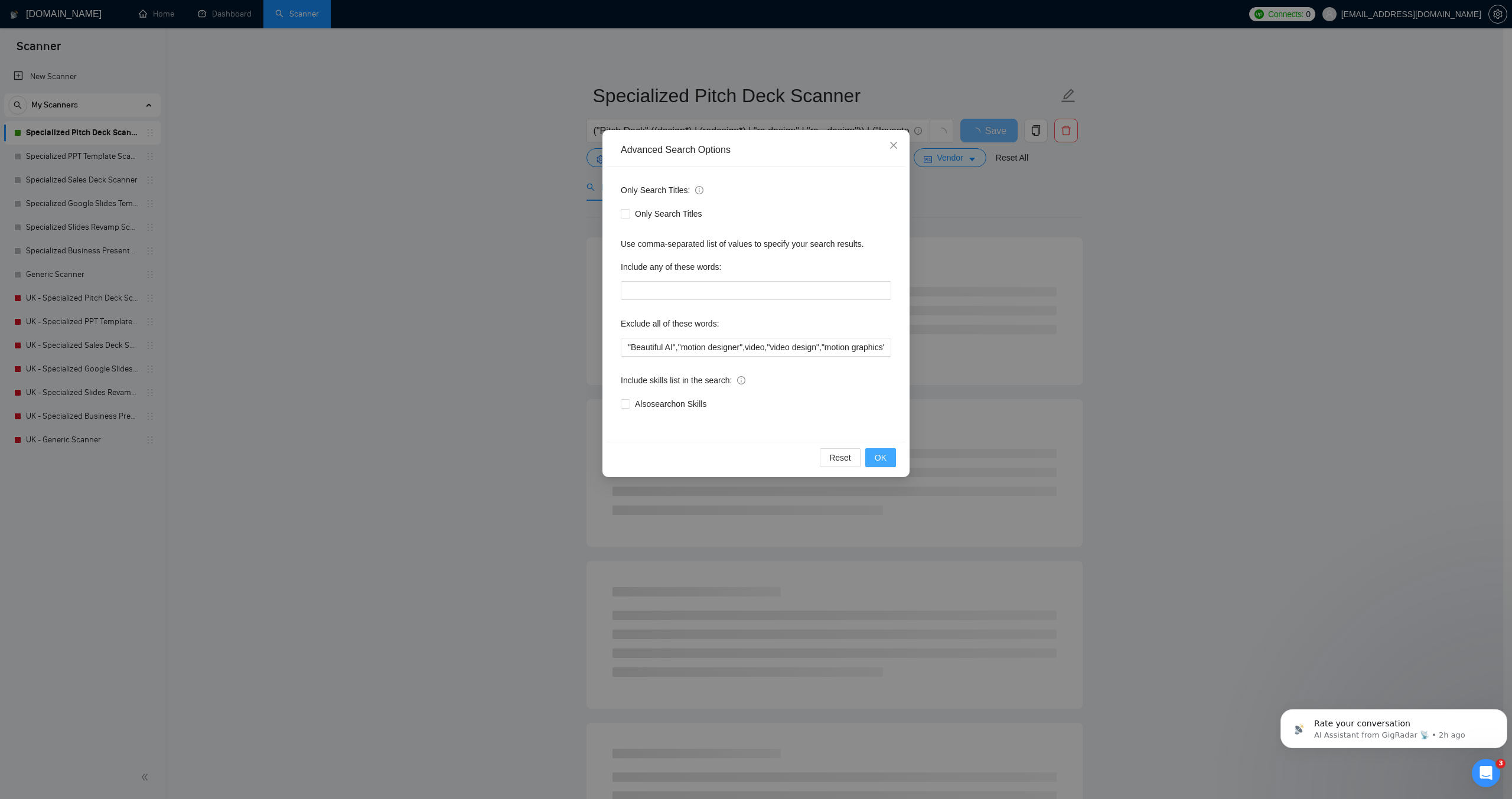
click at [880, 457] on span "OK" at bounding box center [881, 457] width 12 height 13
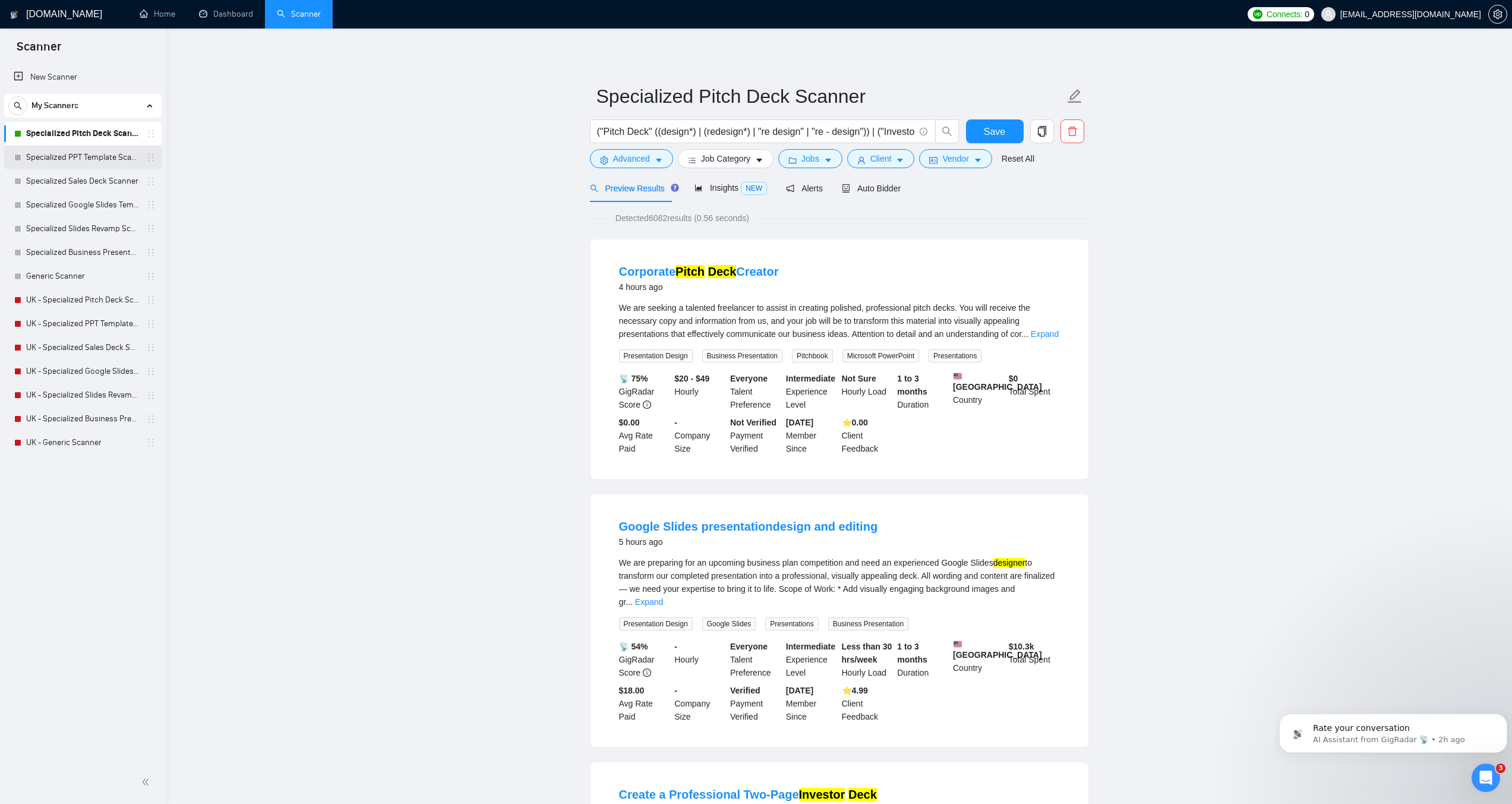
click at [97, 152] on link "Specialized PPT Template Scanner" at bounding box center [83, 158] width 113 height 24
click at [1003, 127] on span "Save" at bounding box center [994, 131] width 22 height 15
click at [652, 156] on button "Advanced" at bounding box center [632, 158] width 83 height 19
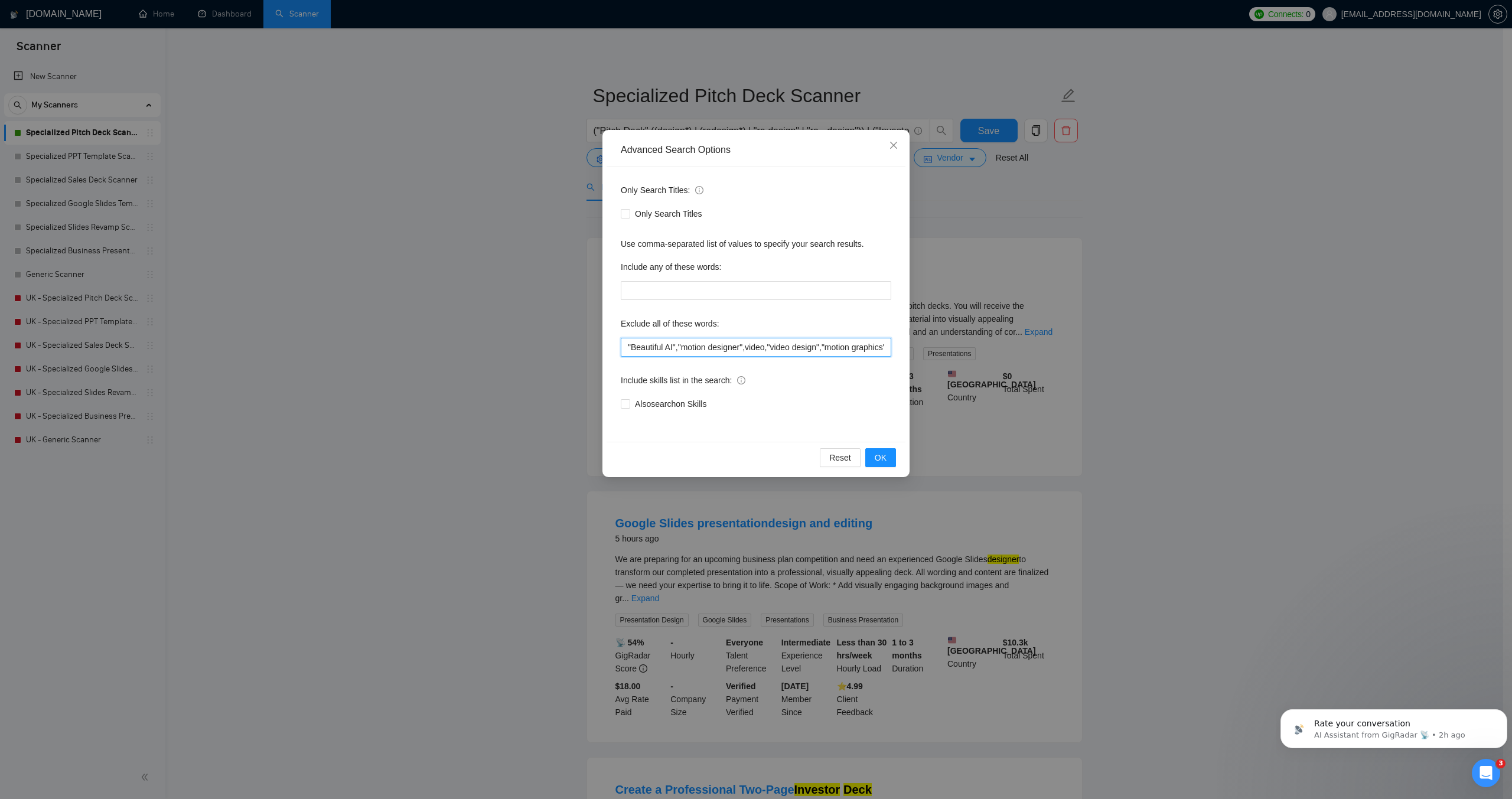
click at [628, 349] on input ""Beautiful AI","motion designer",video,"video design","motion graphics","web de…" at bounding box center [756, 347] width 271 height 19
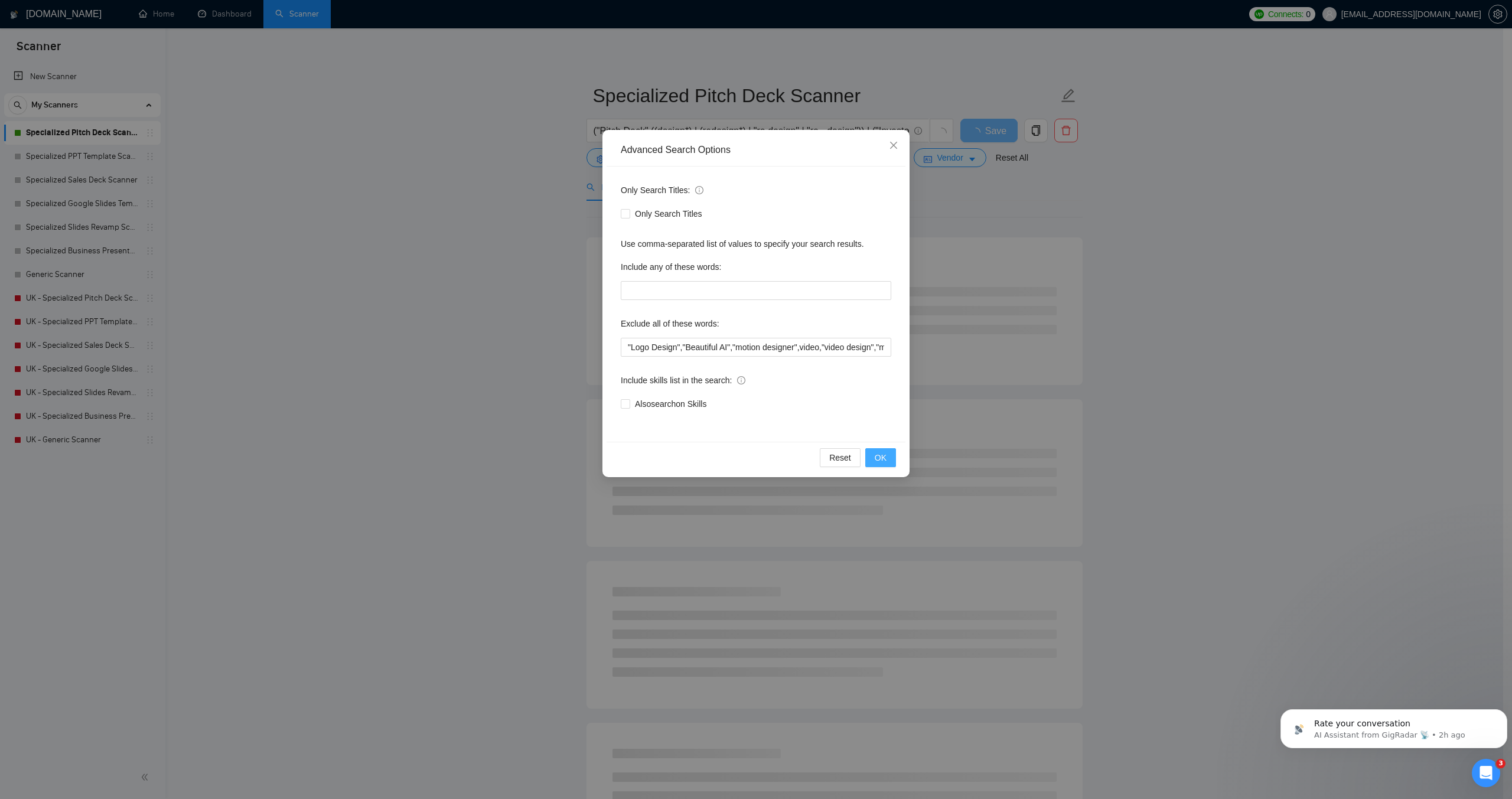
click at [887, 452] on button "OK" at bounding box center [881, 457] width 30 height 19
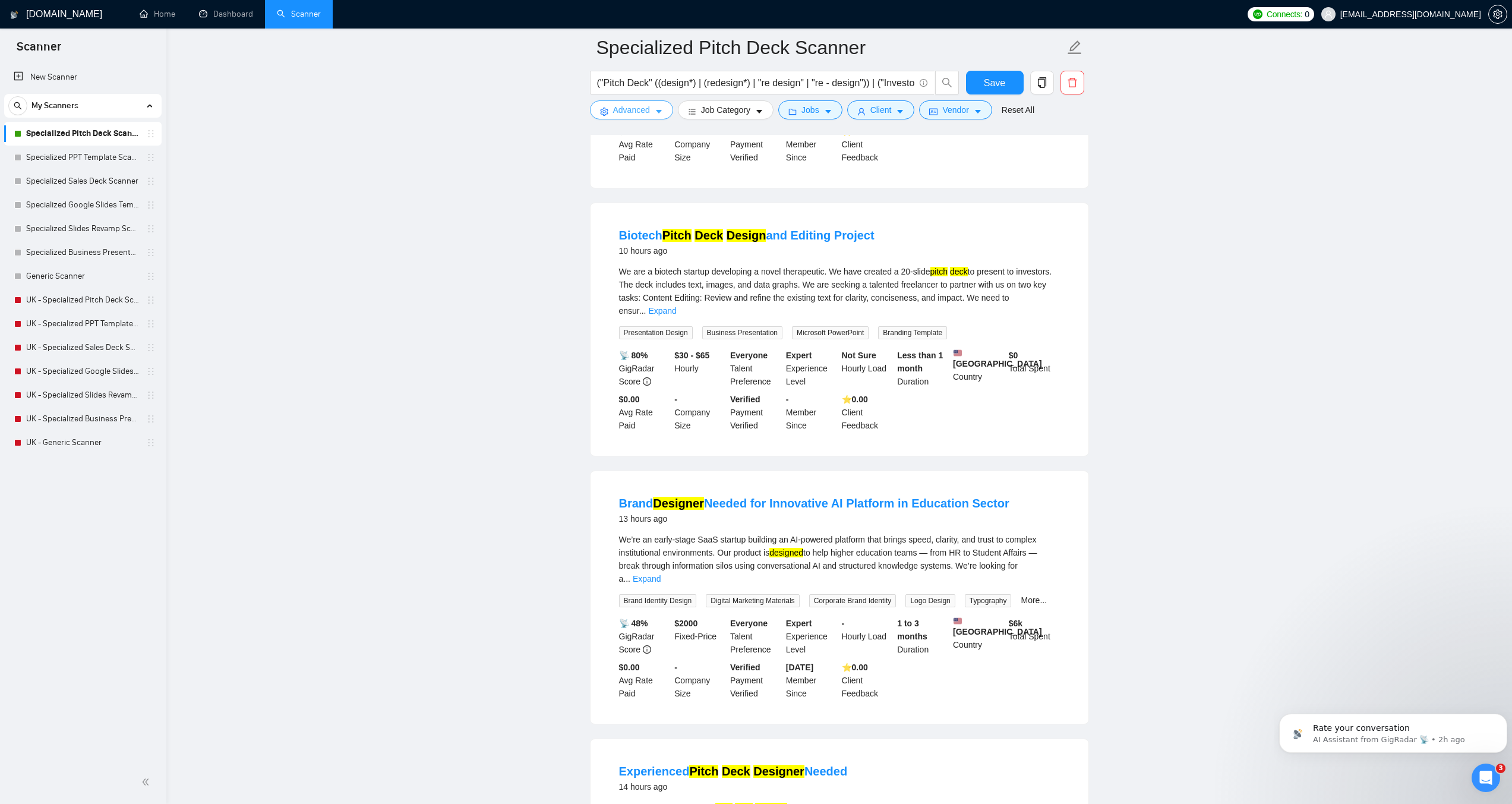
scroll to position [1129, 0]
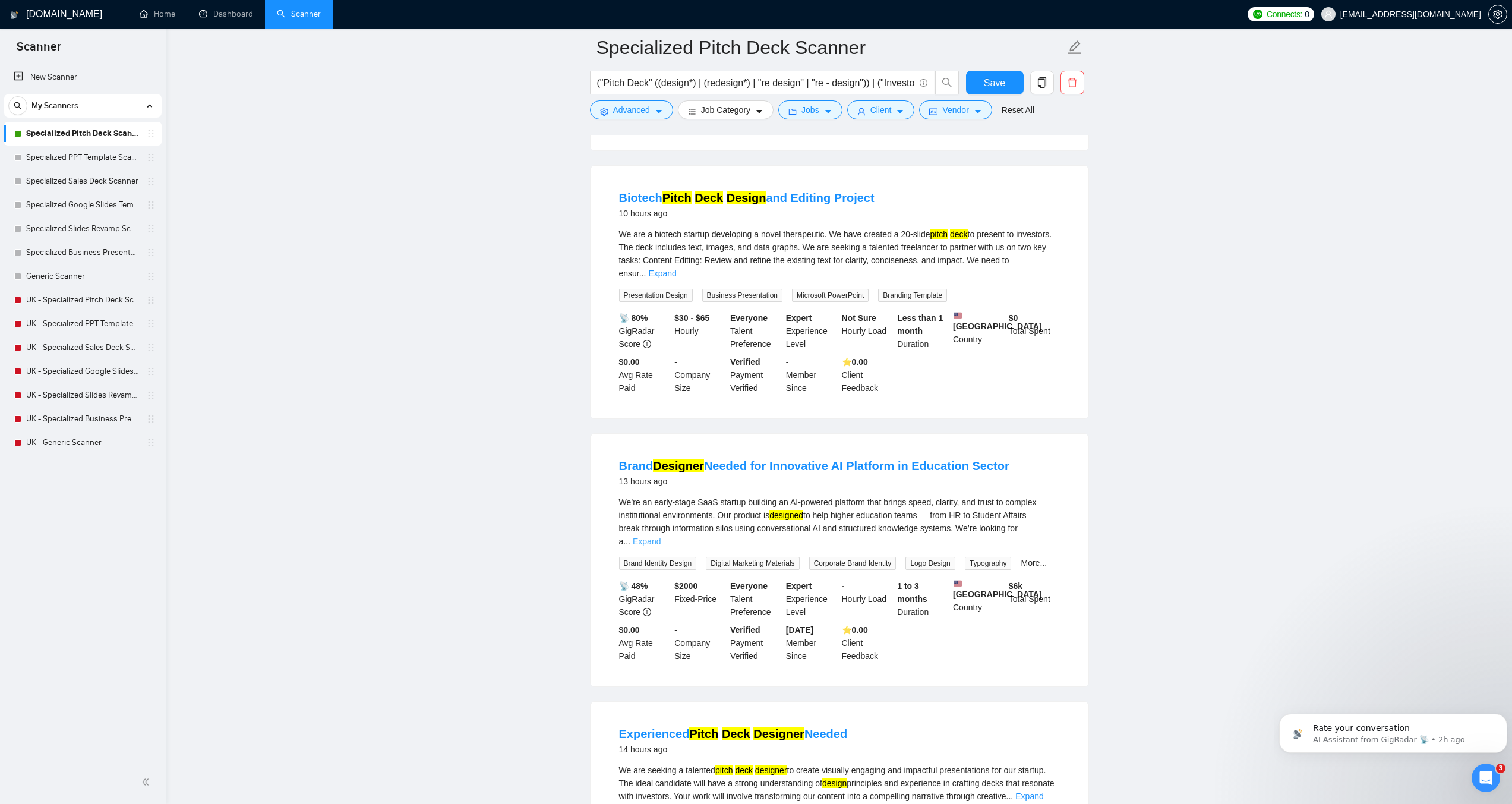
click at [661, 536] on link "Expand" at bounding box center [647, 541] width 28 height 10
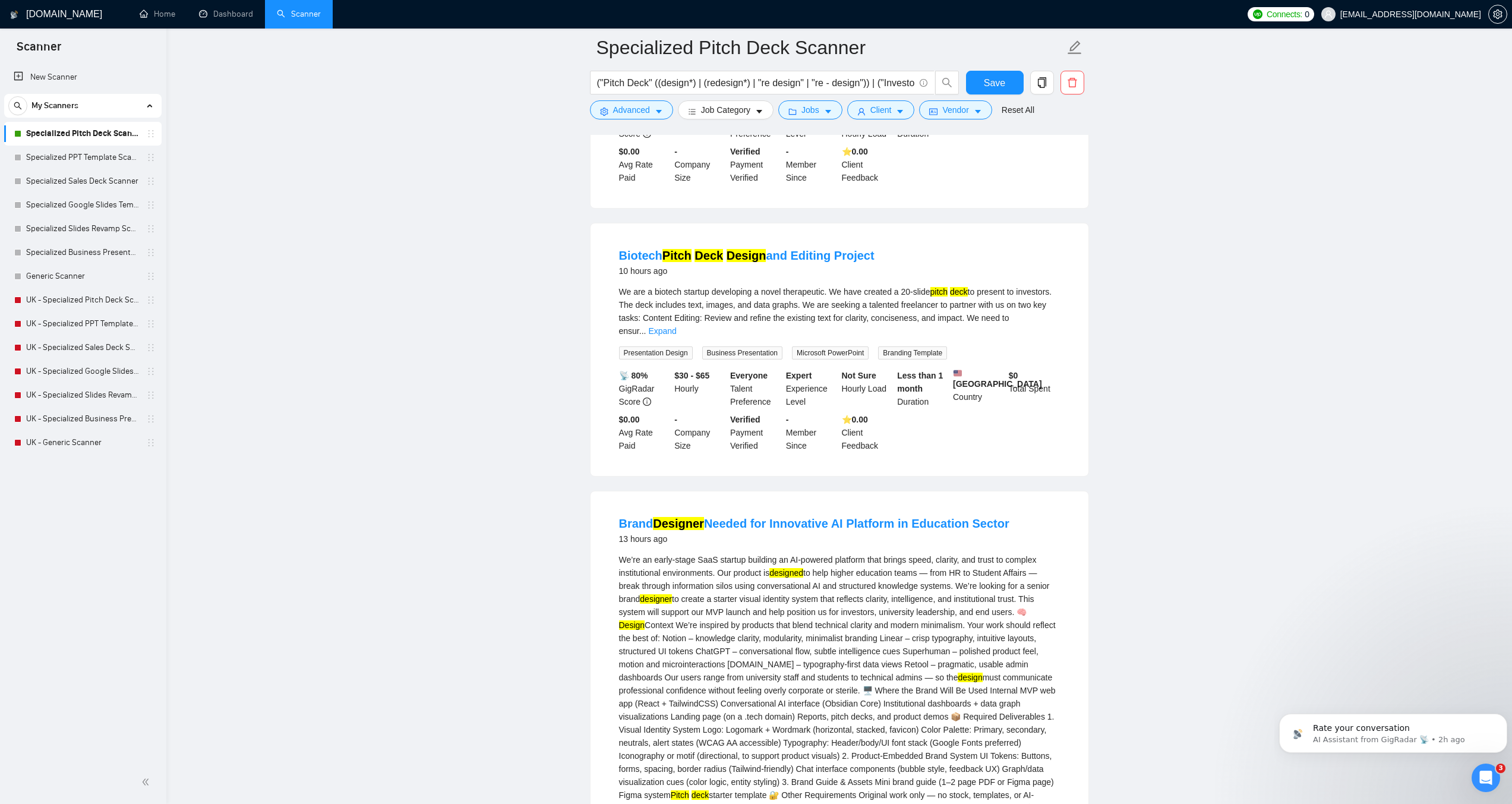
scroll to position [1069, 0]
drag, startPoint x: 608, startPoint y: 518, endPoint x: 702, endPoint y: 520, distance: 94.0
click at [702, 520] on li "Brand Designer Needed for Innovative AI Platform in Education Sector 13 hours a…" at bounding box center [840, 756] width 470 height 498
copy link "Brand Designer"
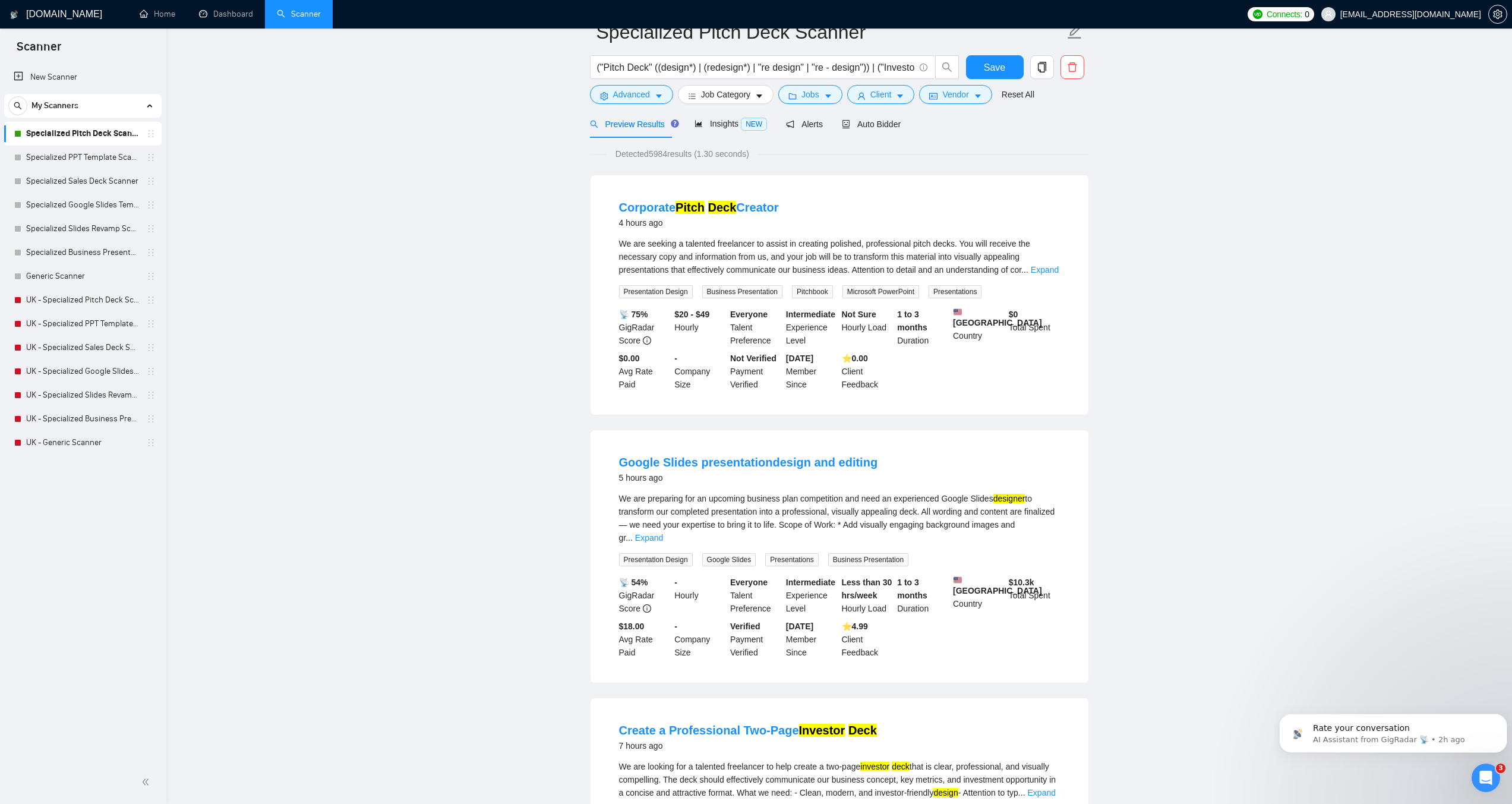
scroll to position [0, 0]
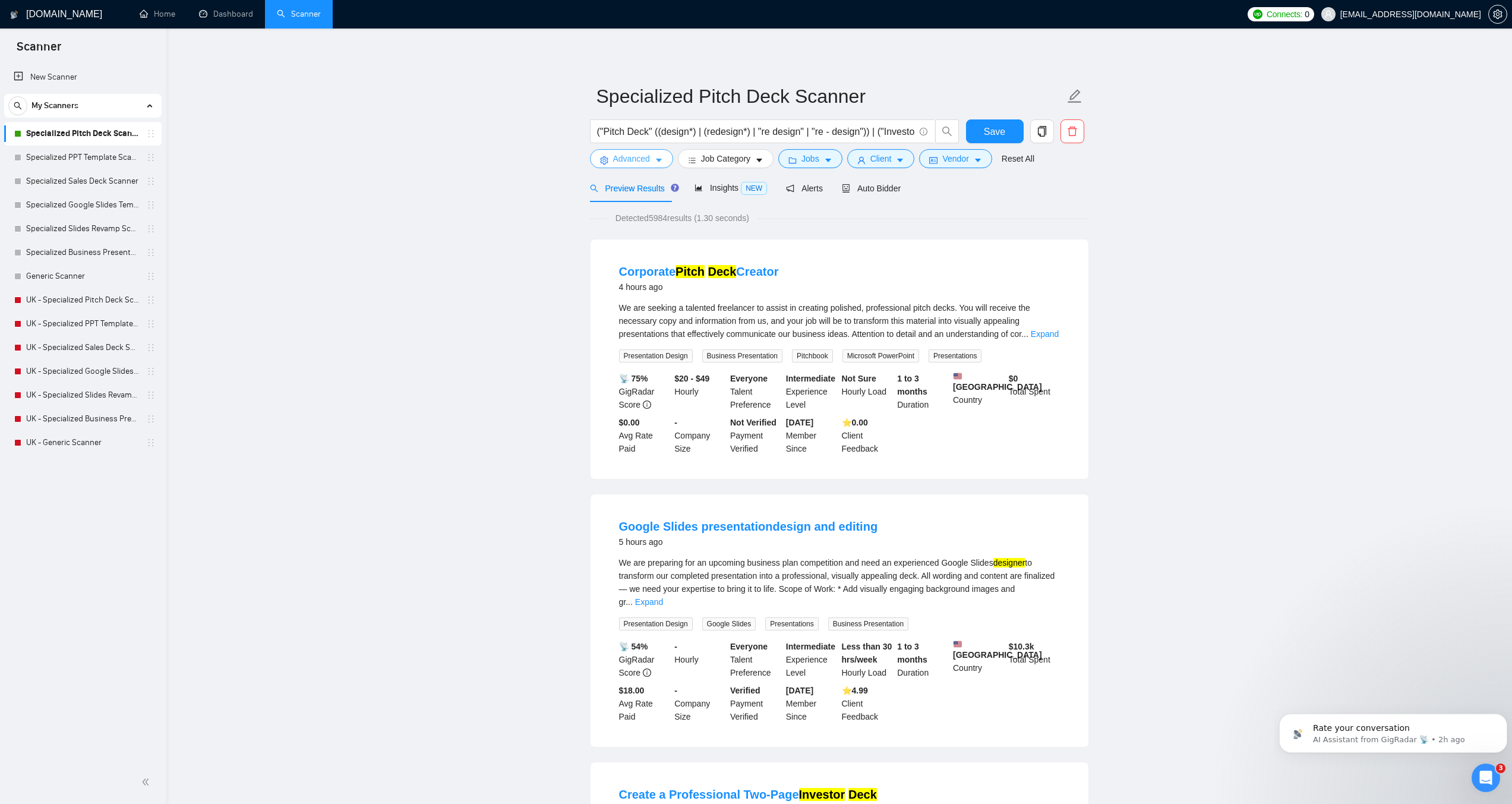
click at [656, 158] on icon "caret-down" at bounding box center [659, 161] width 8 height 8
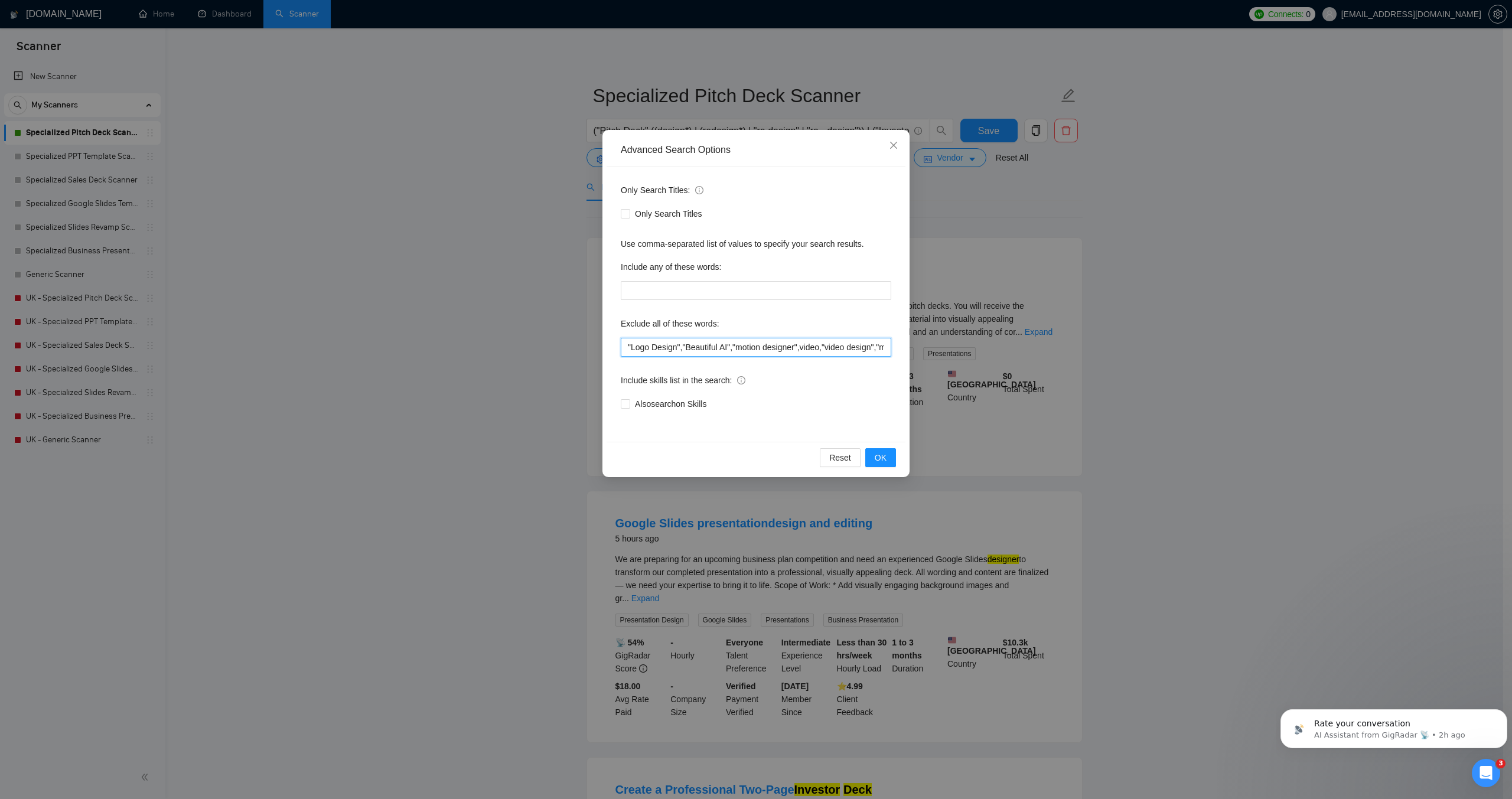
click at [626, 348] on input ""Logo Design","Beautiful AI","motion designer",video,"video design","motion gra…" at bounding box center [756, 347] width 271 height 19
paste input "Brand Designer"
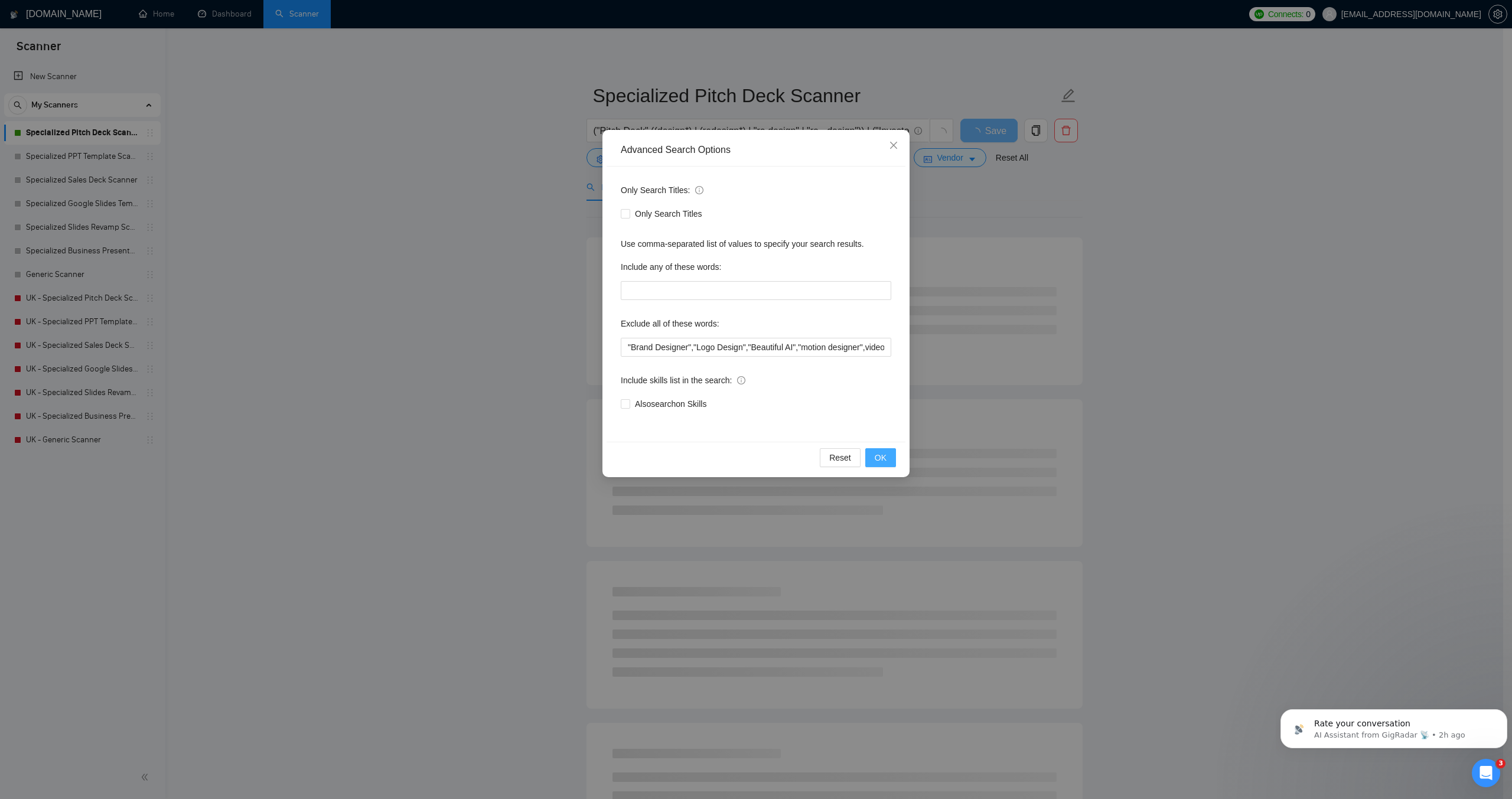
click at [873, 456] on button "OK" at bounding box center [881, 457] width 30 height 19
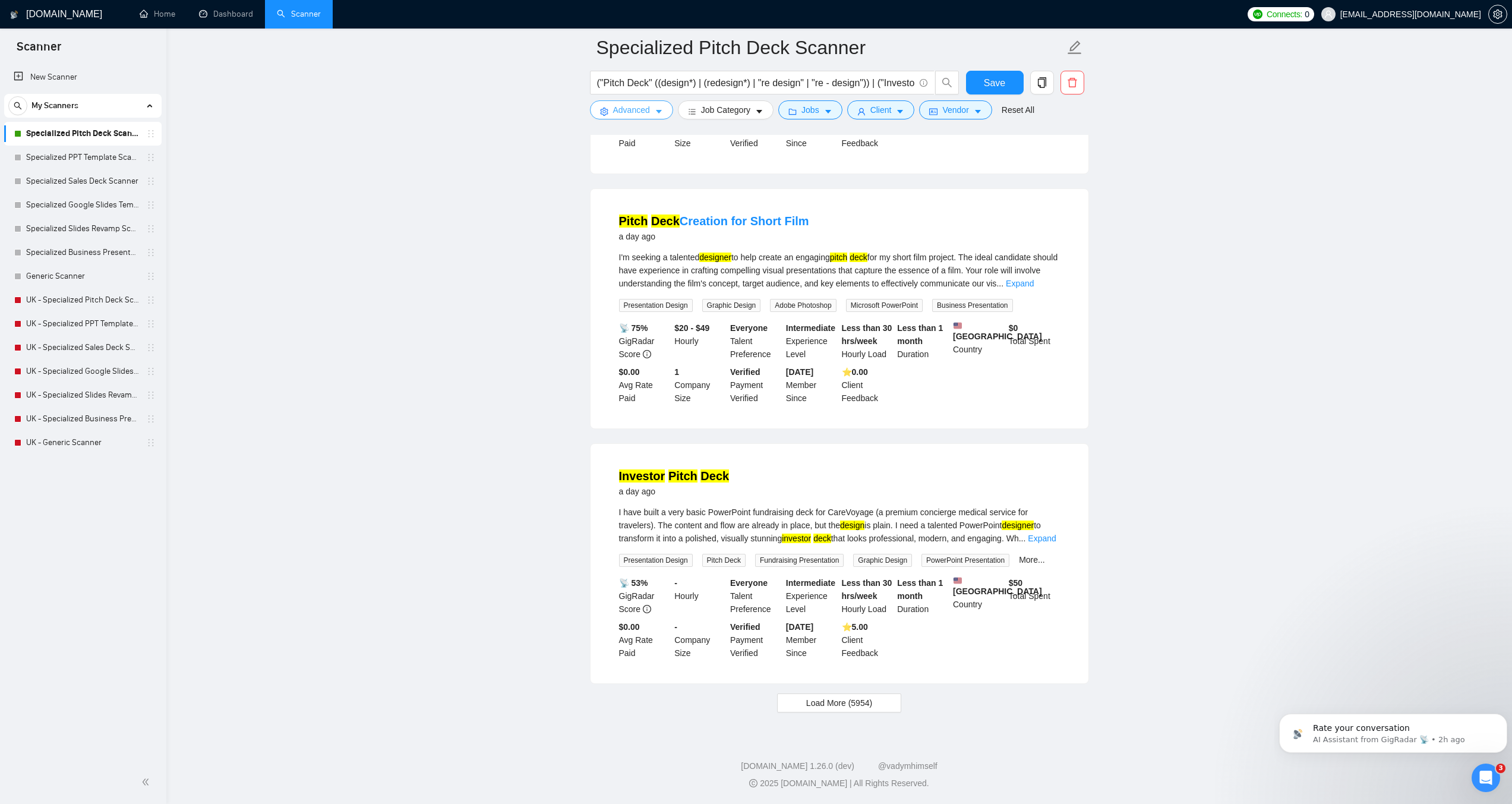
scroll to position [2168, 0]
click at [814, 703] on span "Load More (5954)" at bounding box center [839, 703] width 66 height 13
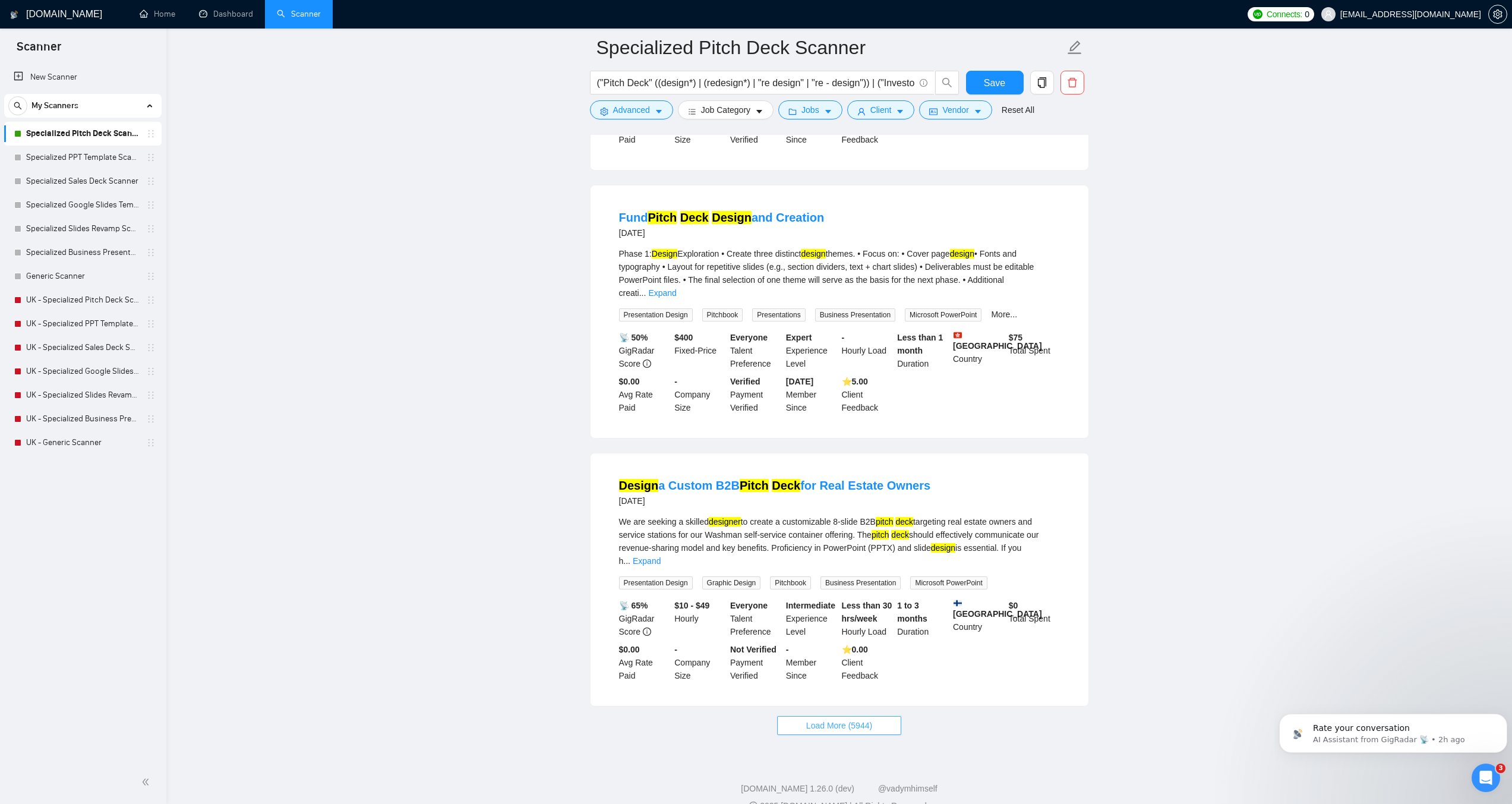
scroll to position [4722, 0]
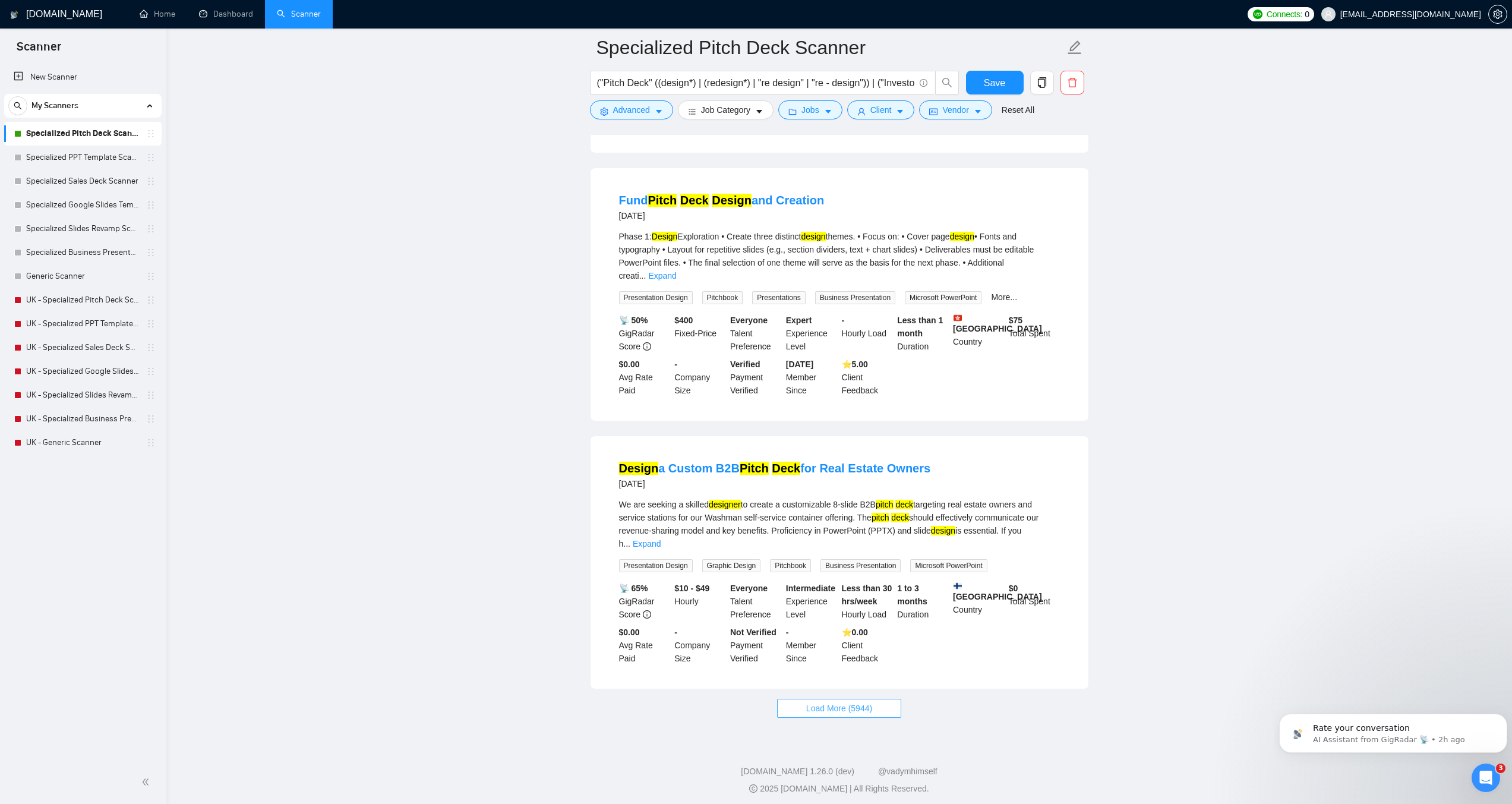
click at [787, 705] on button "Load More (5944)" at bounding box center [839, 708] width 124 height 19
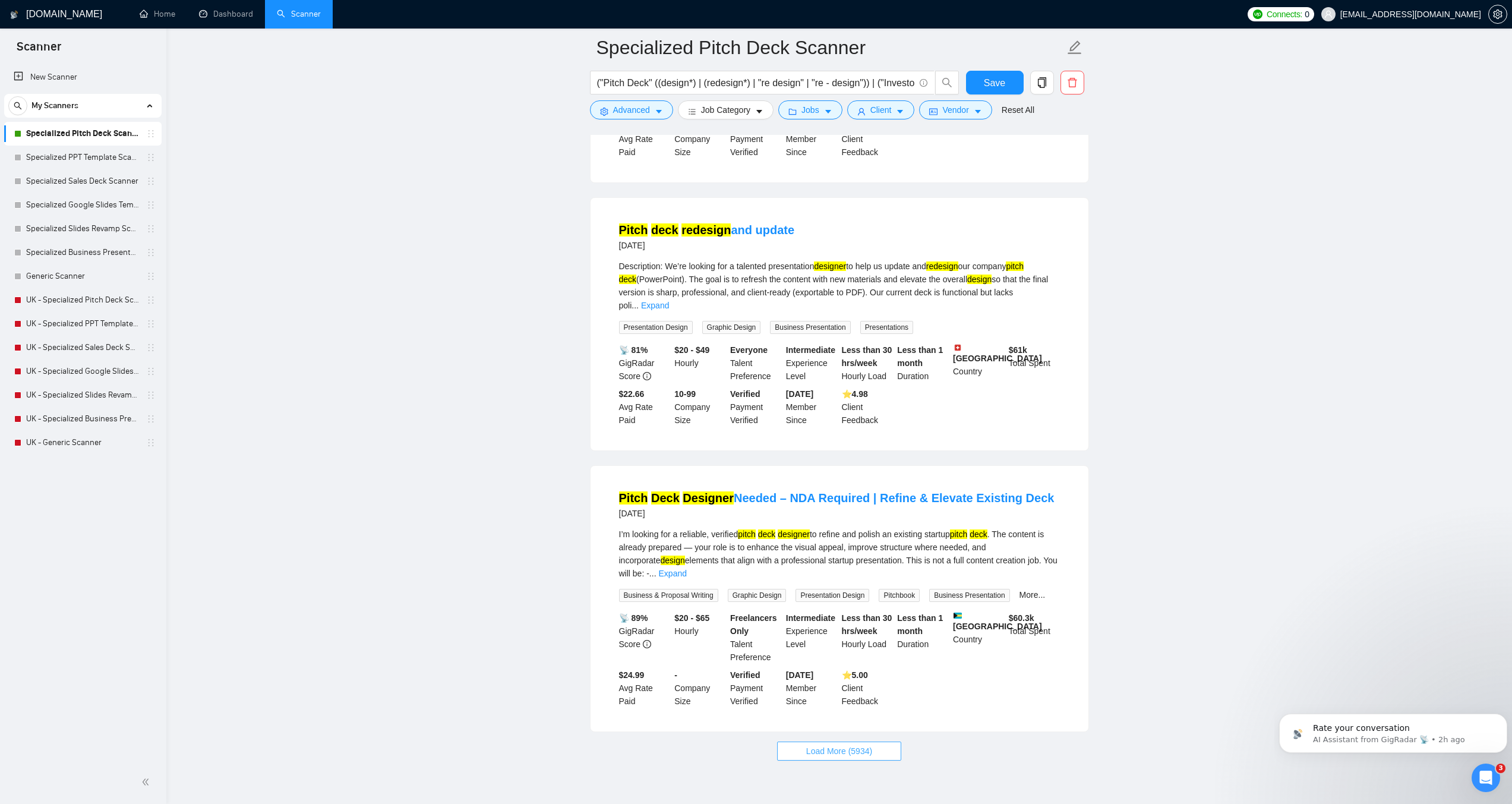
scroll to position [7300, 0]
click at [829, 741] on button "Load More (5934)" at bounding box center [839, 750] width 124 height 19
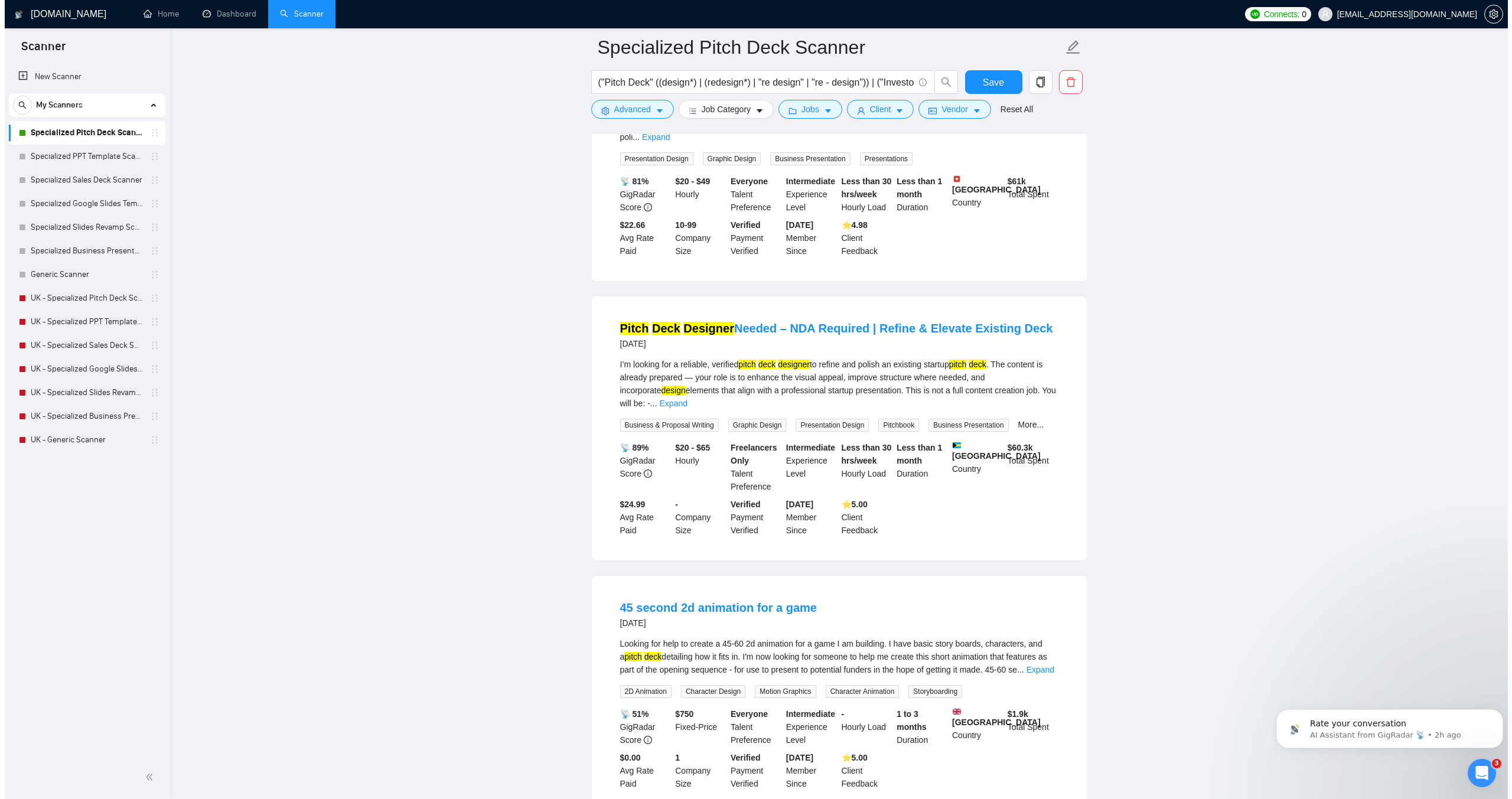
scroll to position [7491, 0]
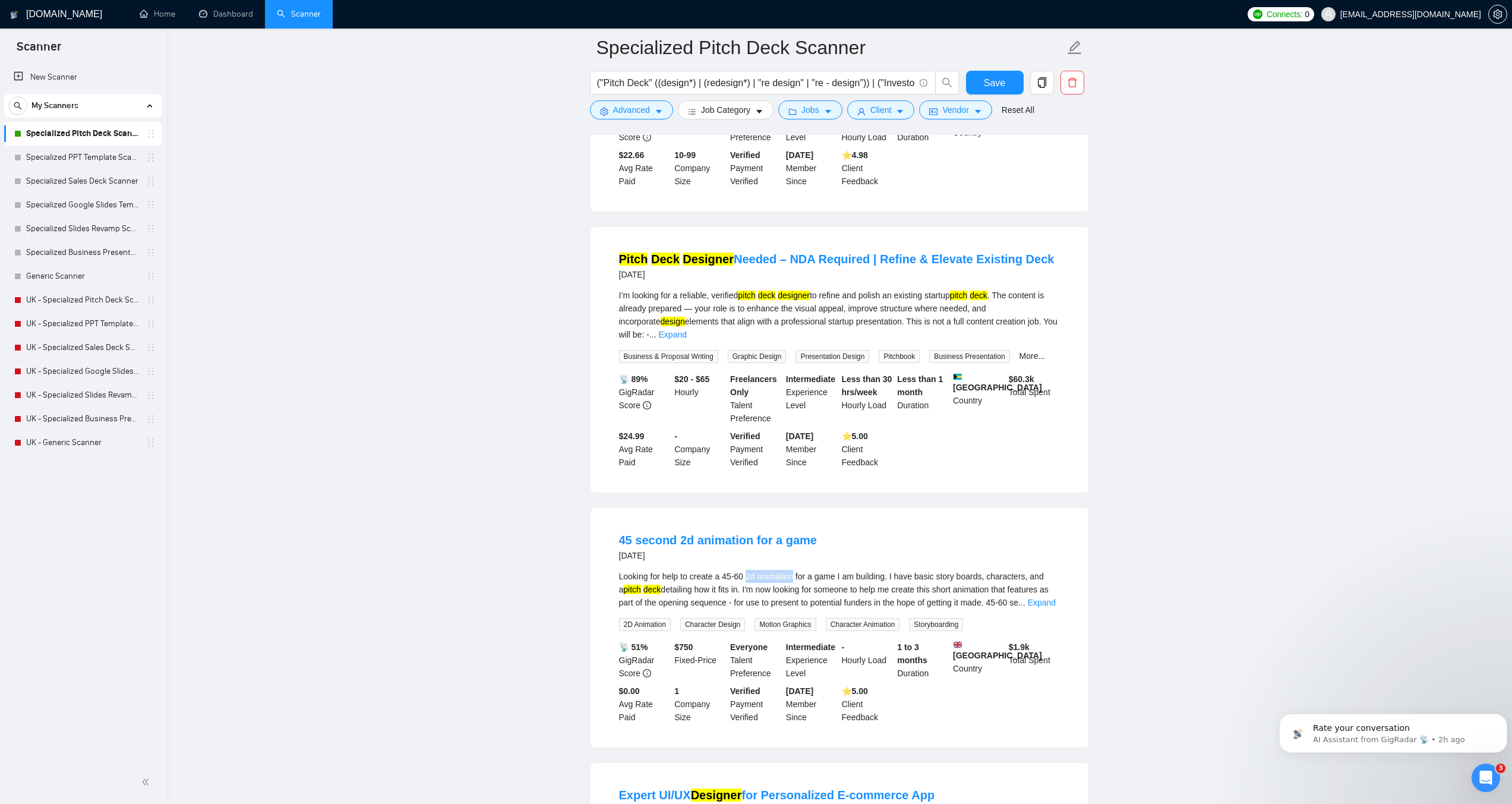
drag, startPoint x: 746, startPoint y: 532, endPoint x: 793, endPoint y: 529, distance: 47.1
click at [793, 570] on div "Looking for help to create a 45-60 2d animation for a game I am building. I hav…" at bounding box center [839, 589] width 441 height 39
copy div "2d animation"
click at [646, 107] on span "Advanced" at bounding box center [632, 110] width 37 height 13
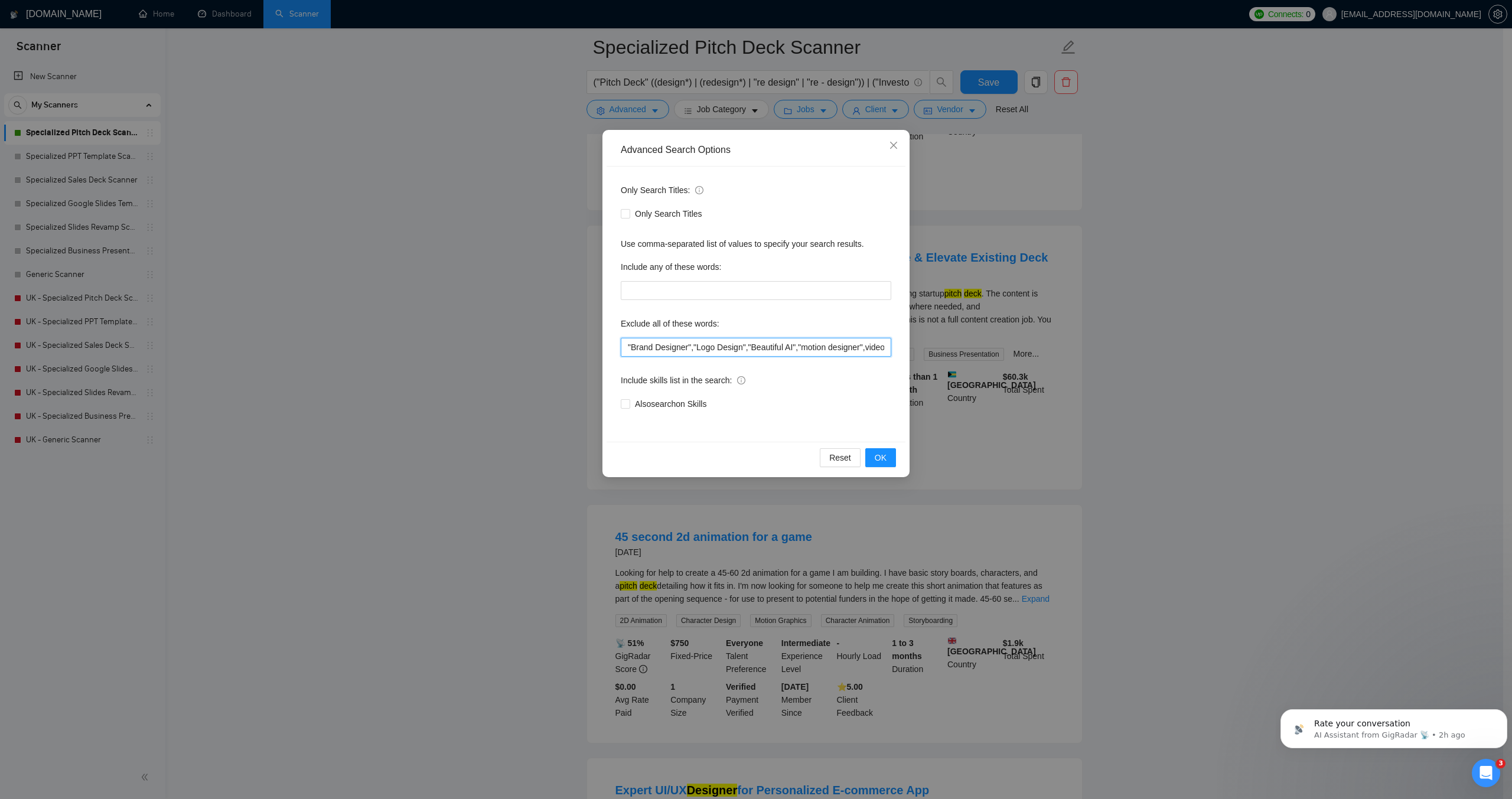
click at [626, 348] on input ""Brand Designer","Logo Design","Beautiful AI","motion designer",video,"video de…" at bounding box center [756, 347] width 271 height 19
paste input "2d animation"
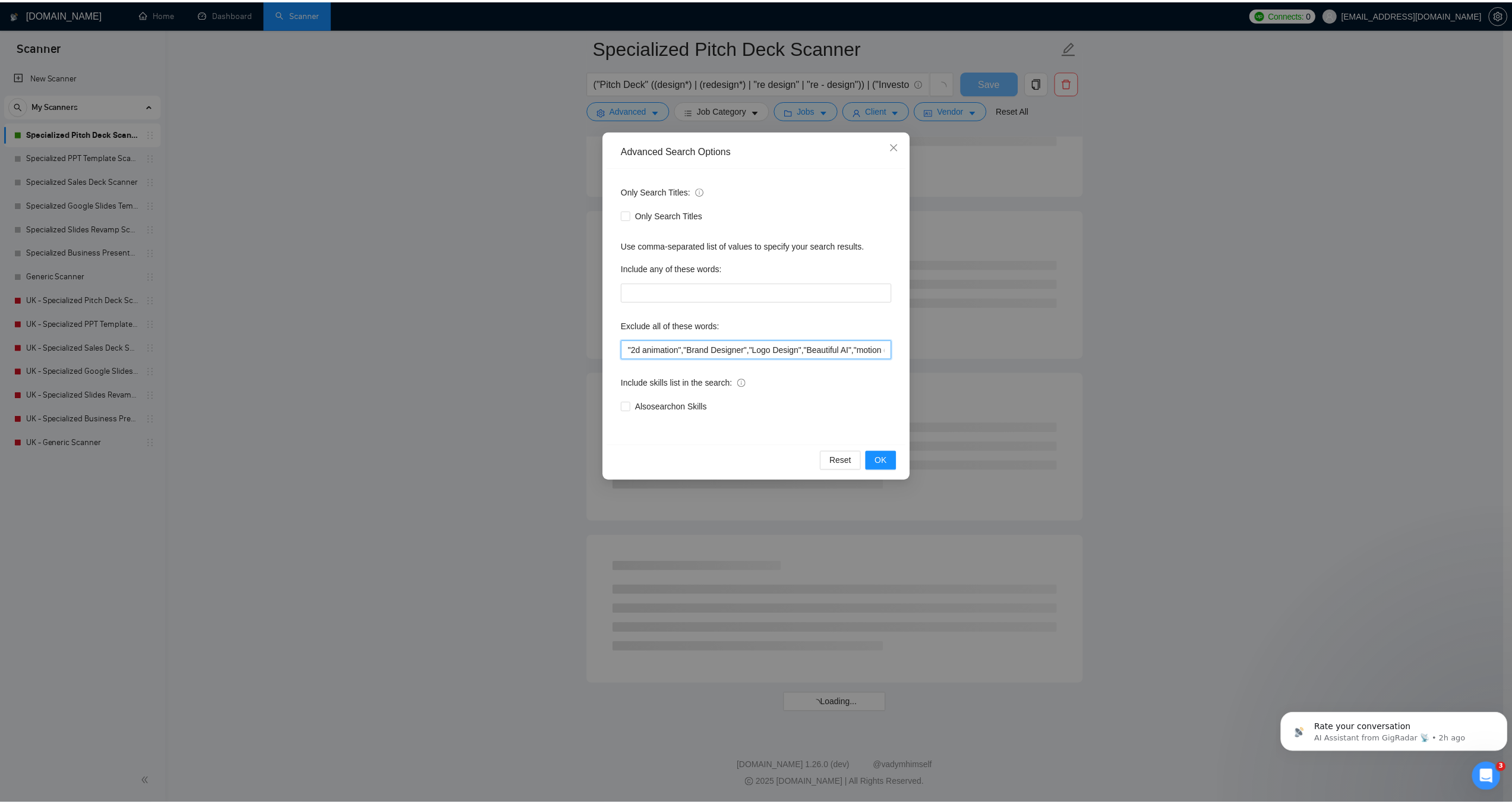
scroll to position [6062, 0]
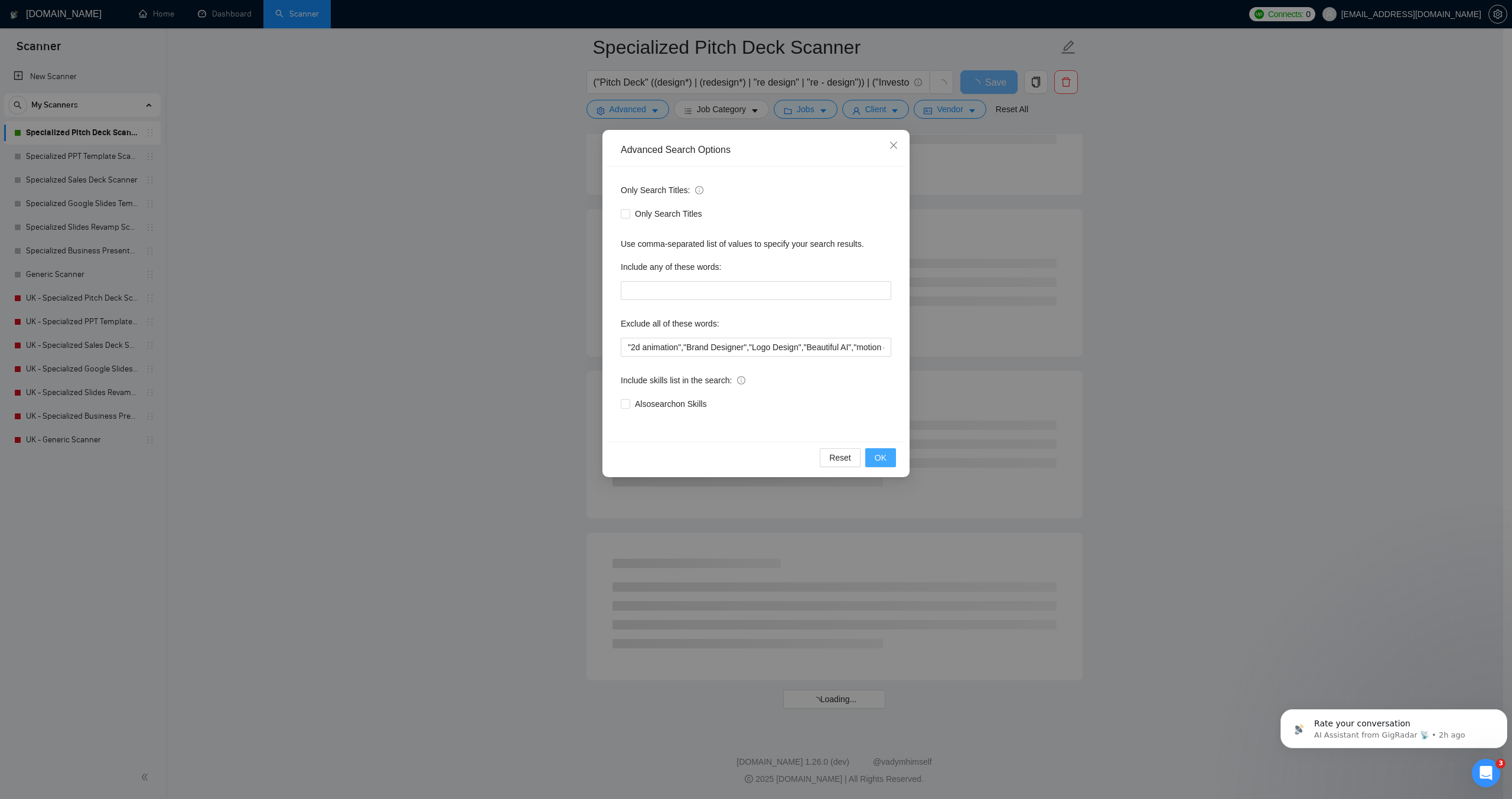
click at [883, 456] on span "OK" at bounding box center [881, 457] width 12 height 13
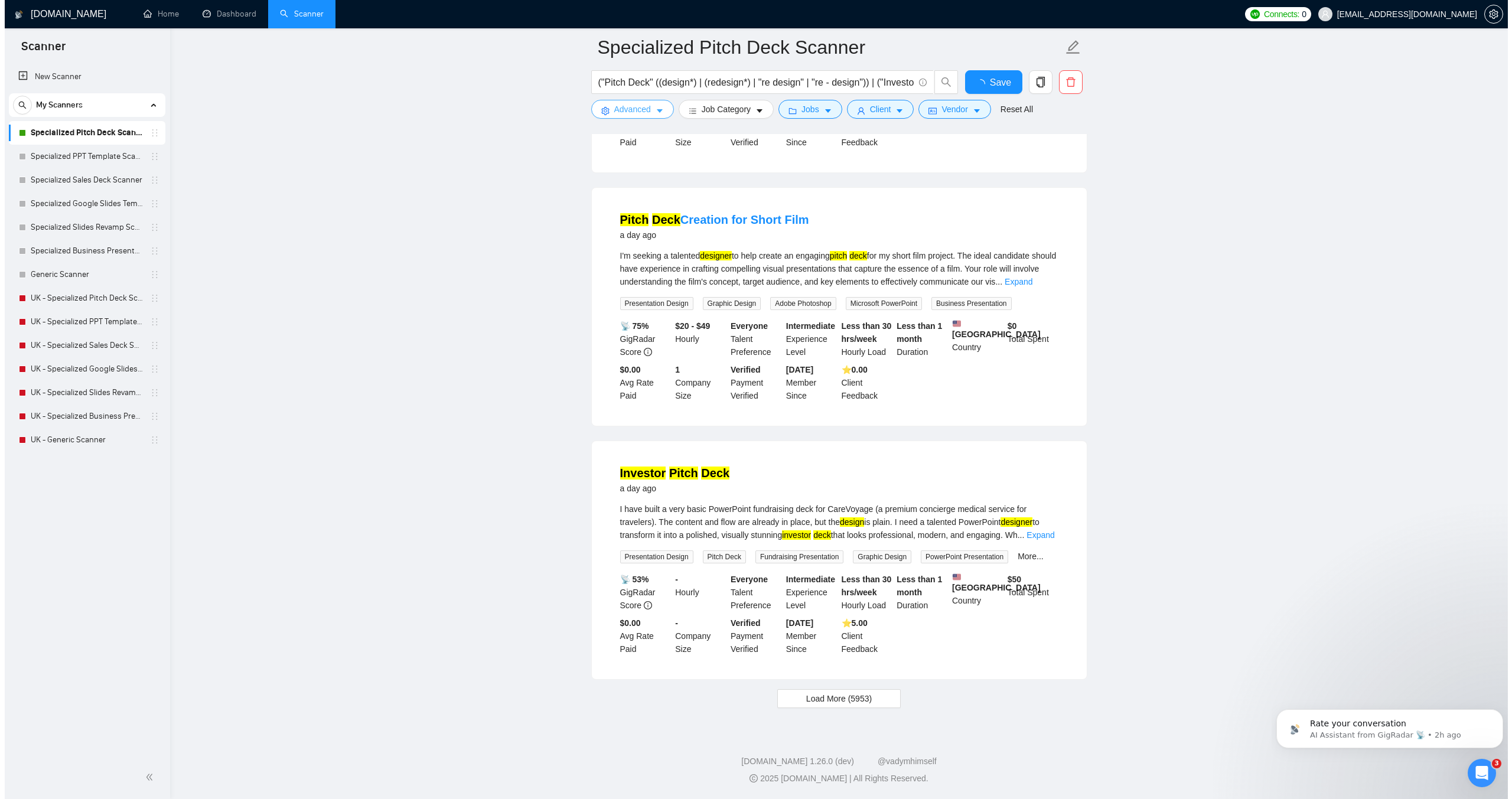
scroll to position [2155, 0]
click at [634, 111] on span "Advanced" at bounding box center [628, 109] width 37 height 13
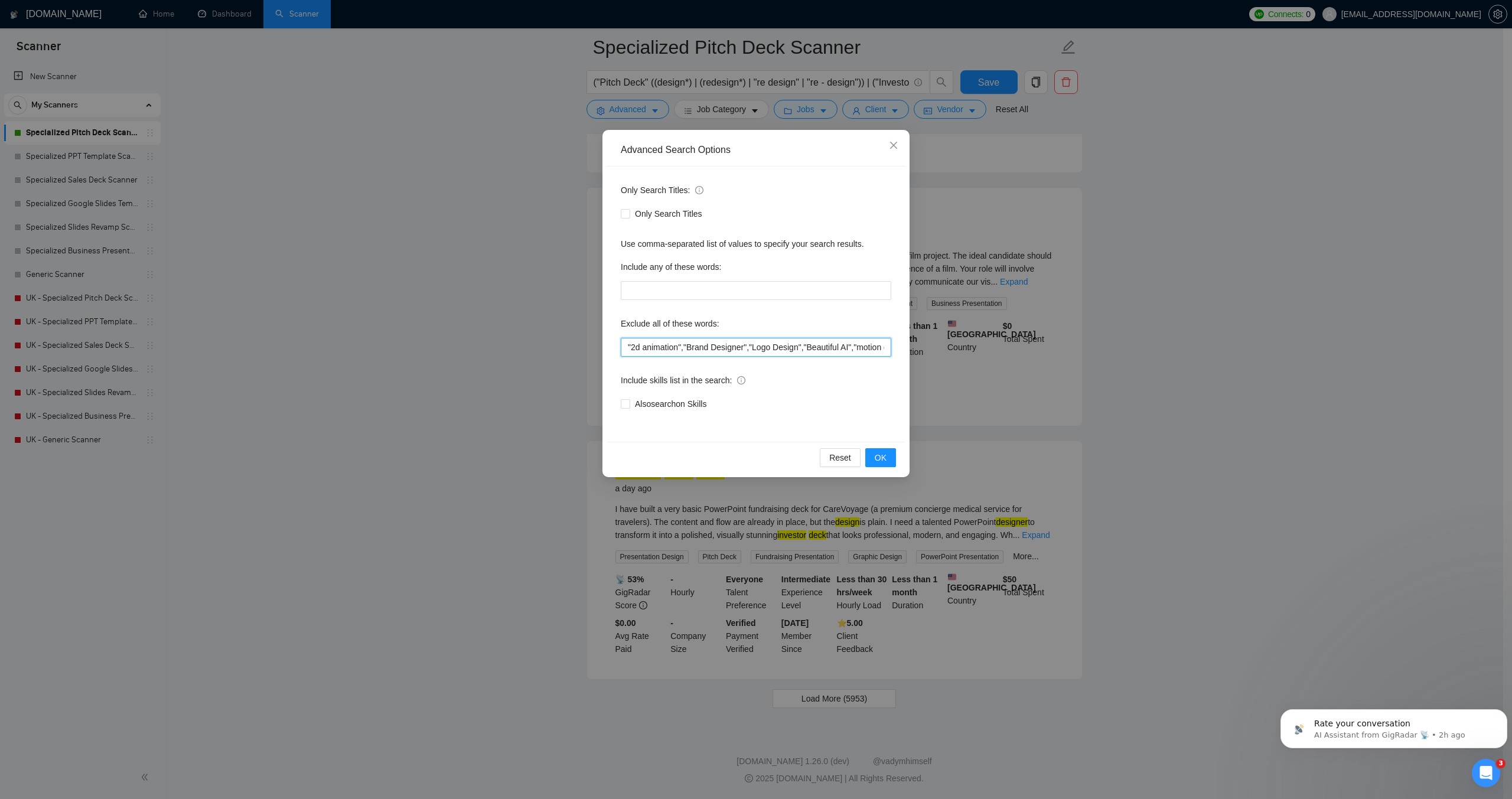
click at [626, 347] on input ""2d animation","Brand Designer","Logo Design","Beautiful AI","motion designer",…" at bounding box center [756, 347] width 271 height 19
click at [702, 347] on input ""Game Development","2d animation","Brand Designer","Logo Design","Beautiful AI"…" at bounding box center [756, 347] width 271 height 19
paste input "game, unity, unreal, godot, "2d animation","3d animation", animation, "motion g…"
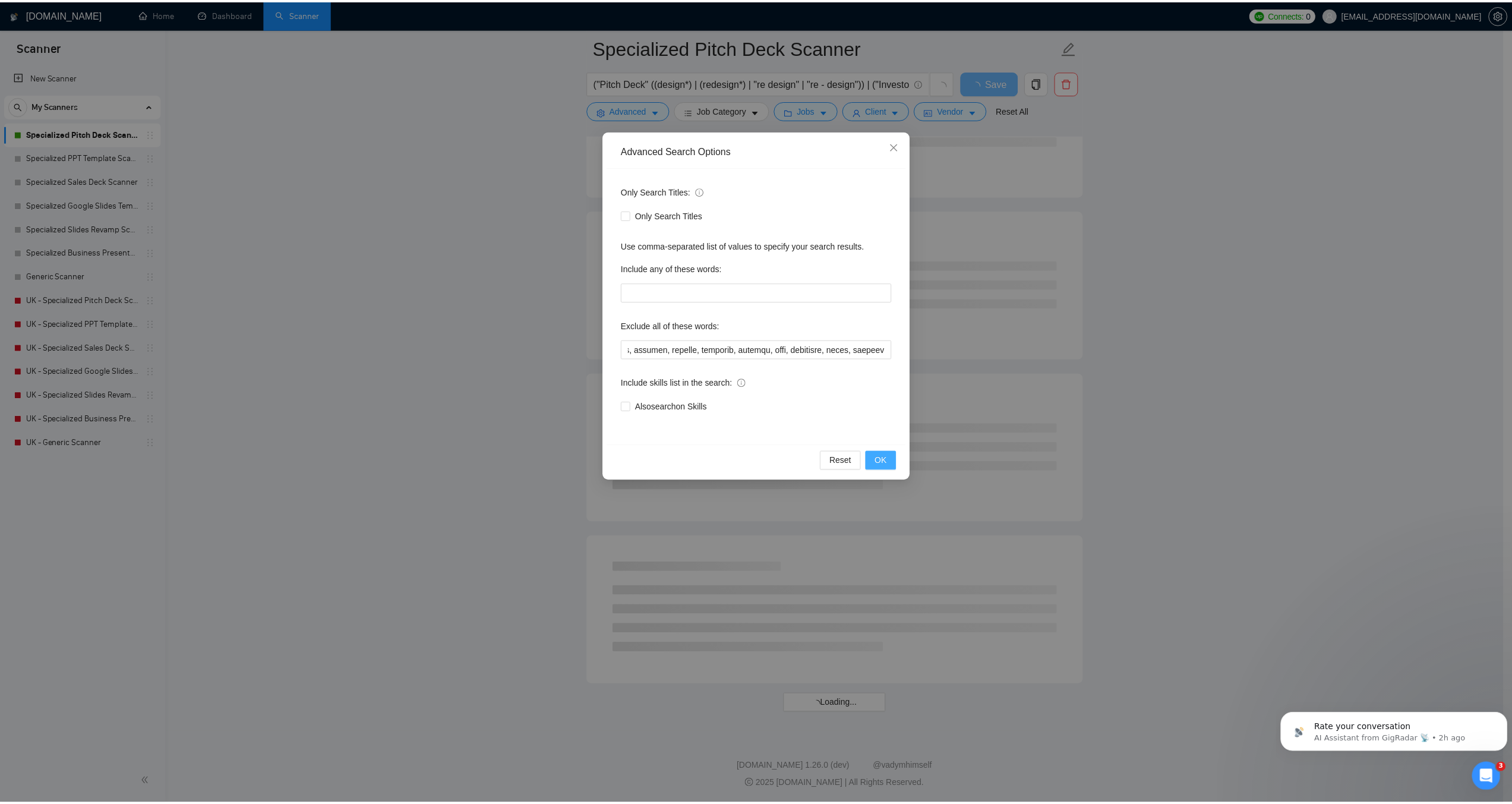
scroll to position [0, 0]
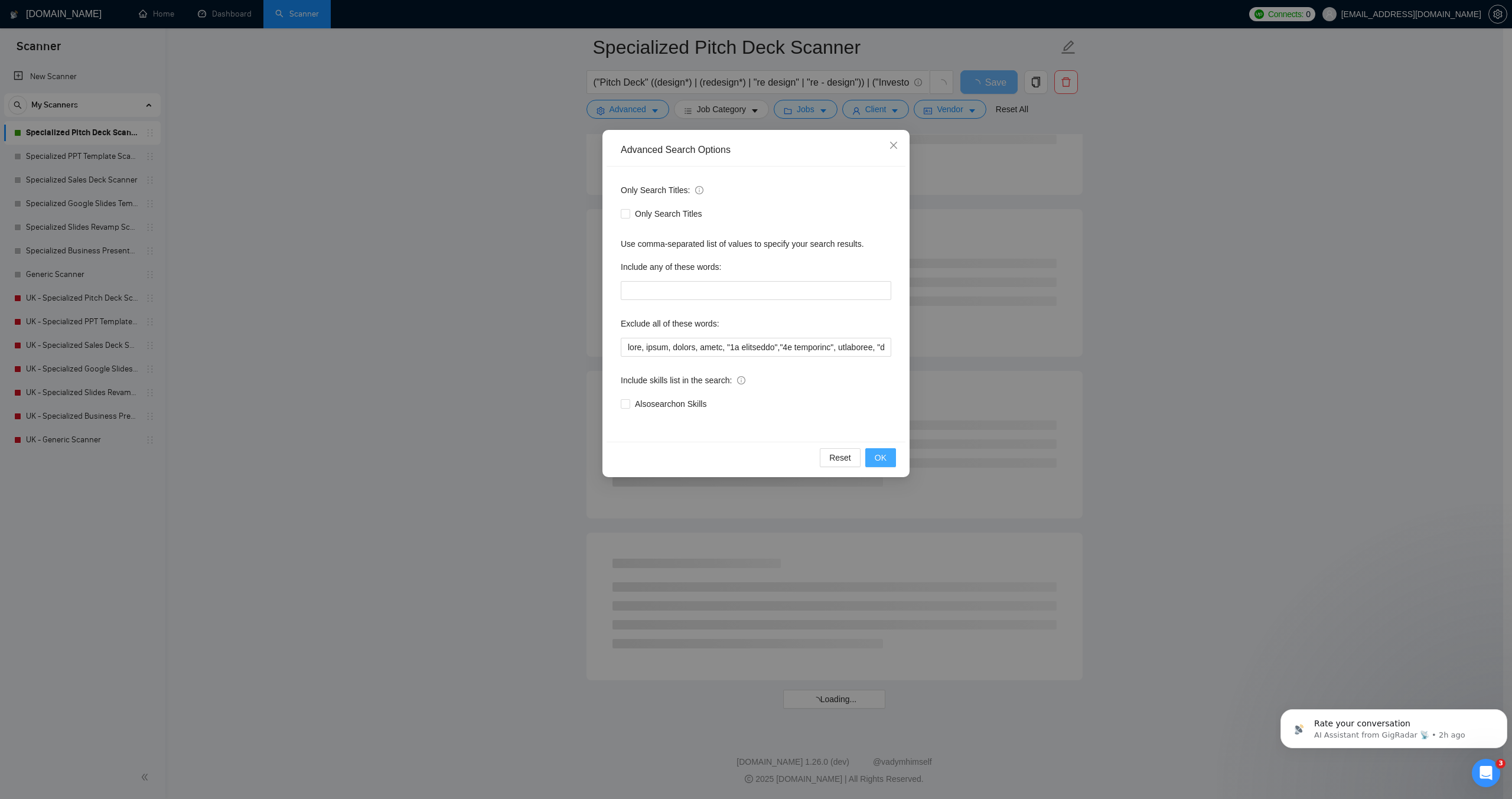
click at [887, 460] on button "OK" at bounding box center [881, 457] width 30 height 19
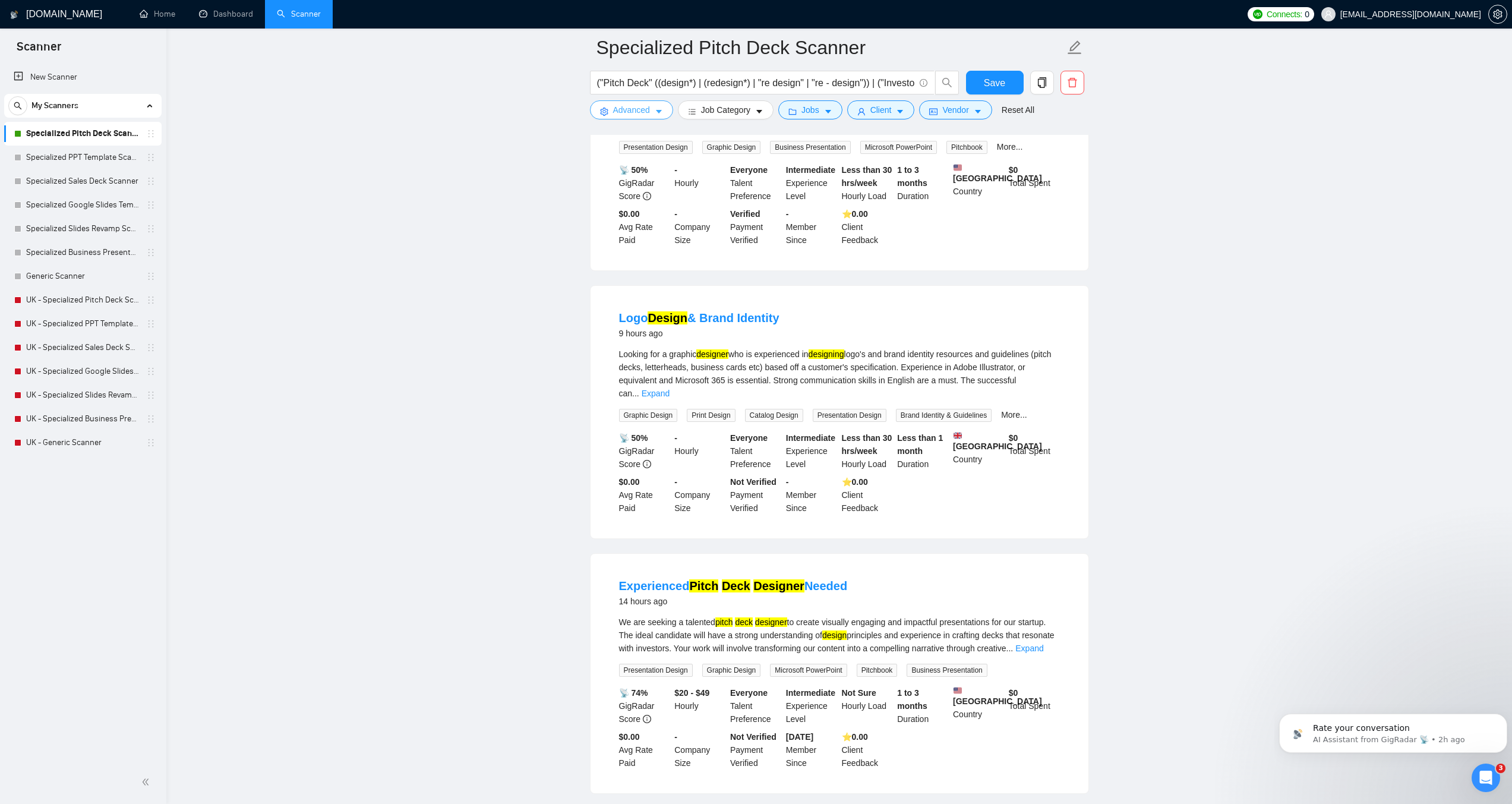
scroll to position [1010, 0]
click at [670, 388] on link "Expand" at bounding box center [656, 393] width 28 height 10
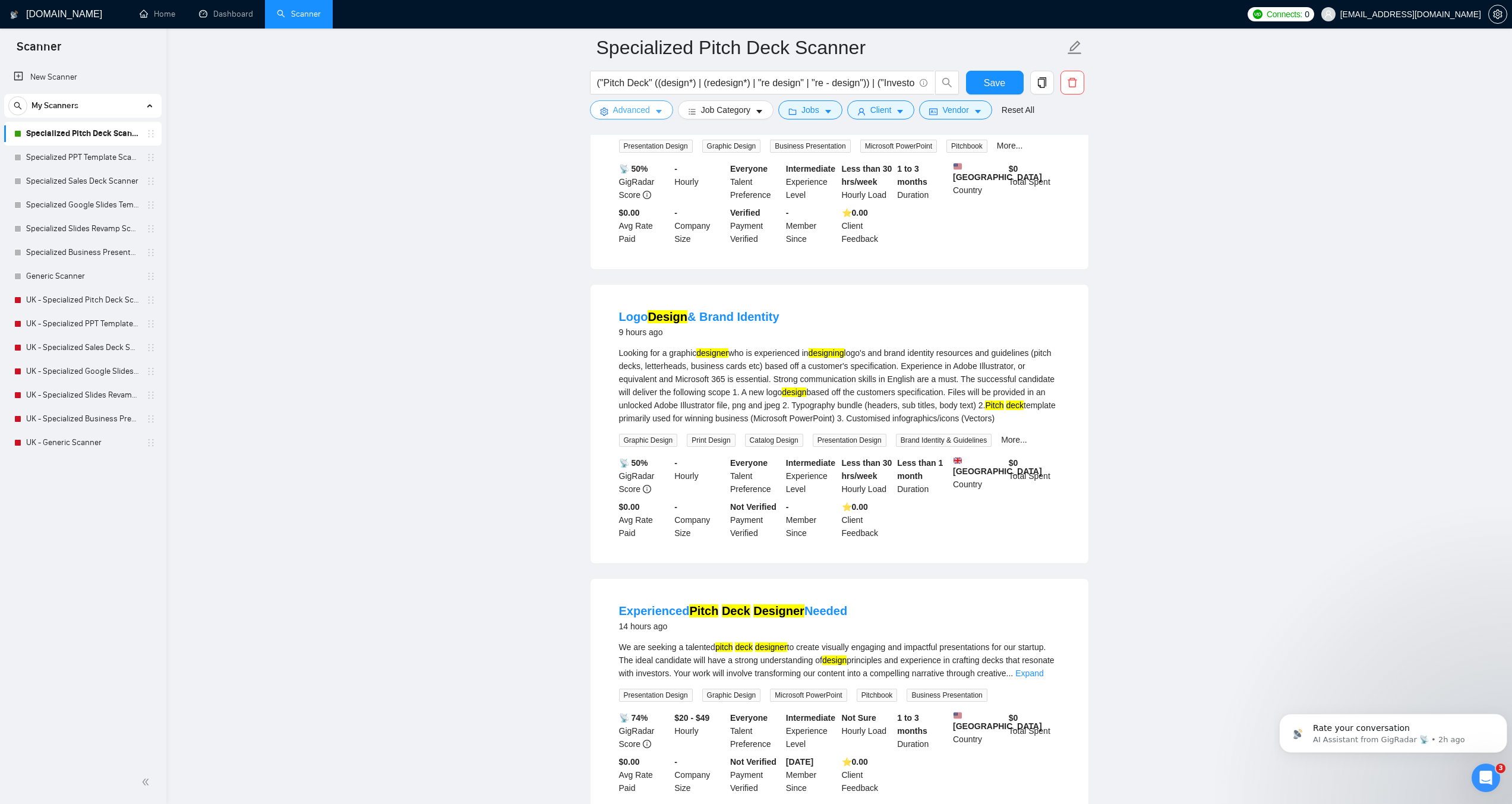
click at [650, 117] on button "Advanced" at bounding box center [632, 110] width 83 height 19
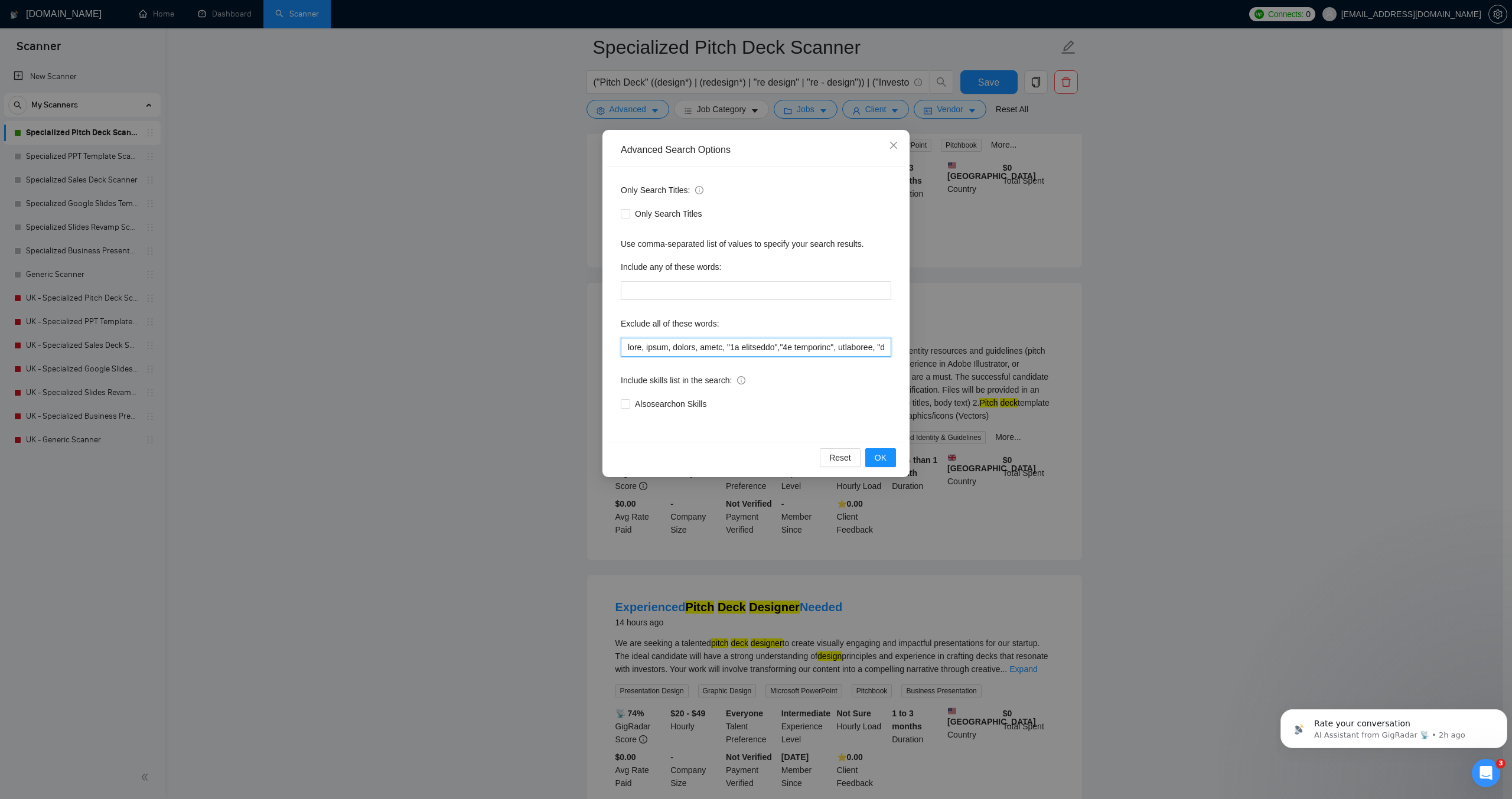
click at [626, 346] on input "text" at bounding box center [756, 347] width 271 height 19
drag, startPoint x: 628, startPoint y: 347, endPoint x: 539, endPoint y: 338, distance: 89.5
click at [539, 338] on div "Advanced Search Options Only Search Titles: Only Search Titles Use comma-separa…" at bounding box center [756, 399] width 1512 height 799
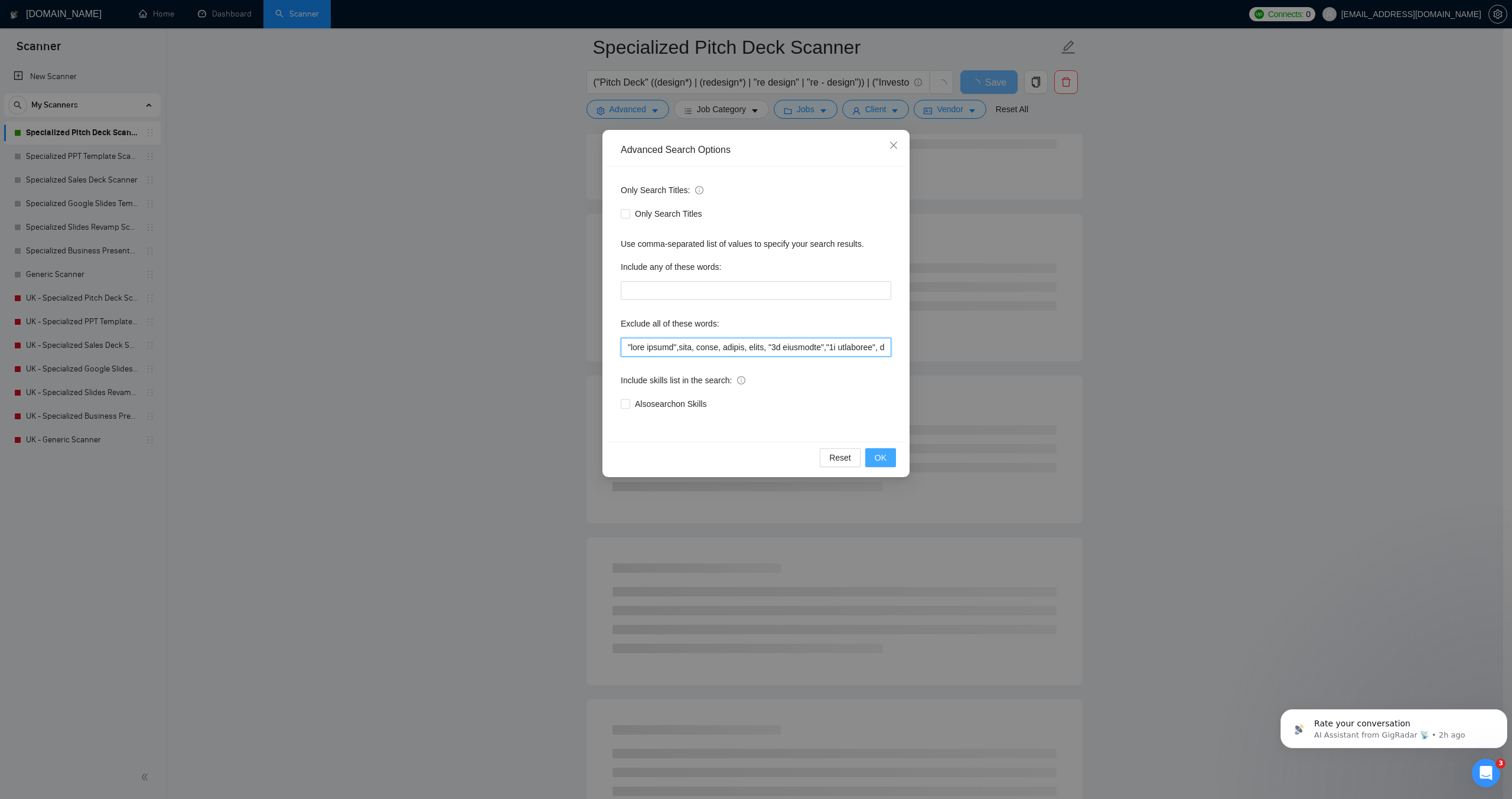
type input ""logo design",game, unity, unreal, godot, "2d animation","3d animation", animat…"
click at [888, 459] on button "OK" at bounding box center [881, 457] width 30 height 19
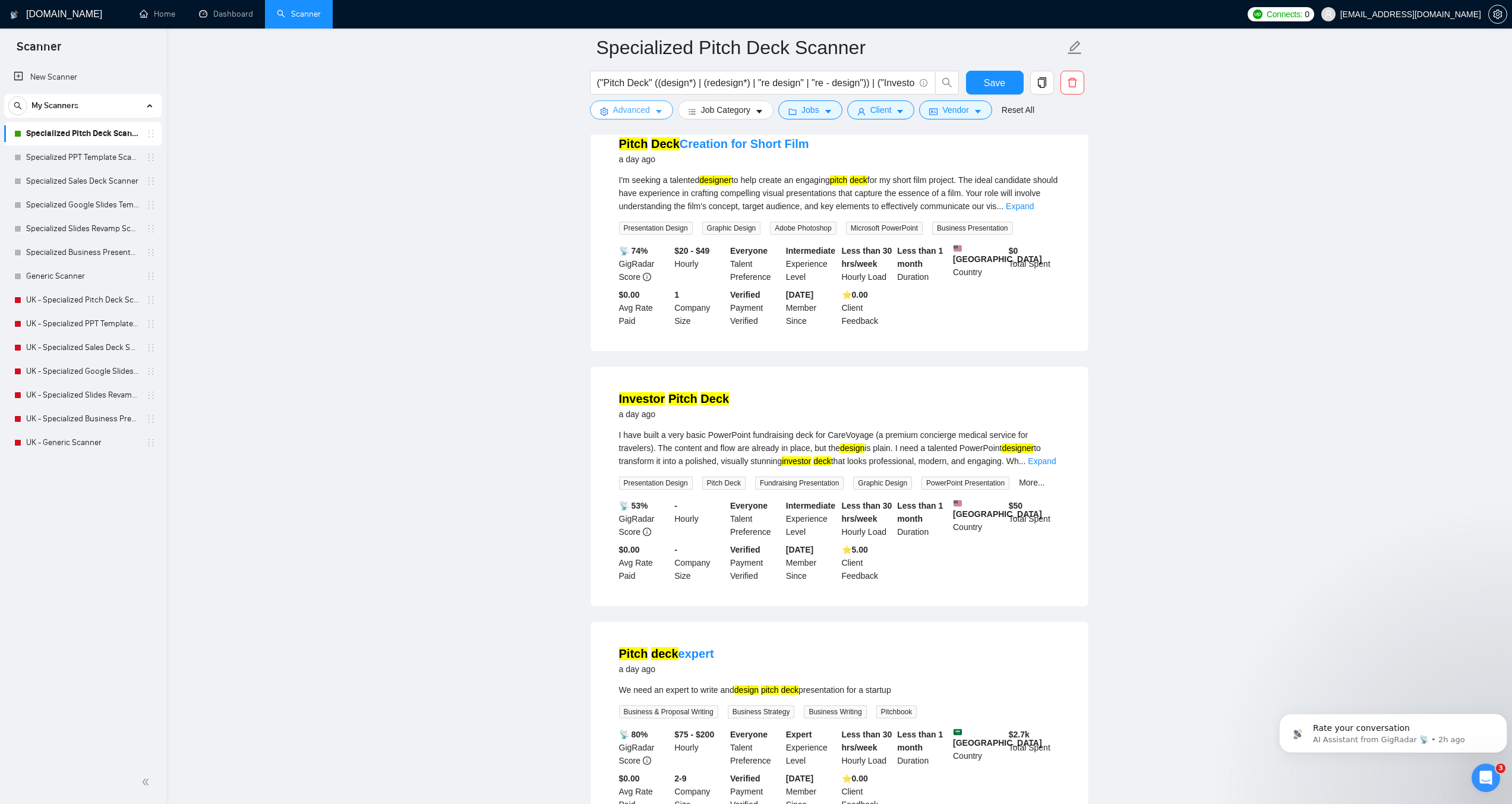
scroll to position [2133, 0]
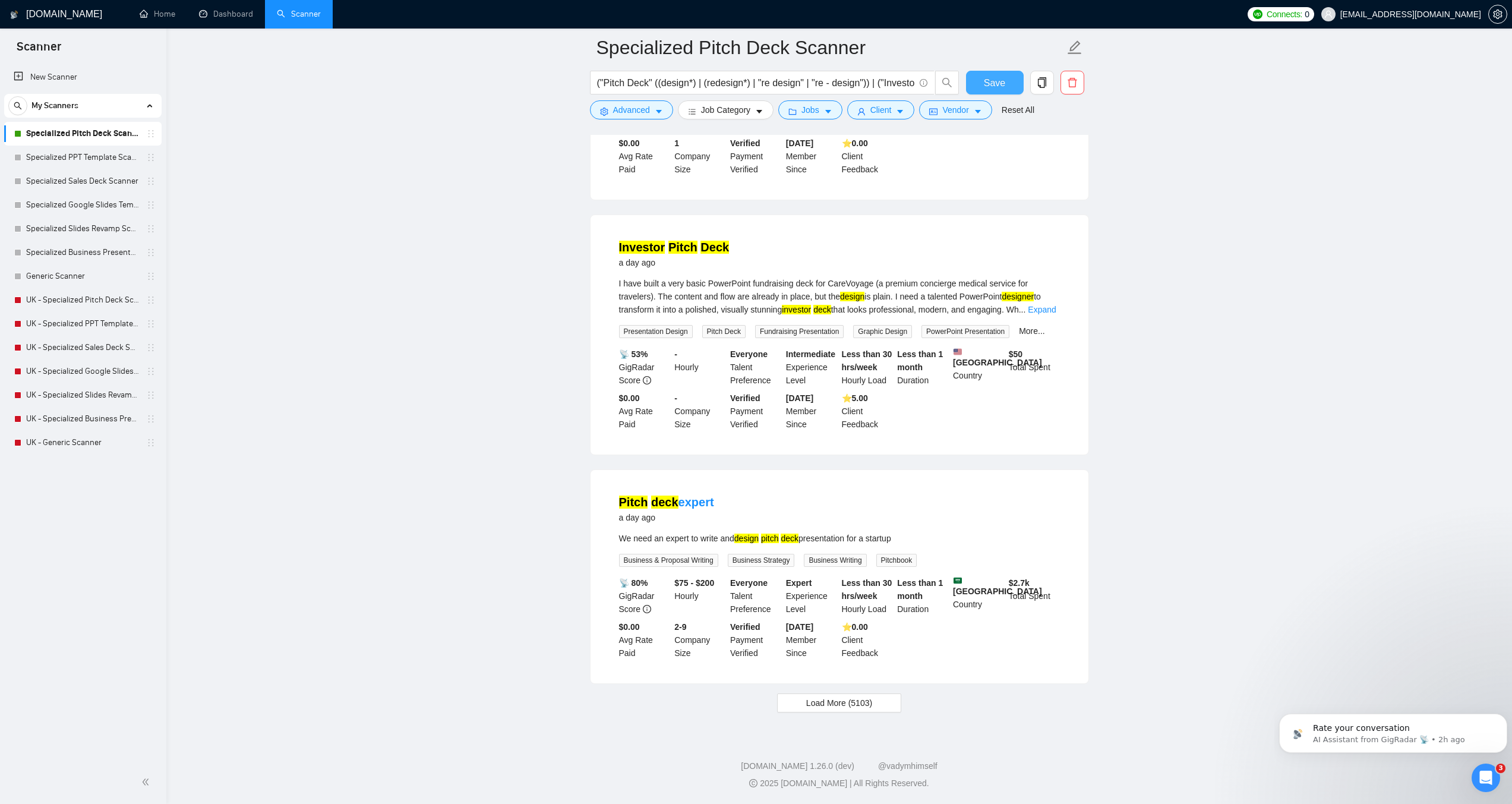
click at [995, 81] on span "Save" at bounding box center [994, 83] width 22 height 15
click at [644, 113] on span "Advanced" at bounding box center [632, 110] width 37 height 13
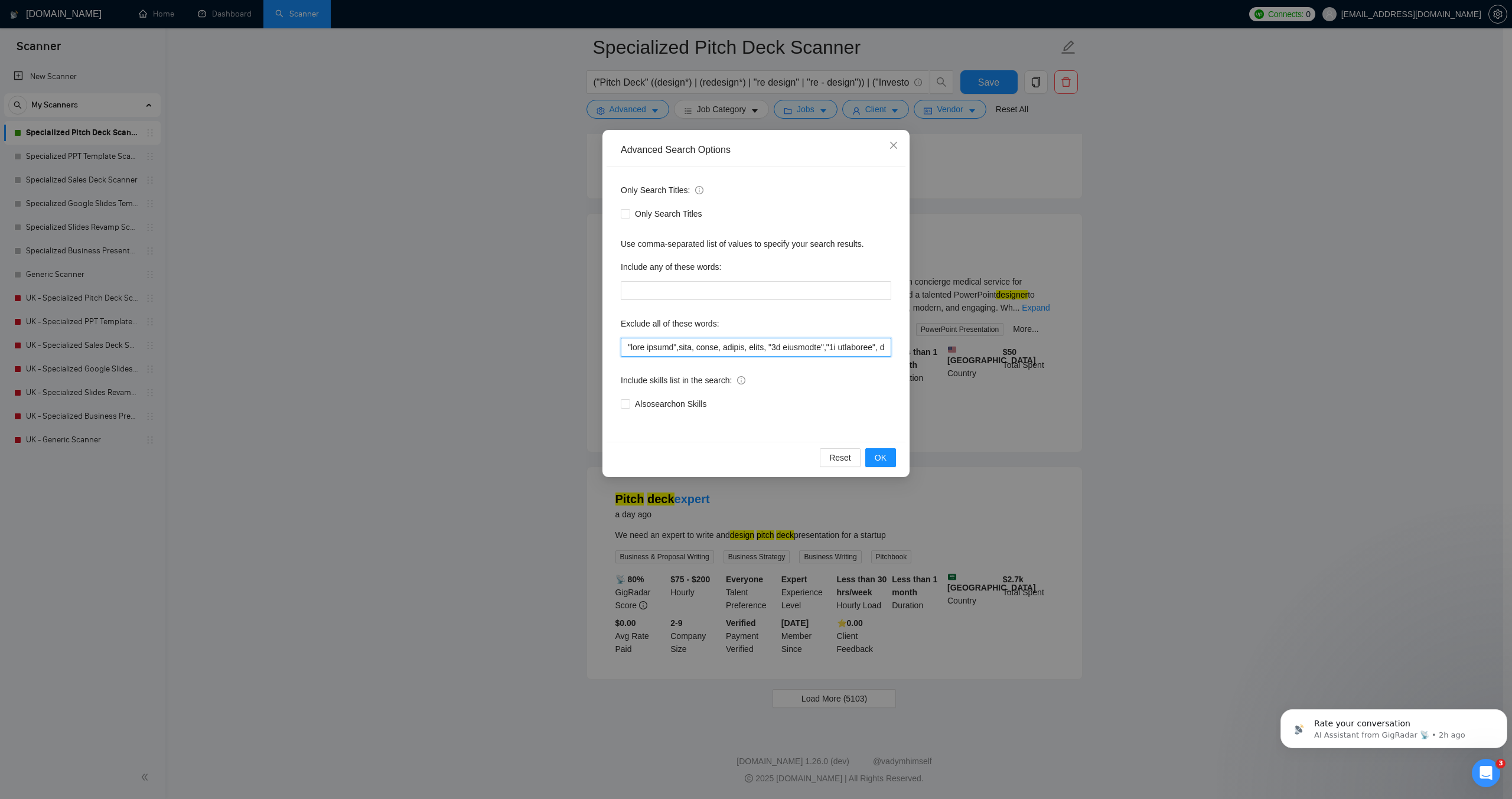
click at [689, 343] on input "text" at bounding box center [756, 347] width 271 height 19
click at [883, 459] on span "OK" at bounding box center [881, 457] width 12 height 13
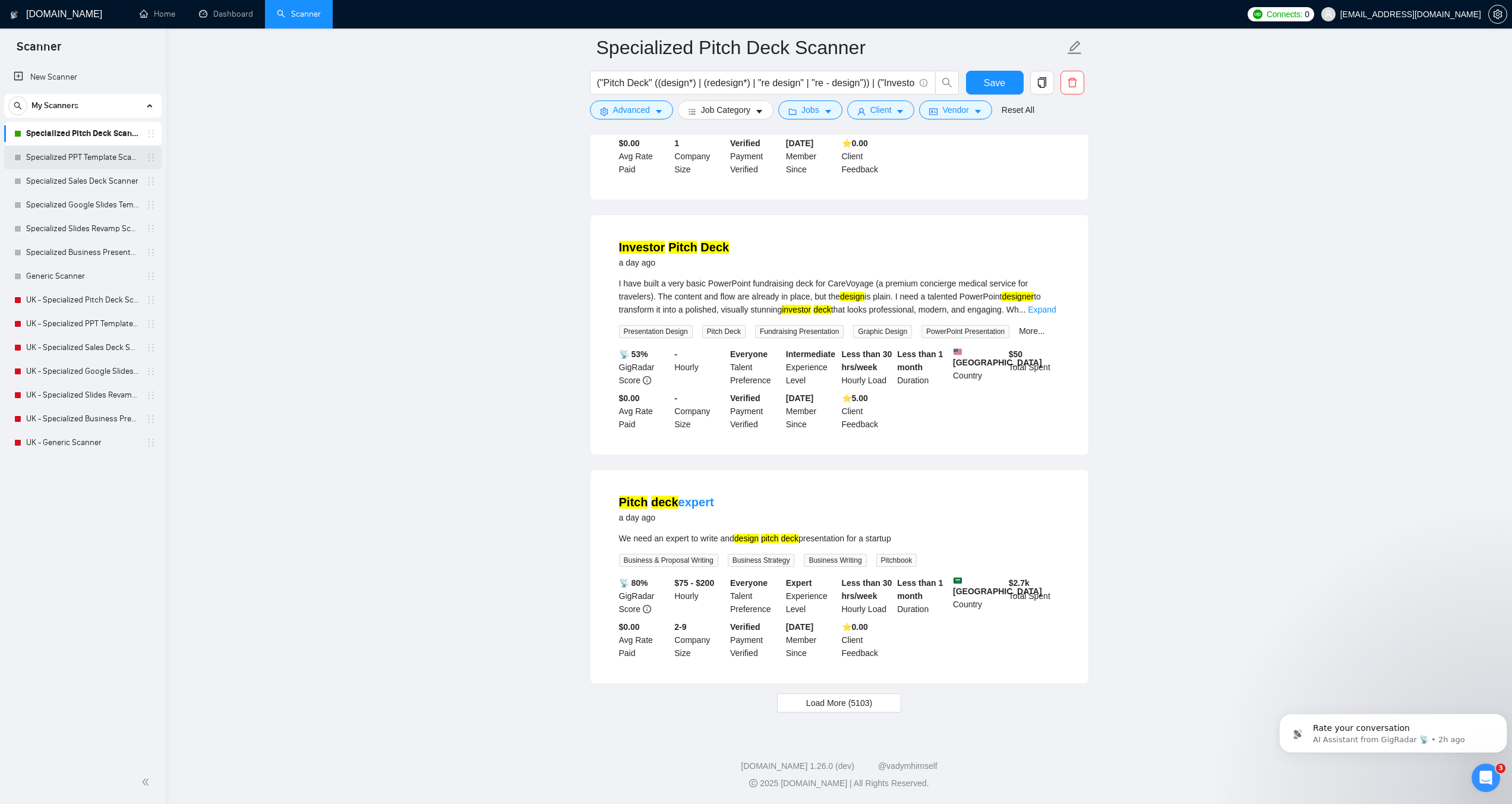
click at [74, 156] on link "Specialized PPT Template Scanner" at bounding box center [83, 158] width 113 height 24
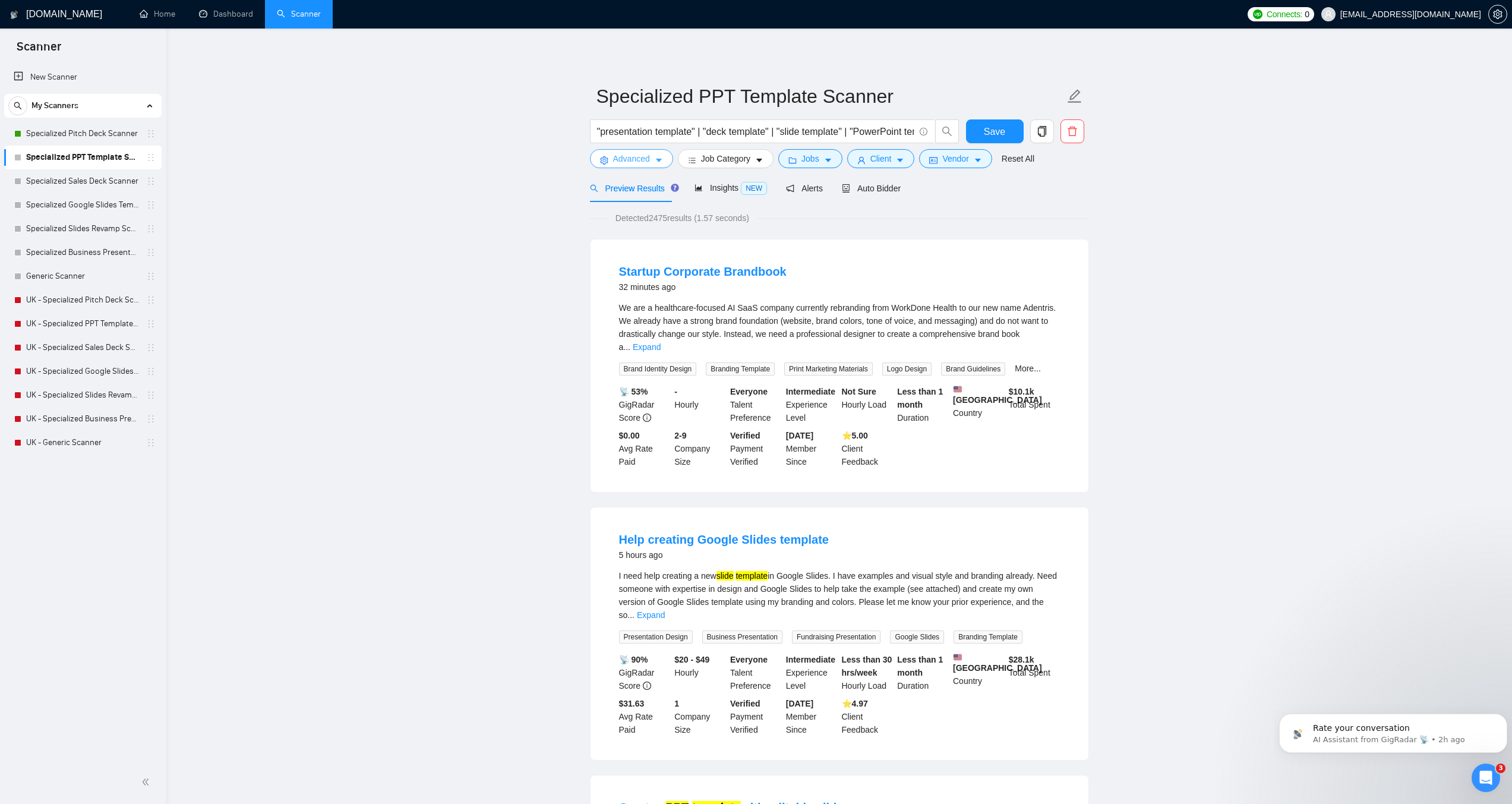
click at [650, 154] on button "Advanced" at bounding box center [632, 158] width 83 height 19
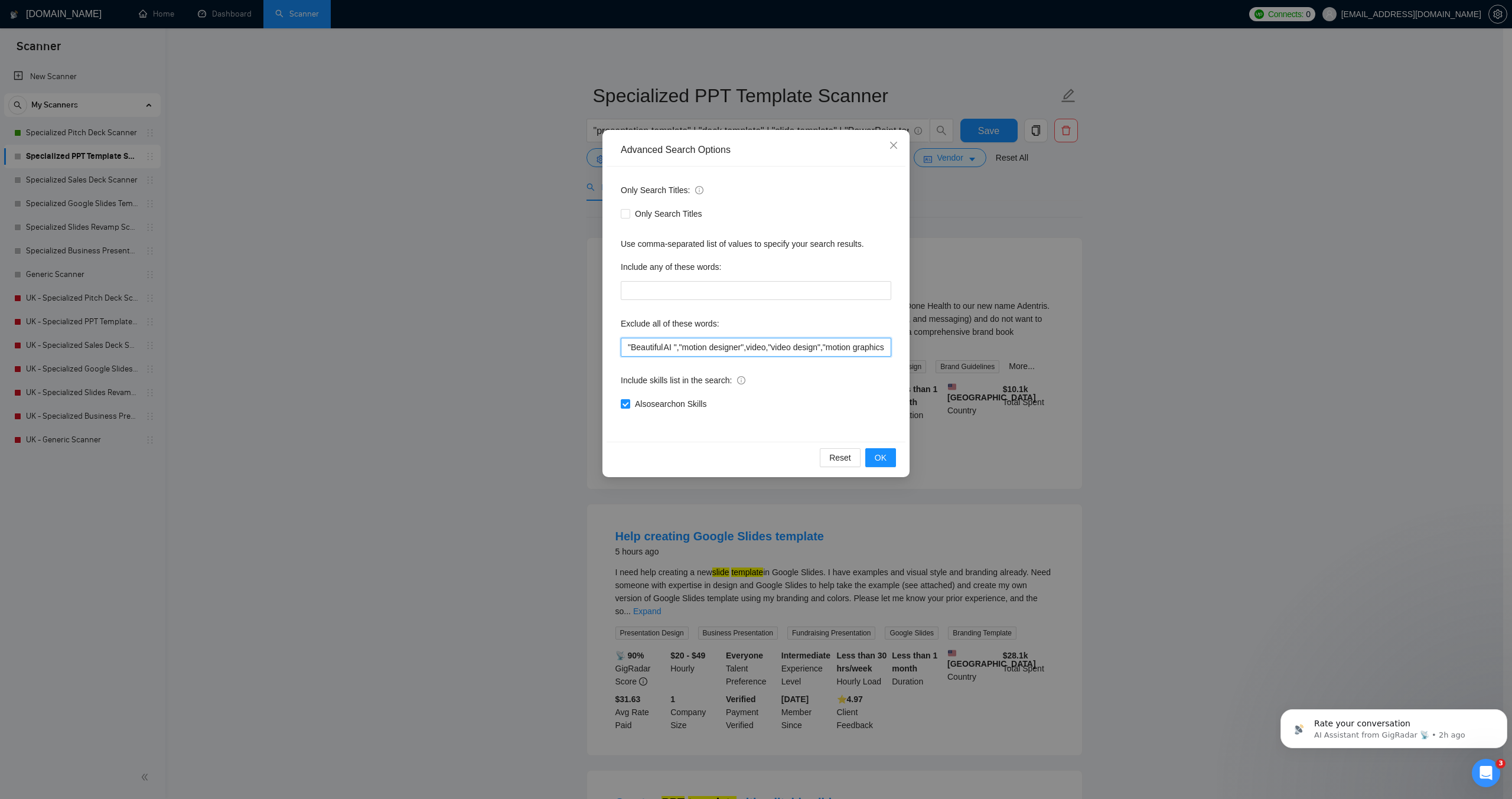
click at [692, 345] on input ""Beautiful AI ","motion designer",video,"video design","motion graphics","web d…" at bounding box center [756, 347] width 271 height 19
drag, startPoint x: 677, startPoint y: 347, endPoint x: 900, endPoint y: 353, distance: 223.1
click at [900, 353] on div "Only Search Titles: Only Search Titles Use comma-separated list of values to sp…" at bounding box center [756, 304] width 299 height 276
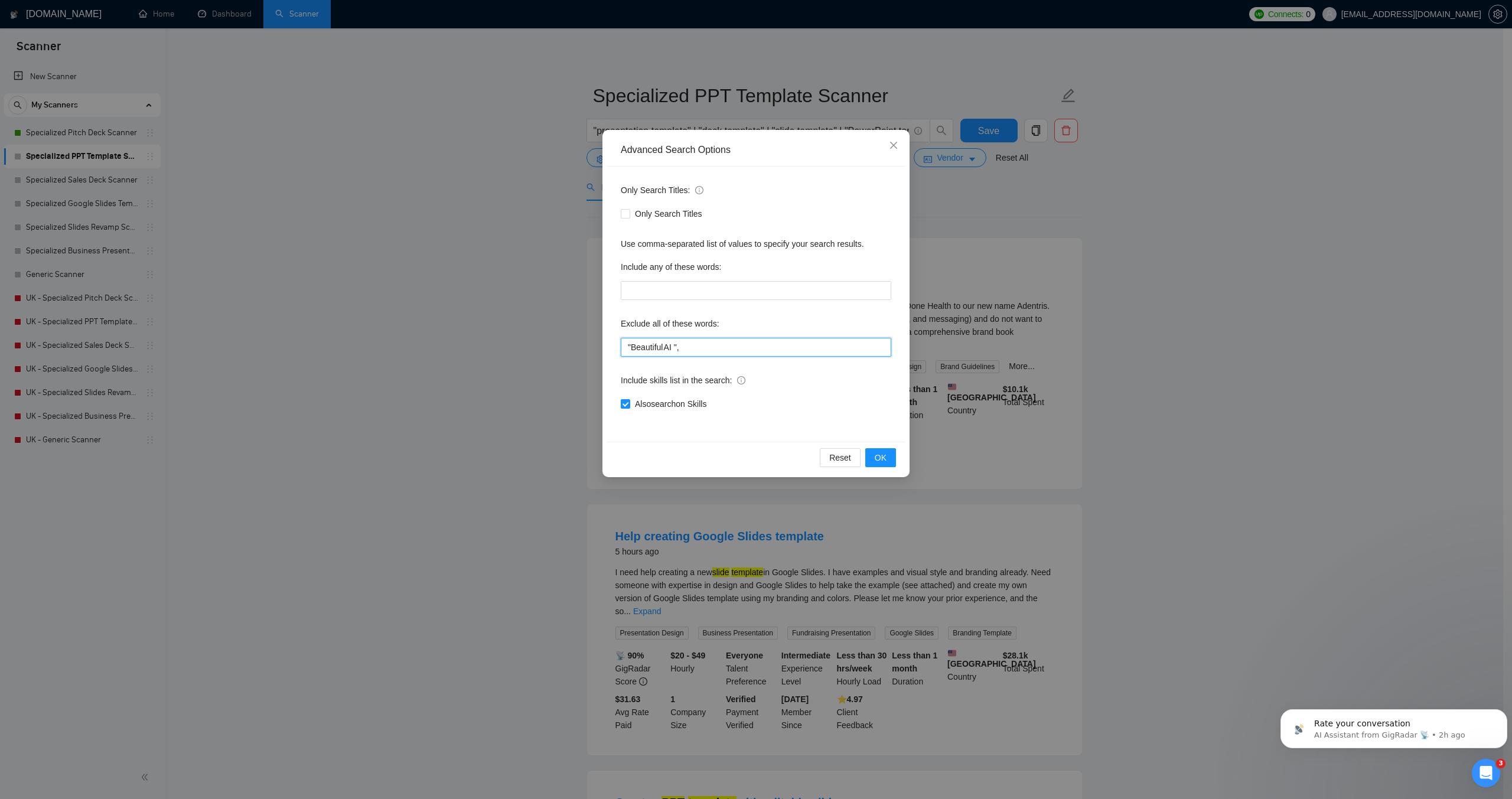
paste input ""logo design",game, unity, unreal, godot, "2d animation","3d animation", animat…"
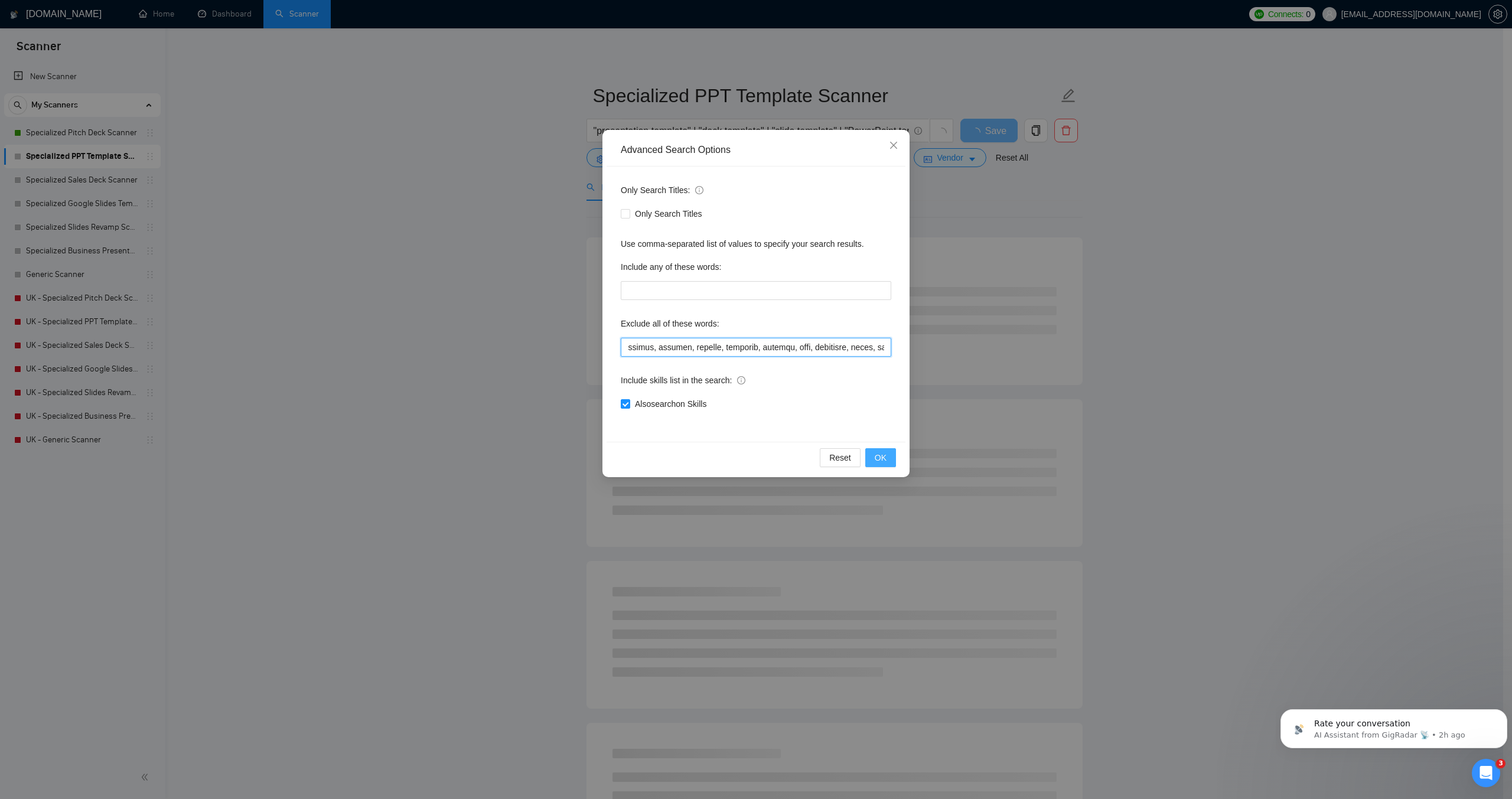
type input ""Beautiful AI ","logo design",game, unity, unreal, godot, "2d animation","3d an…"
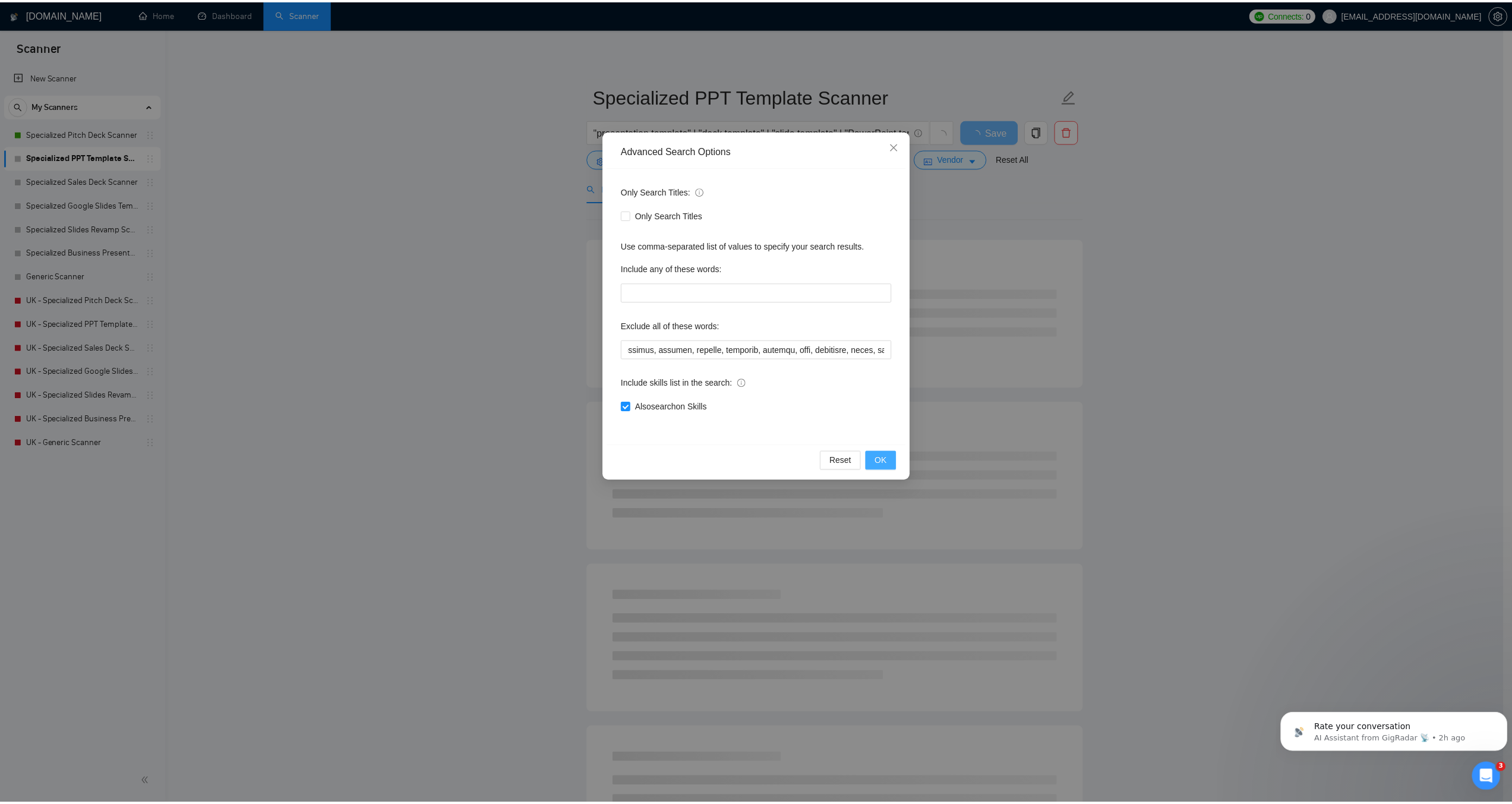
scroll to position [0, 0]
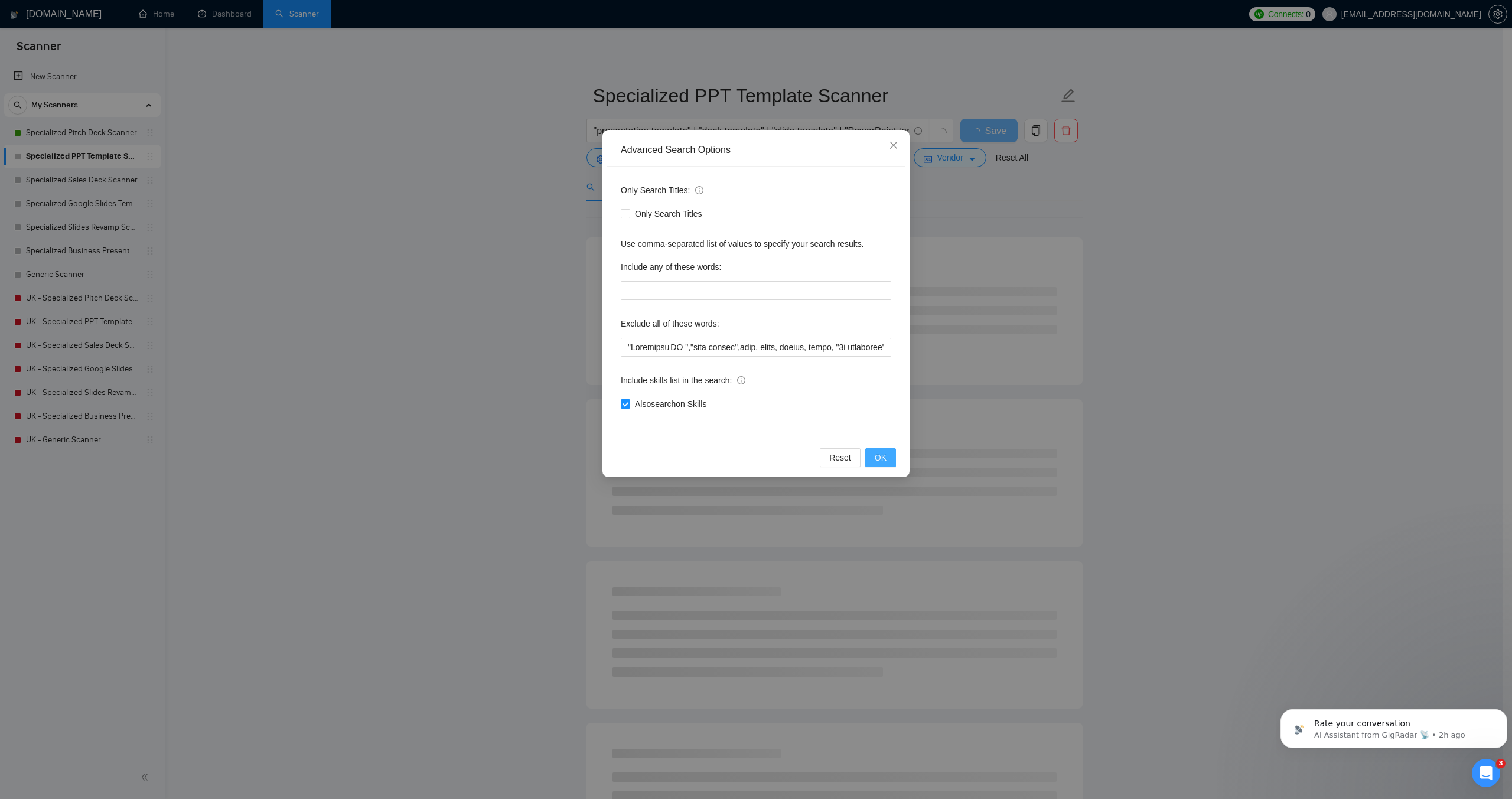
click at [872, 459] on button "OK" at bounding box center [881, 457] width 30 height 19
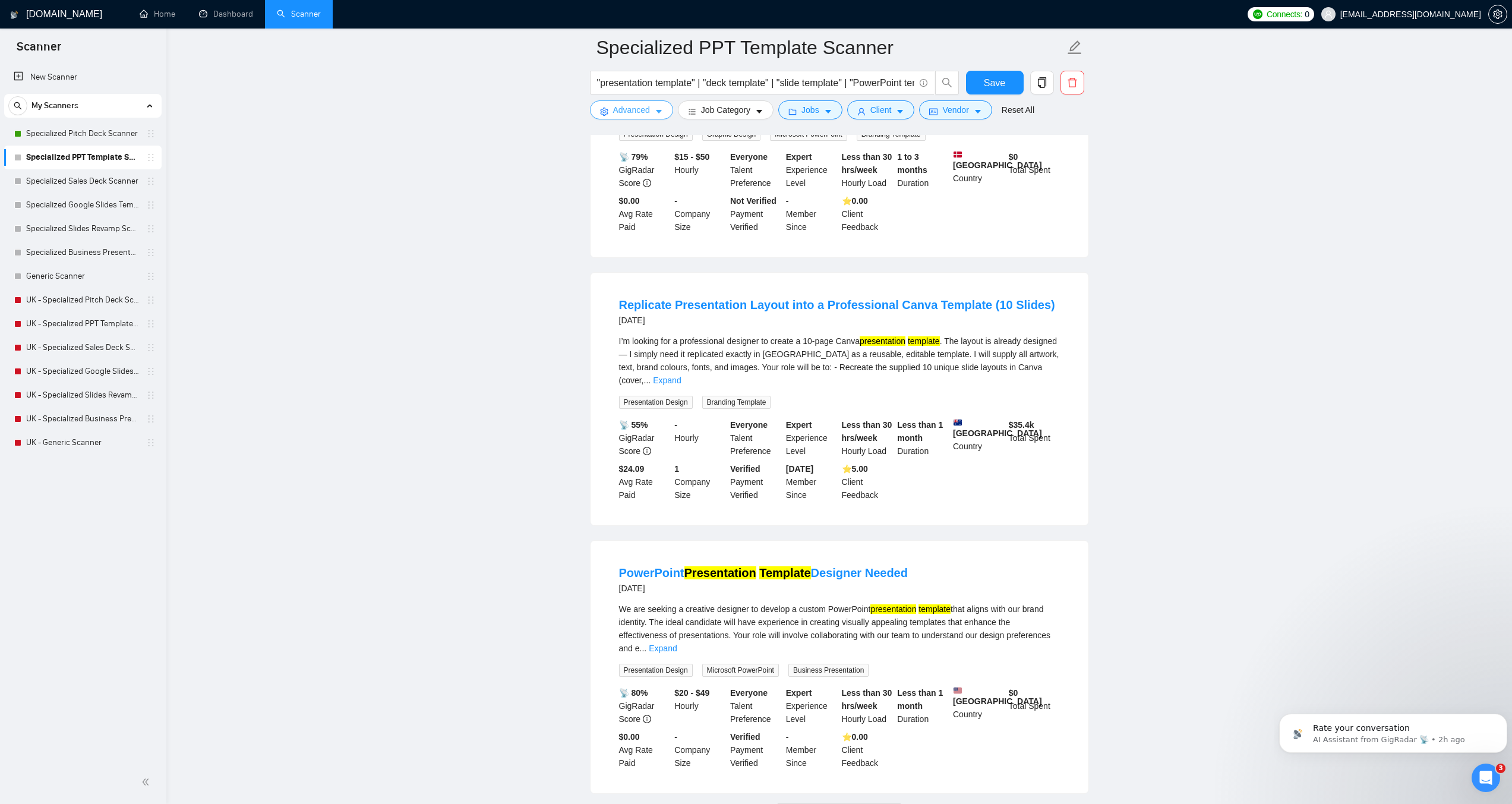
scroll to position [2135, 0]
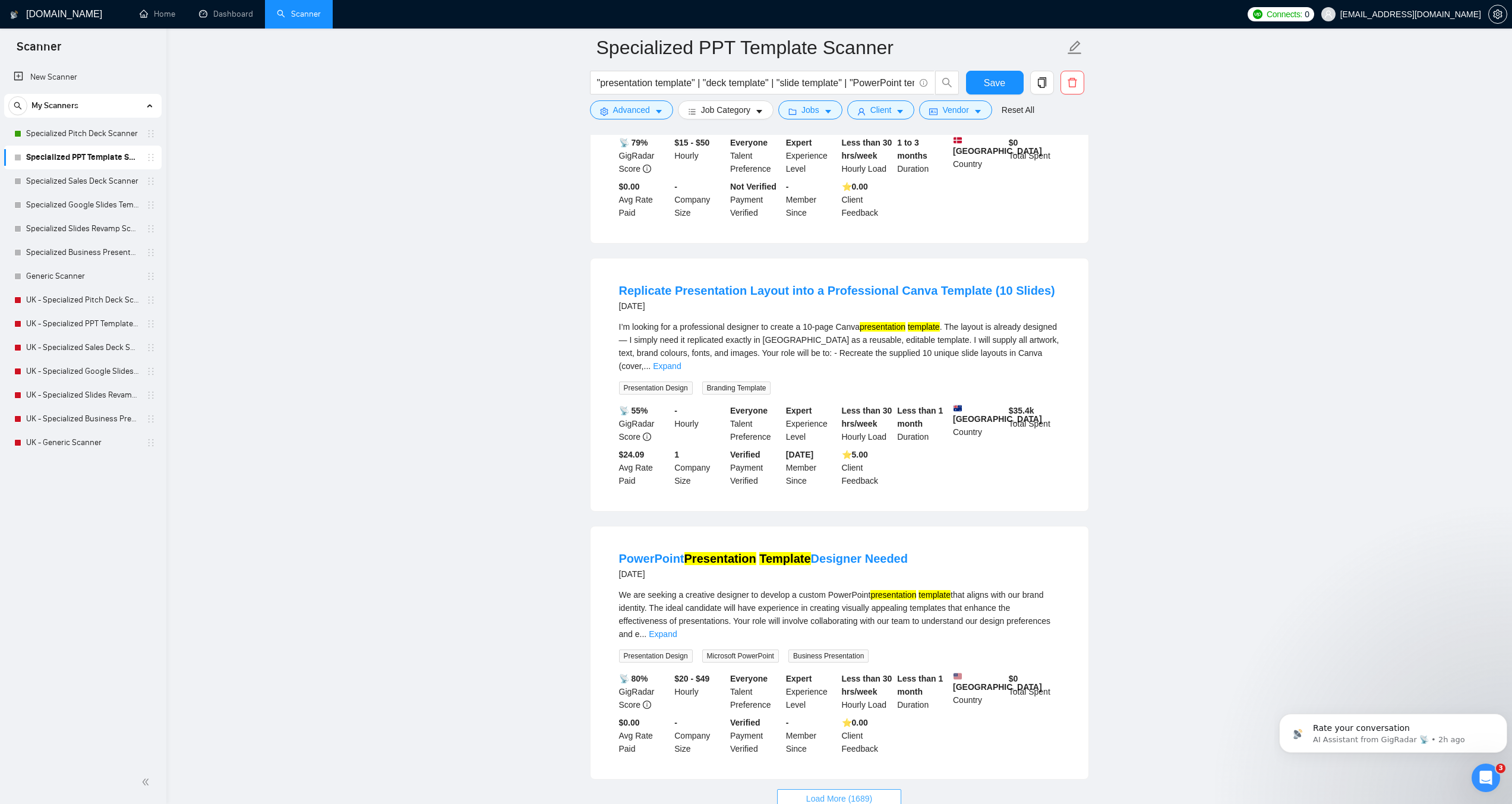
click at [876, 789] on button "Load More (1689)" at bounding box center [839, 798] width 124 height 19
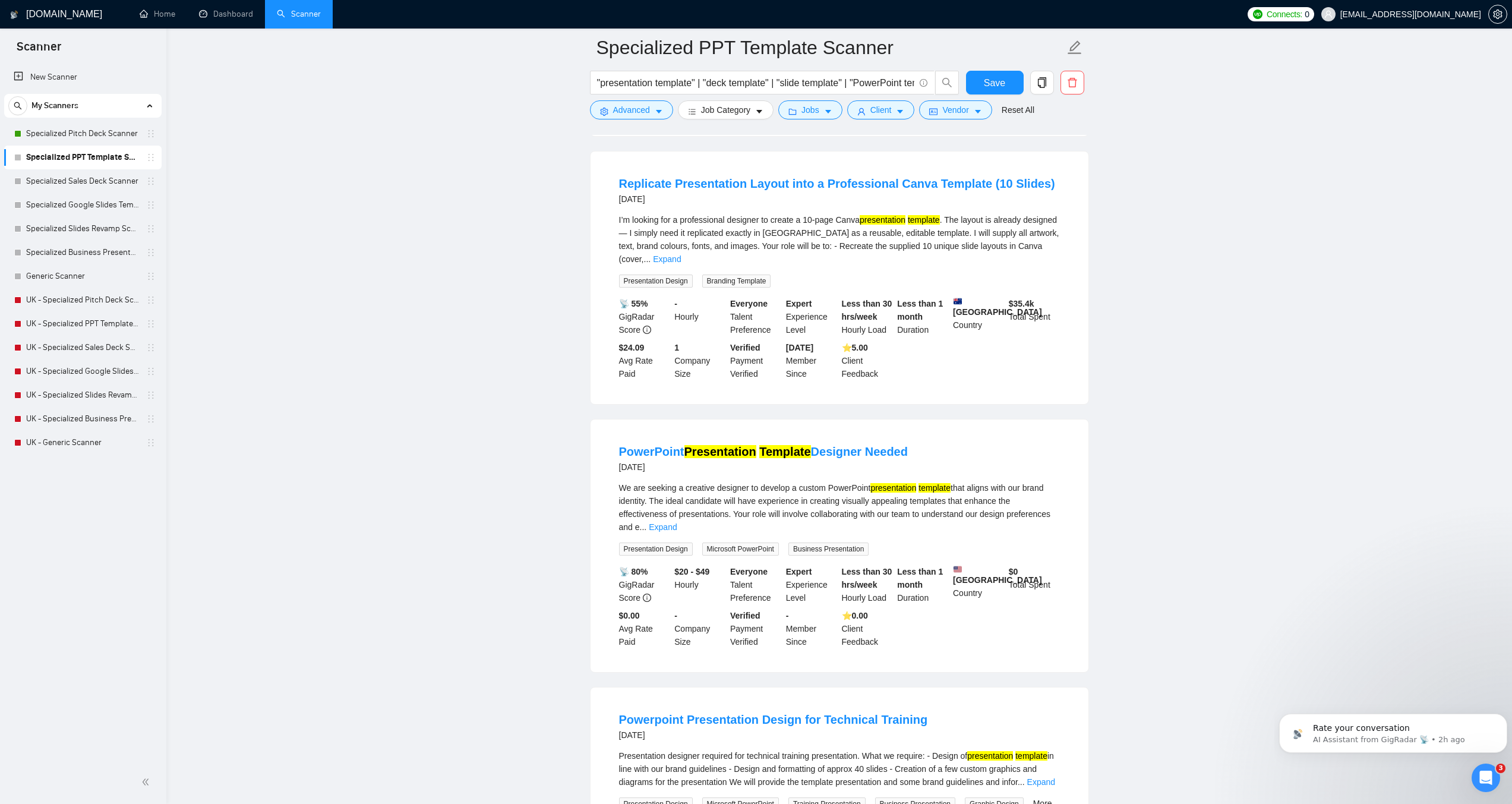
scroll to position [2313, 0]
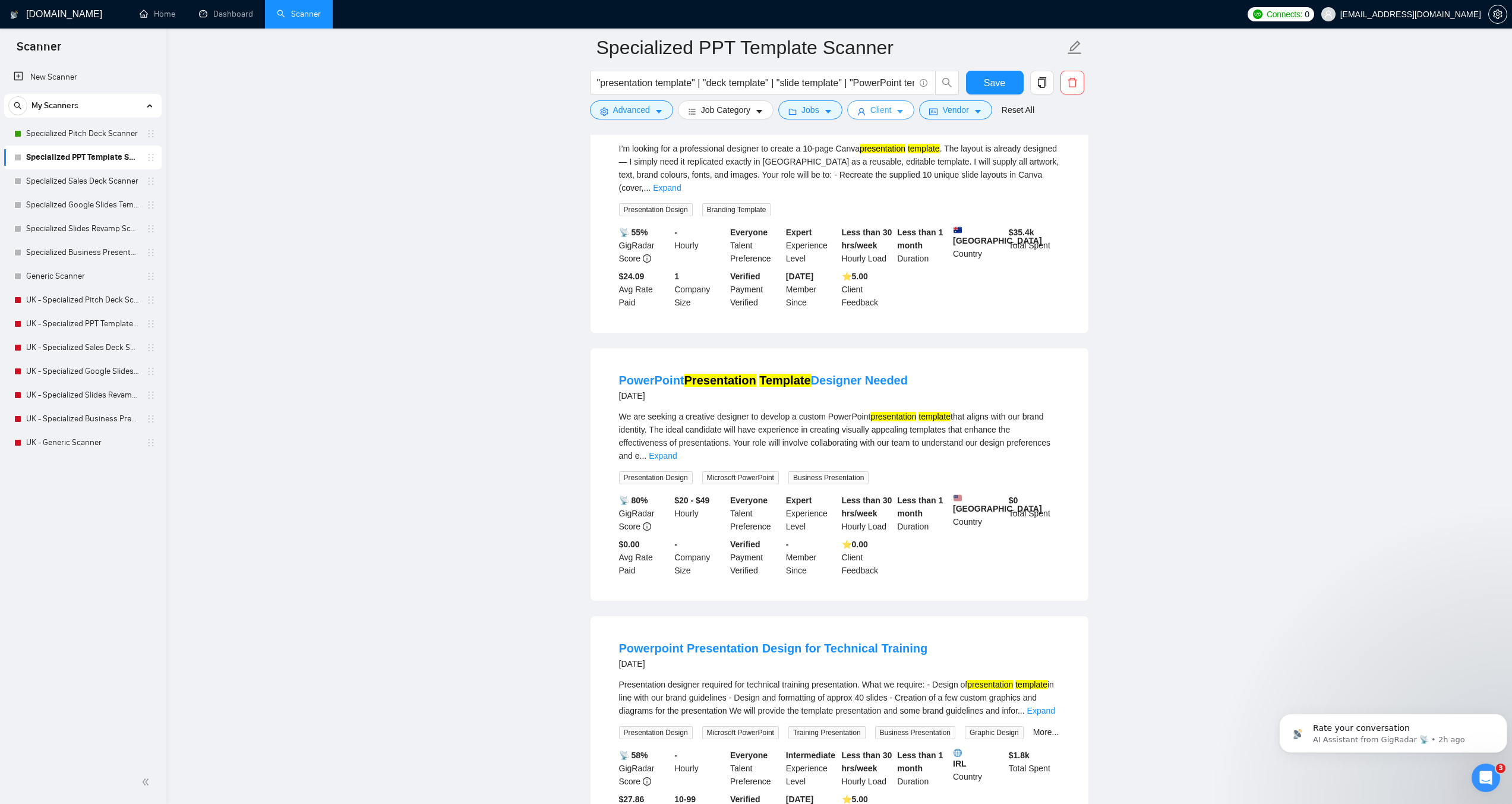
click at [894, 101] on button "Client" at bounding box center [880, 110] width 67 height 19
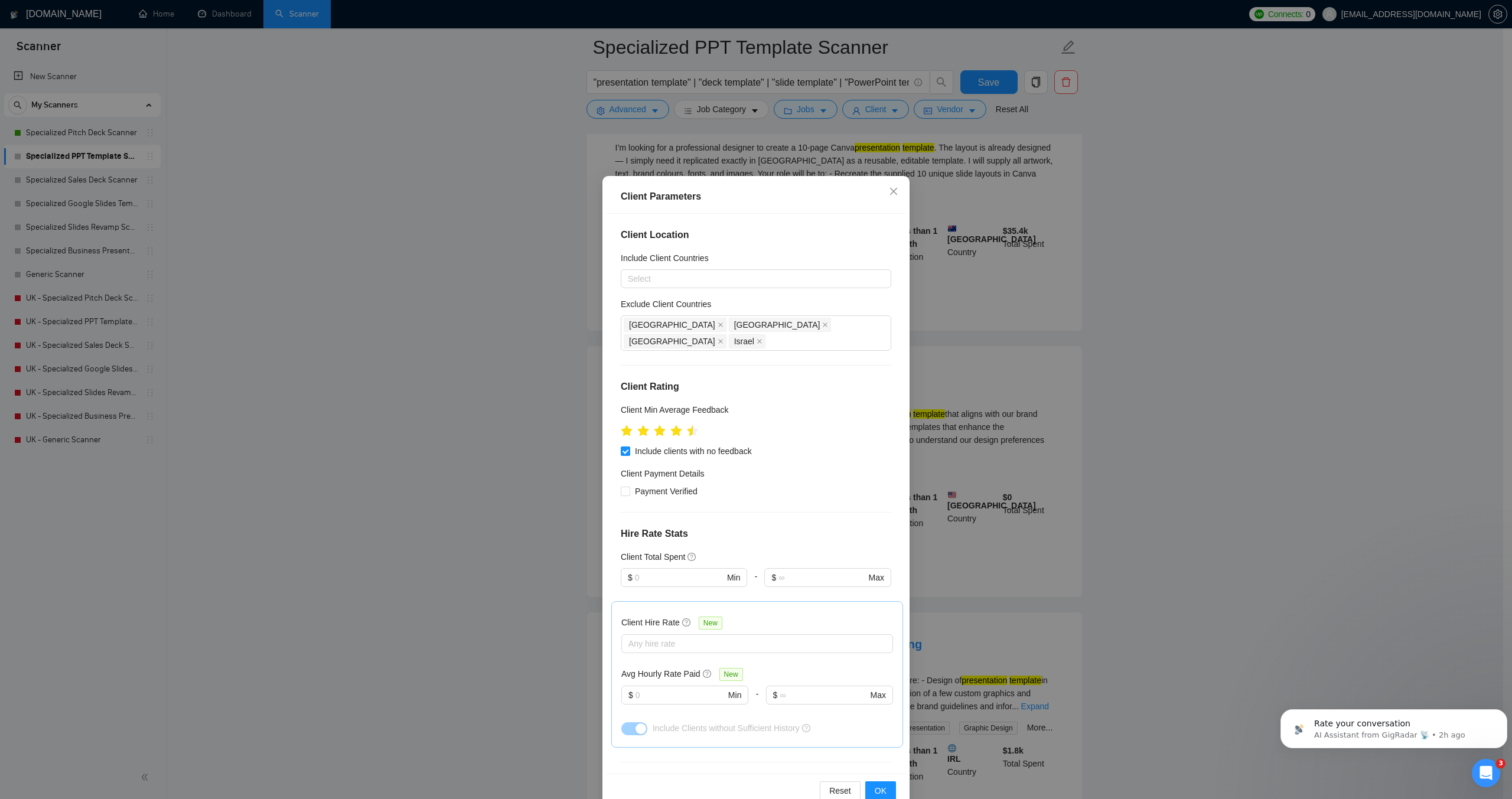
click at [886, 107] on div "Client Parameters Client Location Include Client Countries Select Exclude Clien…" at bounding box center [756, 399] width 1512 height 799
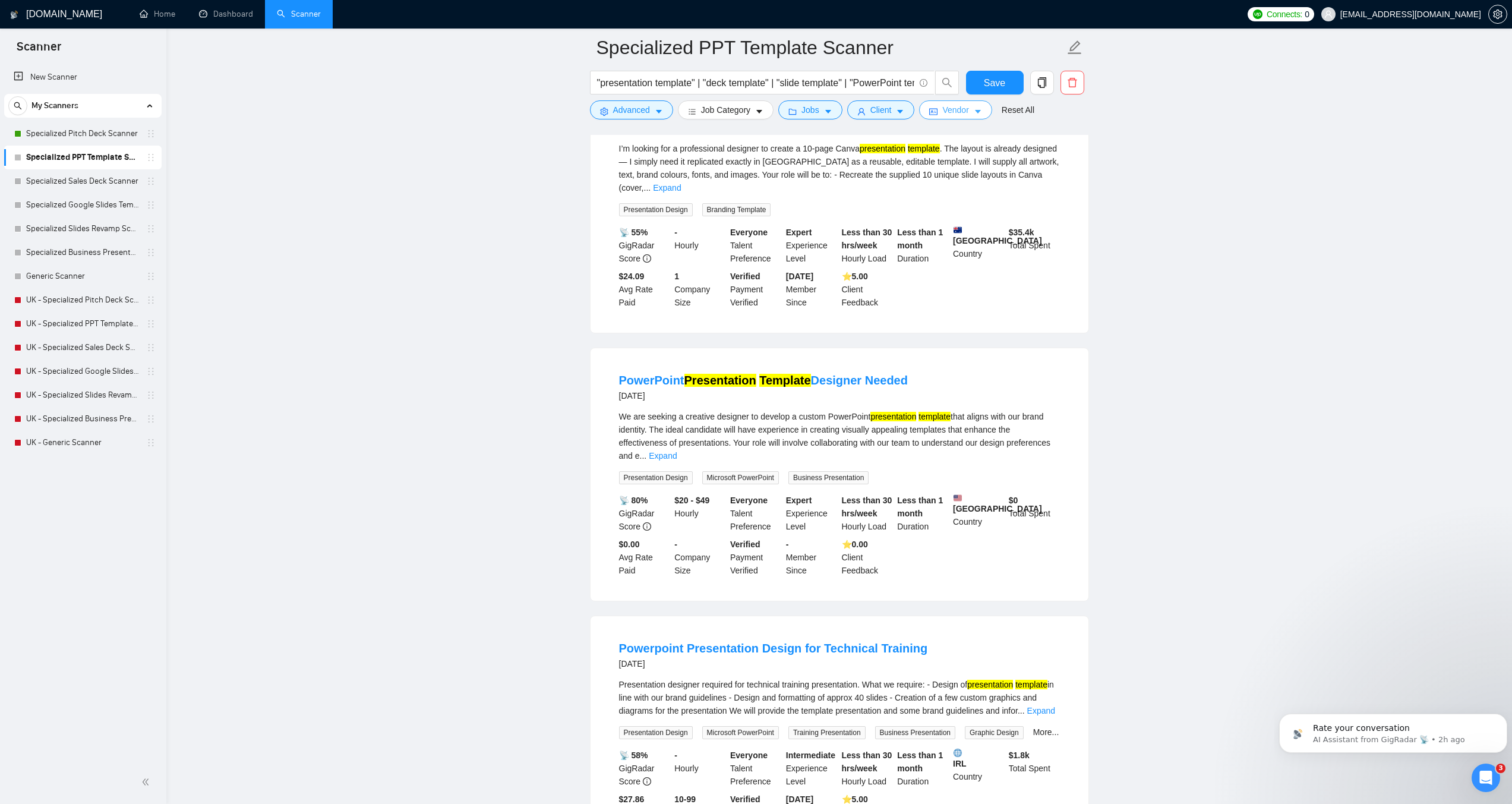
click at [948, 108] on span "Vendor" at bounding box center [955, 110] width 26 height 13
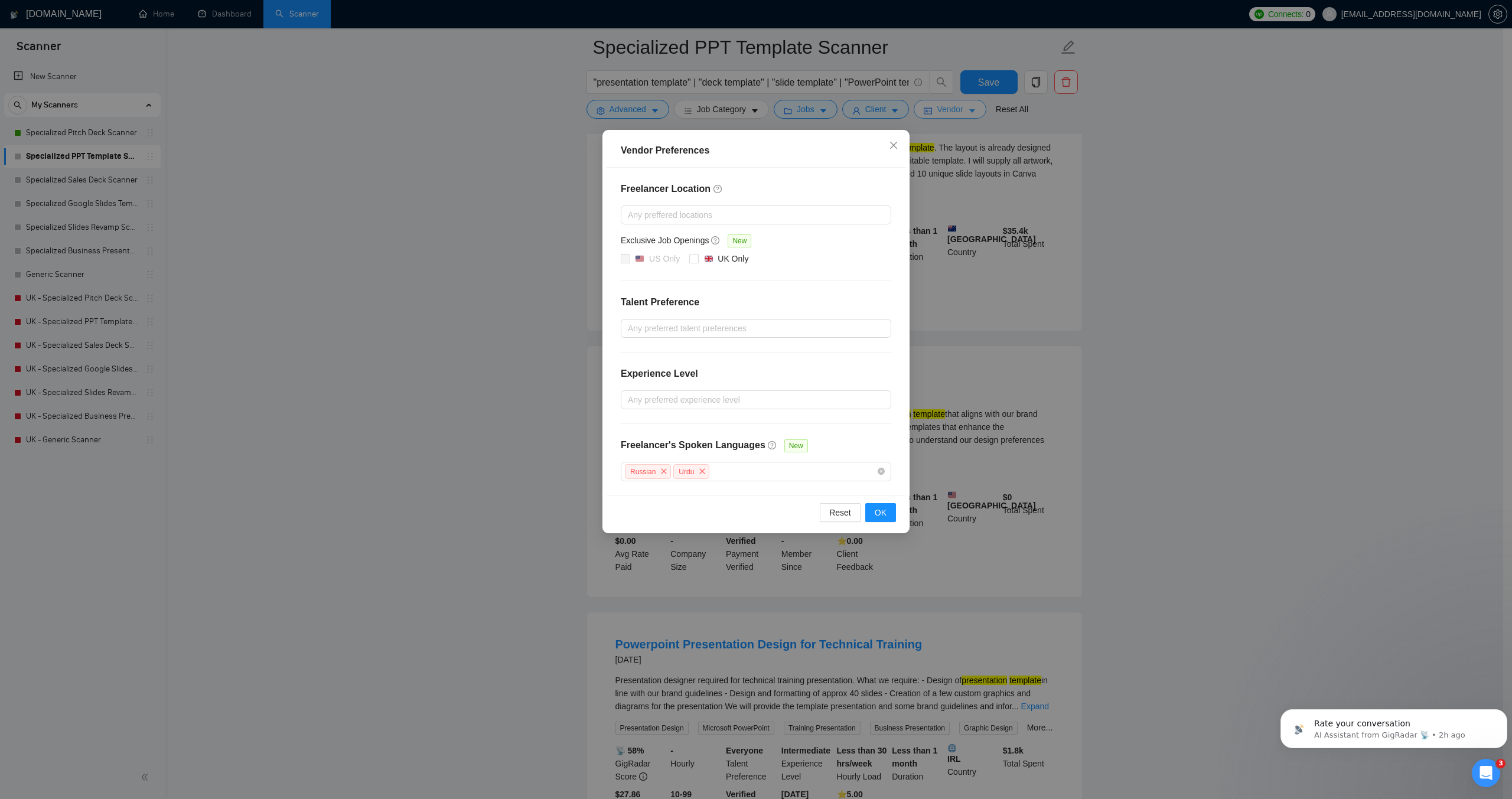
click at [942, 108] on div "Vendor Preferences Freelancer Location Any preffered locations Exclusive Job Op…" at bounding box center [756, 399] width 1512 height 799
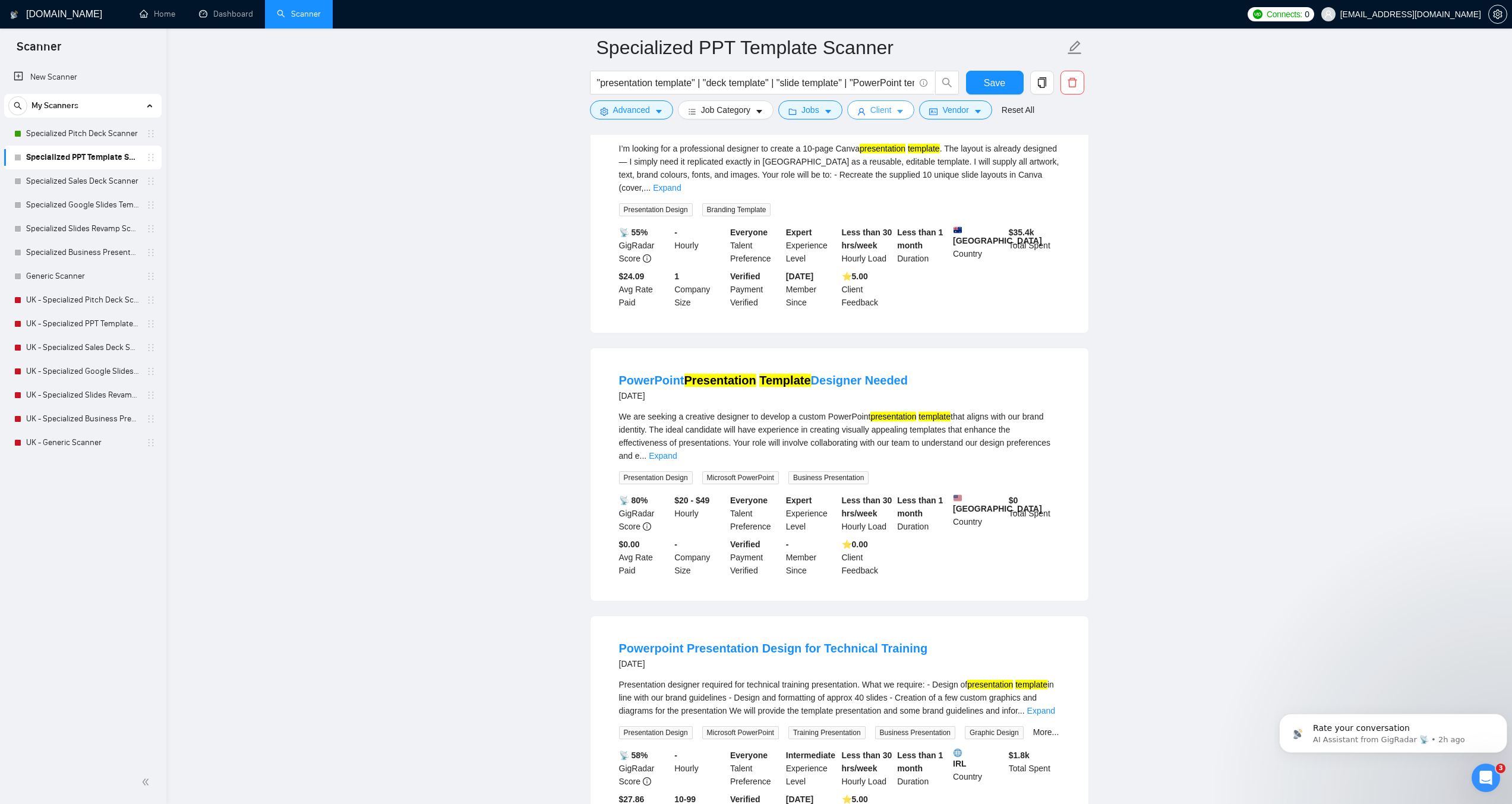
click at [891, 109] on button "Client" at bounding box center [880, 110] width 67 height 19
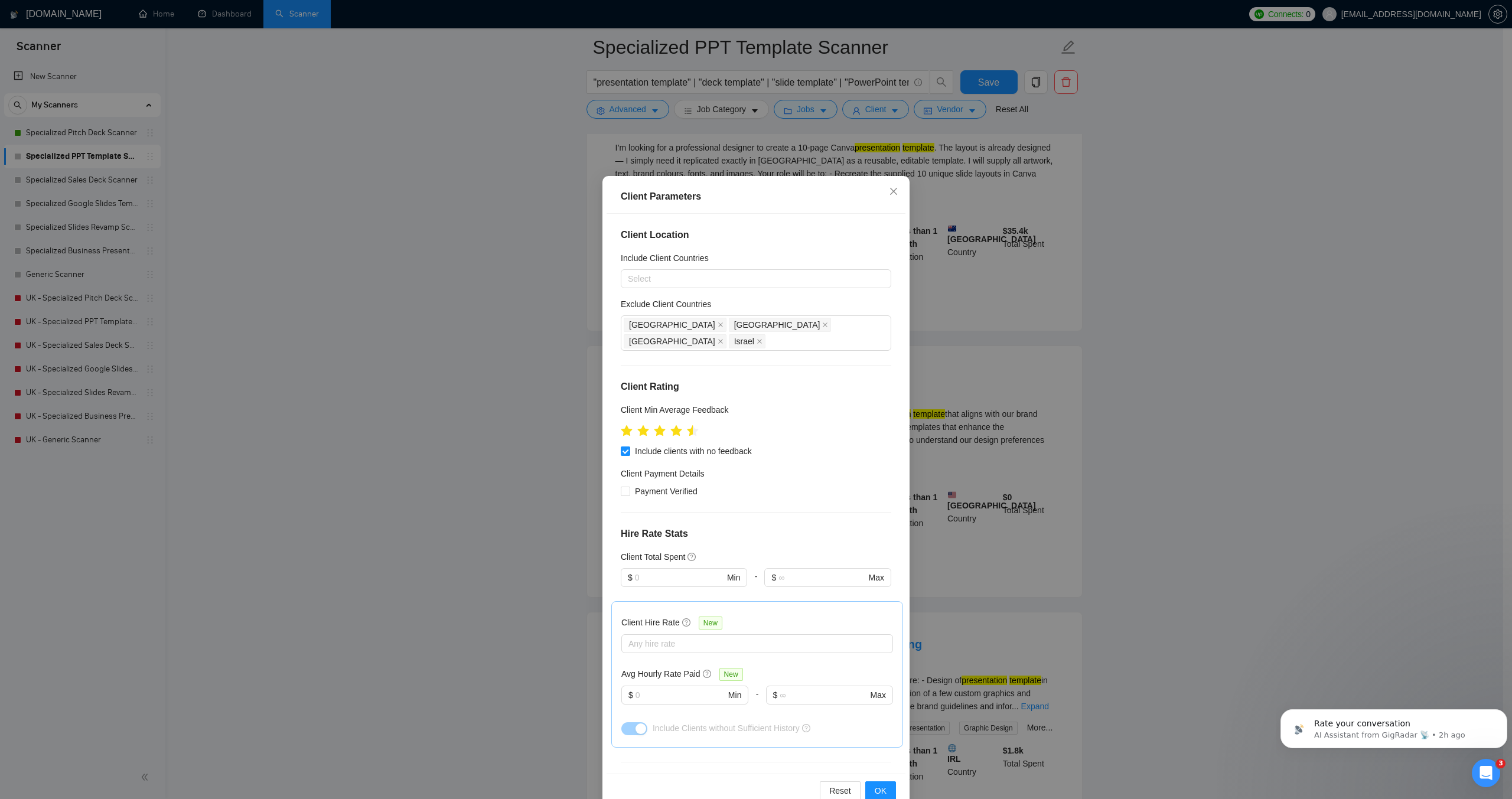
click at [819, 113] on div "Client Parameters Client Location Include Client Countries Select Exclude Clien…" at bounding box center [756, 399] width 1512 height 799
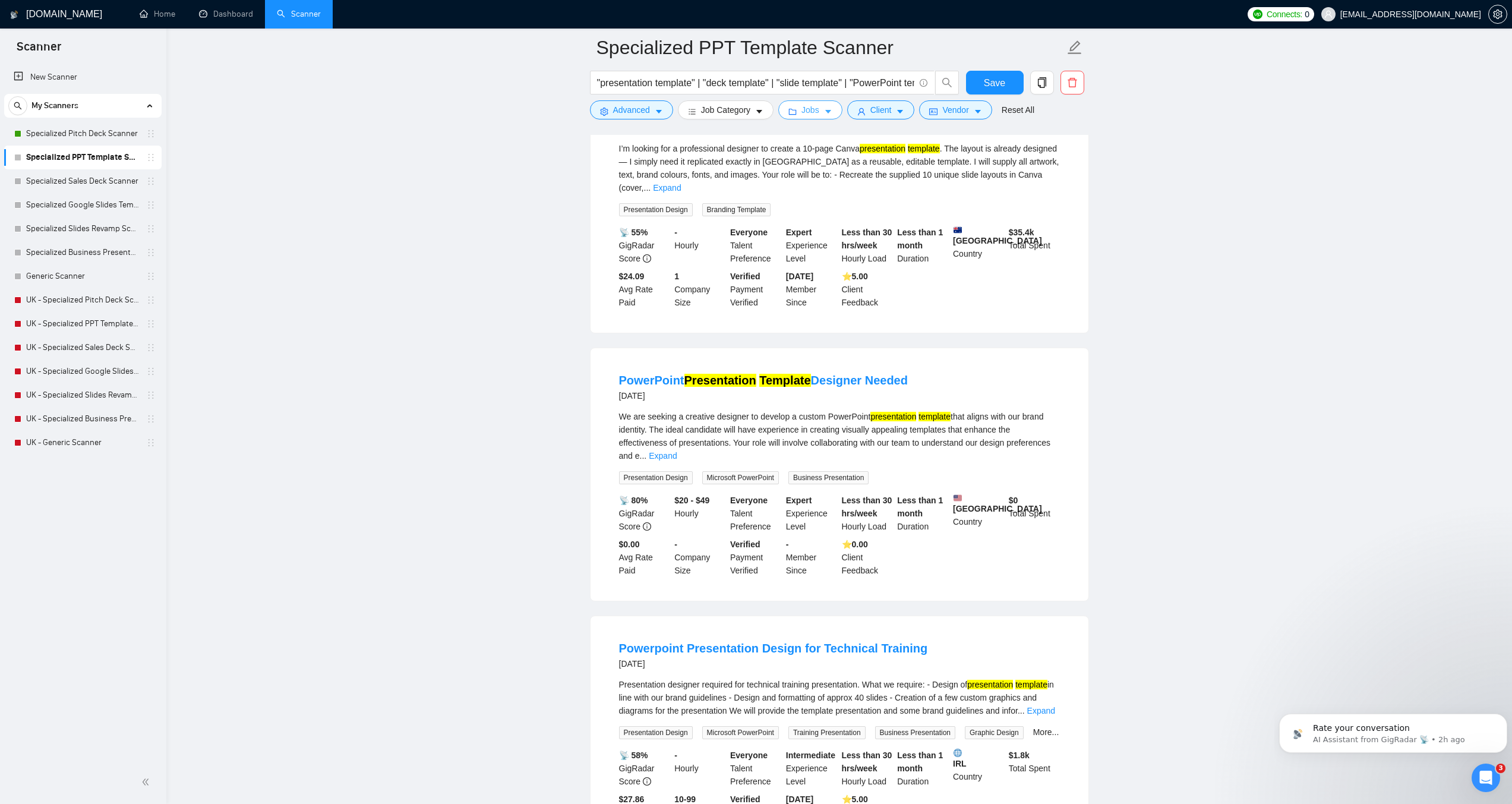
click at [814, 109] on span "Jobs" at bounding box center [811, 110] width 18 height 13
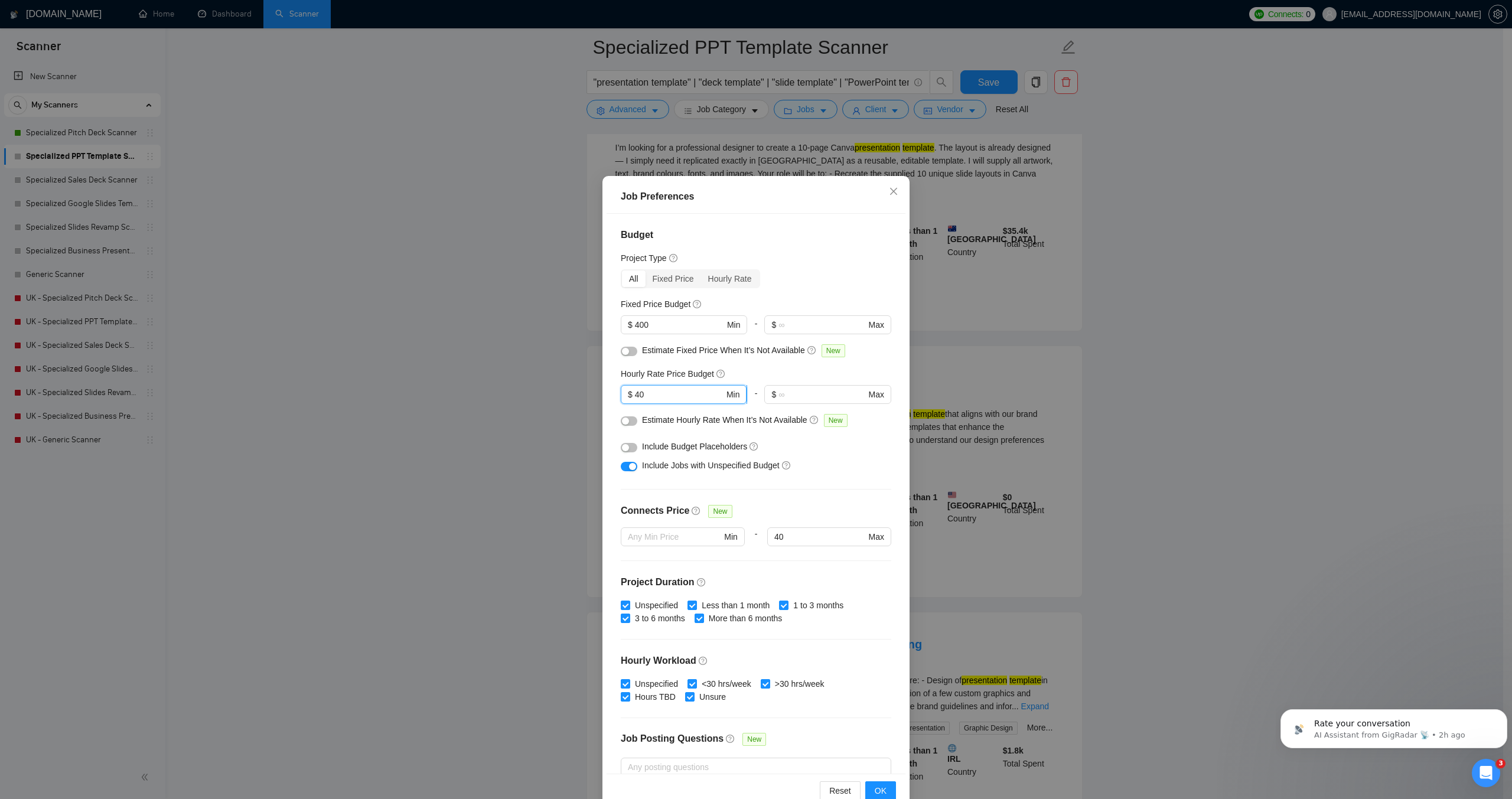
click at [635, 394] on input "40" at bounding box center [679, 394] width 89 height 13
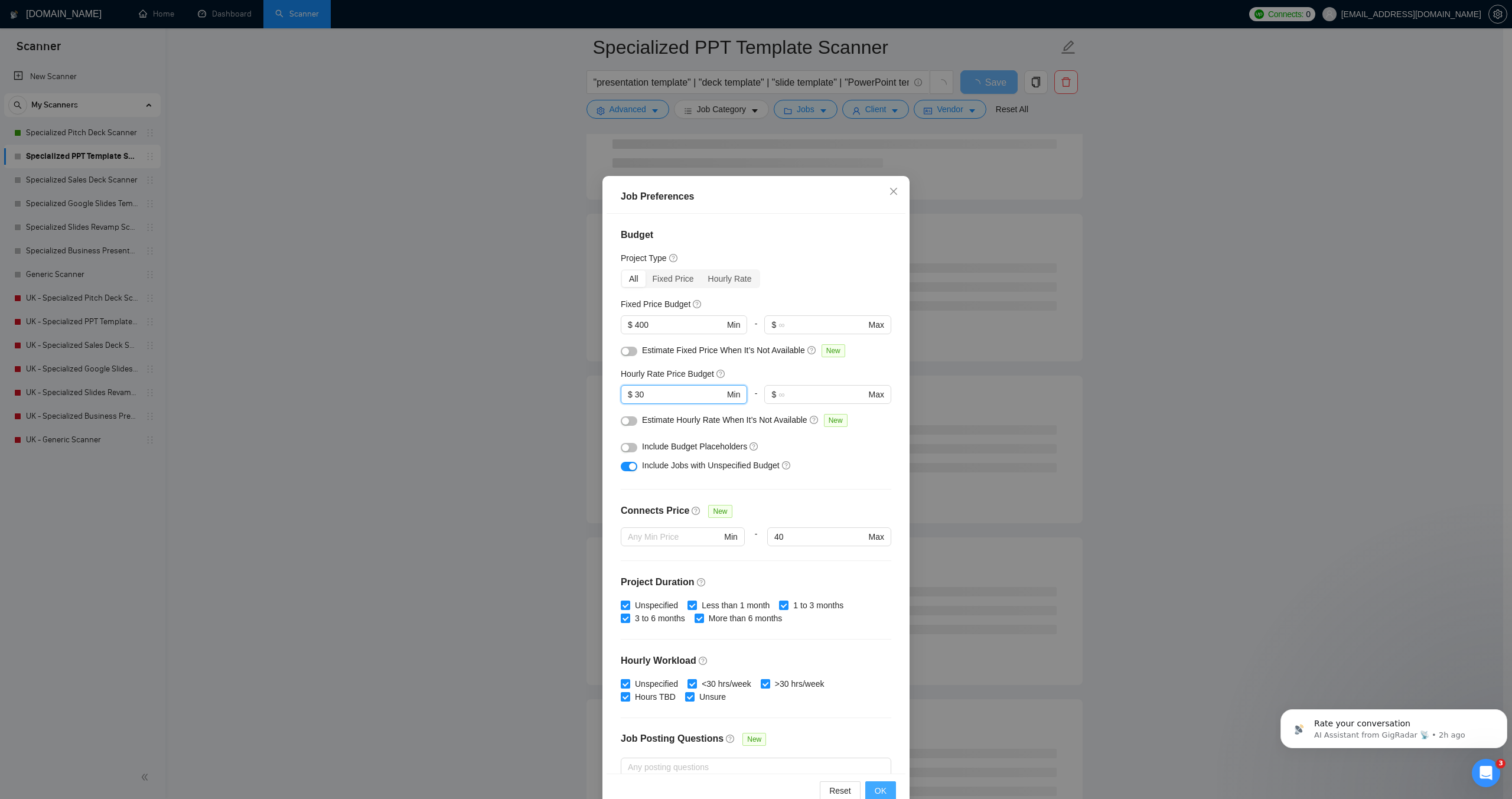
type input "30"
click at [877, 789] on span "OK" at bounding box center [881, 791] width 12 height 13
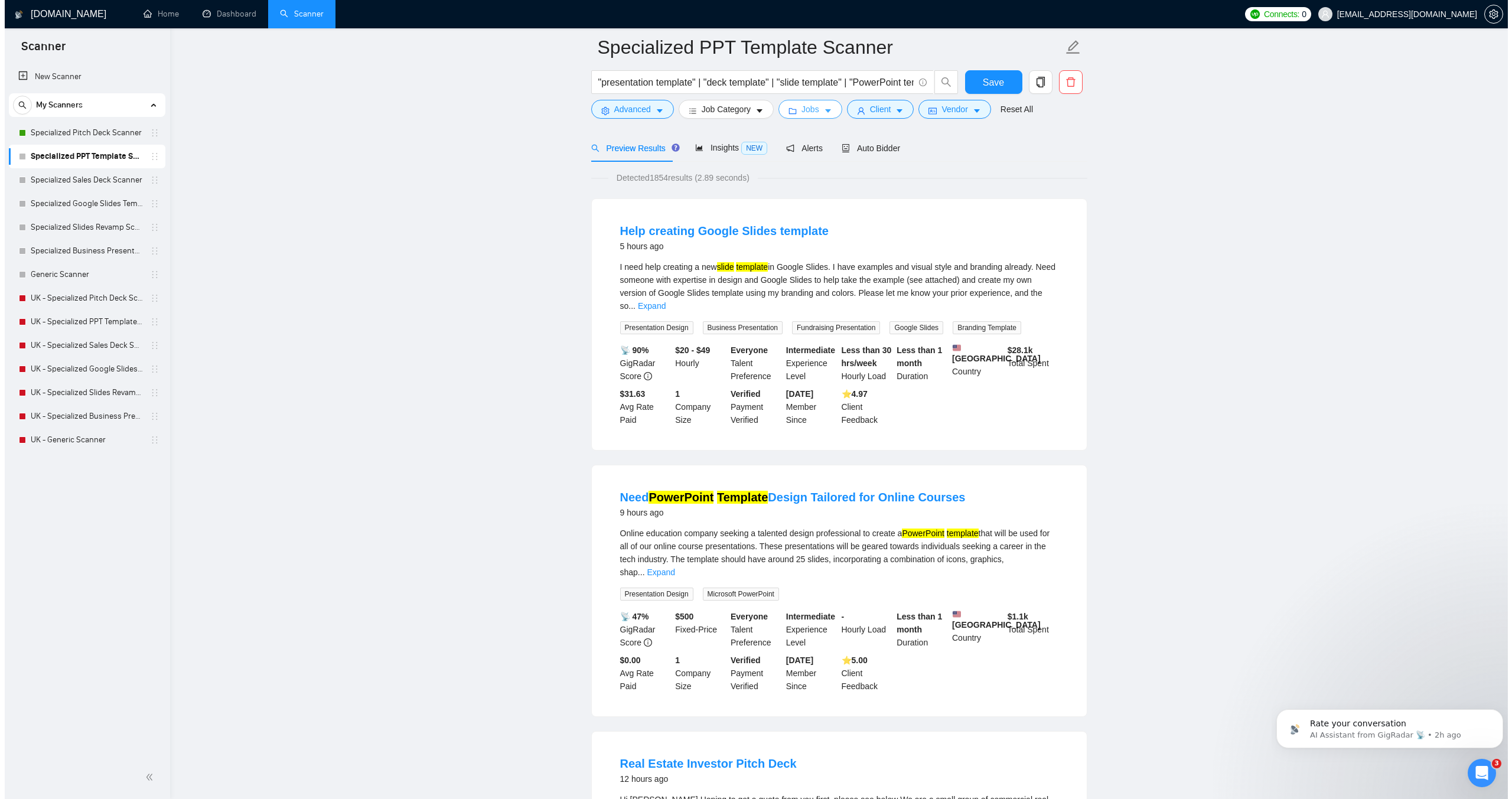
scroll to position [0, 0]
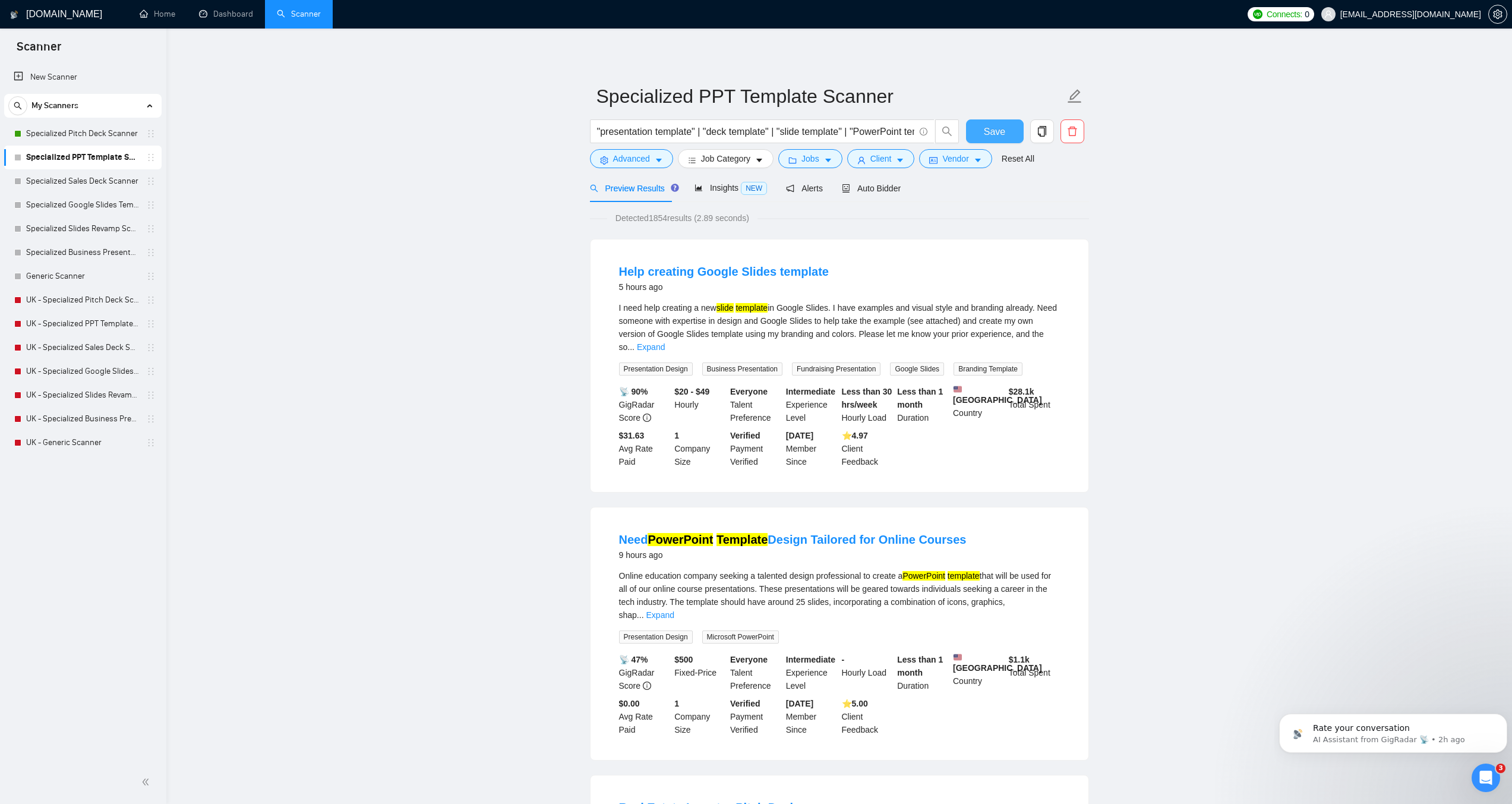
click at [983, 129] on button "Save" at bounding box center [995, 131] width 58 height 24
click at [67, 182] on link "Specialized Sales Deck Scanner" at bounding box center [83, 181] width 113 height 24
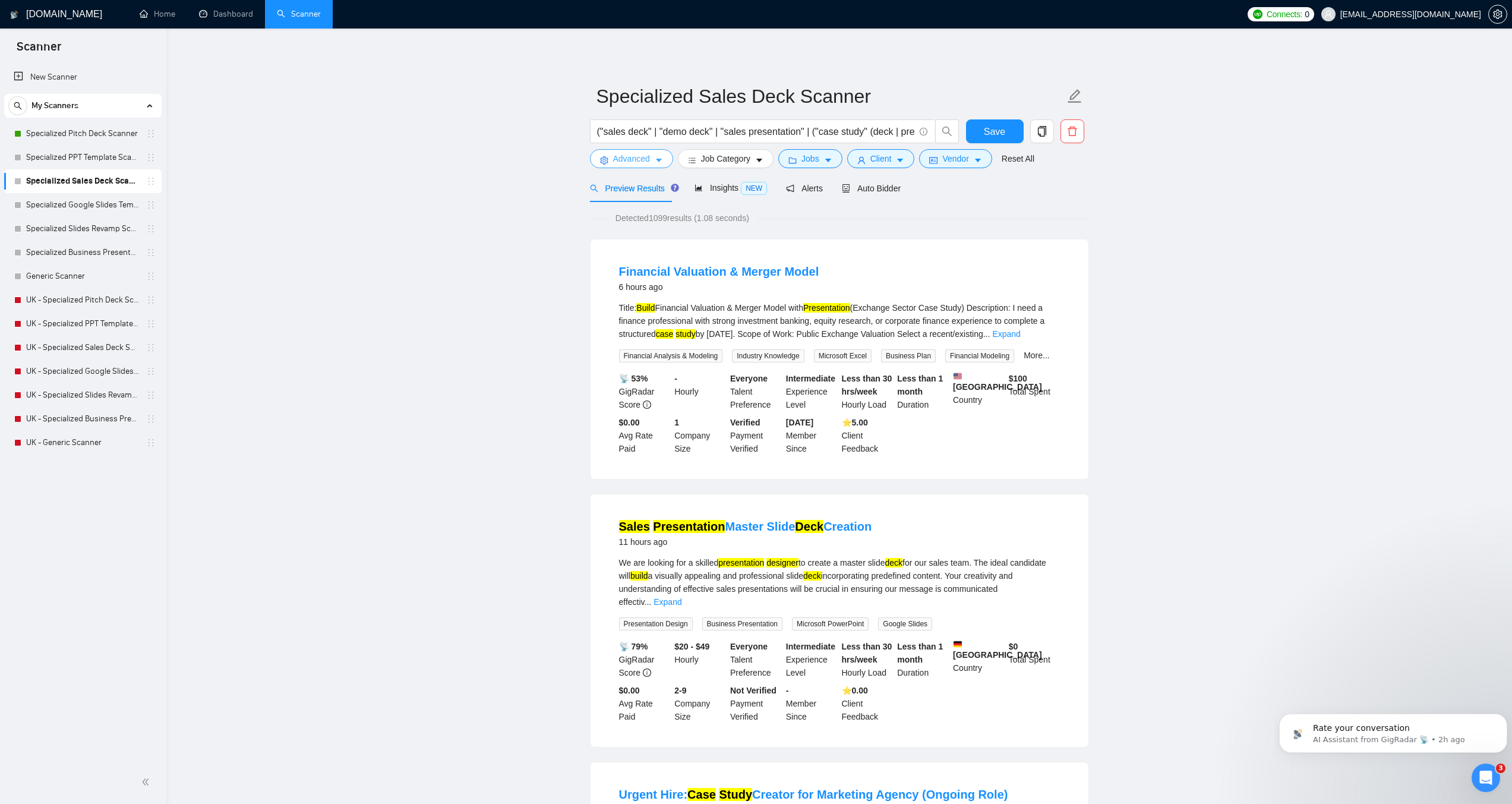
click at [641, 165] on span "Advanced" at bounding box center [632, 158] width 37 height 13
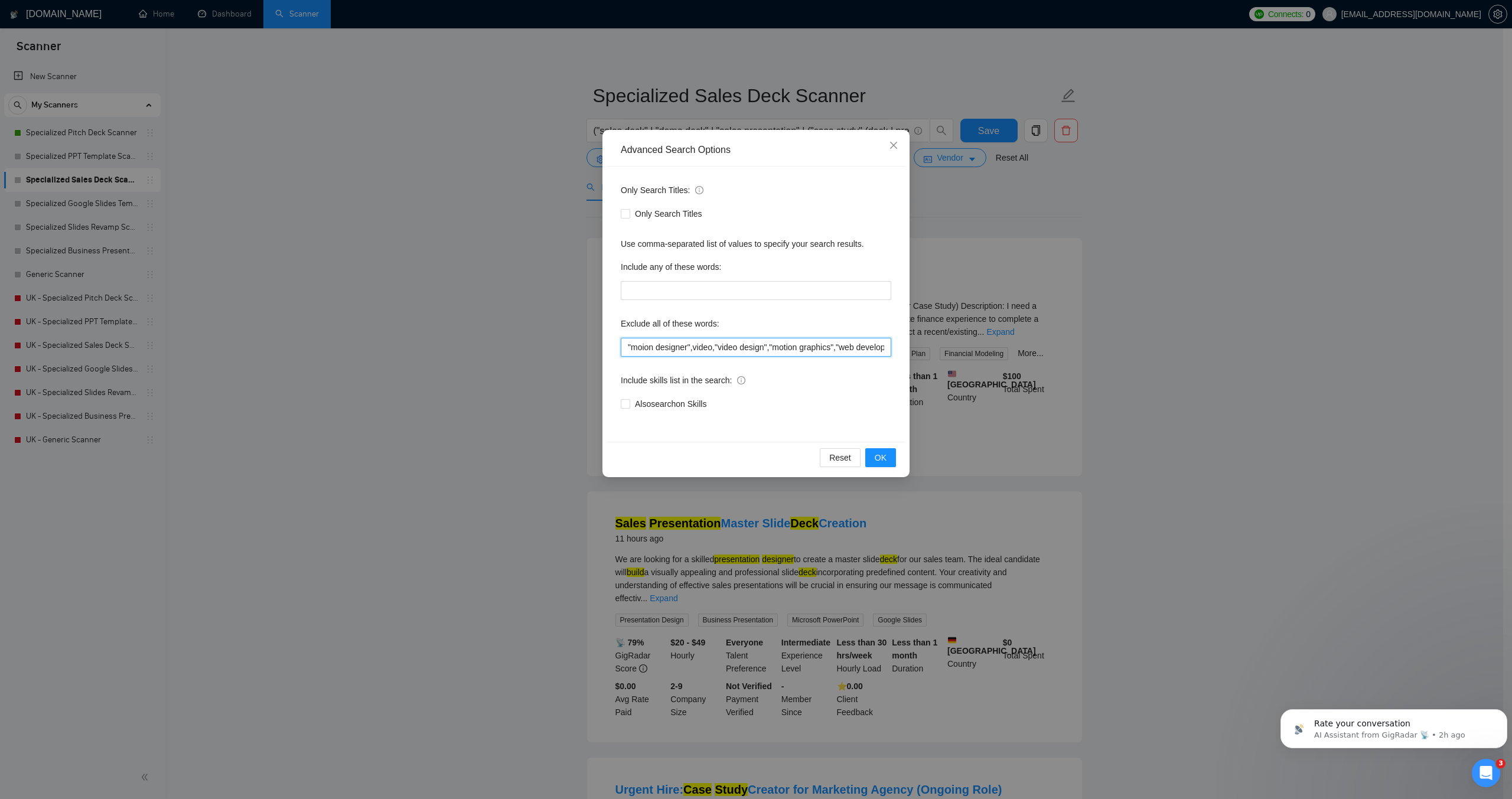
click at [691, 345] on input ""moion designer",video,"video design","motion graphics","web development", "Web…" at bounding box center [756, 347] width 271 height 19
paste input "logo design",game, unity, unreal, godot, "2d animation","3d animation", animati…"
type input ""logo design",game, unity, unreal, godot, "2d animation","3d animation", animat…"
click at [887, 453] on button "OK" at bounding box center [881, 457] width 30 height 19
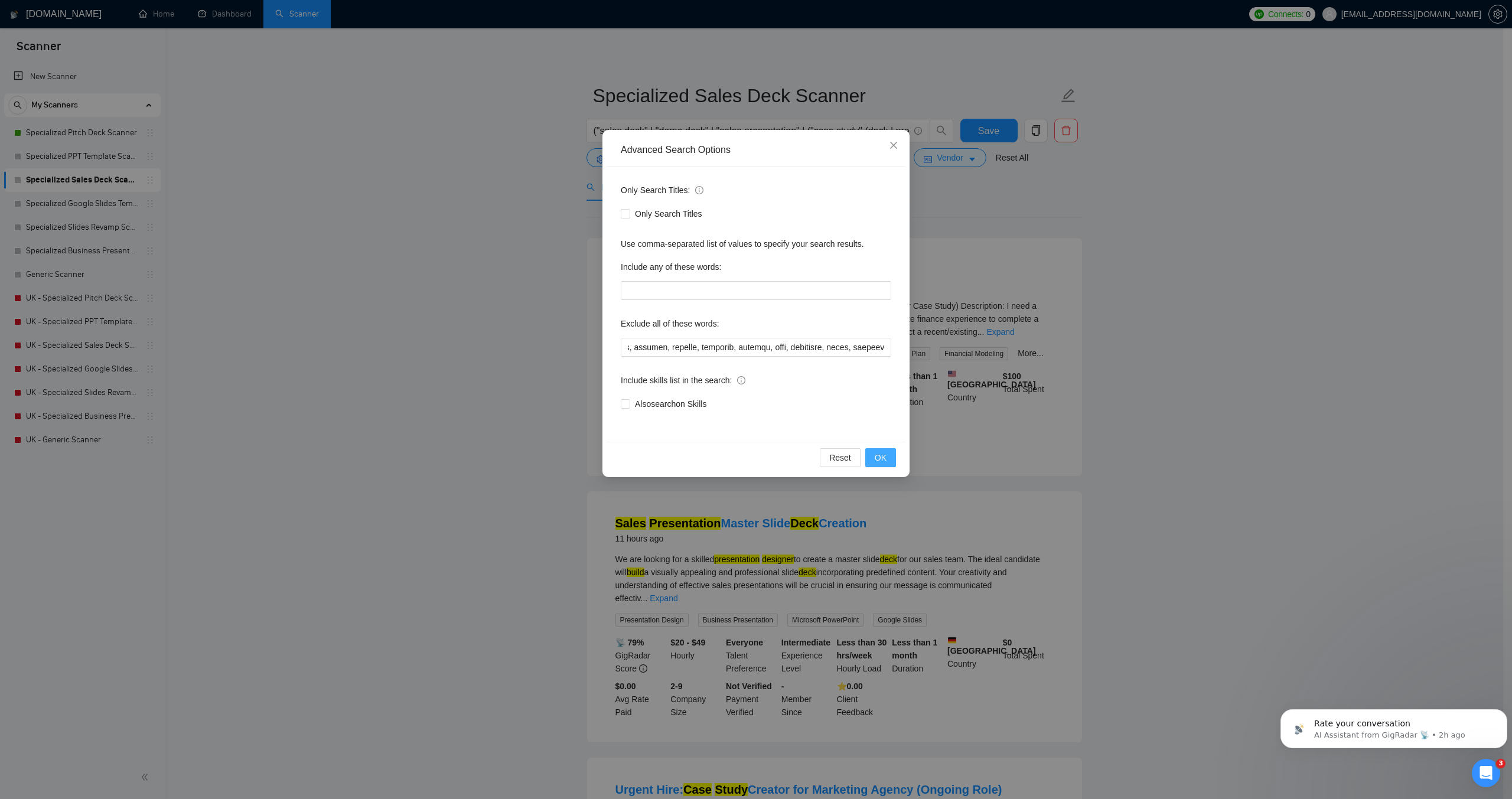
scroll to position [0, 0]
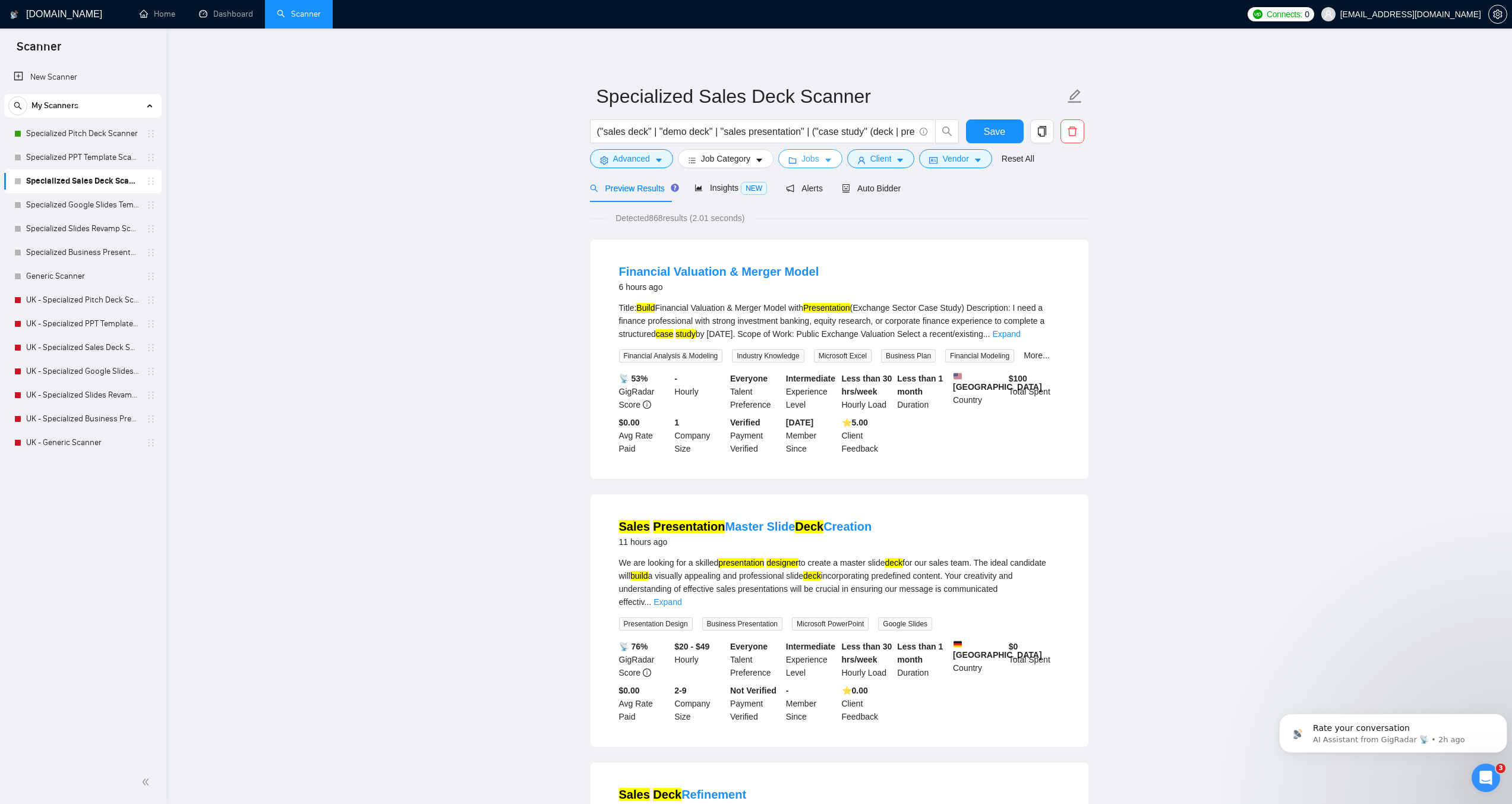
click at [802, 155] on span "Jobs" at bounding box center [811, 158] width 18 height 13
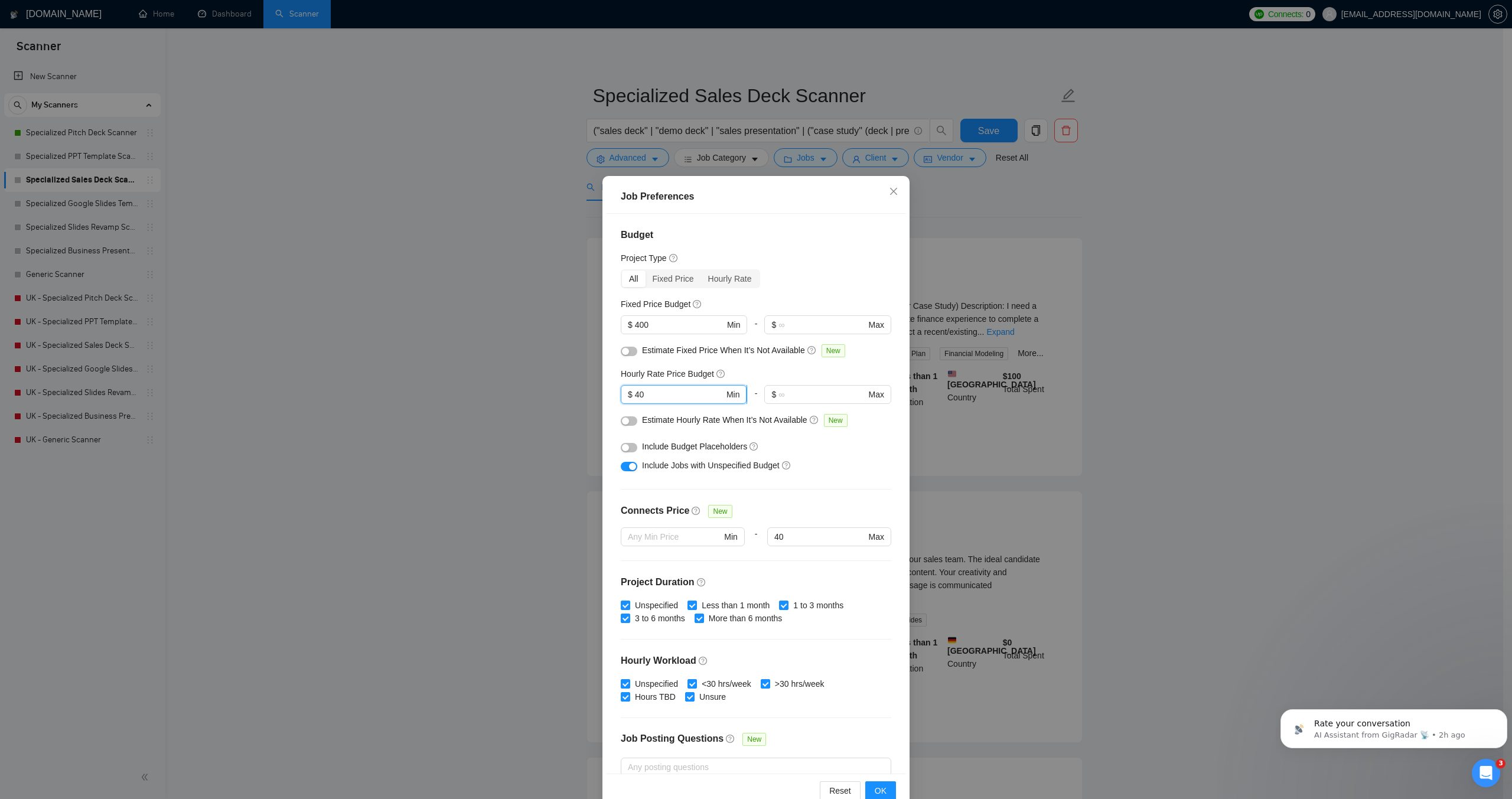
drag, startPoint x: 635, startPoint y: 394, endPoint x: 626, endPoint y: 394, distance: 9.0
click at [626, 394] on span "$ 40 Min" at bounding box center [684, 394] width 126 height 19
click at [875, 787] on span "OK" at bounding box center [881, 791] width 12 height 13
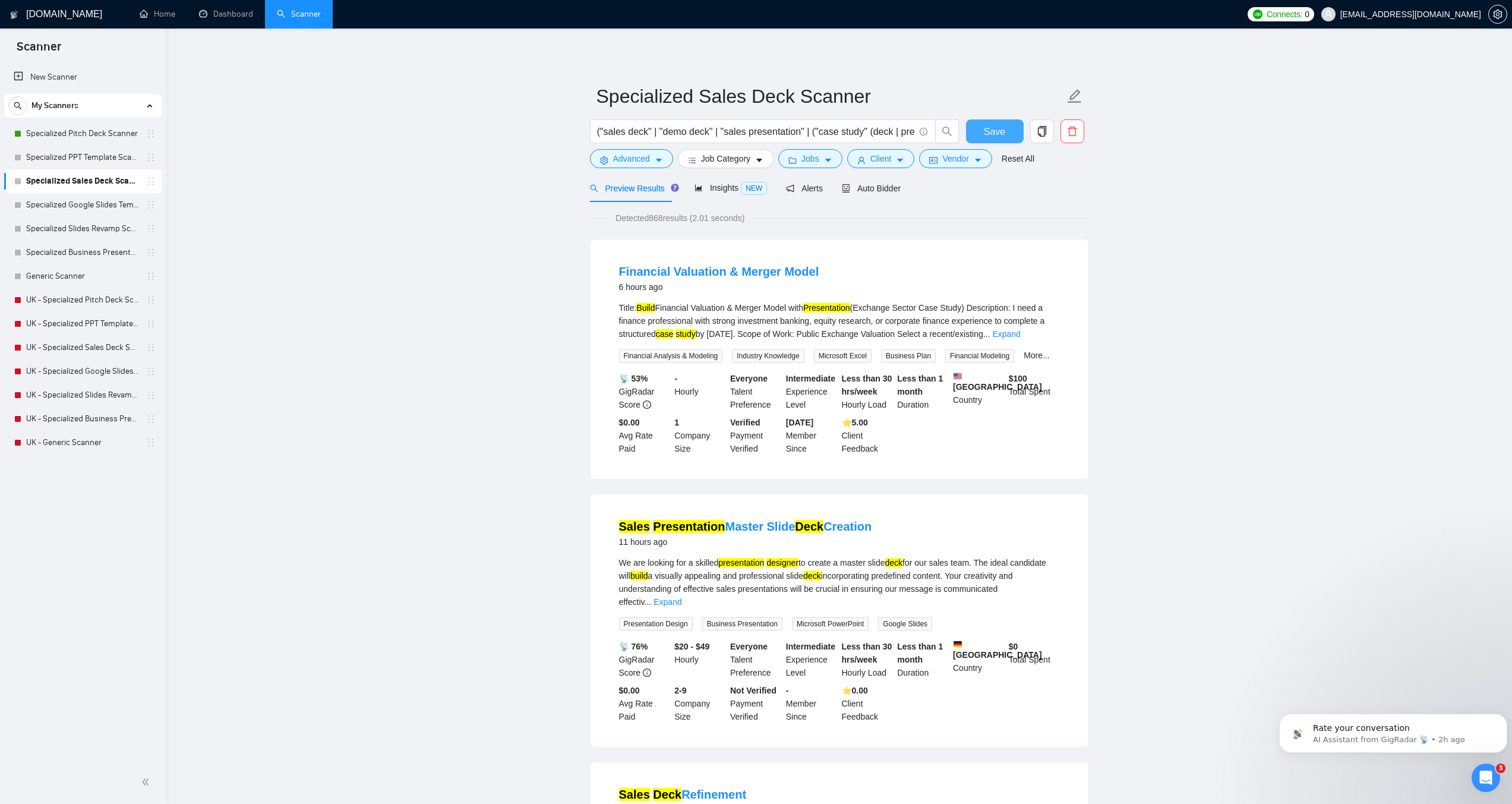
click at [980, 129] on button "Save" at bounding box center [995, 131] width 58 height 24
click at [108, 204] on link "Specialized Google Slides Template Scanner" at bounding box center [83, 205] width 113 height 24
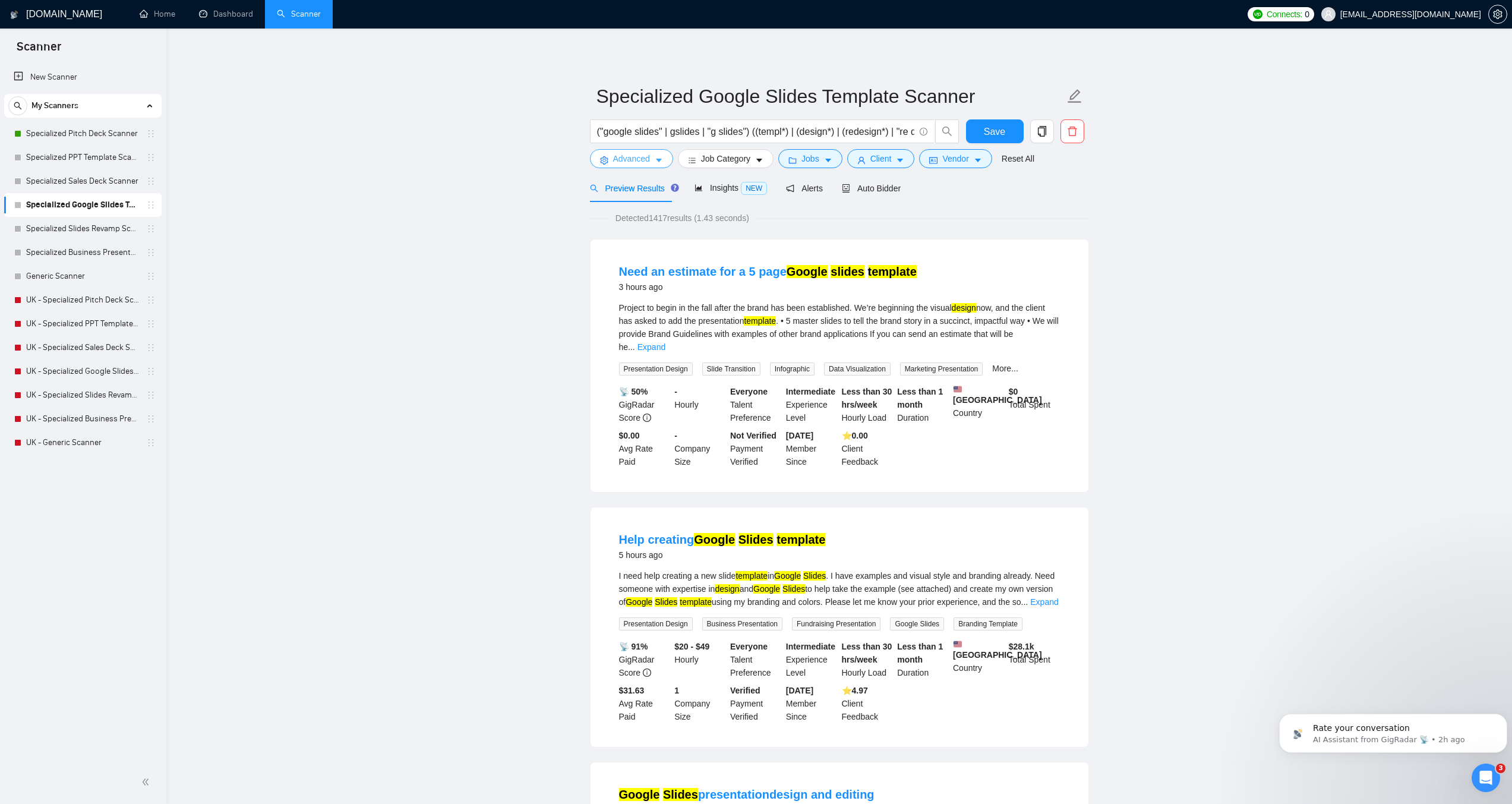
click at [652, 165] on button "Advanced" at bounding box center [632, 158] width 83 height 19
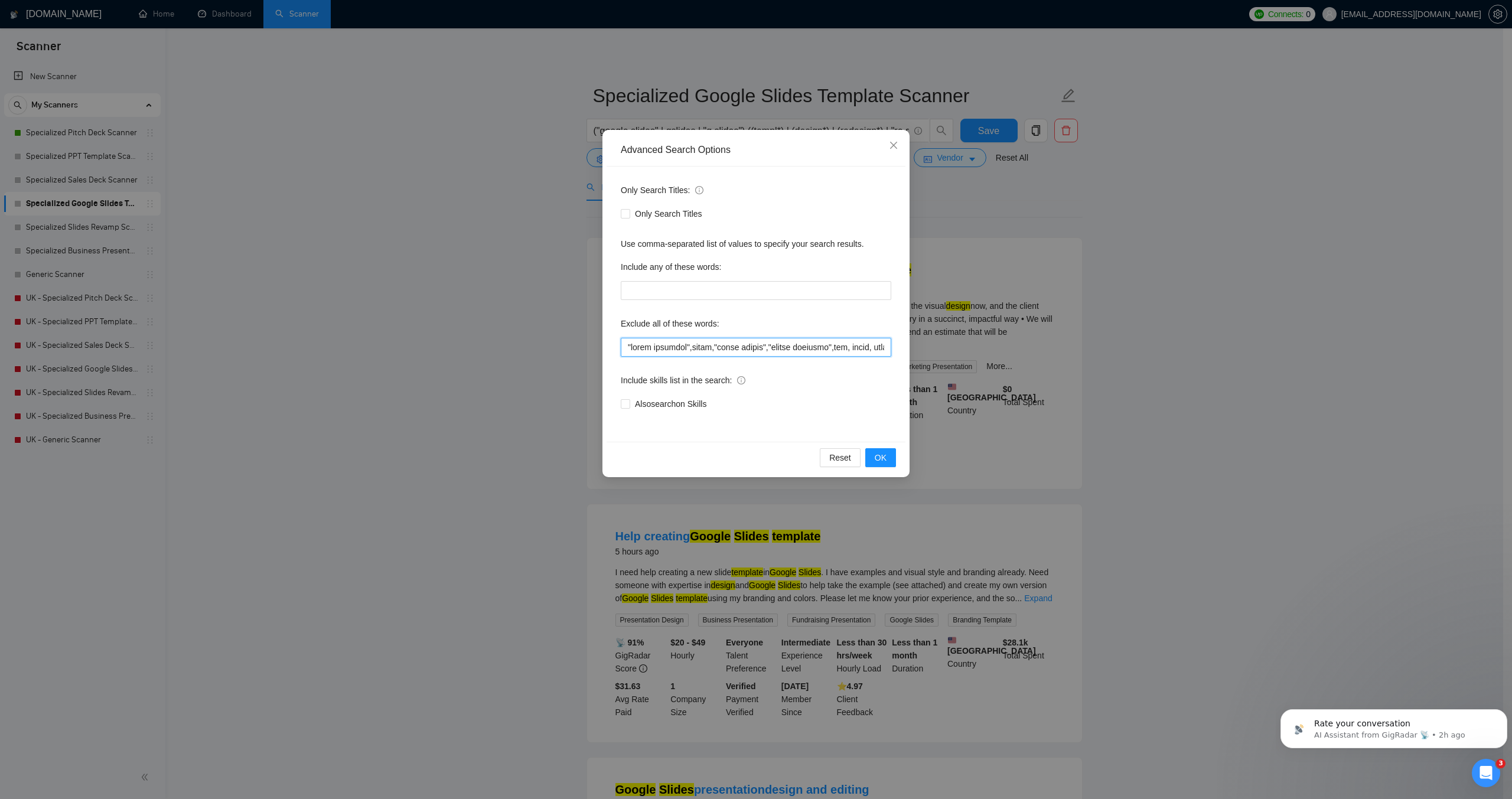
click at [687, 347] on input "text" at bounding box center [756, 347] width 271 height 19
paste input "logo design",game, unity, unreal, godot, "2d animation","3d animation", animati…"
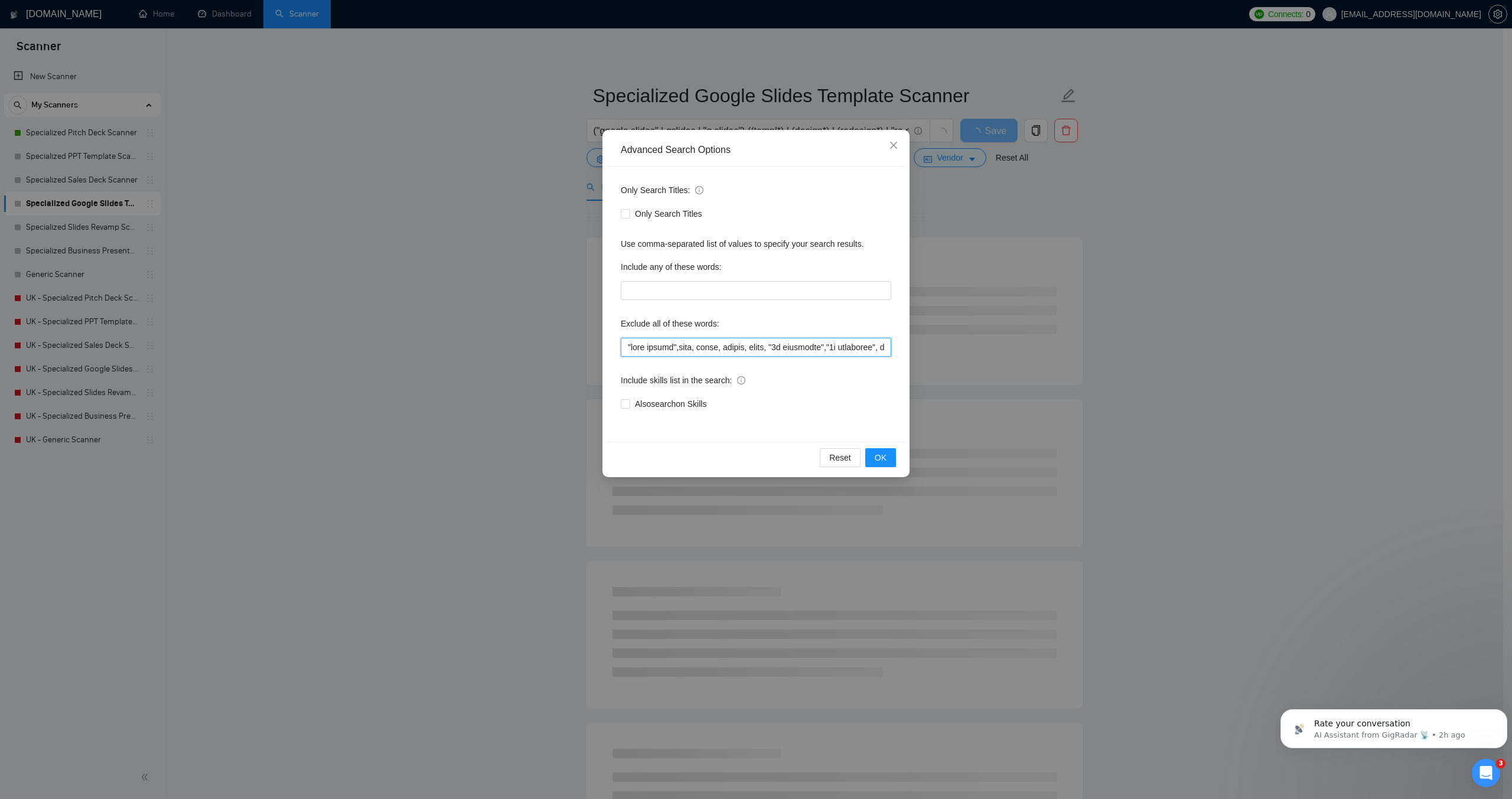
drag, startPoint x: 698, startPoint y: 348, endPoint x: 535, endPoint y: 347, distance: 163.0
click at [535, 347] on div "Advanced Search Options Only Search Titles: Only Search Titles Use comma-separa…" at bounding box center [756, 399] width 1512 height 799
click at [711, 353] on input "text" at bounding box center [756, 347] width 271 height 19
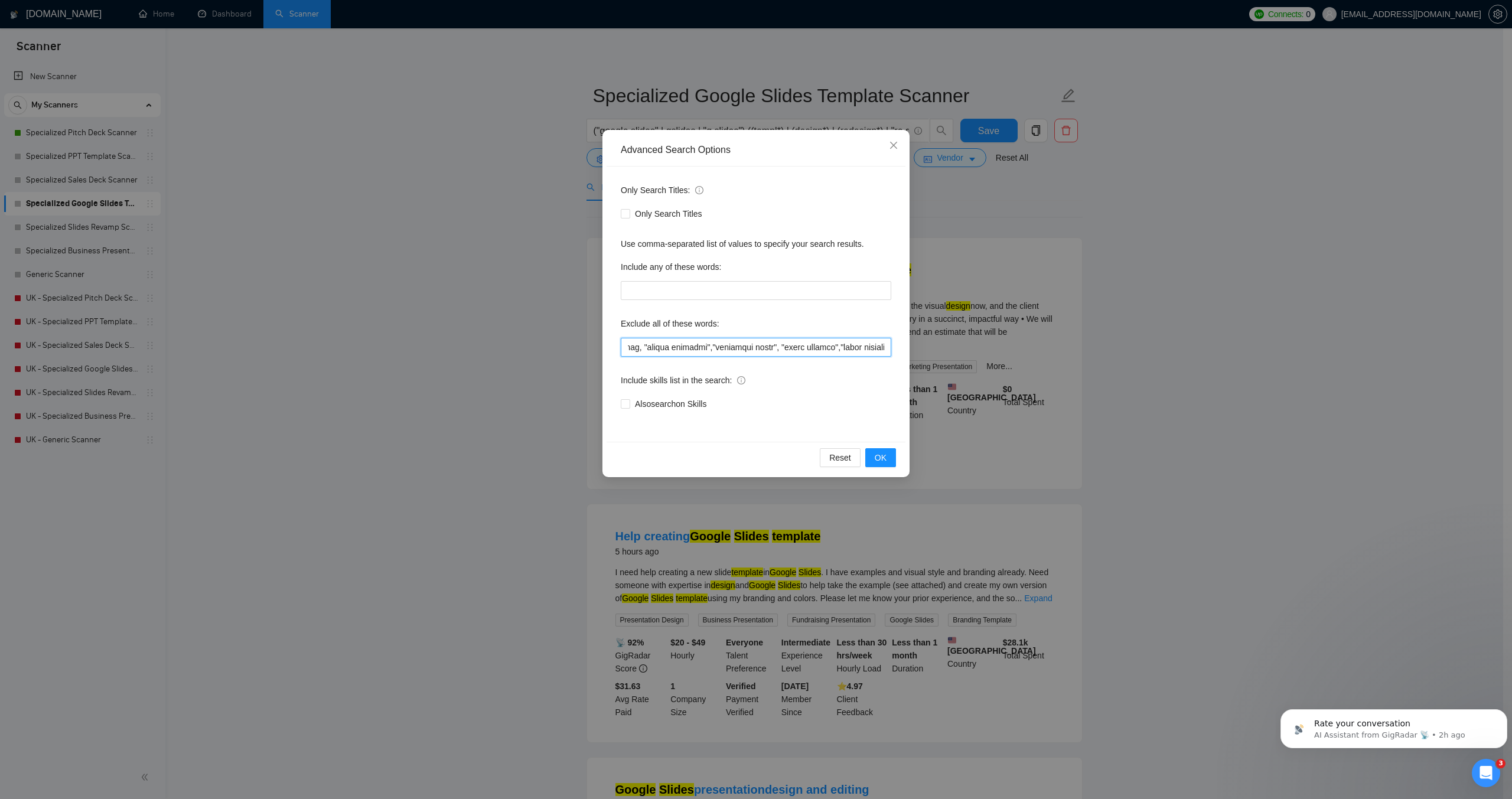
drag, startPoint x: 723, startPoint y: 353, endPoint x: 785, endPoint y: 349, distance: 62.1
click at [785, 349] on input "text" at bounding box center [756, 347] width 271 height 19
type input ""logo design",game, unity, unreal, godot, "2d animation","3d animation", animat…"
click at [886, 463] on span "OK" at bounding box center [881, 457] width 12 height 13
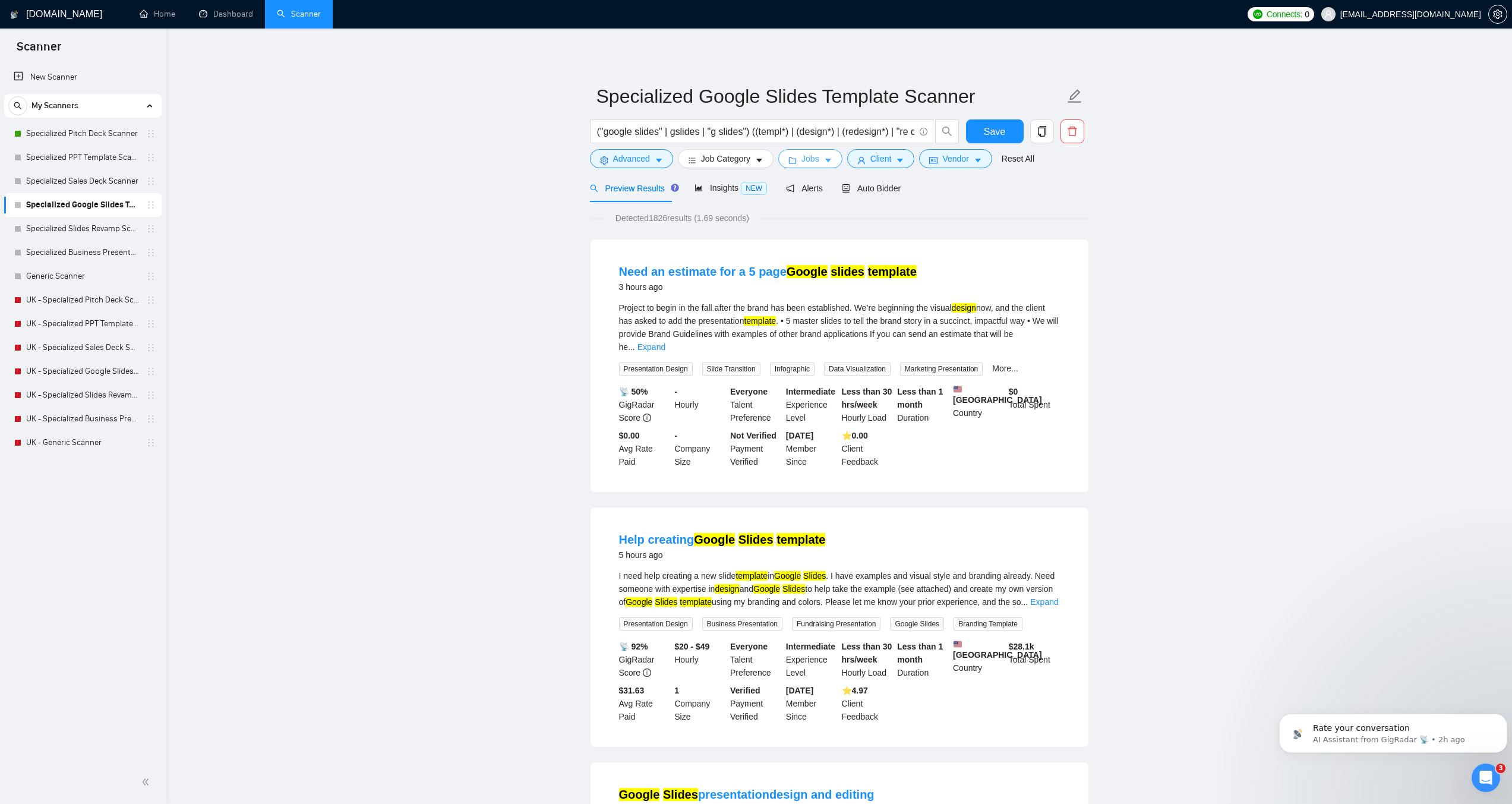
click at [807, 161] on span "Jobs" at bounding box center [811, 158] width 18 height 13
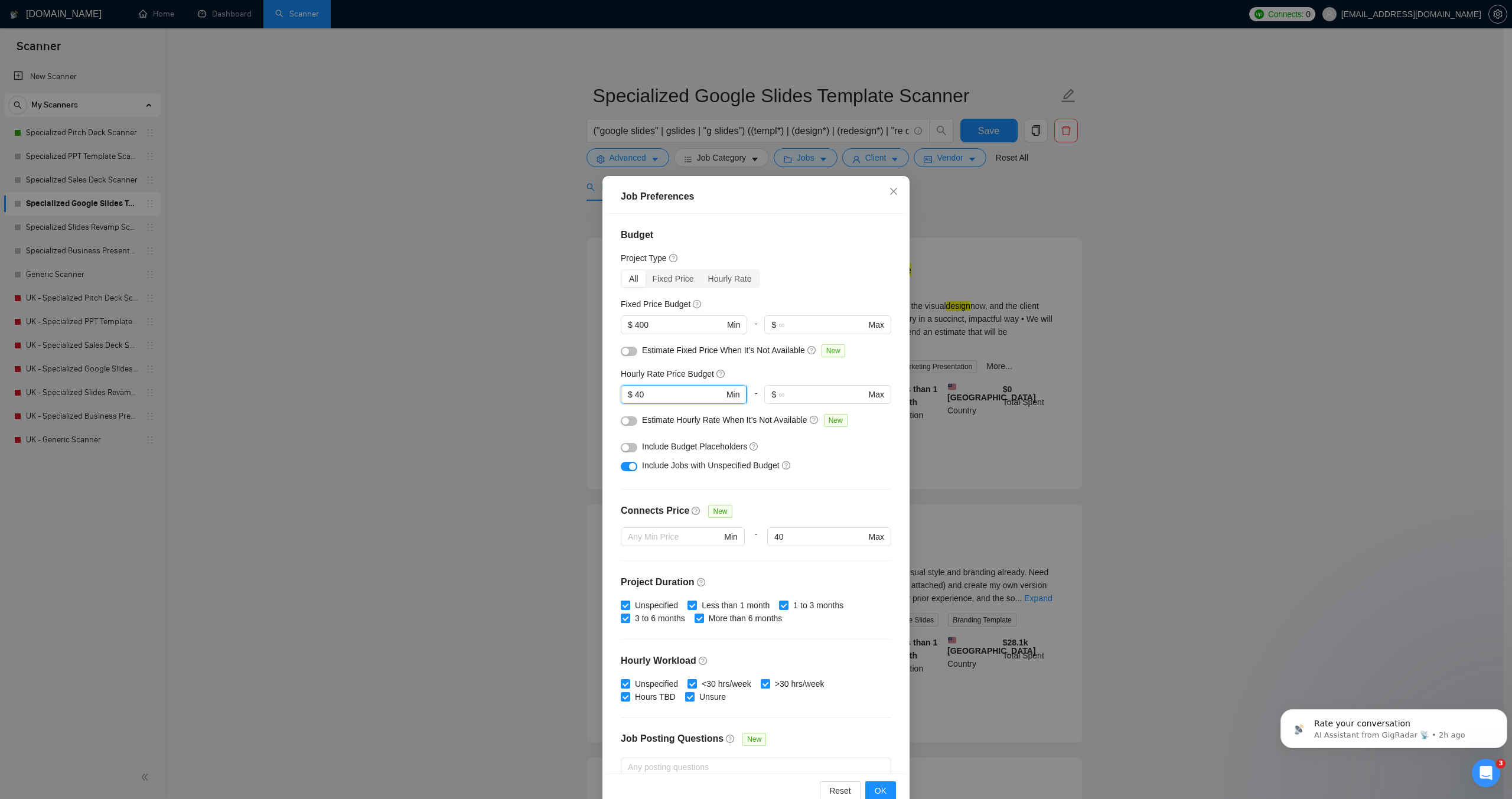
click at [635, 394] on input "40" at bounding box center [679, 394] width 89 height 13
type input "30"
click at [870, 793] on button "OK" at bounding box center [881, 790] width 30 height 19
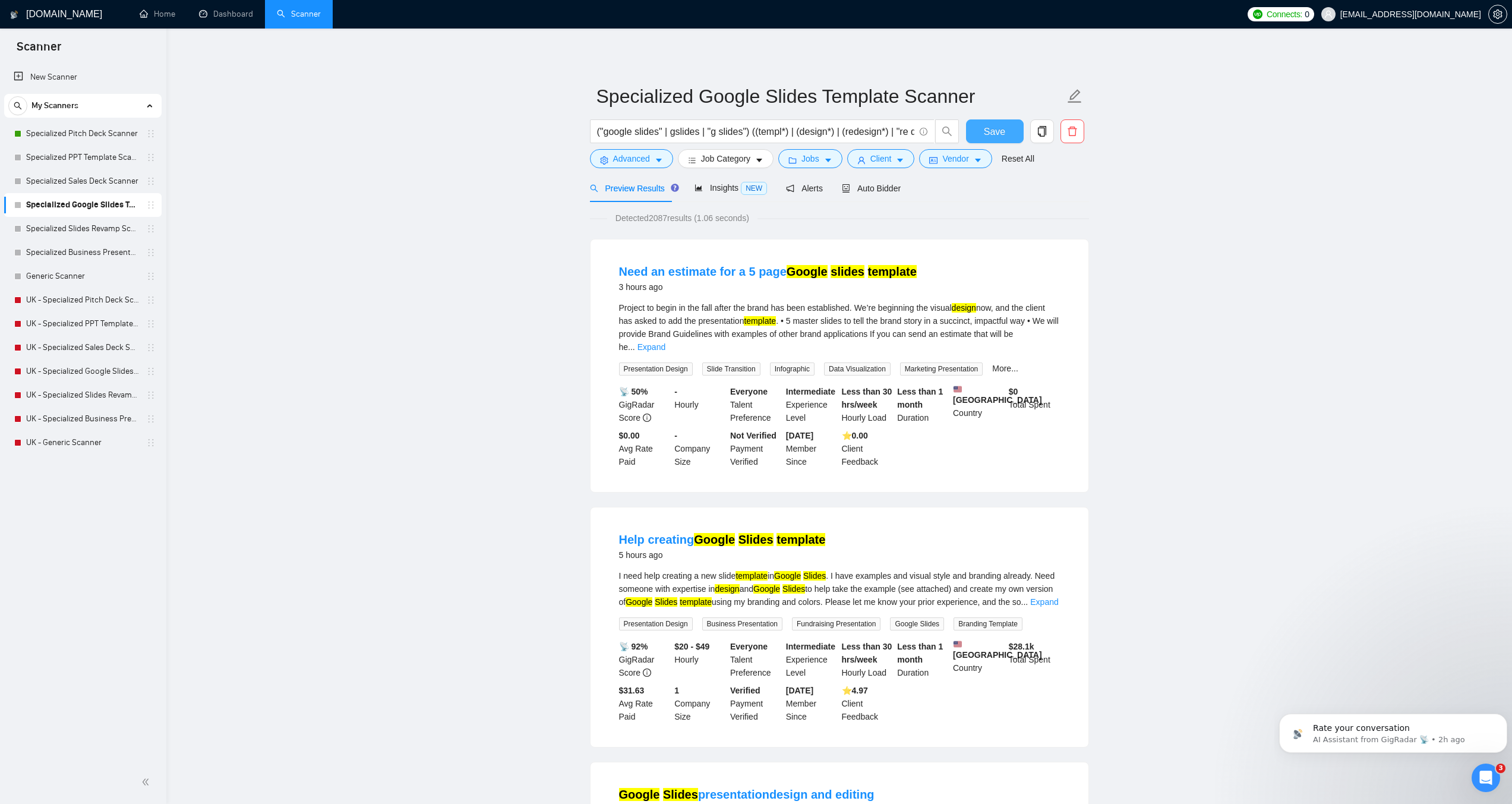
click at [996, 129] on span "Save" at bounding box center [994, 131] width 22 height 15
click at [81, 229] on link "Specialized Slides Revamp Scanner" at bounding box center [83, 229] width 113 height 24
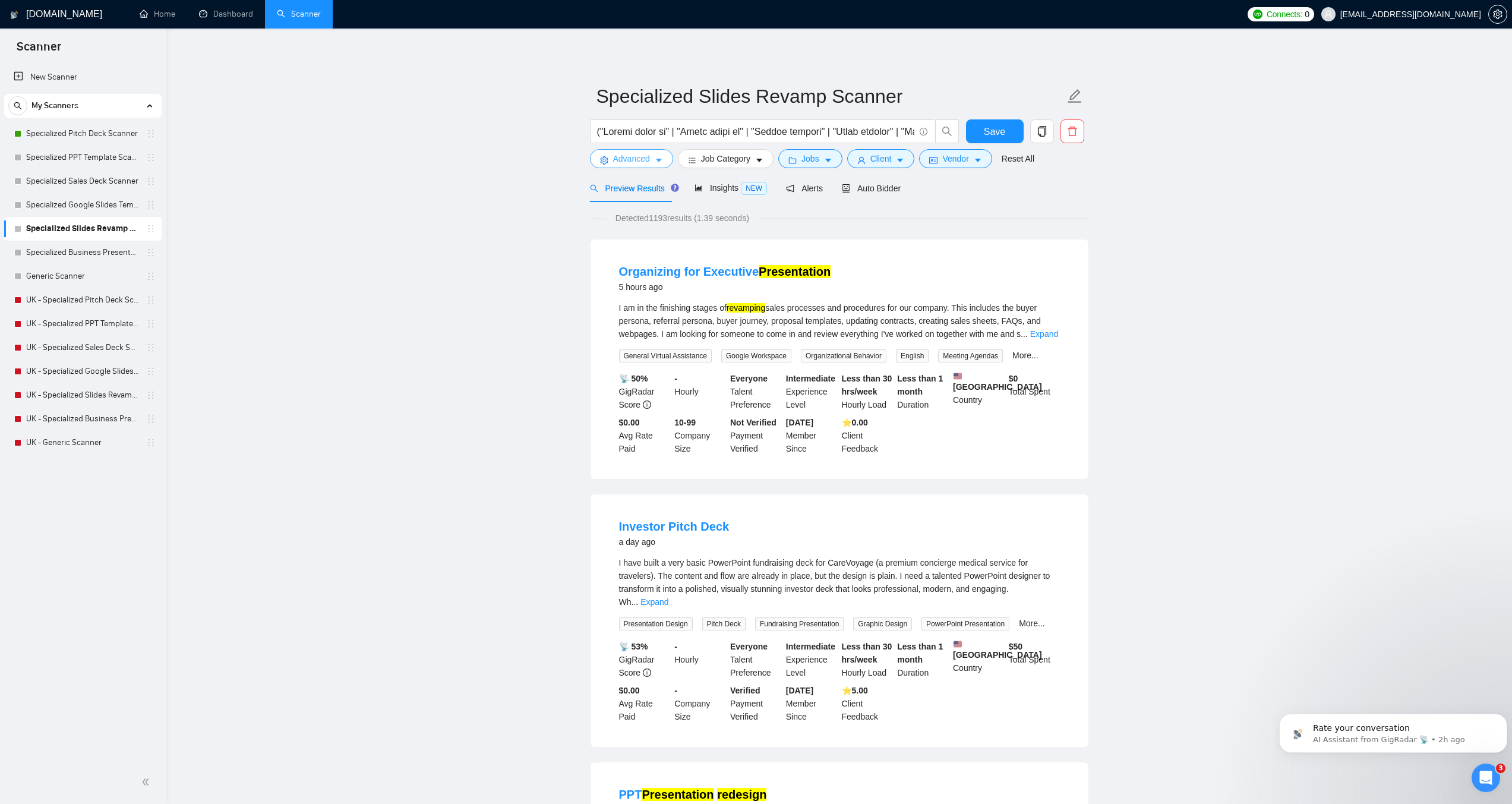
click at [648, 161] on span "Advanced" at bounding box center [632, 158] width 37 height 13
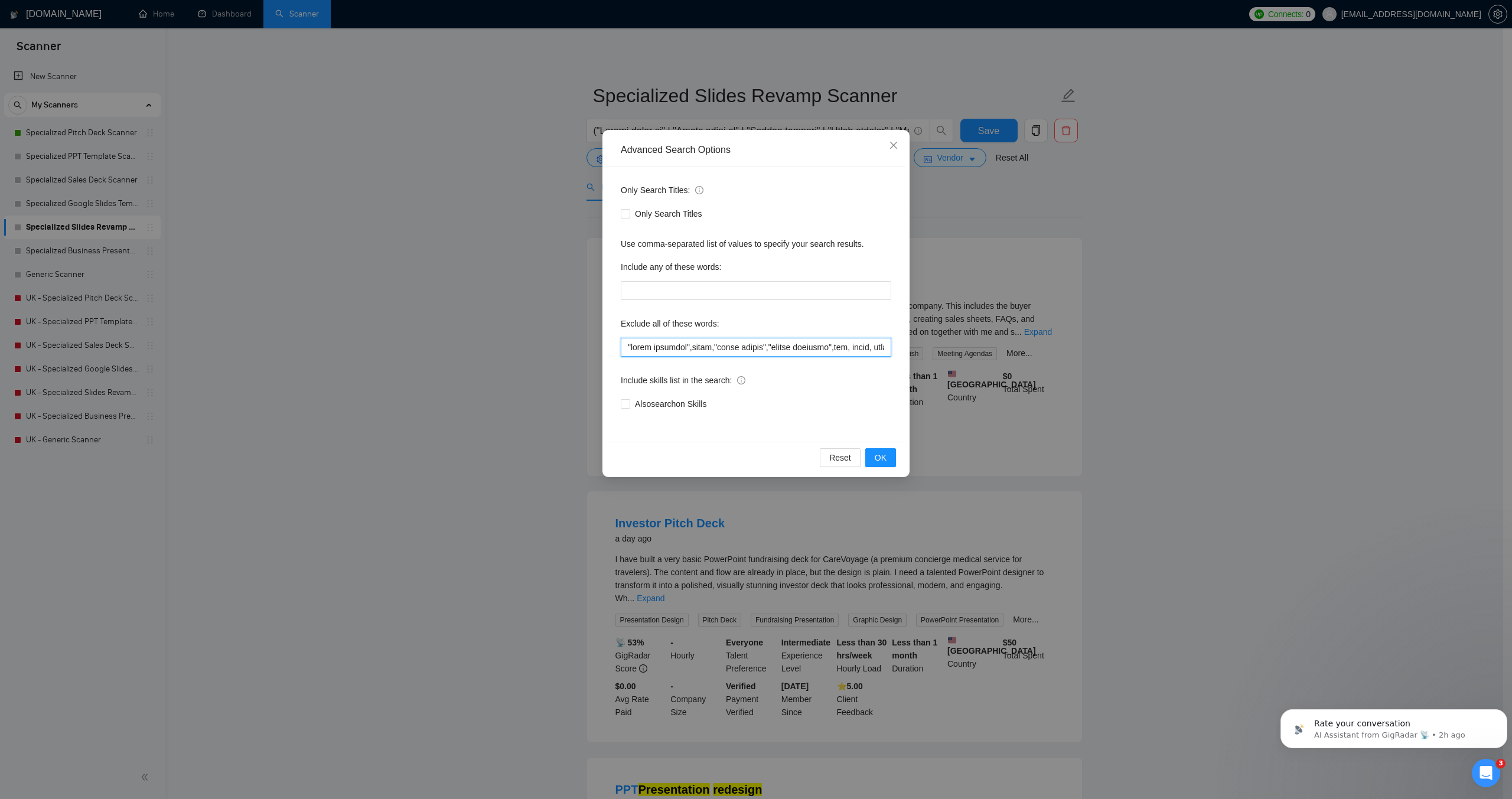
click at [658, 345] on input "text" at bounding box center [756, 347] width 271 height 19
paste input "logo design",game, unity, unreal, godot, "2d animation","3d animation", animati…"
type input ""logo design",game, unity, unreal, godot, "2d animation","3d animation", animat…"
click at [879, 454] on span "OK" at bounding box center [881, 457] width 12 height 13
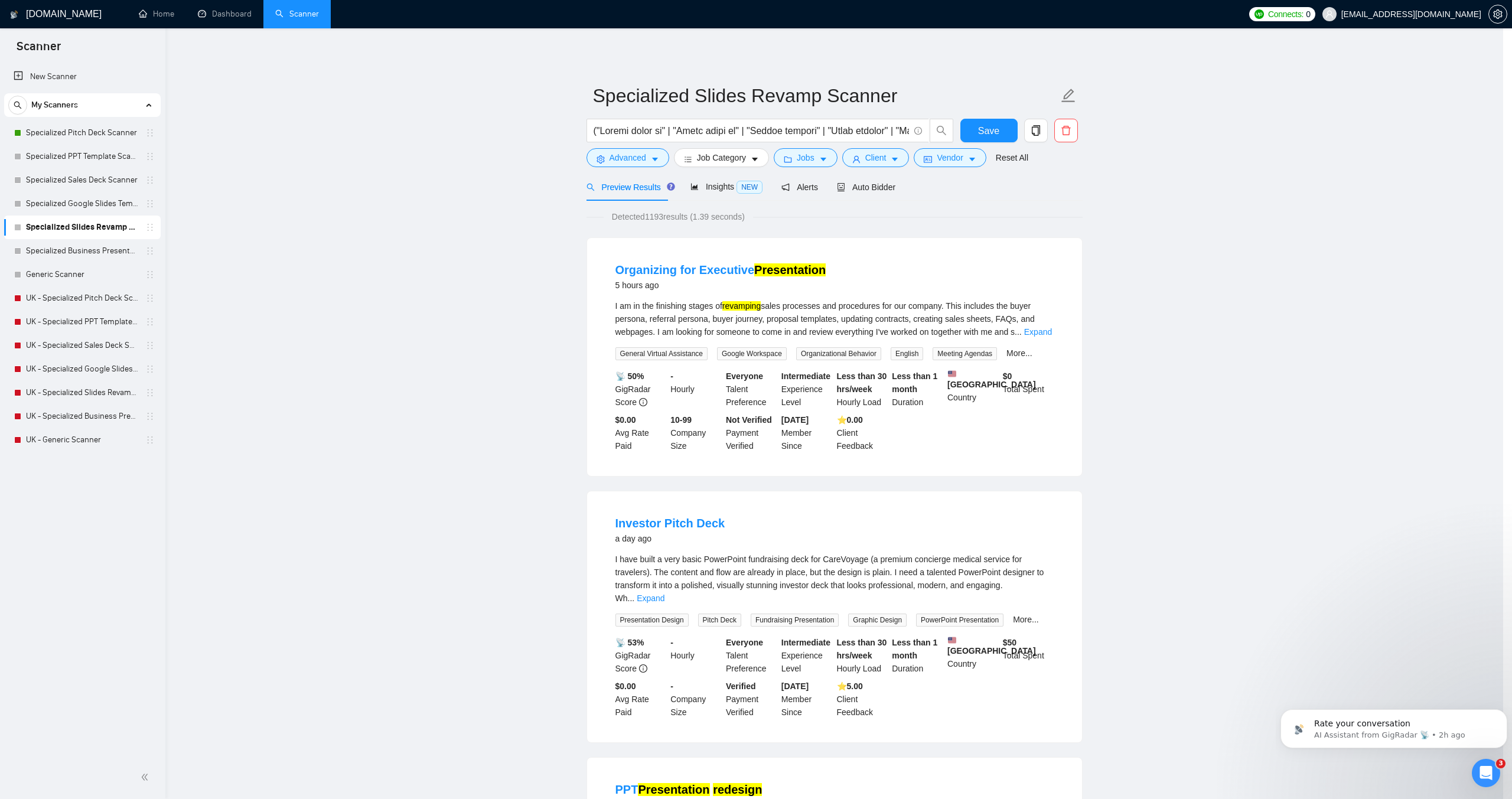
scroll to position [0, 0]
click at [647, 164] on button "Advanced" at bounding box center [628, 157] width 83 height 19
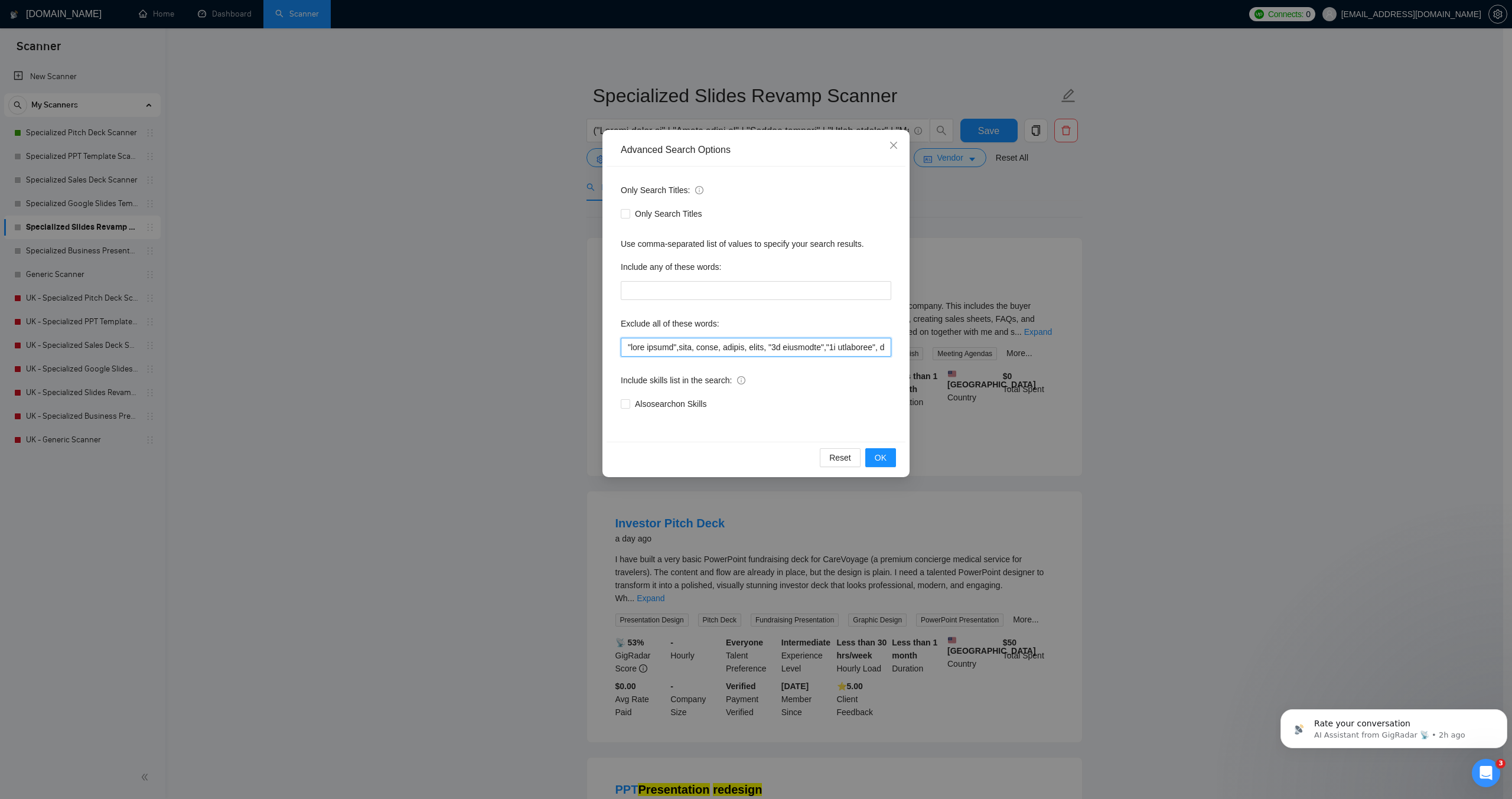
drag, startPoint x: 698, startPoint y: 346, endPoint x: 515, endPoint y: 336, distance: 183.3
click at [515, 336] on div "Advanced Search Options Only Search Titles: Only Search Titles Use comma-separa…" at bounding box center [756, 399] width 1512 height 799
click at [875, 454] on span "OK" at bounding box center [881, 457] width 12 height 13
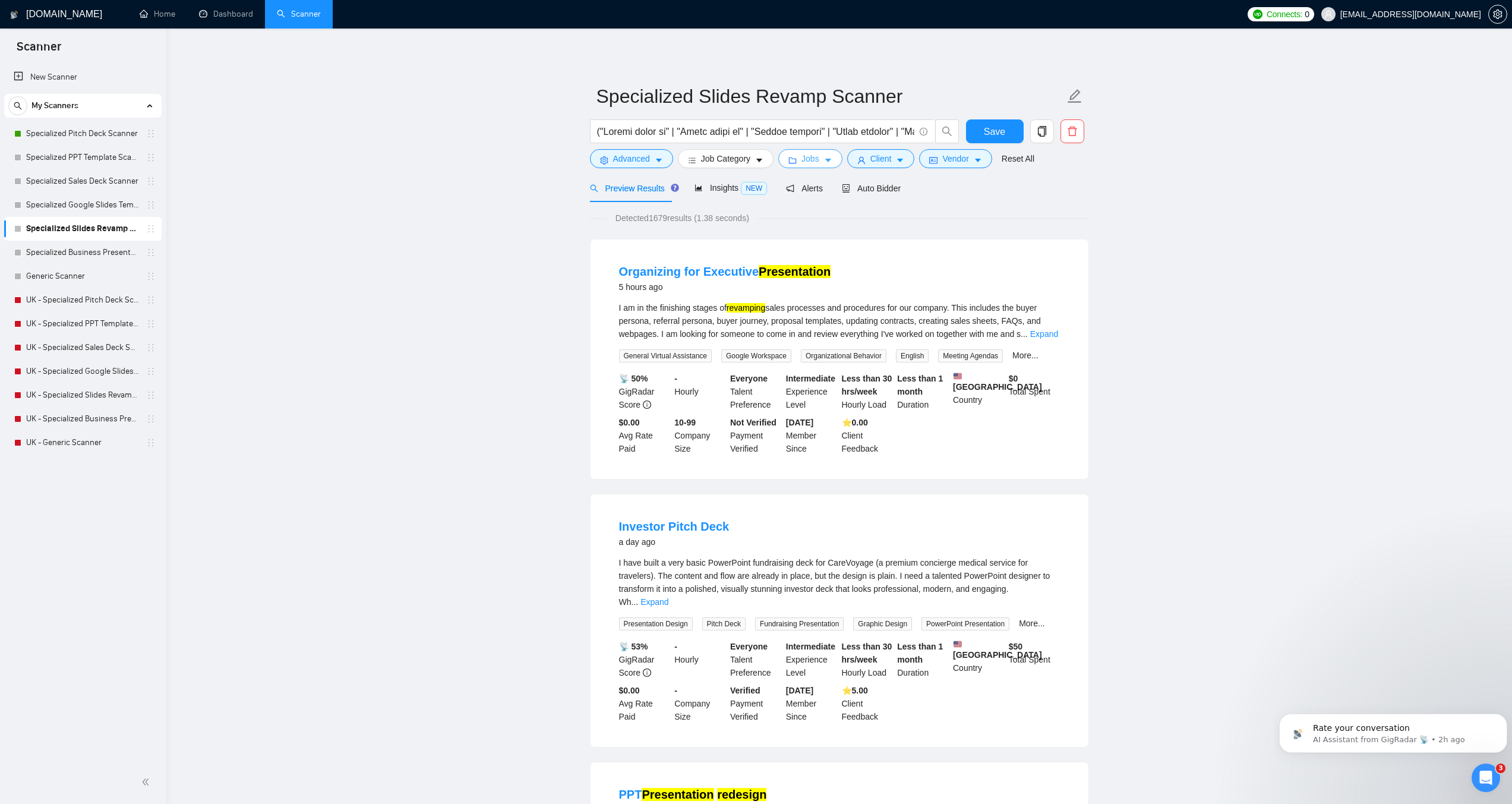
click at [830, 156] on button "Jobs" at bounding box center [810, 158] width 64 height 19
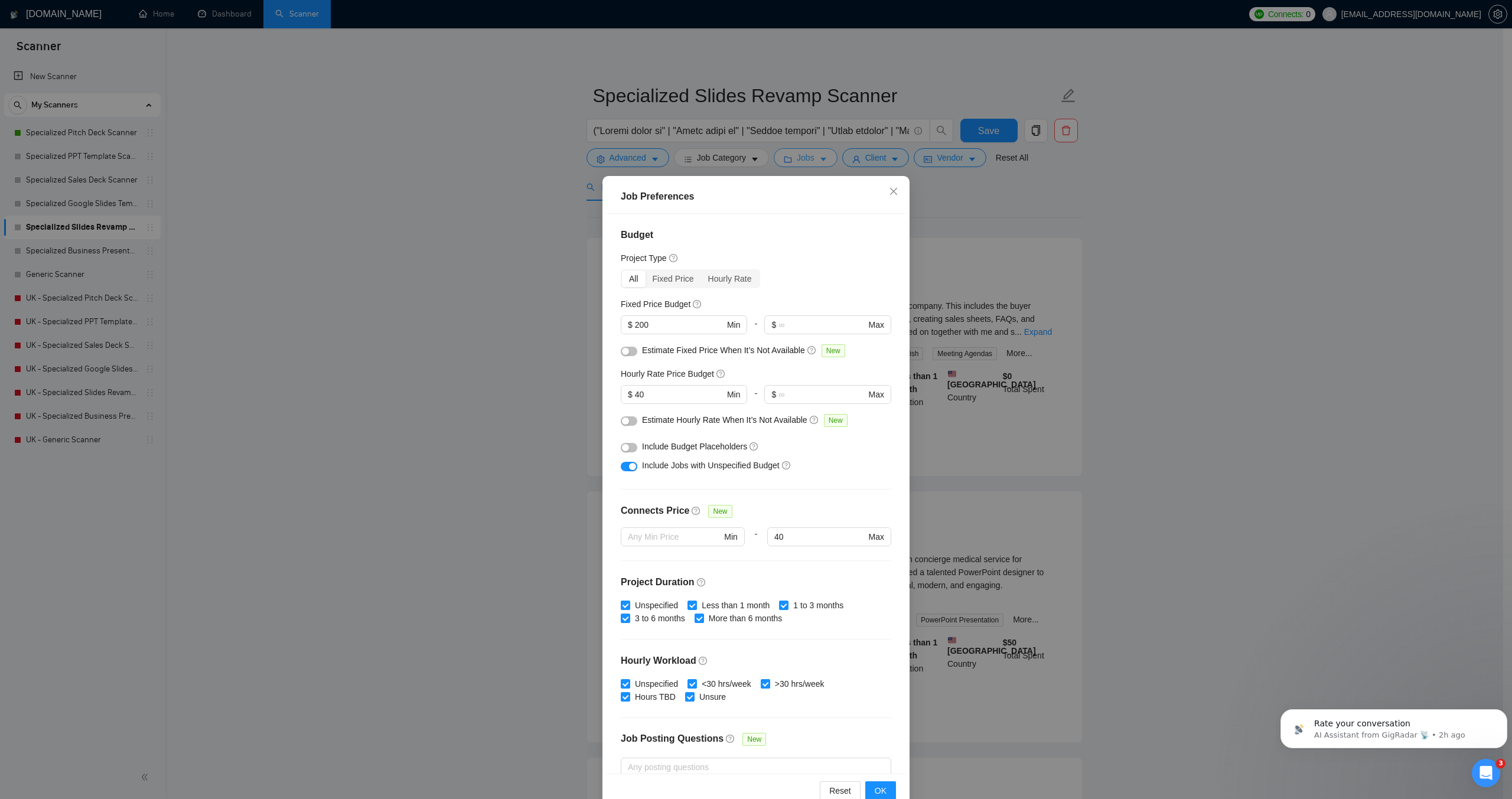
click at [825, 155] on div "Job Preferences Budget Project Type All Fixed Price Hourly Rate Fixed Price Bud…" at bounding box center [756, 399] width 1512 height 799
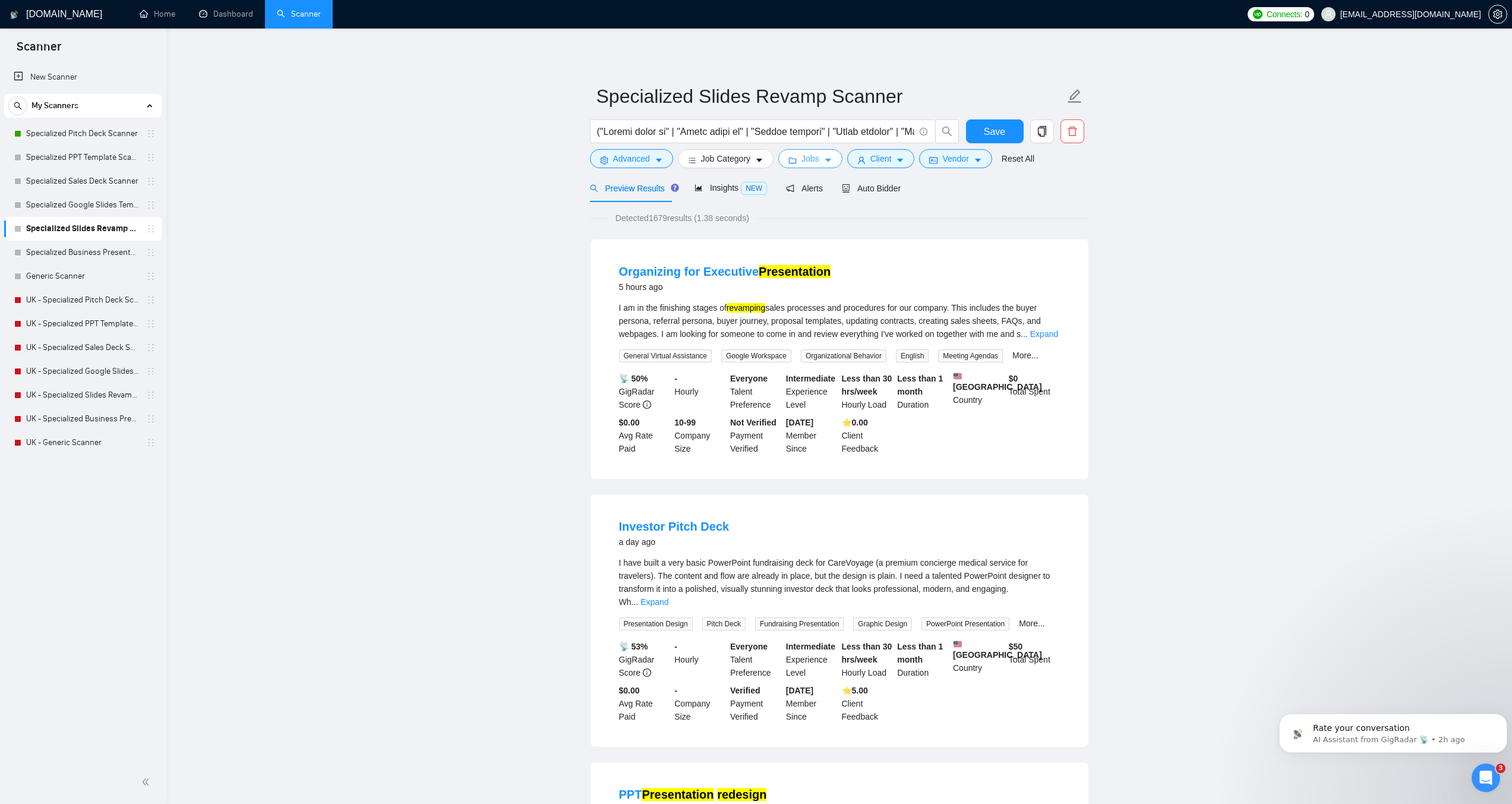
click at [830, 156] on button "Jobs" at bounding box center [810, 158] width 64 height 19
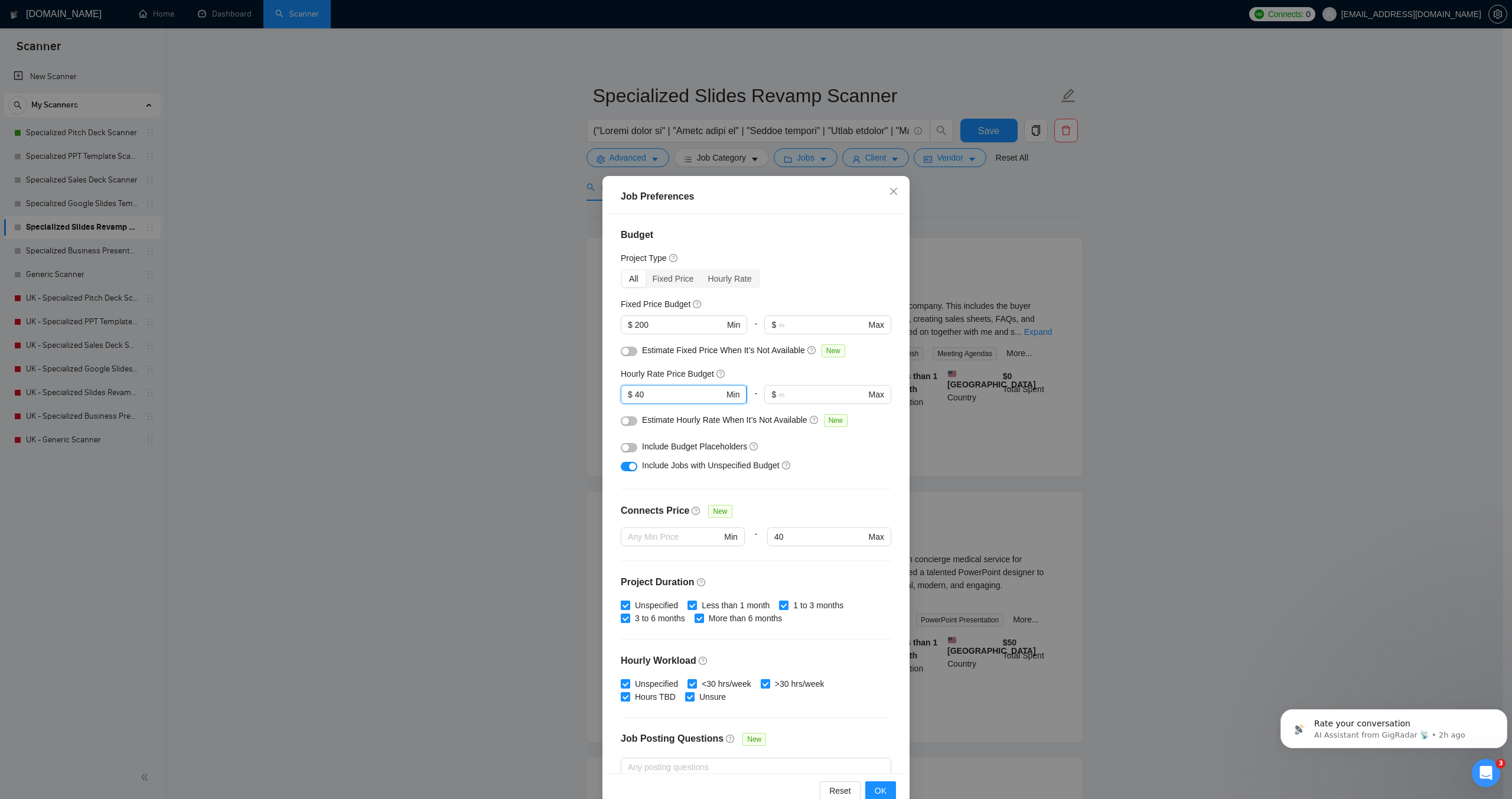
click at [635, 394] on input "40" at bounding box center [679, 394] width 89 height 13
type input "30"
click at [749, 366] on div "Budget Project Type All Fixed Price Hourly Rate Fixed Price Budget $ 200 Min - …" at bounding box center [756, 494] width 299 height 559
click at [890, 789] on button "OK" at bounding box center [881, 790] width 30 height 19
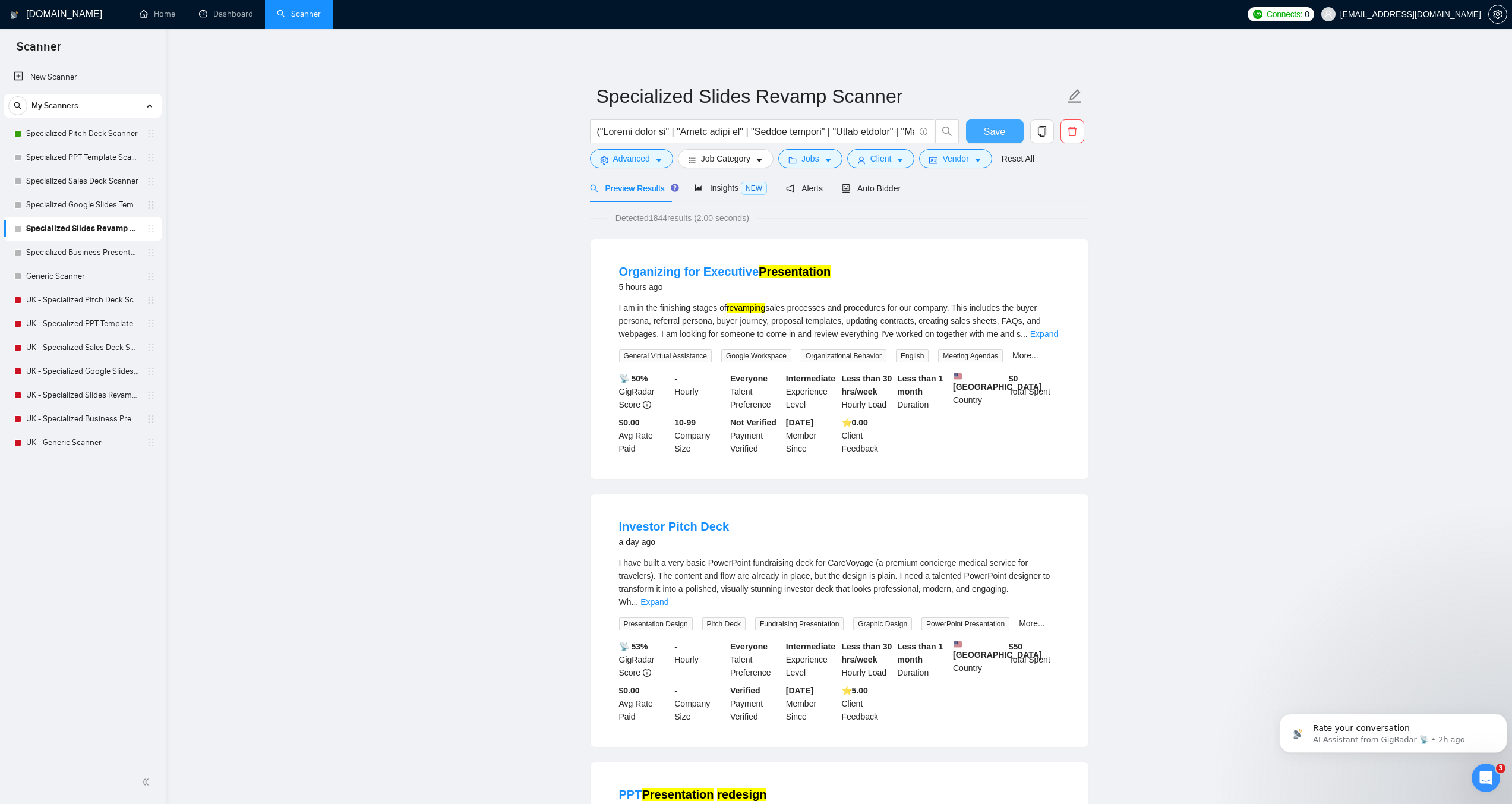
click at [982, 135] on button "Save" at bounding box center [995, 131] width 58 height 24
click at [812, 161] on span "Jobs" at bounding box center [811, 158] width 18 height 13
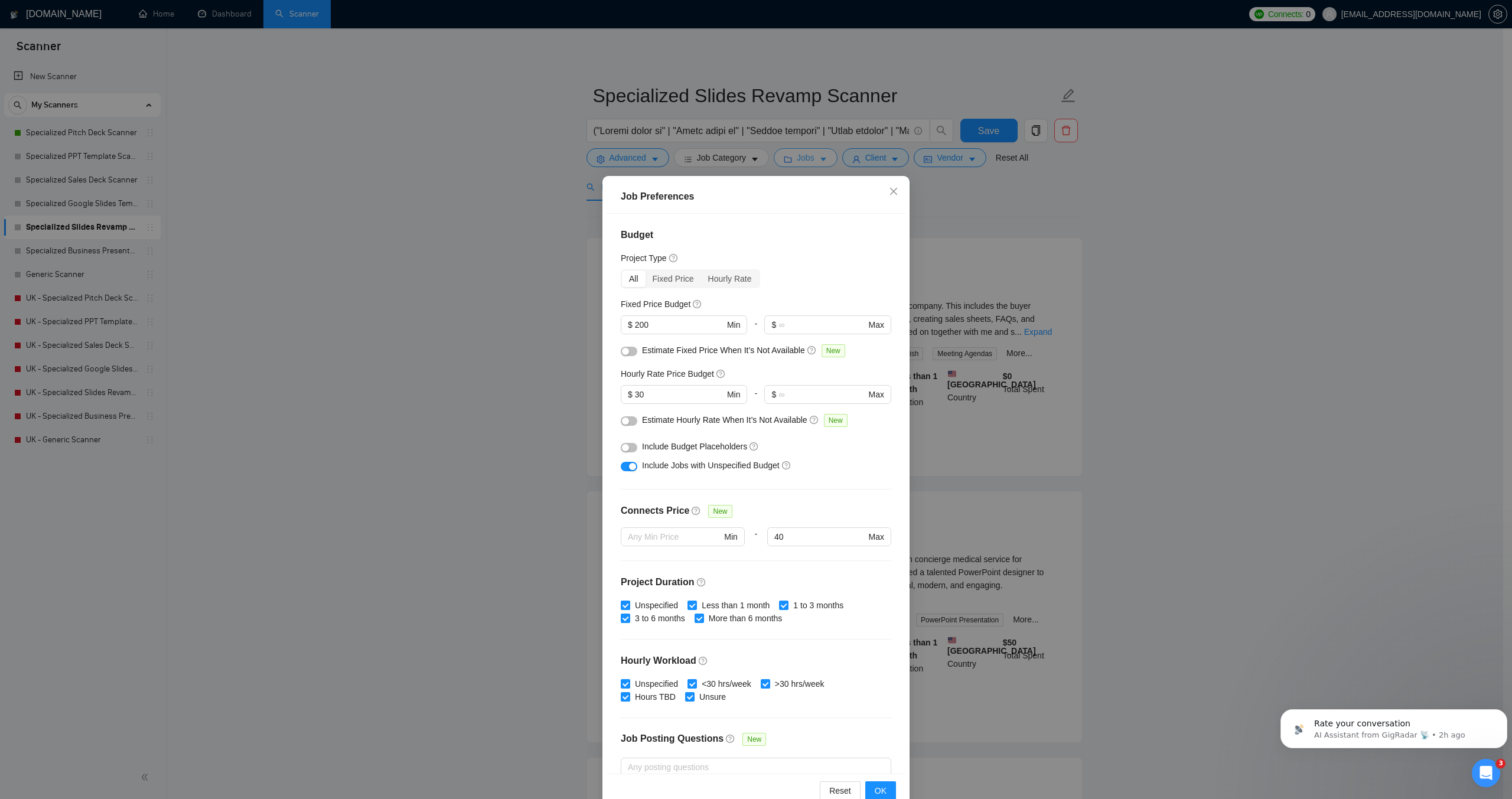
click at [807, 160] on div "Job Preferences Budget Project Type All Fixed Price Hourly Rate Fixed Price Bud…" at bounding box center [756, 399] width 1512 height 799
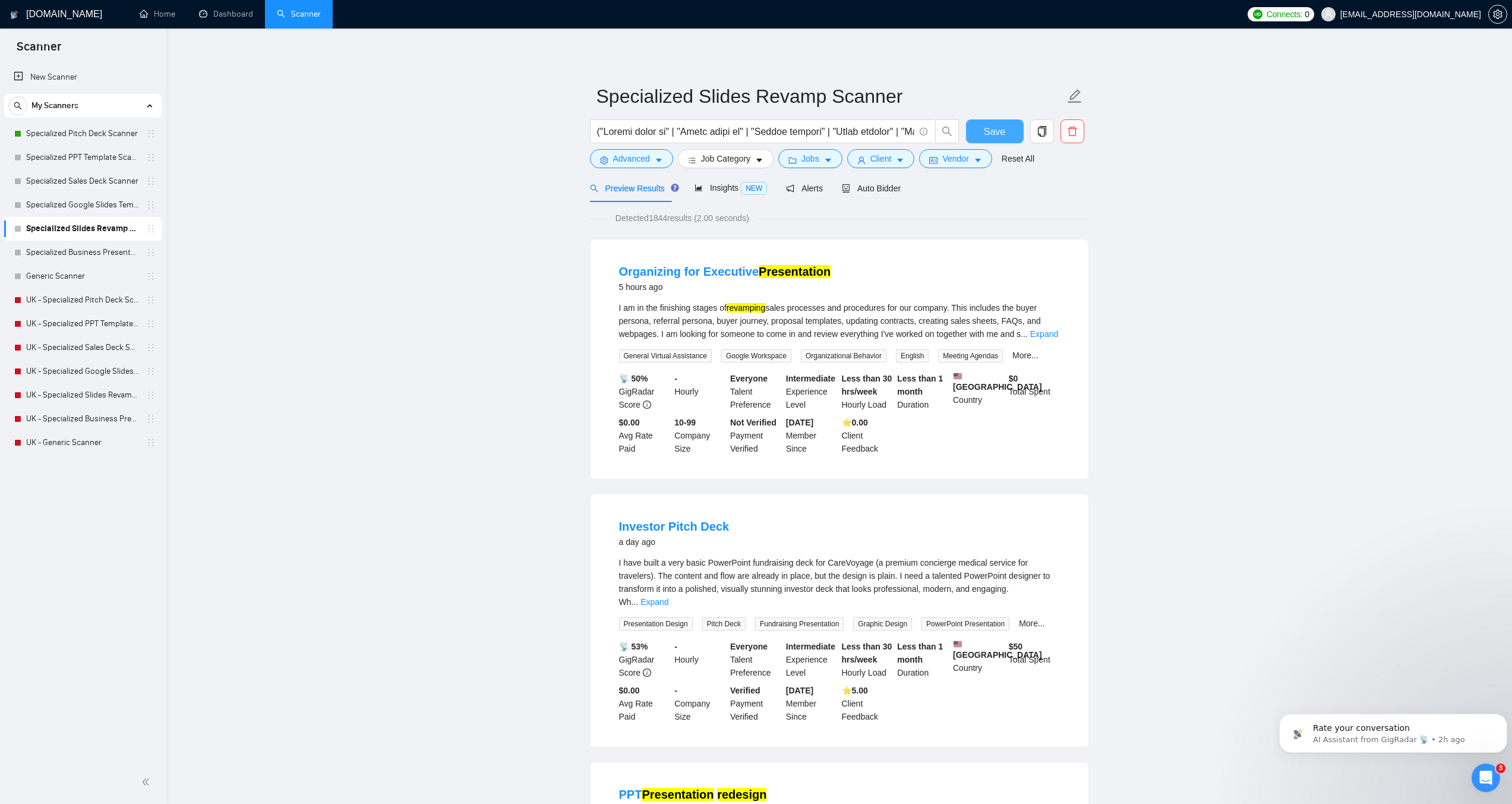
click at [992, 133] on span "Save" at bounding box center [994, 131] width 22 height 15
click at [103, 256] on link "Specialized Business Presentation" at bounding box center [83, 252] width 113 height 24
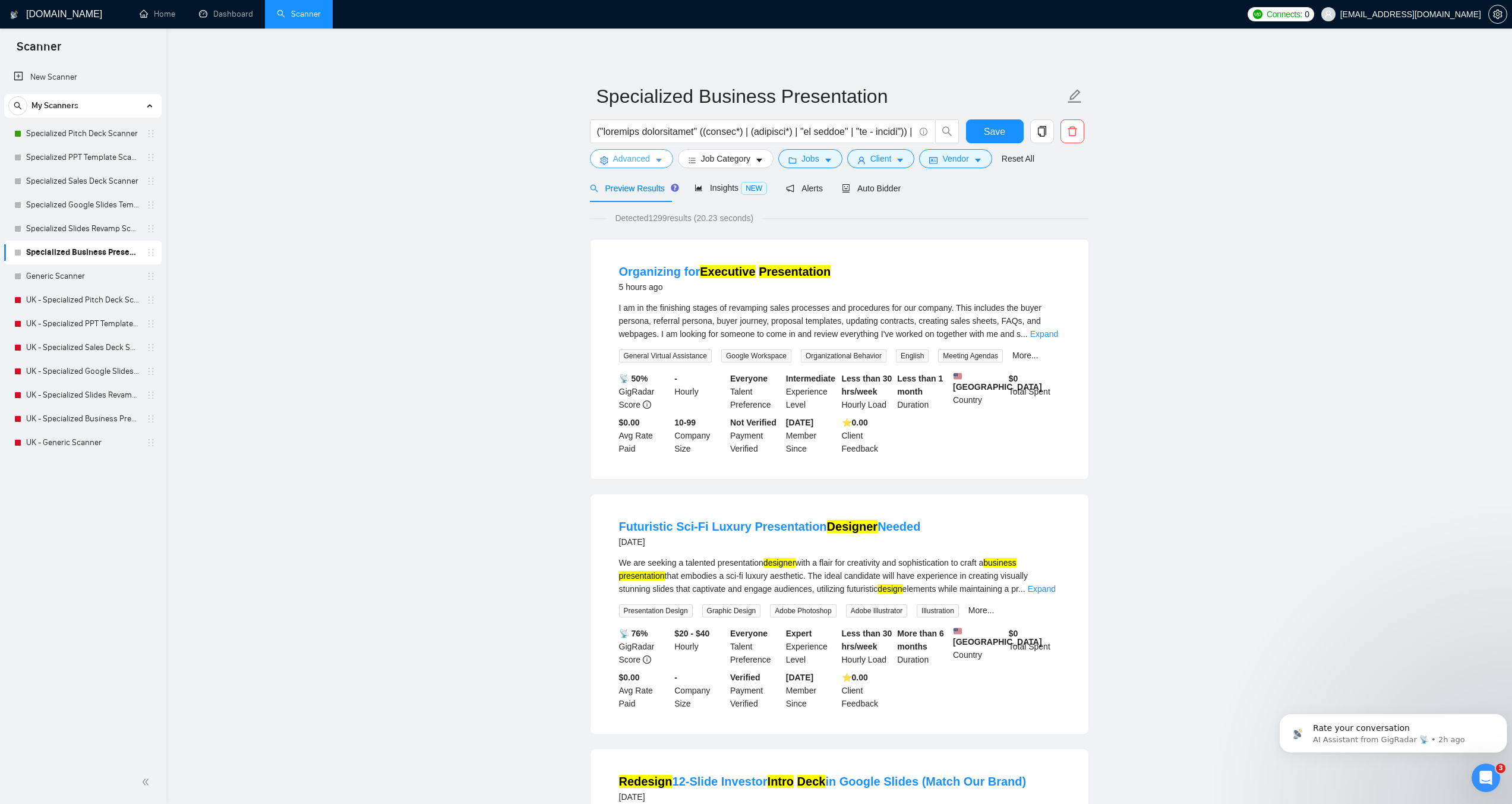
click at [636, 156] on span "Advanced" at bounding box center [632, 158] width 37 height 13
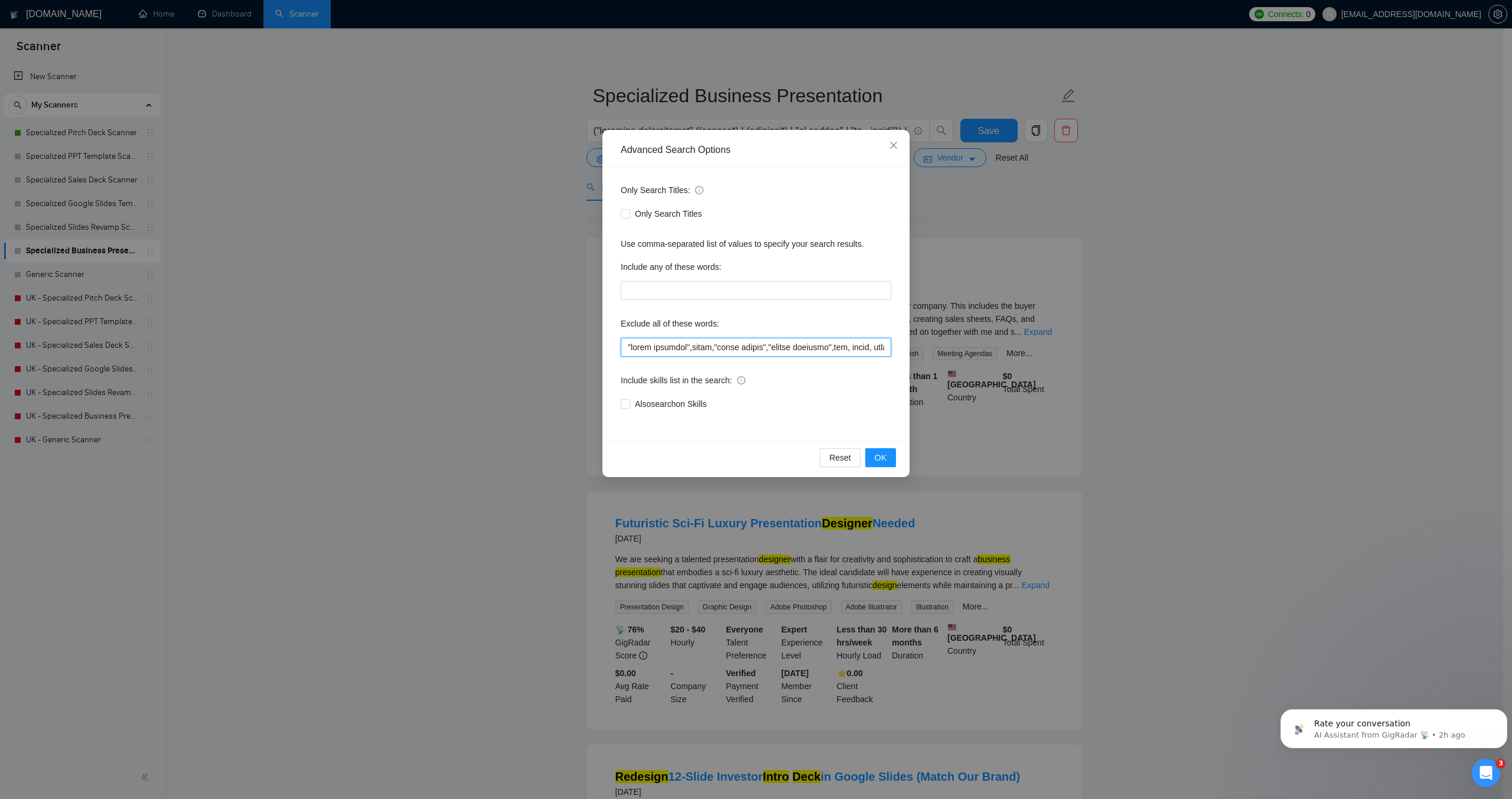
click at [664, 352] on input "text" at bounding box center [756, 347] width 271 height 19
paste input "logo design",game, unity, unreal, godot, "2d animation","3d animation", animati…"
type input ""logo design",game, unity, unreal, godot, "2d animation","3d animation", animat…"
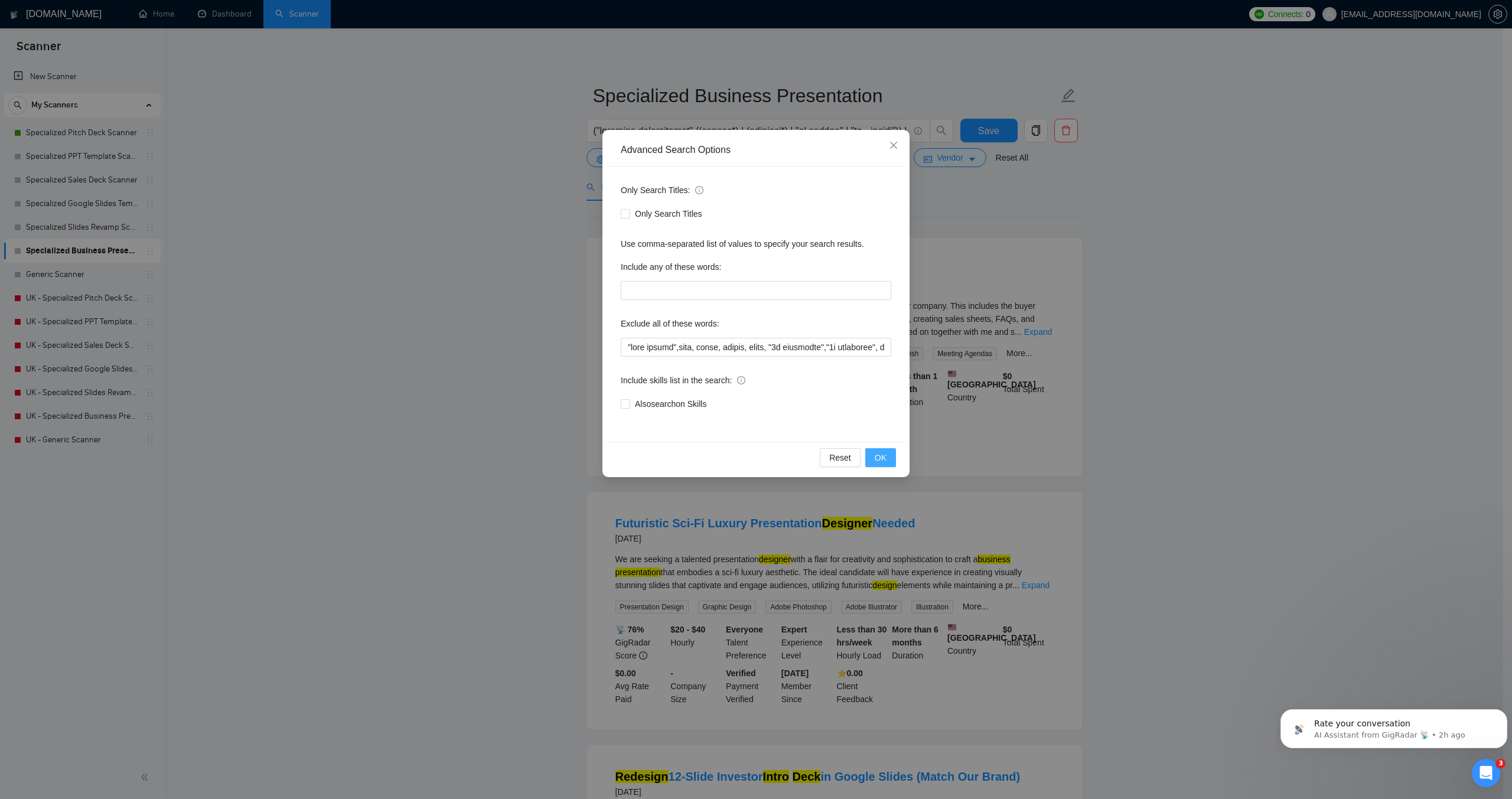
click at [883, 458] on span "OK" at bounding box center [881, 457] width 12 height 13
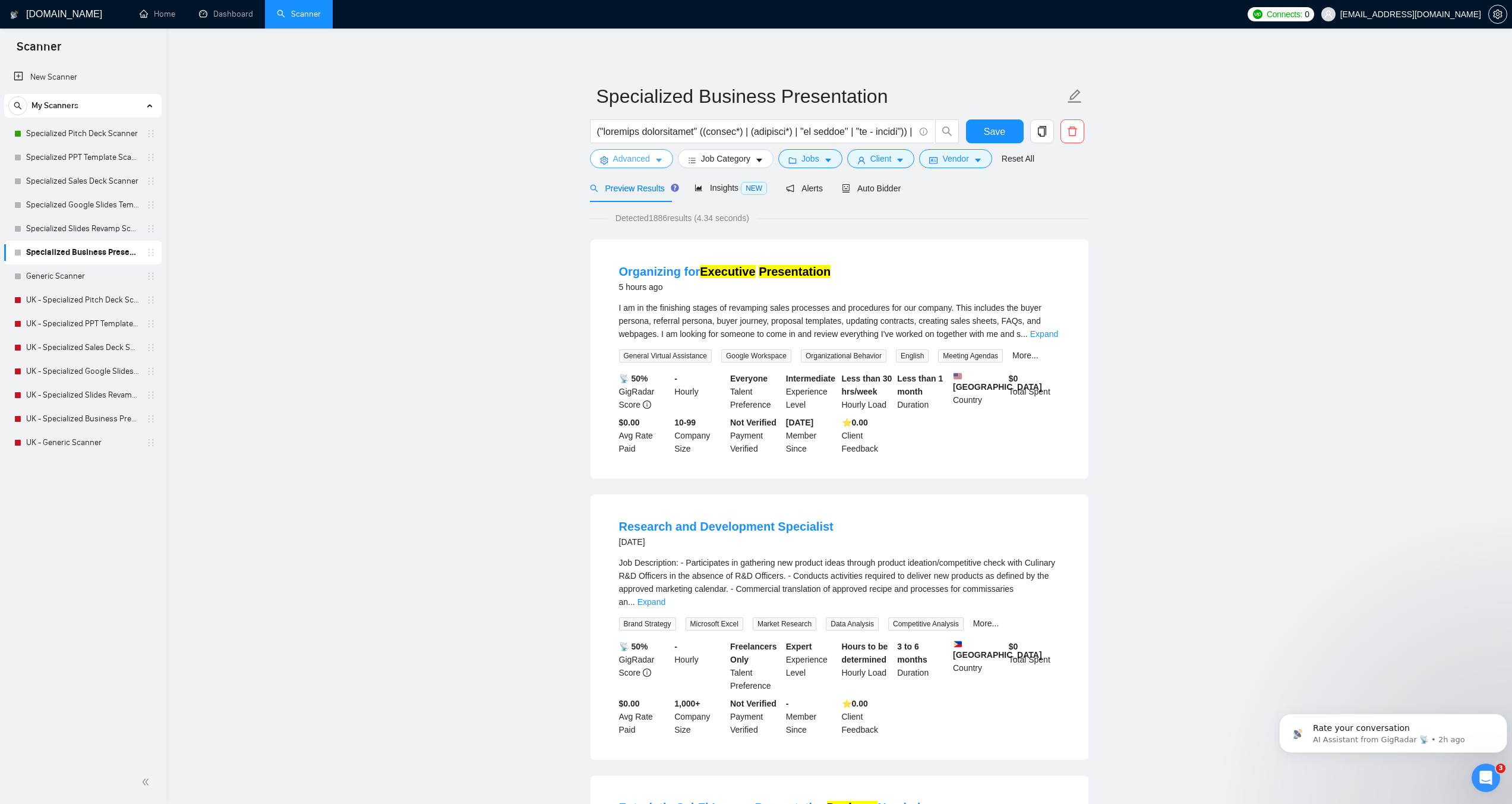
click at [614, 166] on button "Advanced" at bounding box center [632, 158] width 83 height 19
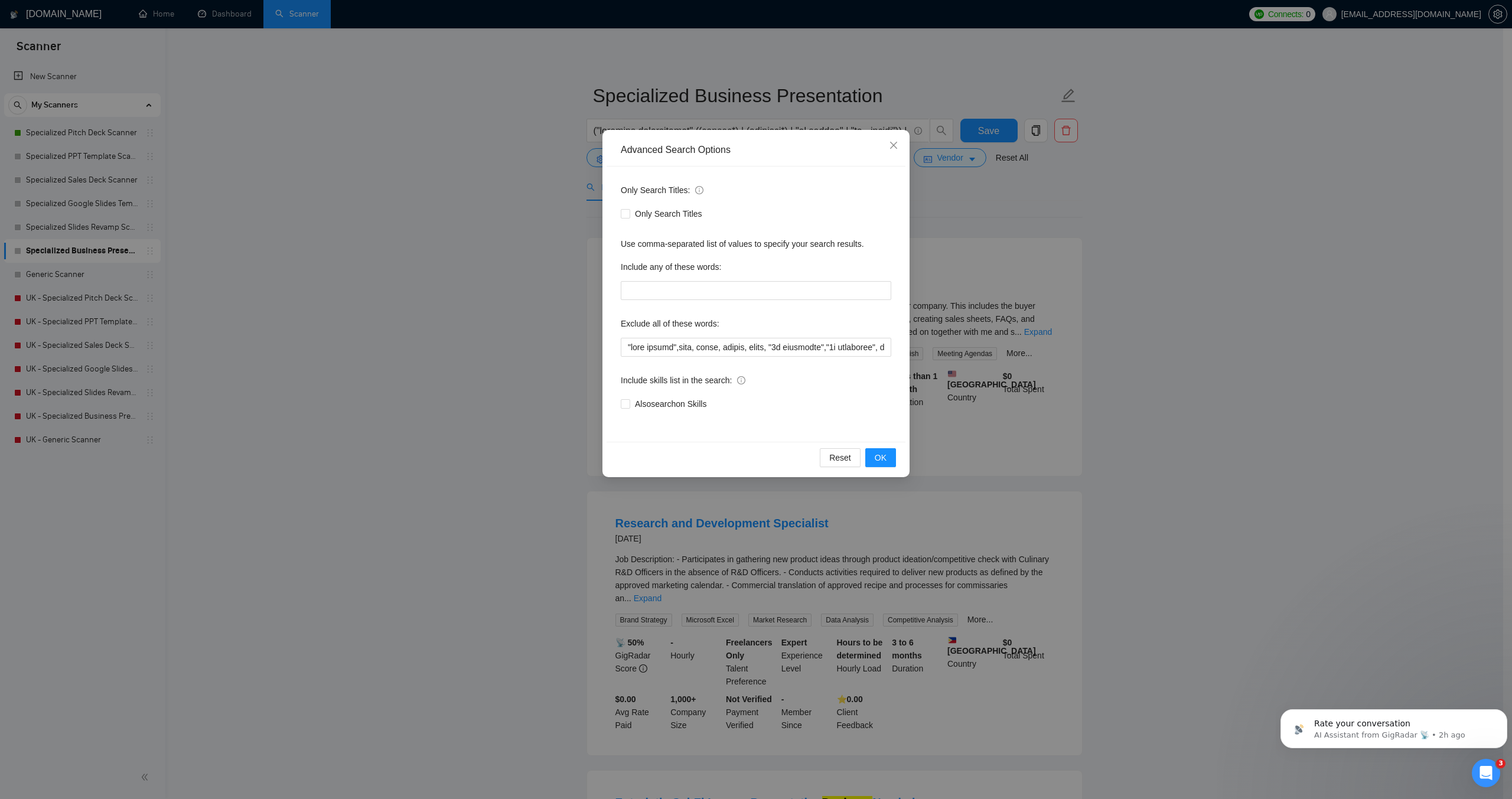
click at [524, 222] on div "Advanced Search Options Only Search Titles: Only Search Titles Use comma-separa…" at bounding box center [756, 399] width 1512 height 799
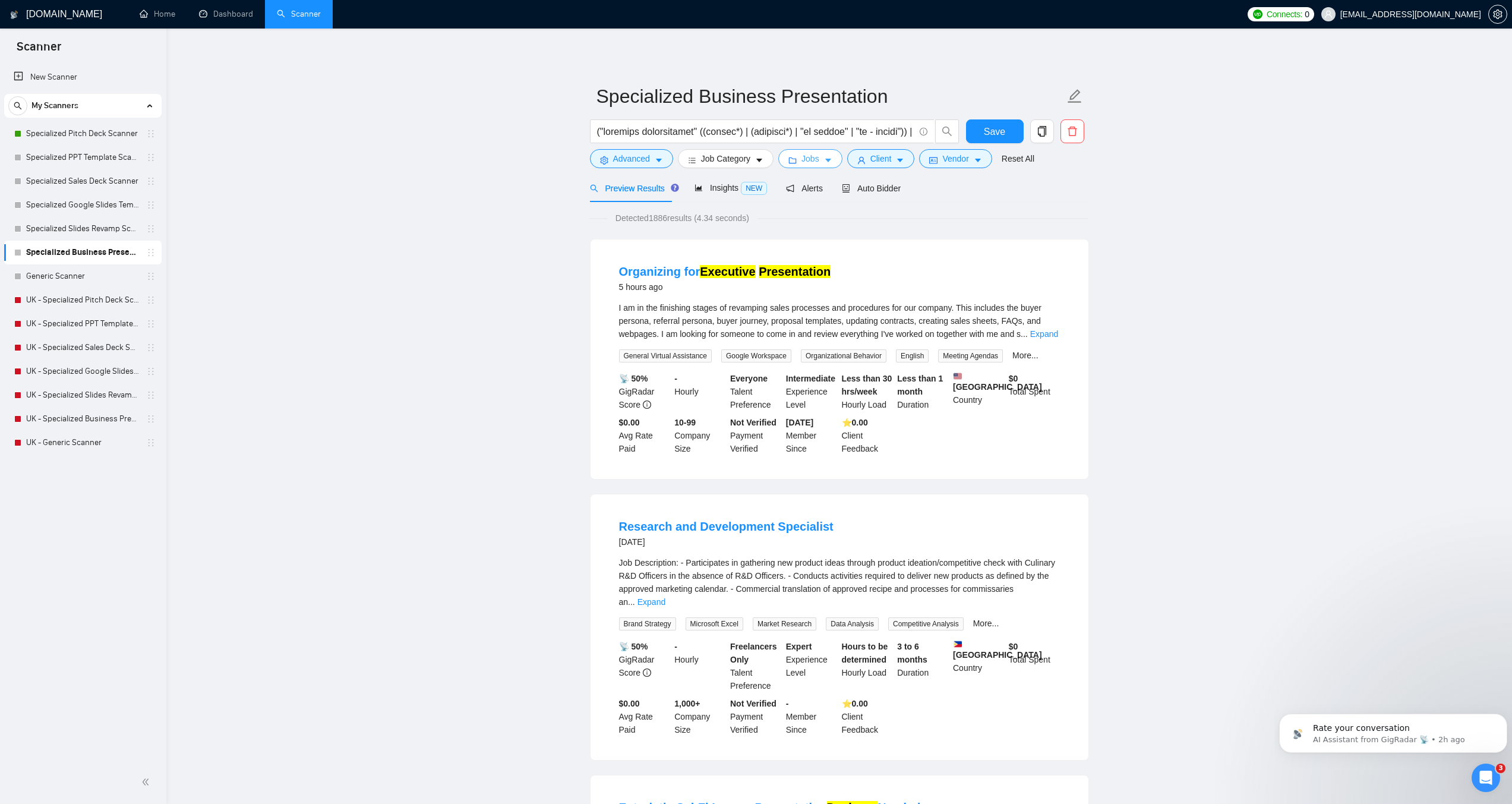
click at [794, 156] on span "folder" at bounding box center [793, 160] width 8 height 9
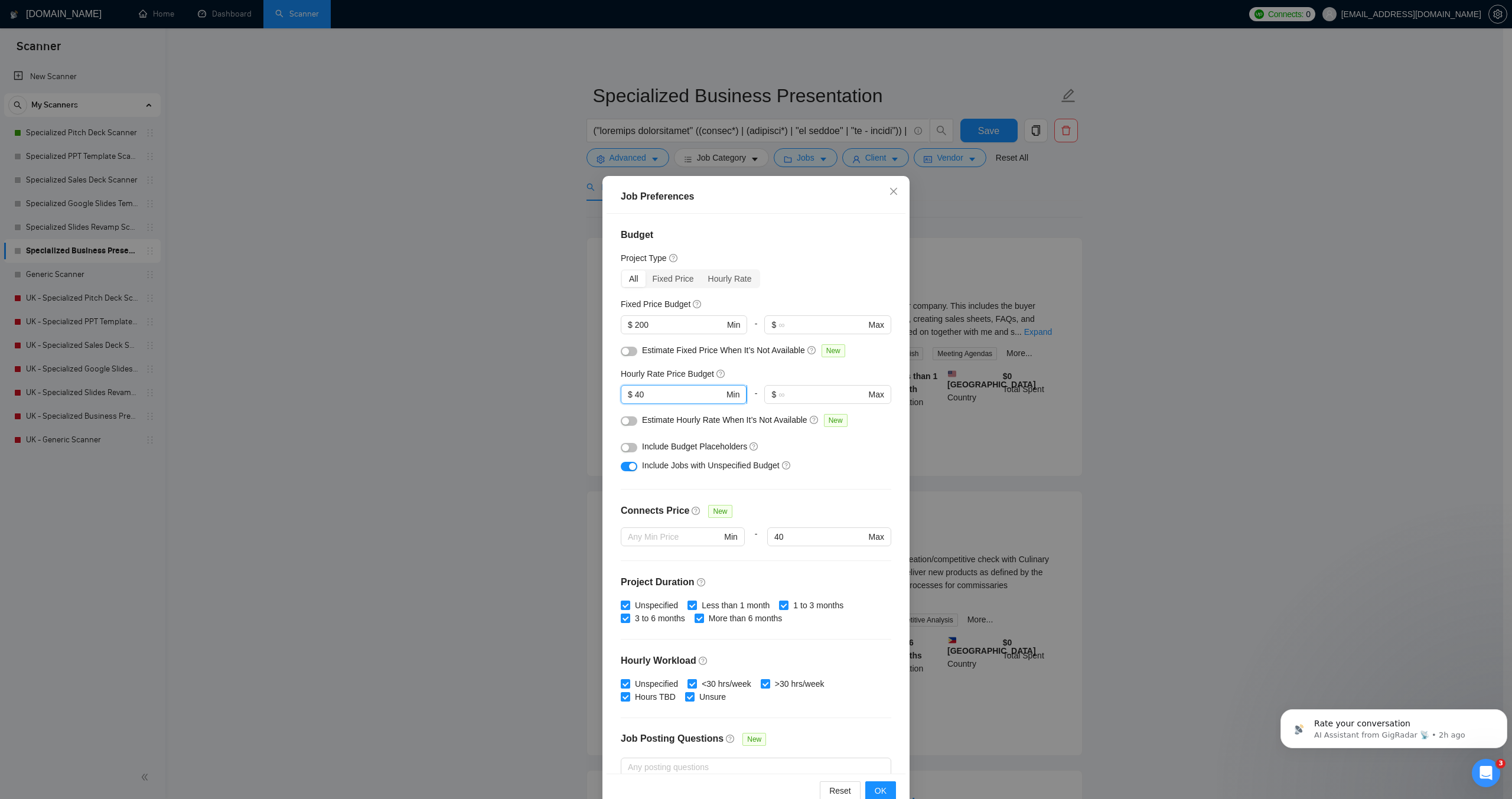
click at [635, 398] on input "40" at bounding box center [679, 394] width 89 height 13
type input "30"
click at [825, 450] on div "Include Budget Placeholders" at bounding box center [760, 446] width 237 height 13
click at [638, 323] on input "200" at bounding box center [679, 325] width 89 height 13
click at [879, 794] on span "OK" at bounding box center [881, 791] width 12 height 13
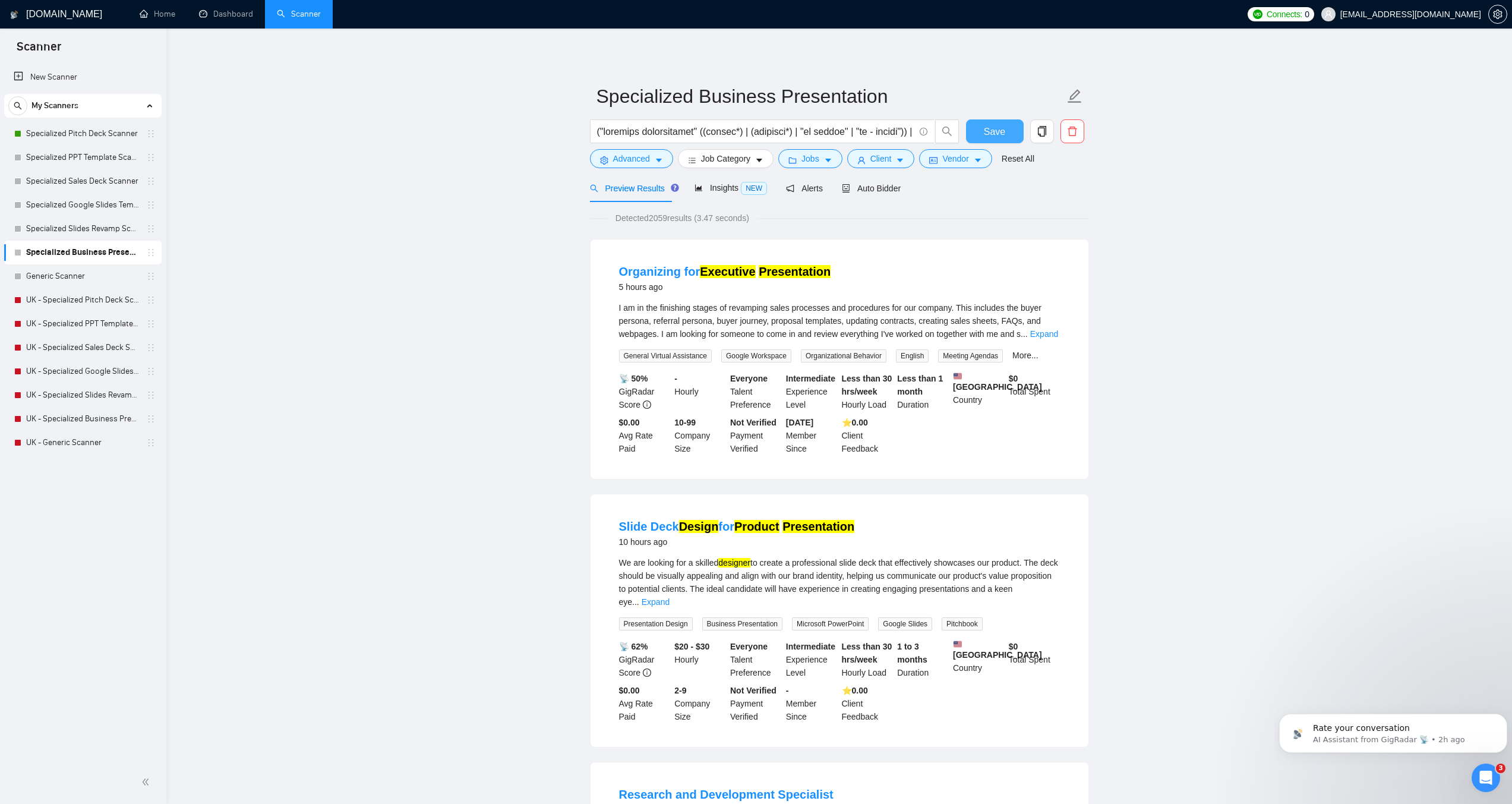
click at [989, 130] on span "Save" at bounding box center [994, 131] width 22 height 15
click at [92, 277] on link "Generic Scanner" at bounding box center [83, 277] width 113 height 24
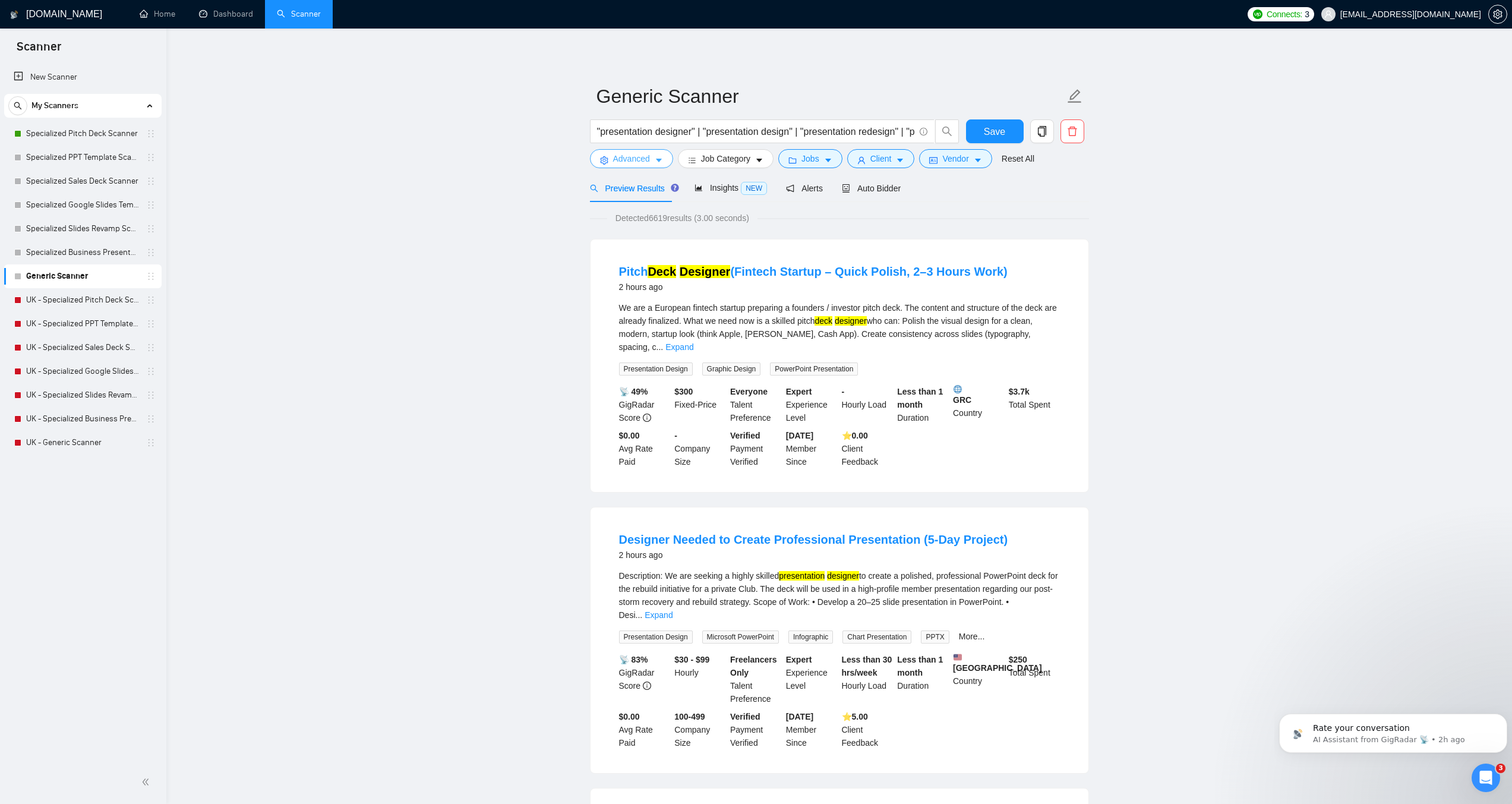
click at [643, 161] on span "Advanced" at bounding box center [632, 158] width 37 height 13
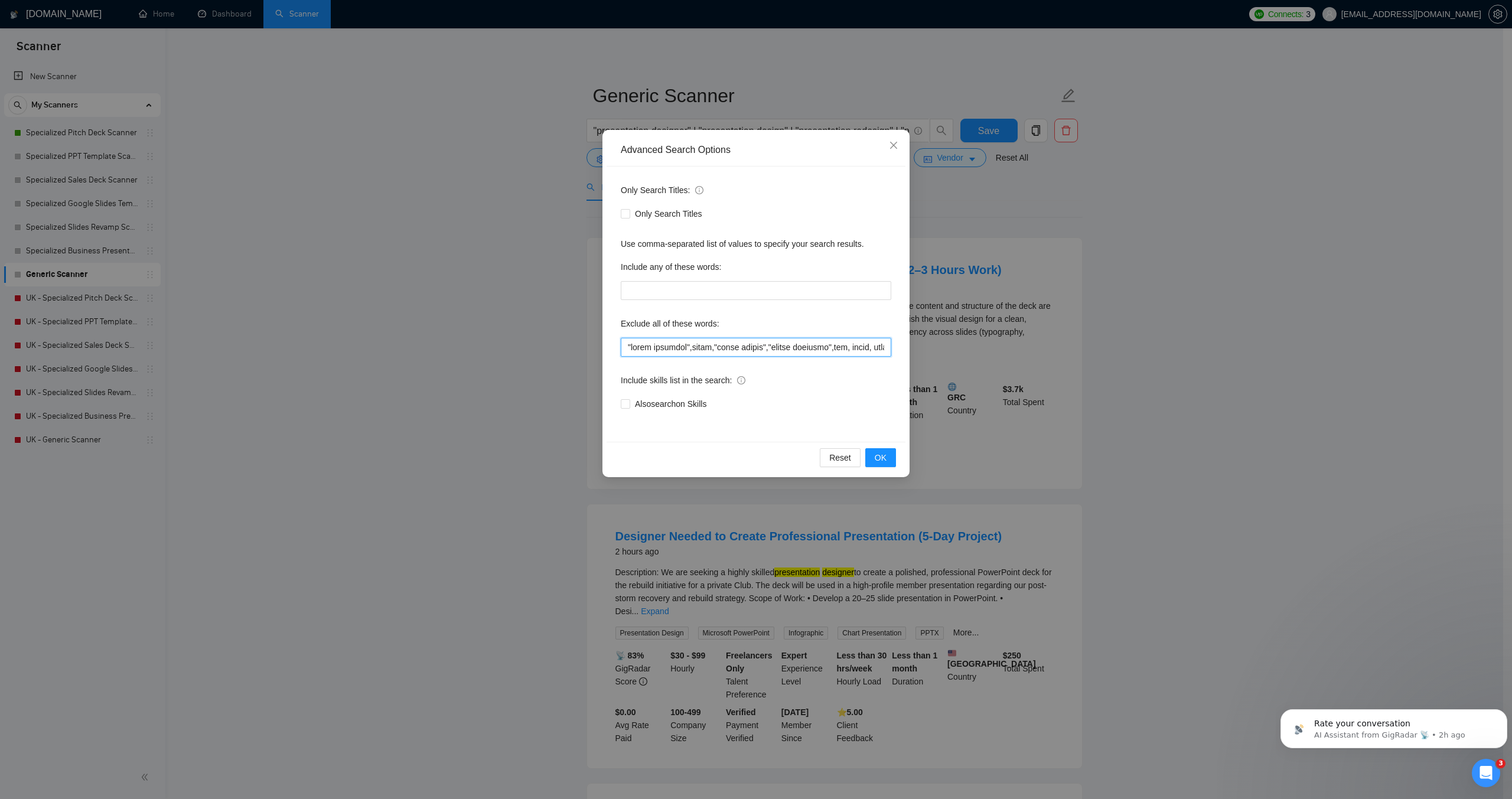
click at [696, 353] on input "text" at bounding box center [756, 347] width 271 height 19
drag, startPoint x: 696, startPoint y: 349, endPoint x: 1042, endPoint y: 351, distance: 346.0
click at [1042, 351] on div "Advanced Search Options Only Search Titles: Only Search Titles Use comma-separa…" at bounding box center [756, 399] width 1512 height 799
click at [772, 349] on input "text" at bounding box center [756, 347] width 271 height 19
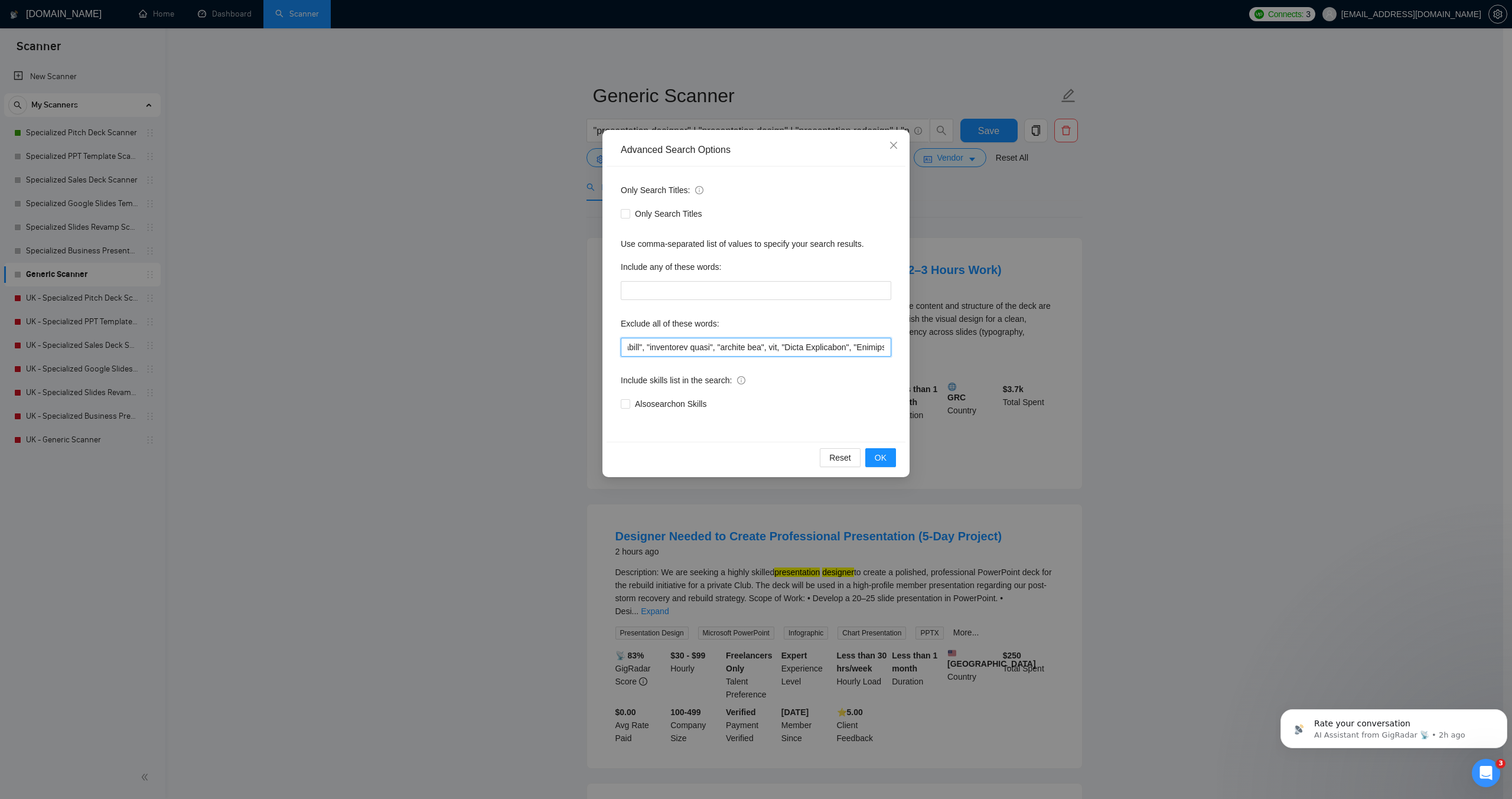
paste input "logo design",game, unity, unreal, godot, "2d animation","3d animation", animati…"
click at [874, 460] on button "OK" at bounding box center [881, 457] width 30 height 19
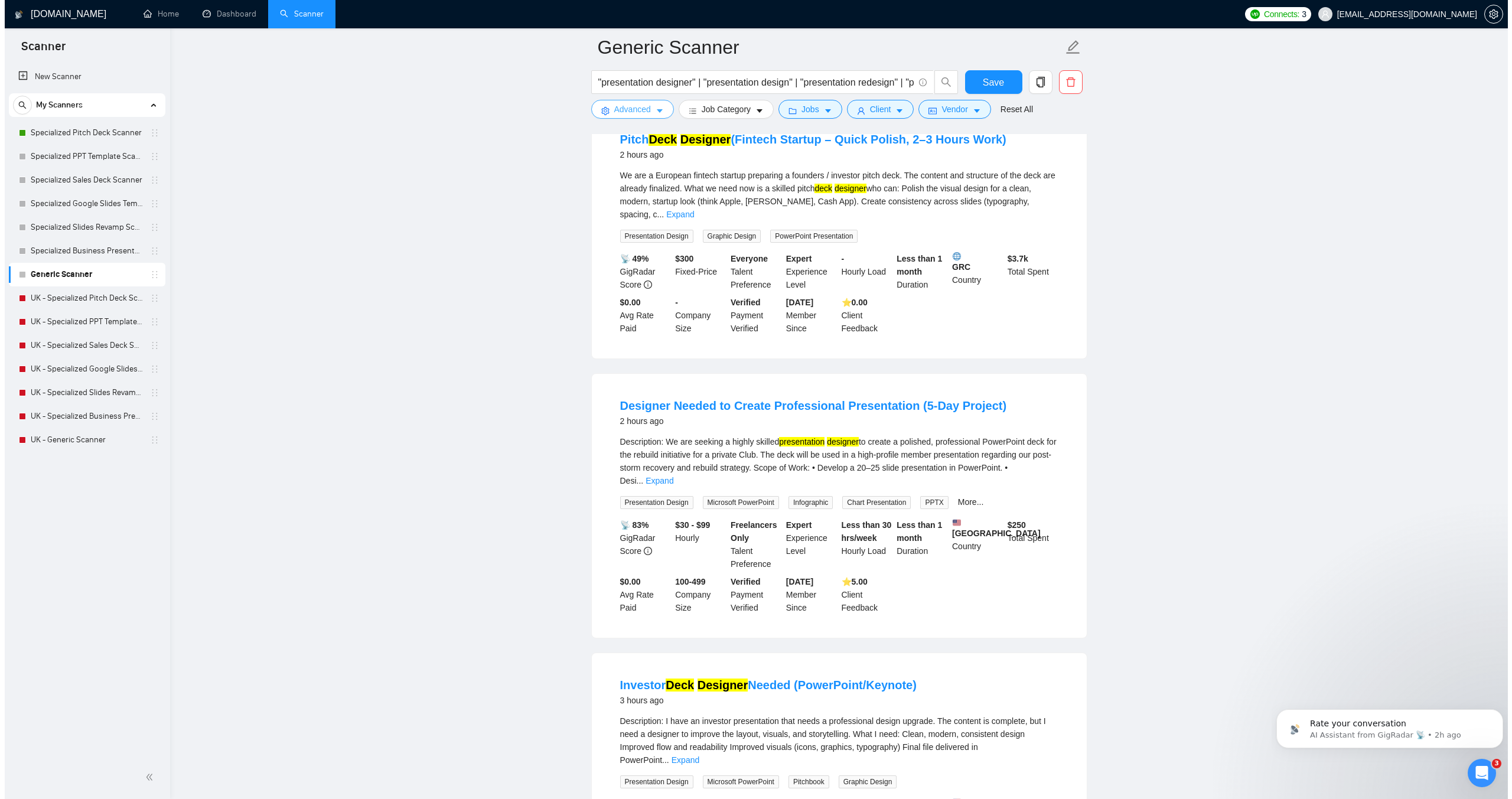
scroll to position [0, 0]
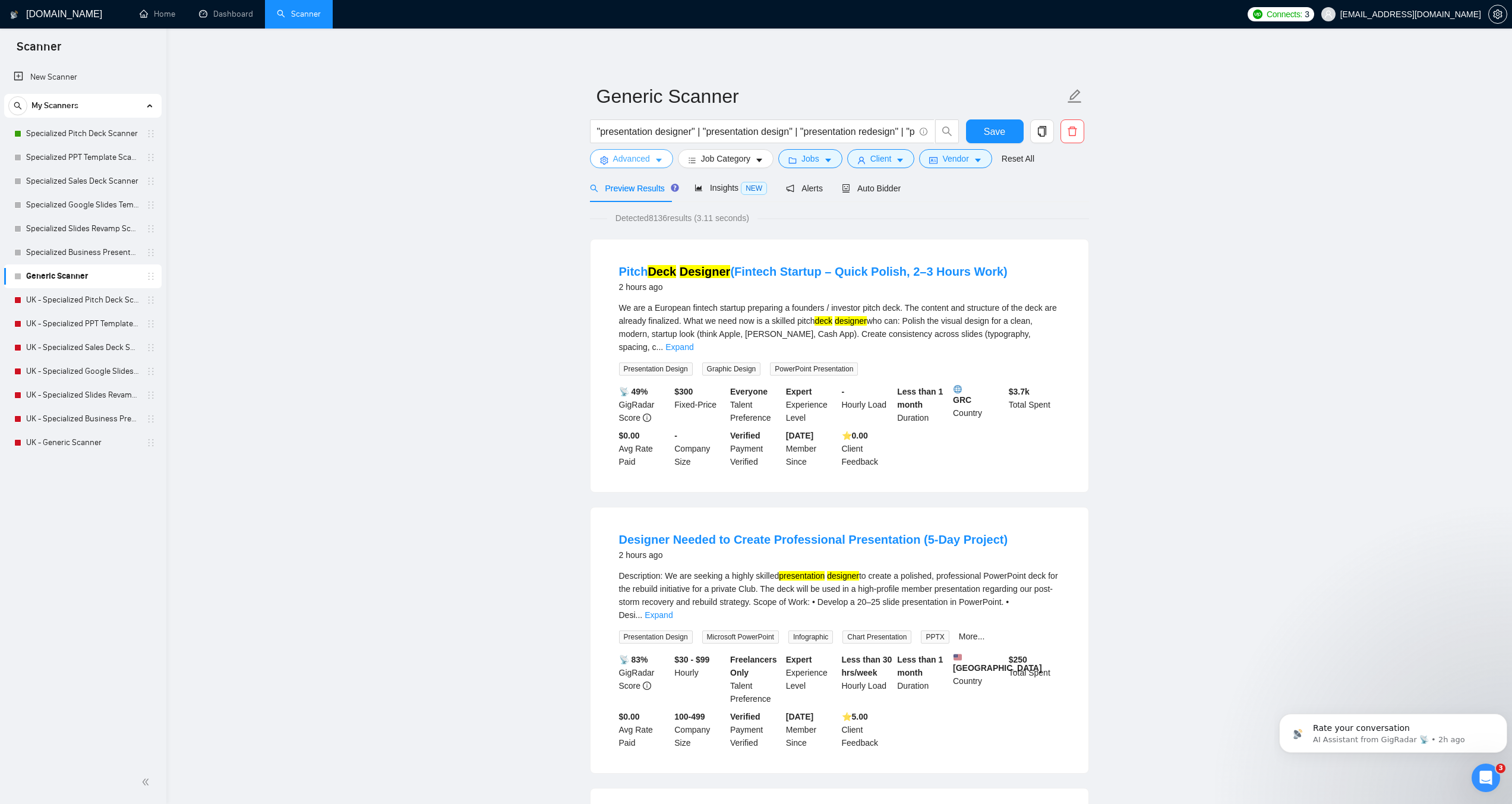
click at [641, 150] on button "Advanced" at bounding box center [632, 158] width 83 height 19
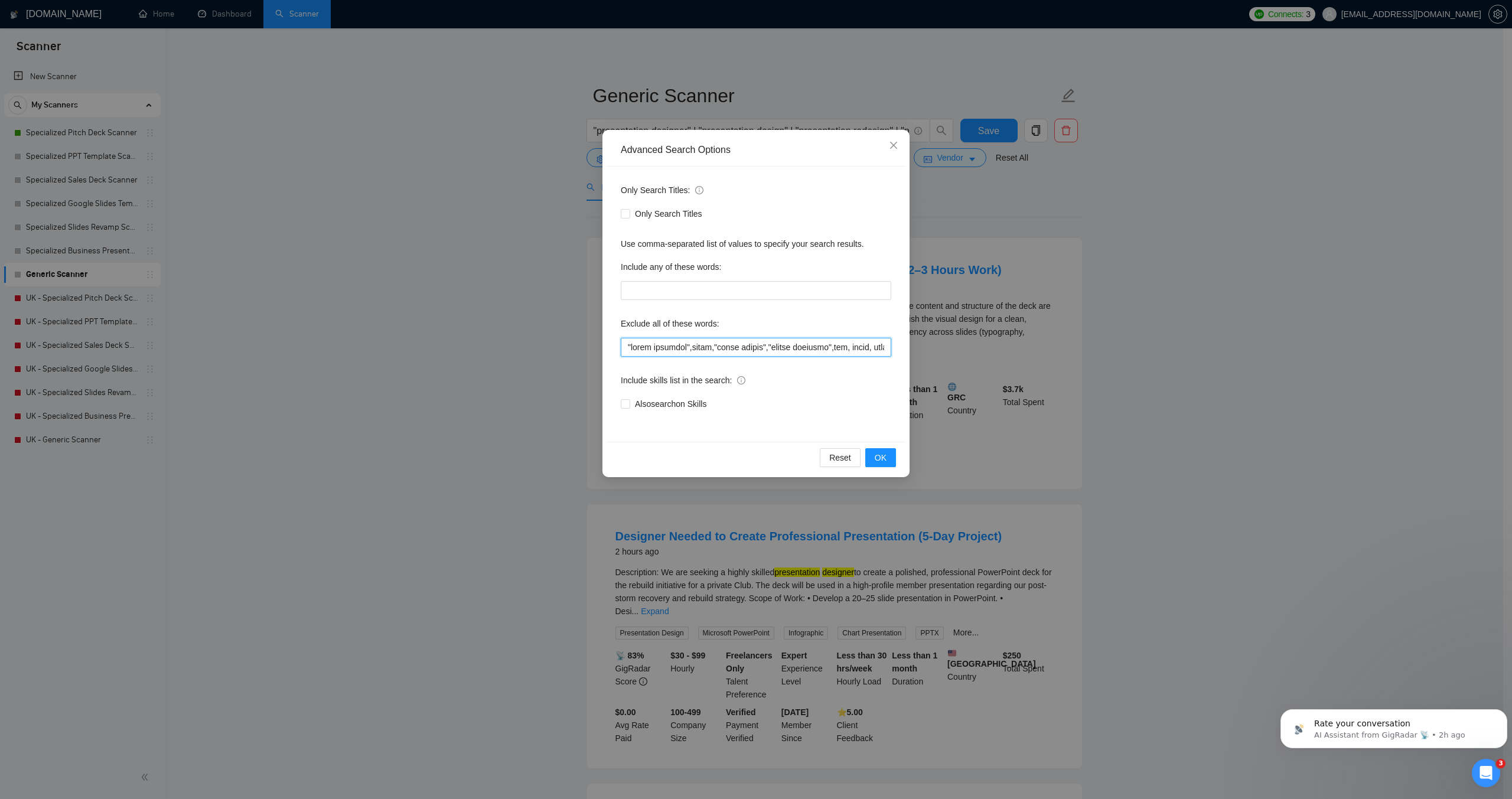
click at [686, 345] on input "text" at bounding box center [756, 347] width 271 height 19
click at [654, 343] on input "text" at bounding box center [756, 347] width 271 height 19
paste input "logo design", game, unity, unreal, godot, "2d animation", "3d animation", anima…"
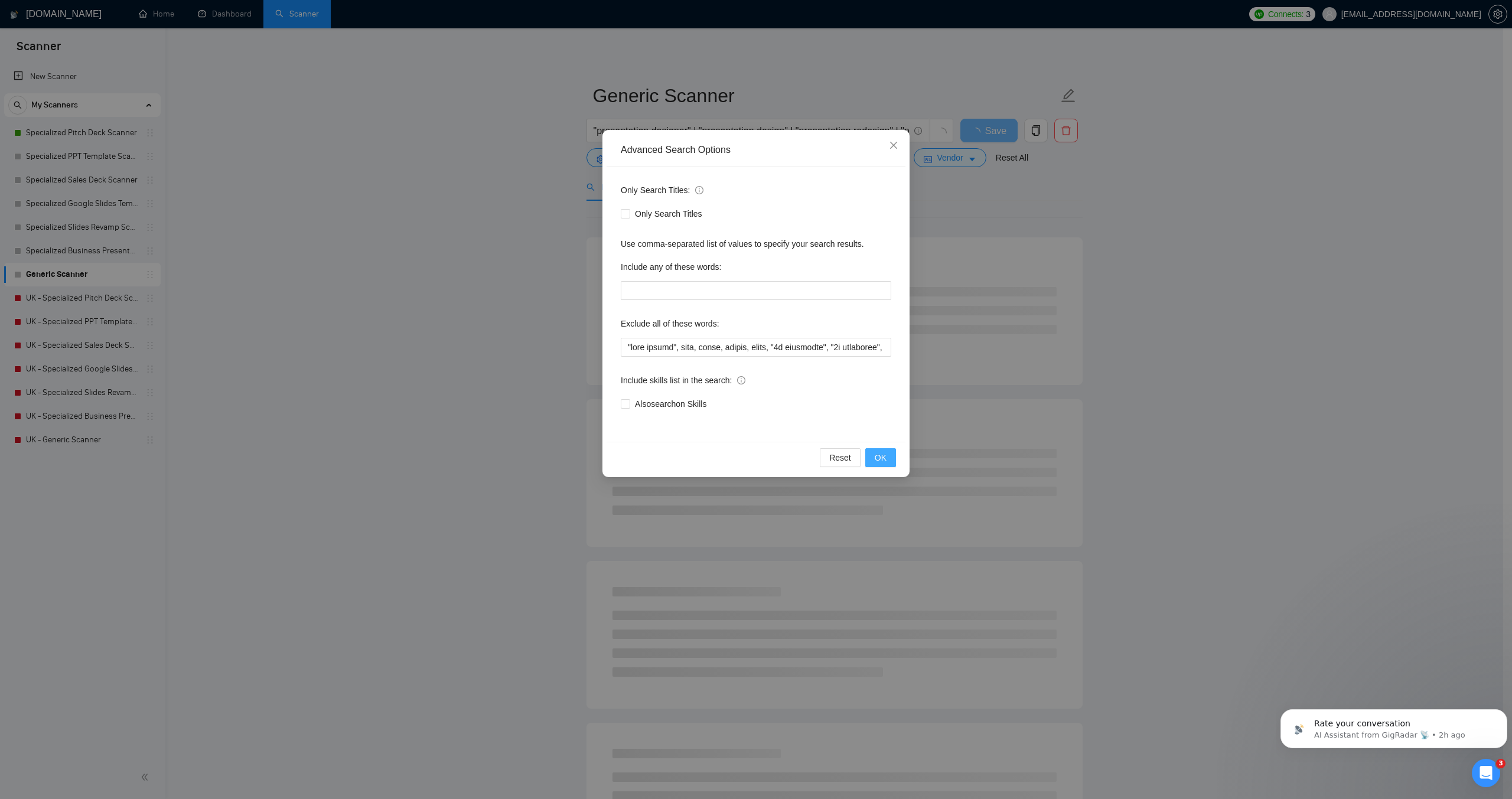
click at [875, 457] on span "OK" at bounding box center [881, 457] width 12 height 13
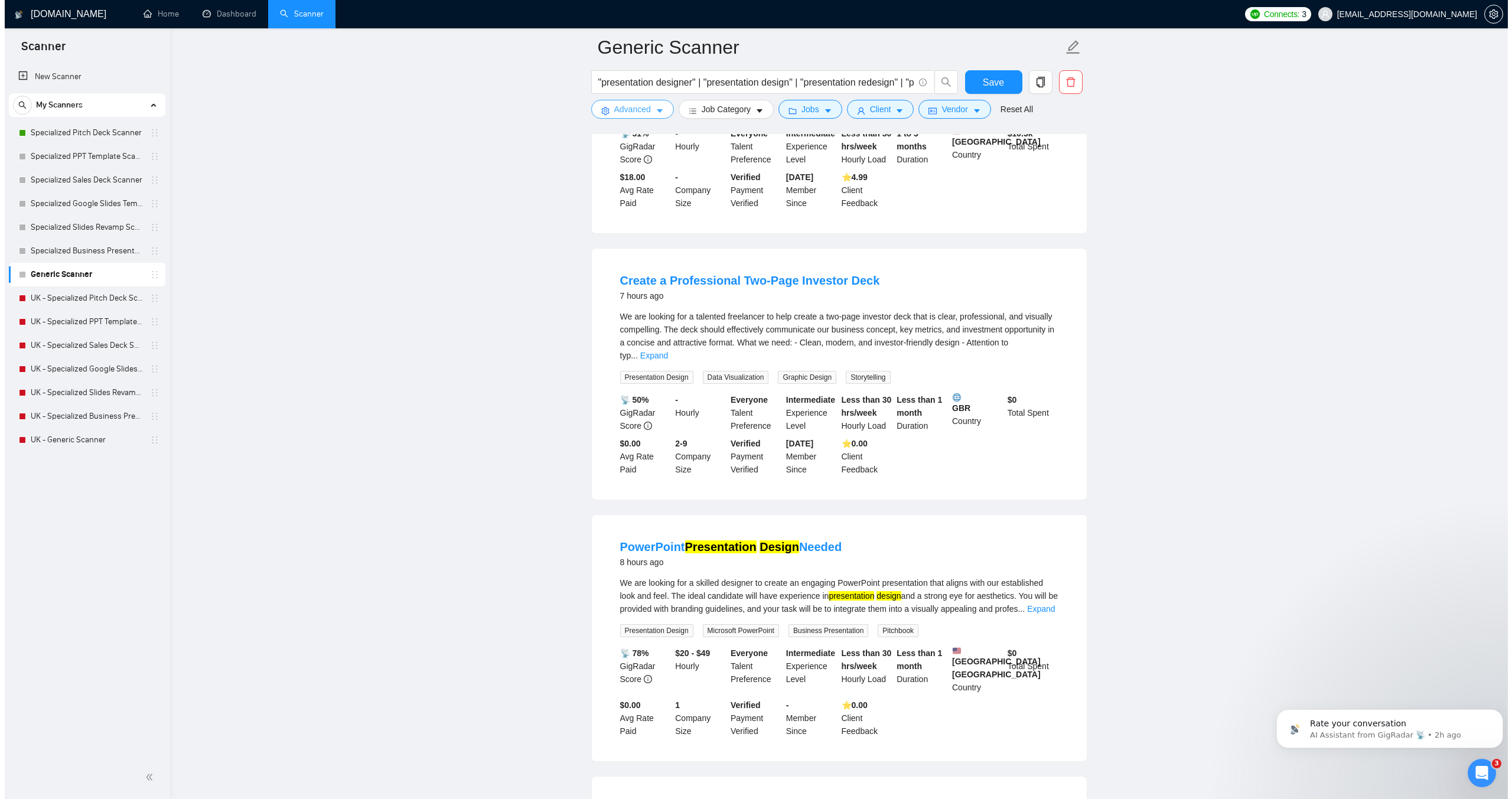
scroll to position [1772, 0]
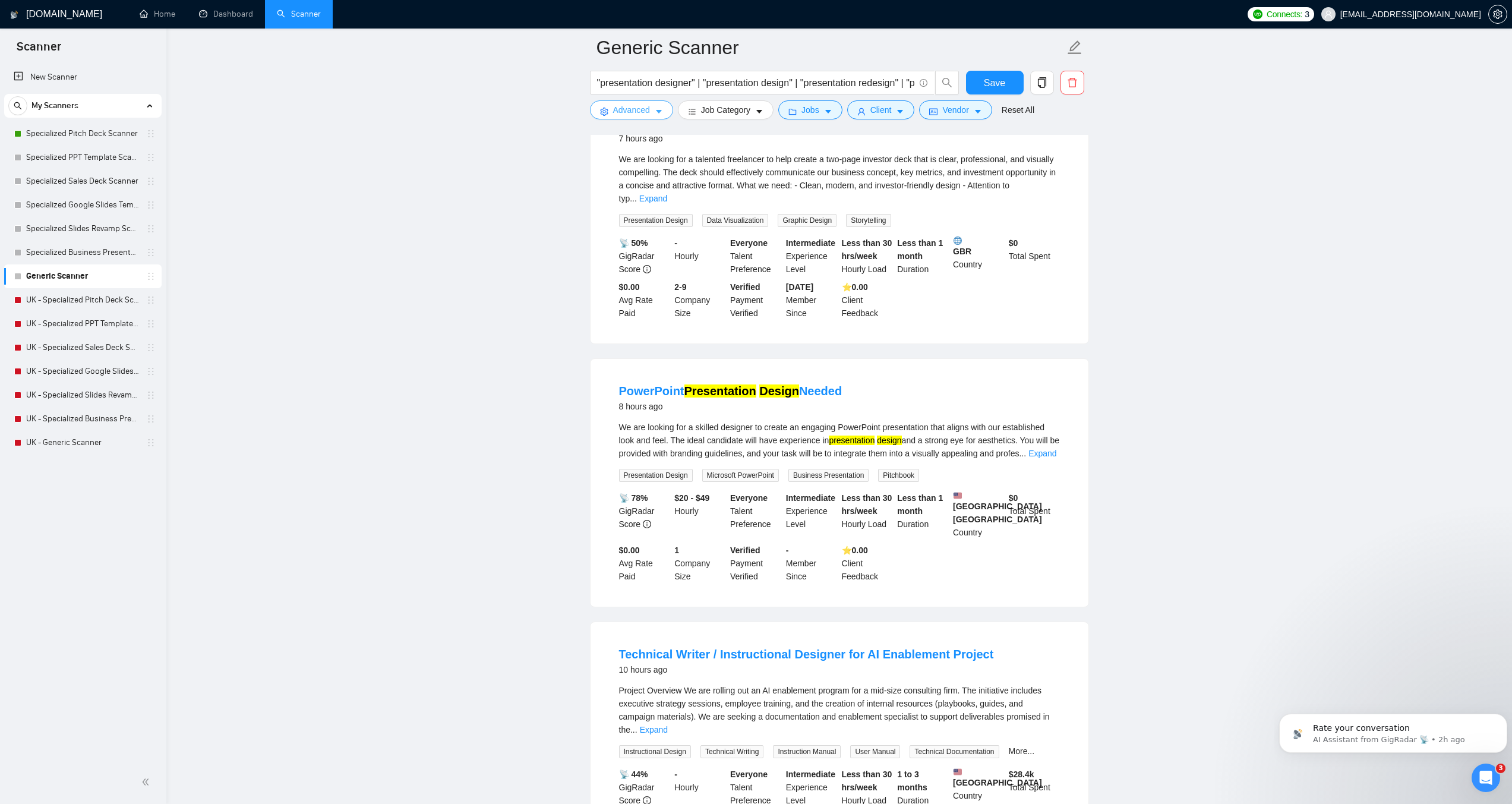
click at [626, 105] on span "Advanced" at bounding box center [632, 110] width 37 height 13
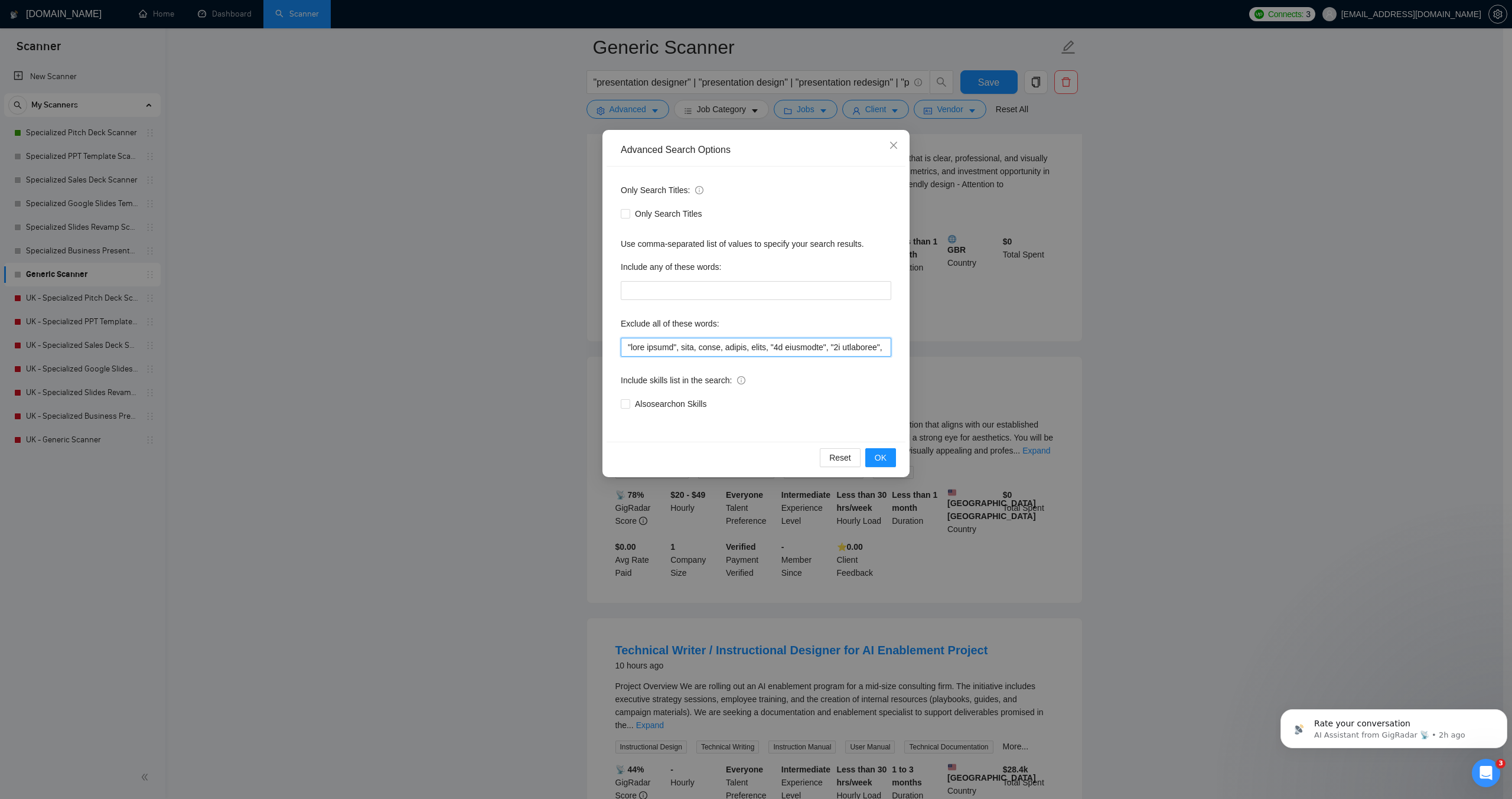
click at [627, 347] on input "text" at bounding box center [756, 347] width 271 height 19
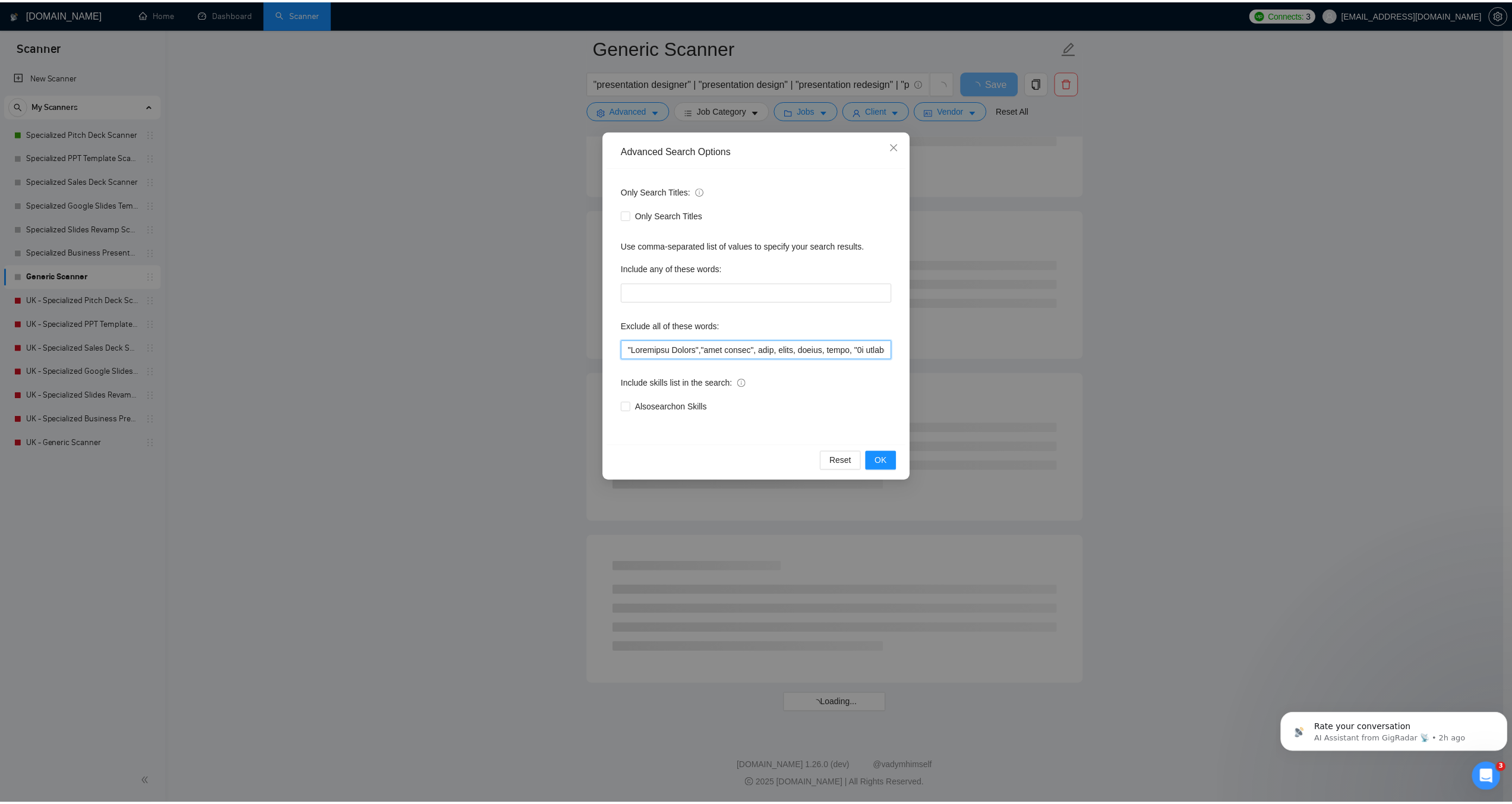
scroll to position [1178, 0]
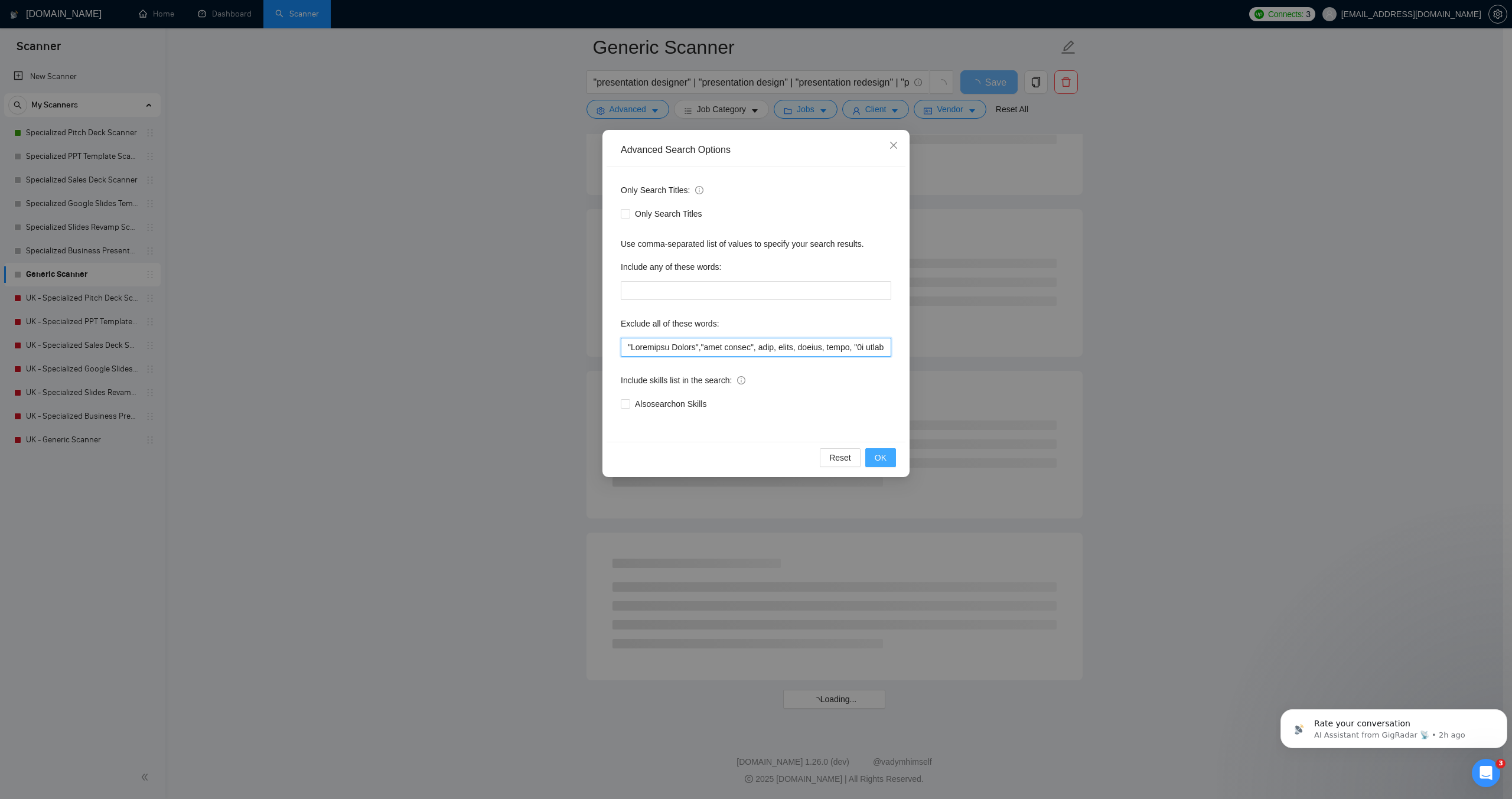
type input ""Technical Writer","logo design", game, unity, unreal, godot, "2d animation", "…"
click at [875, 460] on span "OK" at bounding box center [881, 457] width 12 height 13
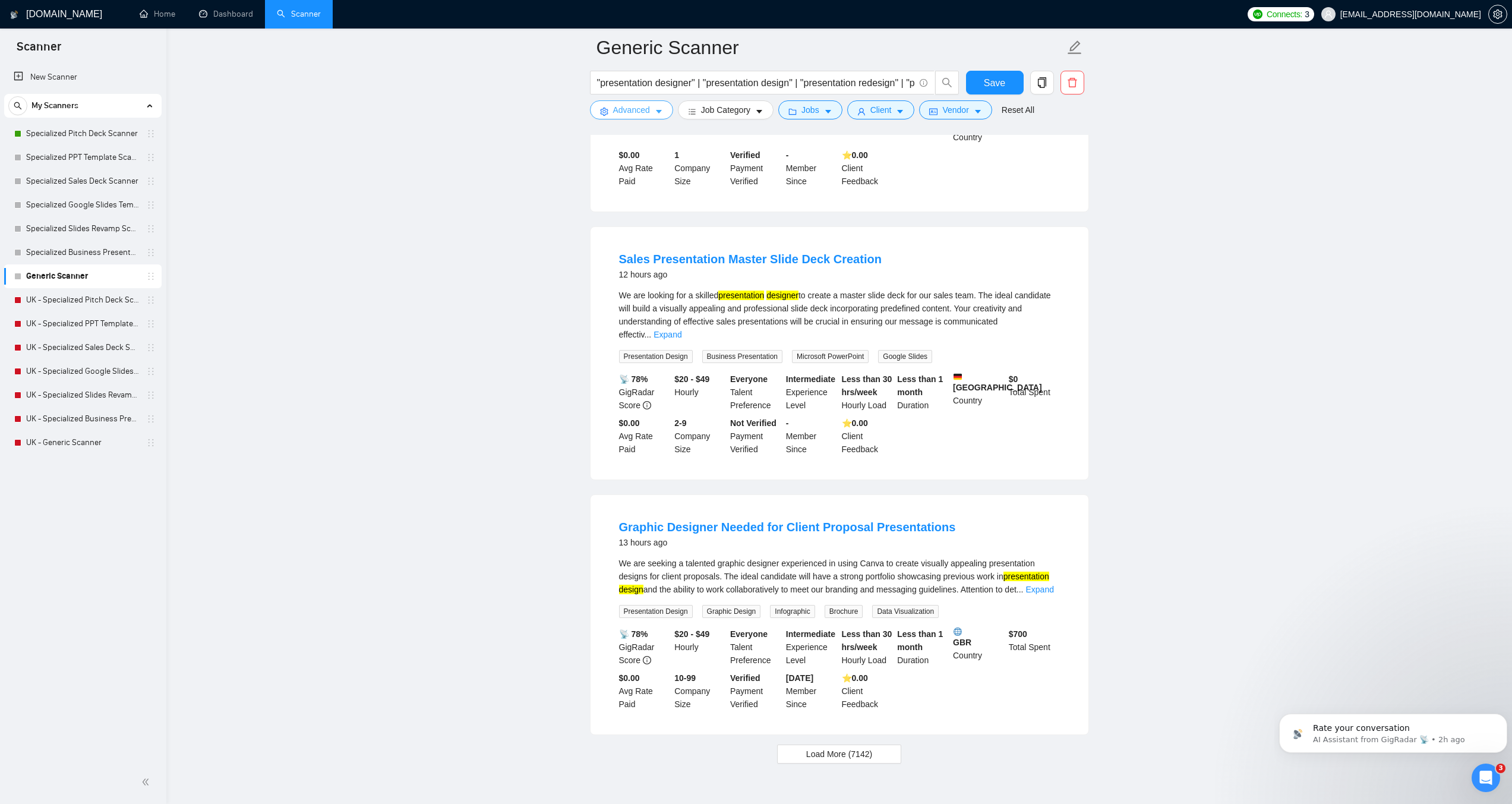
scroll to position [2182, 0]
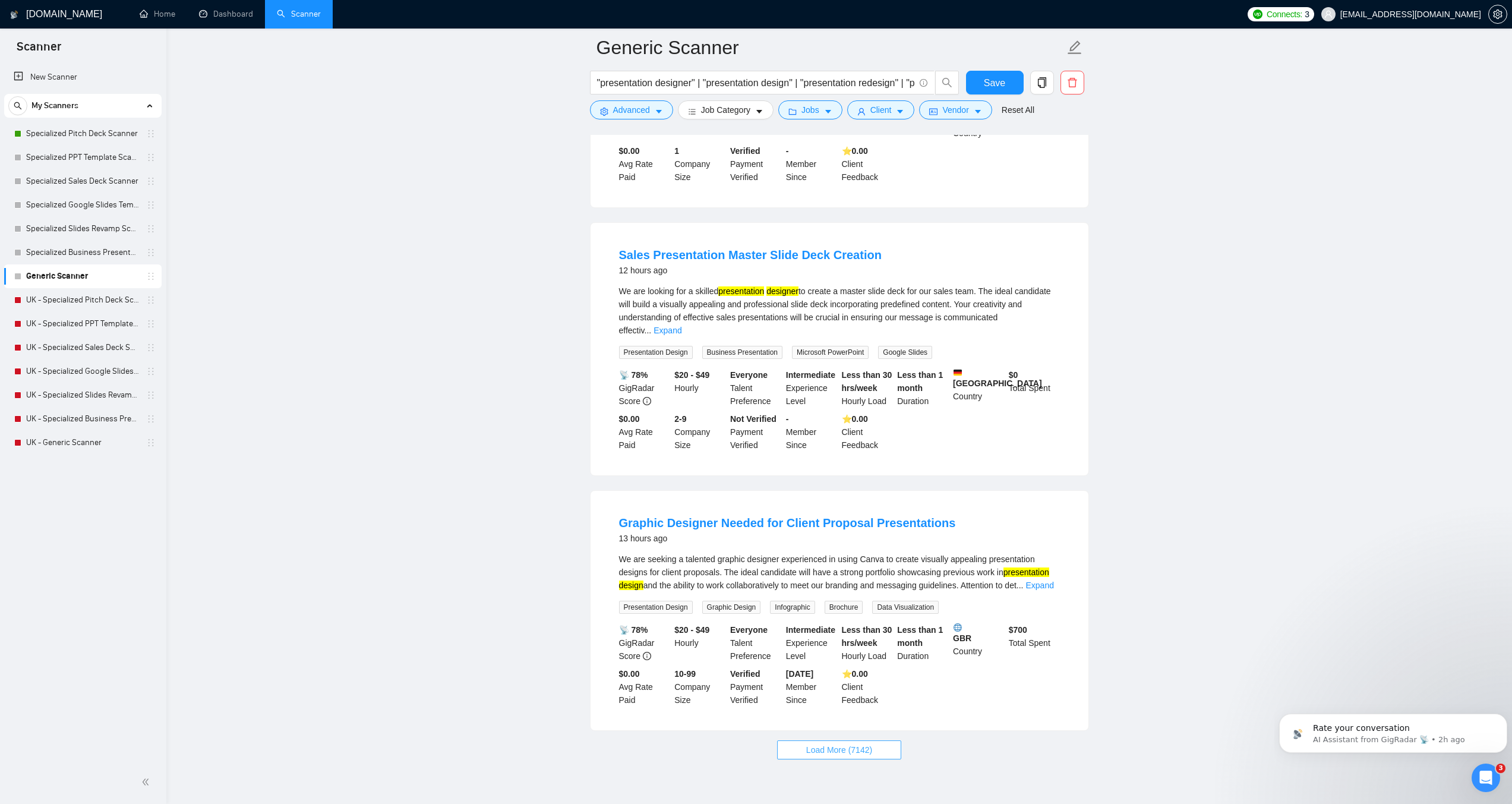
click at [843, 741] on button "Load More (7142)" at bounding box center [839, 750] width 124 height 19
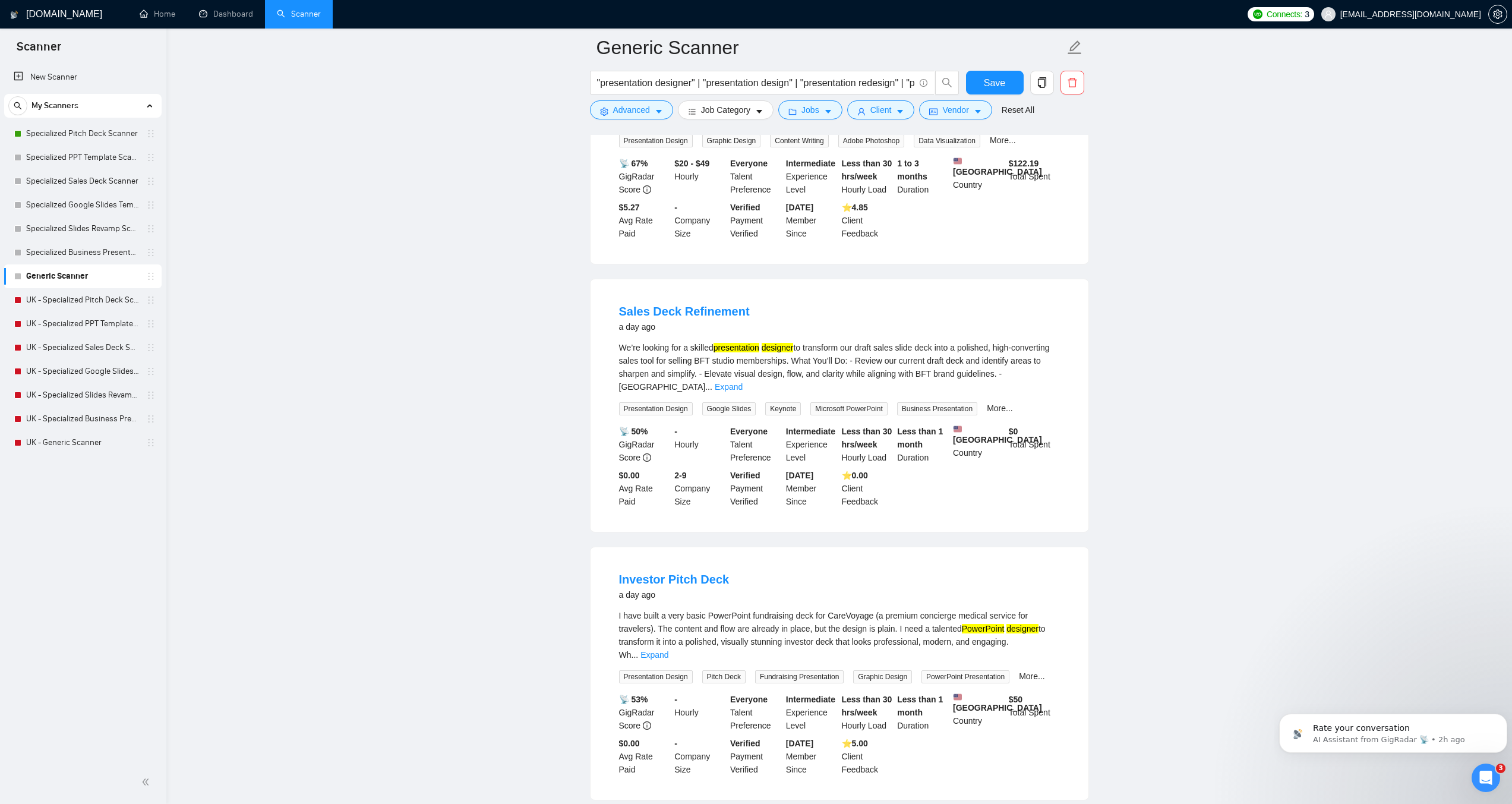
scroll to position [4678, 0]
click at [825, 803] on button "Load More (7132)" at bounding box center [839, 816] width 124 height 19
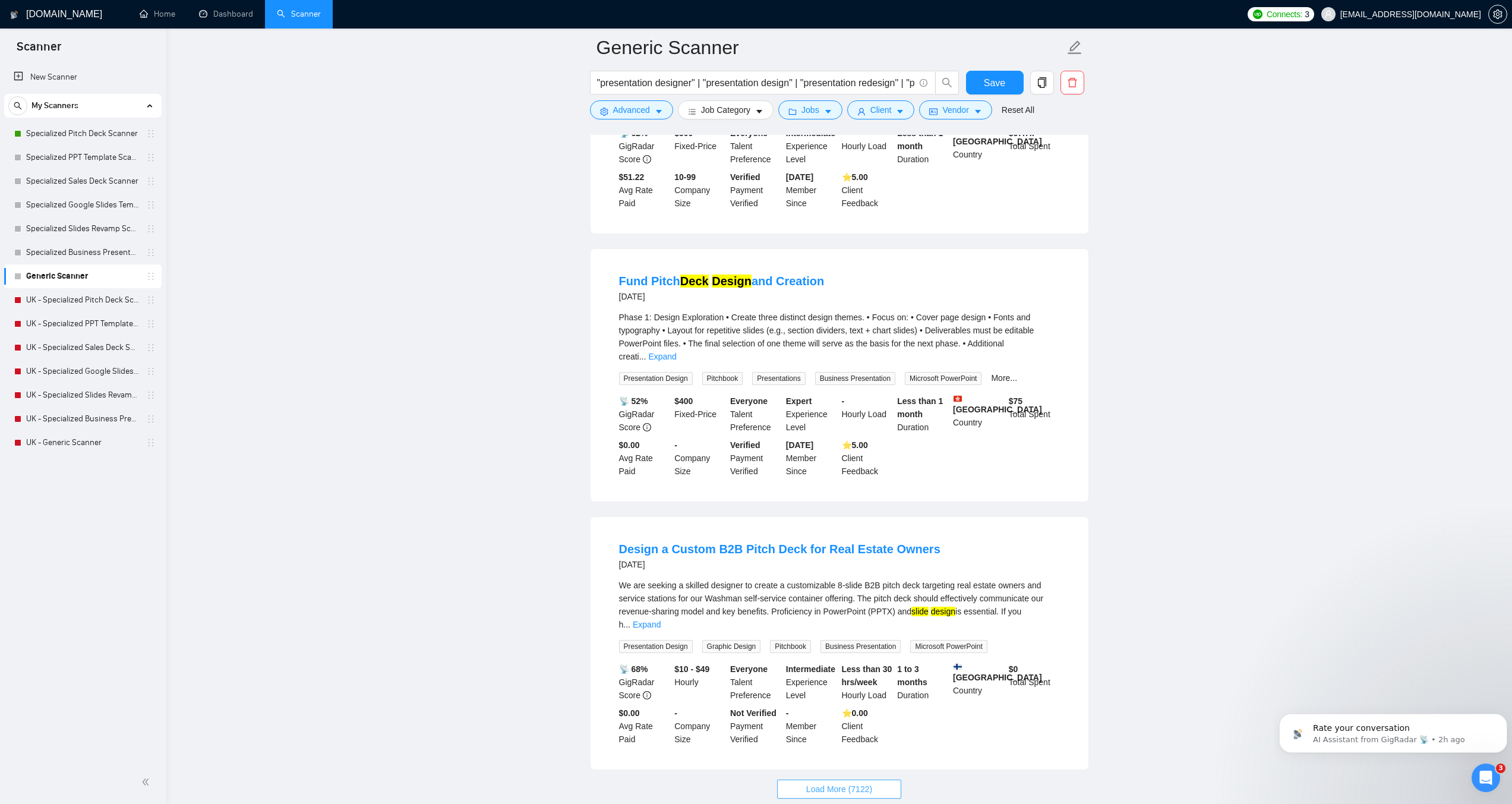
scroll to position [7335, 0]
click at [789, 778] on button "Load More (7122)" at bounding box center [839, 787] width 124 height 19
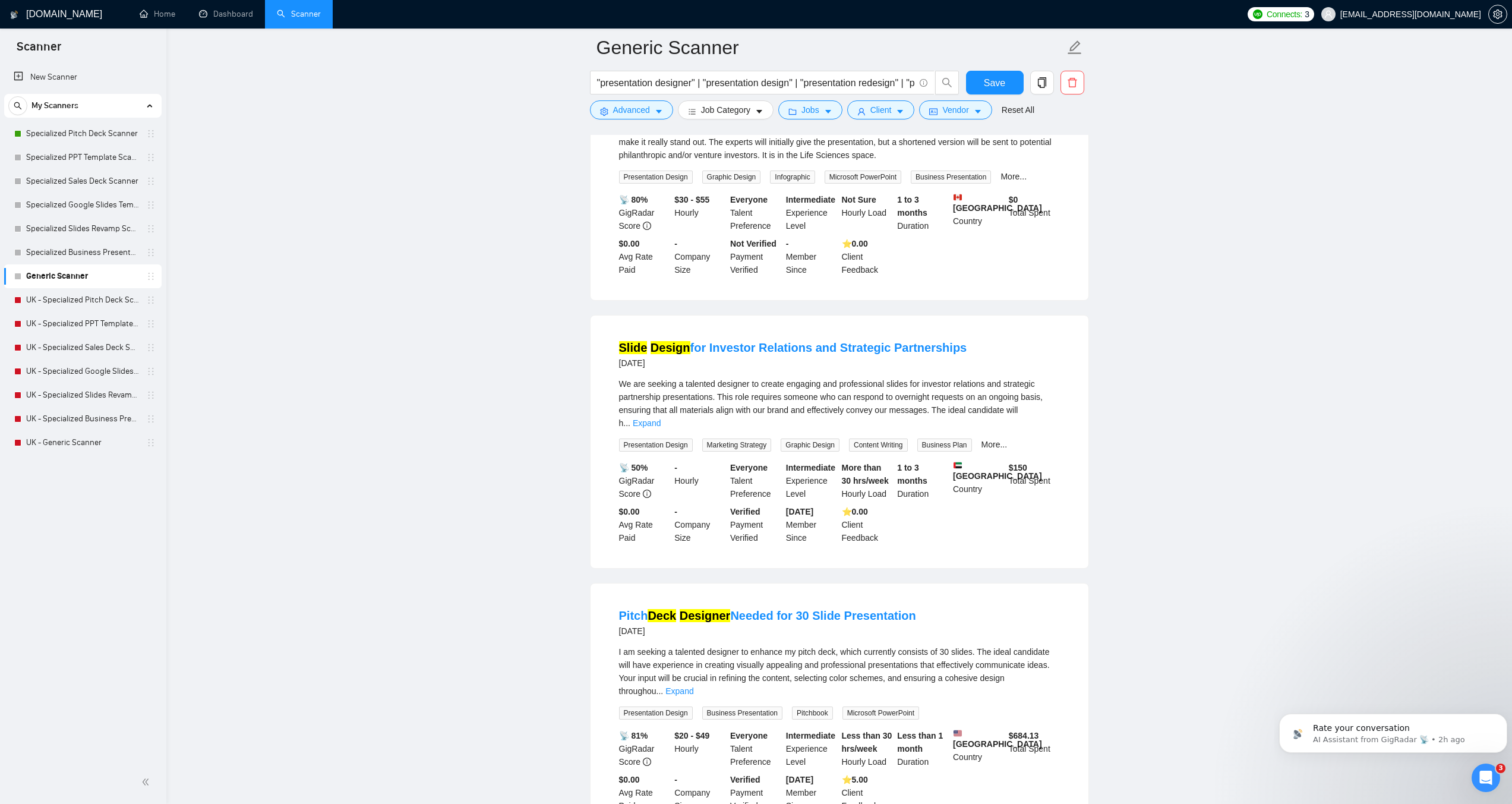
scroll to position [9898, 0]
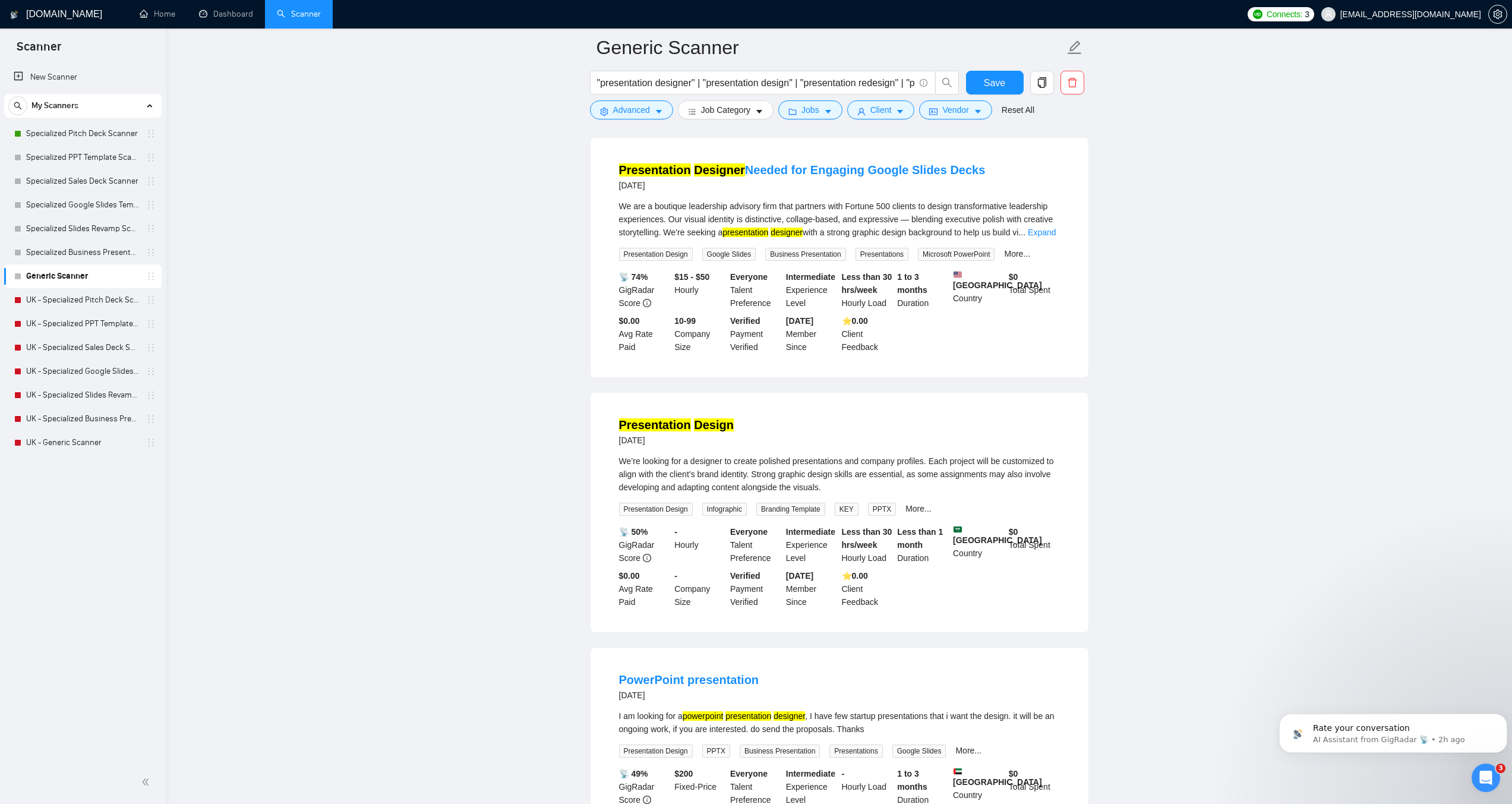
scroll to position [12457, 0]
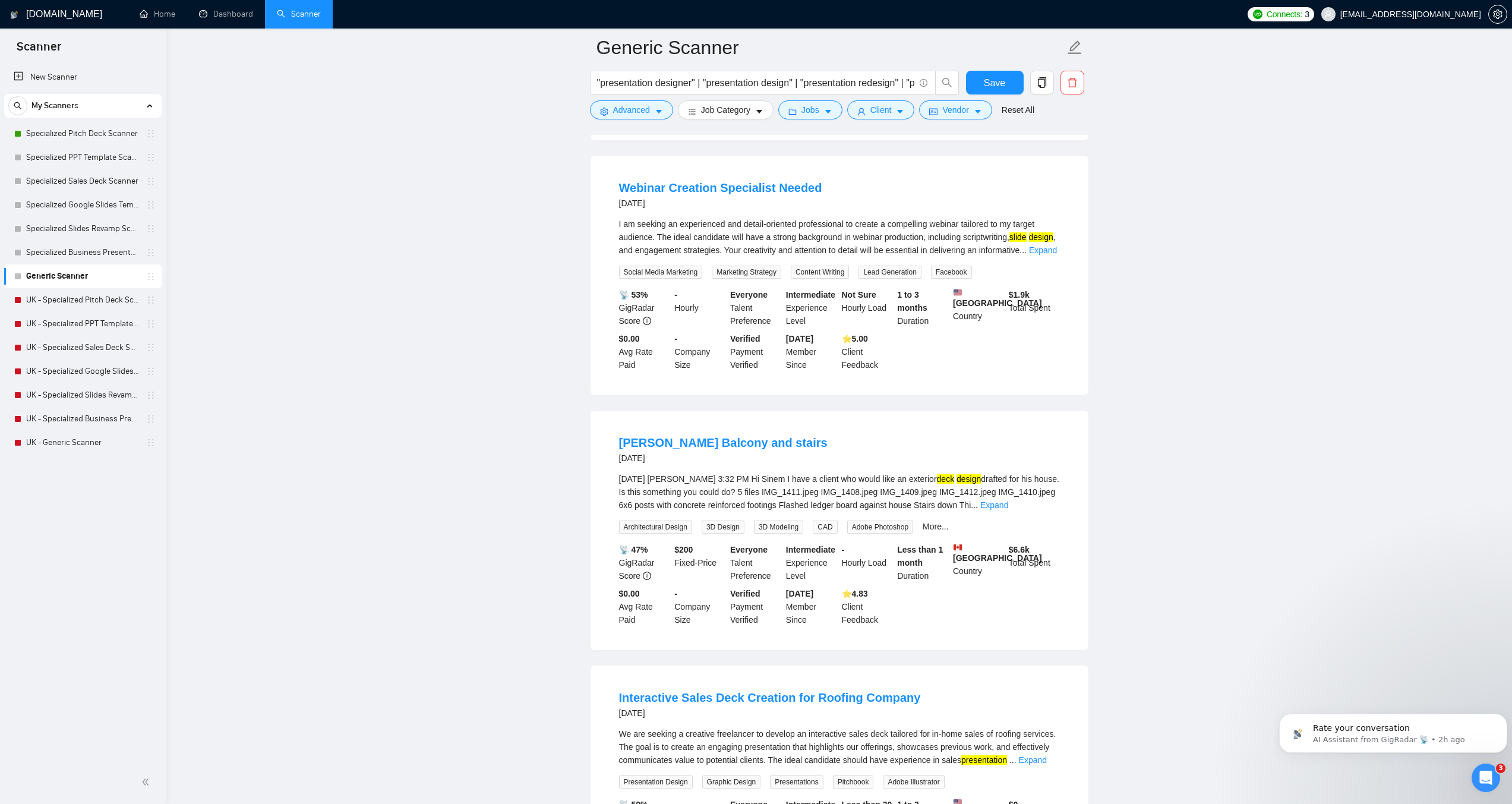
scroll to position [15016, 0]
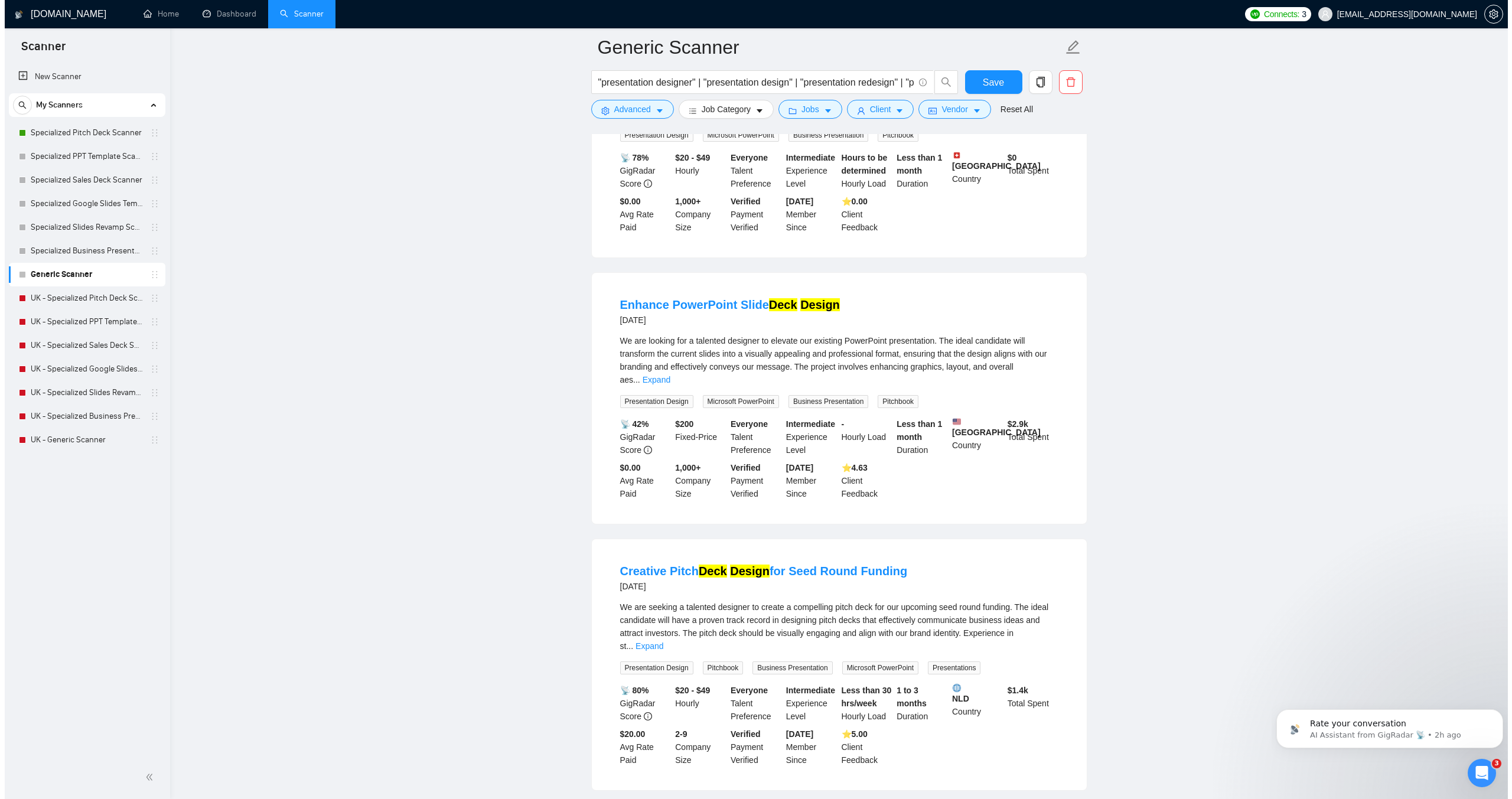
scroll to position [16872, 0]
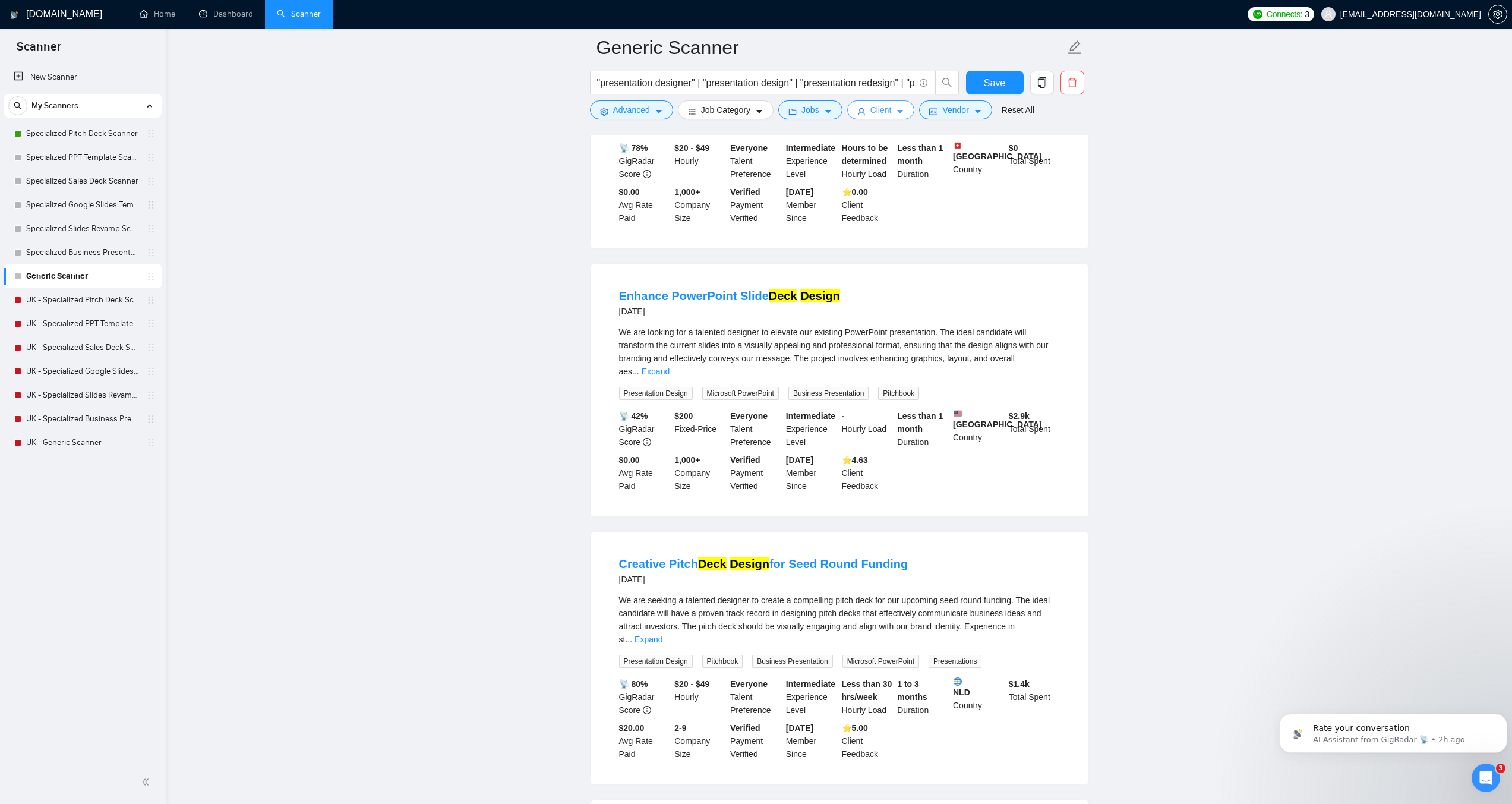
click at [871, 105] on span "Client" at bounding box center [881, 110] width 22 height 13
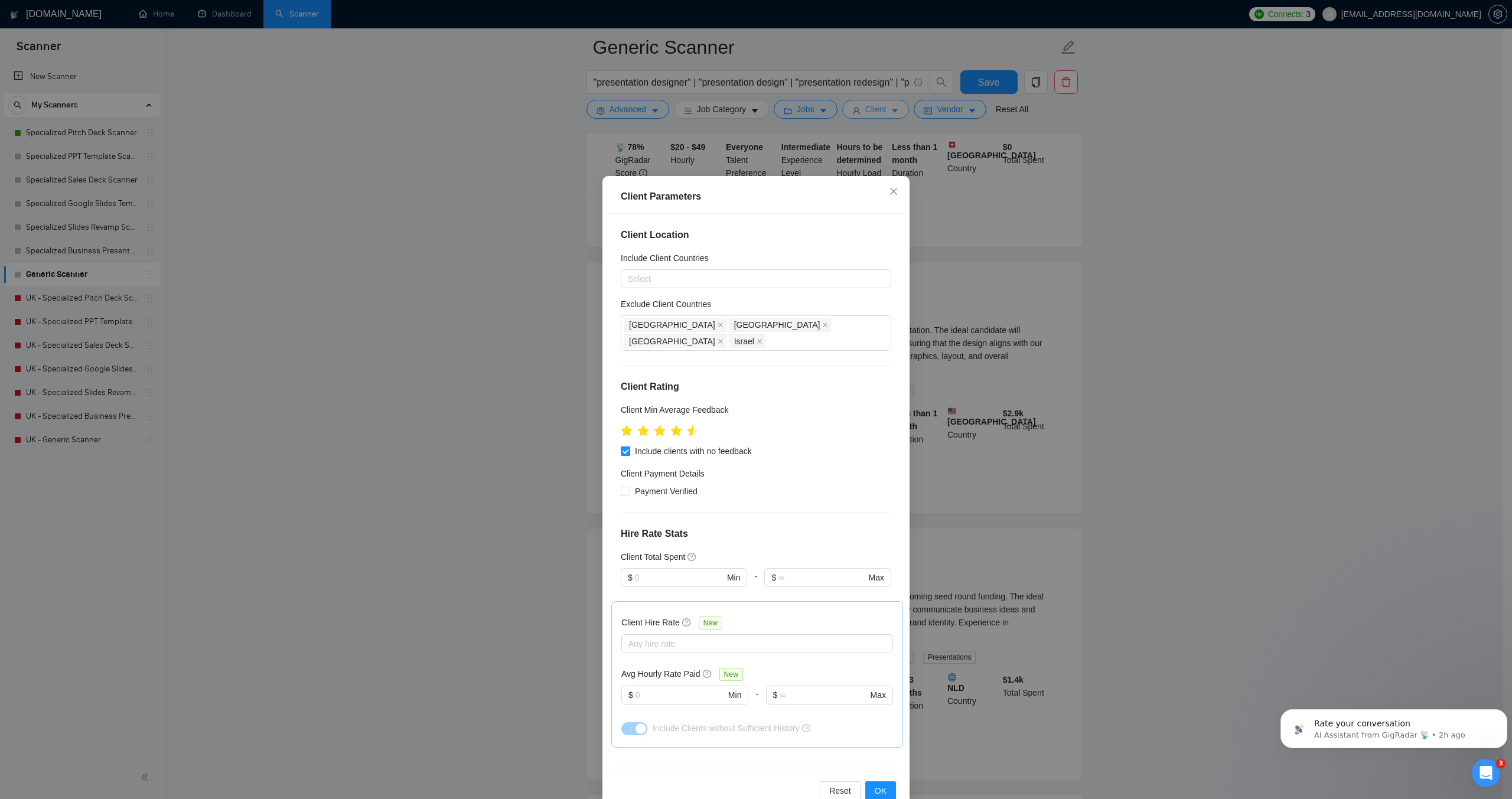
click at [865, 104] on div "Client Parameters Client Location Include Client Countries Select Exclude Clien…" at bounding box center [756, 399] width 1512 height 799
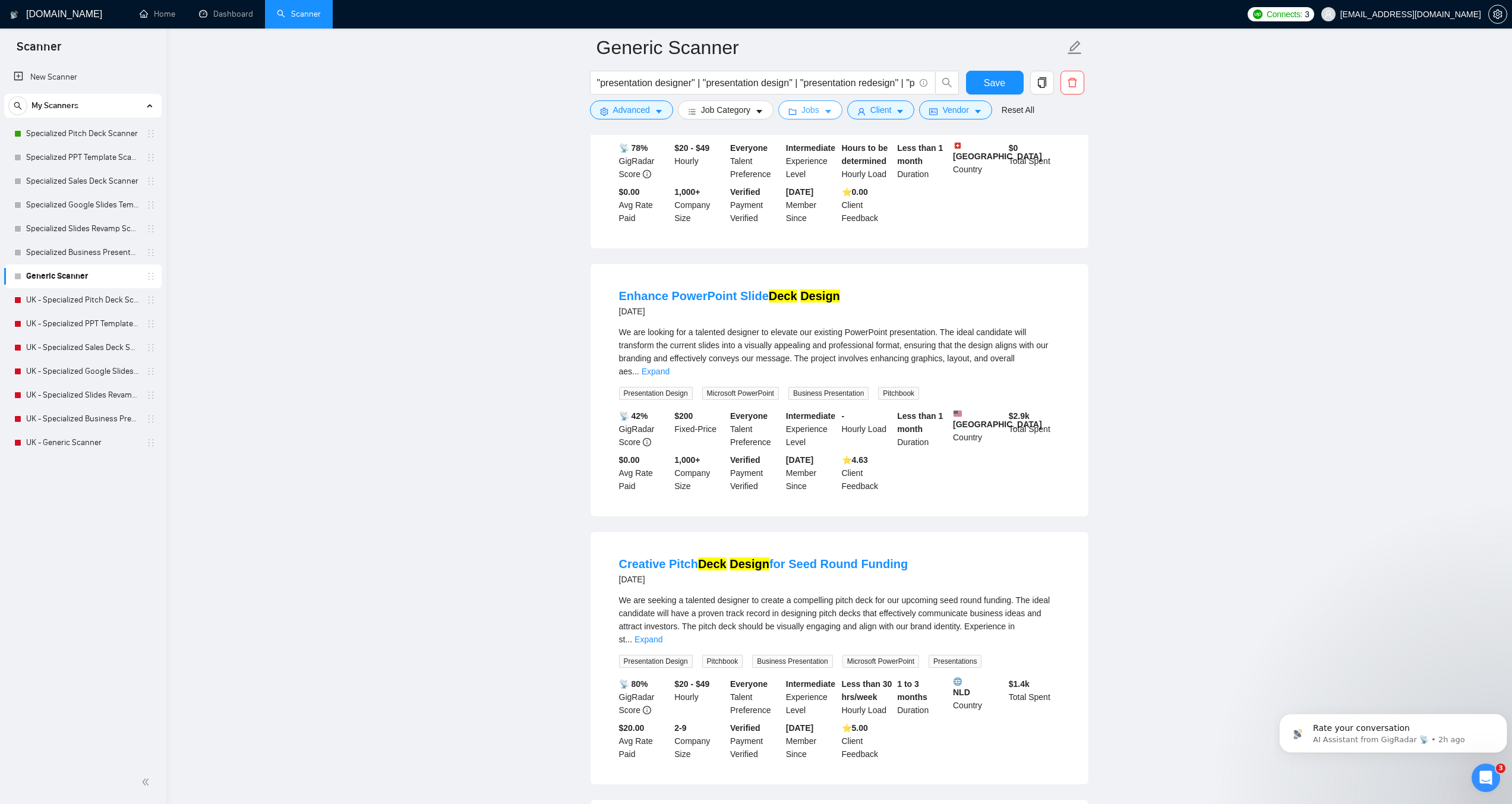
click at [818, 108] on button "Jobs" at bounding box center [810, 110] width 64 height 19
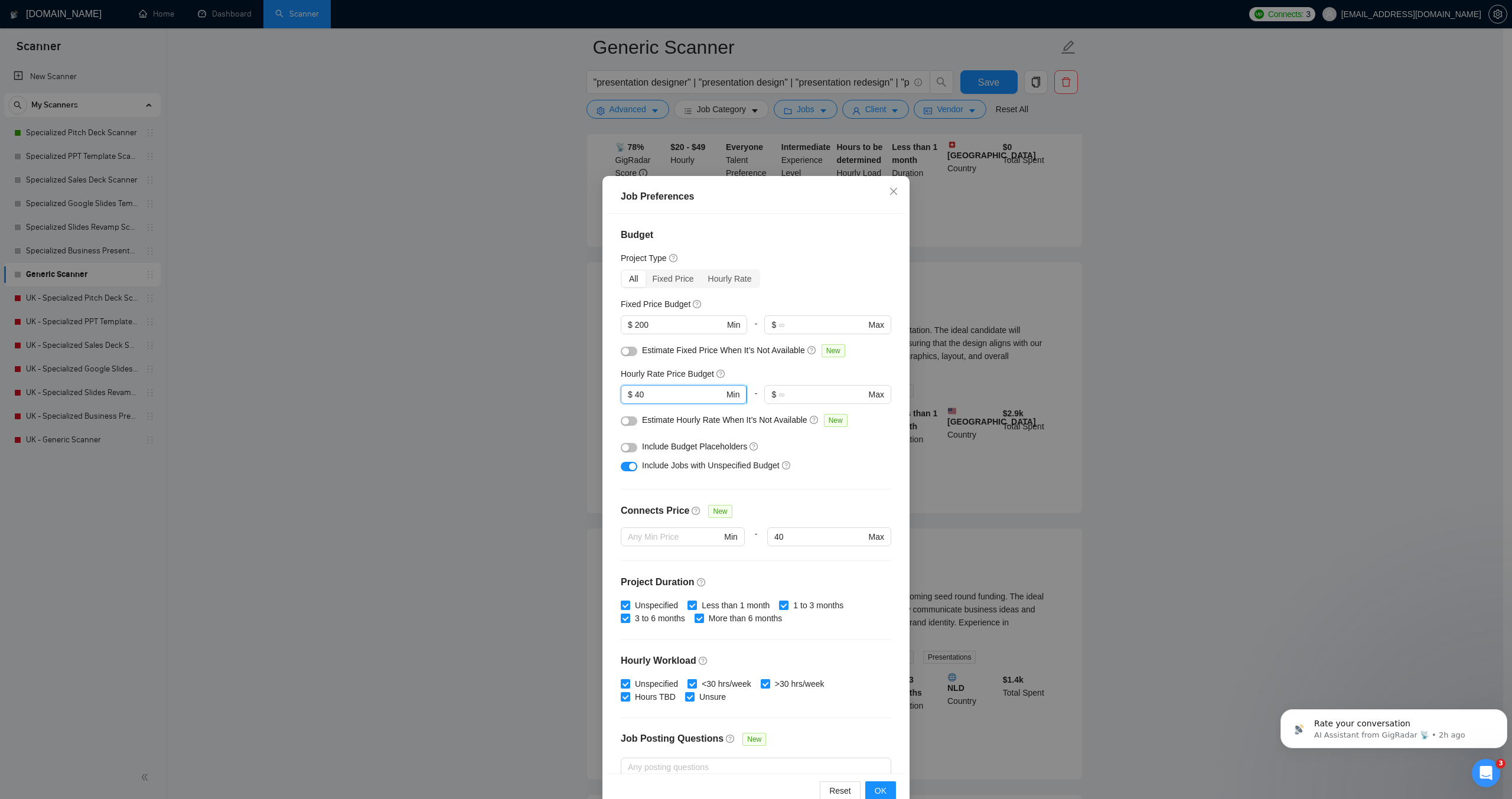
drag, startPoint x: 638, startPoint y: 396, endPoint x: 629, endPoint y: 394, distance: 9.2
click at [629, 394] on span "$ 40 Min" at bounding box center [684, 394] width 126 height 19
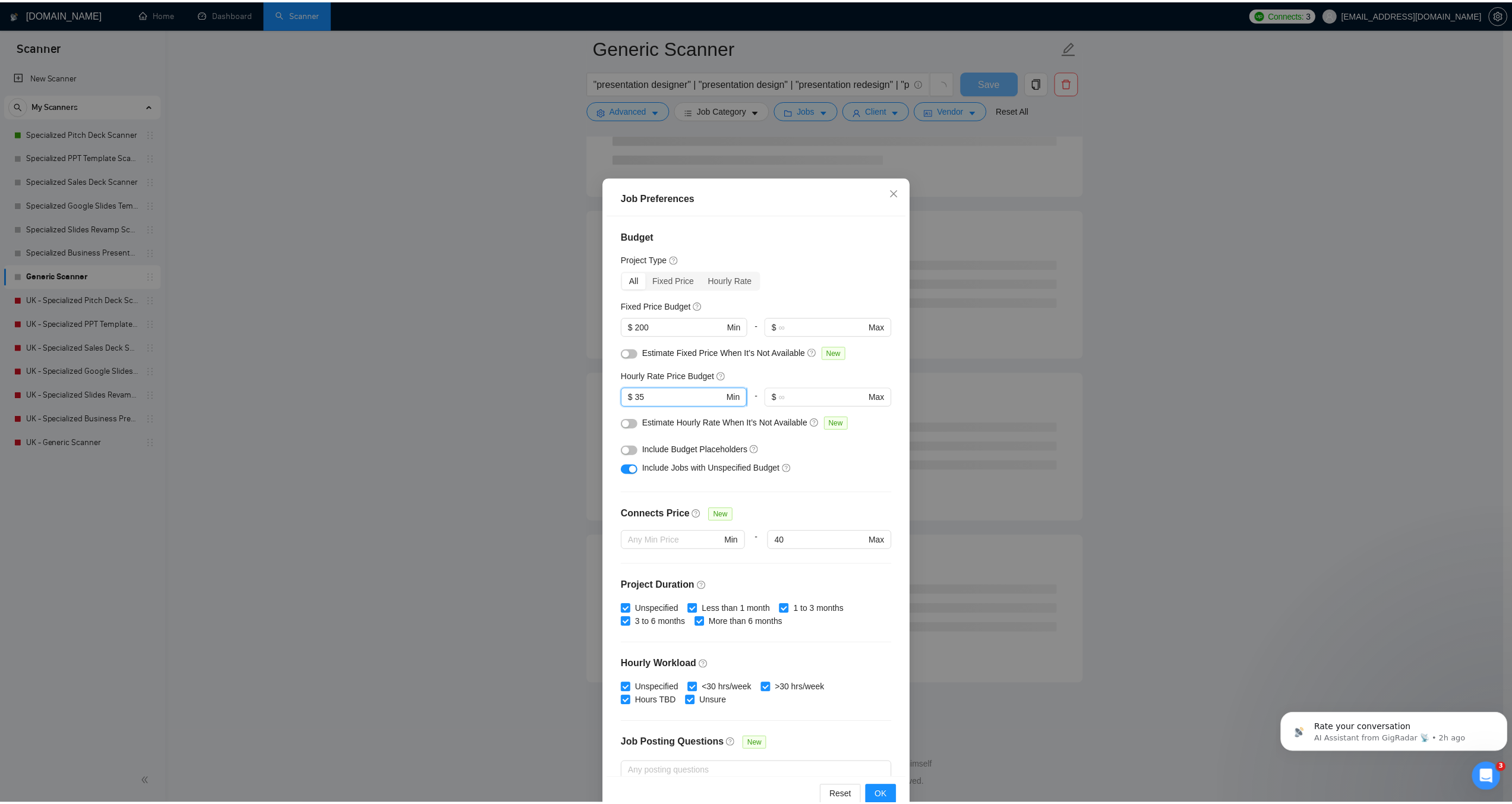
scroll to position [10947, 0]
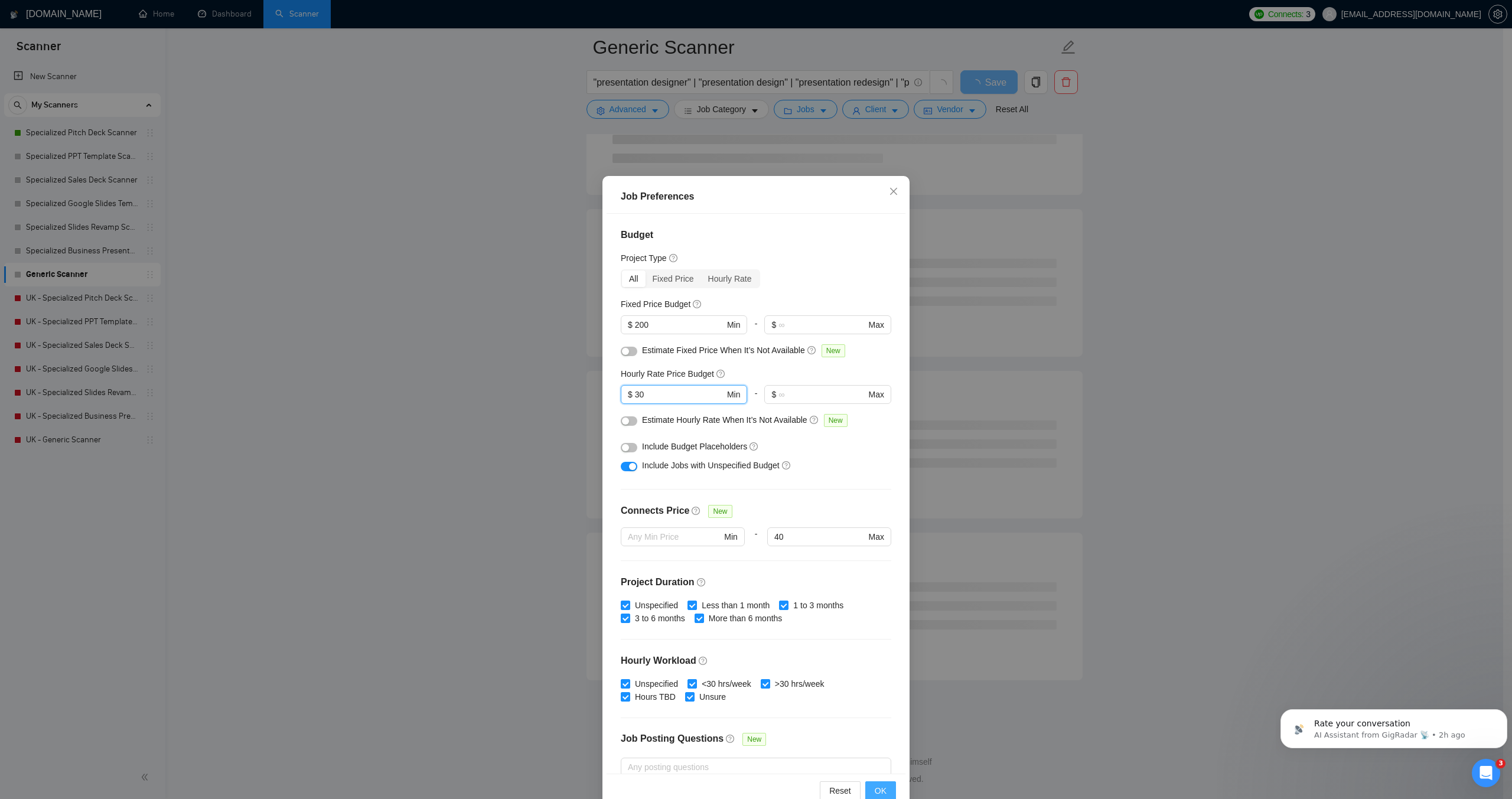
type input "30"
click at [883, 789] on button "OK" at bounding box center [881, 790] width 30 height 19
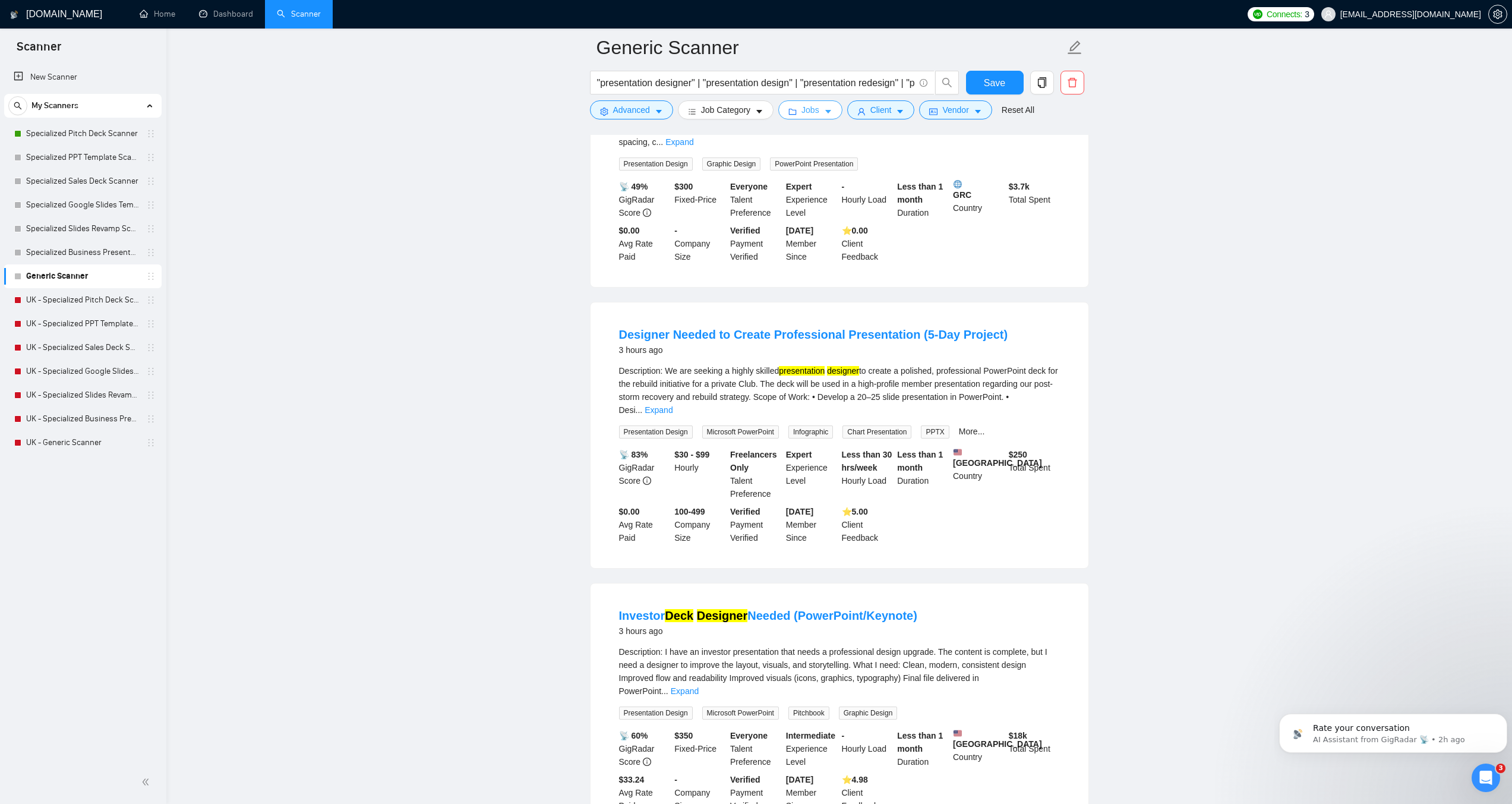
scroll to position [0, 0]
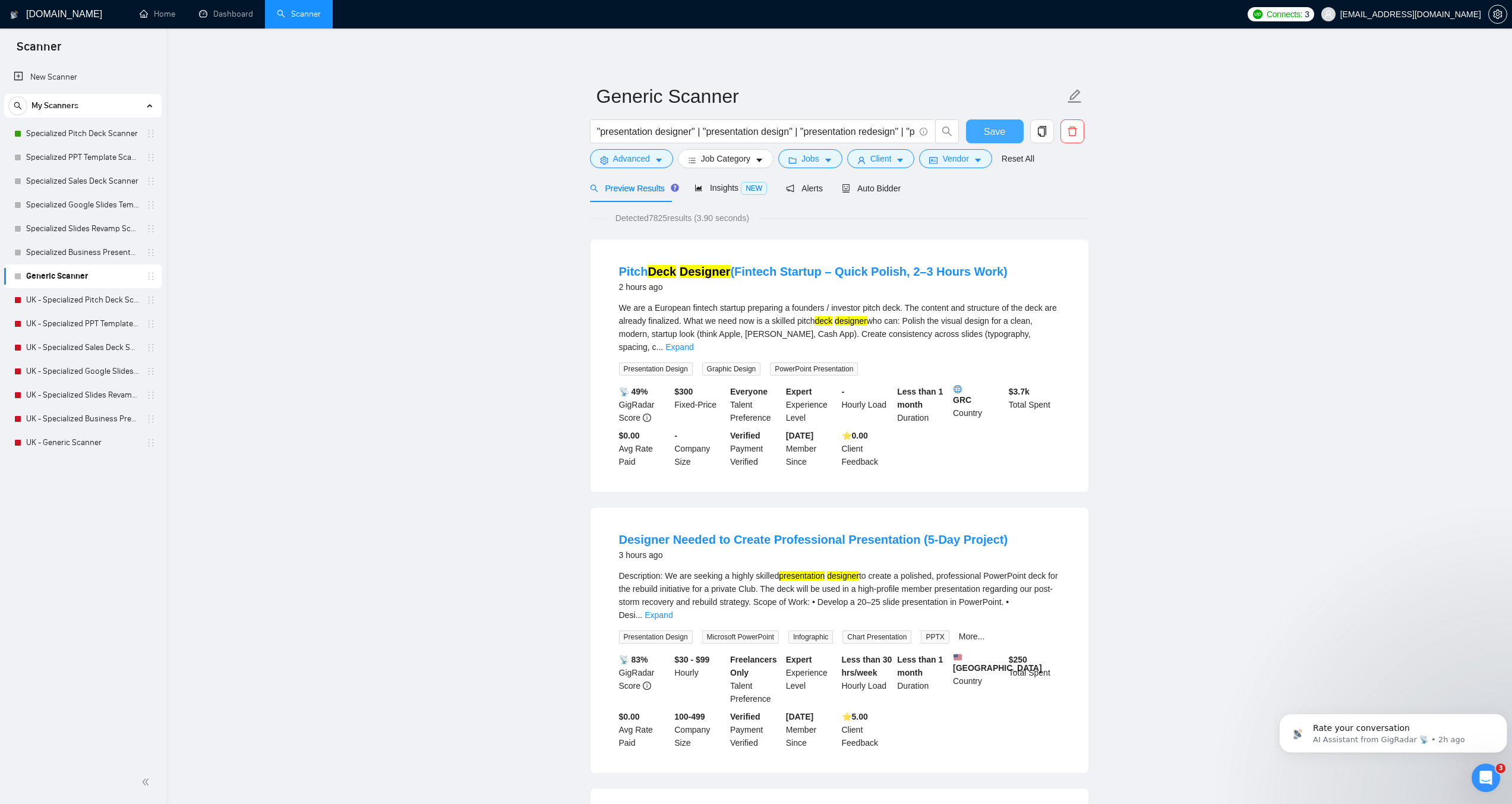
click at [1006, 129] on button "Save" at bounding box center [995, 131] width 58 height 24
click at [78, 162] on link "Specialized PPT Template Scanner" at bounding box center [83, 158] width 113 height 24
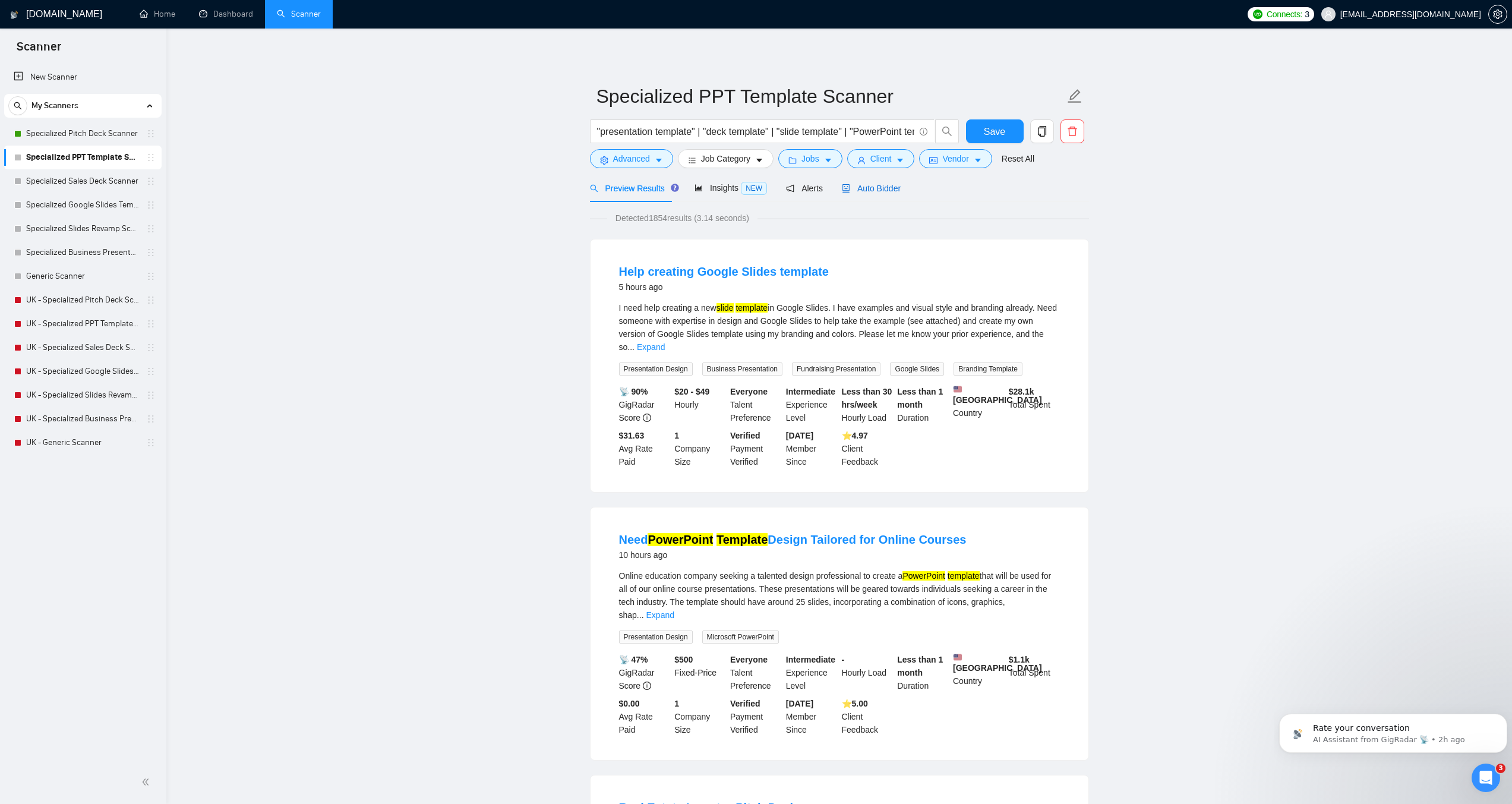
click at [872, 191] on span "Auto Bidder" at bounding box center [871, 188] width 59 height 10
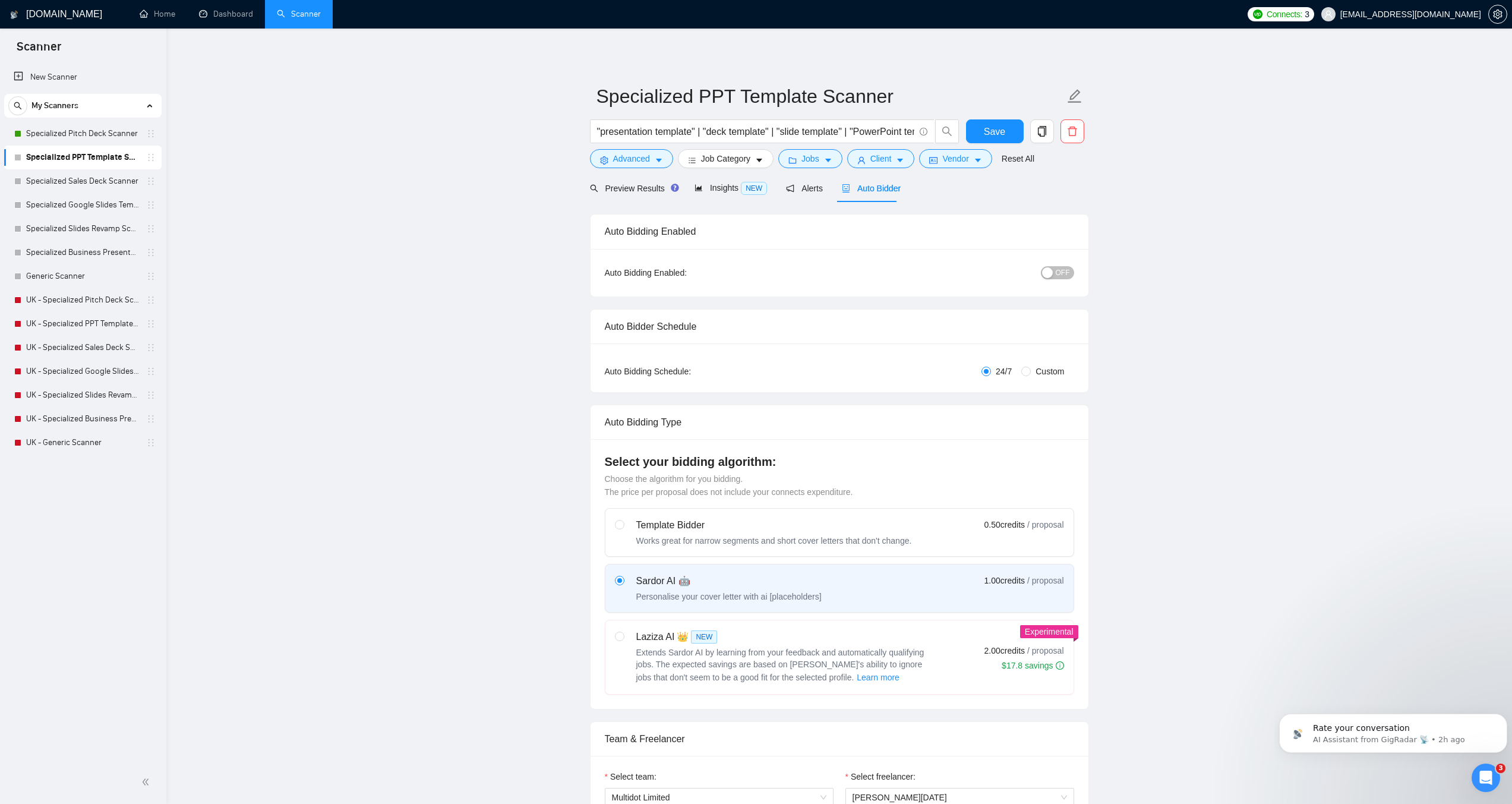
checkbox input "true"
click at [1065, 271] on span "OFF" at bounding box center [1063, 272] width 15 height 13
click at [987, 127] on span "Save" at bounding box center [994, 131] width 22 height 15
click at [95, 209] on link "Specialized Google Slides Template Scanner" at bounding box center [83, 205] width 113 height 24
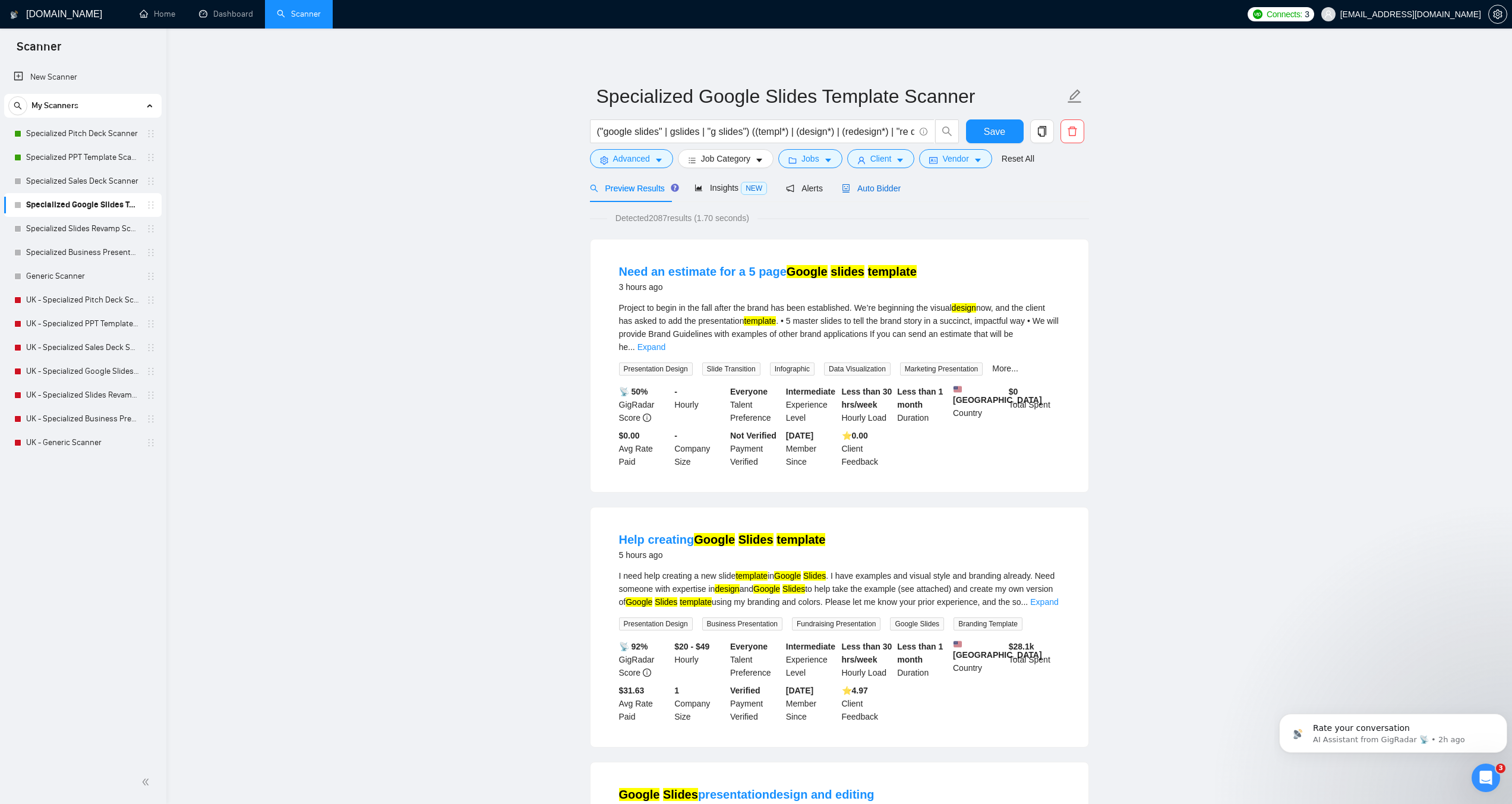
click at [871, 191] on span "Auto Bidder" at bounding box center [871, 188] width 59 height 10
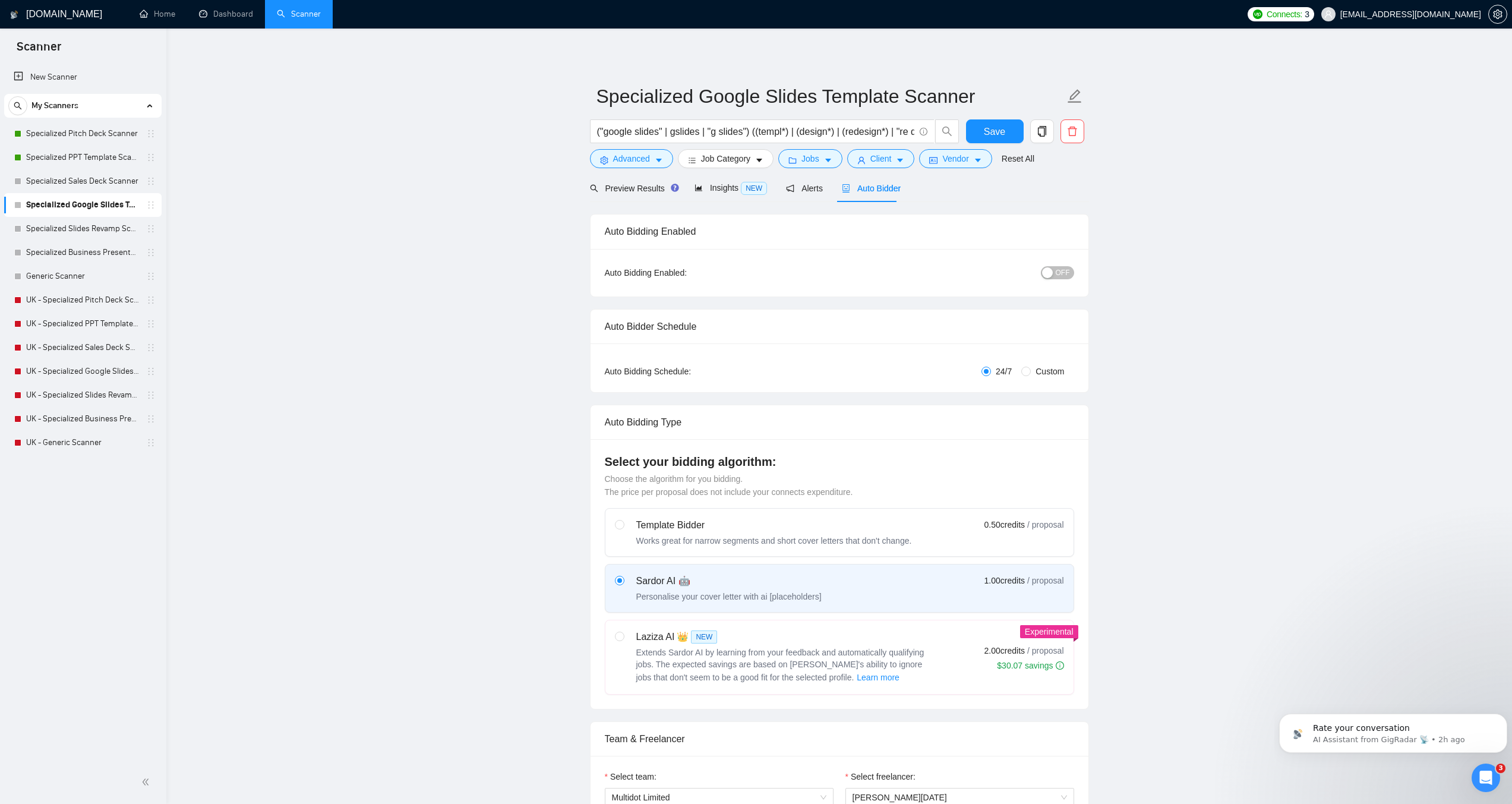
checkbox input "true"
click at [1062, 272] on span "OFF" at bounding box center [1063, 272] width 15 height 13
click at [1005, 133] on div "Reset all filters" at bounding box center [1014, 136] width 64 height 20
click at [974, 124] on button "Save" at bounding box center [995, 131] width 58 height 24
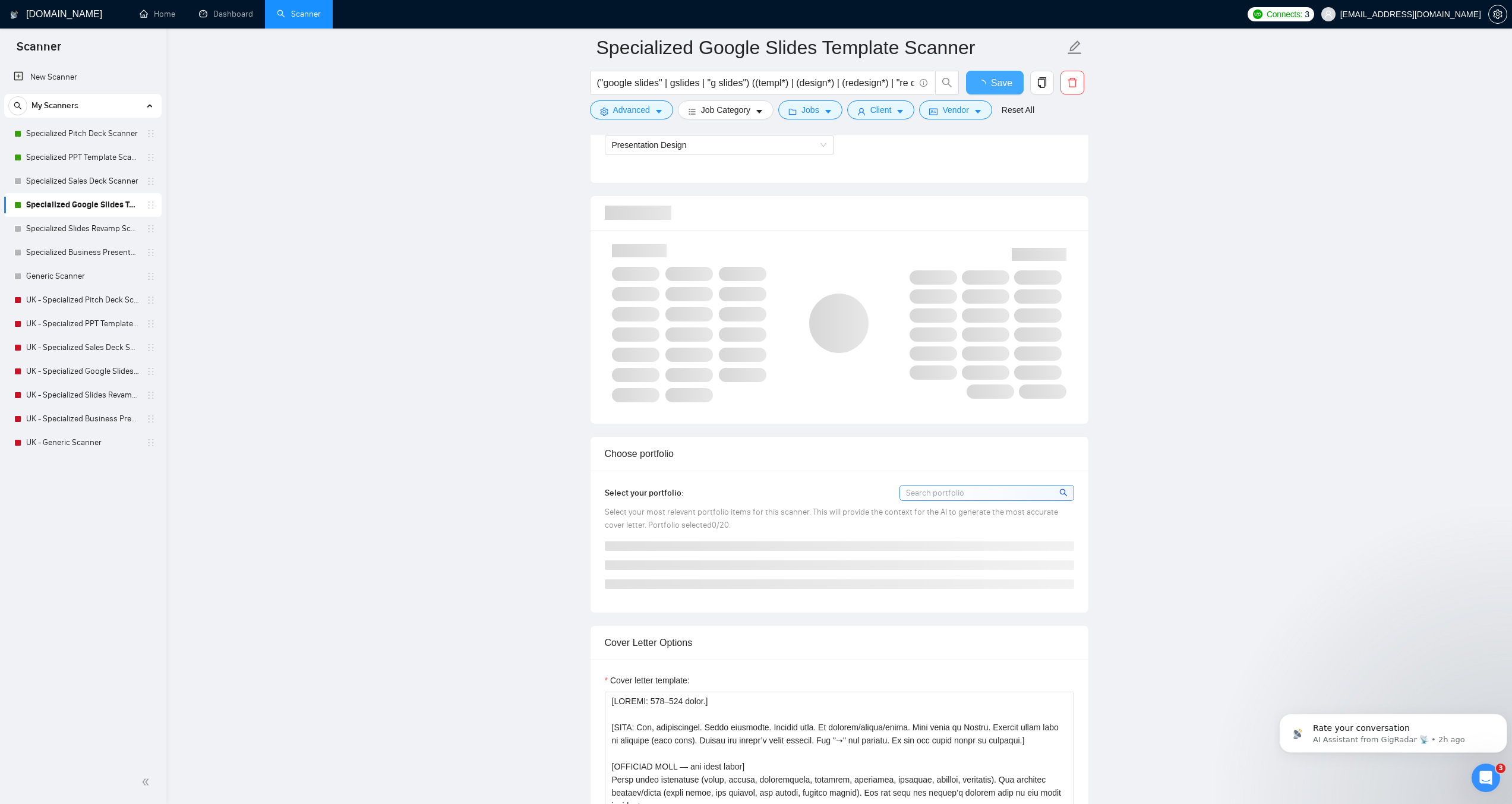
checkbox input "true"
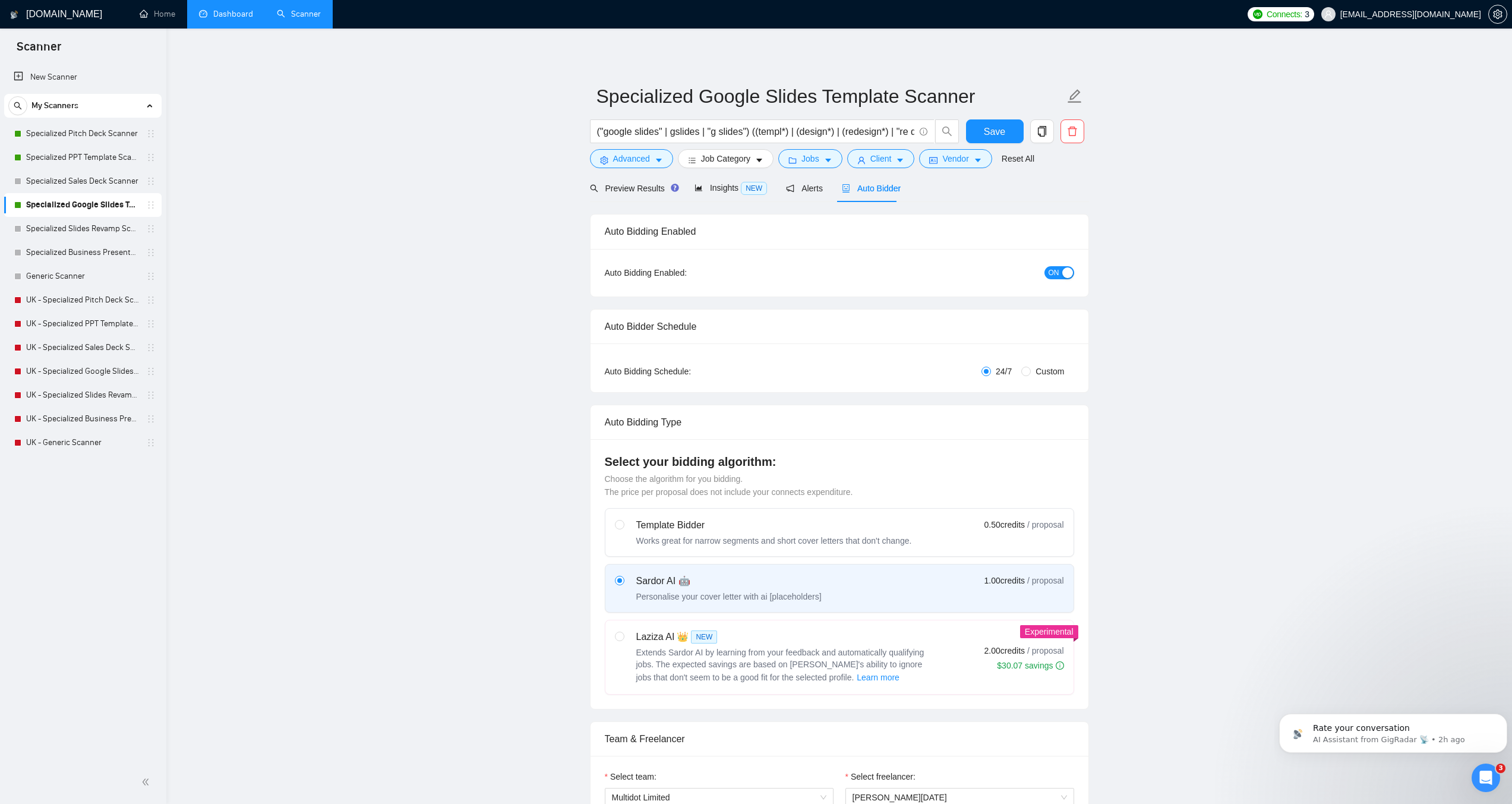
click at [252, 10] on link "Dashboard" at bounding box center [226, 14] width 54 height 10
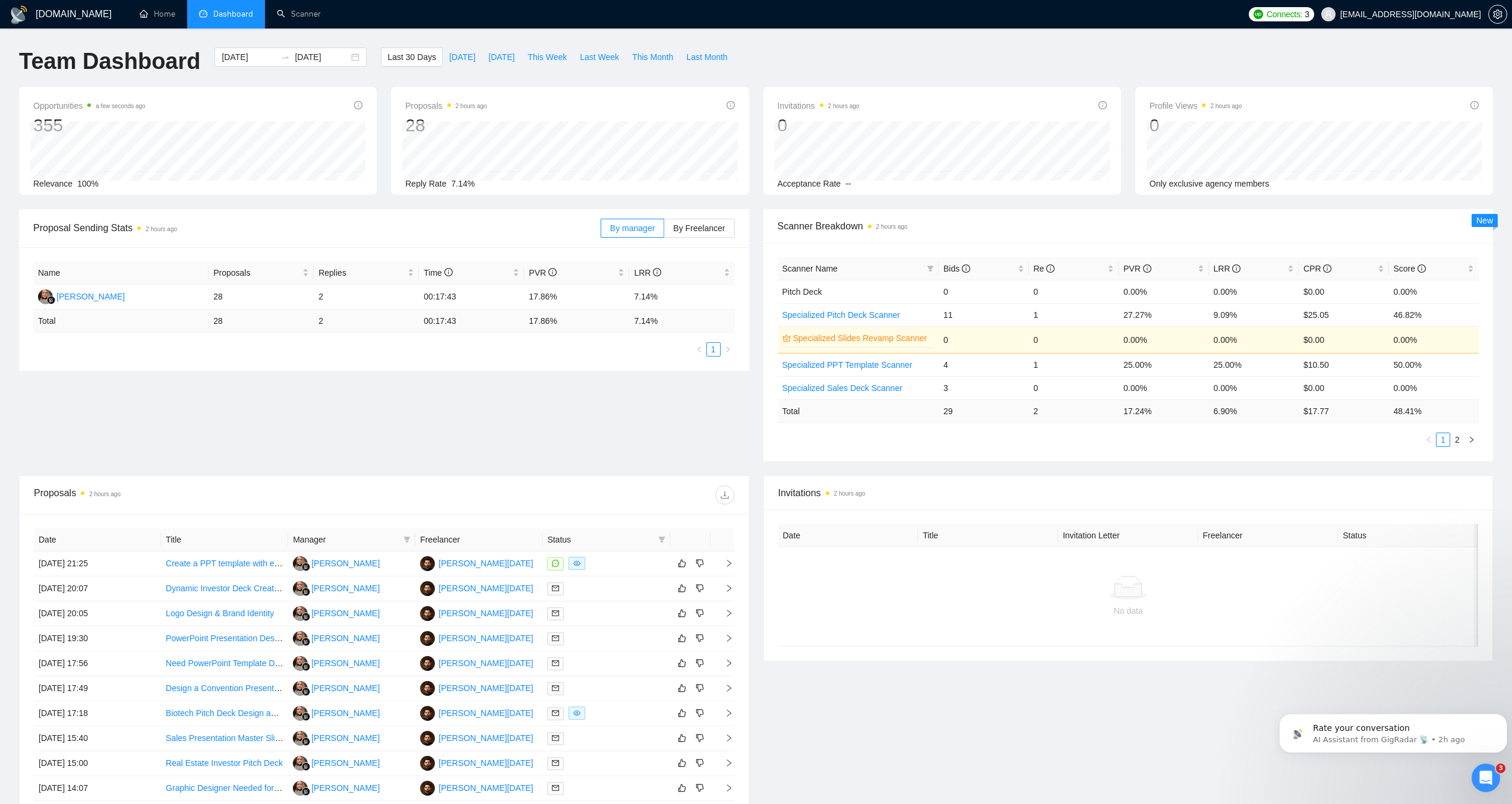
scroll to position [142, 0]
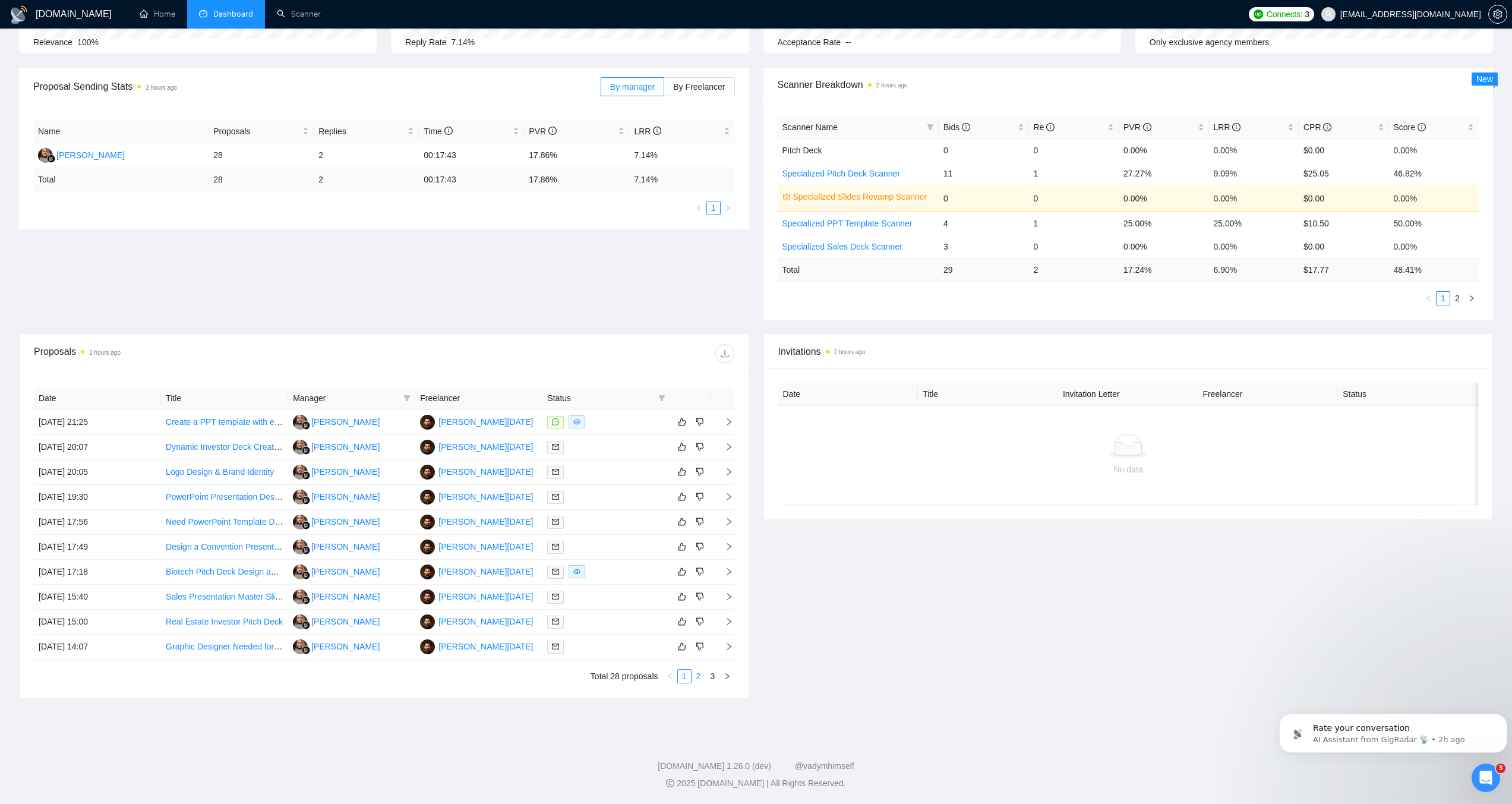
click at [700, 681] on link "2" at bounding box center [698, 676] width 13 height 13
click at [712, 678] on link "3" at bounding box center [713, 676] width 13 height 13
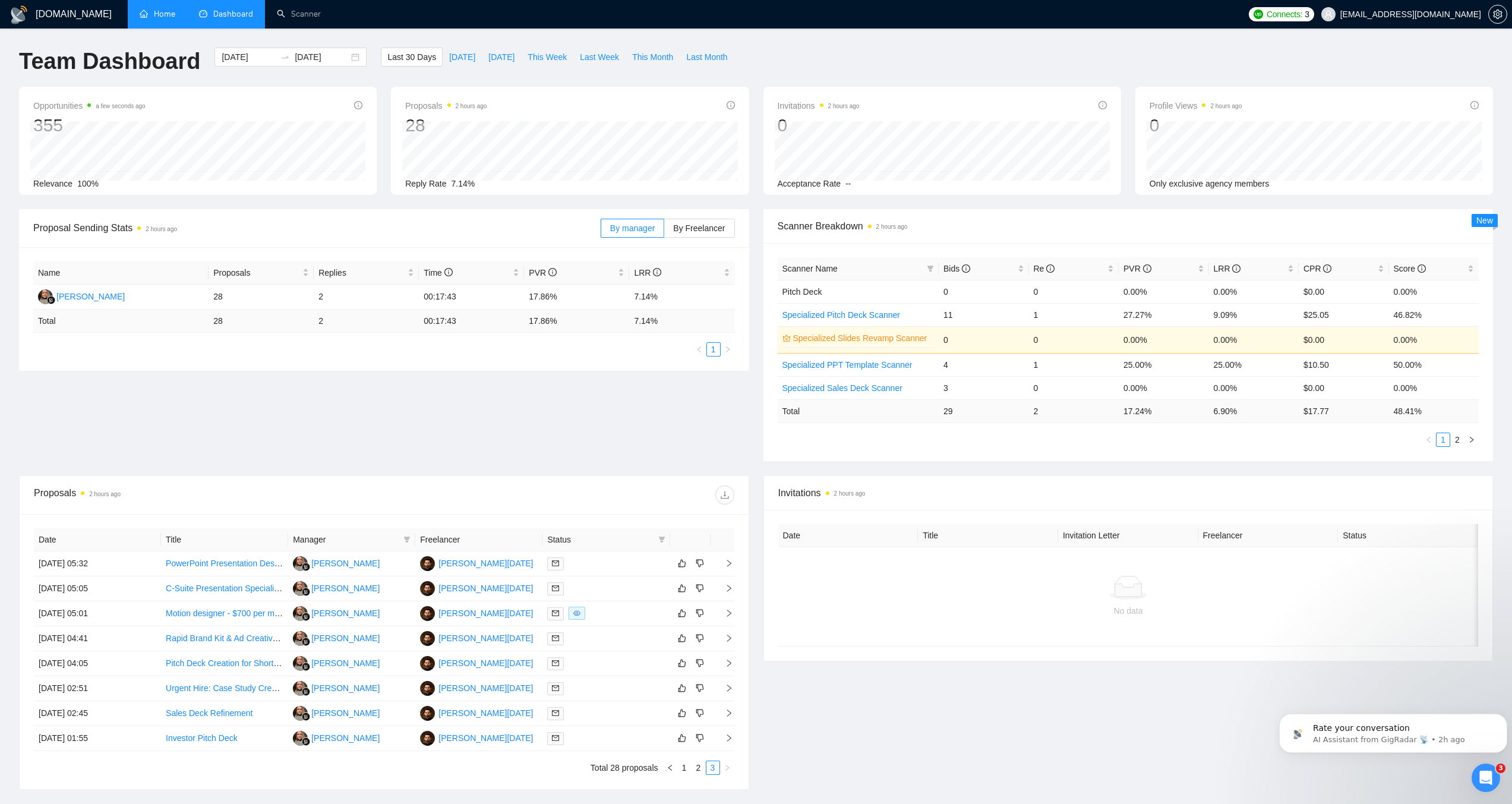
click at [174, 15] on link "Home" at bounding box center [157, 14] width 35 height 10
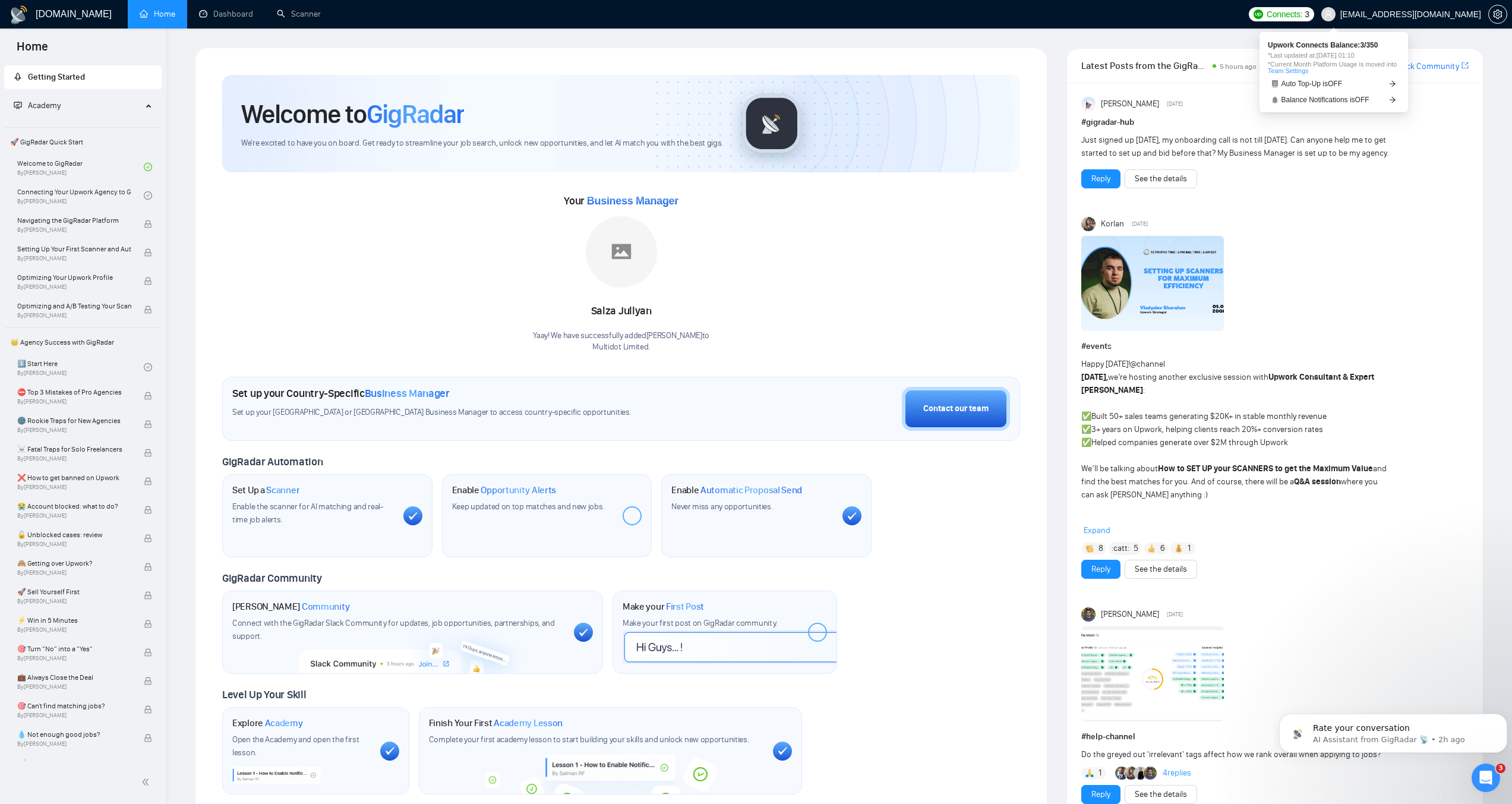
click at [1303, 19] on span "Connects:" at bounding box center [1284, 14] width 35 height 13
click at [220, 9] on link "Dashboard" at bounding box center [226, 14] width 54 height 10
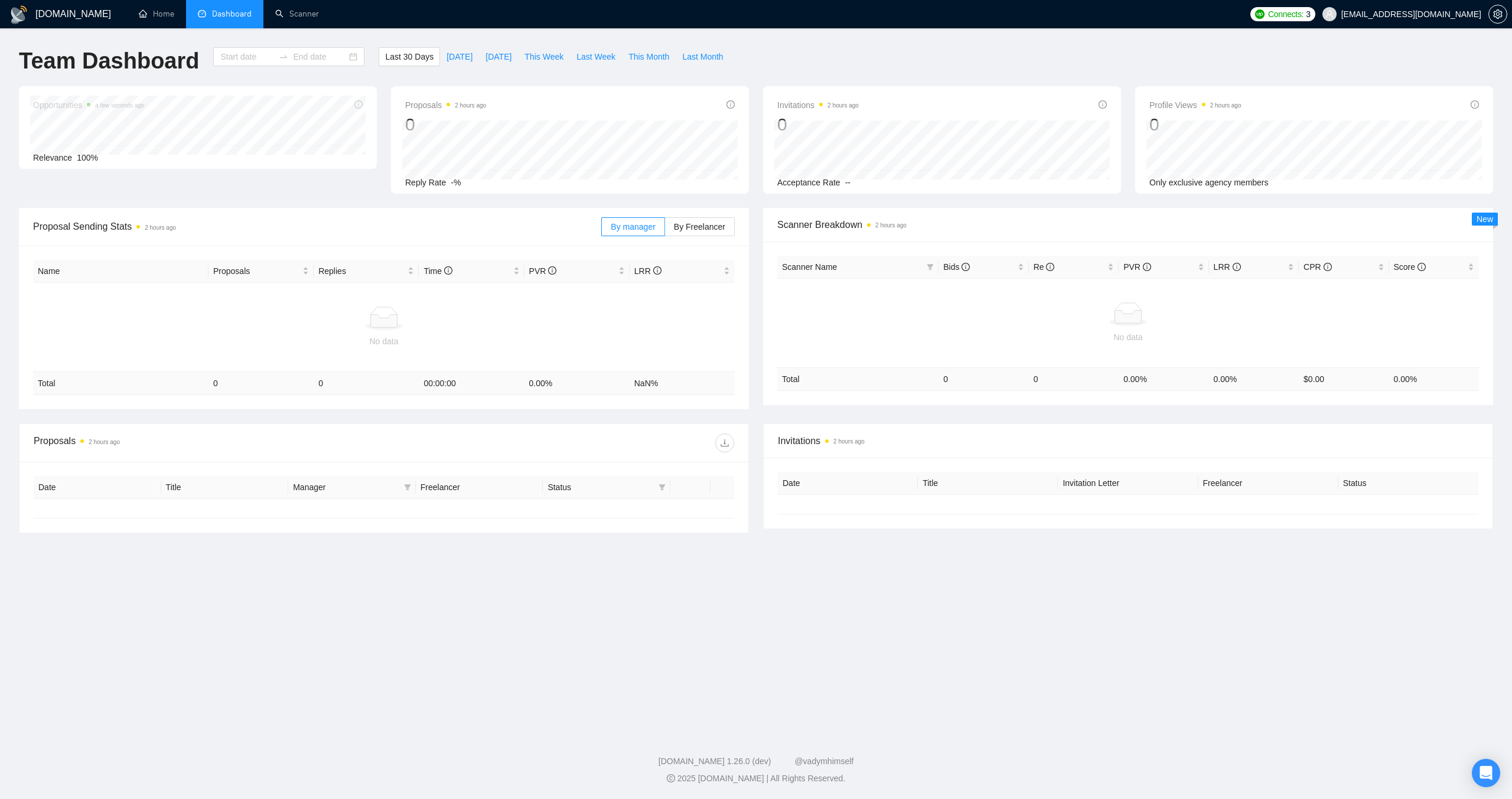
type input "[DATE]"
